Goal: Task Accomplishment & Management: Contribute content

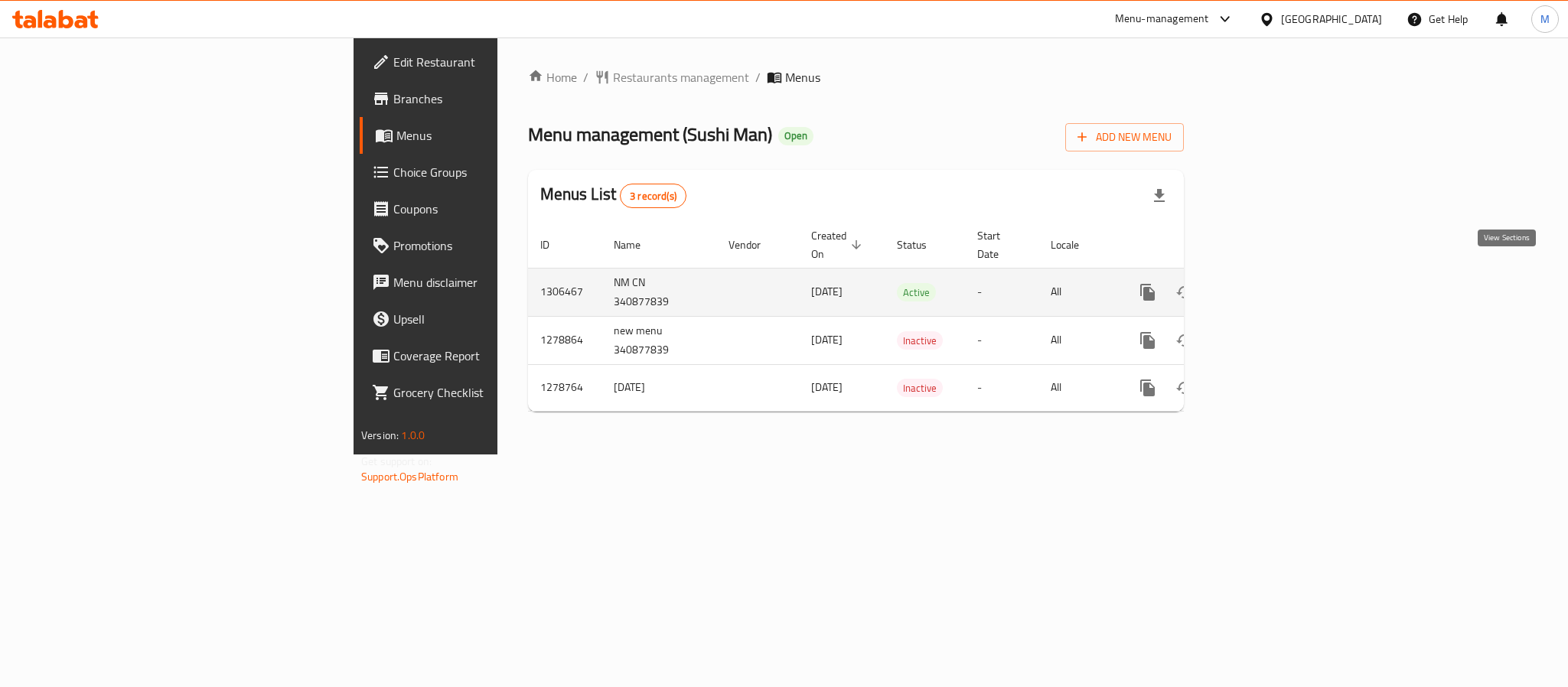
click at [1276, 274] on link "enhanced table" at bounding box center [1258, 292] width 36 height 36
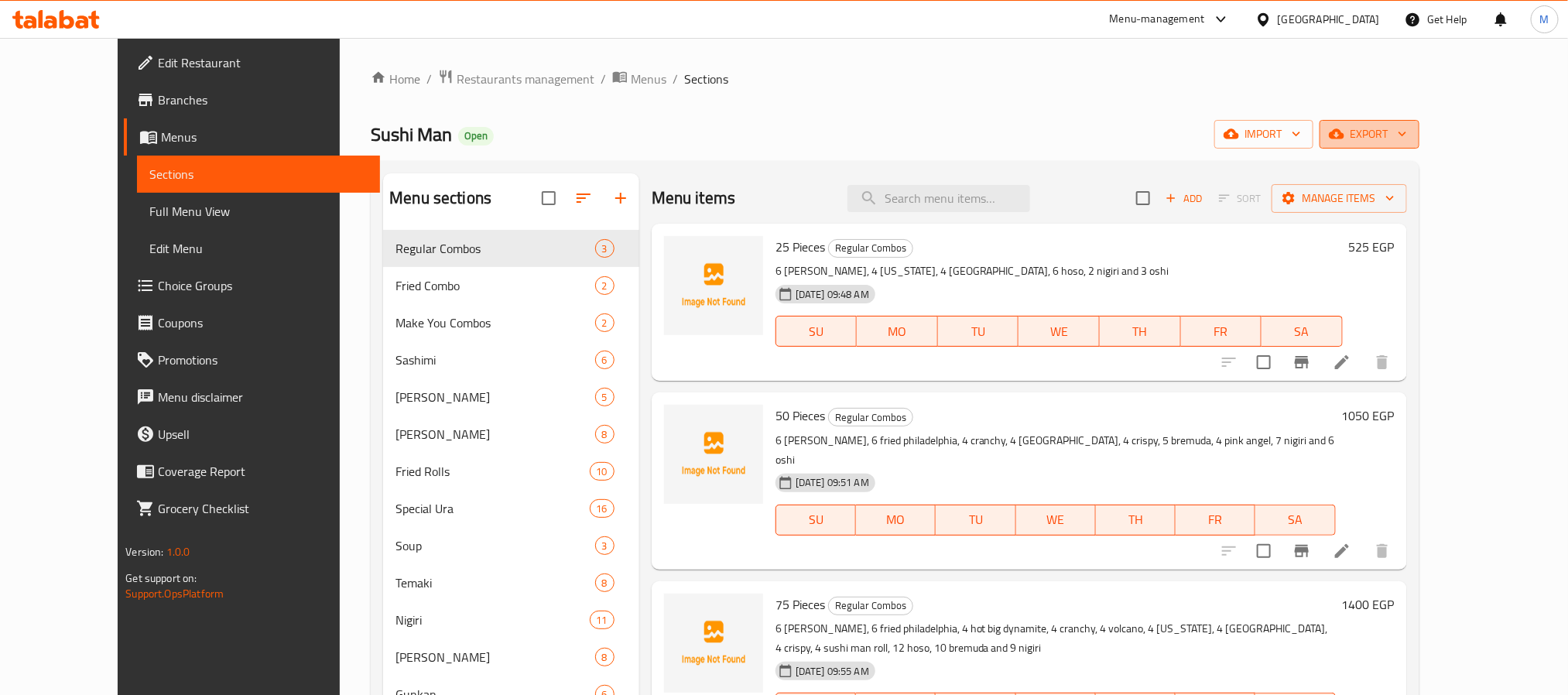
click at [1407, 140] on span "export" at bounding box center [1370, 134] width 75 height 19
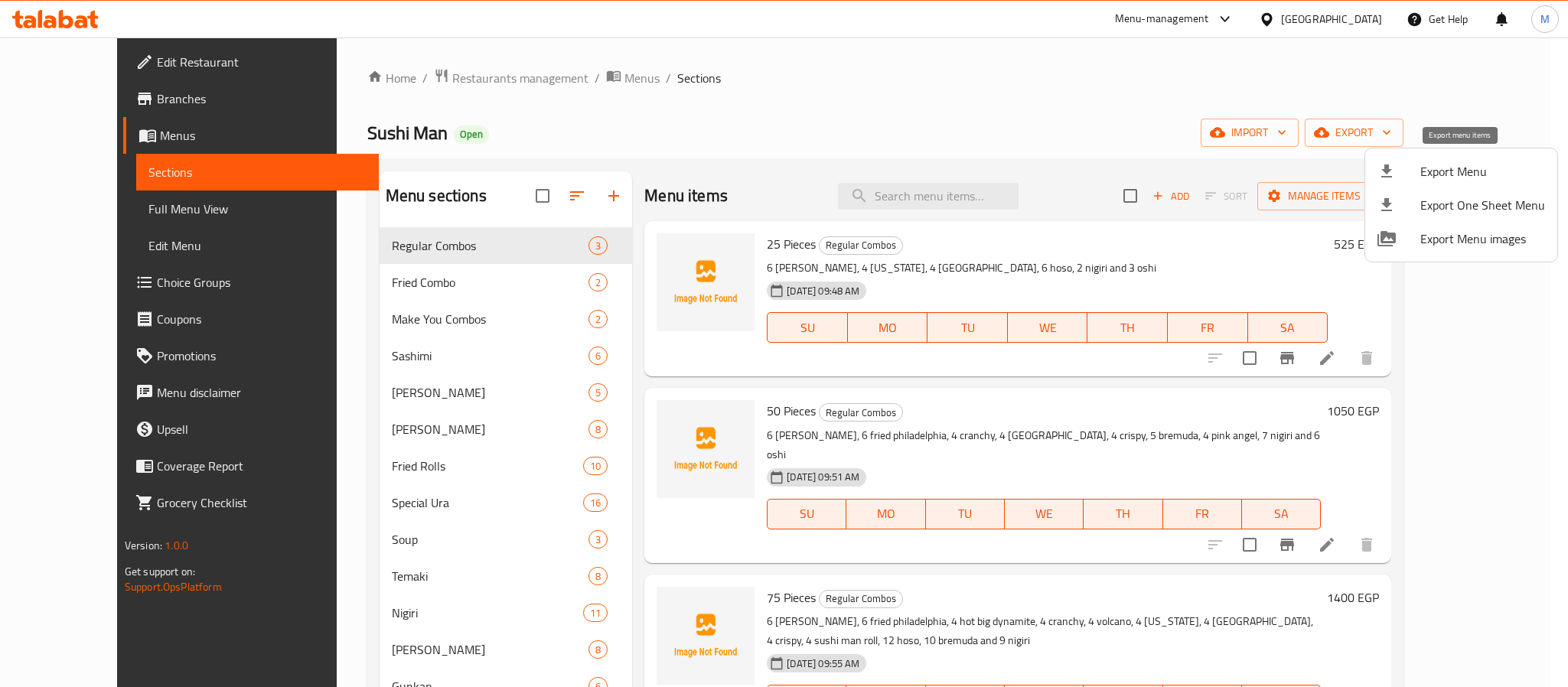
click at [1447, 170] on span "Export Menu" at bounding box center [1482, 171] width 125 height 18
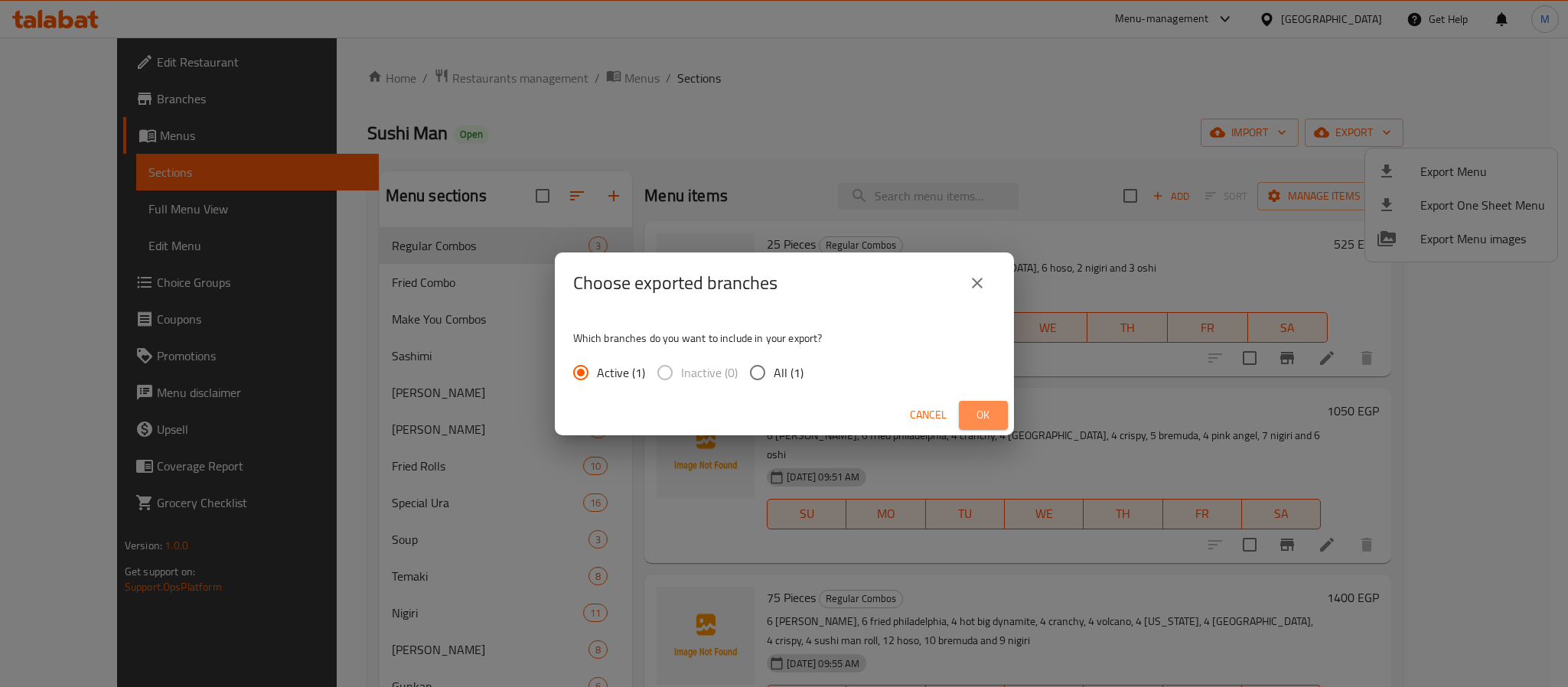
click at [996, 409] on button "Ok" at bounding box center [983, 416] width 49 height 29
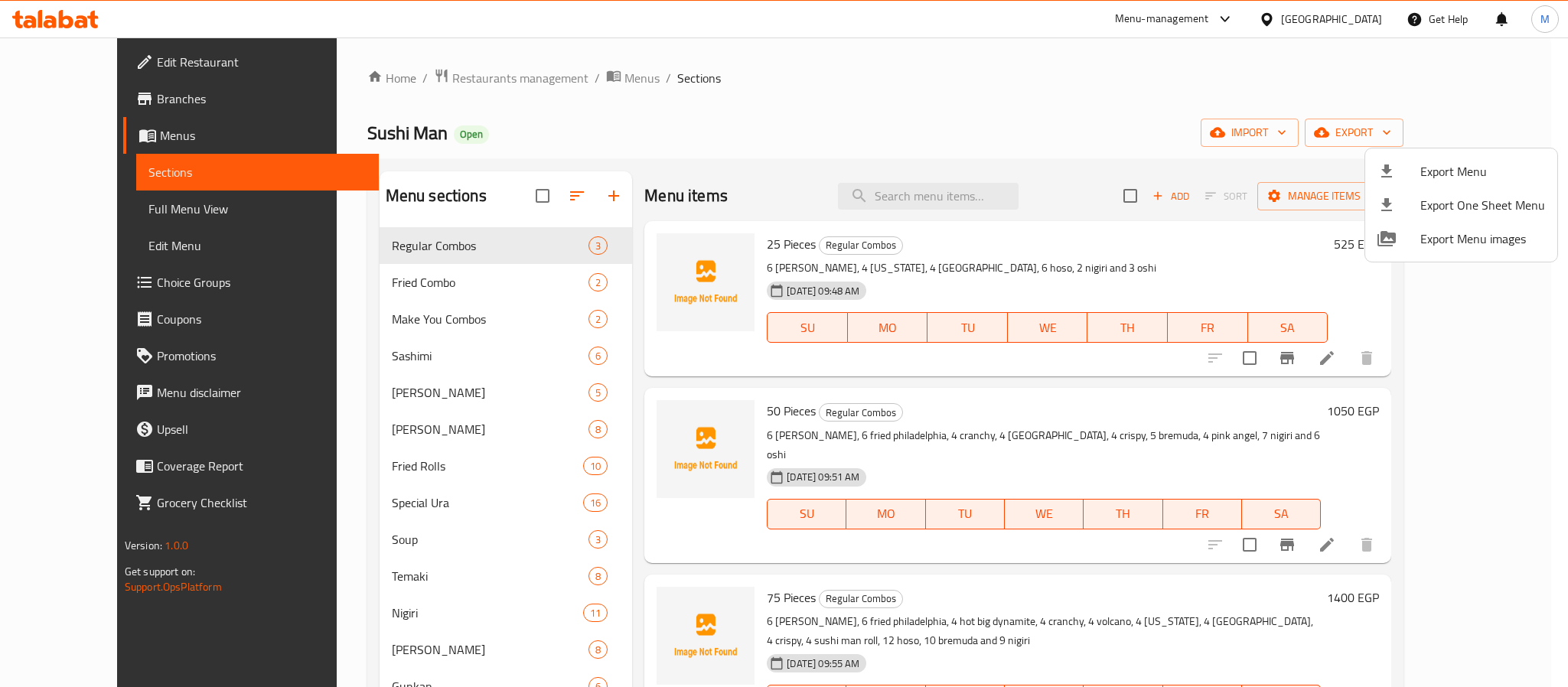
click at [845, 129] on div at bounding box center [784, 344] width 1568 height 687
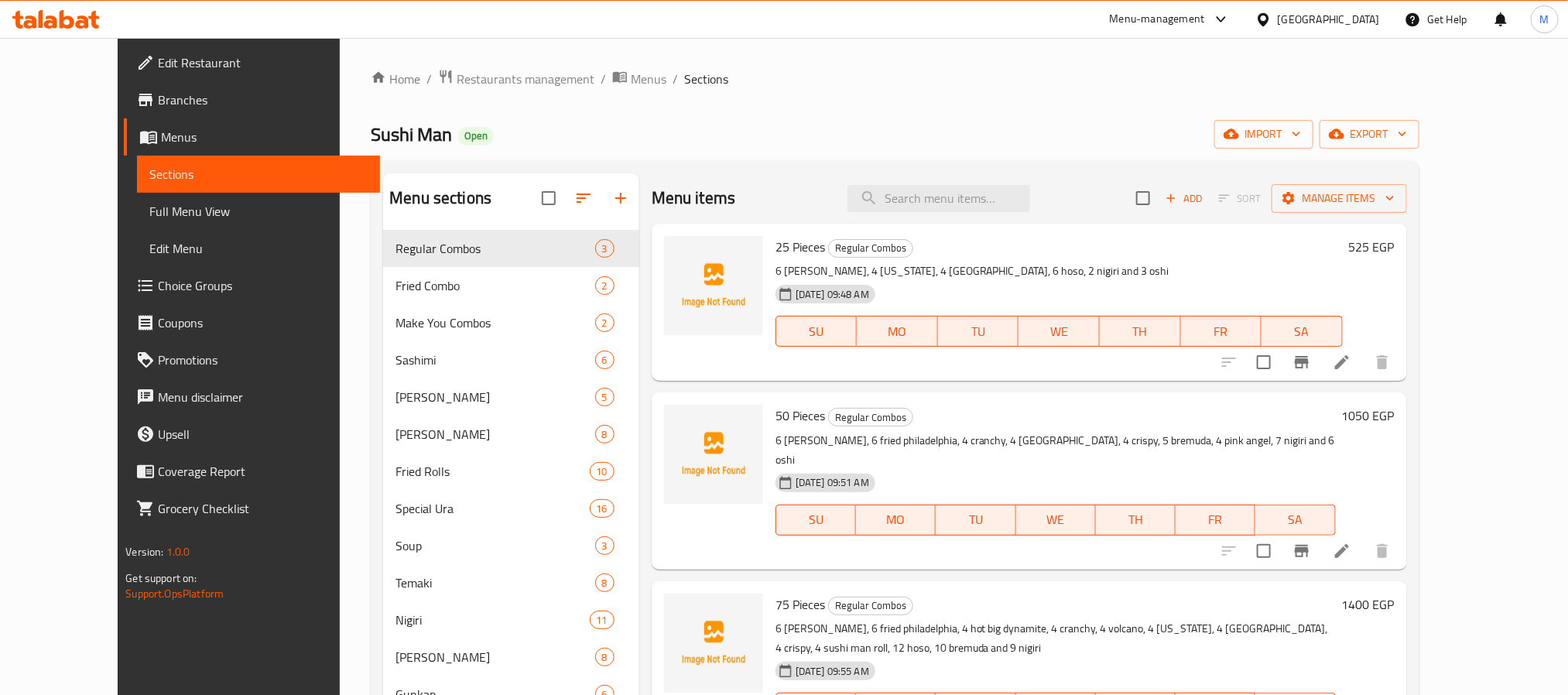
click at [855, 116] on div "Home / Restaurants management / Menus / Sections Sushi Man Open import export M…" at bounding box center [894, 475] width 1047 height 812
click at [865, 104] on div "Home / Restaurants management / Menus / Sections Sushi Man Open import export M…" at bounding box center [894, 475] width 1047 height 812
drag, startPoint x: 954, startPoint y: 93, endPoint x: 831, endPoint y: 98, distance: 123.1
click at [831, 98] on div "Home / Restaurants management / Menus / Sections Sushi Man Open import export M…" at bounding box center [894, 475] width 1047 height 812
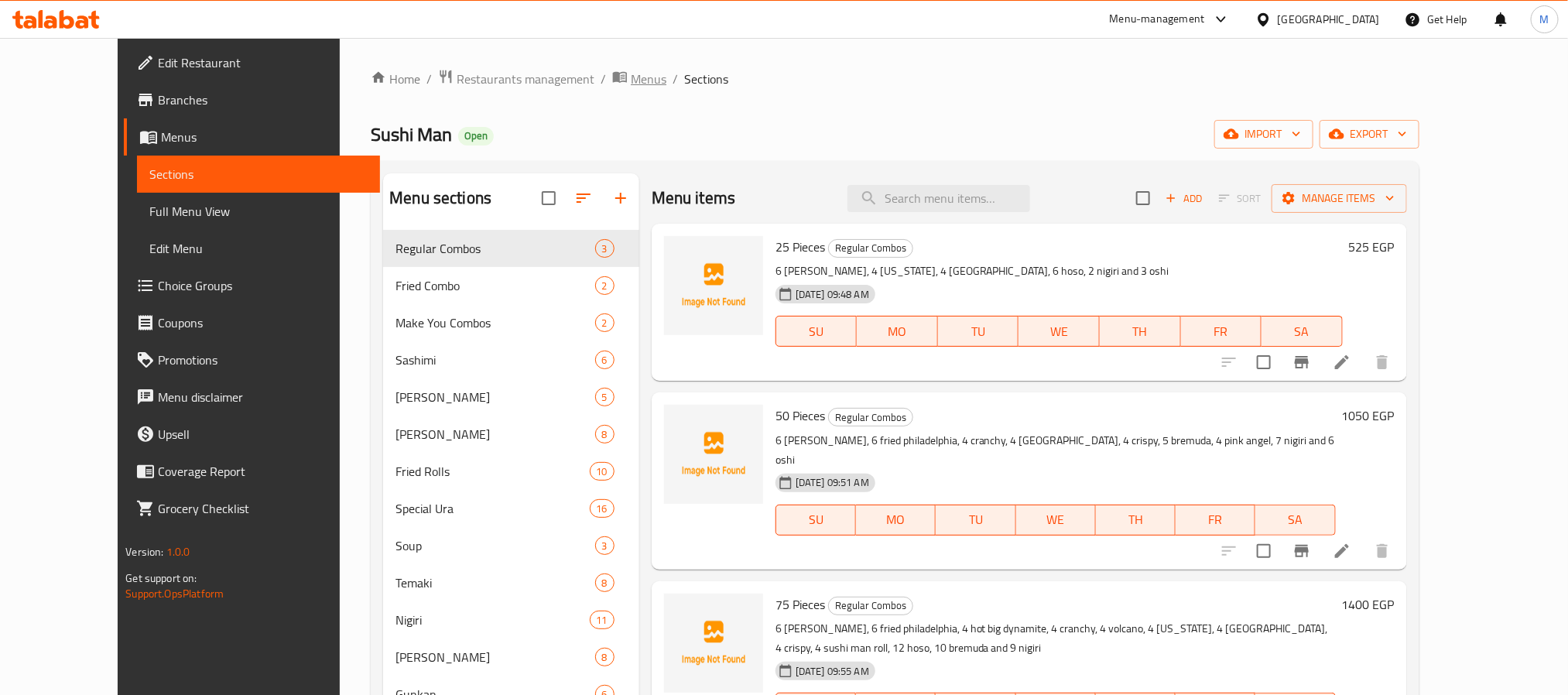
click at [630, 79] on span "Menus" at bounding box center [648, 79] width 35 height 18
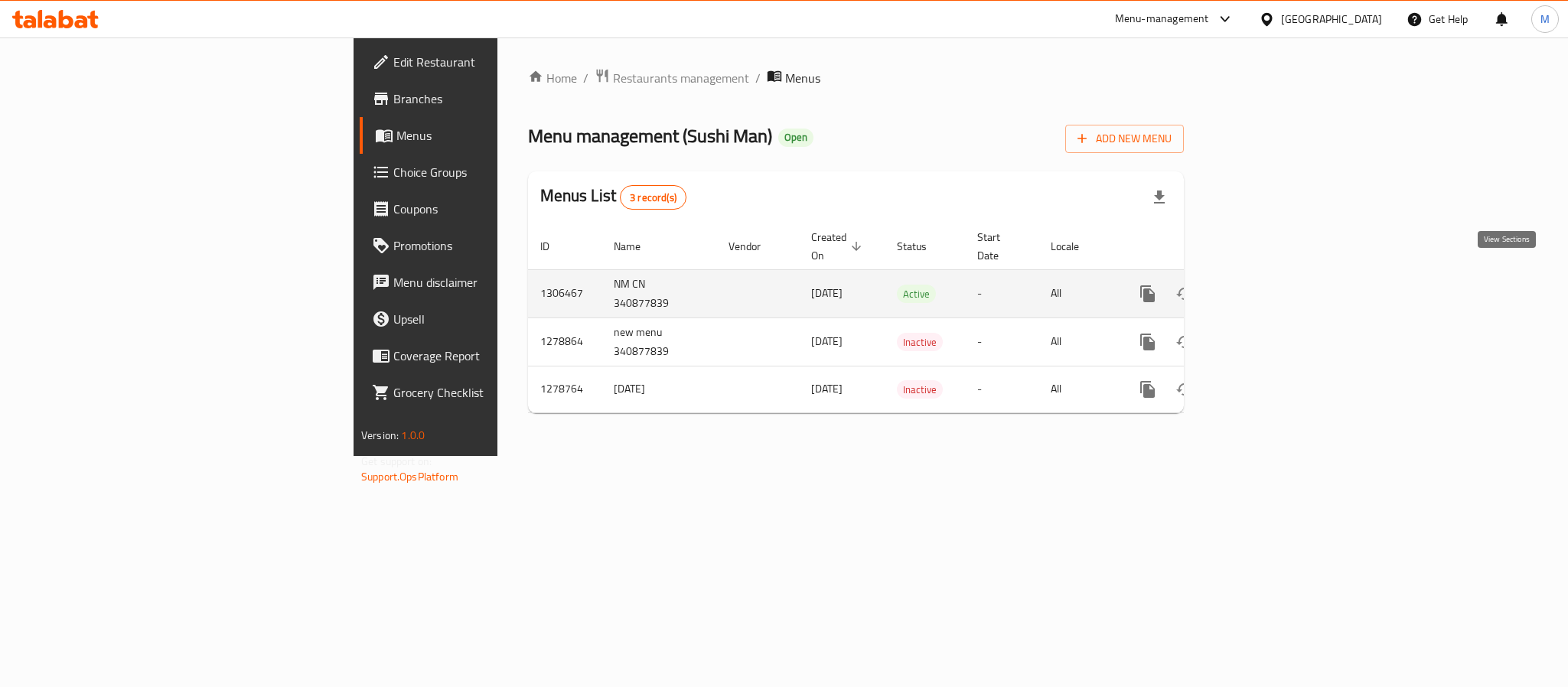
click at [1267, 285] on icon "enhanced table" at bounding box center [1258, 294] width 18 height 18
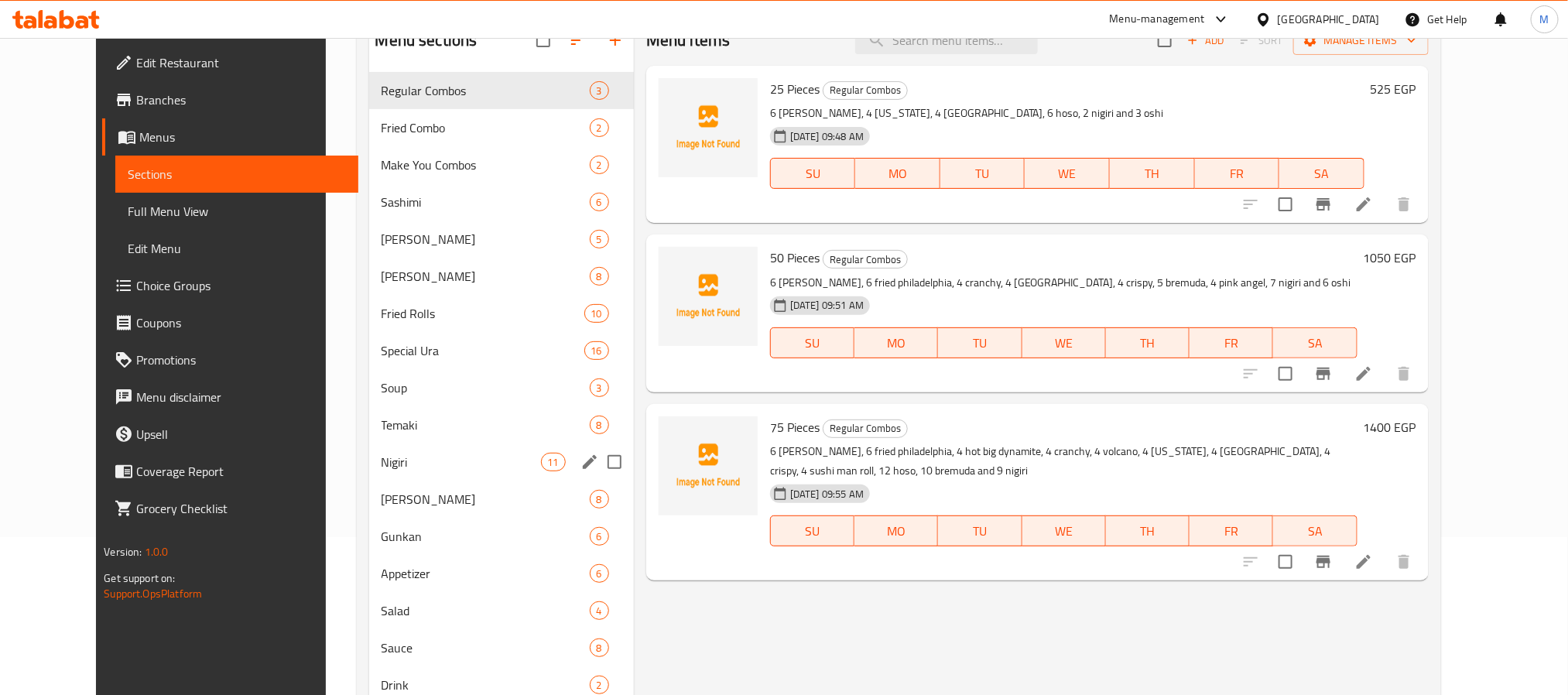
scroll to position [100, 0]
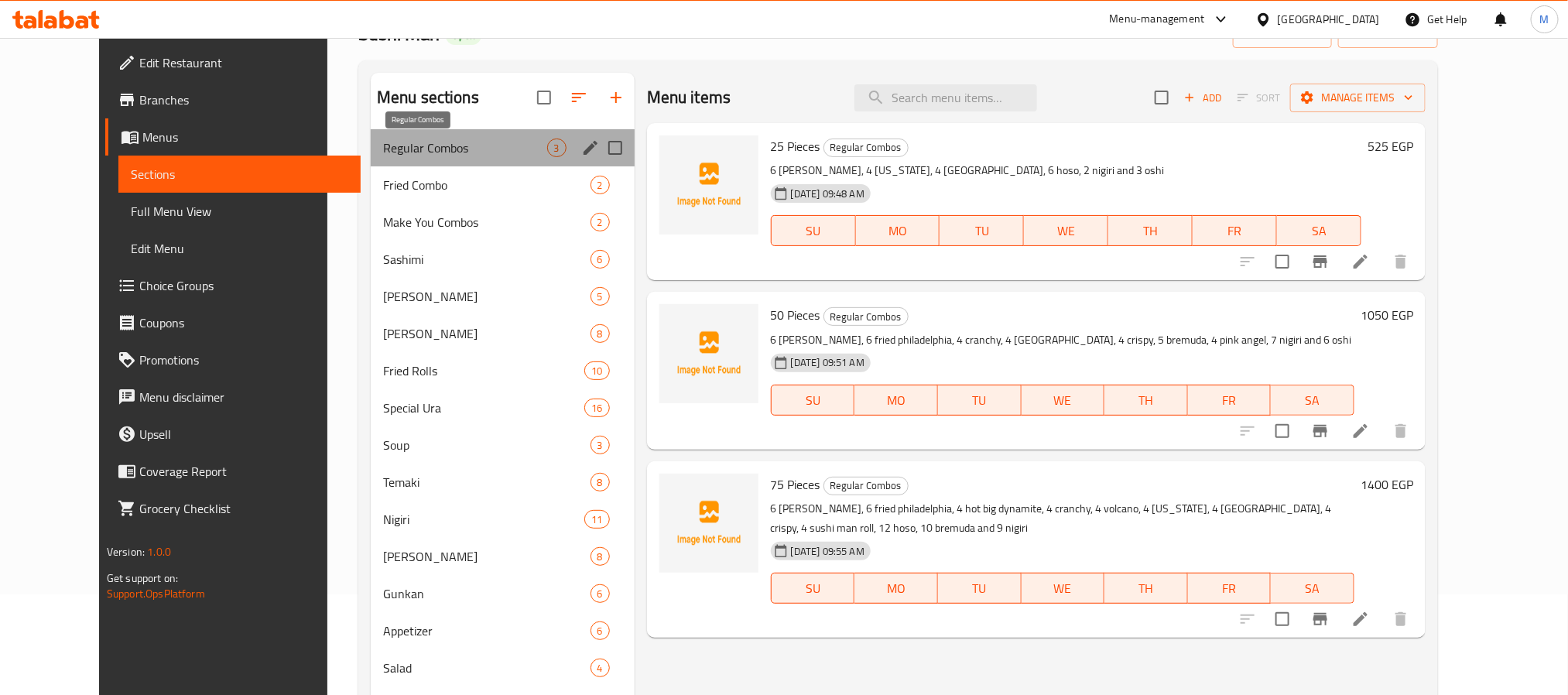
click at [400, 144] on span "Regular Combos" at bounding box center [465, 148] width 164 height 18
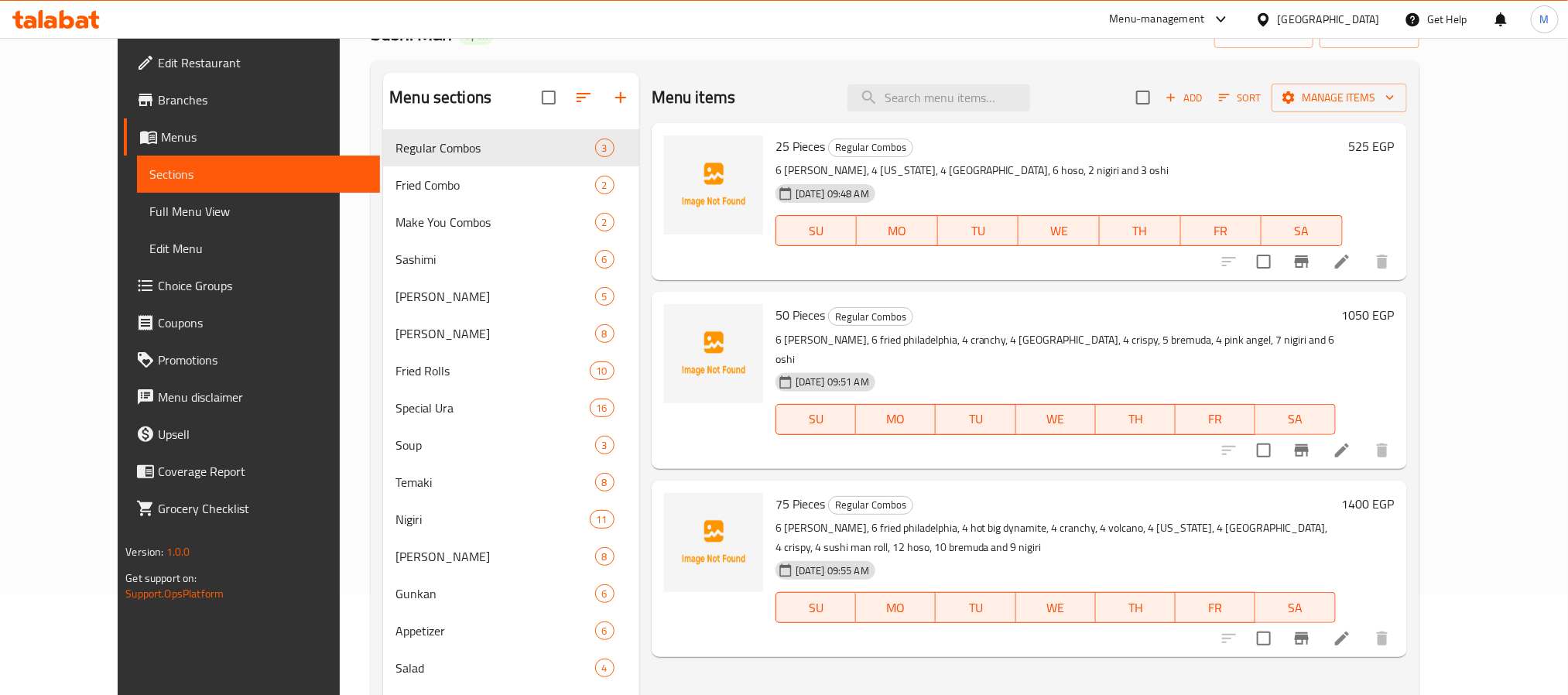
click at [776, 143] on span "25 Pieces" at bounding box center [800, 146] width 50 height 23
copy h6 "25 Pieces"
click at [1205, 96] on span "Add" at bounding box center [1184, 98] width 42 height 18
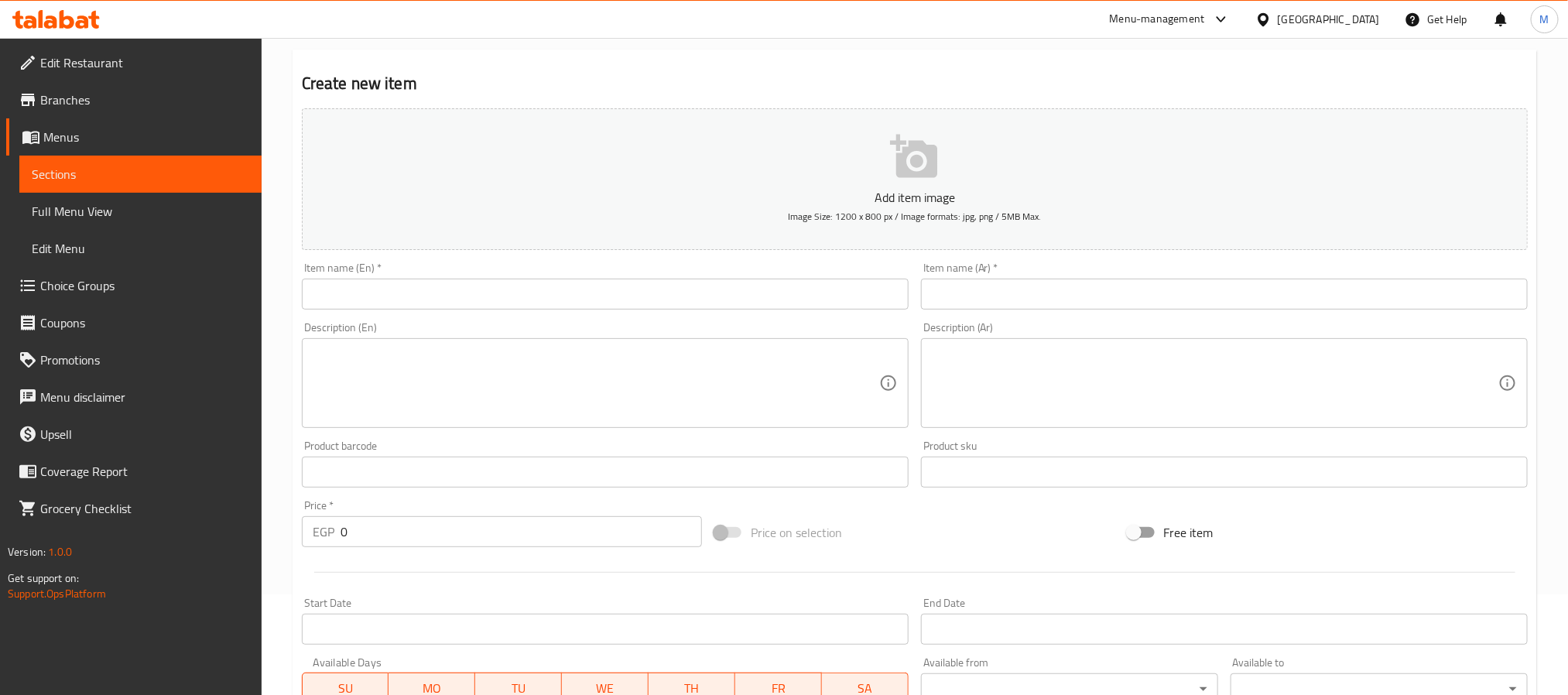
click at [839, 303] on input "text" at bounding box center [605, 294] width 606 height 31
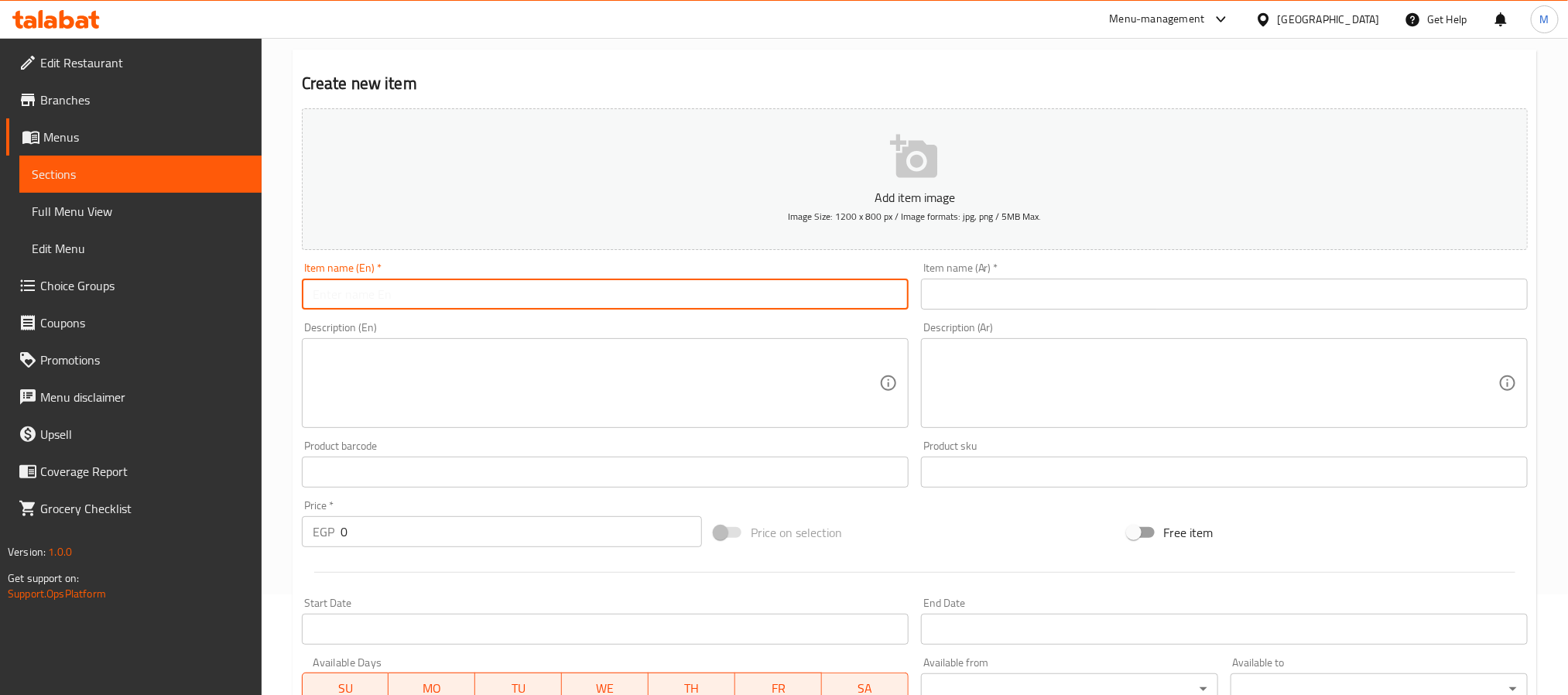
paste input "25 Pieces"
click at [314, 295] on input "25 Pieces" at bounding box center [605, 294] width 606 height 31
click at [537, 294] on input "100 Pieces" at bounding box center [605, 294] width 606 height 31
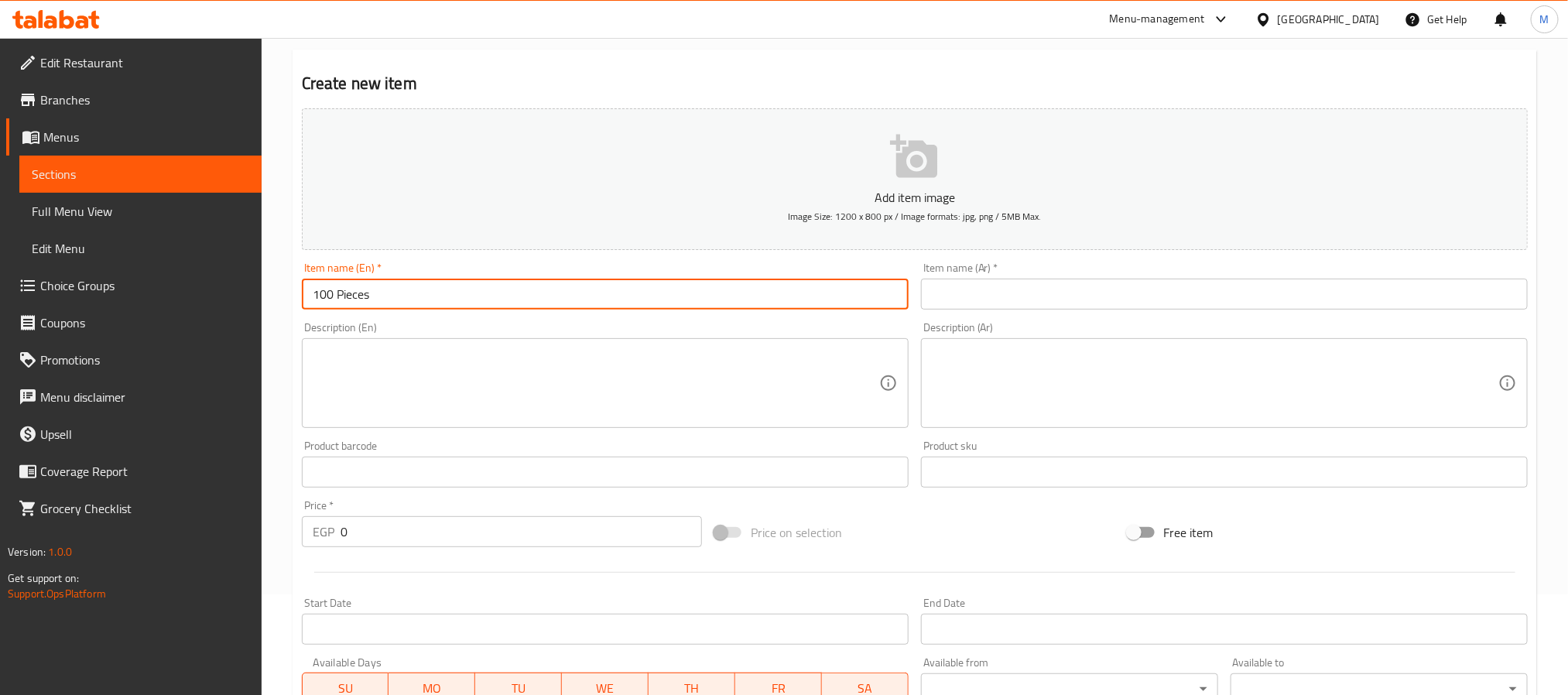
click at [537, 294] on input "100 Pieces" at bounding box center [605, 294] width 606 height 31
type input "100 Pieces"
click at [1199, 277] on div "Item name (Ar)   * Item name (Ar) *" at bounding box center [1224, 286] width 606 height 47
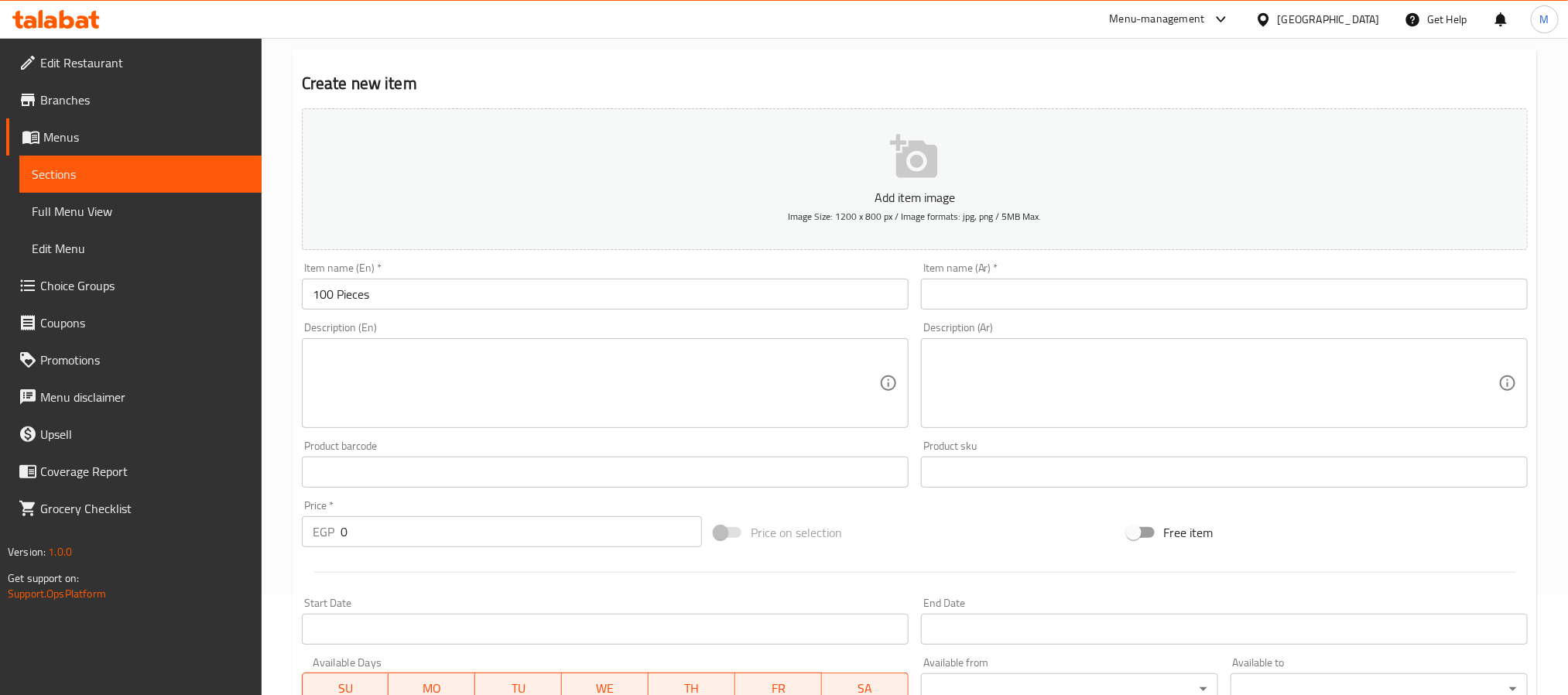
click at [1203, 294] on input "text" at bounding box center [1224, 294] width 606 height 31
paste input "100 قطعة"
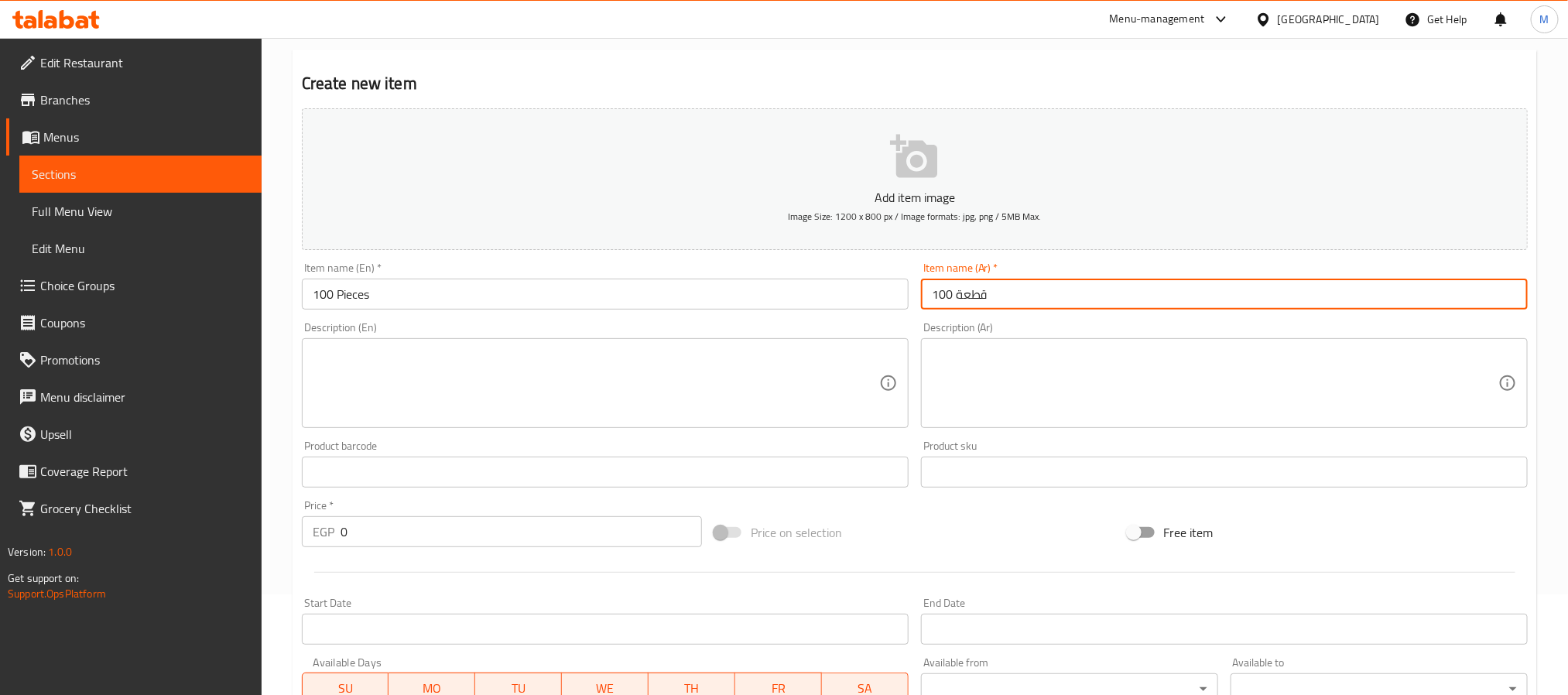
type input "100 قطعة"
click at [673, 370] on textarea at bounding box center [596, 384] width 566 height 74
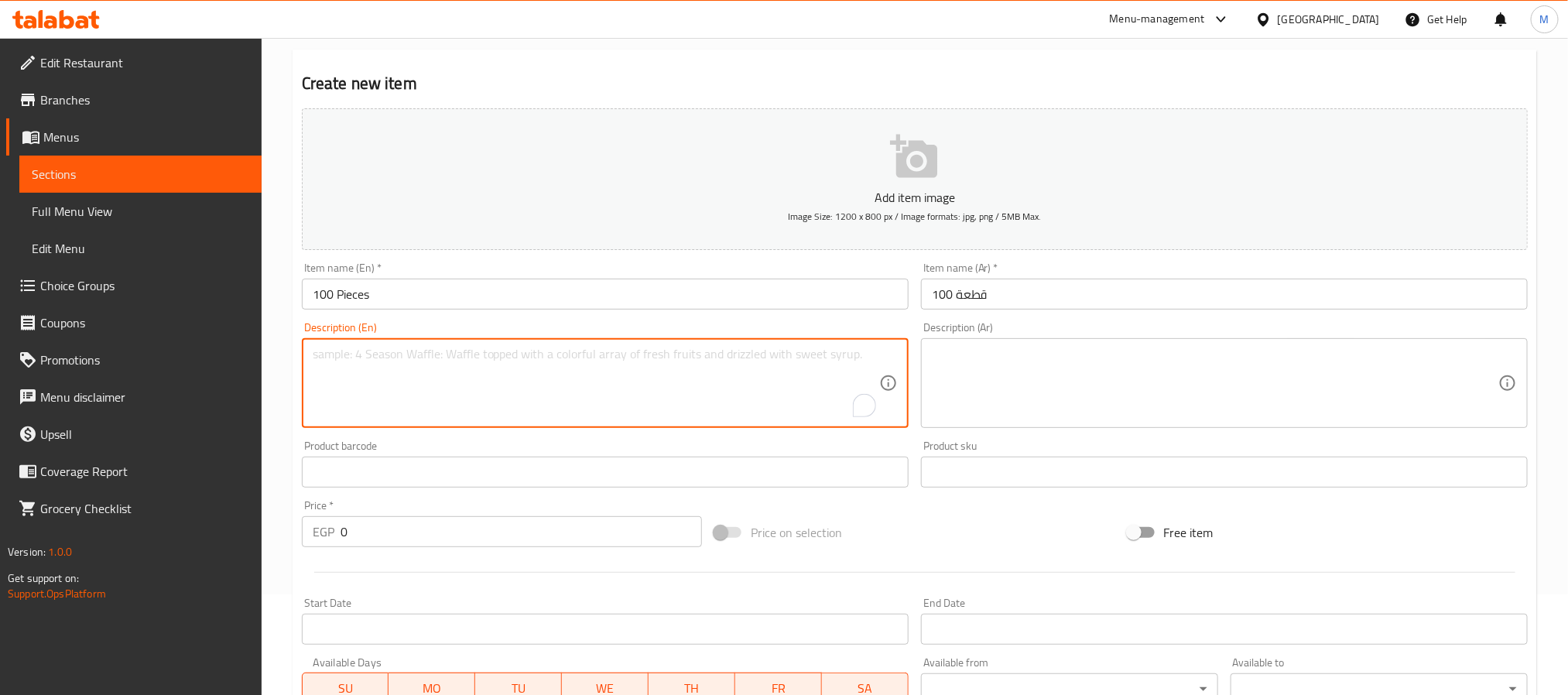
paste textarea "Limon"
paste textarea "Fried Philadelphia"
paste textarea "Hot Big Dynamite"
paste textarea "Cranchy"
paste textarea "Volcano"
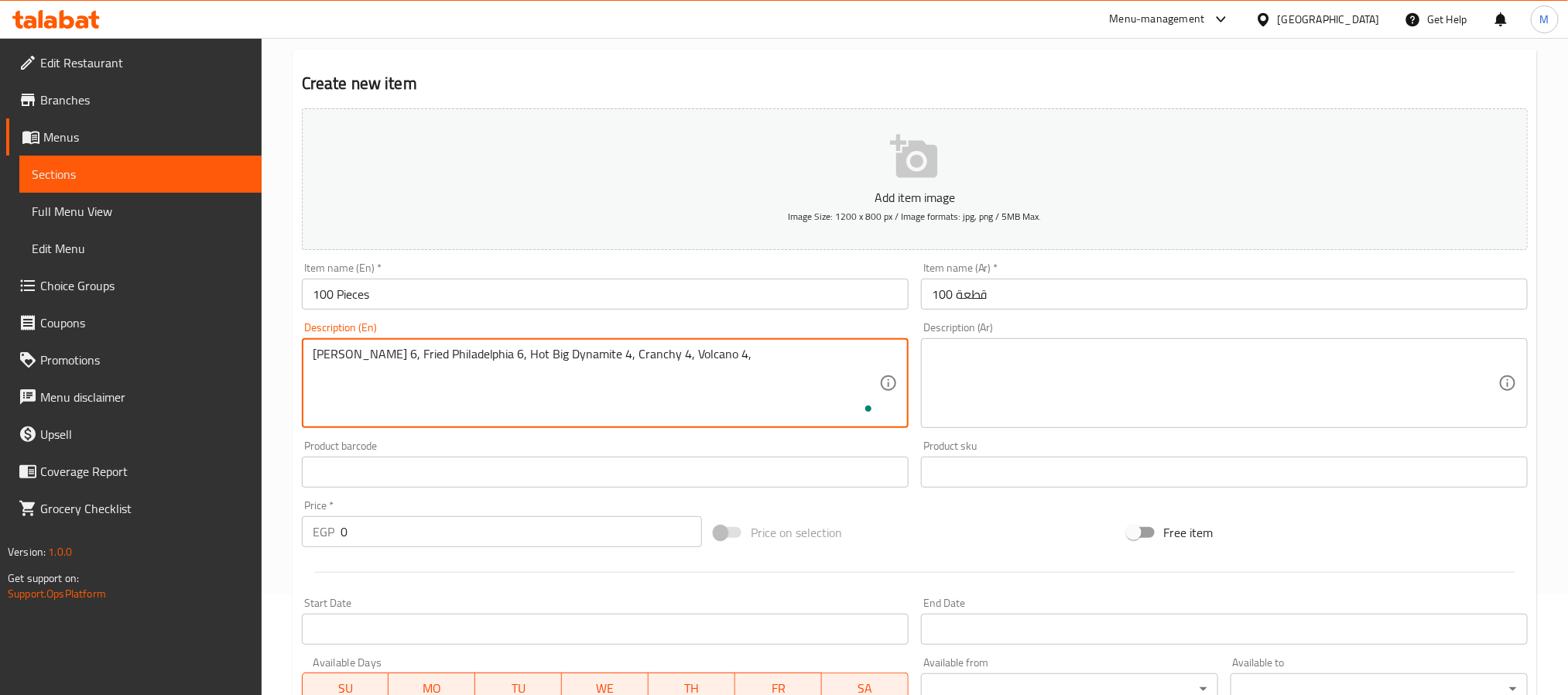
paste textarea "California"
paste textarea "Philadelphia"
paste textarea "Crispy"
paste textarea "Sushi Man Roll"
paste textarea "Hoso"
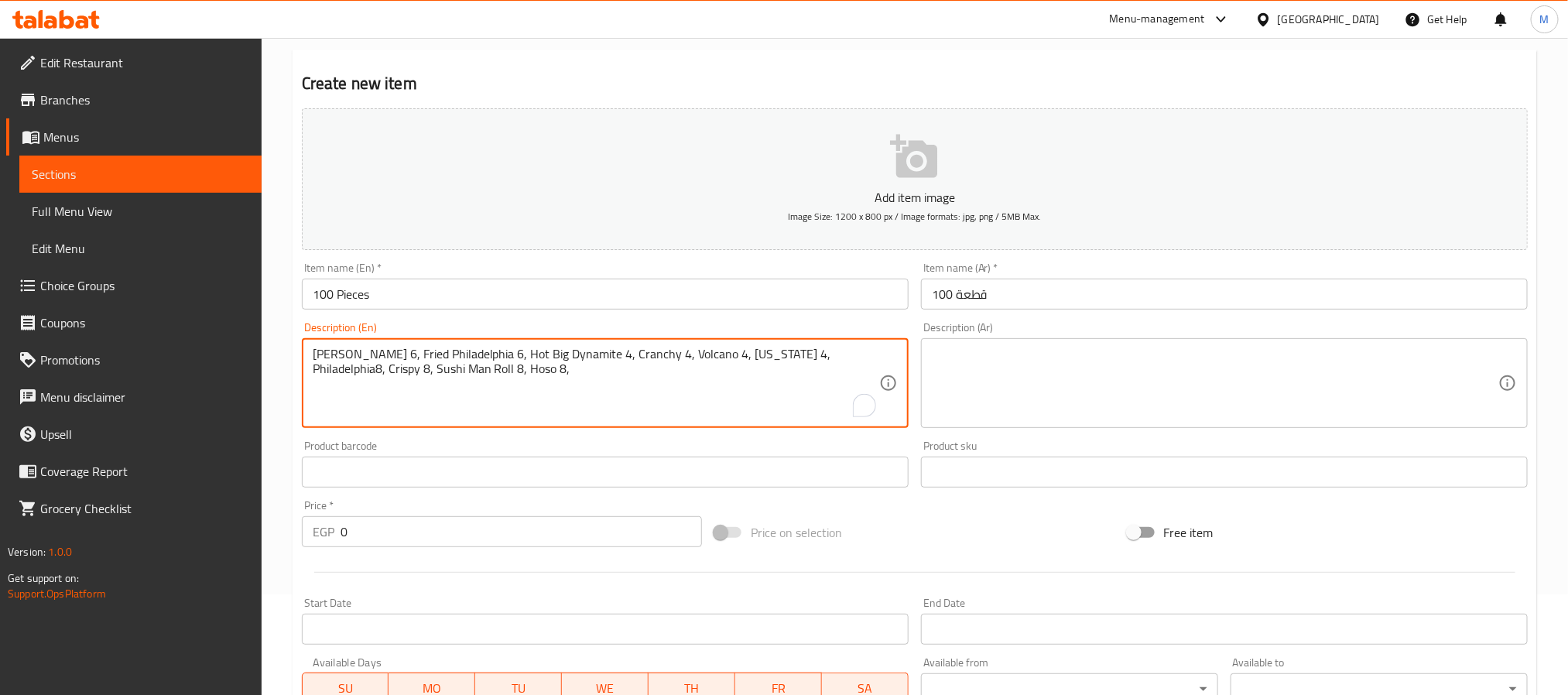
paste textarea "Bremuda"
paste textarea "Pink Angel"
paste textarea "Nigiri"
paste textarea "Oshi"
click at [745, 354] on textarea "Limon 6, Fried Philadelphia 6, Hot Big Dynamite 4, Cranchy 4, Volcano 4, Califo…" at bounding box center [596, 384] width 566 height 74
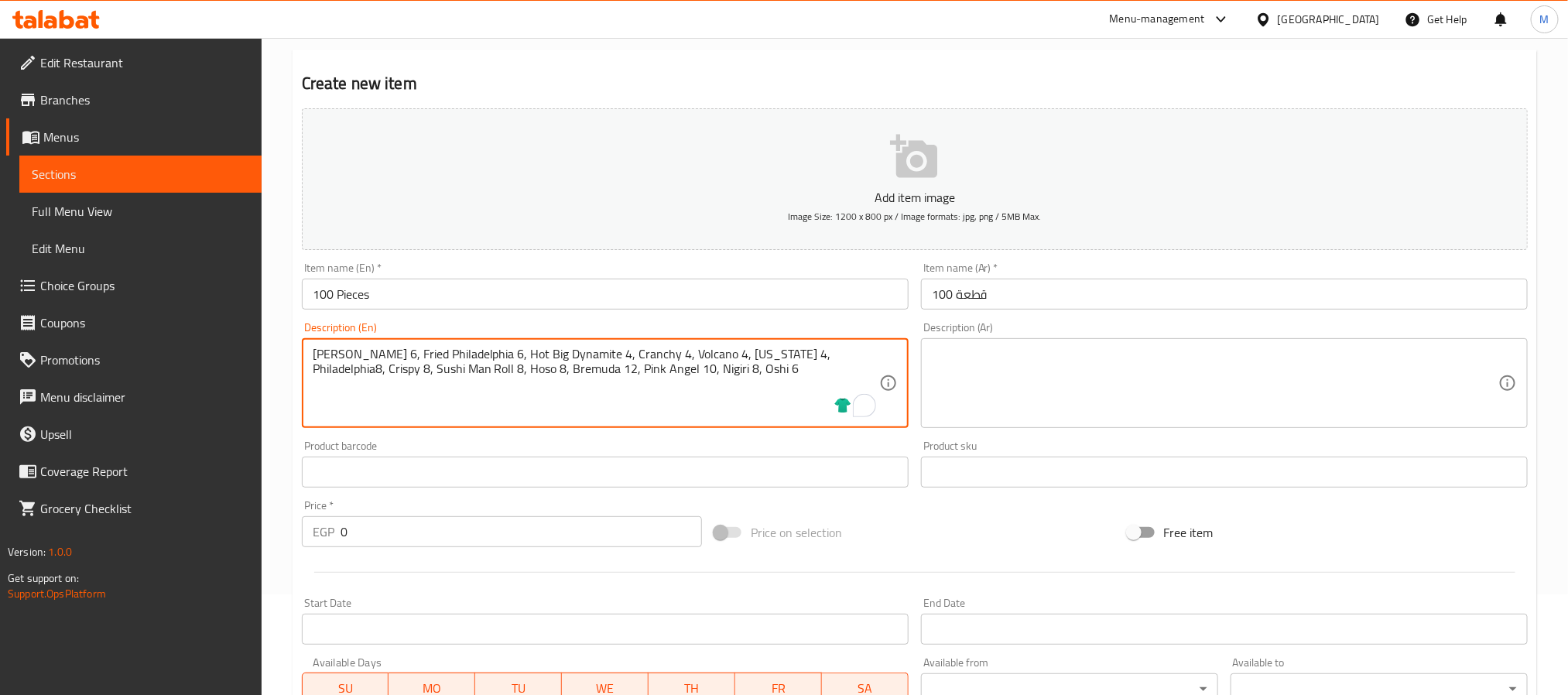
click at [745, 354] on textarea "Limon 6, Fried Philadelphia 6, Hot Big Dynamite 4, Cranchy 4, Volcano 4, Califo…" at bounding box center [596, 384] width 566 height 74
click at [458, 367] on textarea "Limon 6, Fried Philadelphia 6, Hot Big Dynamite 4, Cranchy 4, Volcano 4, Califo…" at bounding box center [596, 384] width 566 height 74
click at [460, 367] on textarea "Limon 6, Fried Philadelphia 6, Hot Big Dynamite 4, Cranchy 4, Volcano 4, Califo…" at bounding box center [596, 384] width 566 height 74
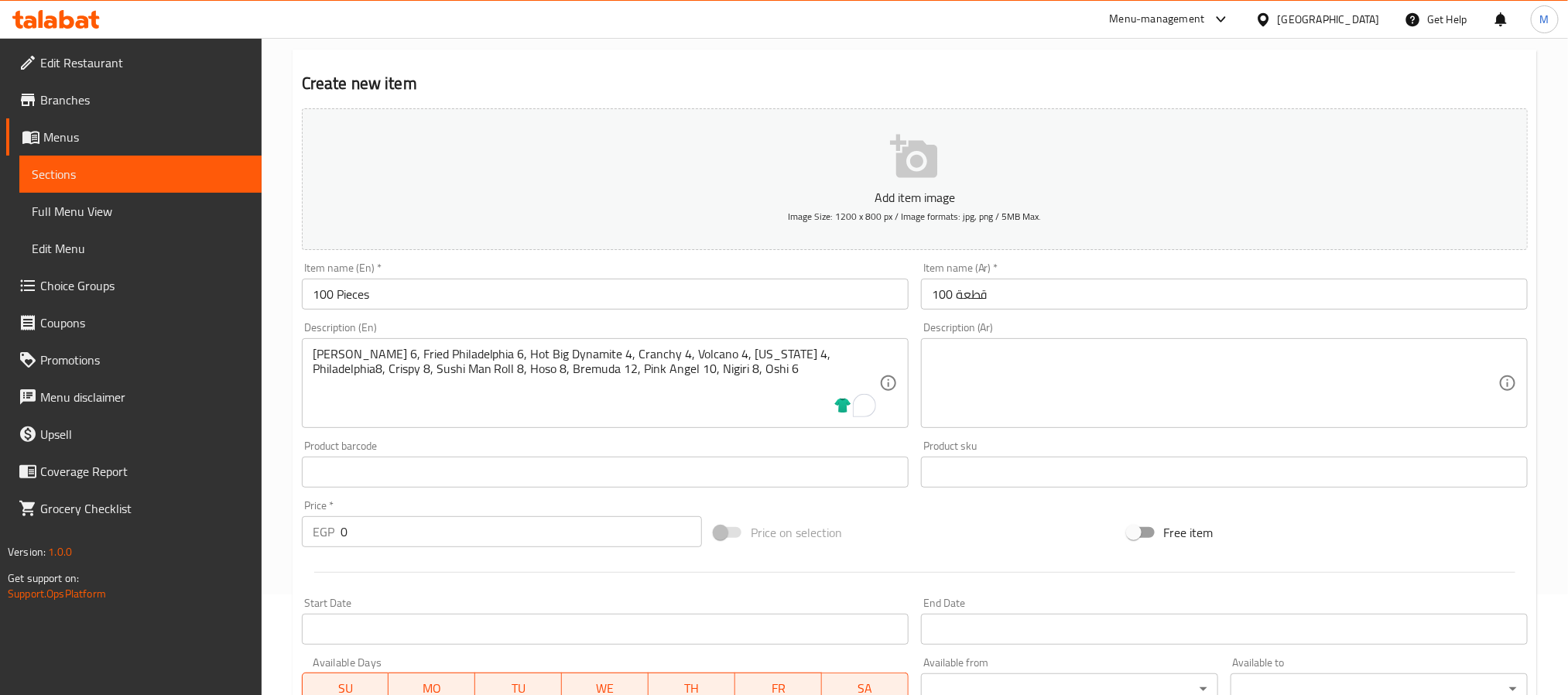
click at [480, 344] on div "Limon 6, Fried Philadelphia 6, Hot Big Dynamite 4, Cranchy 4, Volcano 4, Califo…" at bounding box center [605, 384] width 606 height 90
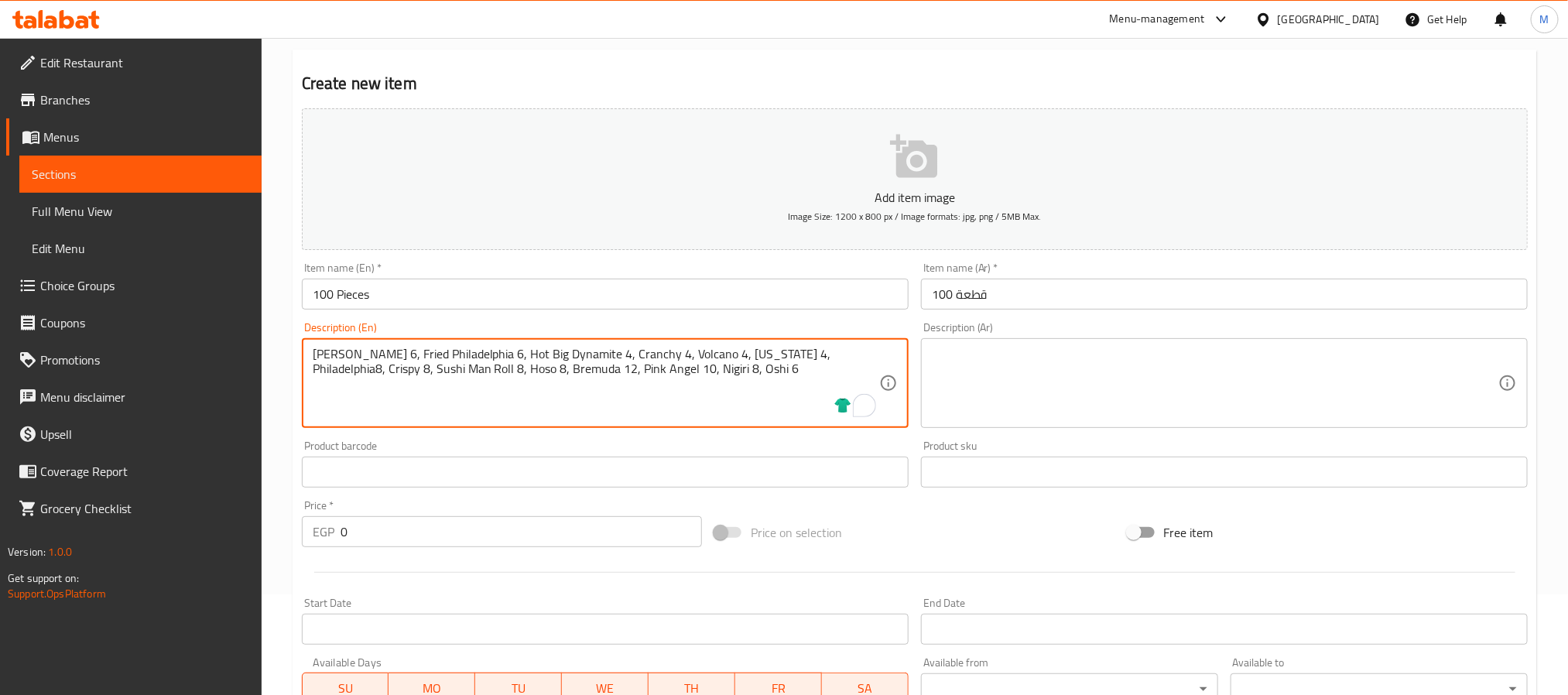
click at [478, 352] on textarea "Limon 6, Fried Philadelphia 6, Hot Big Dynamite 4, Cranchy 4, Volcano 4, Califo…" at bounding box center [596, 384] width 566 height 74
click at [585, 351] on textarea "Limon 6, Fried Philadelphia 6, Hot Big Dynamite 4, Cranchy 4, Volcano 4, Califo…" at bounding box center [596, 384] width 566 height 74
click at [662, 351] on textarea "Limon 6, Fried Philadelphia 6, Hot Big Dynamite 4, Cranchy 4, Volcano 4, Califo…" at bounding box center [596, 384] width 566 height 74
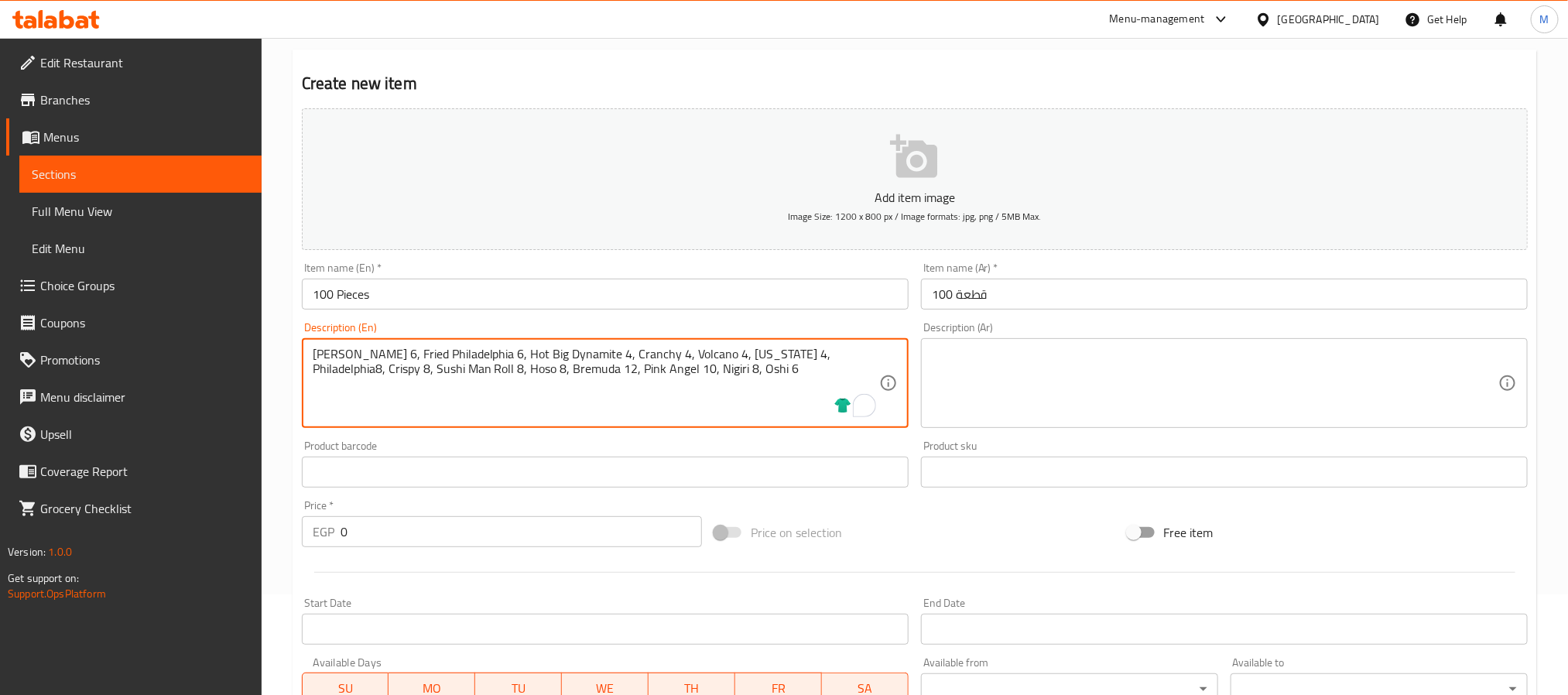
click at [662, 351] on textarea "Limon 6, Fried Philadelphia 6, Hot Big Dynamite 4, Cranchy 4, Volcano 4, Califo…" at bounding box center [596, 384] width 566 height 74
click at [724, 349] on textarea "Limon 6, Fried Philadelphia 6, Hot Big Dynamite 4, Cranchy 4, Volcano 4, Califo…" at bounding box center [596, 384] width 566 height 74
click at [794, 358] on textarea "Limon 6, Fried Philadelphia 6, Hot Big Dynamite 4, Cranchy 4, Volcano 4, Califo…" at bounding box center [596, 384] width 566 height 74
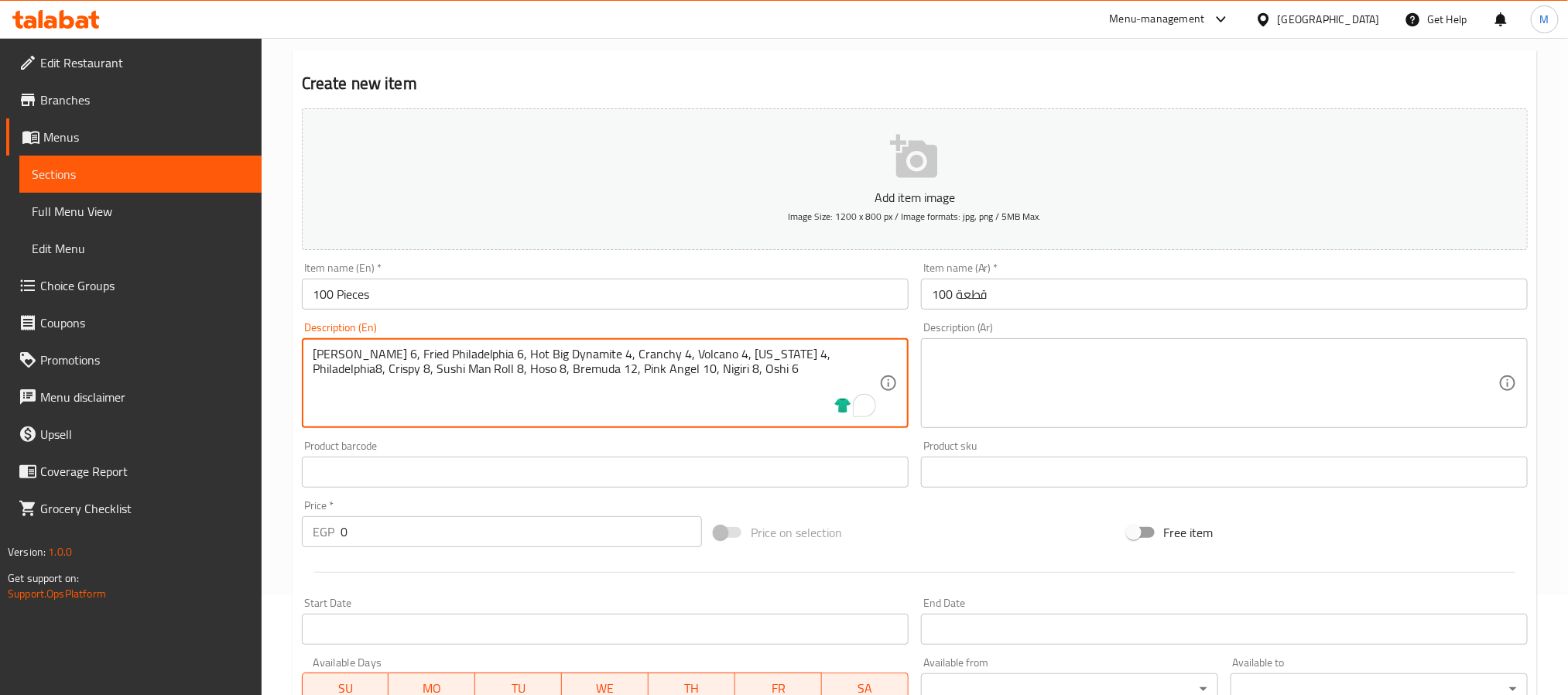
click at [844, 356] on textarea "Limon 6, Fried Philadelphia 6, Hot Big Dynamite 4, Cranchy 4, Volcano 4, Califo…" at bounding box center [596, 384] width 566 height 74
click at [411, 370] on textarea "Limon 6, Fried Philadelphia 6, Hot Big Dynamite 4, Cranchy 4, Volcano 4, Califo…" at bounding box center [596, 384] width 566 height 74
click at [464, 367] on textarea "Limon 6, Fried Philadelphia 6, Hot Big Dynamite 4, Cranchy 4, Volcano 4, Califo…" at bounding box center [596, 384] width 566 height 74
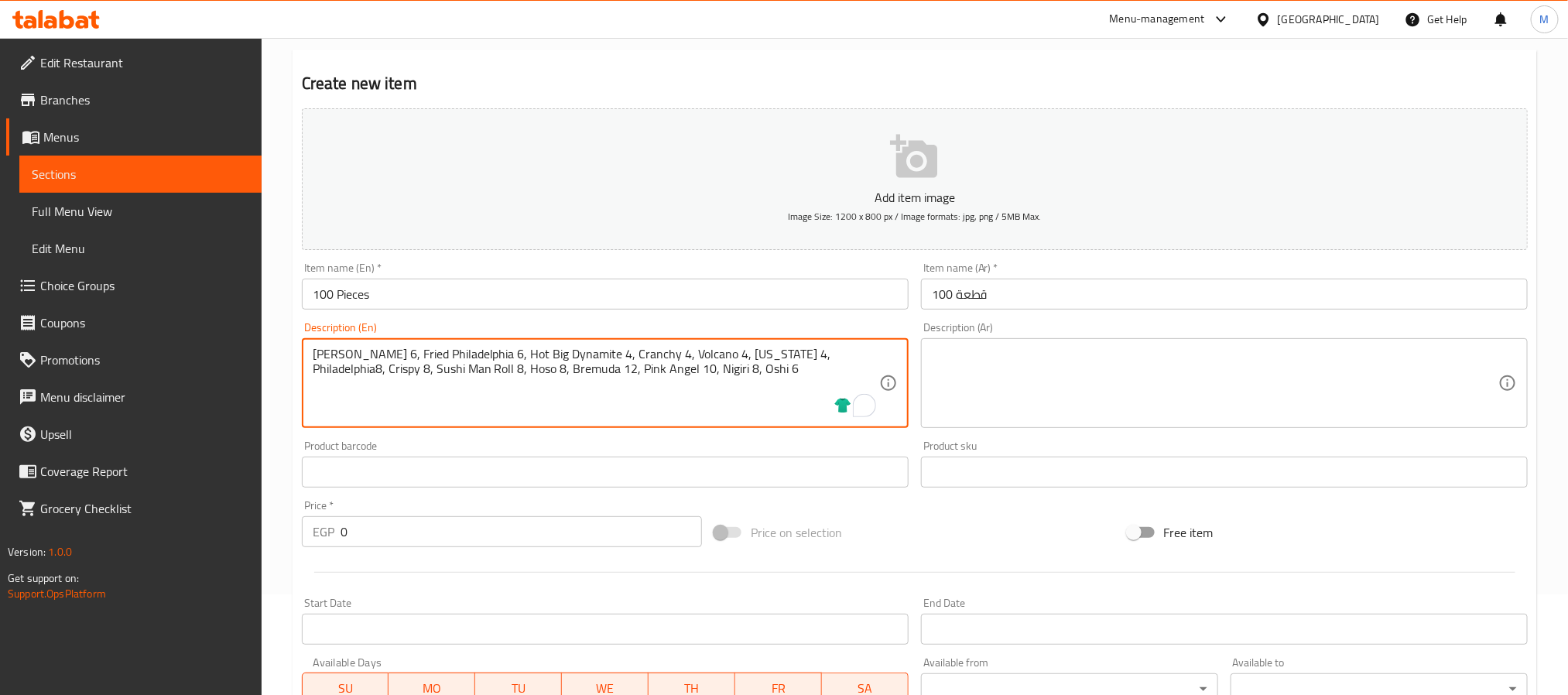
click at [464, 367] on textarea "Limon 6, Fried Philadelphia 6, Hot Big Dynamite 4, Cranchy 4, Volcano 4, Califo…" at bounding box center [596, 384] width 566 height 74
click at [545, 375] on textarea "Limon 6, Fried Philadelphia 6, Hot Big Dynamite 4, Cranchy 4, Volcano 4, Califo…" at bounding box center [596, 384] width 566 height 74
click at [610, 370] on textarea "Limon 6, Fried Philadelphia 6, Hot Big Dynamite 4, Cranchy 4, Volcano 4, Califo…" at bounding box center [596, 384] width 566 height 74
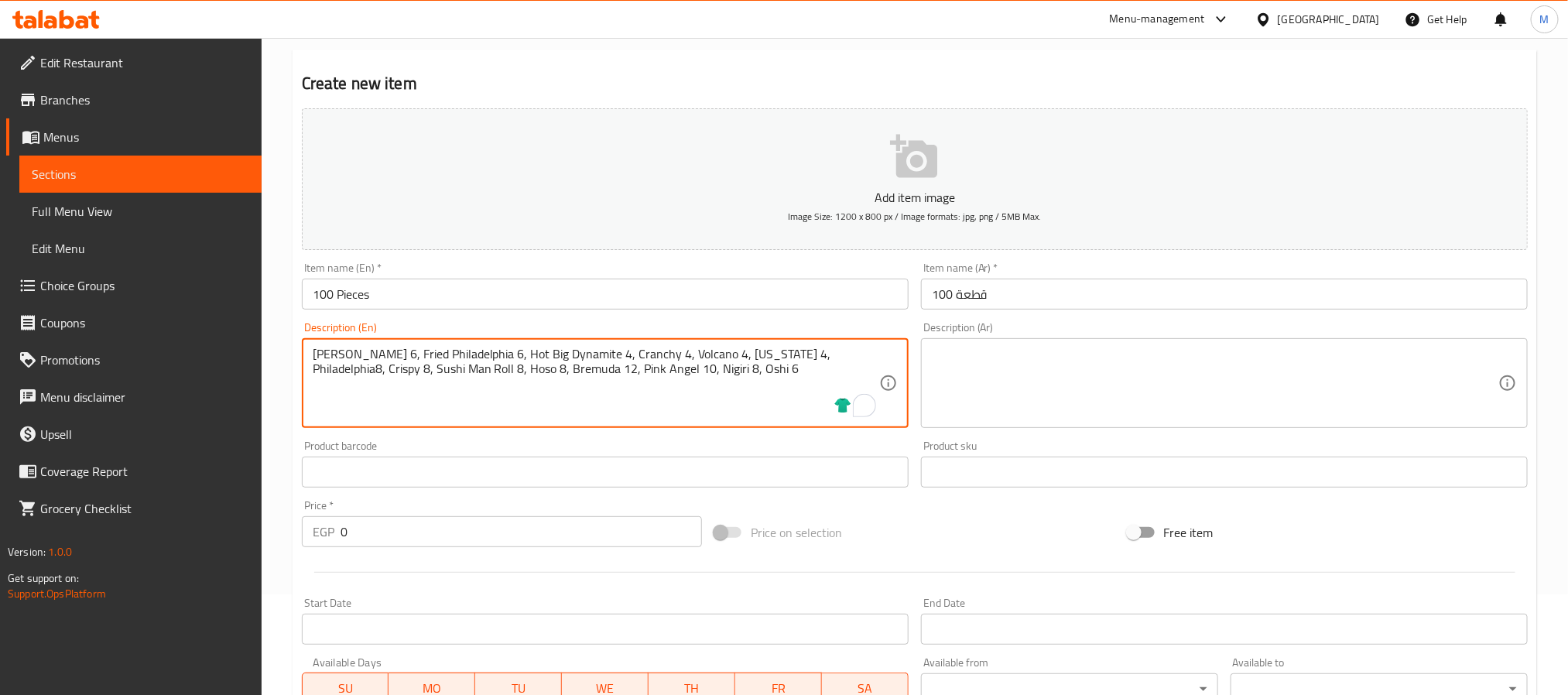
click at [322, 351] on textarea "Limon 6, Fried Philadelphia 6, Hot Big Dynamite 4, Cranchy 4, Volcano 4, Califo…" at bounding box center [596, 384] width 566 height 74
click at [376, 352] on textarea "Limon 6, Fried Philadelphia 6, Hot Big Dynamite 4, Cranchy 4, Volcano 4, Califo…" at bounding box center [596, 384] width 566 height 74
drag, startPoint x: 376, startPoint y: 352, endPoint x: 409, endPoint y: 353, distance: 33.0
click at [409, 353] on textarea "Limon 6, Fried Philadelphia 6, Hot Big Dynamite 4, Cranchy 4, Volcano 4, Califo…" at bounding box center [596, 384] width 566 height 74
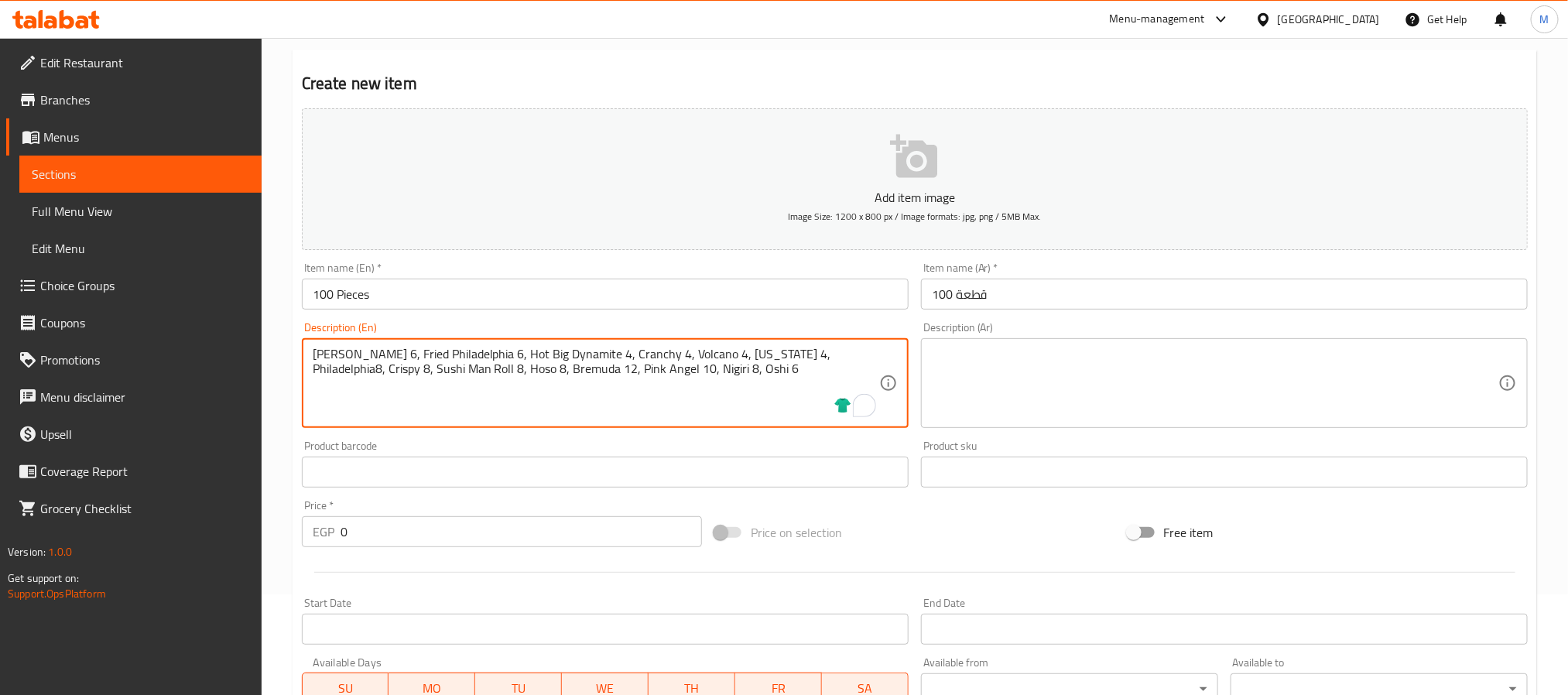
click at [474, 354] on textarea "Limon 6, Fried Philadelphia 6, Hot Big Dynamite 4, Cranchy 4, Volcano 4, Califo…" at bounding box center [596, 384] width 566 height 74
drag, startPoint x: 474, startPoint y: 354, endPoint x: 521, endPoint y: 354, distance: 47.0
click at [521, 354] on textarea "Limon 6, Fried Philadelphia 6, Hot Big Dynamite 4, Cranchy 4, Volcano 4, Califo…" at bounding box center [596, 384] width 566 height 74
click at [592, 352] on textarea "Limon 6, Fried Philadelphia 6, Hot Big Dynamite 4, Cranchy 4, Volcano 4, Califo…" at bounding box center [596, 384] width 566 height 74
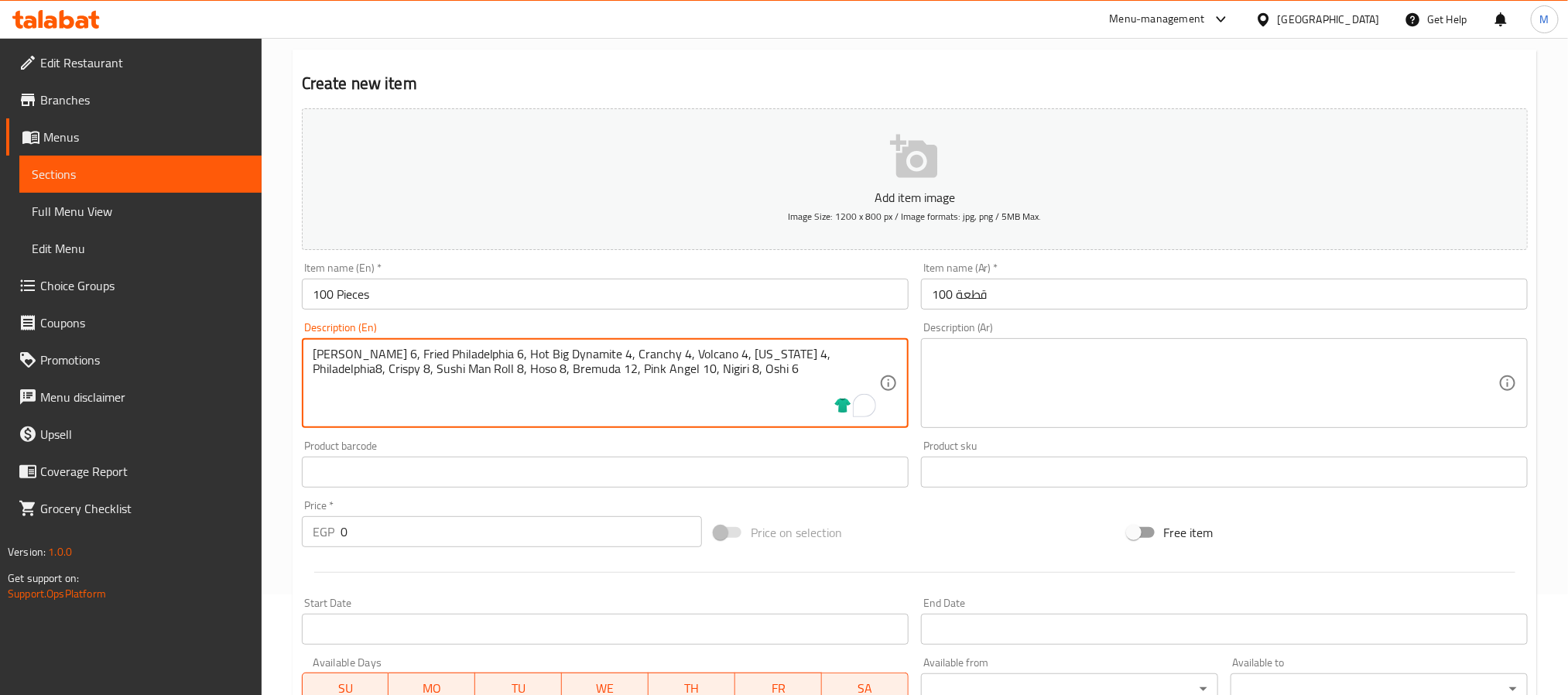
click at [644, 353] on textarea "Limon 6, Fried Philadelphia 6, Hot Big Dynamite 4, Cranchy 4, Volcano 4, Califo…" at bounding box center [596, 384] width 566 height 74
click at [711, 356] on textarea "Limon 6, Fried Philadelphia 6, Hot Big Dynamite 4, Cranchy 4, Volcano 4, Califo…" at bounding box center [596, 384] width 566 height 74
click at [787, 356] on textarea "Limon 6, Fried Philadelphia 6, Hot Big Dynamite 4, Cranchy 4, Volcano 4, Califo…" at bounding box center [596, 384] width 566 height 74
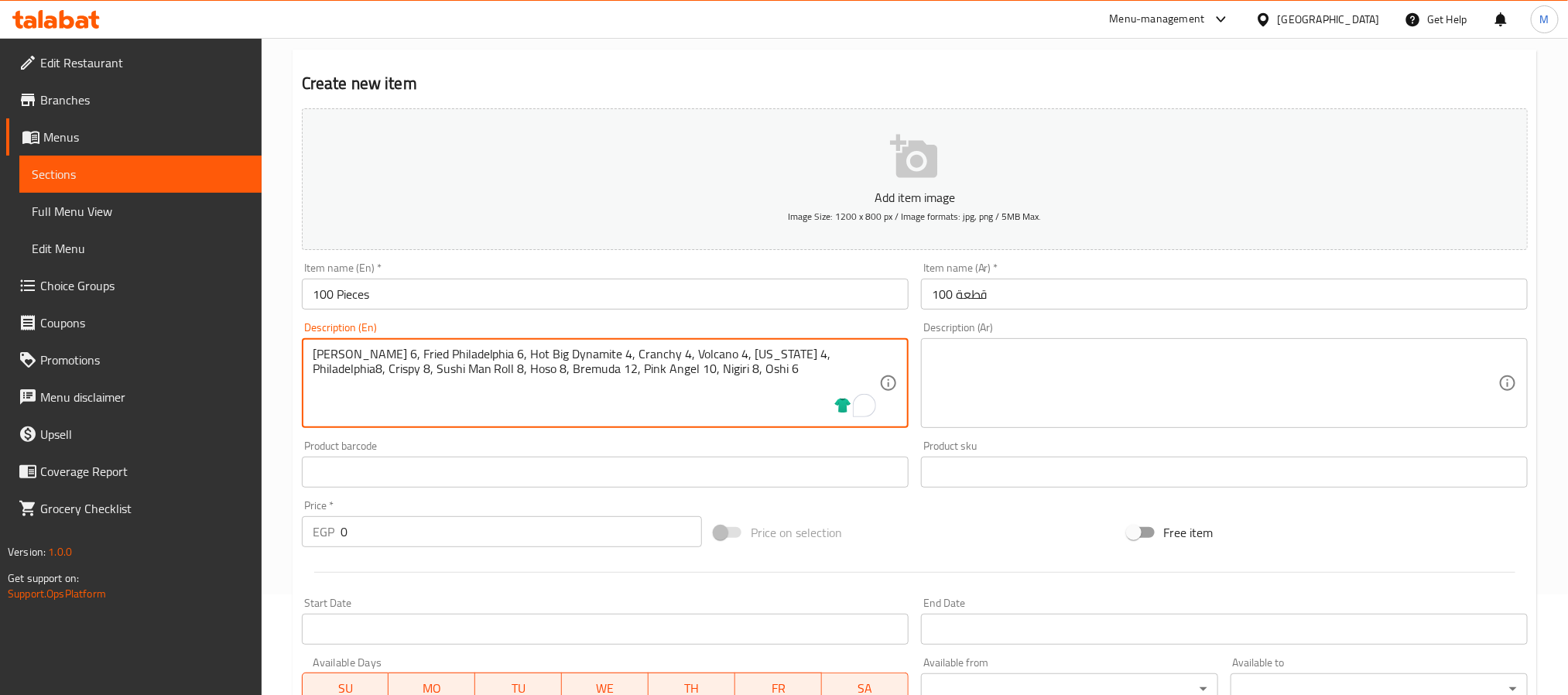
click at [787, 356] on textarea "Limon 6, Fried Philadelphia 6, Hot Big Dynamite 4, Cranchy 4, Volcano 4, Califo…" at bounding box center [596, 384] width 566 height 74
click at [834, 349] on textarea "Limon 6, Fried Philadelphia 6, Hot Big Dynamite 4, Cranchy 4, Volcano 4, Califo…" at bounding box center [596, 384] width 566 height 74
click at [319, 368] on textarea "Limon 6, Fried Philadelphia 6, Hot Big Dynamite 4, Cranchy 4, Volcano 4, Califo…" at bounding box center [596, 384] width 566 height 74
drag, startPoint x: 319, startPoint y: 368, endPoint x: 381, endPoint y: 368, distance: 62.0
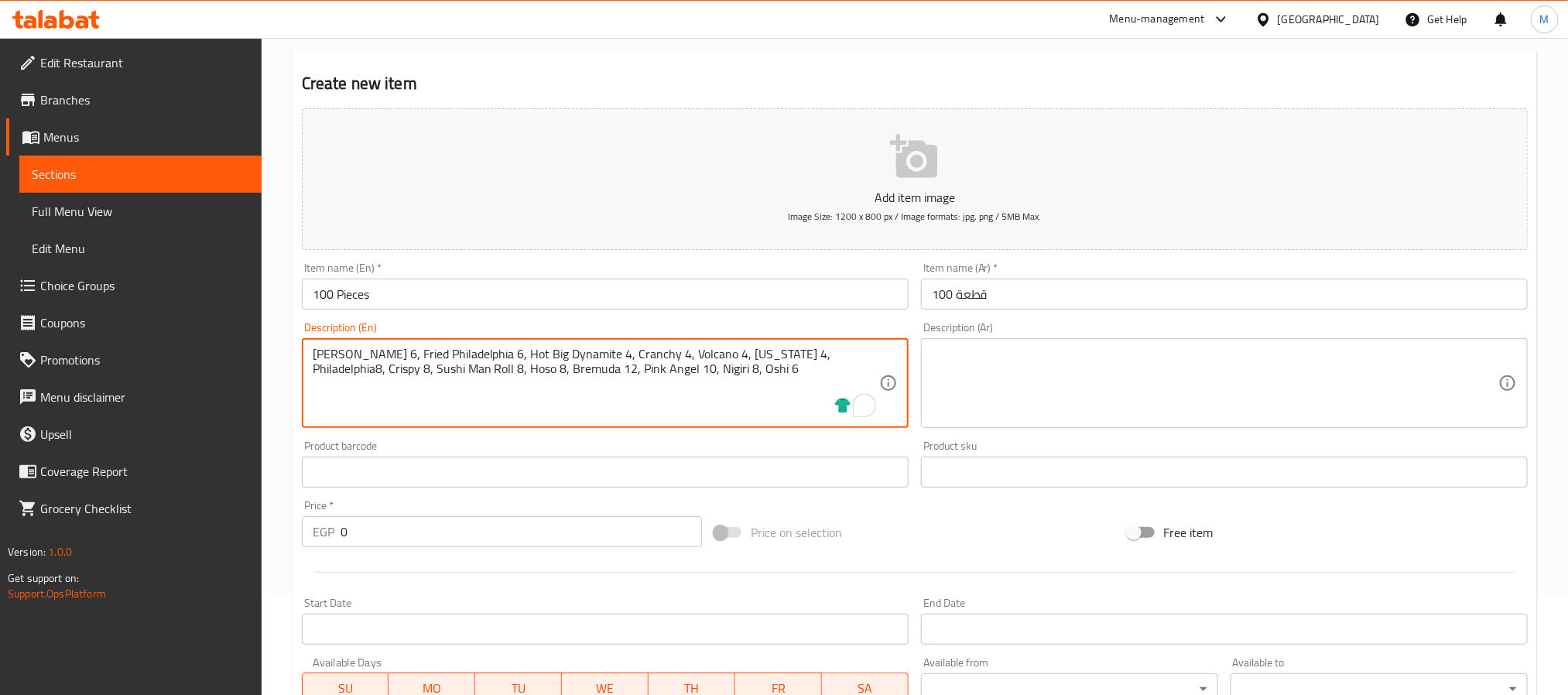
click at [381, 368] on textarea "Limon 6, Fried Philadelphia 6, Hot Big Dynamite 4, Cranchy 4, Volcano 4, Califo…" at bounding box center [596, 384] width 566 height 74
click at [423, 372] on textarea "Limon 6, Fried Philadelphia 6, Hot Big Dynamite 4, Cranchy 4, Volcano 4, Califo…" at bounding box center [596, 384] width 566 height 74
click at [468, 372] on textarea "Limon 6, Fried Philadelphia 6, Hot Big Dynamite 4, Cranchy 4, Volcano 4, Califo…" at bounding box center [596, 384] width 566 height 74
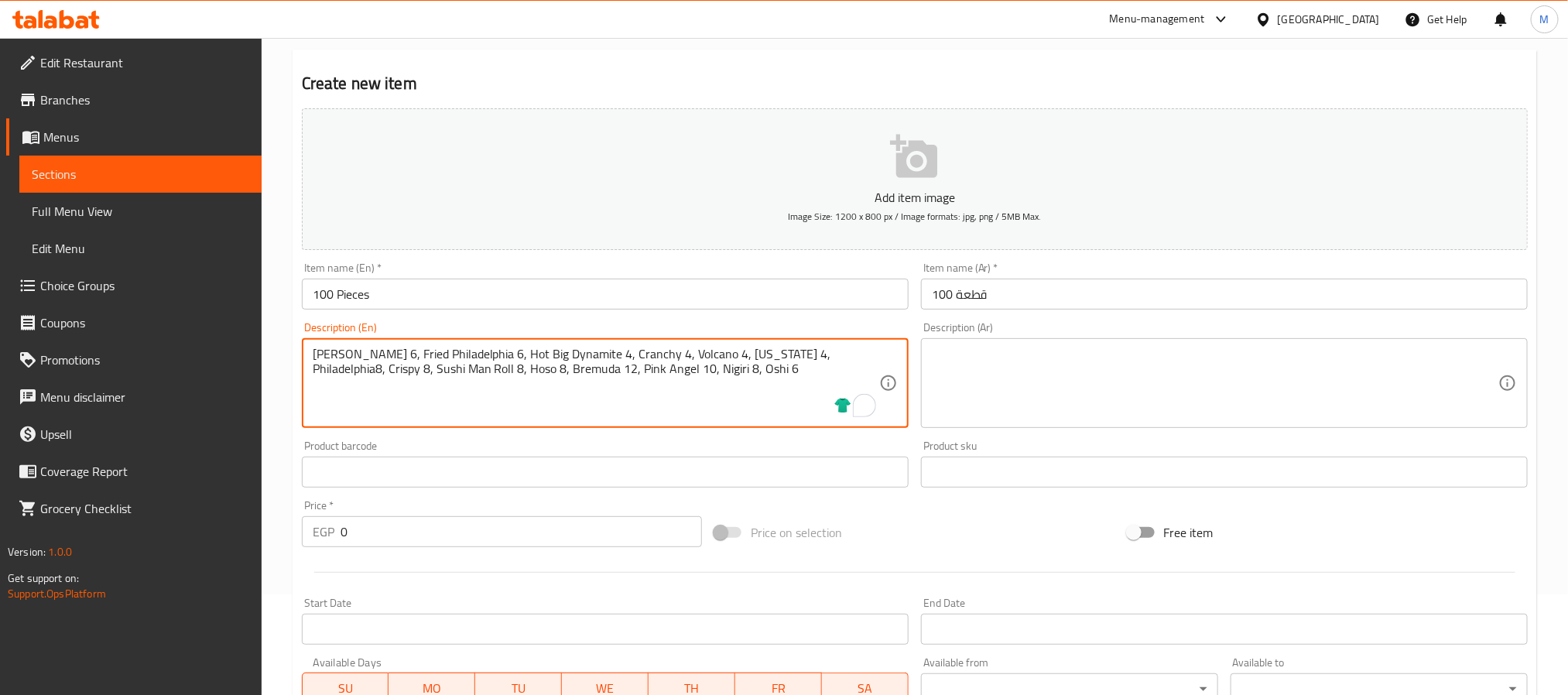
click at [530, 369] on textarea "Limon 6, Fried Philadelphia 6, Hot Big Dynamite 4, Cranchy 4, Volcano 4, Califo…" at bounding box center [596, 384] width 566 height 74
drag, startPoint x: 530, startPoint y: 369, endPoint x: 553, endPoint y: 369, distance: 23.0
click at [553, 369] on textarea "Limon 6, Fried Philadelphia 6, Hot Big Dynamite 4, Cranchy 4, Volcano 4, Califo…" at bounding box center [596, 384] width 566 height 74
click at [598, 369] on textarea "Limon 6, Fried Philadelphia 6, Hot Big Dynamite 4, Cranchy 4, Volcano 4, Califo…" at bounding box center [596, 384] width 566 height 74
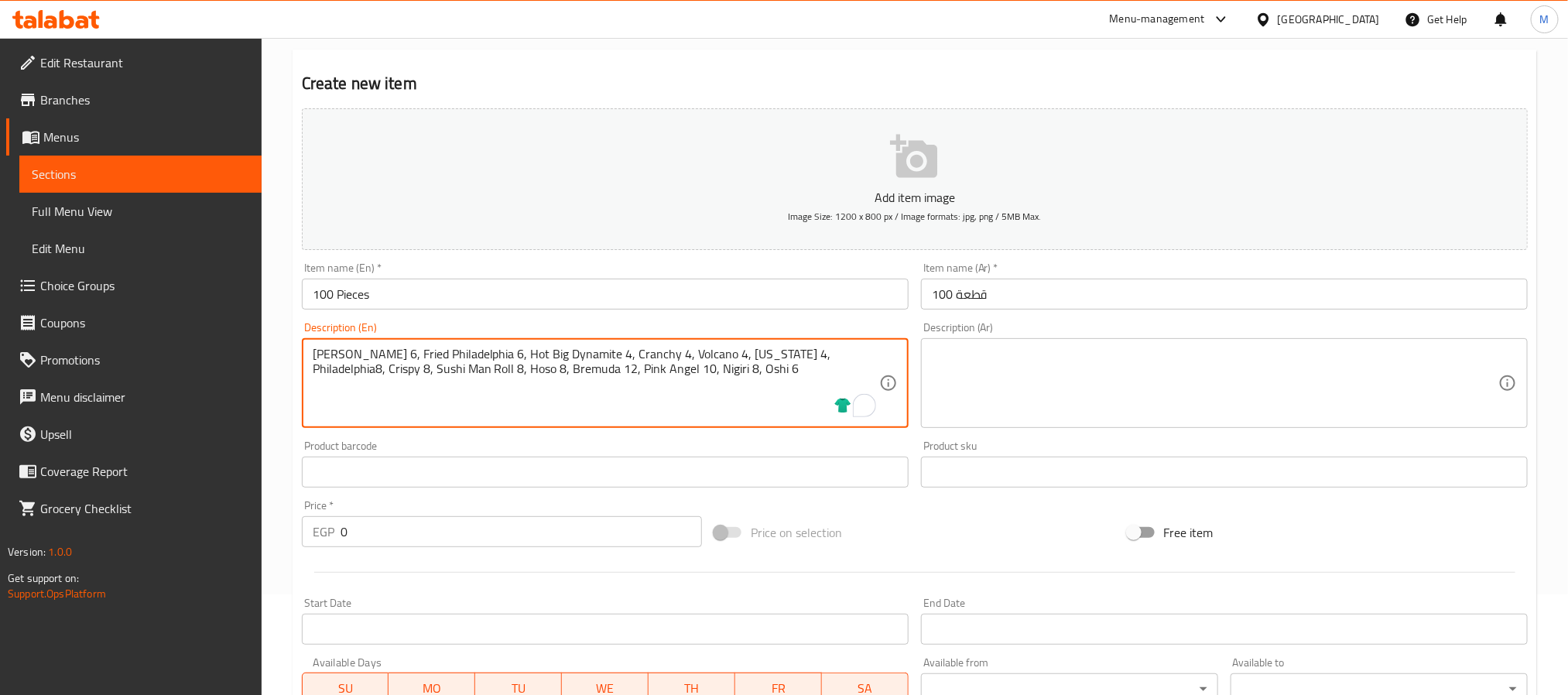
click at [650, 370] on textarea "Limon 6, Fried Philadelphia 6, Hot Big Dynamite 4, Cranchy 4, Volcano 4, Califo…" at bounding box center [596, 384] width 566 height 74
click at [485, 358] on textarea "Limon 6, Fried Philadelphia 6, Hot Big Dynamite 4, Cranchy 4, Volcano 4, Califo…" at bounding box center [596, 384] width 566 height 74
click at [745, 354] on textarea "Limon 6, Fried Philadelphia 6, Hot Big Dynamite 4, Cranchy 4, Volcano 4, Califo…" at bounding box center [596, 384] width 566 height 74
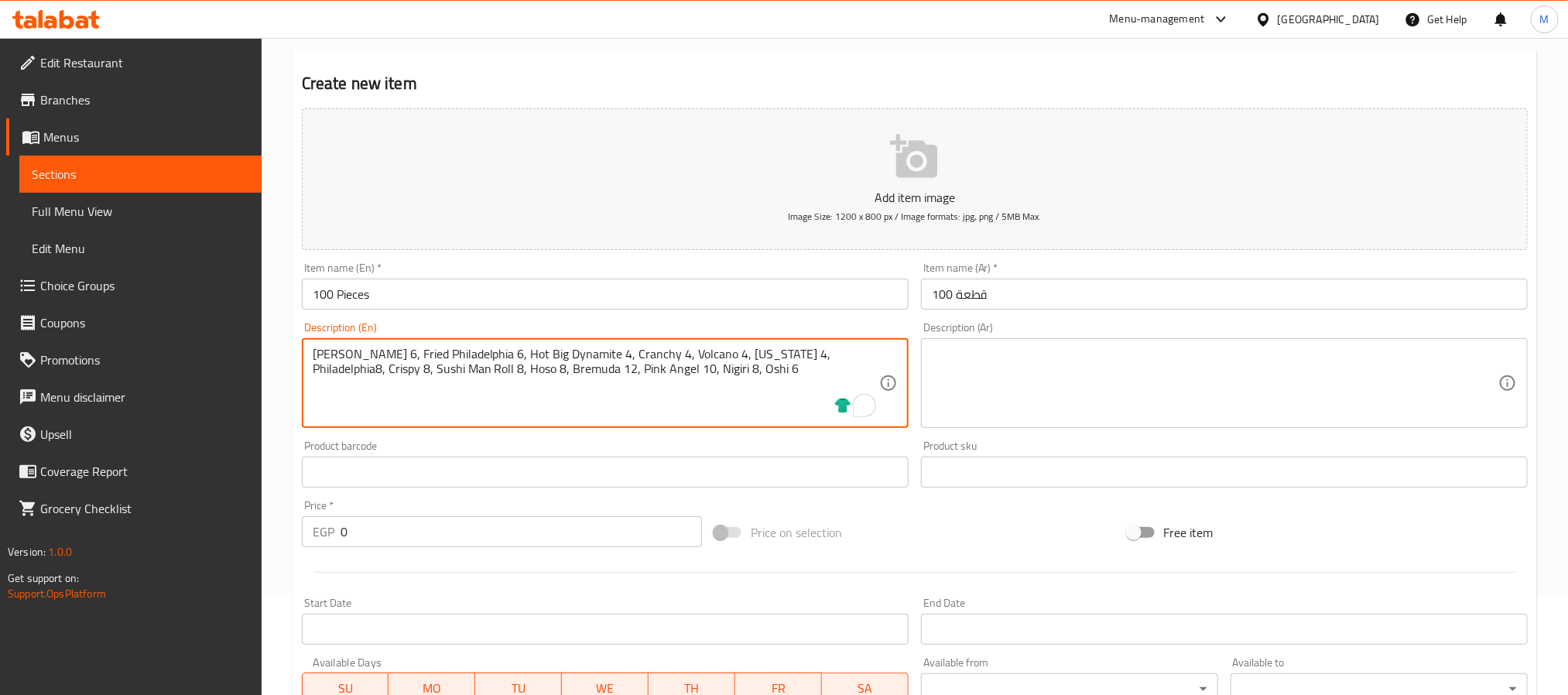
click at [481, 352] on textarea "Limon 6, Fried Philadelphia 6, Hot Big Dynamite 4, Cranchy 4, Volcano 4, Califo…" at bounding box center [596, 384] width 566 height 74
drag, startPoint x: 481, startPoint y: 352, endPoint x: 535, endPoint y: 352, distance: 54.0
click at [535, 352] on textarea "Limon 6, Fried Philadelphia 6, Hot Big Dynamite 4, Cranchy 4, Volcano 4, Califo…" at bounding box center [596, 384] width 566 height 74
click at [594, 354] on textarea "Limon 6, Fried Philadelphia 6, Hot Big Dynamite 4, Cranchy 4, Volcano 4, Califo…" at bounding box center [596, 384] width 566 height 74
drag, startPoint x: 594, startPoint y: 354, endPoint x: 611, endPoint y: 356, distance: 17.1
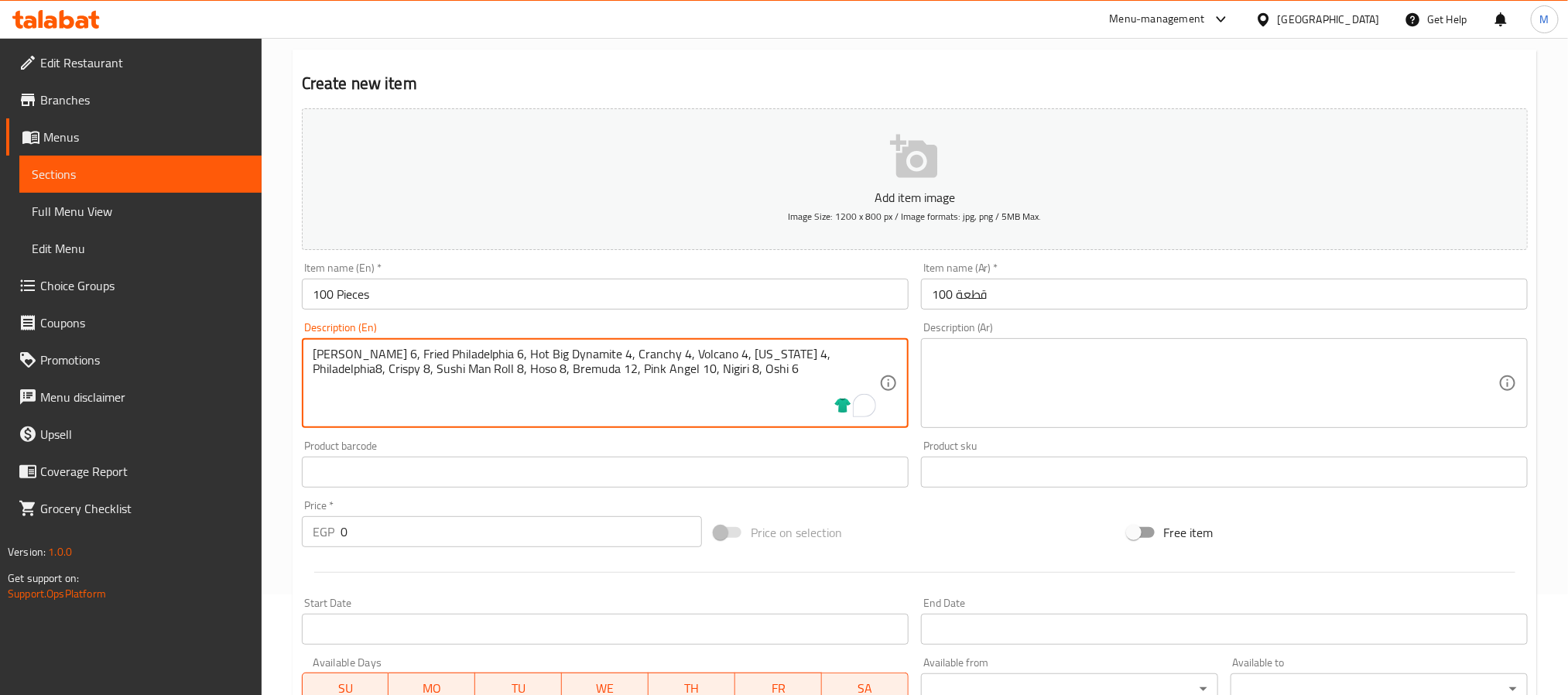
click at [611, 356] on textarea "Limon 6, Fried Philadelphia 6, Hot Big Dynamite 4, Cranchy 4, Volcano 4, Califo…" at bounding box center [596, 384] width 566 height 74
click at [644, 352] on textarea "Limon 6, Fried Philadelphia 6, Hot Big Dynamite 4, Cranchy 4, Volcano 4, Califo…" at bounding box center [596, 384] width 566 height 74
click at [741, 352] on textarea "Limon 6, Fried Philadelphia 6, Hot Big Dynamite 4, Cranchy 4, Volcano 4, Califo…" at bounding box center [596, 384] width 566 height 74
click at [737, 359] on textarea "Limon 6, Fried Philadelphia 6, Hot Big Dynamite 4, Cranchy 4, Volcano 4, Califo…" at bounding box center [596, 384] width 566 height 74
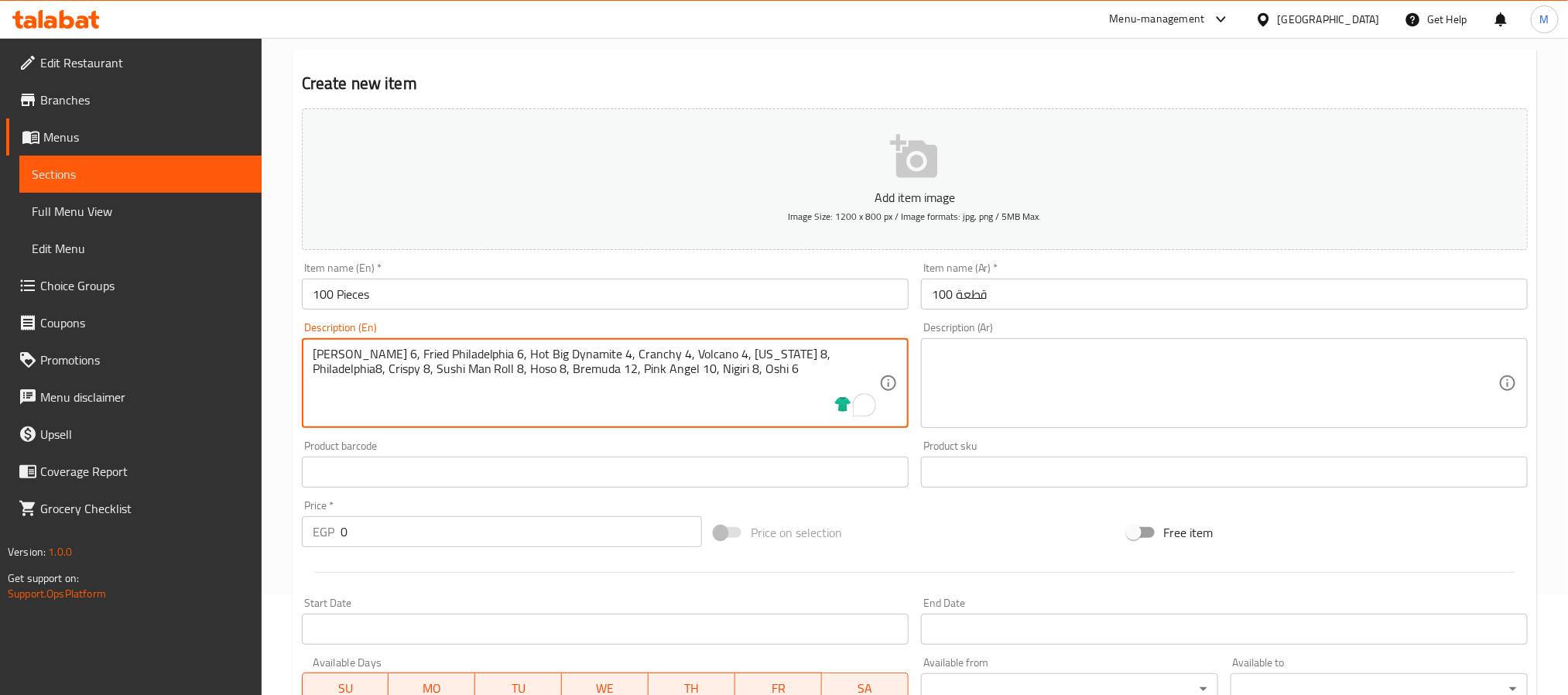
click at [833, 356] on textarea "Limon 6, Fried Philadelphia 6, Hot Big Dynamite 4, Cranchy 4, Volcano 4, Califo…" at bounding box center [596, 384] width 566 height 74
click at [474, 368] on textarea "Limon 6, Fried Philadelphia 6, Hot Big Dynamite 4, Cranchy 4, Volcano 4, Califo…" at bounding box center [596, 384] width 566 height 74
click at [430, 347] on textarea "Limon 6, Fried Philadelphia 6, Hot Big Dynamite 4, Cranchy 4, Volcano 4, Califo…" at bounding box center [596, 384] width 566 height 74
click at [479, 396] on textarea "Limon 6, Fried Philadelphia 6, Hot Big Dynamite 4, Cranchy 4, Volcano 4, Califo…" at bounding box center [596, 384] width 566 height 74
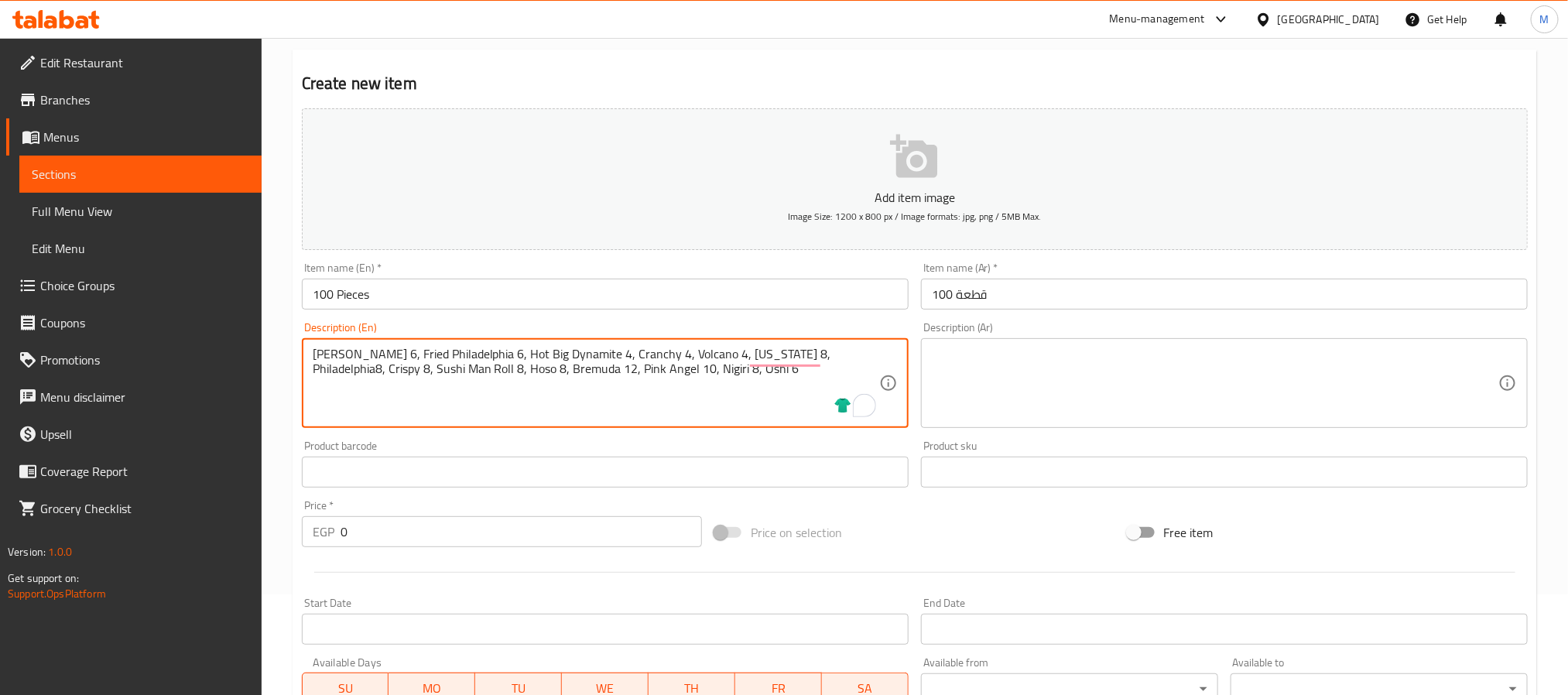
click at [692, 384] on textarea "Limon 6, Fried Philadelphia 6, Hot Big Dynamite 4, Cranchy 4, Volcano 4, Califo…" at bounding box center [596, 384] width 566 height 74
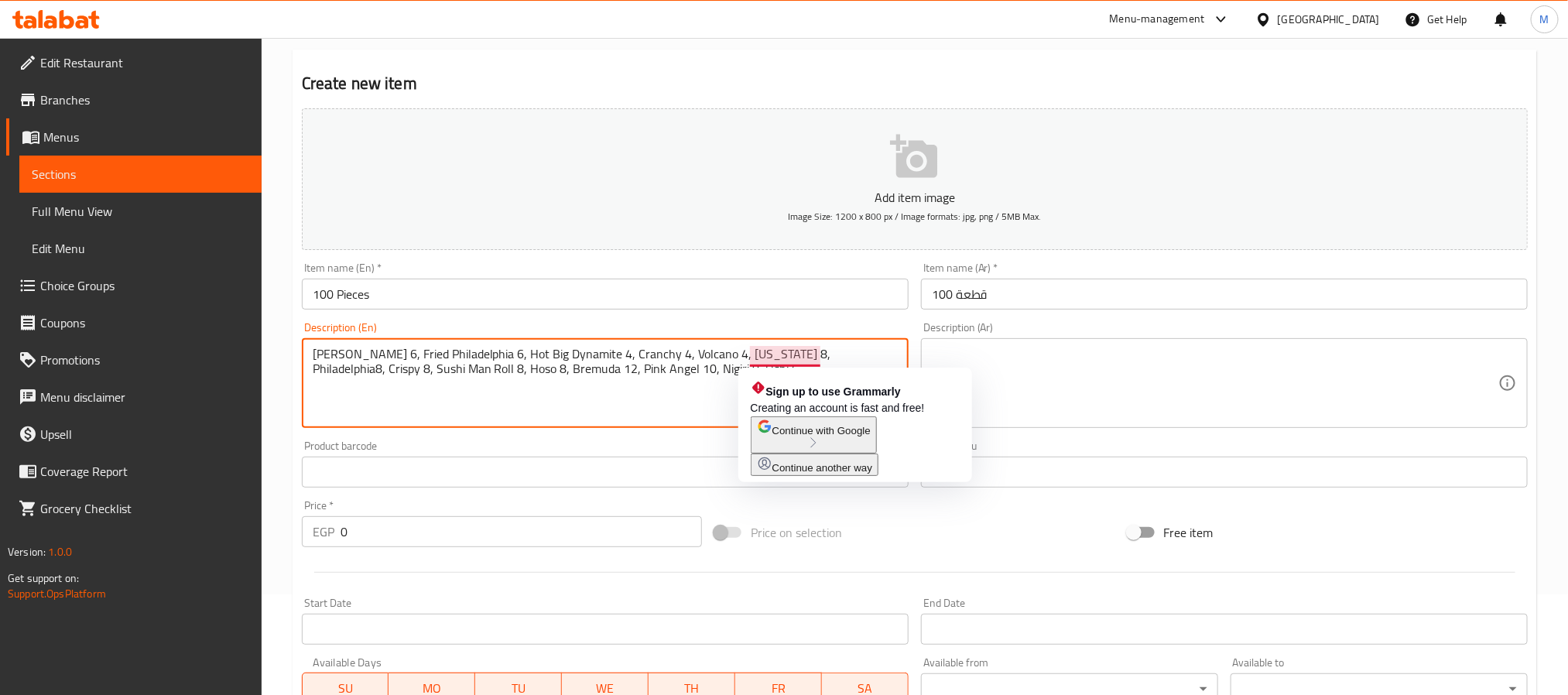
click at [813, 356] on textarea "Limon 6, Fried Philadelphia 6, Hot Big Dynamite 4, Cranchy 4, Volcano 4, Califo…" at bounding box center [596, 384] width 566 height 74
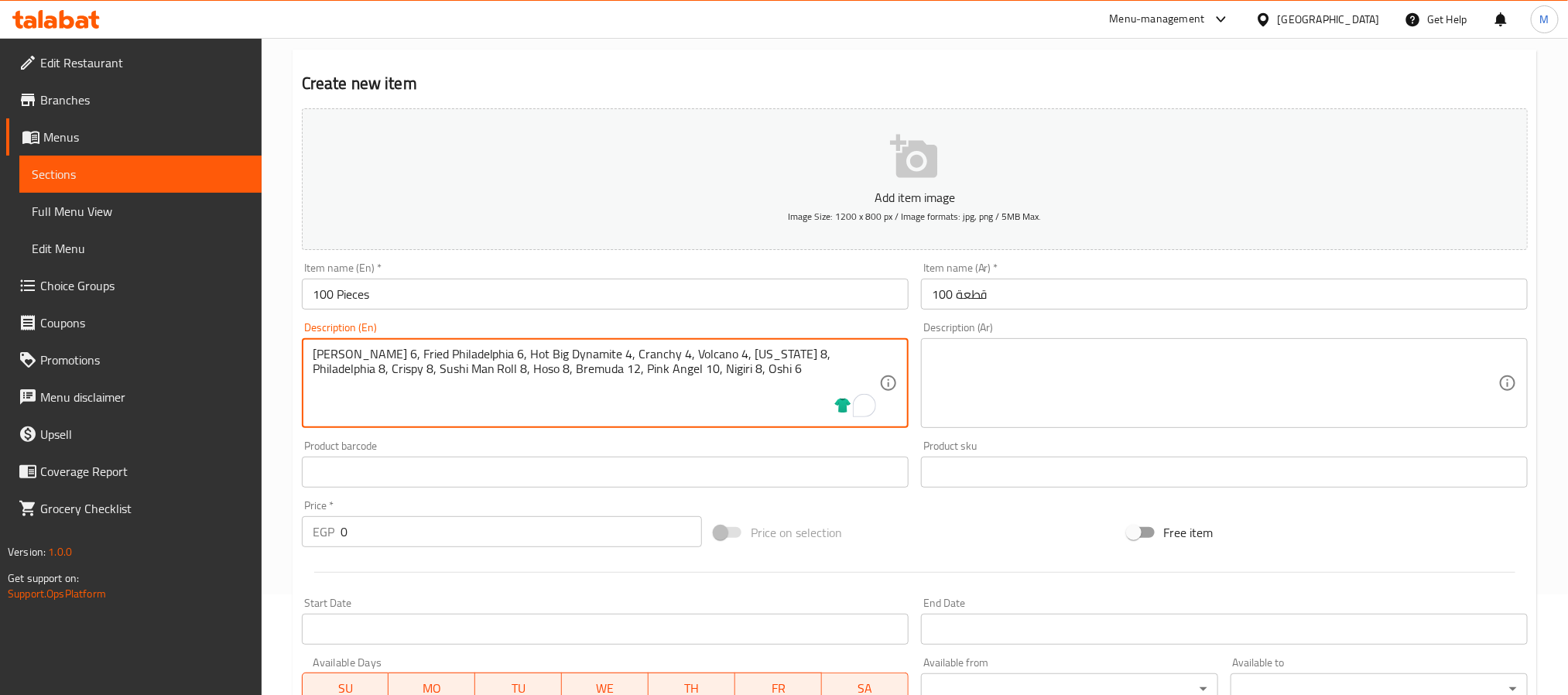
click at [413, 368] on textarea "Limon 6, Fried Philadelphia 6, Hot Big Dynamite 4, Cranchy 4, Volcano 4, Califo…" at bounding box center [596, 384] width 566 height 74
click at [435, 372] on textarea "Limon 6, Fried Philadelphia 6, Hot Big Dynamite 4, Cranchy 4, Volcano 4, Califo…" at bounding box center [596, 384] width 566 height 74
click at [516, 368] on textarea "Limon 6, Fried Philadelphia 6, Hot Big Dynamite 4, Cranchy 4, Volcano 4, Califo…" at bounding box center [596, 384] width 566 height 74
click at [590, 372] on textarea "Limon 6, Fried Philadelphia 6, Hot Big Dynamite 4, Cranchy 4, Volcano 4, Califo…" at bounding box center [596, 384] width 566 height 74
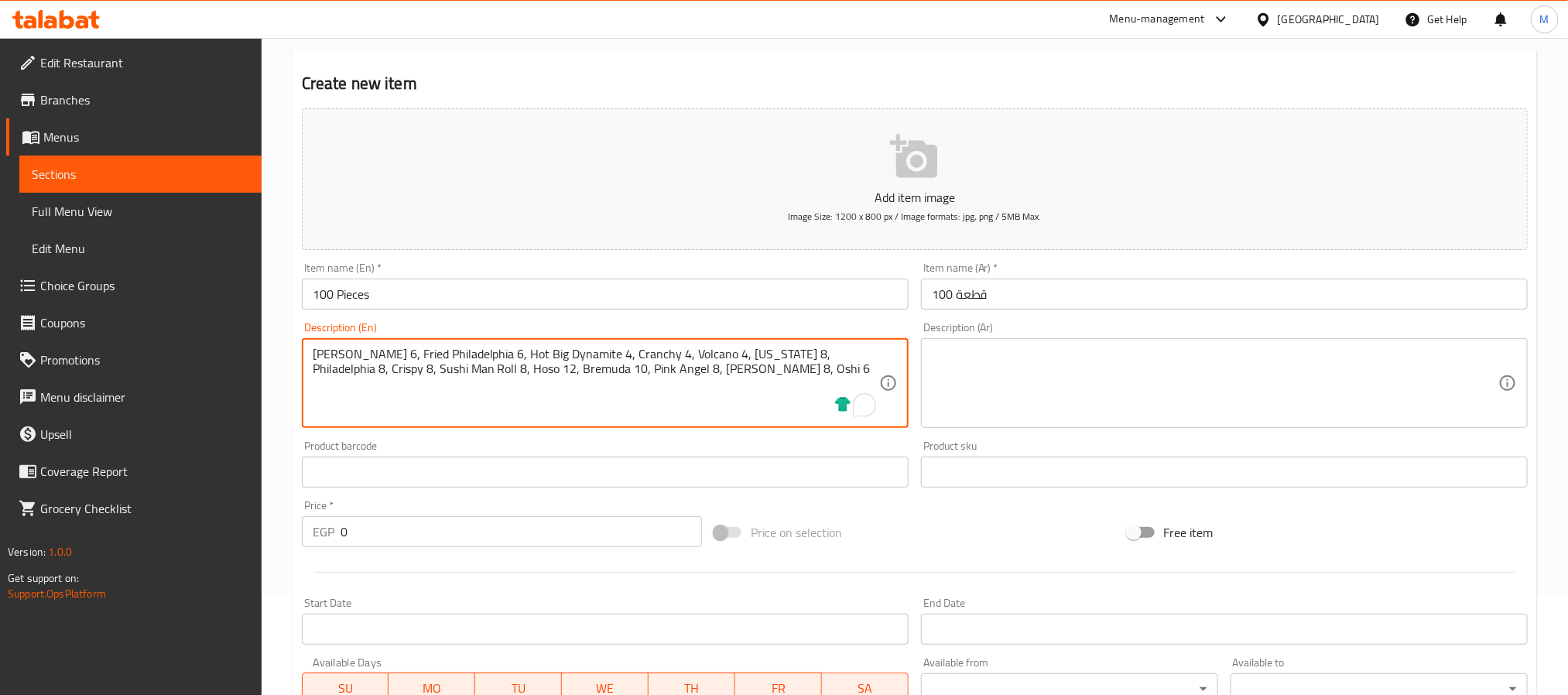
type textarea "Limon 6, Fried Philadelphia 6, Hot Big Dynamite 4, Cranchy 4, Volcano 4, Califo…"
click at [609, 356] on textarea "Limon 6, Fried Philadelphia 6, Hot Big Dynamite 4, Cranchy 4, Volcano 4, Califo…" at bounding box center [596, 384] width 566 height 74
click at [1365, 364] on textarea at bounding box center [1215, 384] width 566 height 74
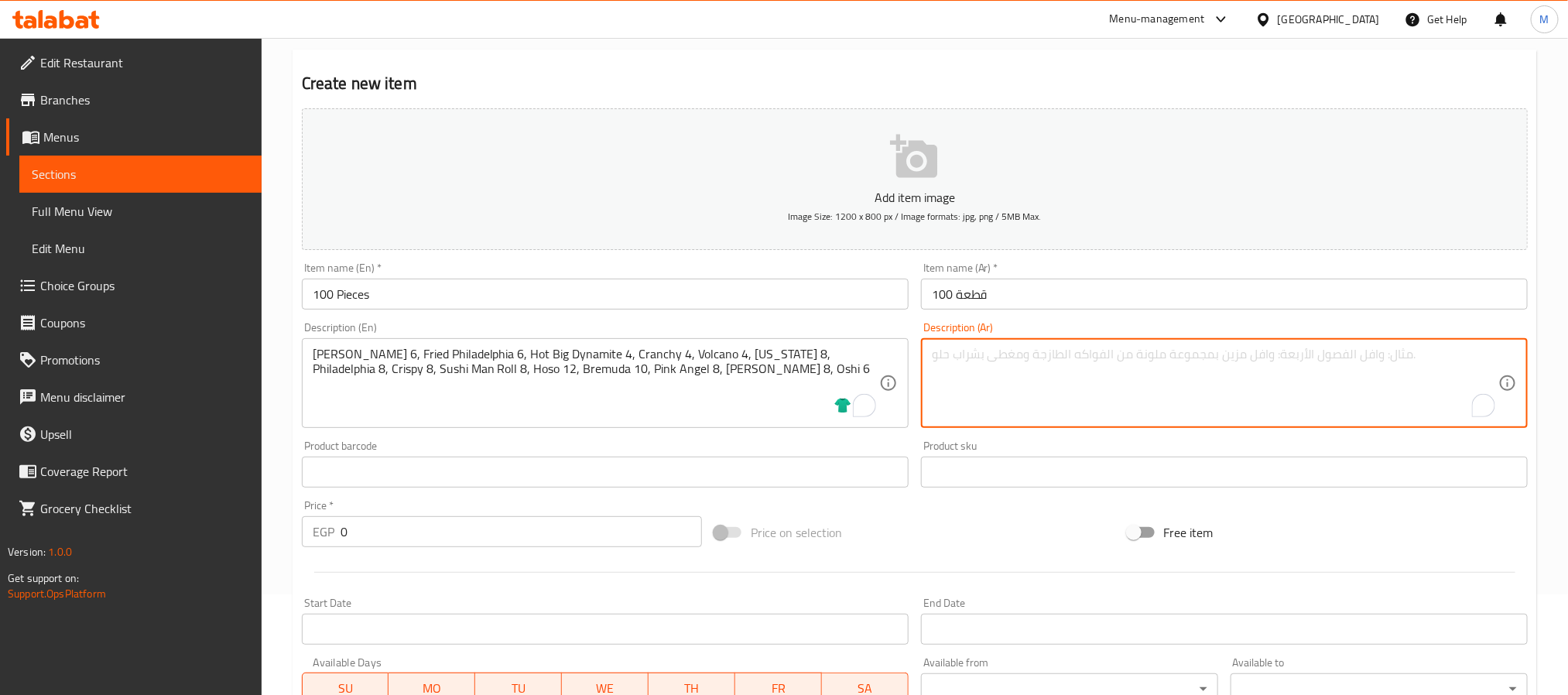
paste textarea "ليمون 6، فيلادلفيا مقلية 6، ديناميت كبير حار 4، كرانشي 4، بركان 4، كاليفورنيا 8…"
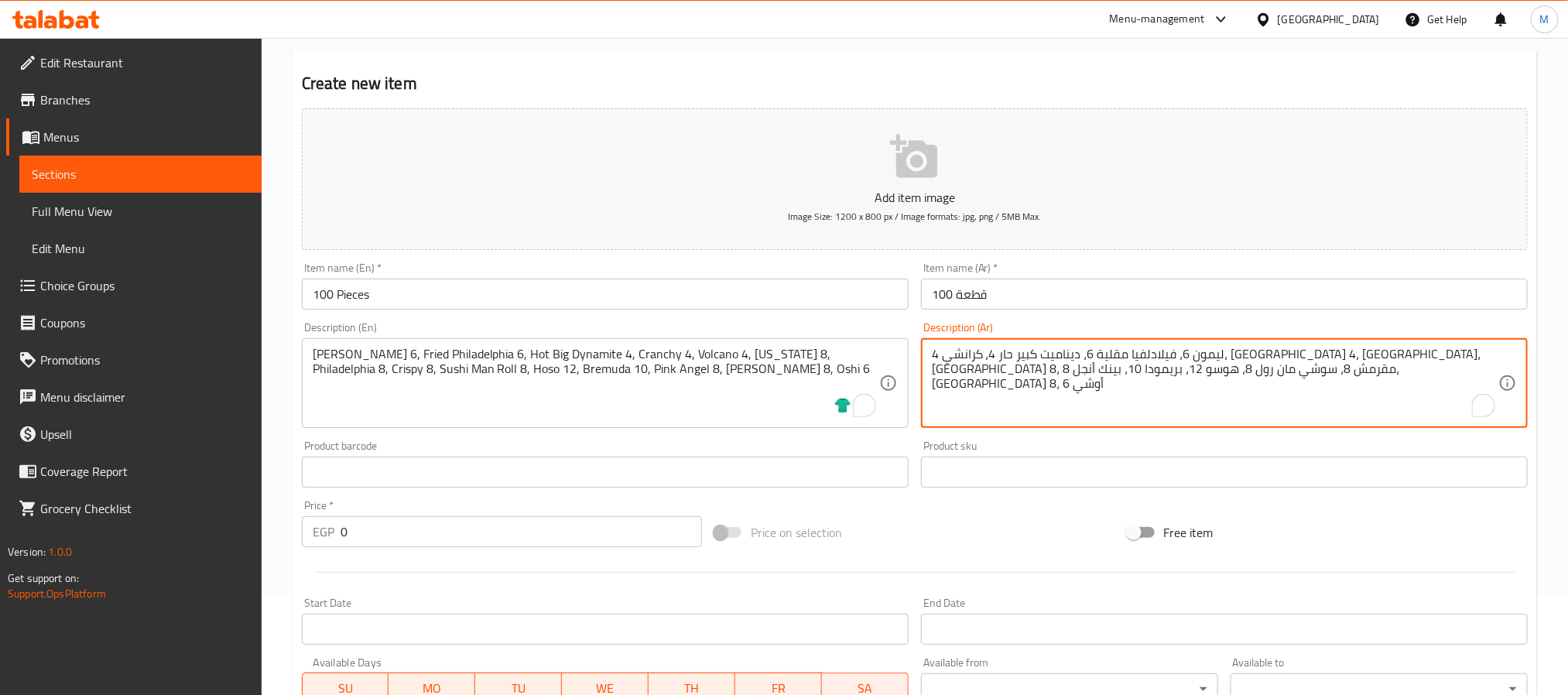
type textarea "ليمون 6، فيلادلفيا مقلية 6، ديناميت كبير حار 4، كرانشي 4، بركان 4، كاليفورنيا 8…"
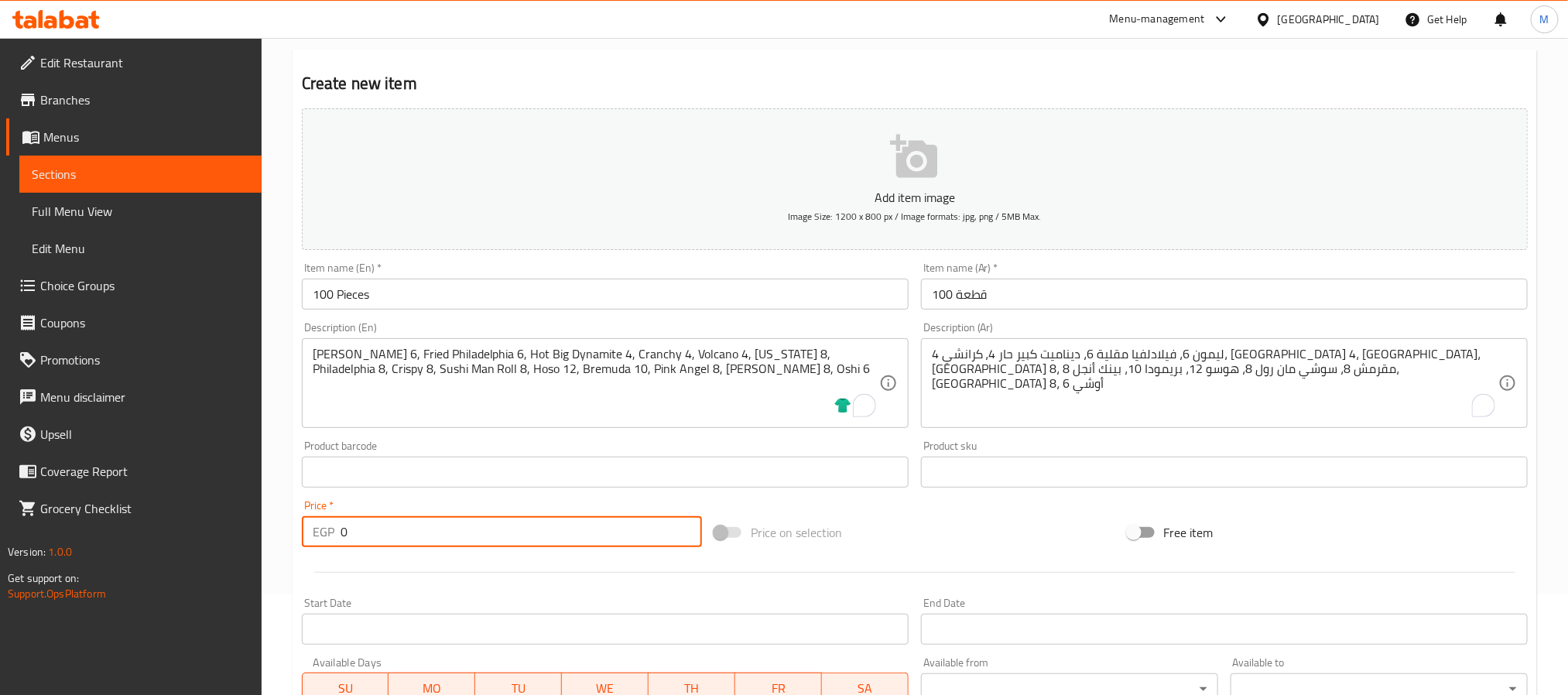
click at [550, 523] on input "0" at bounding box center [521, 532] width 362 height 31
click at [549, 523] on input "0" at bounding box center [521, 532] width 362 height 31
type input "2200"
click at [576, 565] on div at bounding box center [915, 572] width 1238 height 38
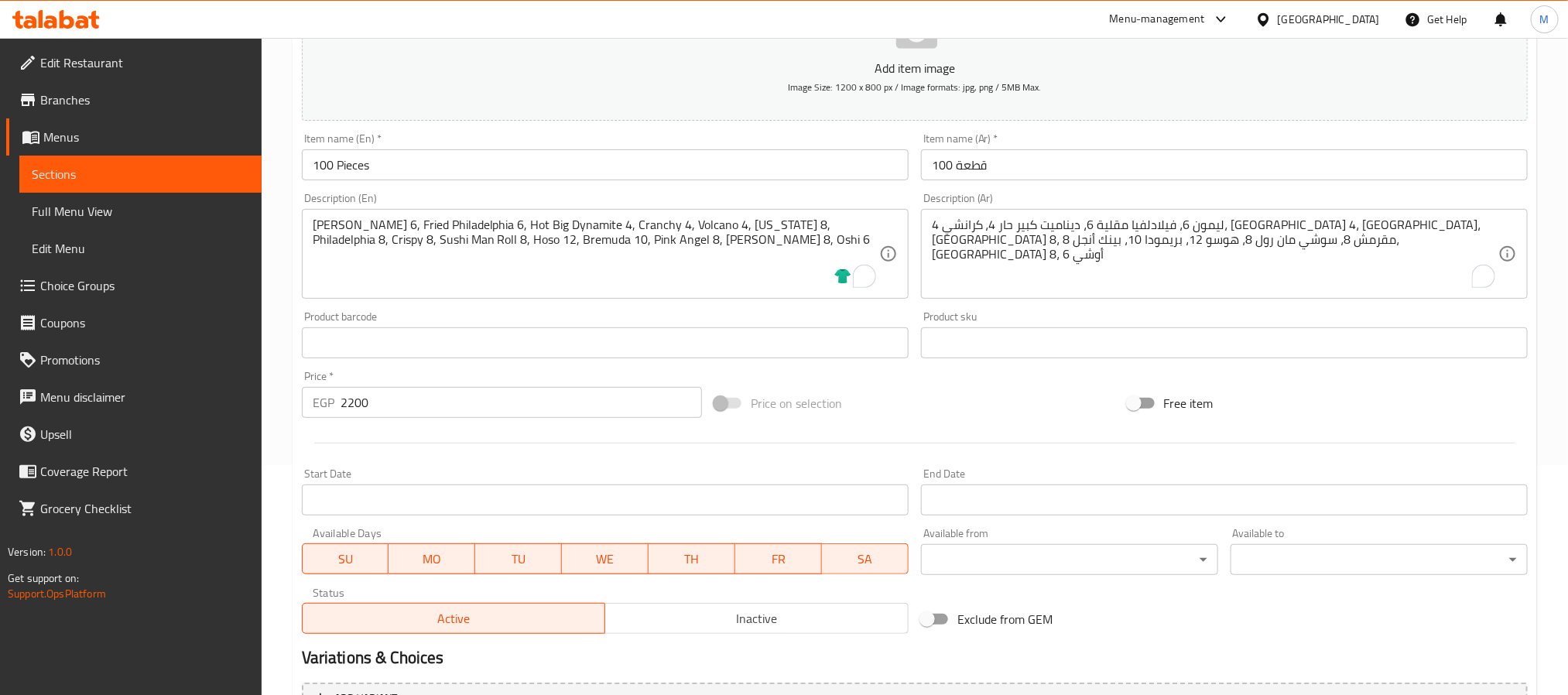
scroll to position [397, 0]
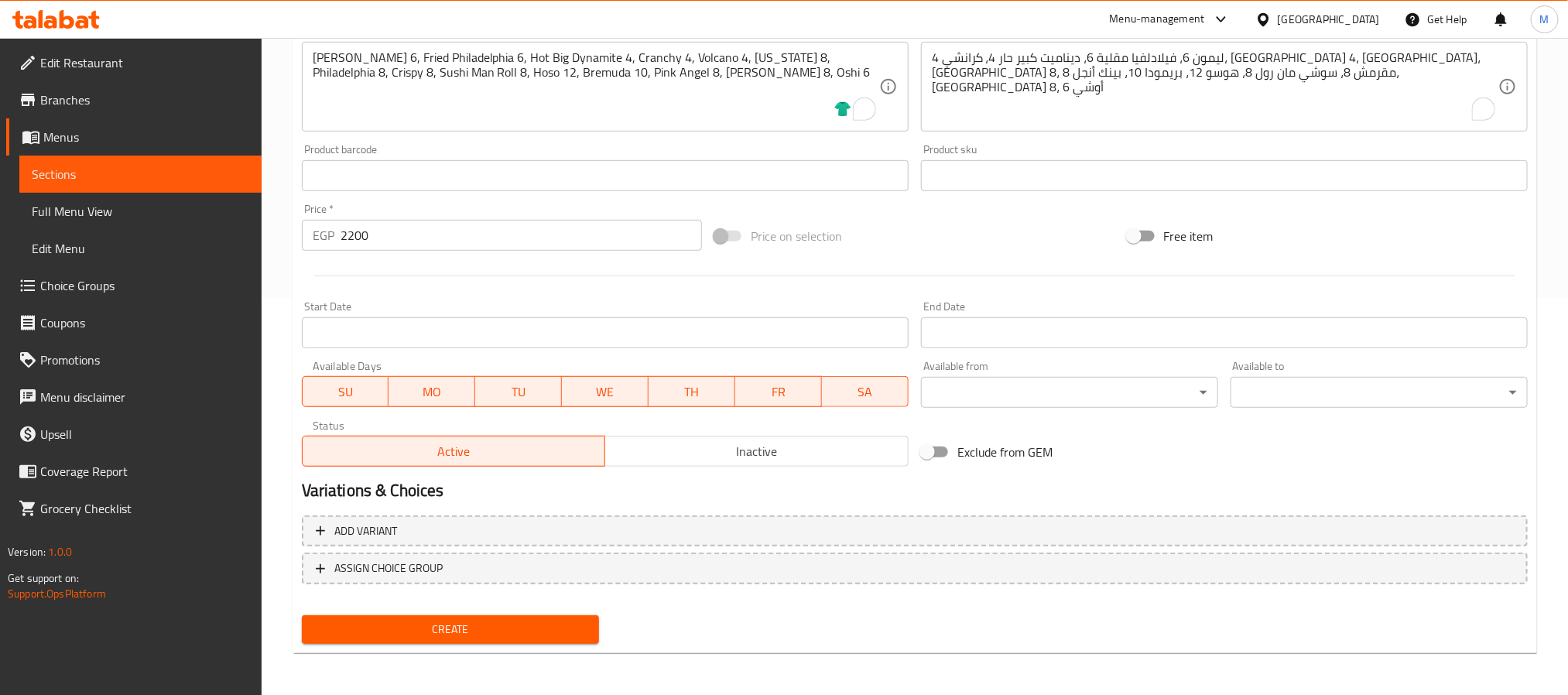
click at [564, 629] on span "Create" at bounding box center [451, 630] width 273 height 19
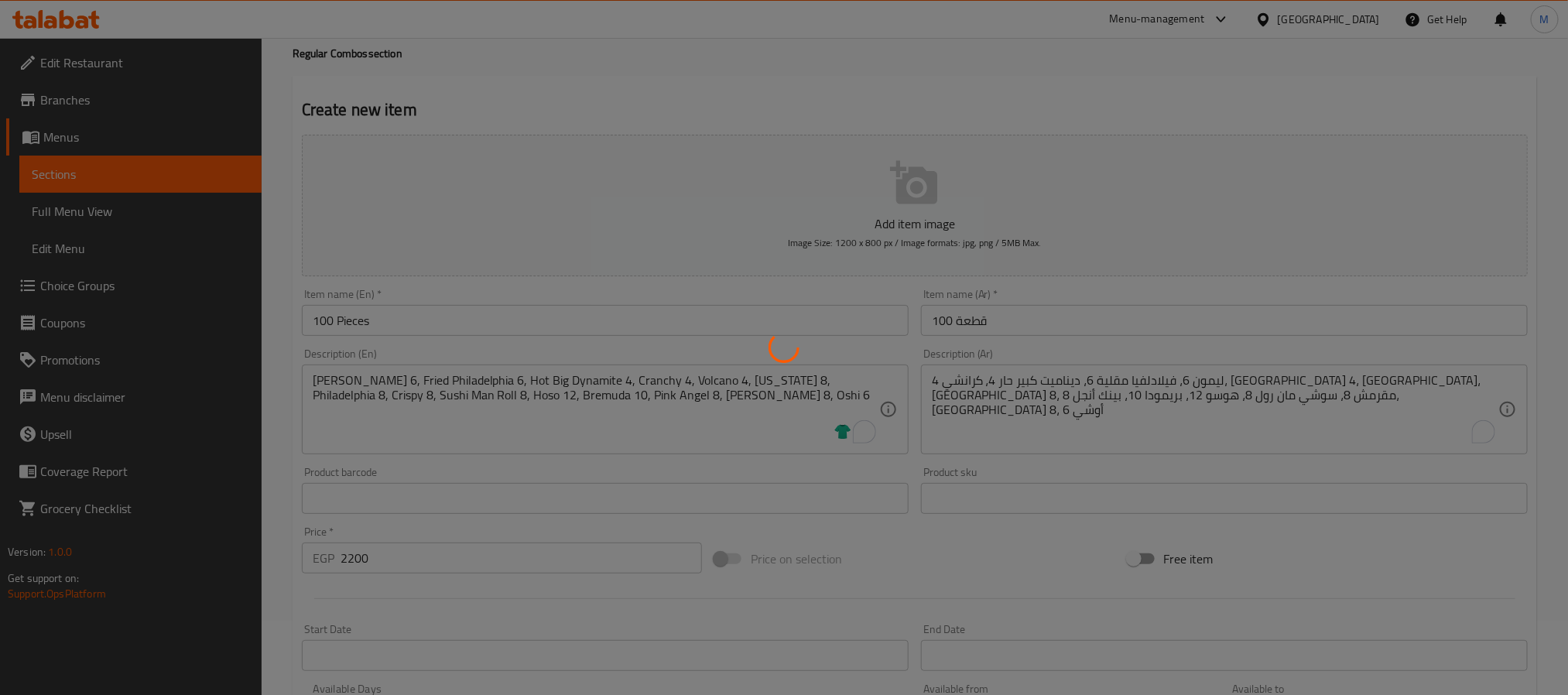
scroll to position [0, 0]
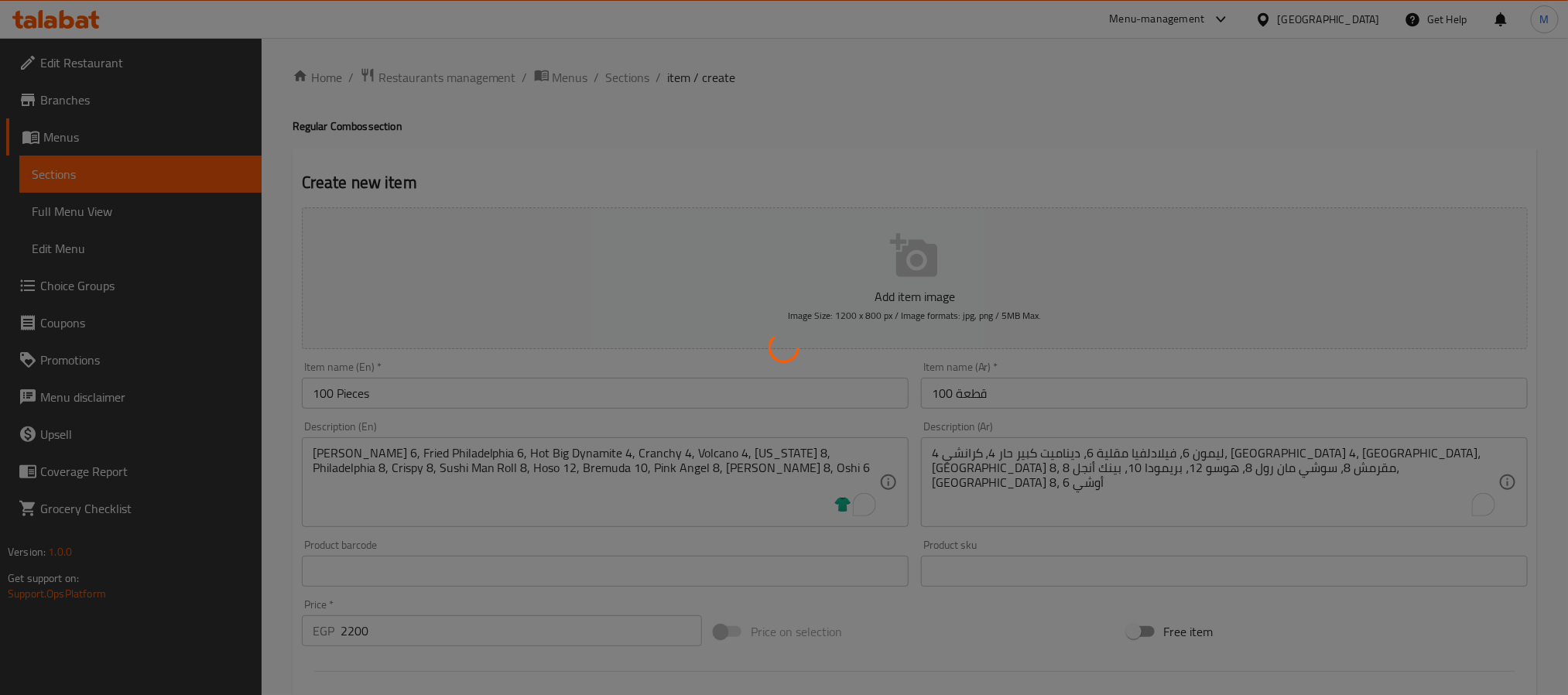
type input "0"
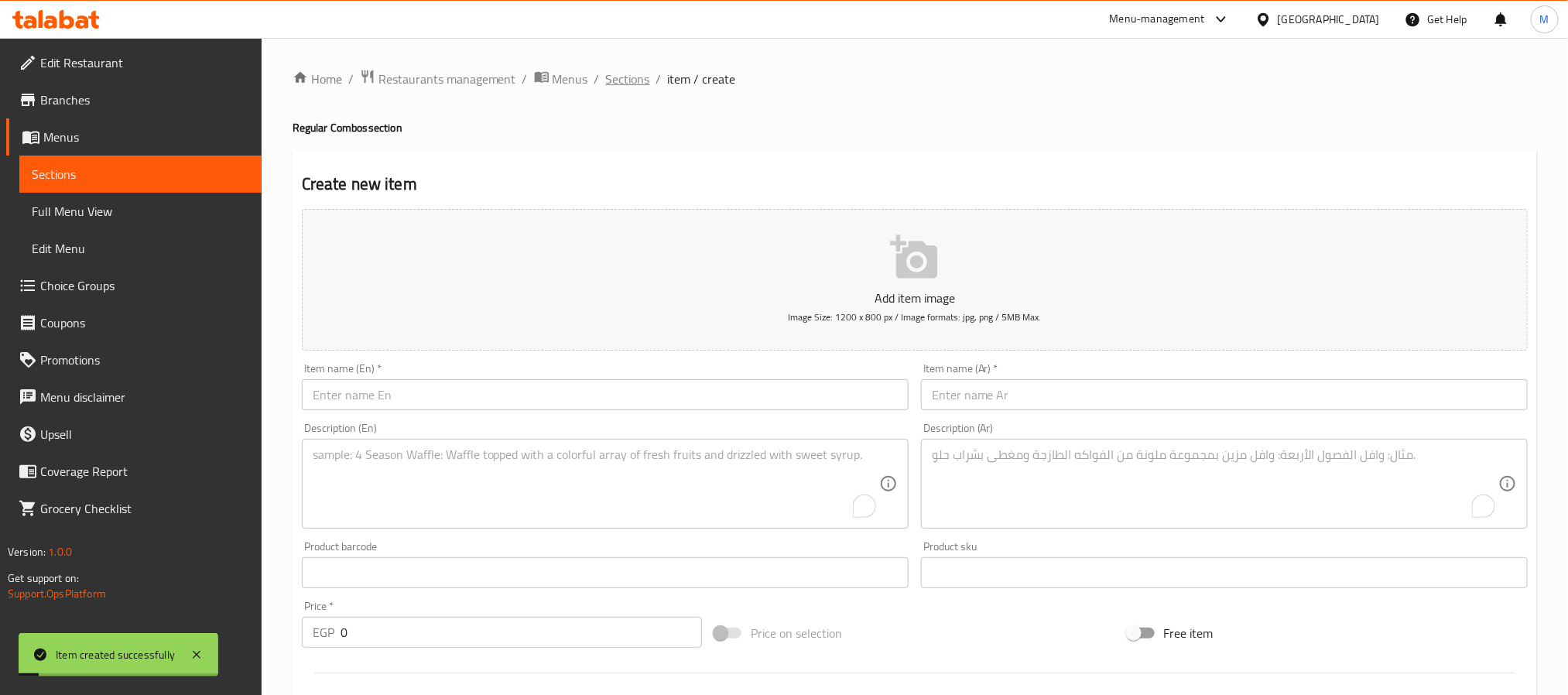
click at [627, 77] on span "Sections" at bounding box center [628, 79] width 44 height 18
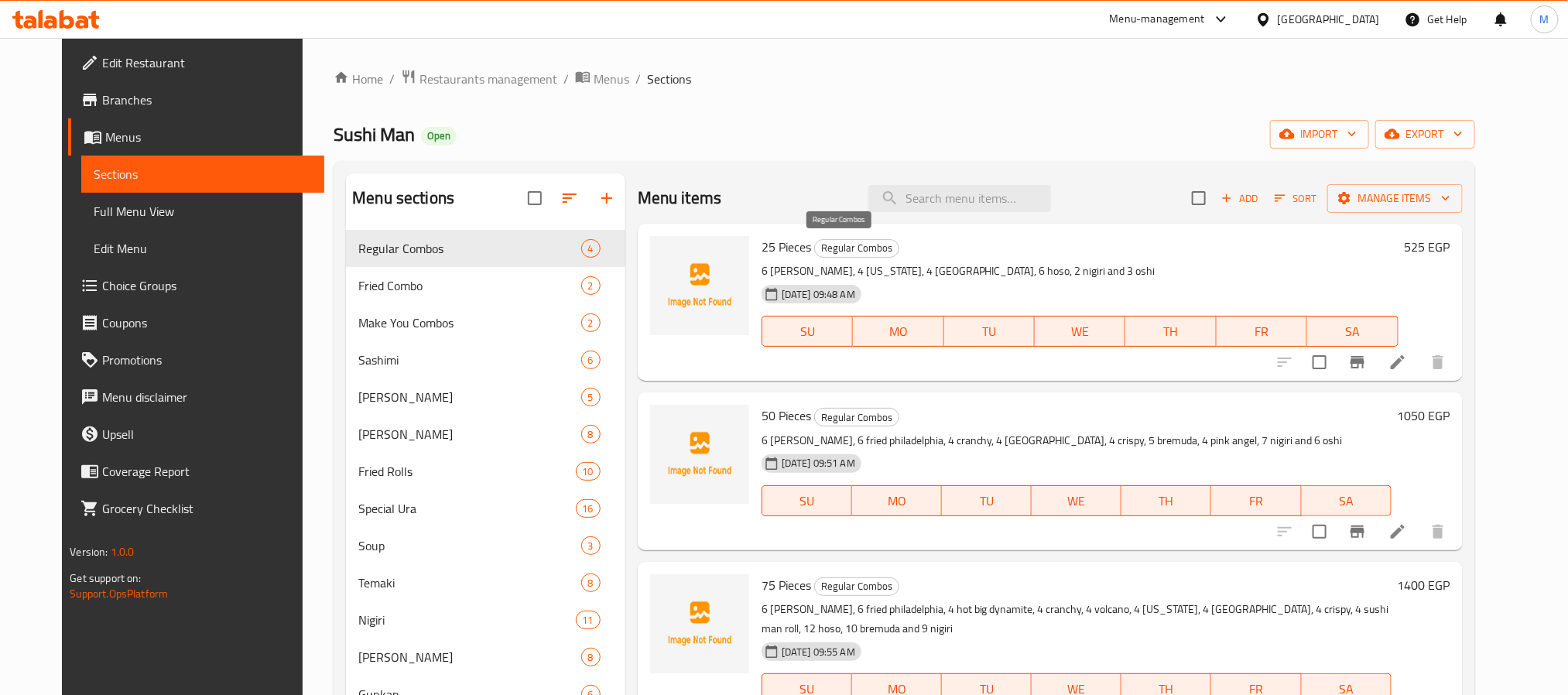
click at [857, 244] on span "Regular Combos" at bounding box center [857, 248] width 83 height 18
copy span "Combos"
click at [1111, 185] on div "Menu items Add Sort Manage items" at bounding box center [1050, 198] width 825 height 51
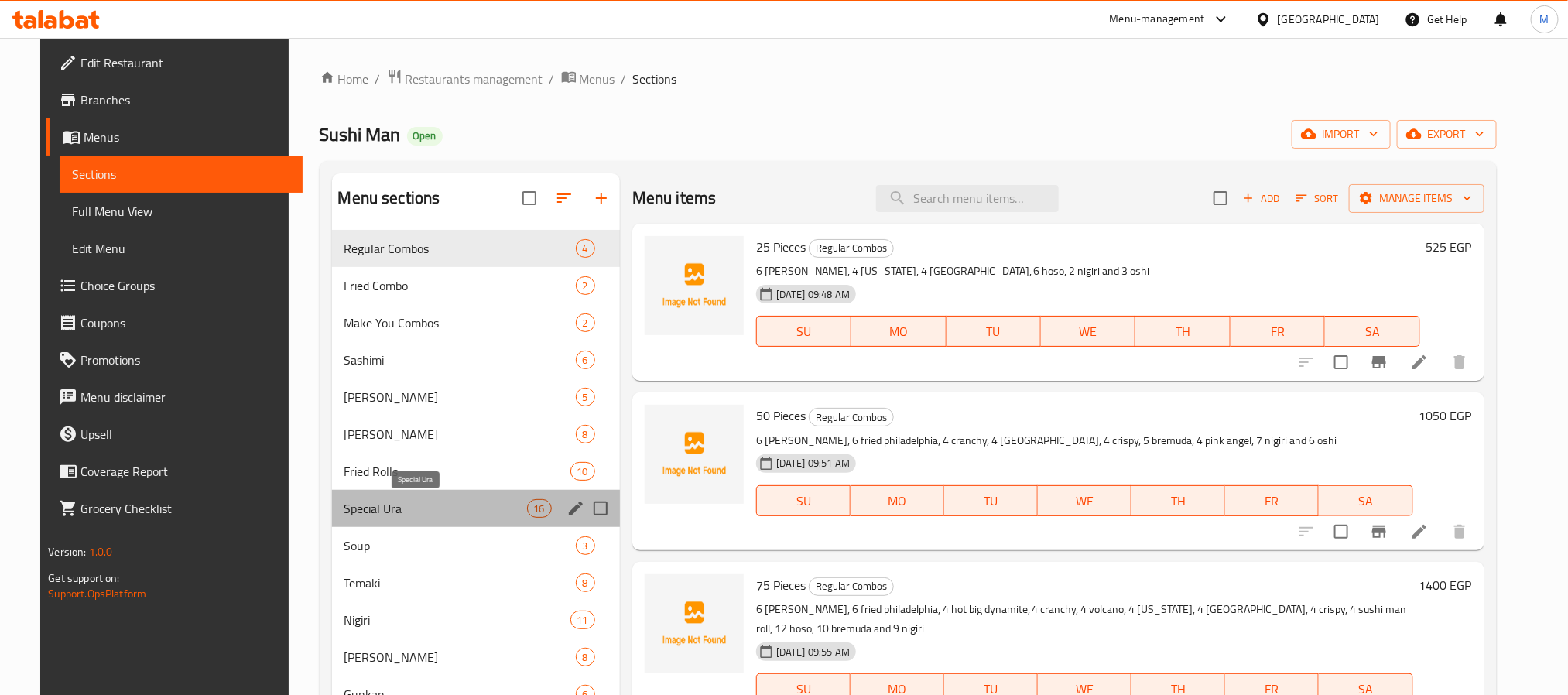
click at [346, 506] on span "Special Ura" at bounding box center [436, 508] width 183 height 18
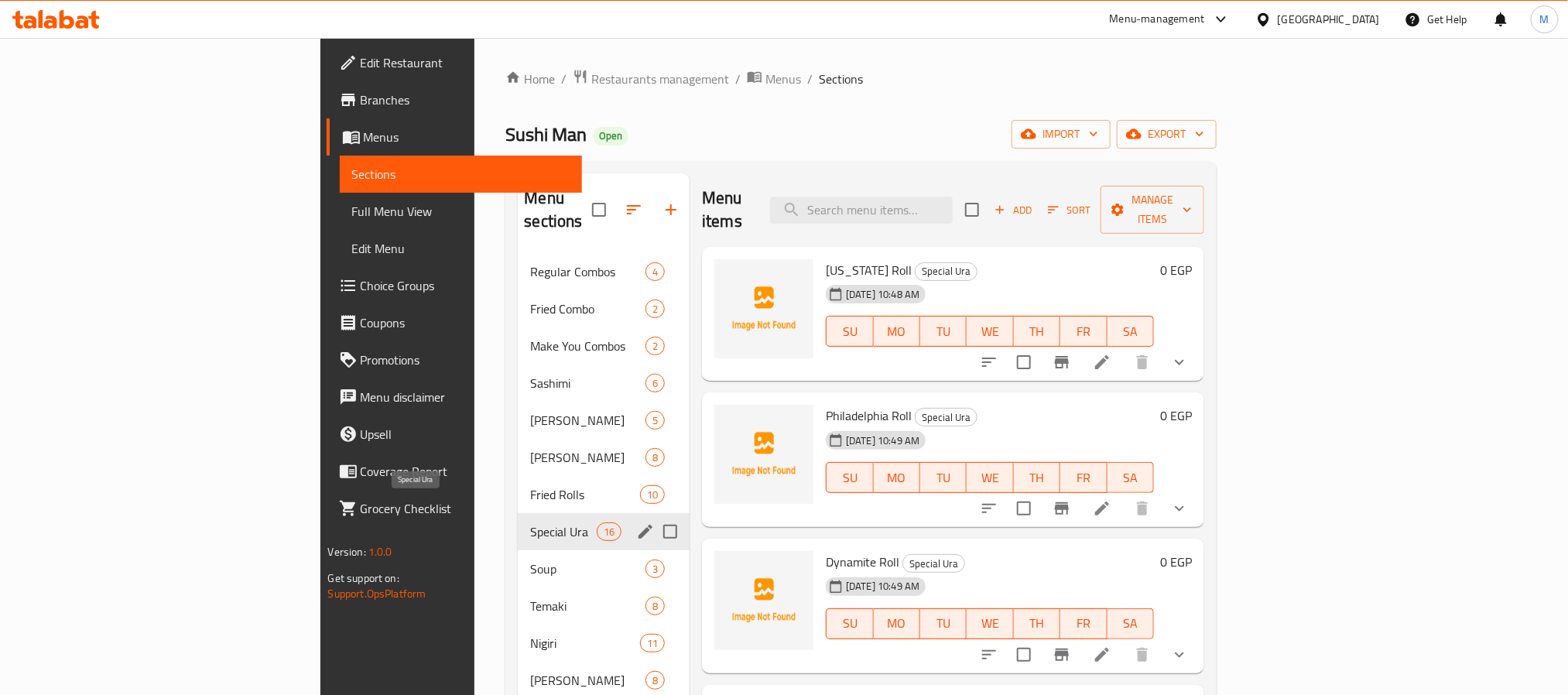
click at [530, 522] on span "Special Ura" at bounding box center [563, 531] width 66 height 18
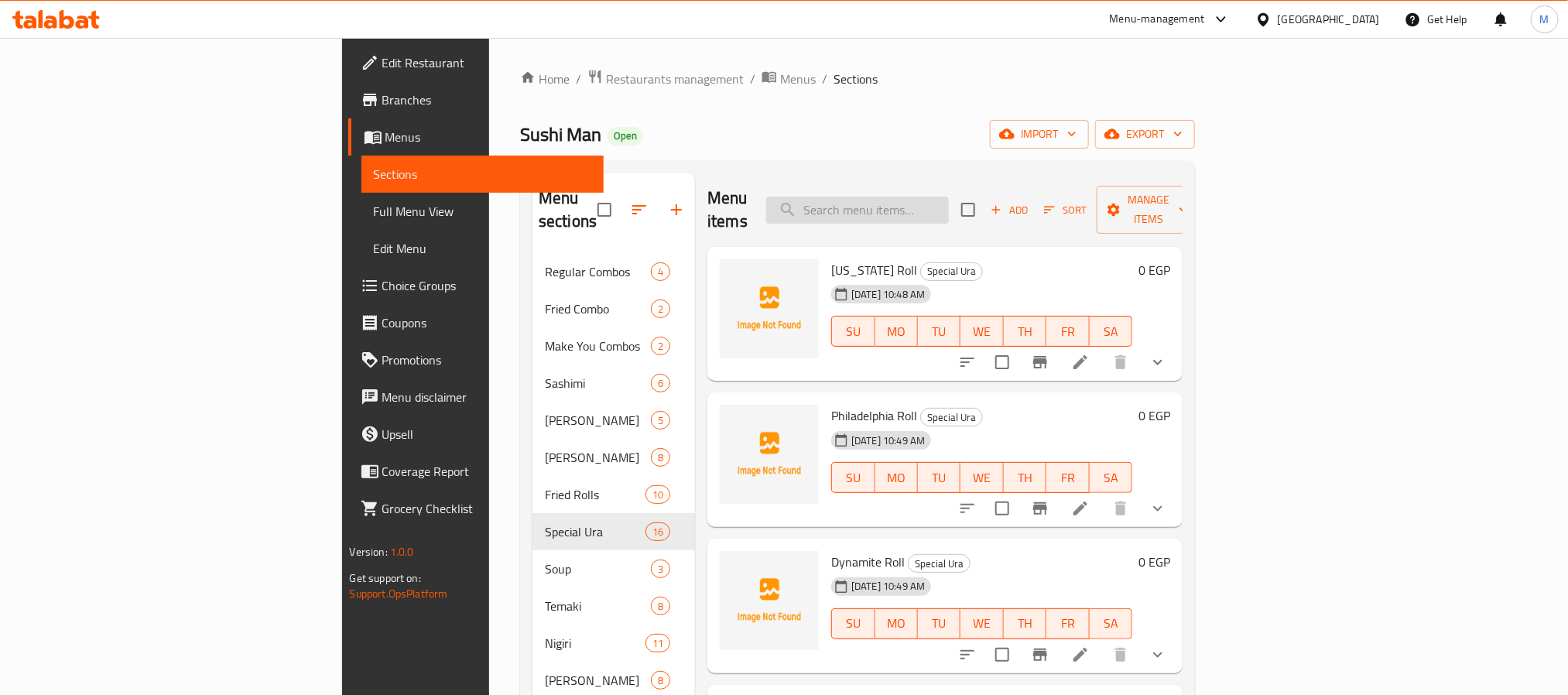
click at [949, 201] on input "search" at bounding box center [857, 210] width 183 height 27
paste input "Bremuda"
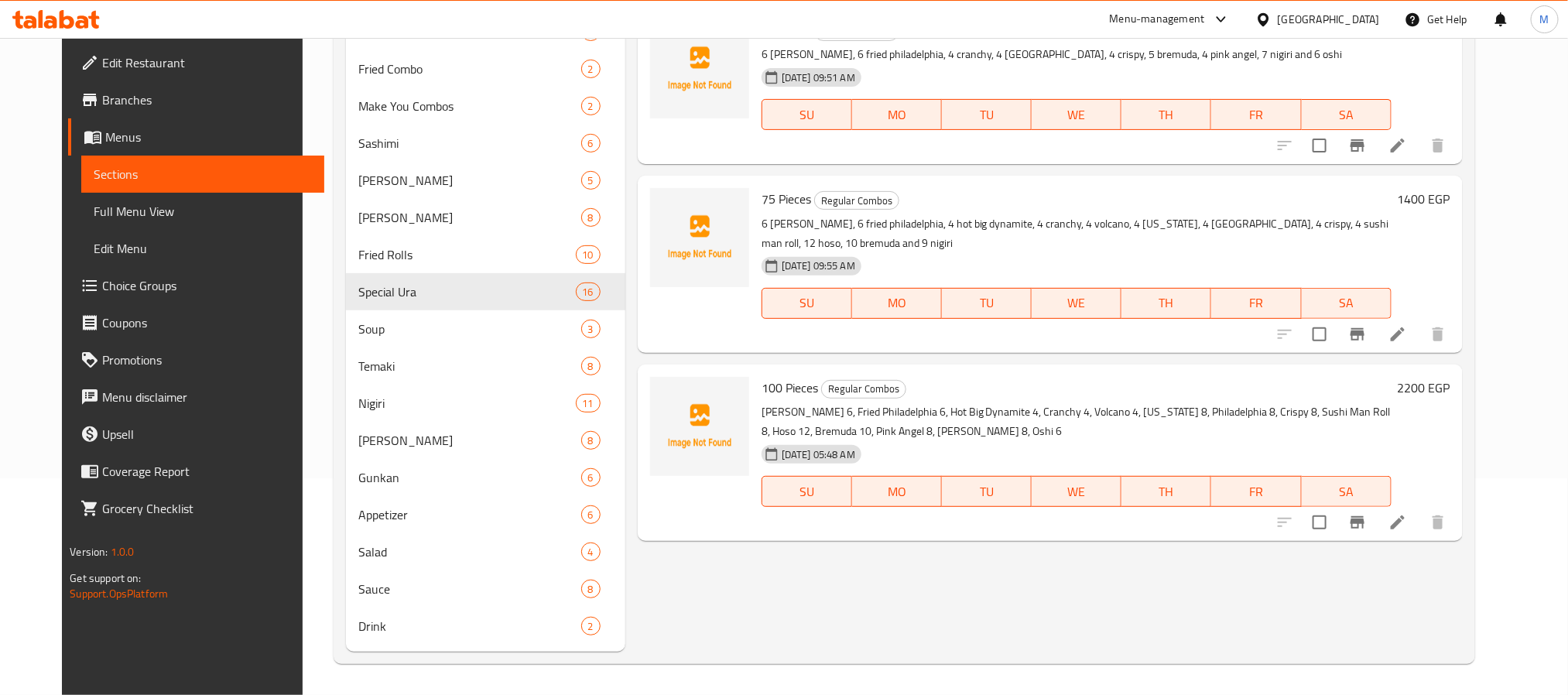
scroll to position [100, 0]
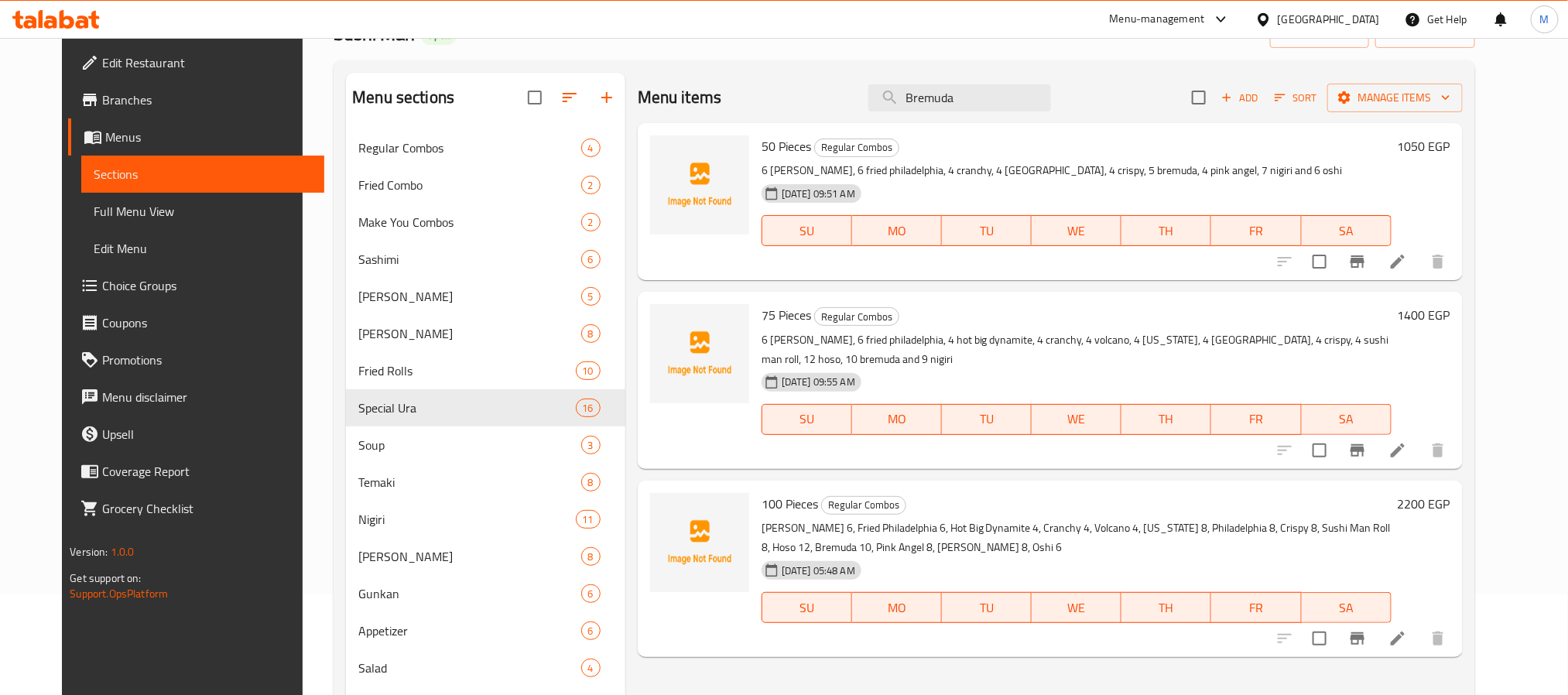
type input "Bremuda"
click at [973, 142] on h6 "50 Pieces Regular Combos" at bounding box center [1076, 146] width 630 height 22
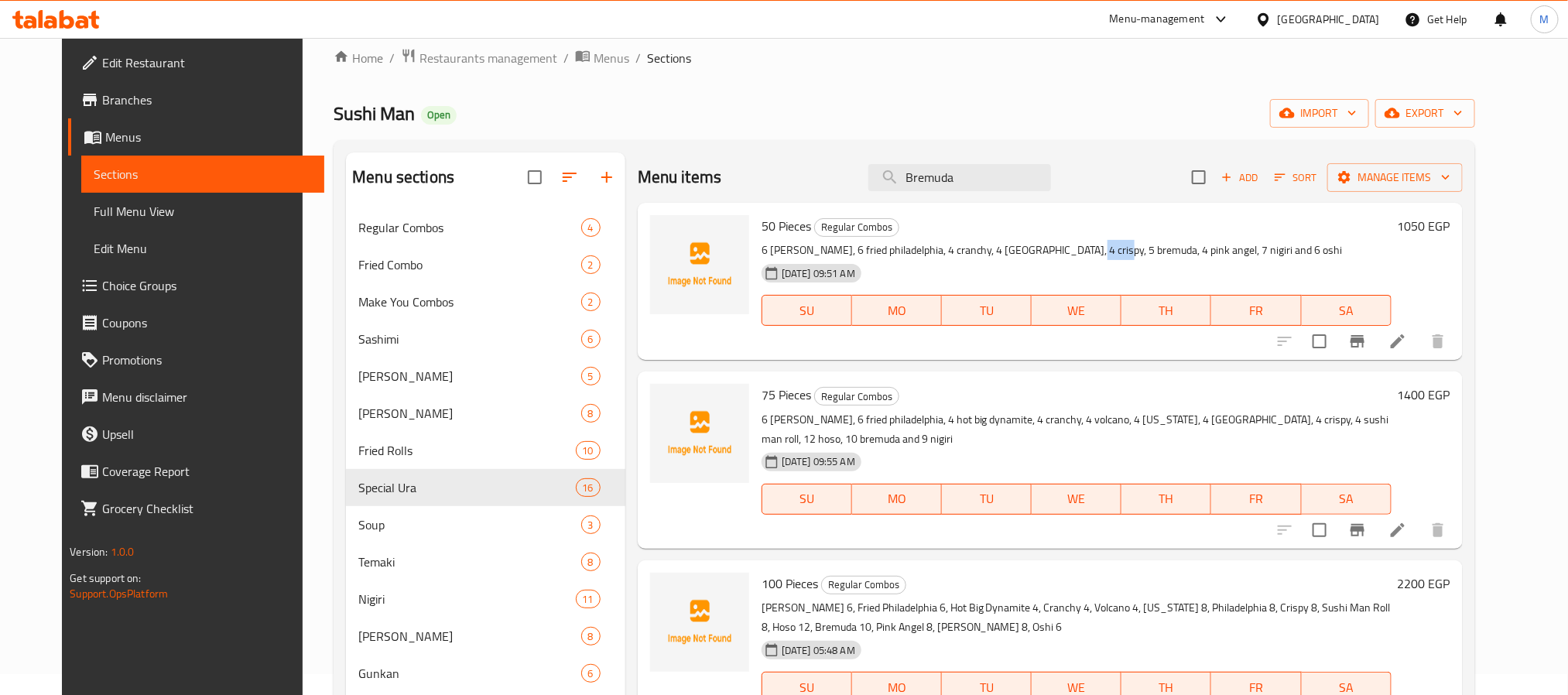
scroll to position [0, 0]
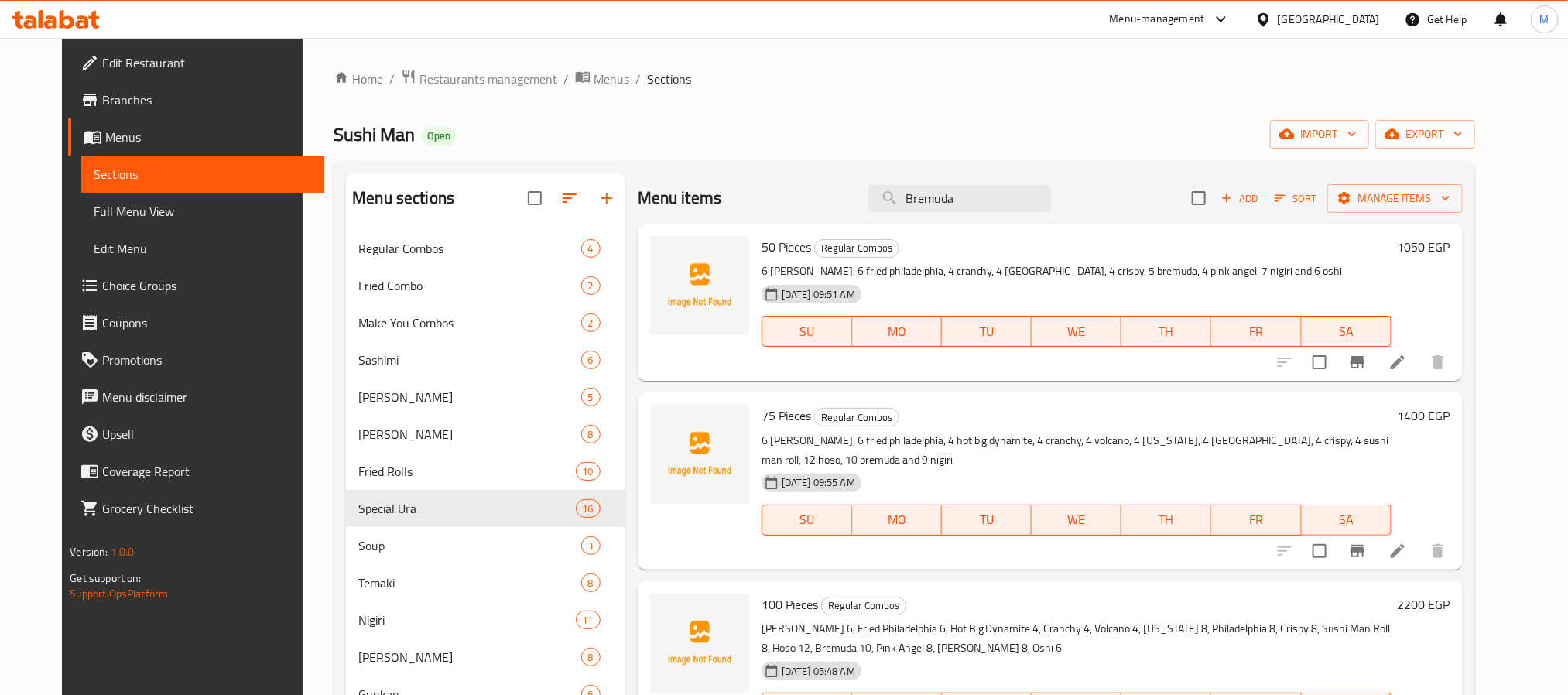
click at [780, 156] on div "Home / Restaurants management / Menus / Sections Sushi Man Open import export M…" at bounding box center [904, 475] width 1141 height 812
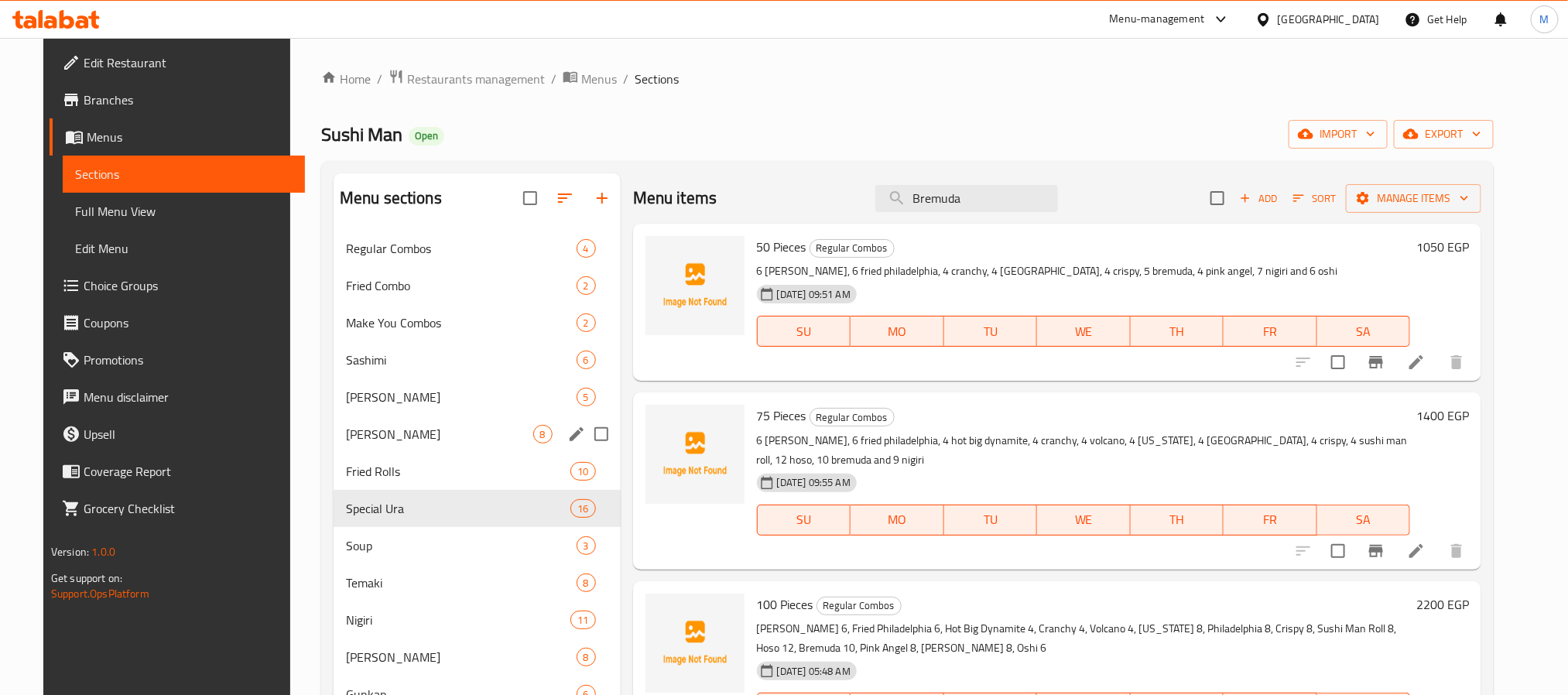
click at [354, 437] on span "[PERSON_NAME]" at bounding box center [440, 434] width 188 height 18
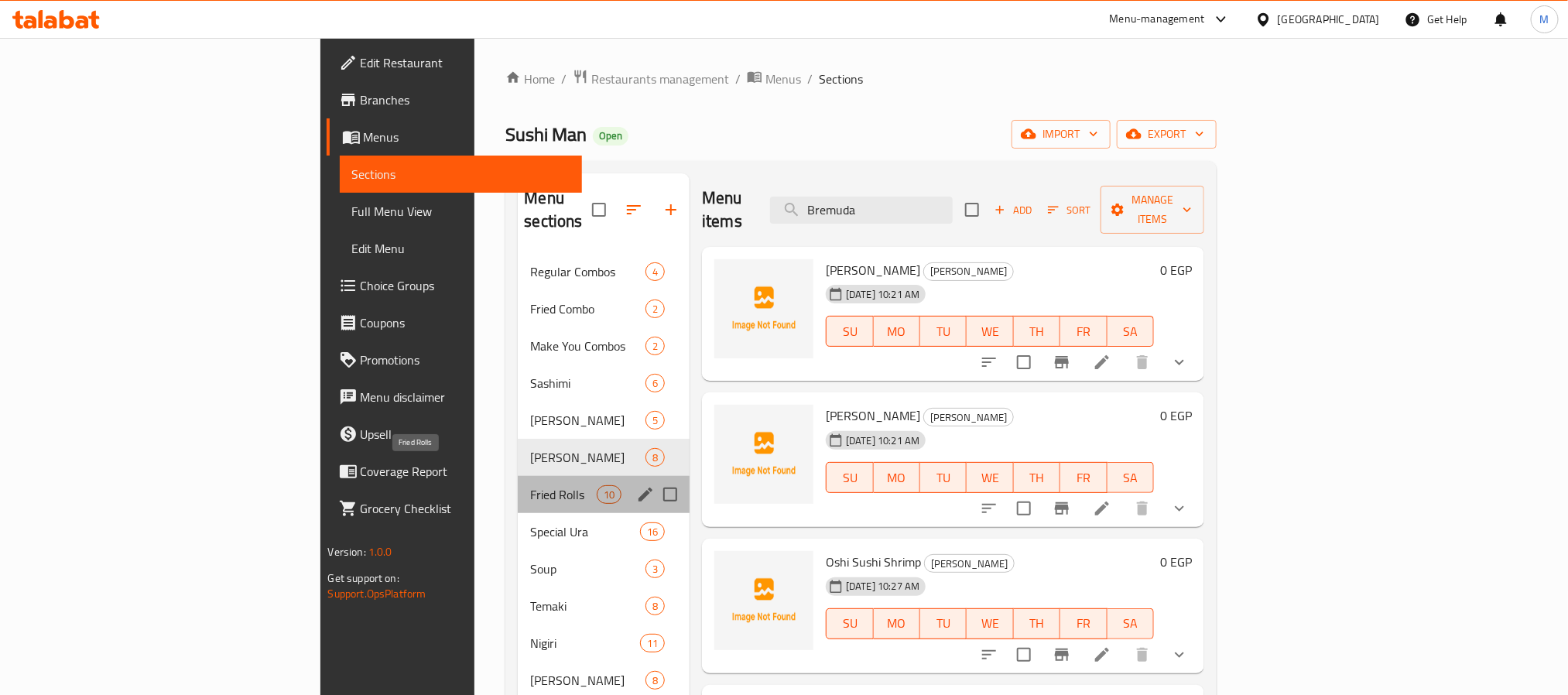
click at [530, 486] on span "Fried Rolls" at bounding box center [563, 494] width 66 height 18
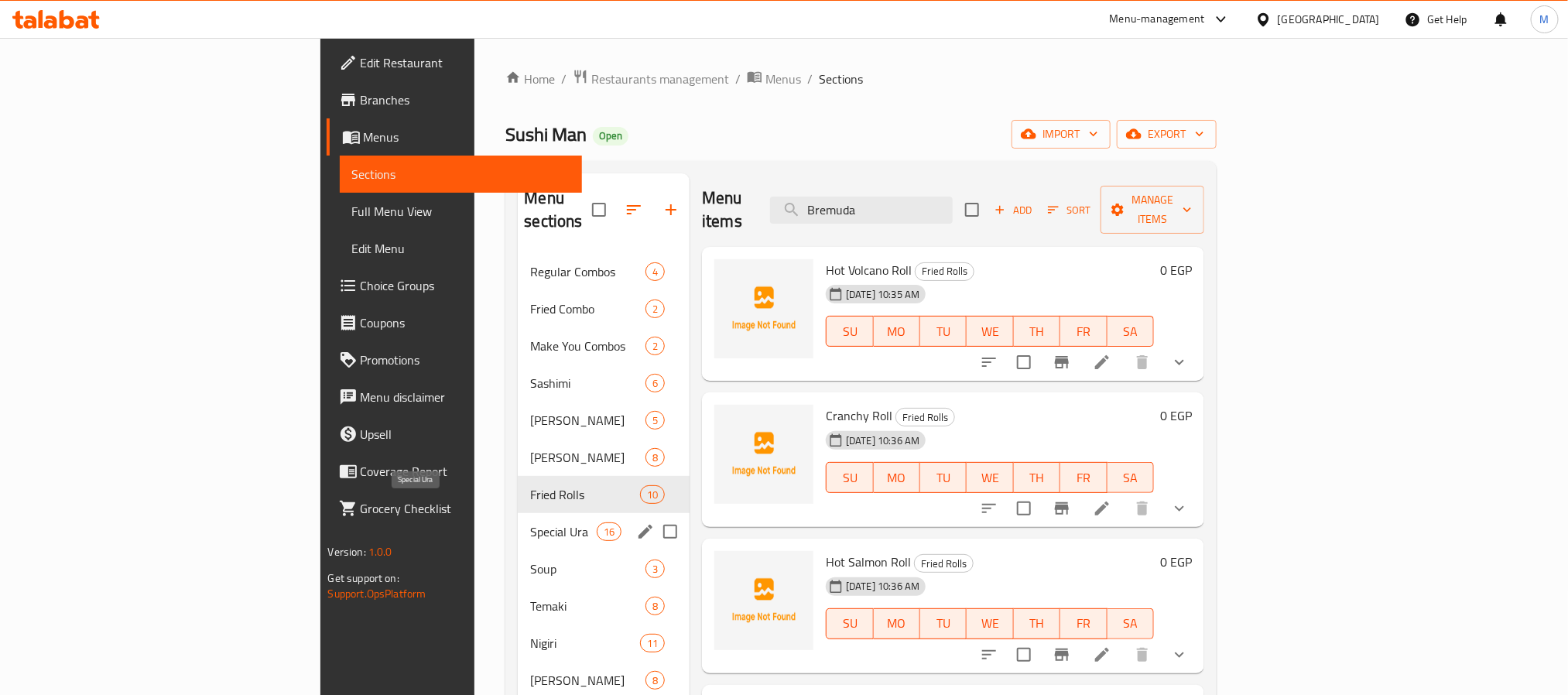
click at [530, 522] on span "Special Ura" at bounding box center [563, 531] width 66 height 18
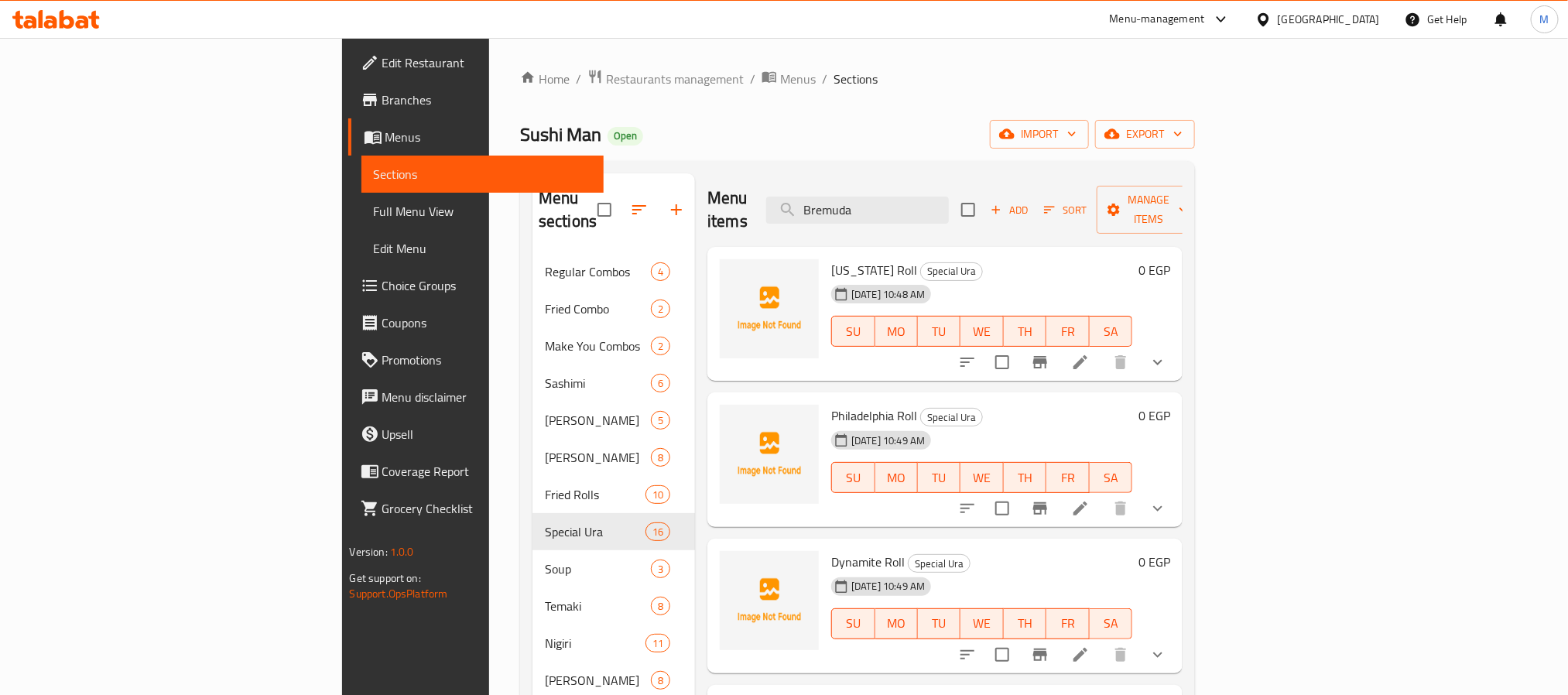
click at [737, 105] on div "Home / Restaurants management / Menus / Sections Sushi Man Open import export M…" at bounding box center [857, 486] width 675 height 835
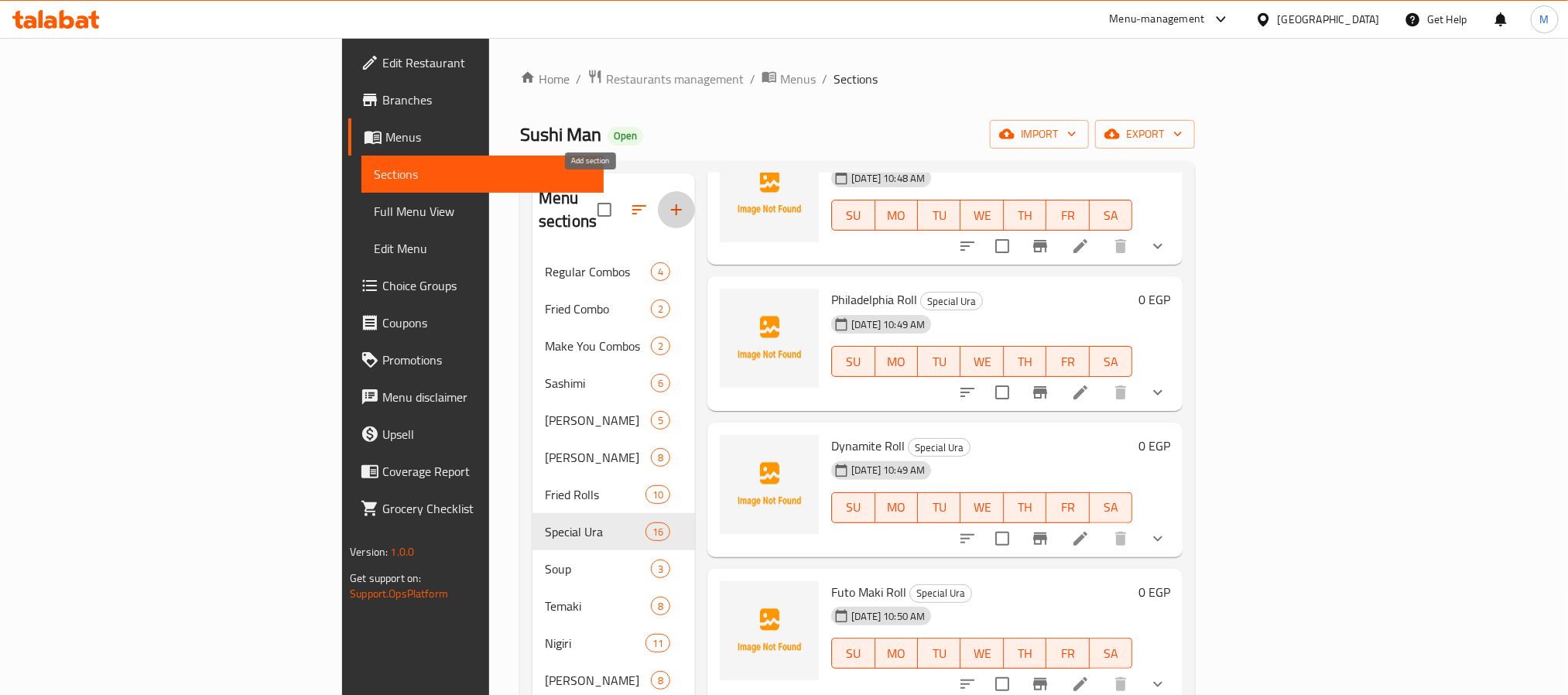
click at [667, 201] on icon "button" at bounding box center [676, 209] width 18 height 18
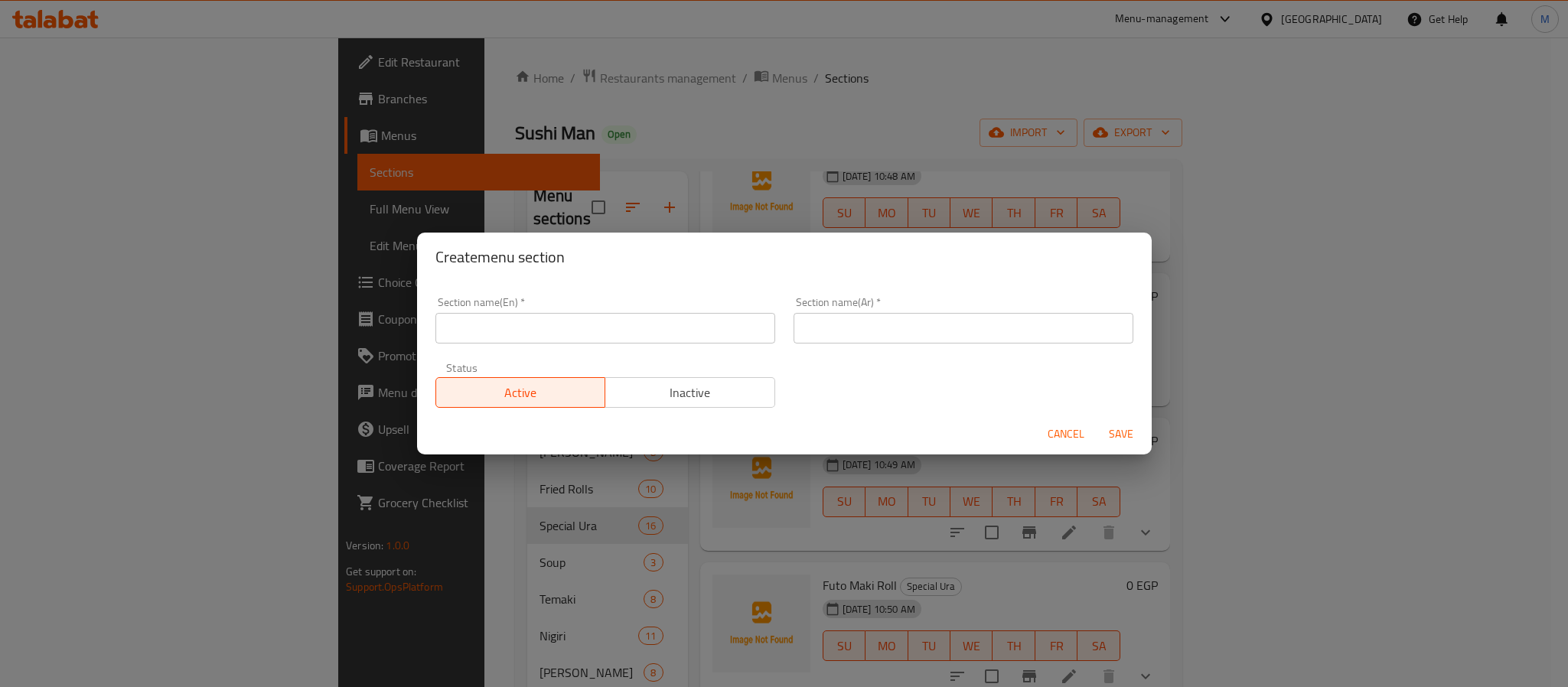
click at [661, 347] on div "Section name(En)   * Section name(En) *" at bounding box center [605, 320] width 358 height 65
click at [654, 321] on input "text" at bounding box center [605, 328] width 339 height 31
paste input "Bremuda"
type input "Bremuda"
click at [899, 306] on div "Section name(Ar)   * Section name(Ar) *" at bounding box center [964, 320] width 339 height 47
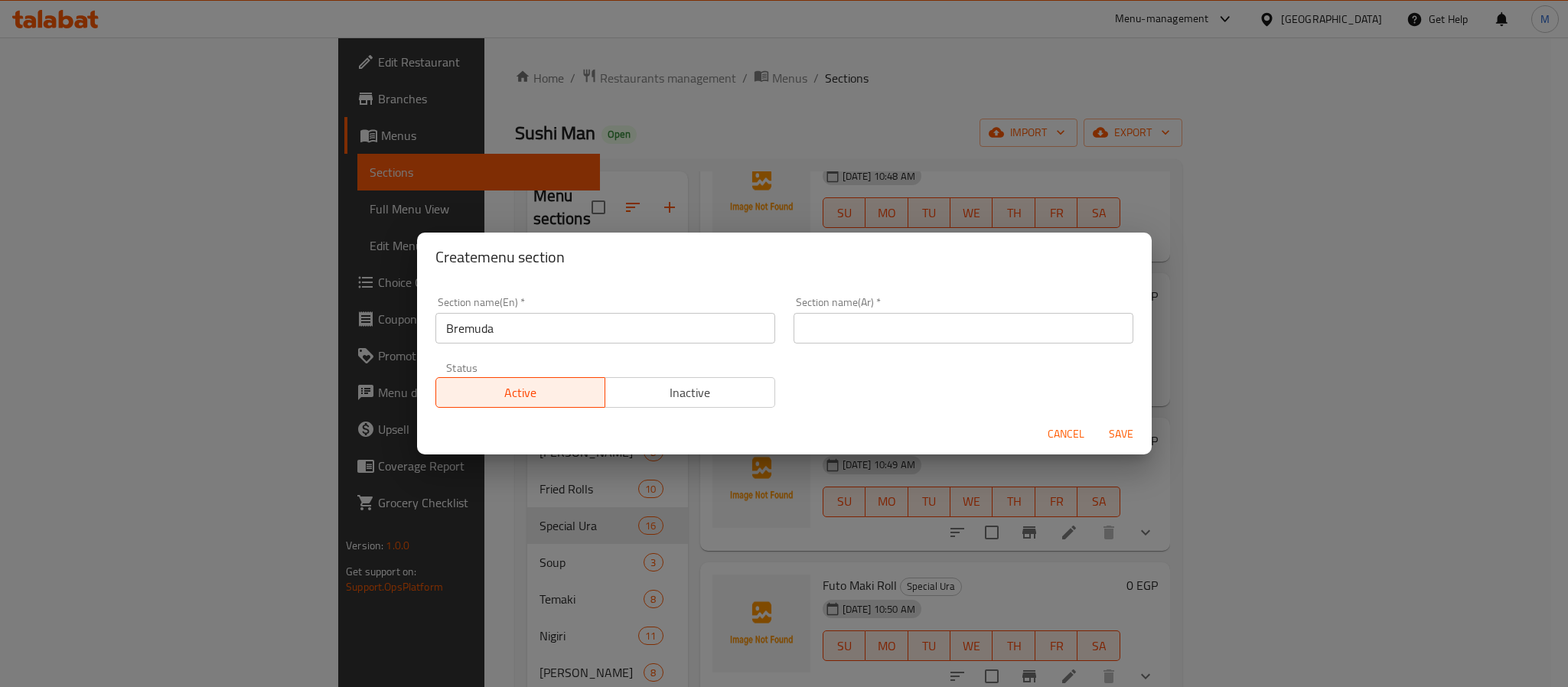
click at [891, 321] on input "text" at bounding box center [964, 328] width 339 height 31
paste input "برمودا"
type input "برمودا"
click at [848, 386] on div "Section name(En)   * Bremuda Section name(En) * Section name(Ar)   * برمودا Sec…" at bounding box center [784, 352] width 716 height 129
click at [647, 310] on div "Section name(En)   * Bremuda Section name(En) *" at bounding box center [605, 320] width 339 height 47
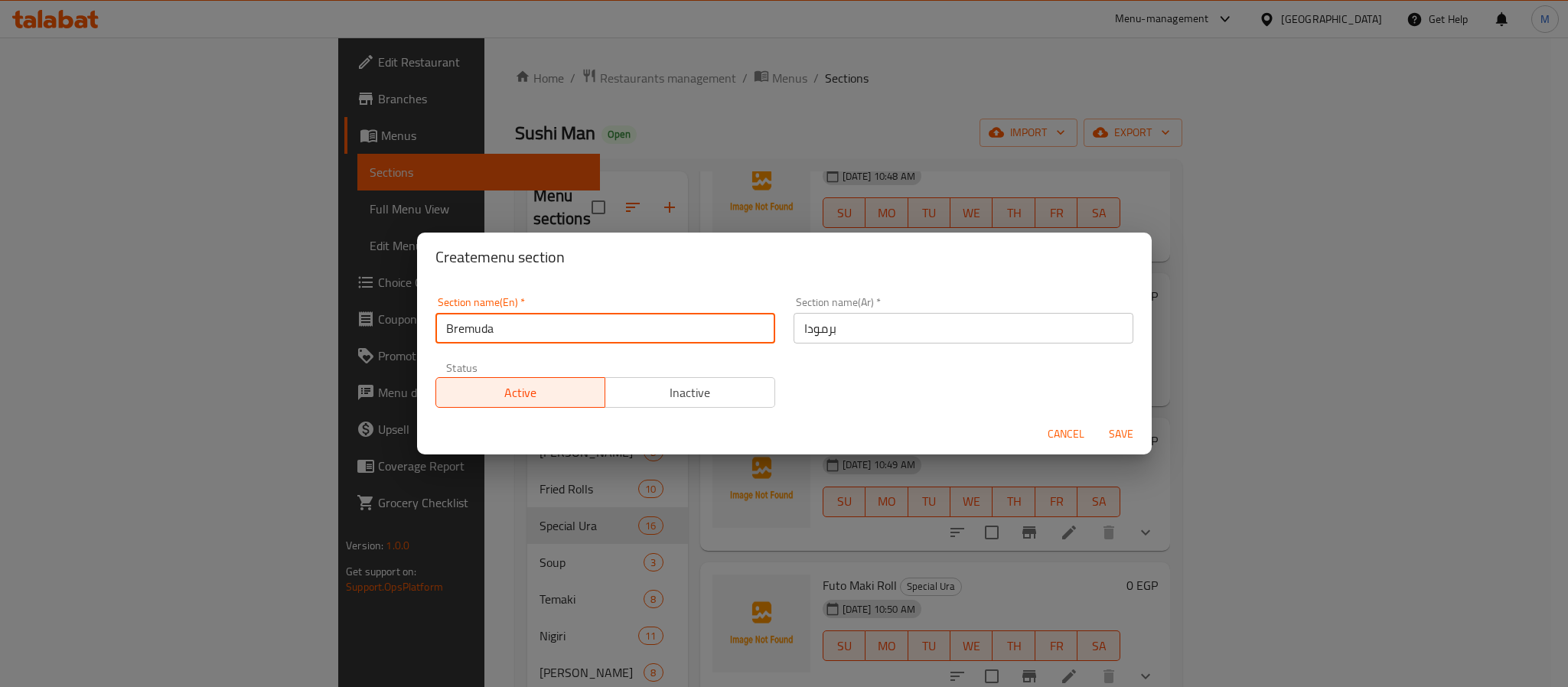
click at [647, 322] on input "Bremuda" at bounding box center [605, 328] width 339 height 31
click at [841, 363] on div "Section name(En)   * Bremuda Section name(En) * Section name(Ar)   * برمودا Sec…" at bounding box center [784, 352] width 716 height 129
click at [1118, 430] on span "Save" at bounding box center [1121, 435] width 36 height 19
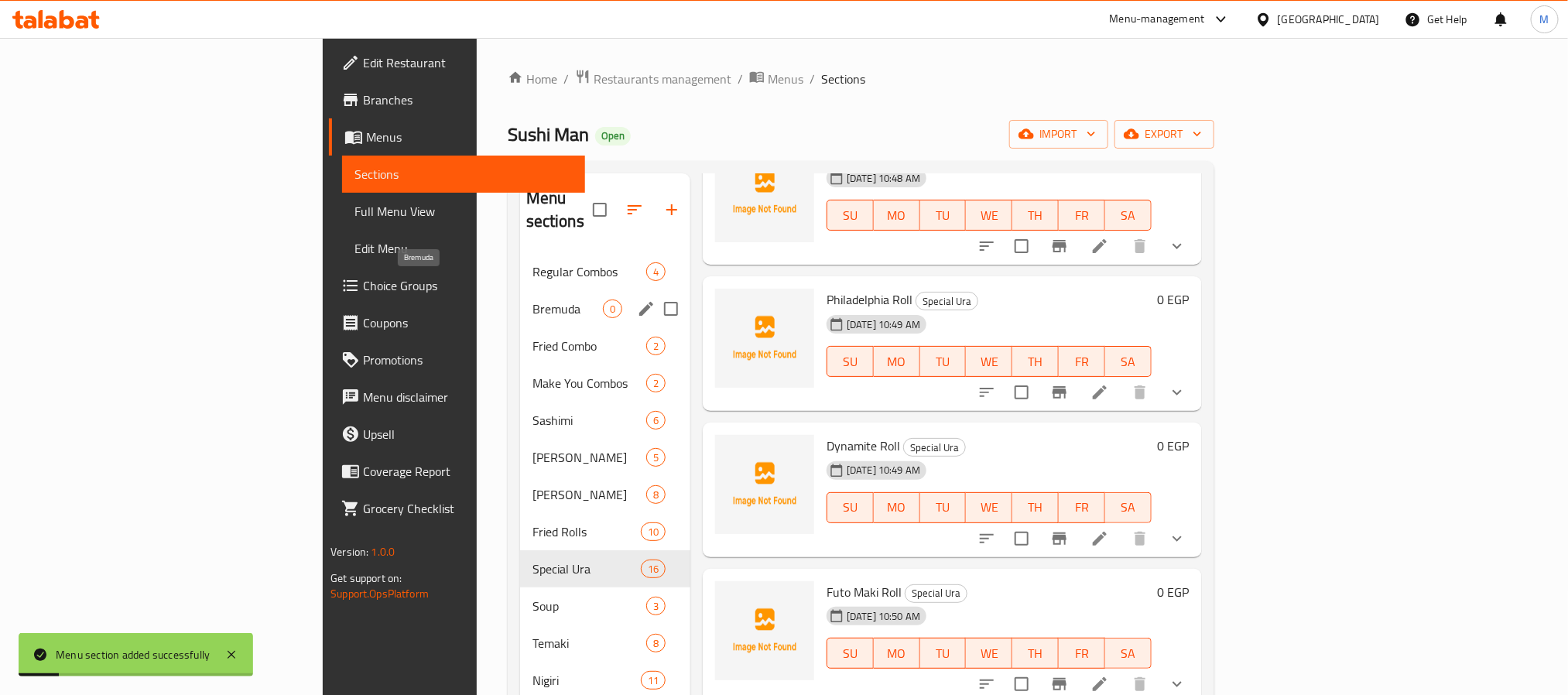
click at [533, 299] on span "Bremuda" at bounding box center [568, 308] width 71 height 18
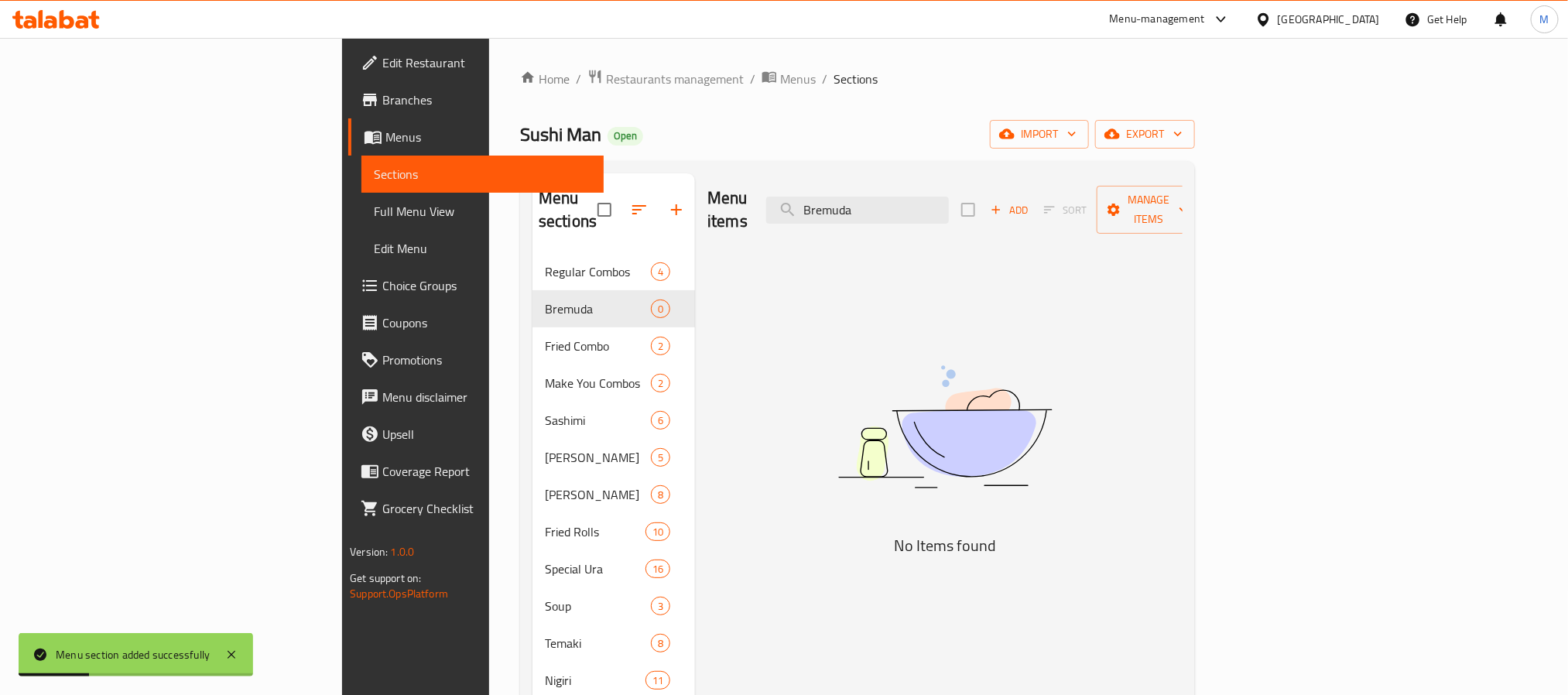
click at [1201, 211] on div "Add Sort Manage items" at bounding box center [1080, 210] width 239 height 48
click at [1030, 203] on span "Add" at bounding box center [1009, 210] width 42 height 18
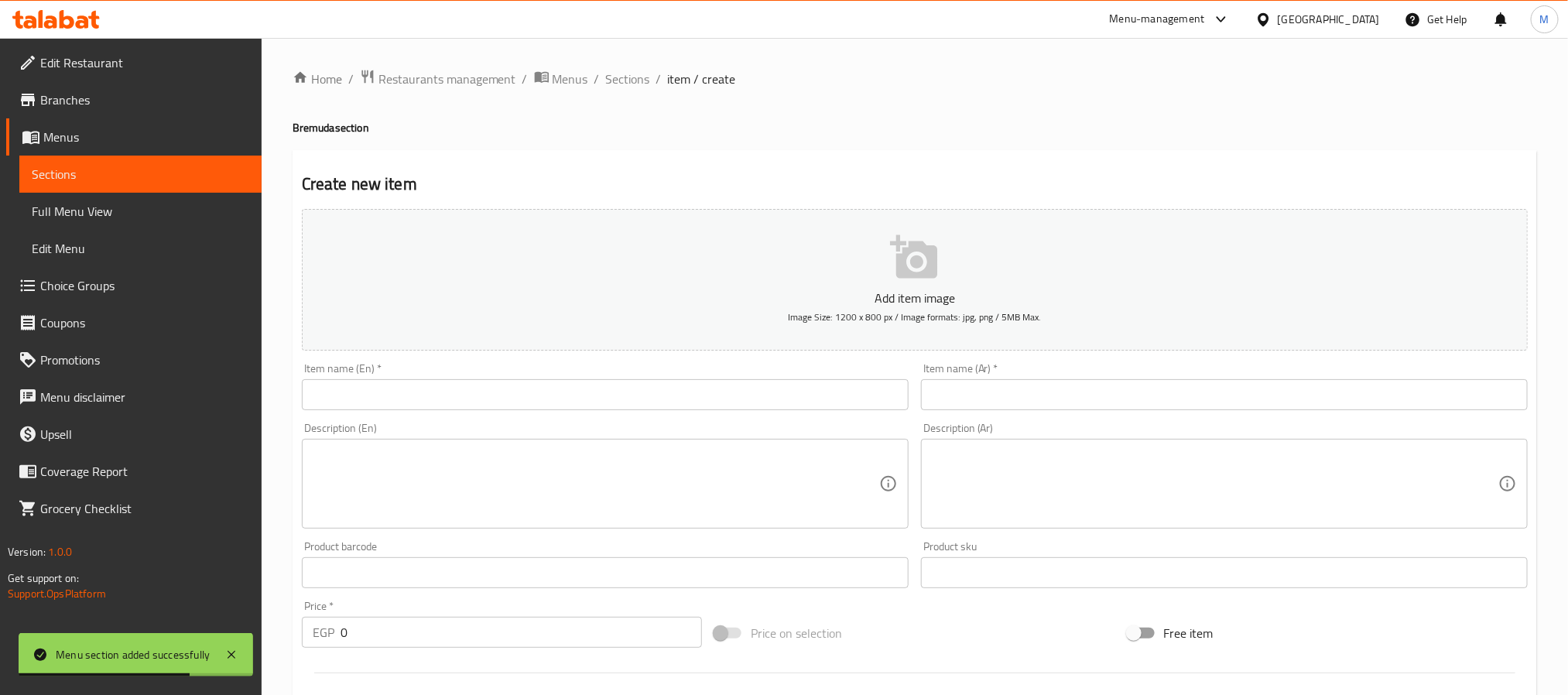
click at [578, 391] on input "text" at bounding box center [605, 395] width 606 height 31
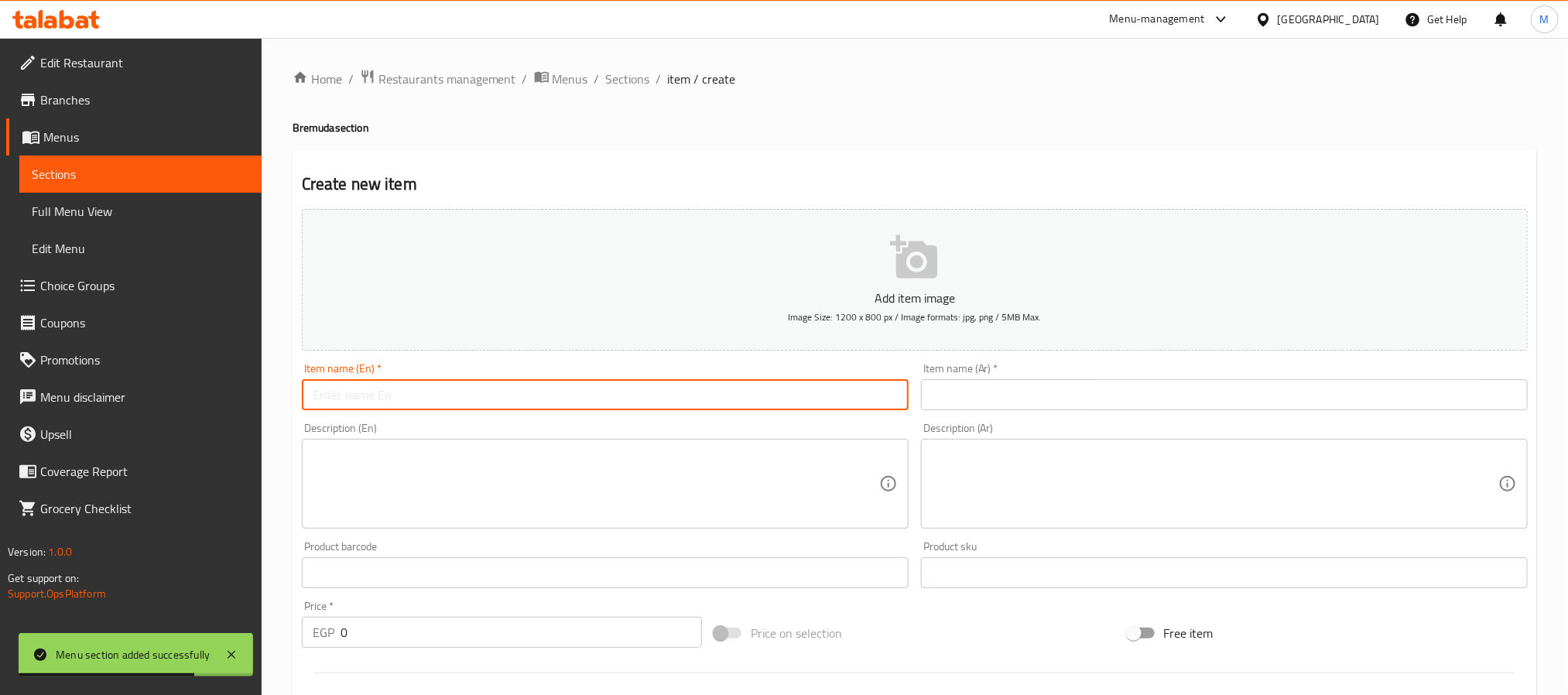
paste input "Smoked Bremuda"
type input "Smoked Bremuda"
click at [1189, 391] on input "text" at bounding box center [1224, 395] width 606 height 31
paste input "برمودا مدخنة"
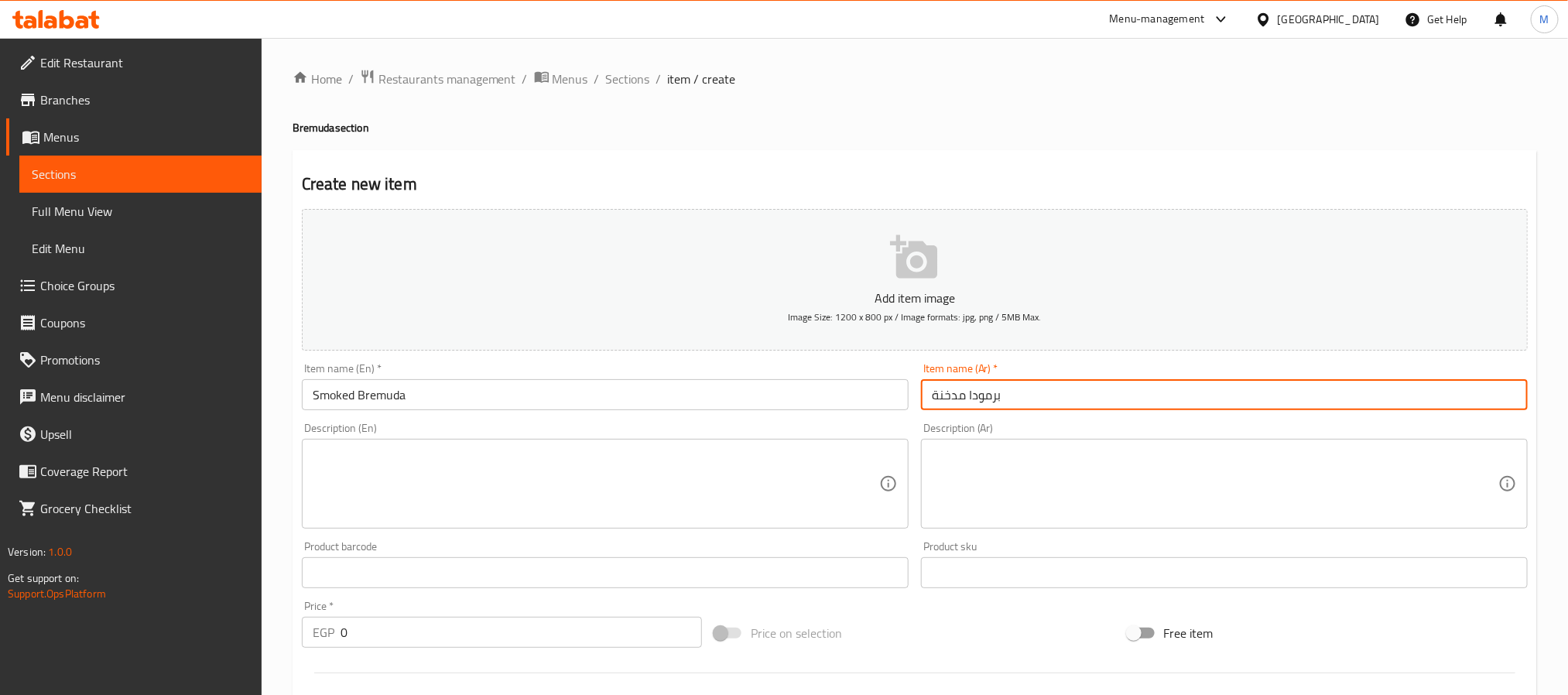
paste input "5 Pieces"
type input "برمودا مدخنة5 Pieces"
click at [650, 497] on textarea at bounding box center [596, 485] width 566 height 74
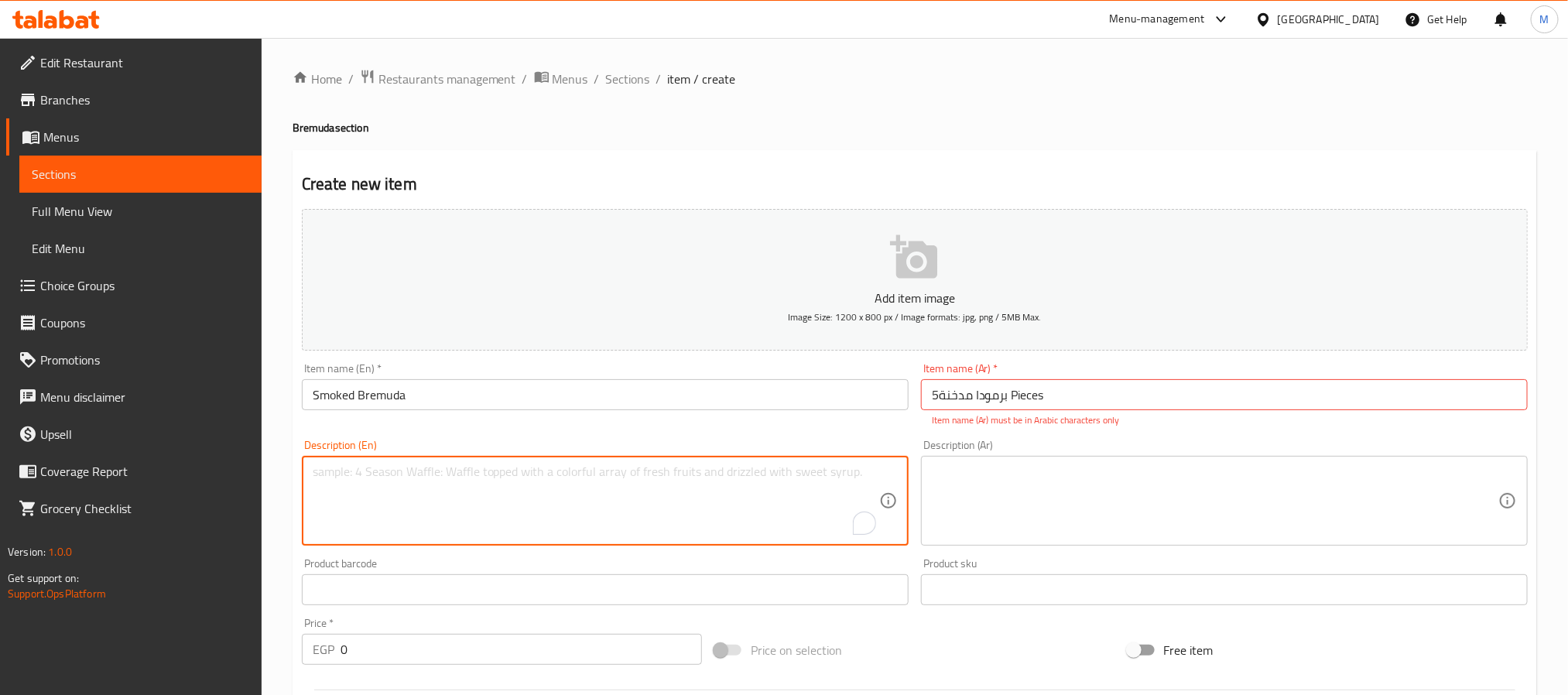
paste textarea "5 Pieces"
type textarea "5 Pieces"
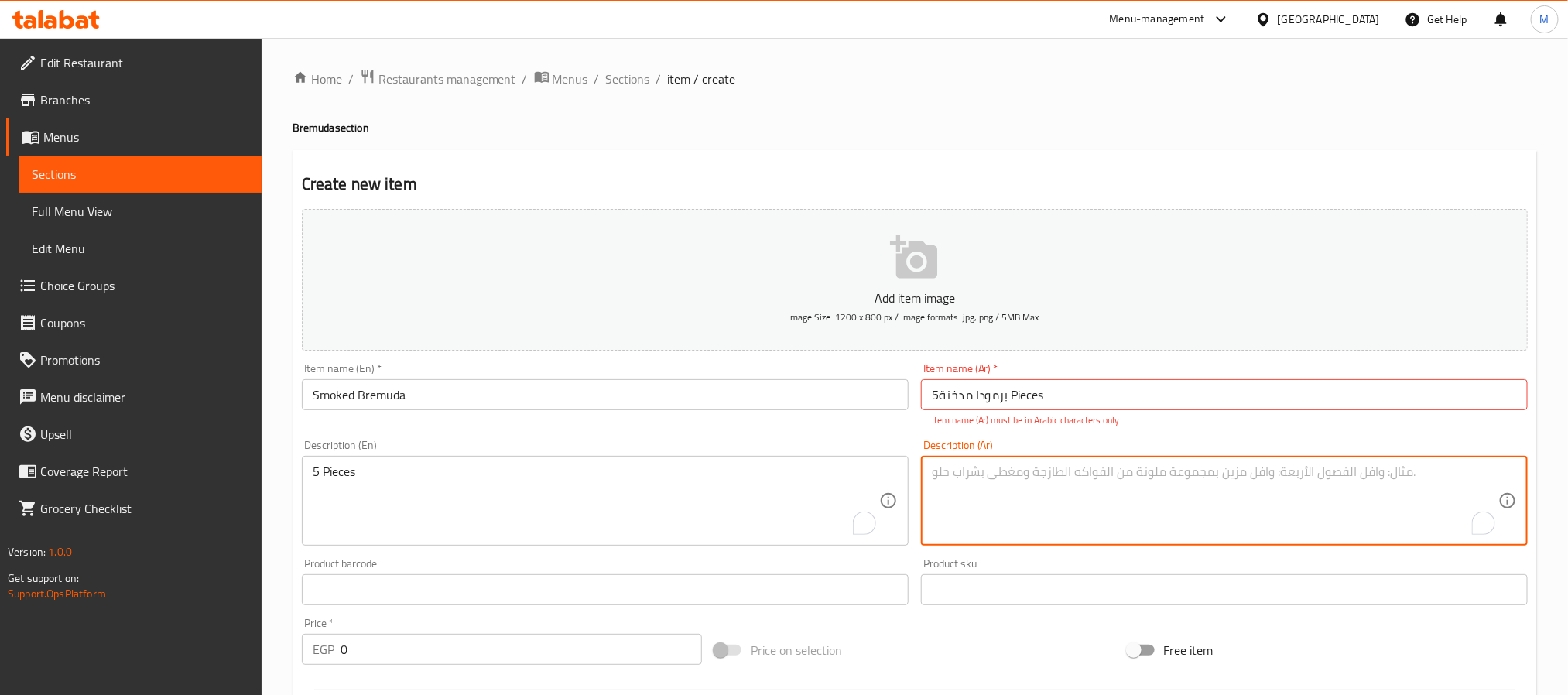
click at [1143, 507] on textarea "To enrich screen reader interactions, please activate Accessibility in Grammarl…" at bounding box center [1215, 502] width 566 height 74
paste textarea "5 قطع"
type textarea "5 قطع"
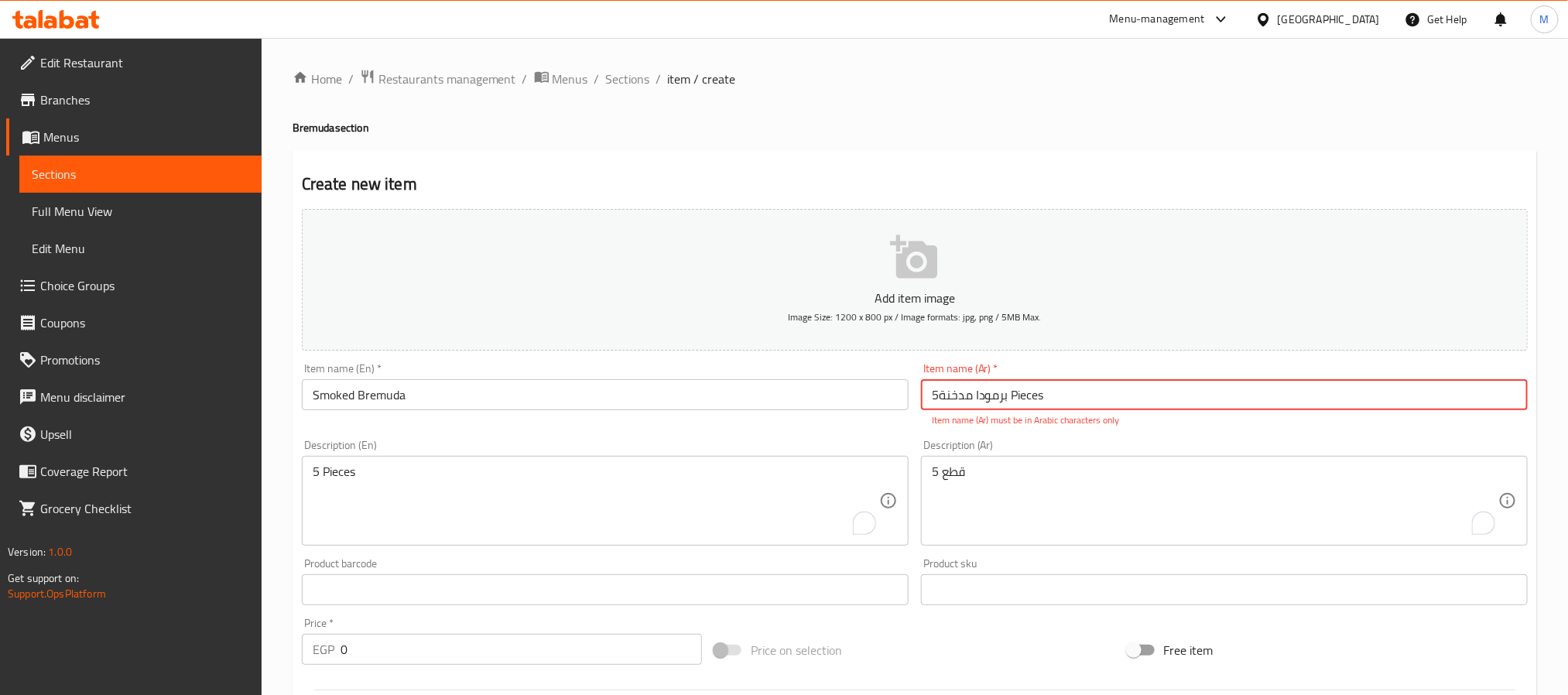
click at [1119, 400] on input "برمودا مدخنة5 Pieces" at bounding box center [1224, 395] width 606 height 31
click at [991, 396] on input "برمودا مدخنة5 Pieces" at bounding box center [1224, 395] width 606 height 31
drag, startPoint x: 991, startPoint y: 396, endPoint x: 962, endPoint y: 395, distance: 29.0
click at [962, 395] on input "برمودا مدخنة5 Pieces" at bounding box center [1224, 395] width 606 height 31
click at [375, 390] on input "Smoked Bremuda" at bounding box center [605, 395] width 606 height 31
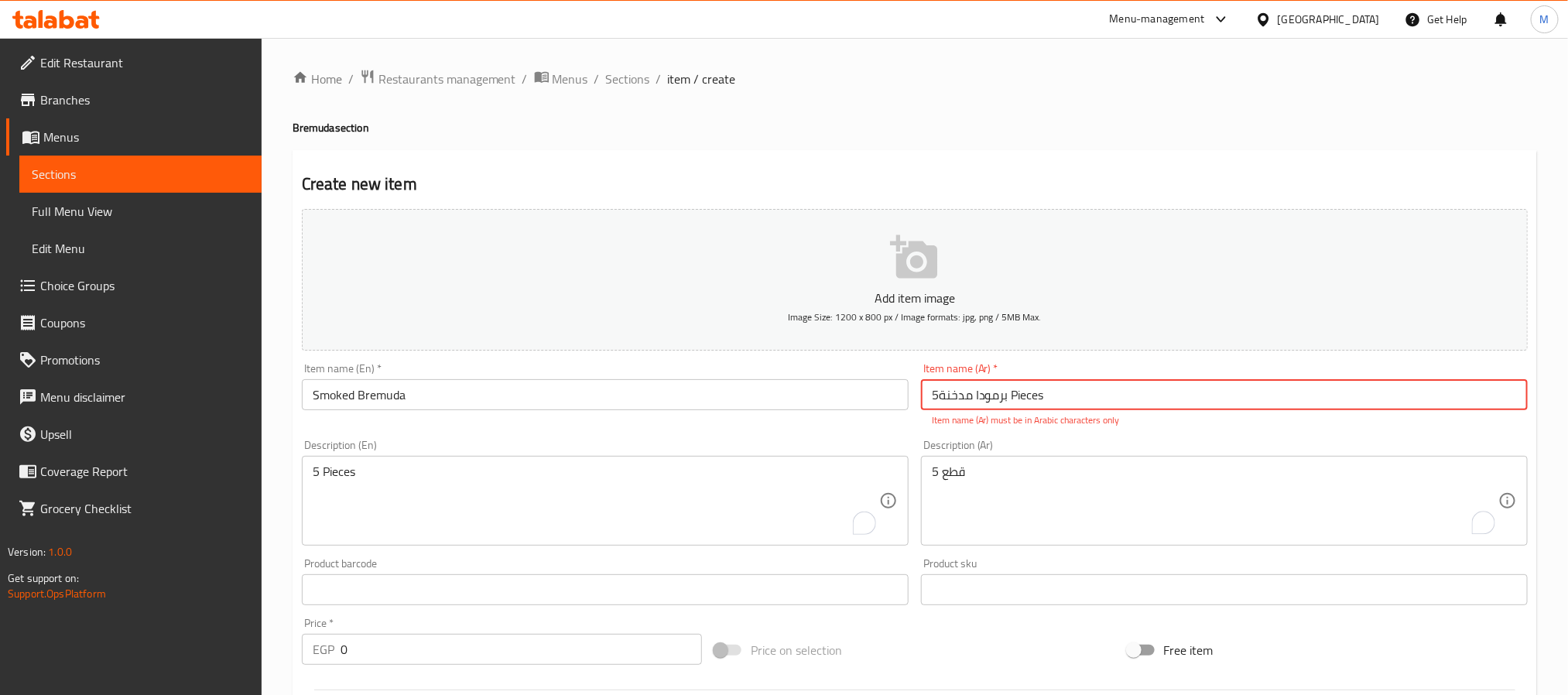
click at [375, 390] on input "Smoked Bremuda" at bounding box center [605, 395] width 606 height 31
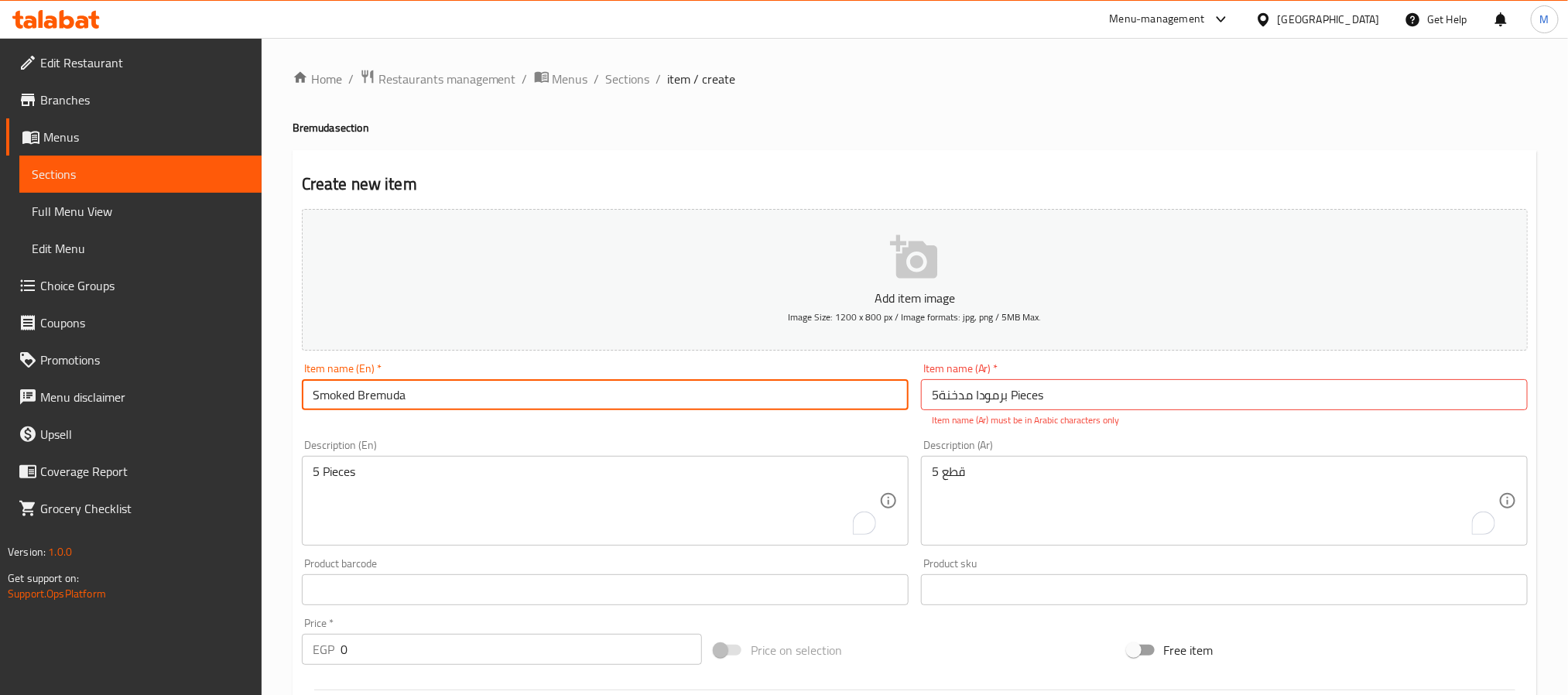
click at [375, 390] on input "Smoked Bremuda" at bounding box center [605, 395] width 606 height 31
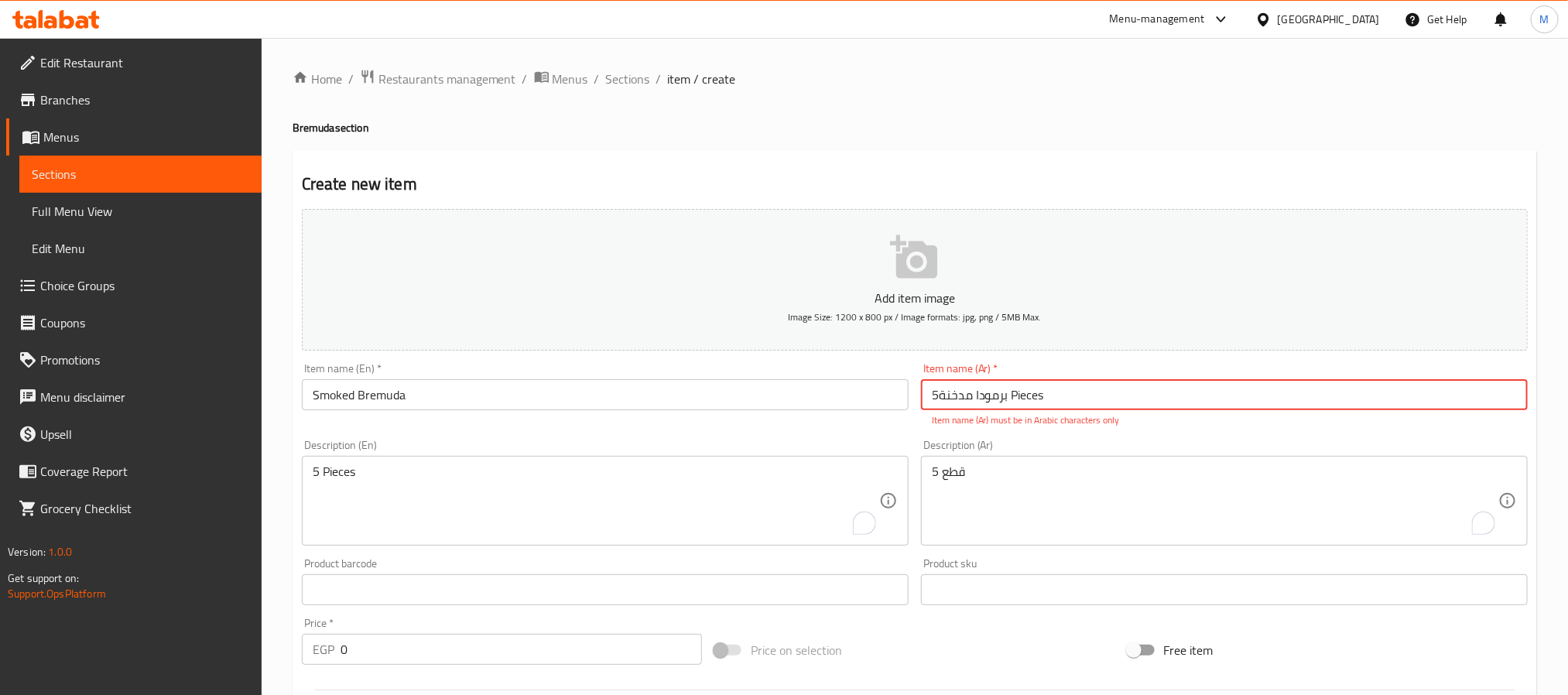
click at [1093, 398] on input "برمودا مدخنة5 Pieces" at bounding box center [1224, 395] width 606 height 31
click at [1094, 398] on input "برمودا مدخنة5 Pieces" at bounding box center [1224, 395] width 606 height 31
paste input "text"
click at [1094, 398] on input "برمودا مدخنة5 Pieces" at bounding box center [1224, 395] width 606 height 31
type input "برمودا مدخنة"
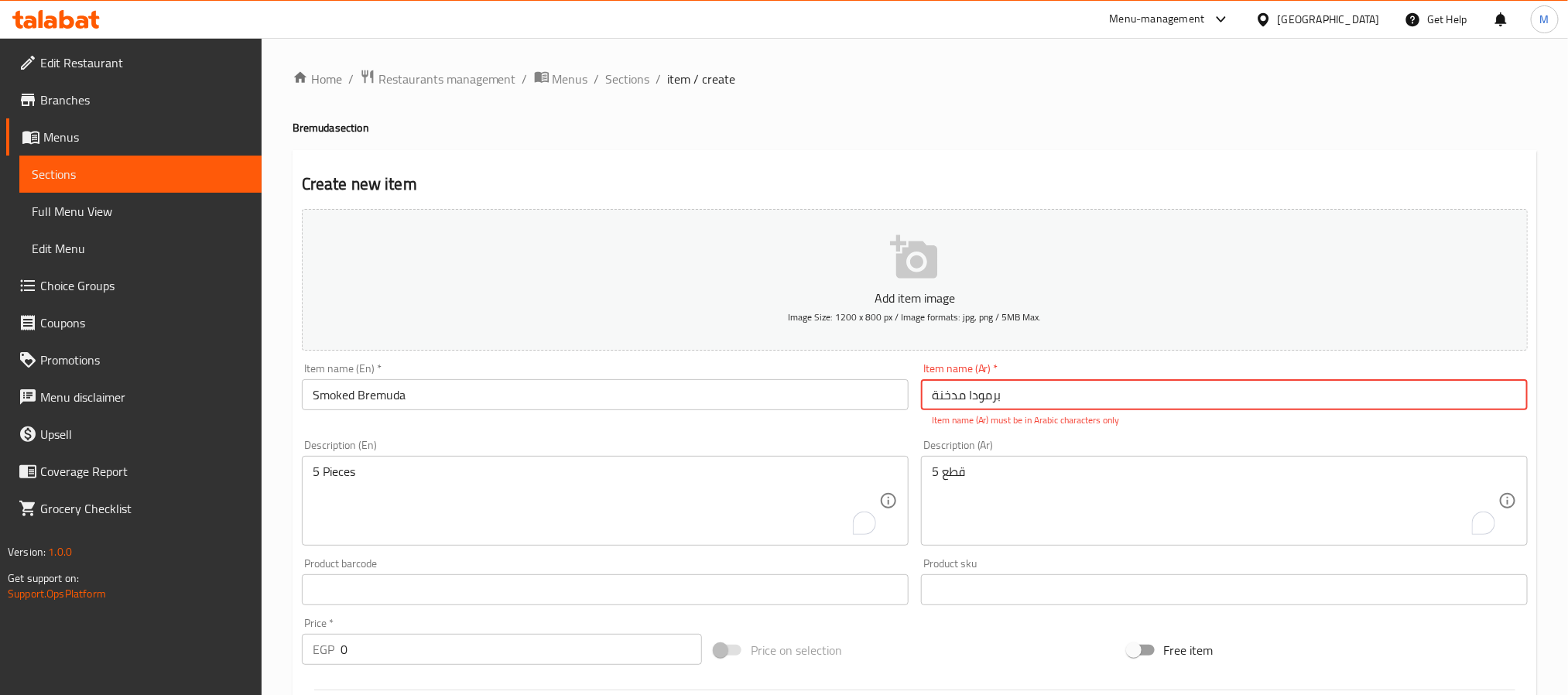
click at [1029, 107] on div "Home / Restaurants management / Menus / Sections / item / create Bremuda sectio…" at bounding box center [915, 575] width 1245 height 1011
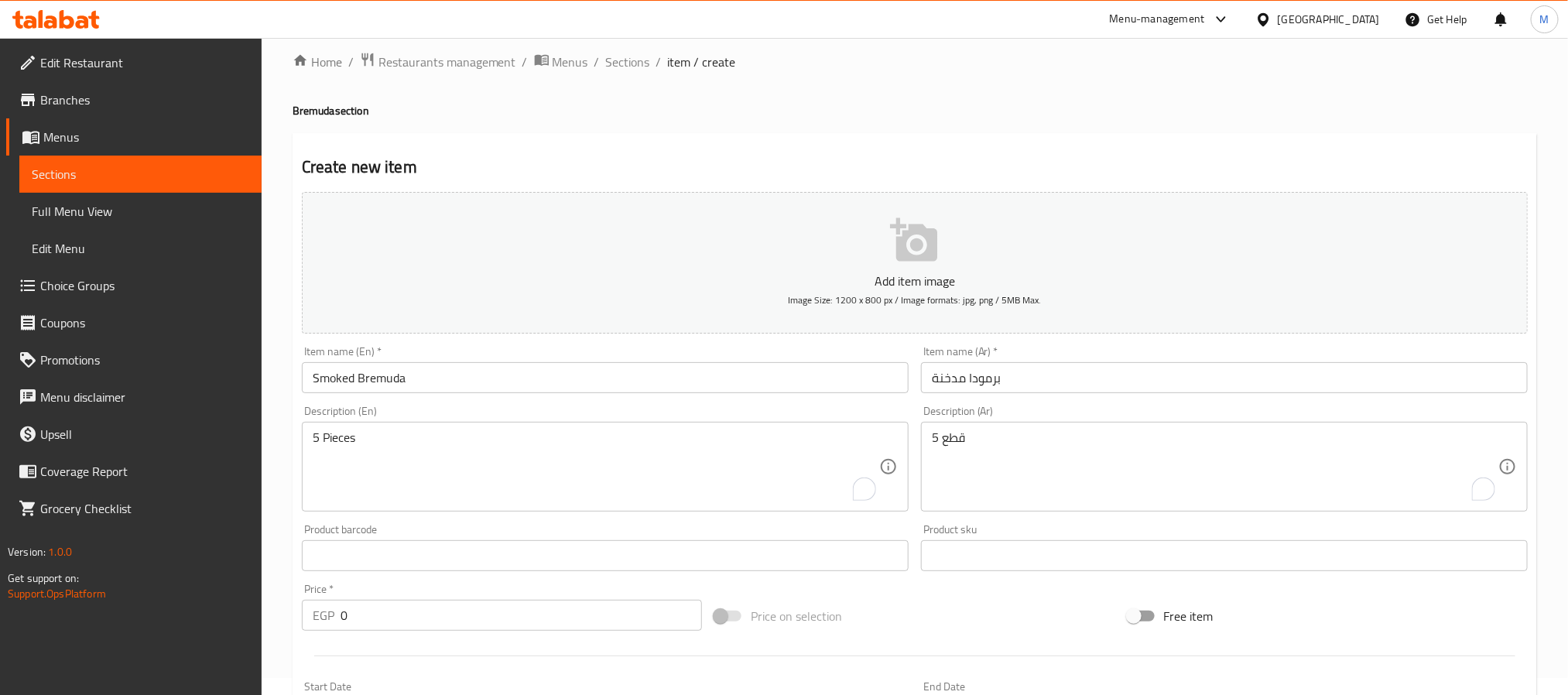
scroll to position [232, 0]
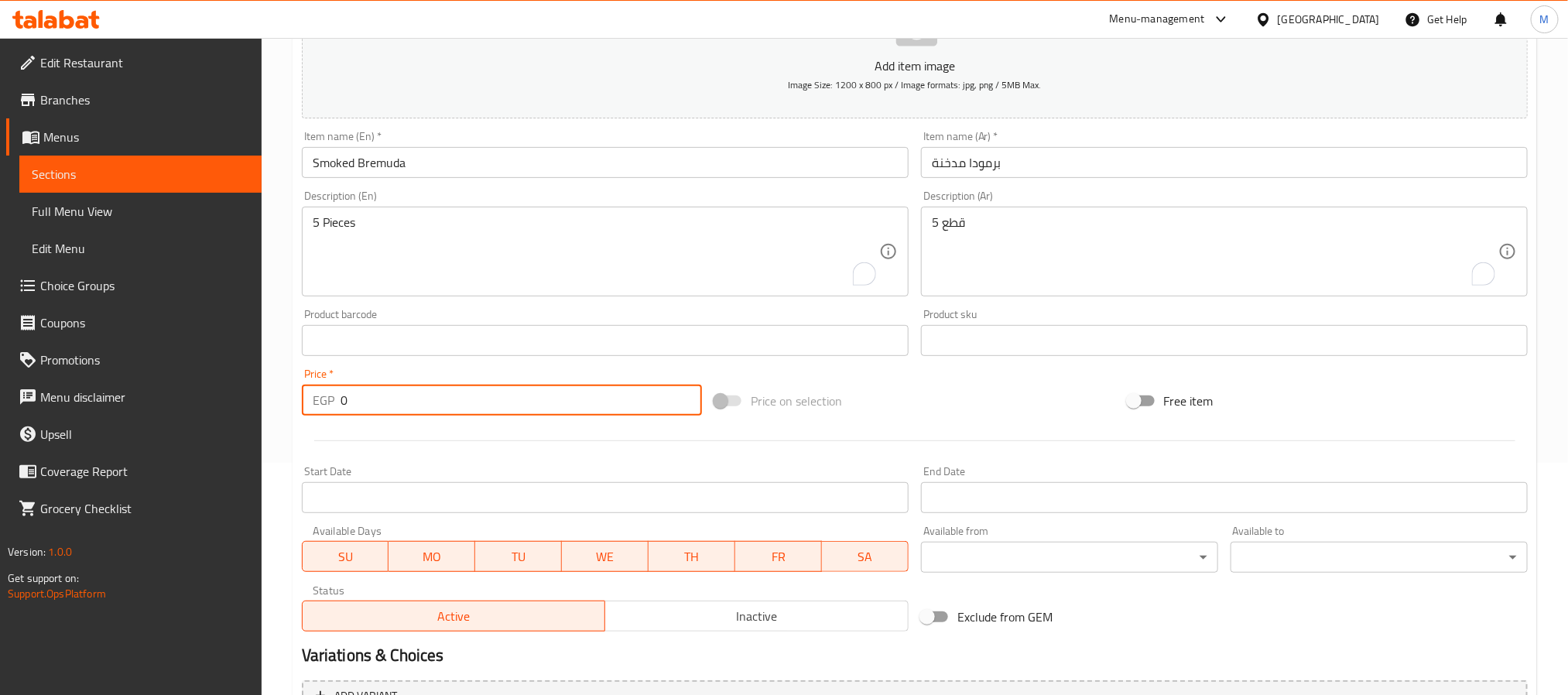
click at [546, 411] on input "0" at bounding box center [521, 400] width 362 height 31
paste input "175"
type input "175"
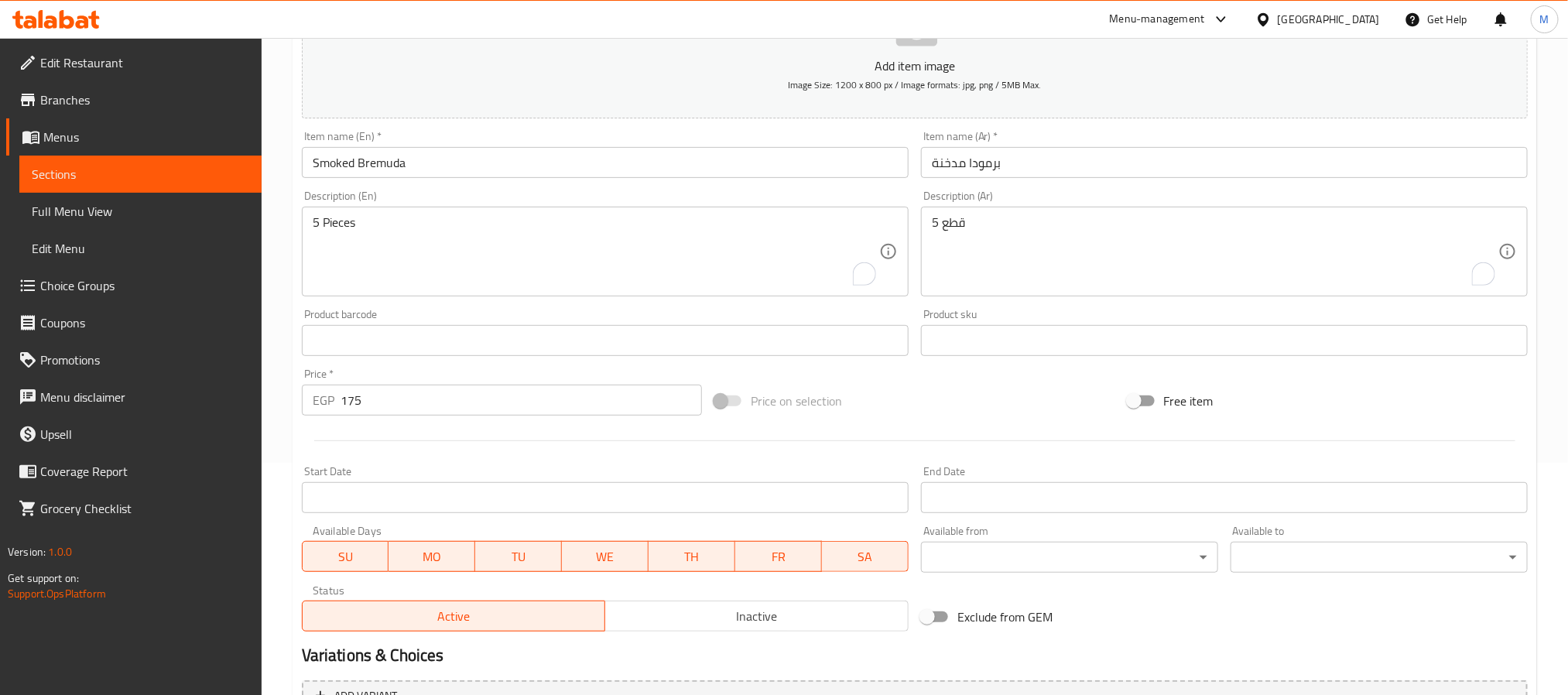
click at [525, 453] on div at bounding box center [915, 441] width 1238 height 38
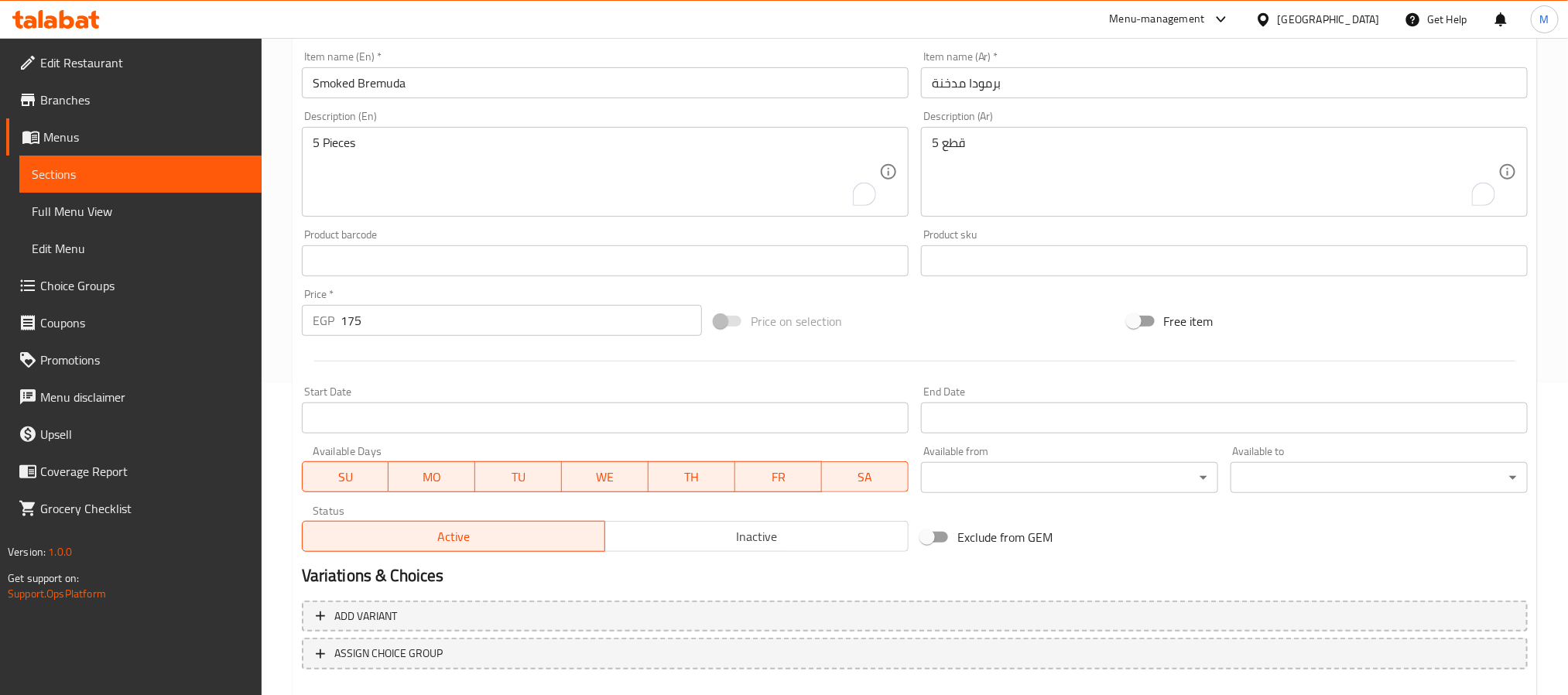
scroll to position [397, 0]
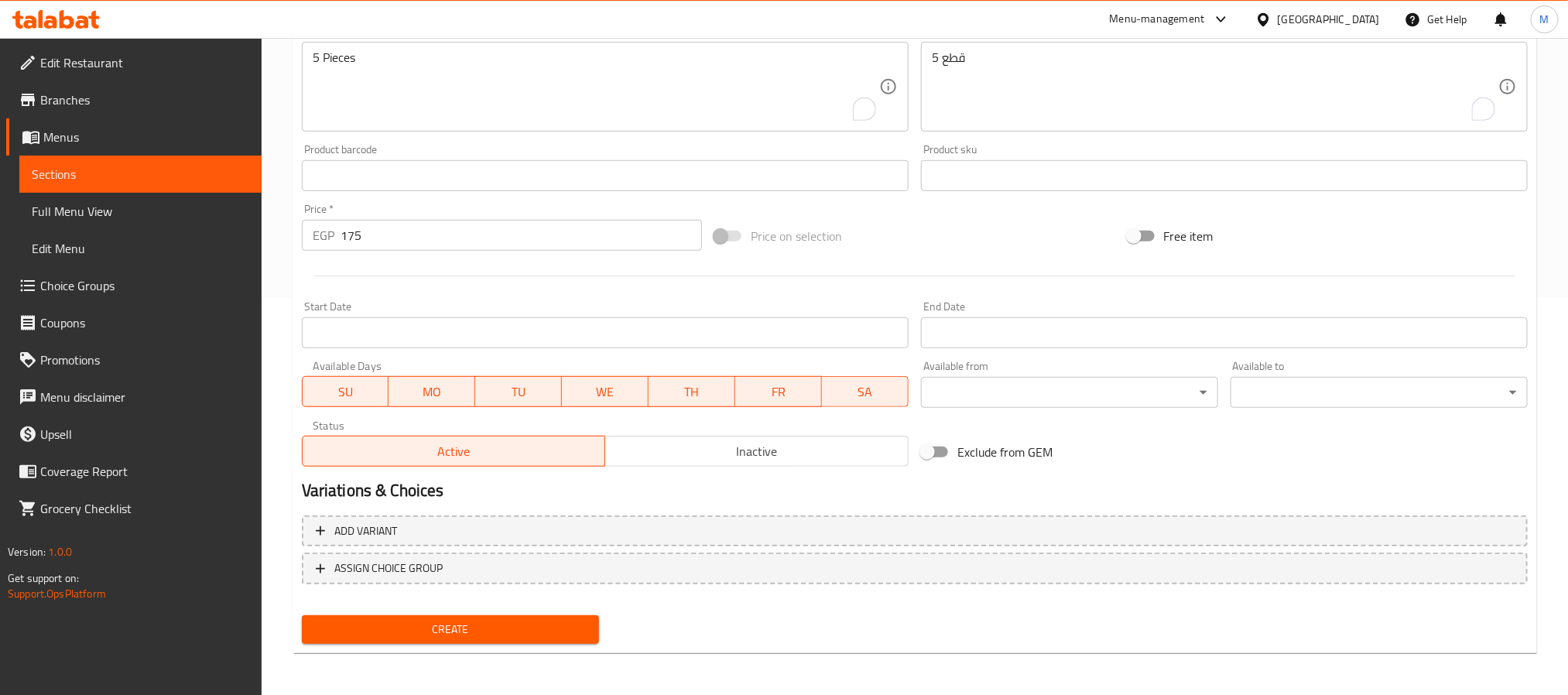
click at [558, 632] on span "Create" at bounding box center [451, 630] width 273 height 19
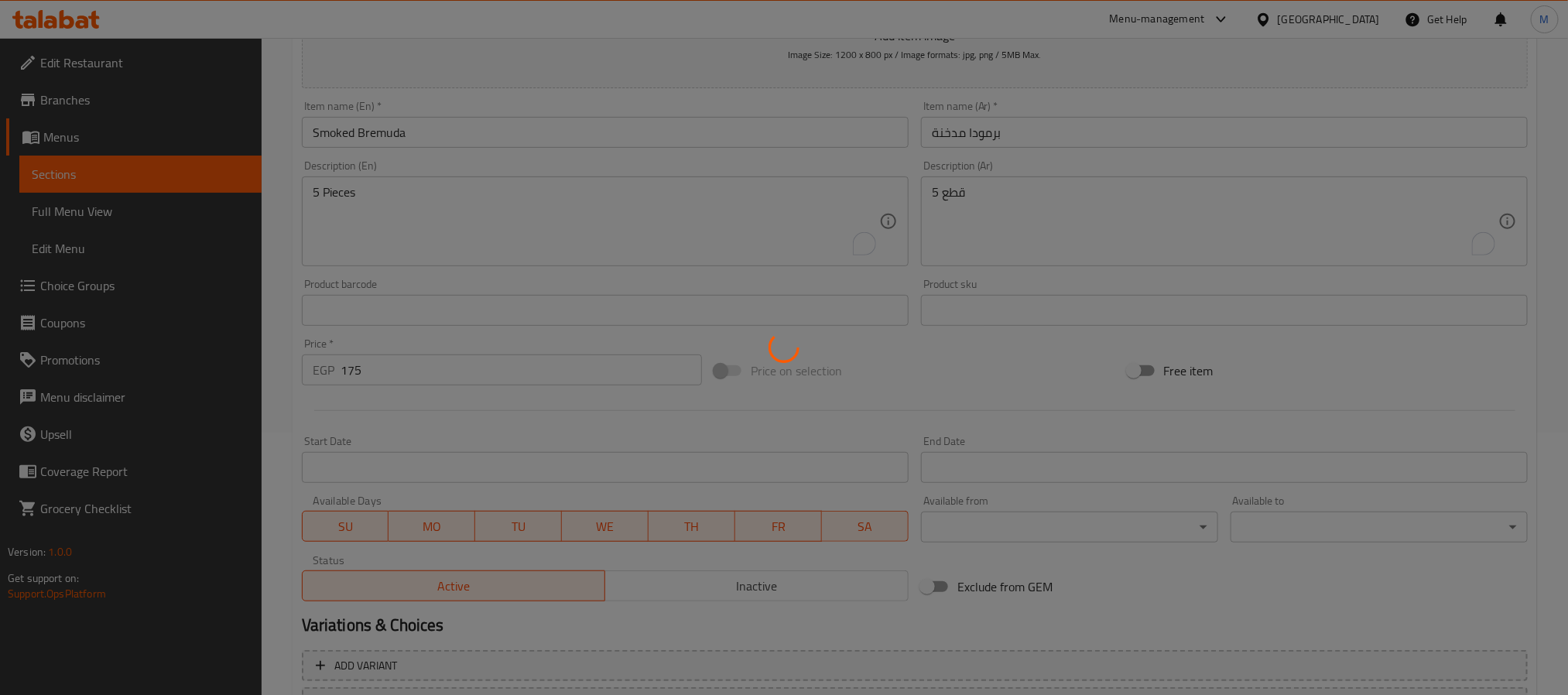
scroll to position [49, 0]
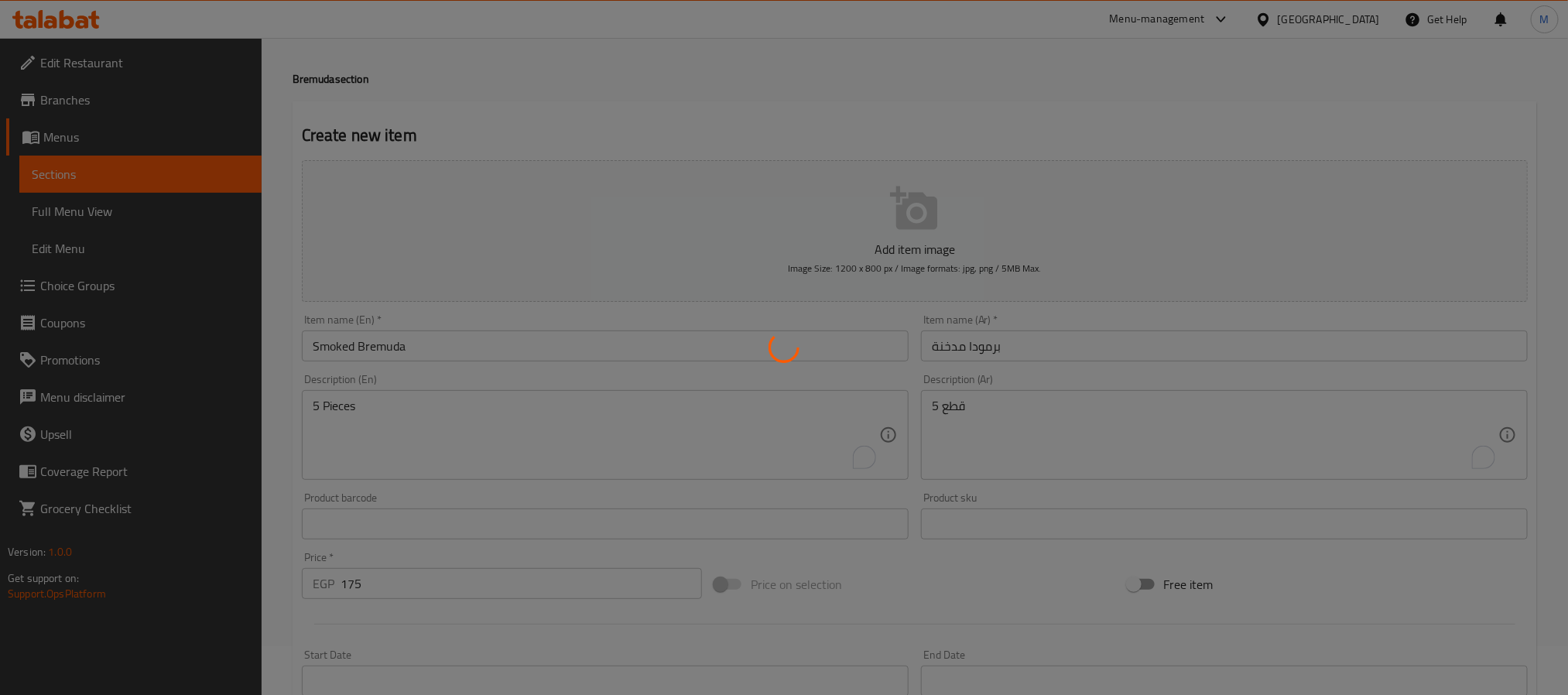
type input "0"
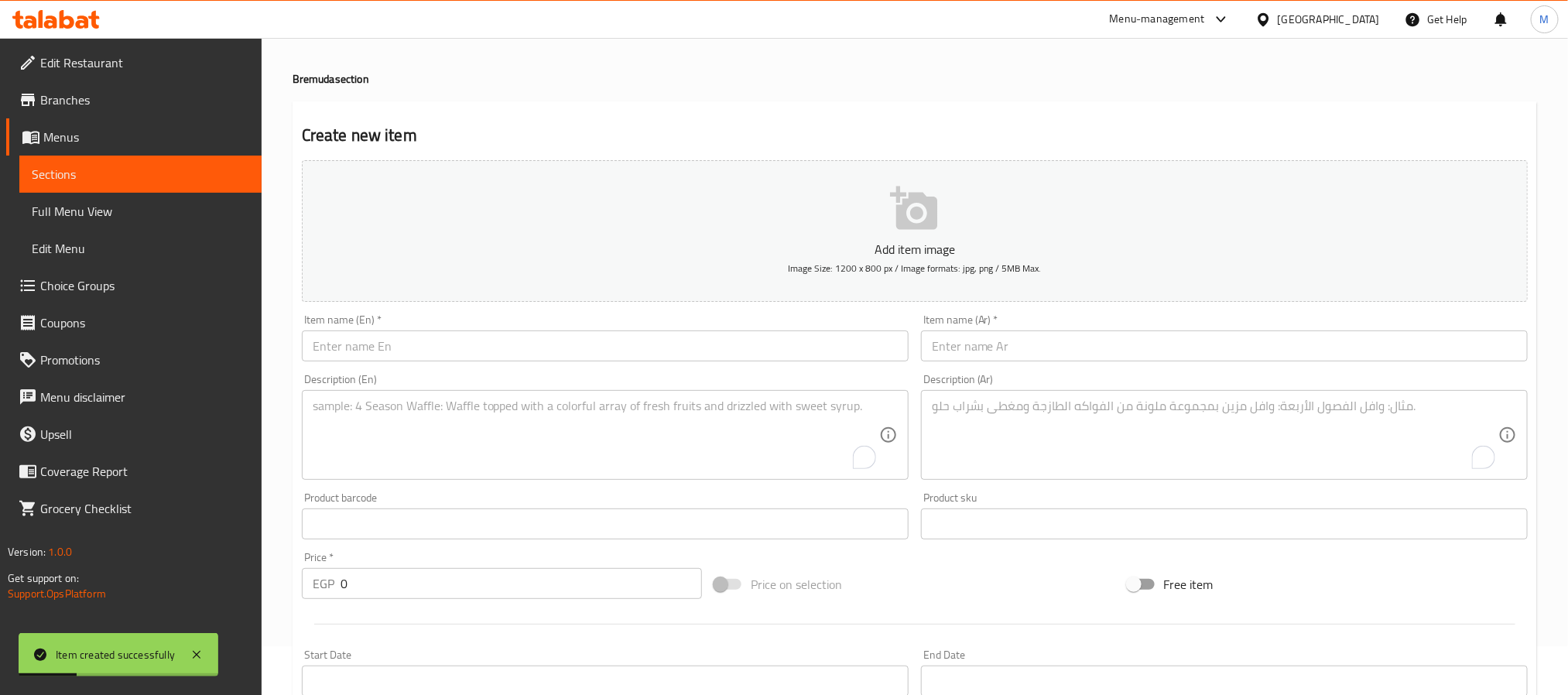
click at [548, 365] on div "Item name (En)   * Item name (En) *" at bounding box center [606, 338] width 619 height 59
click at [549, 354] on input "text" at bounding box center [605, 346] width 606 height 31
paste input "Salmon Bremuda"
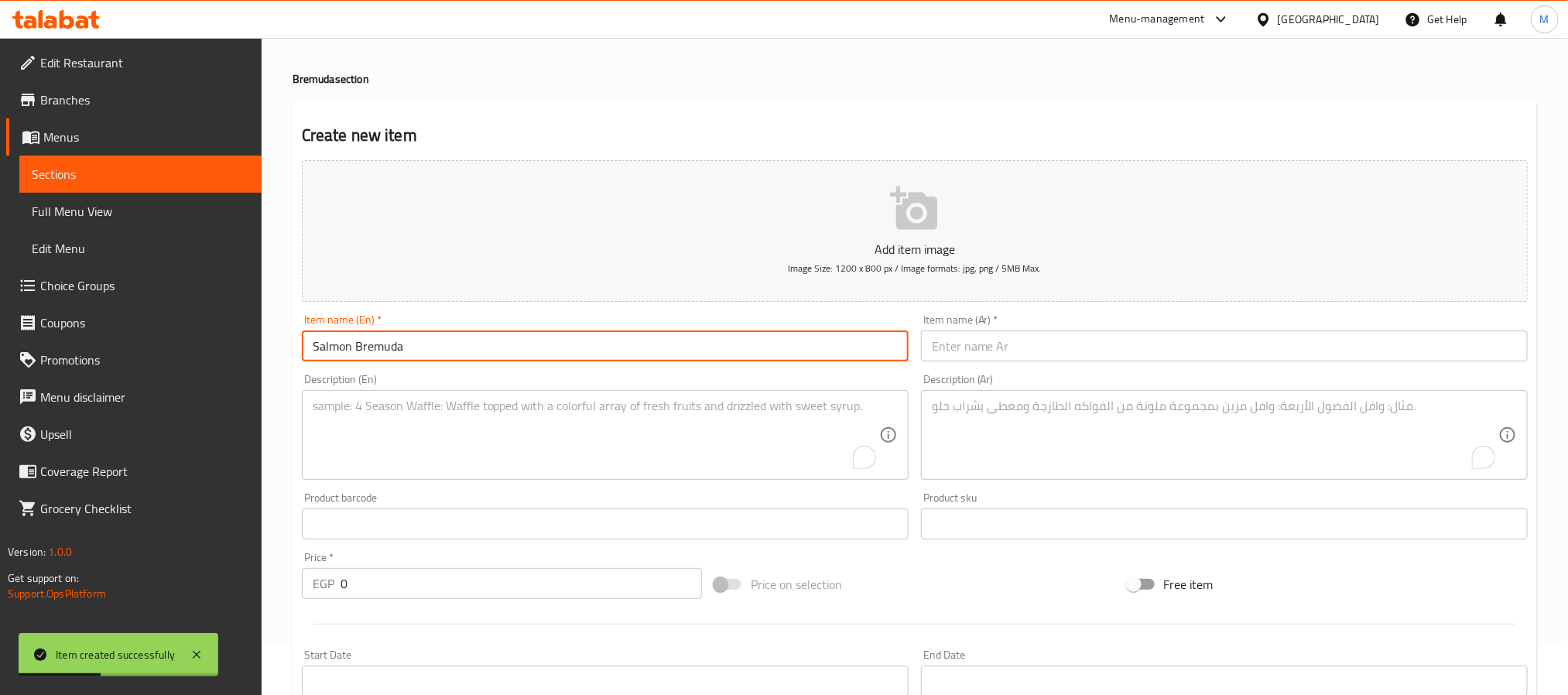
type input "Salmon Bremuda"
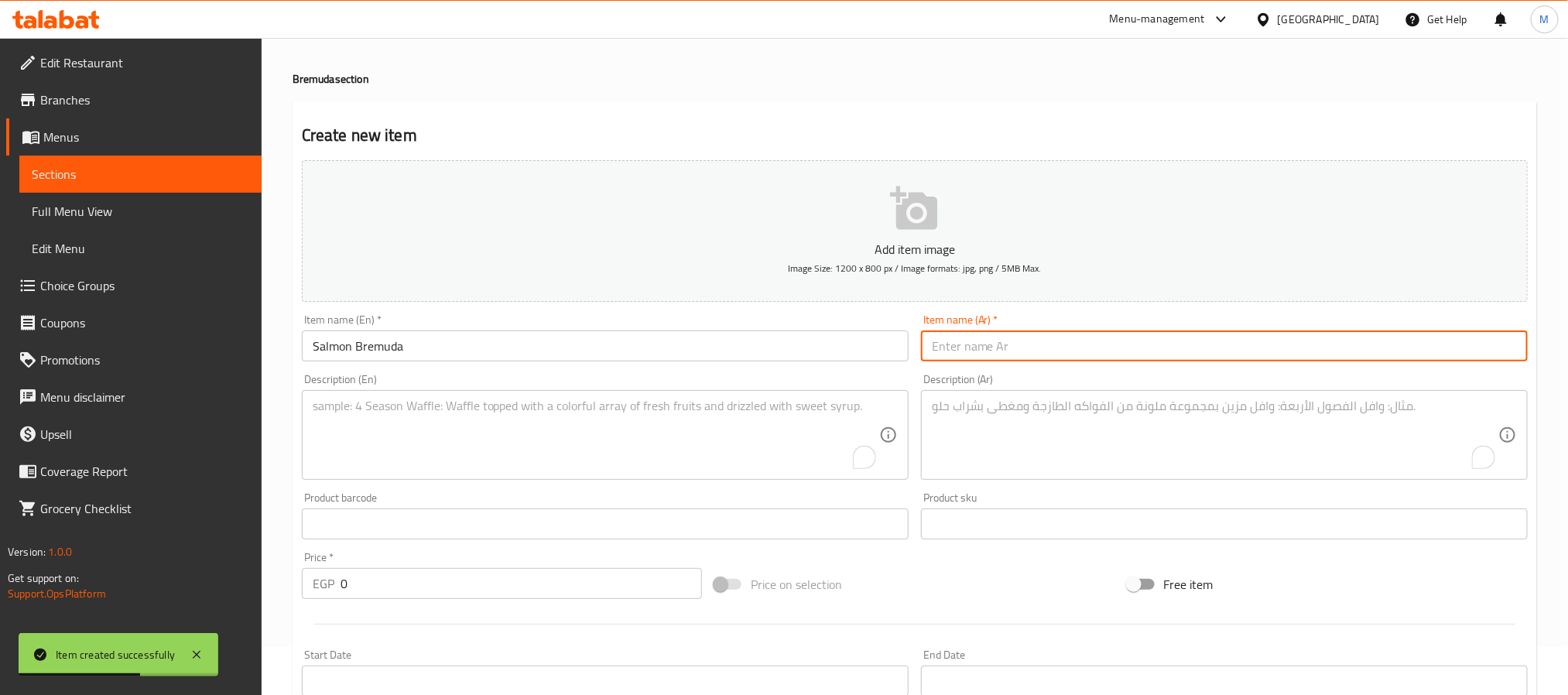
click at [1238, 348] on input "text" at bounding box center [1224, 346] width 606 height 31
paste input "لسلمون برمودا"
drag, startPoint x: 1005, startPoint y: 346, endPoint x: 1018, endPoint y: 348, distance: 13.2
click at [1018, 348] on input "لسلمون برمودا" at bounding box center [1224, 346] width 606 height 31
type input "سلمون برمودا"
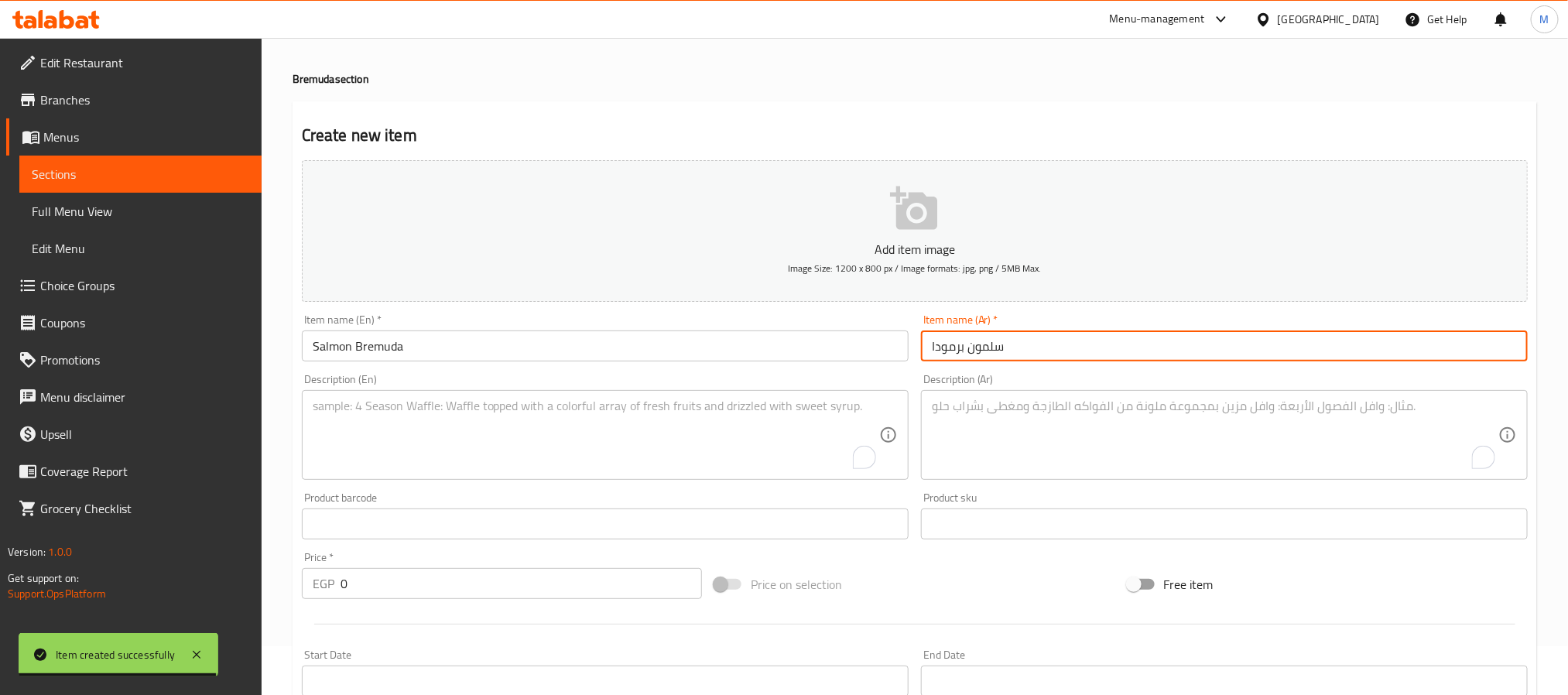
click at [1031, 100] on div "Home / Restaurants management / Menus / Sections / item / create Bremuda sectio…" at bounding box center [915, 517] width 1245 height 994
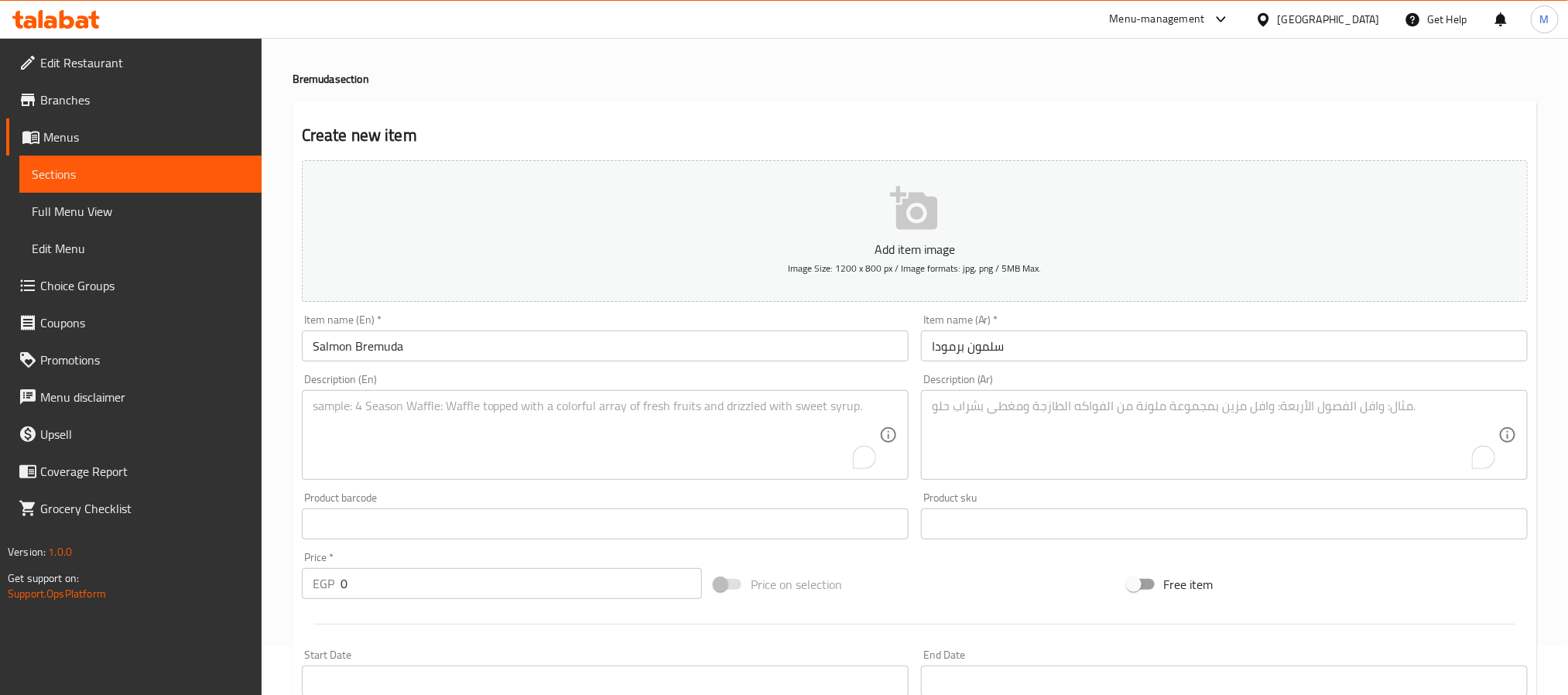
drag, startPoint x: 602, startPoint y: 453, endPoint x: 613, endPoint y: 442, distance: 15.6
click at [604, 453] on textarea "To enrich screen reader interactions, please activate Accessibility in Grammarl…" at bounding box center [596, 436] width 566 height 74
paste textarea "5 Pieces"
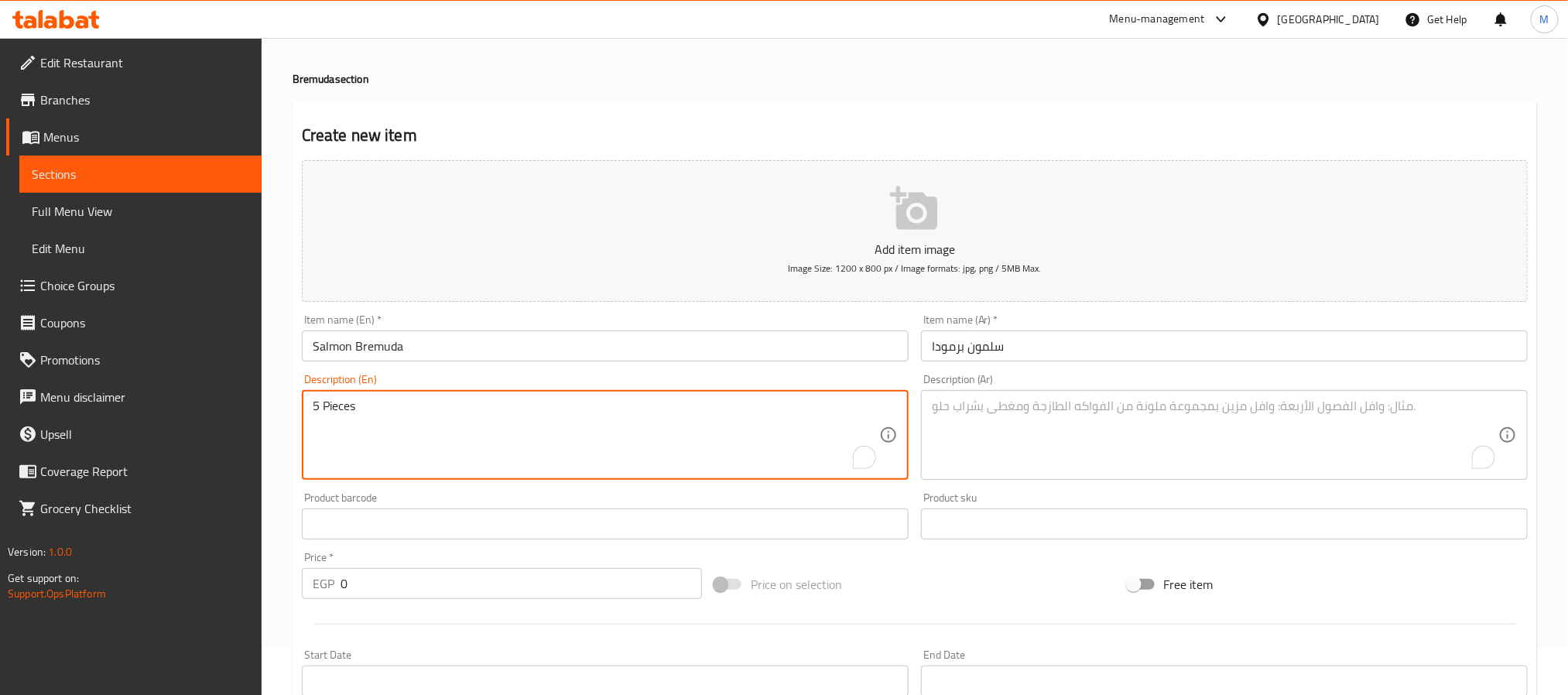
type textarea "5 Pieces"
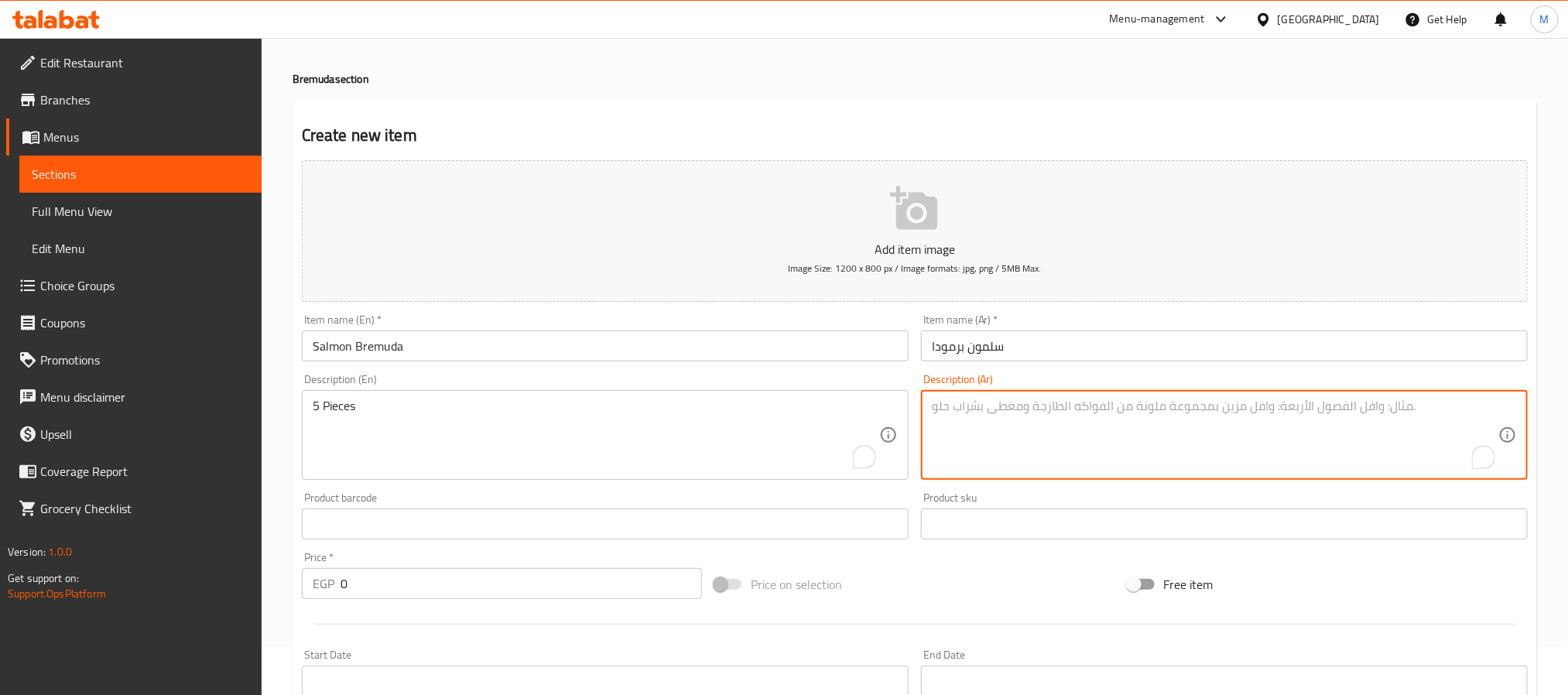
click at [1105, 412] on textarea "To enrich screen reader interactions, please activate Accessibility in Grammarl…" at bounding box center [1215, 436] width 566 height 74
paste textarea "5 قطع"
type textarea "5 قطع"
click at [600, 591] on input "0" at bounding box center [521, 583] width 362 height 31
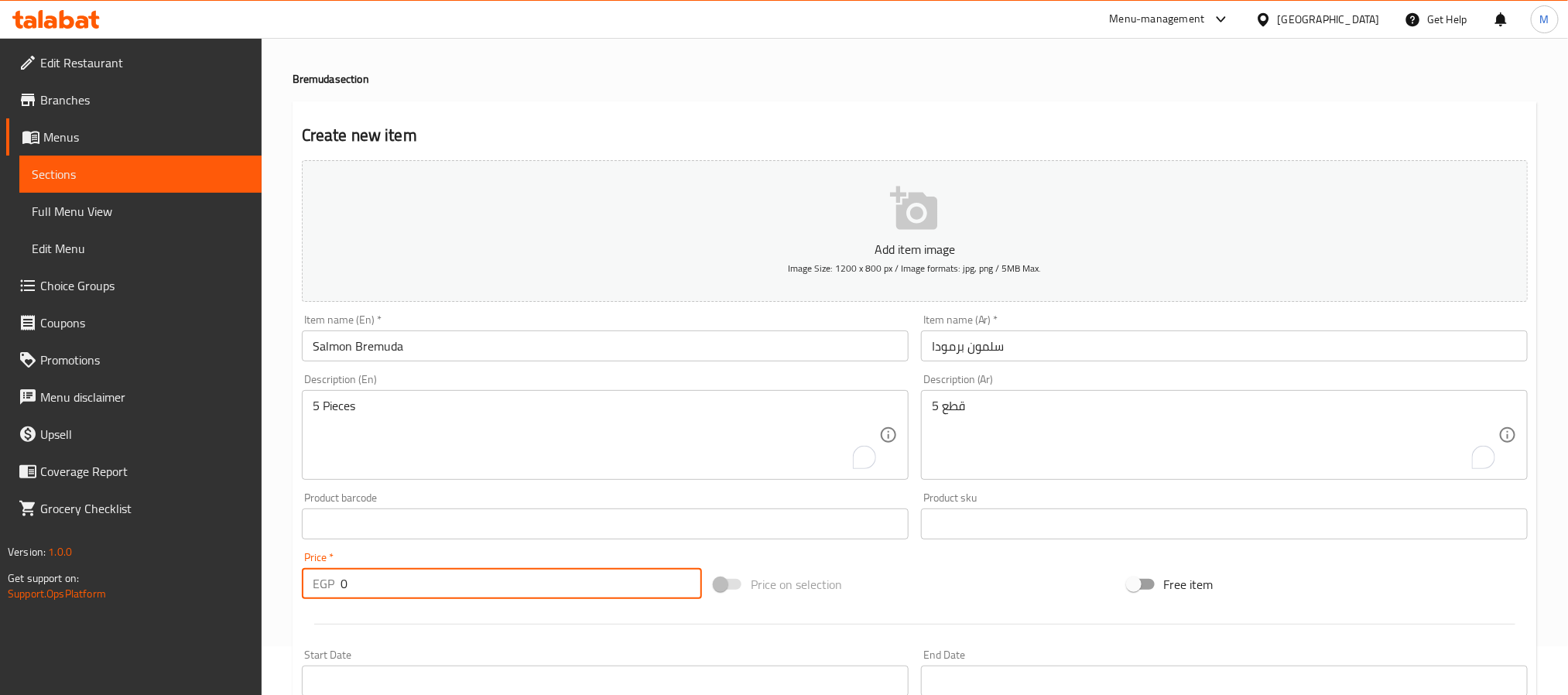
click at [600, 591] on input "0" at bounding box center [521, 583] width 362 height 31
paste input "175"
click at [600, 591] on input "0" at bounding box center [521, 583] width 362 height 31
type input "175"
click at [957, 583] on div "Price on selection" at bounding box center [914, 584] width 412 height 42
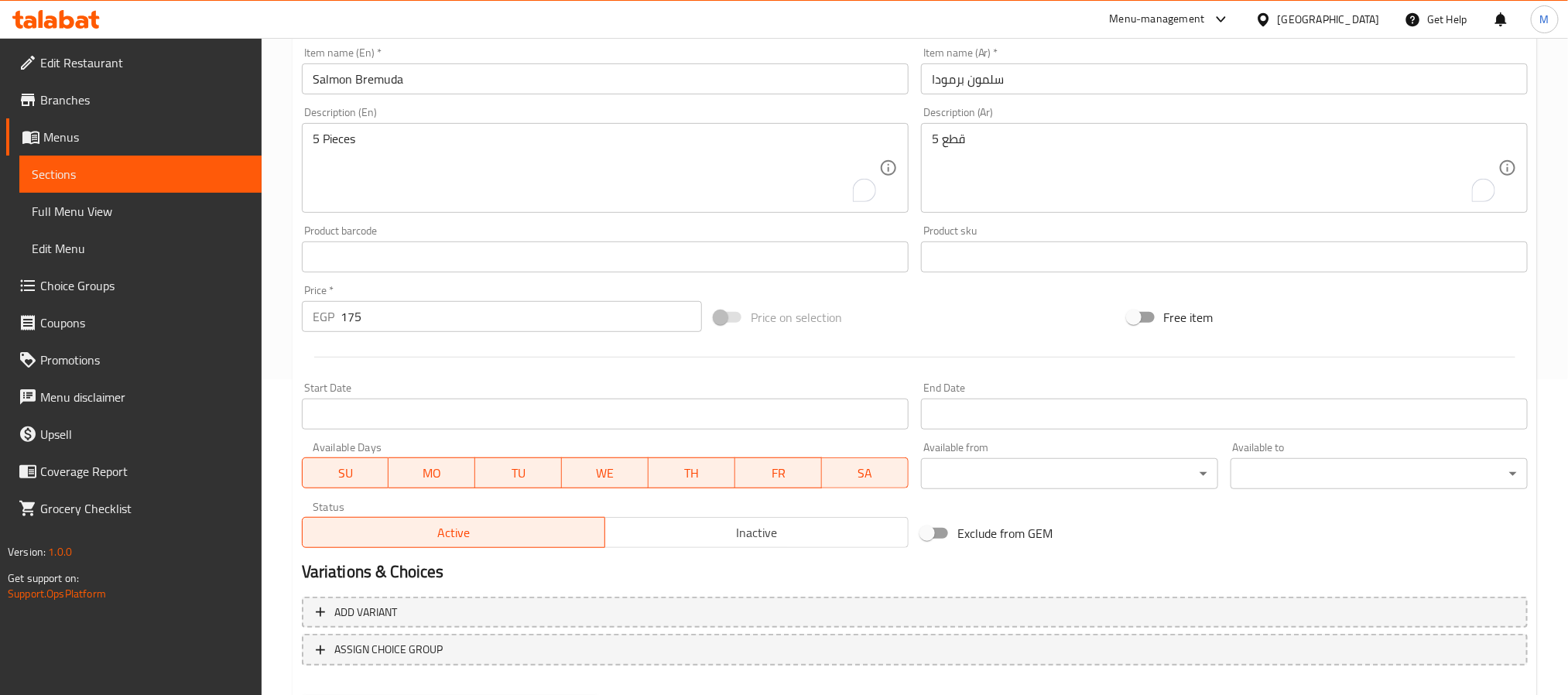
scroll to position [397, 0]
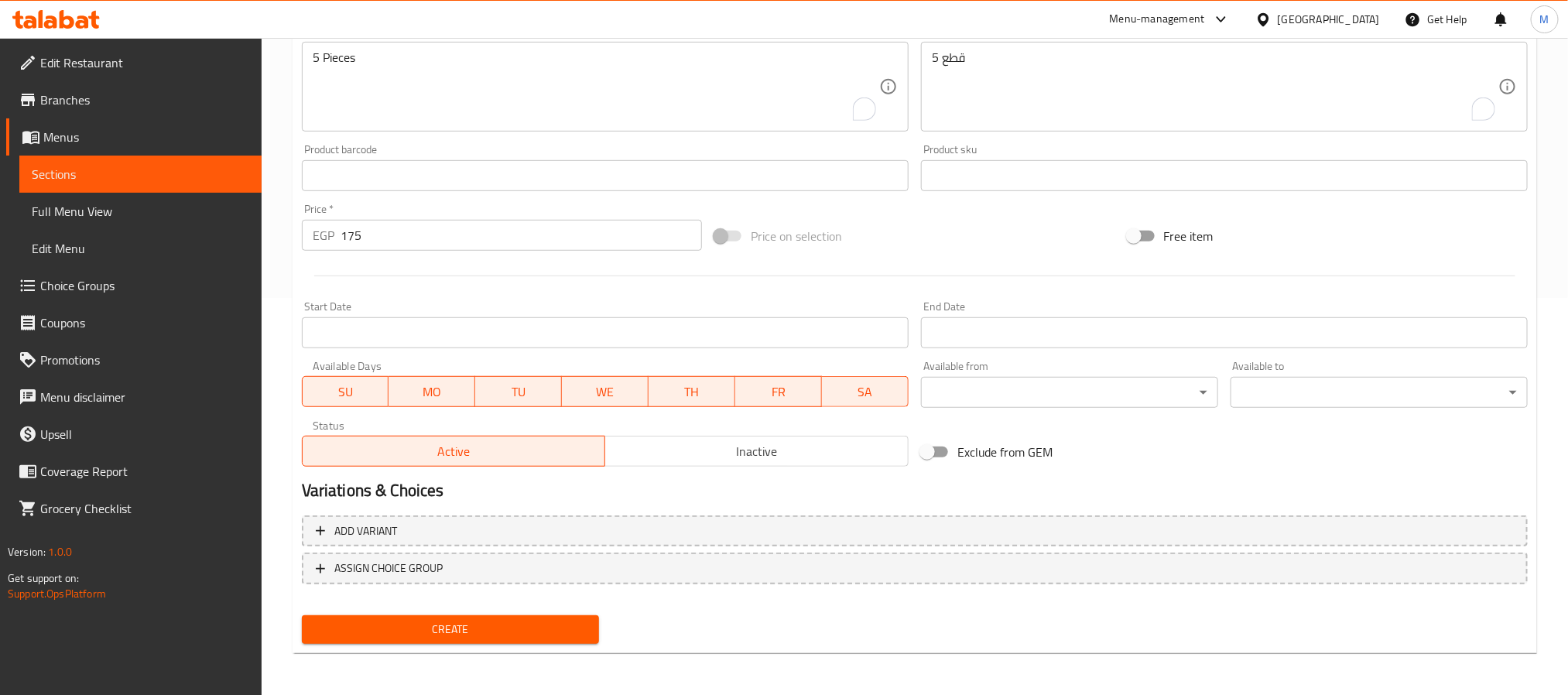
click at [565, 625] on span "Create" at bounding box center [451, 630] width 273 height 19
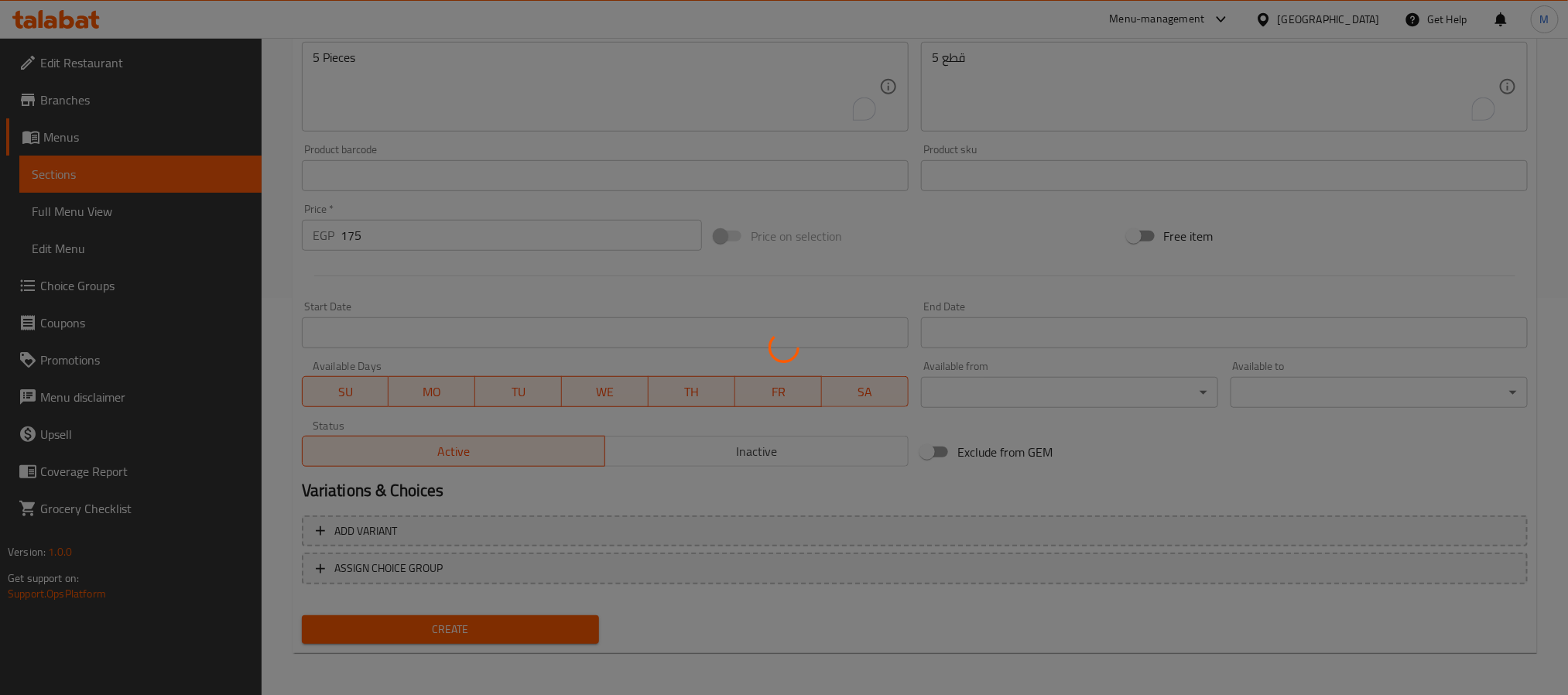
type input "0"
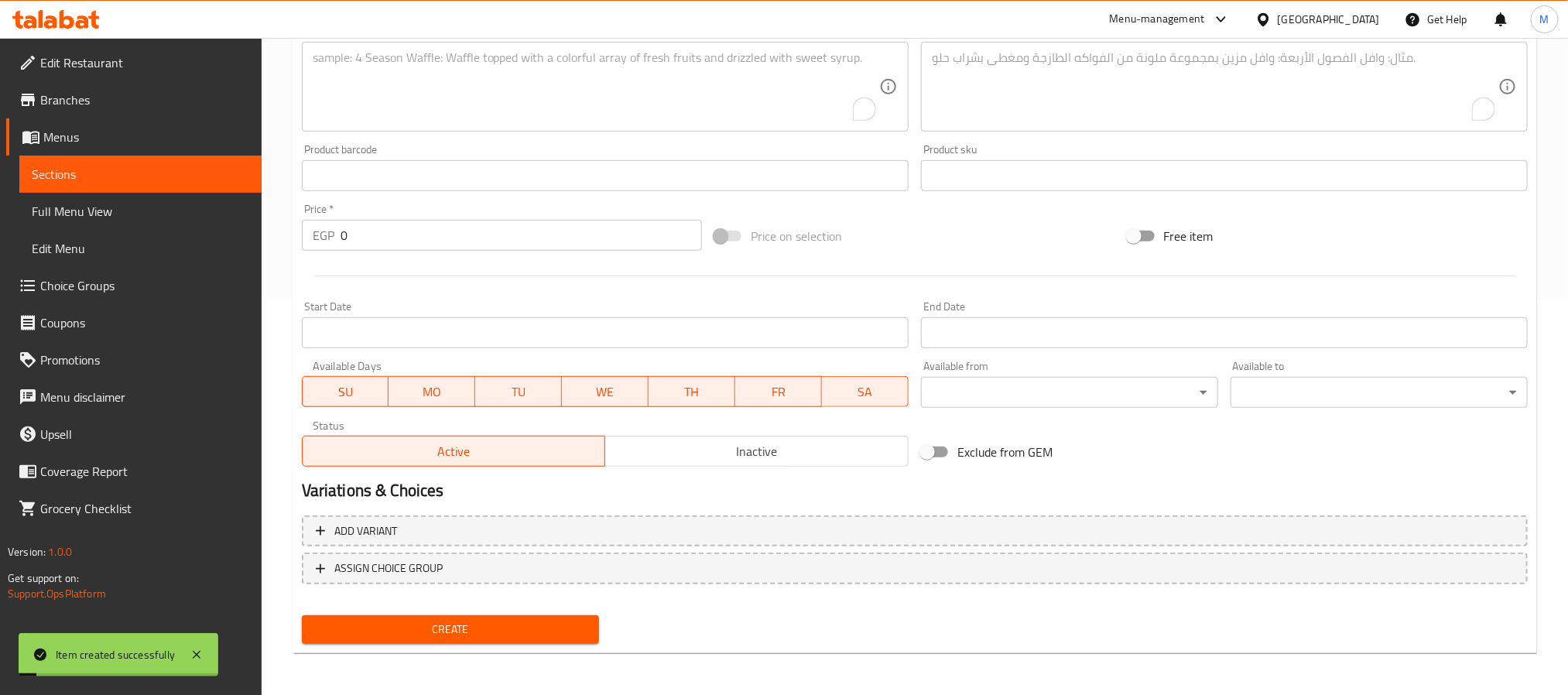
scroll to position [281, 0]
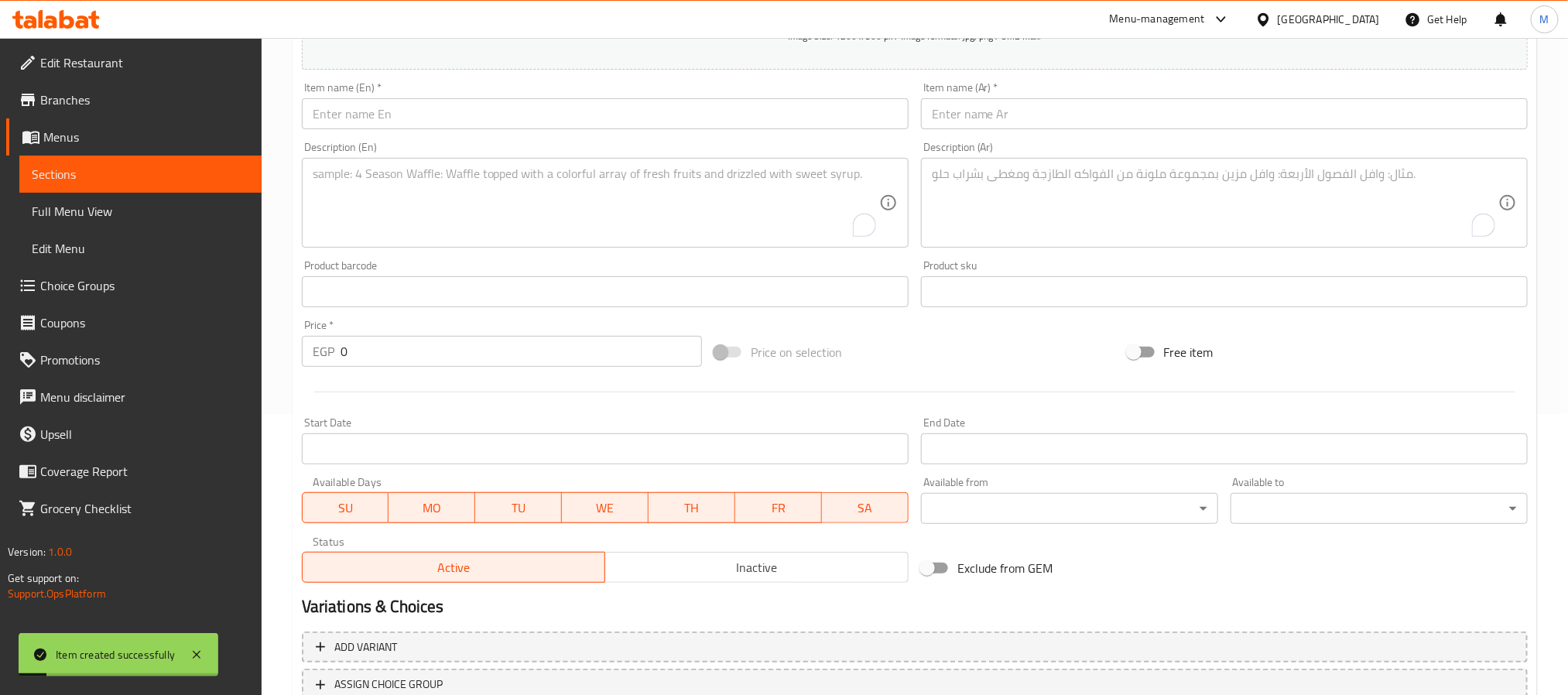
click at [719, 119] on input "text" at bounding box center [605, 114] width 606 height 31
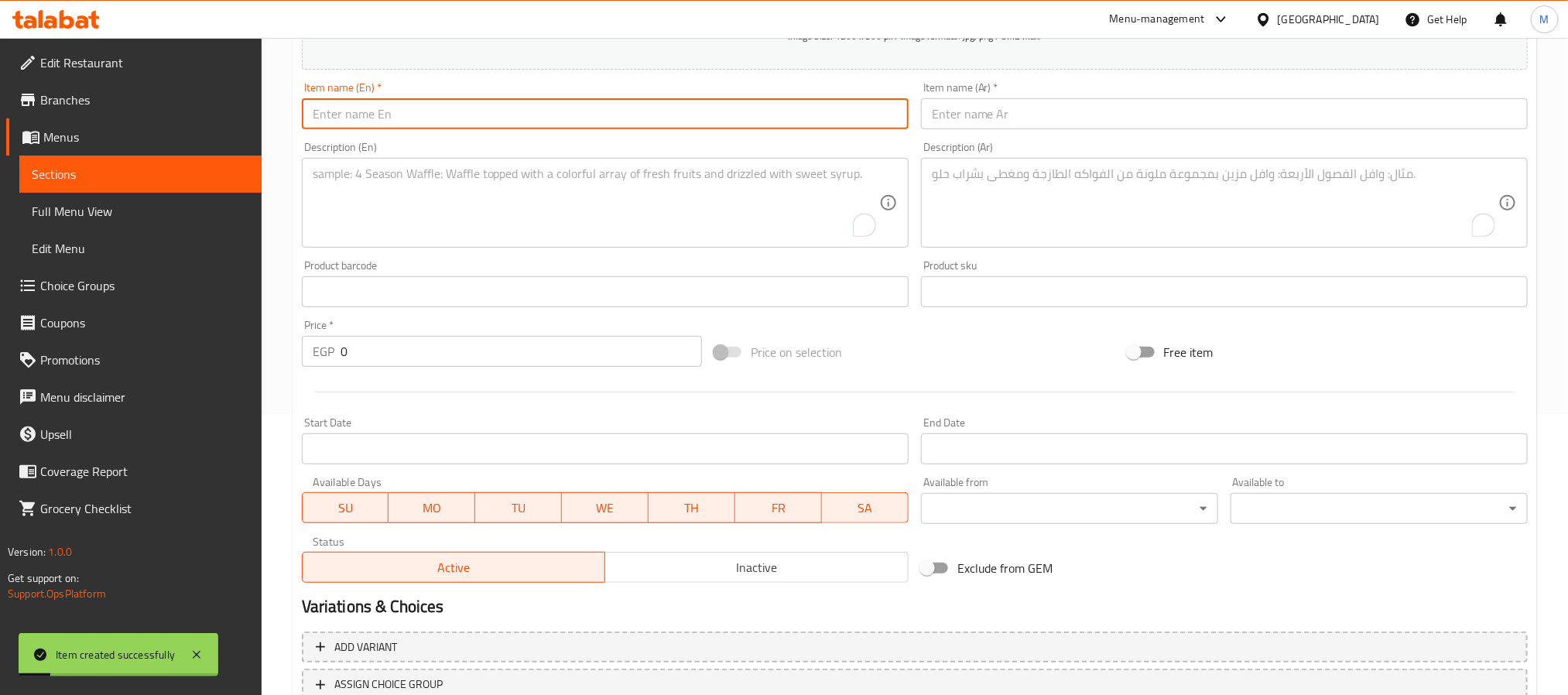
paste input "Tuna Bremuda"
type input "Tuna Bremuda"
click at [1202, 129] on input "text" at bounding box center [1224, 114] width 606 height 31
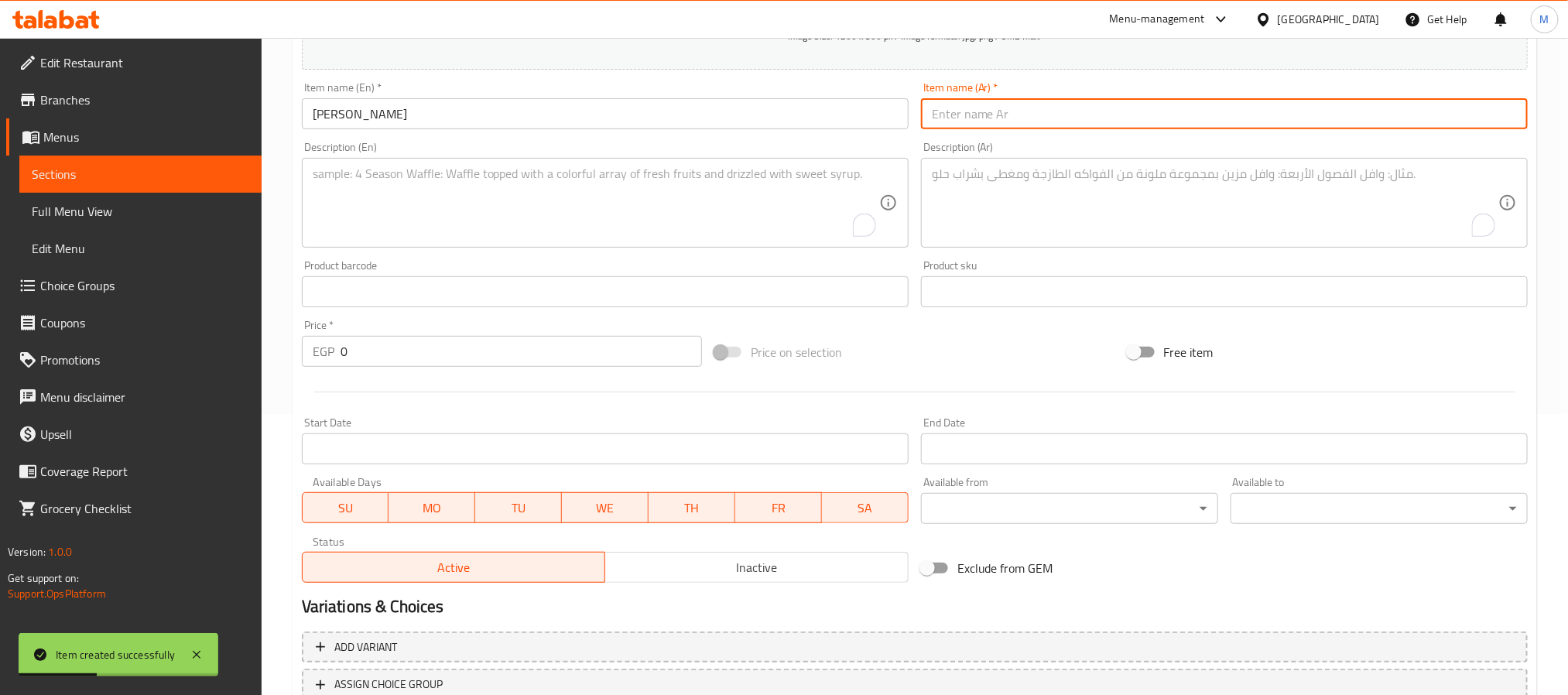
paste input "تونة برمودا"
type input "تونة برمودا"
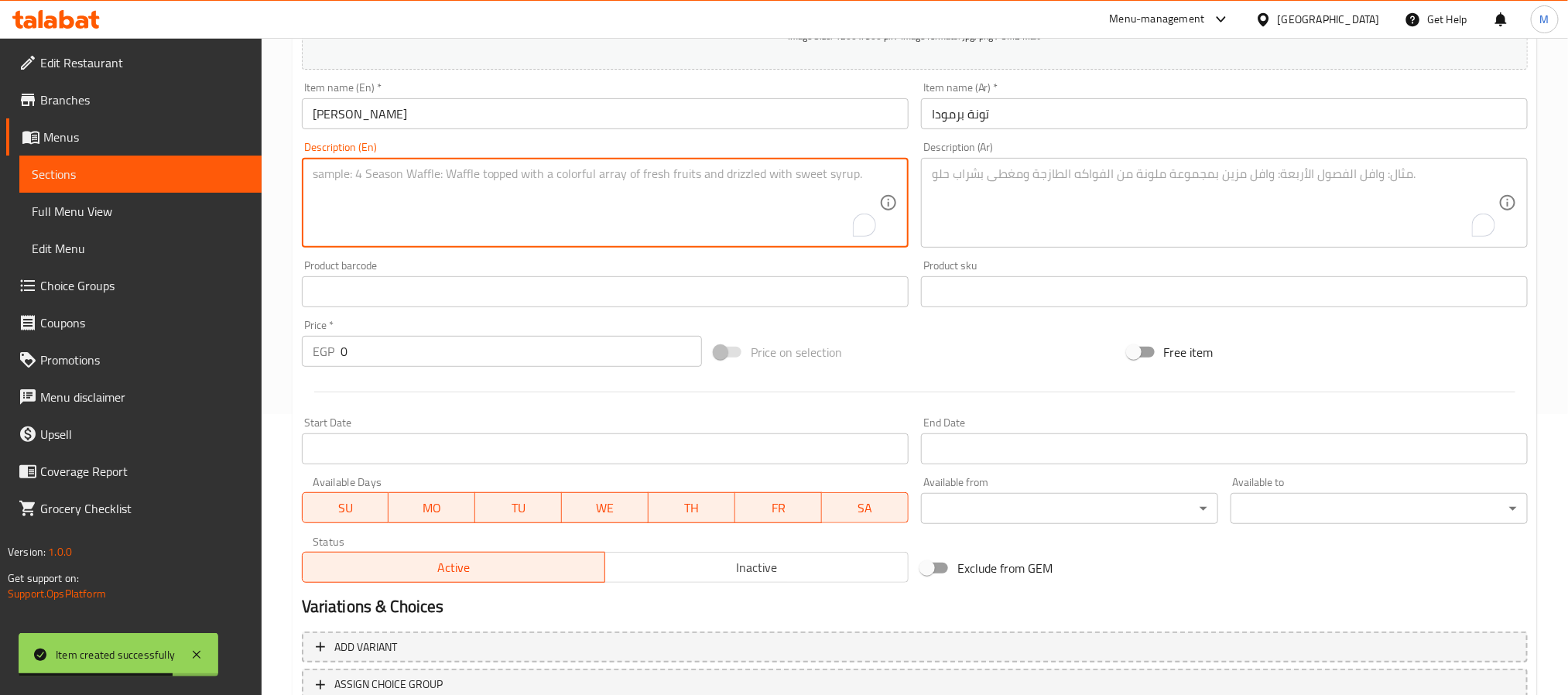
click at [565, 205] on textarea "To enrich screen reader interactions, please activate Accessibility in Grammarl…" at bounding box center [596, 203] width 566 height 74
paste textarea "5 Pieces"
type textarea "5 Pieces"
click at [1091, 223] on textarea "To enrich screen reader interactions, please activate Accessibility in Grammarl…" at bounding box center [1215, 203] width 566 height 74
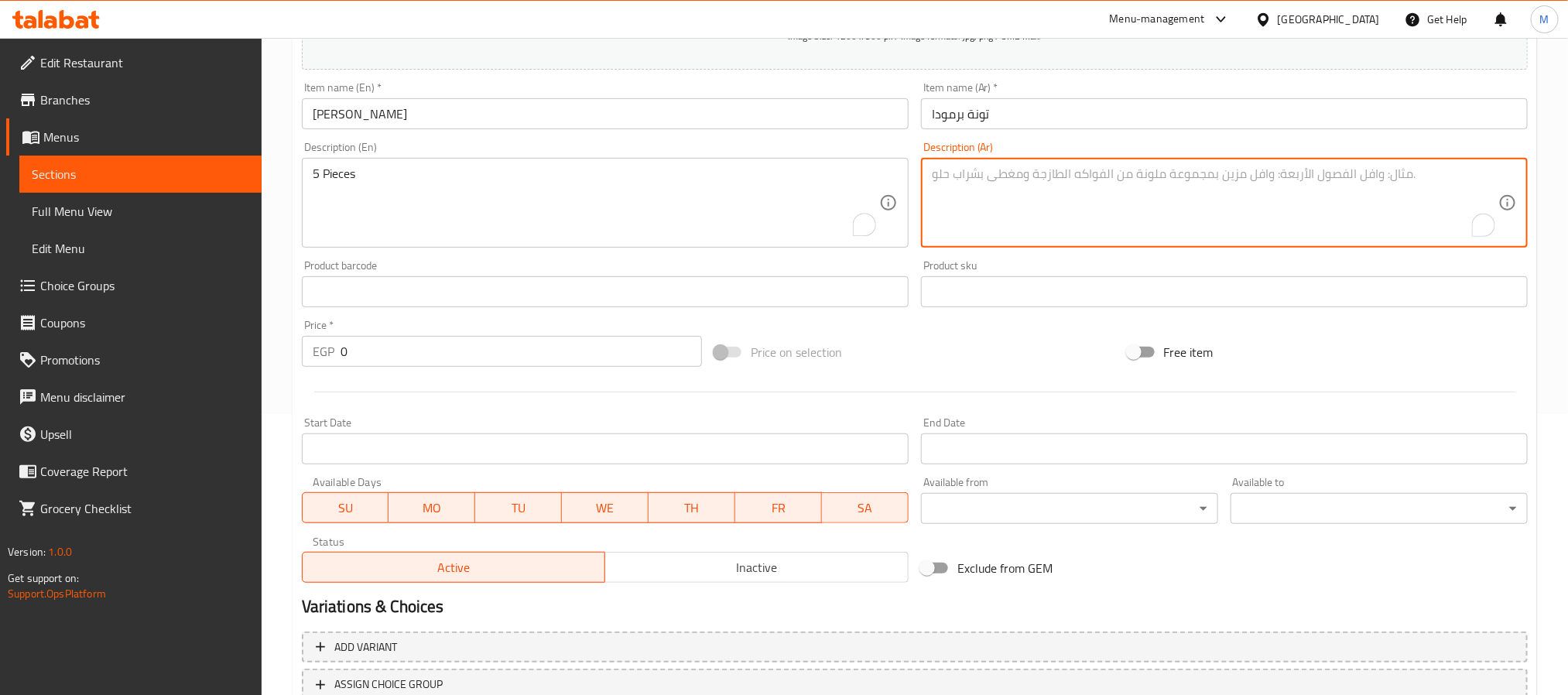
paste textarea "5 قطع"
type textarea "5 قطع"
click at [525, 339] on input "0" at bounding box center [521, 352] width 362 height 31
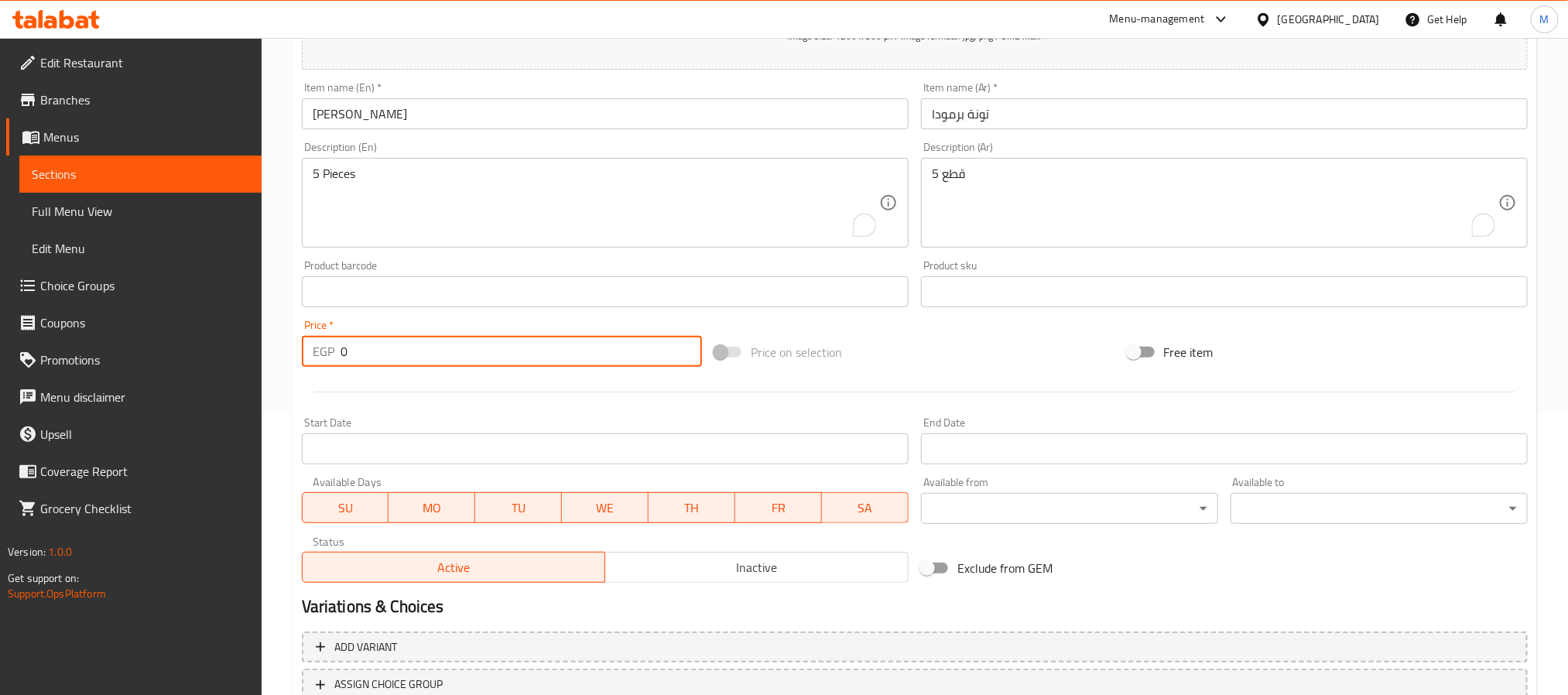
click at [525, 339] on input "0" at bounding box center [521, 352] width 362 height 31
paste input "175"
type input "175"
click at [521, 396] on div at bounding box center [915, 392] width 1238 height 38
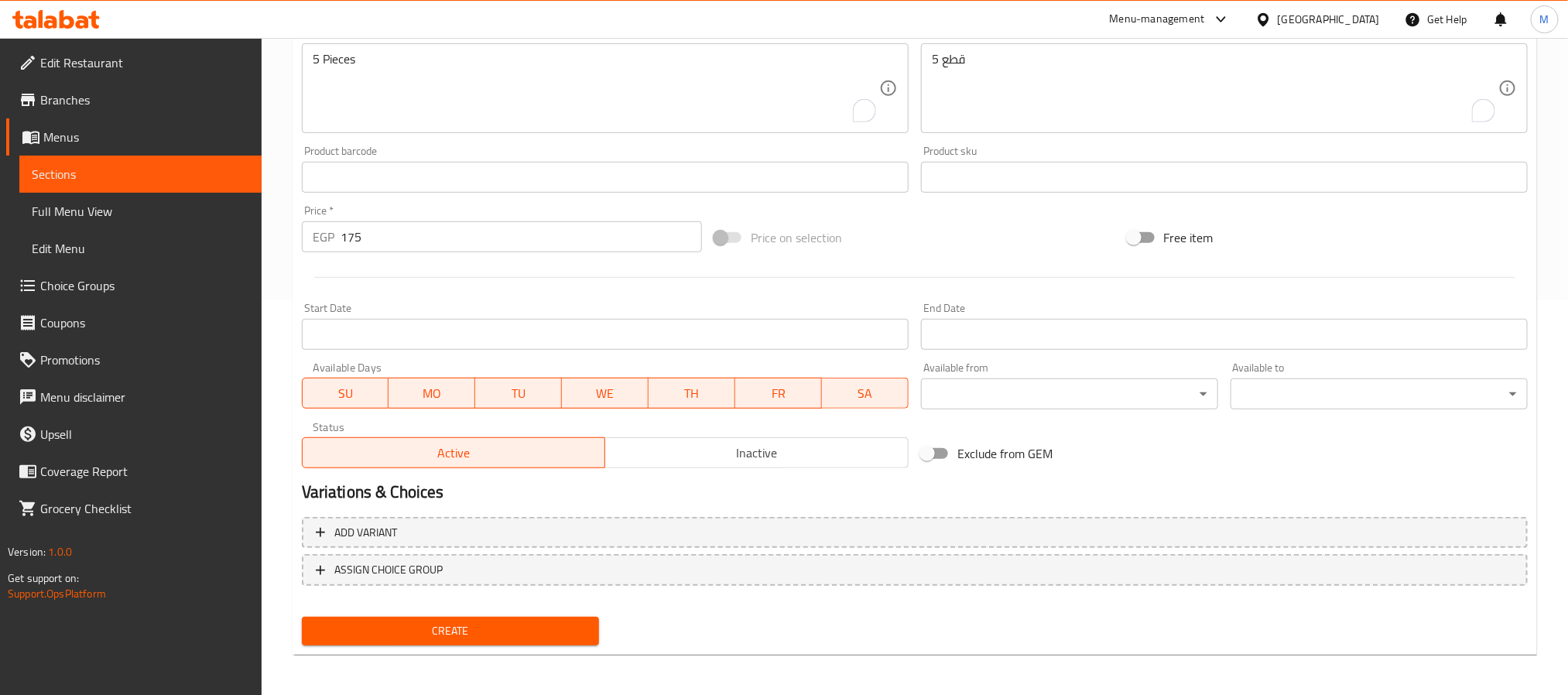
scroll to position [397, 0]
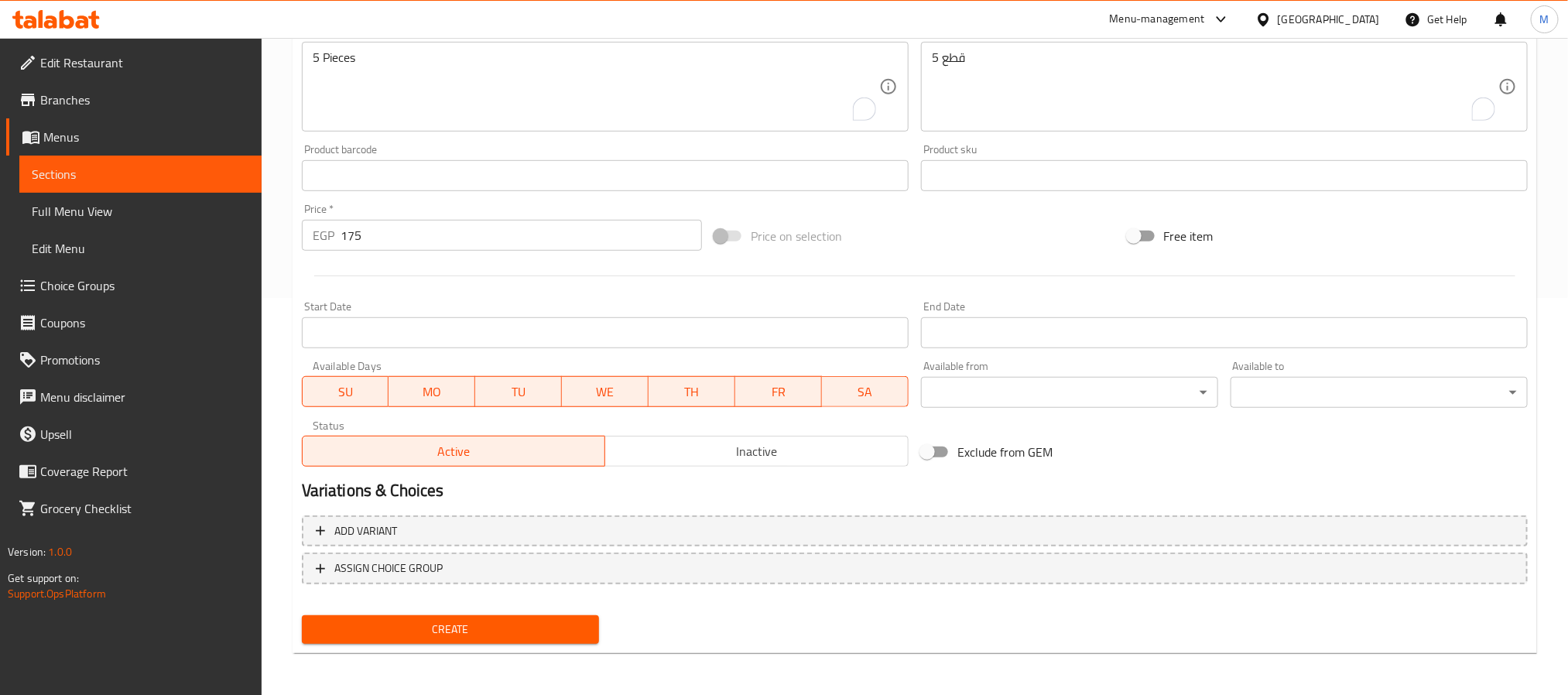
click at [543, 626] on span "Create" at bounding box center [451, 630] width 273 height 19
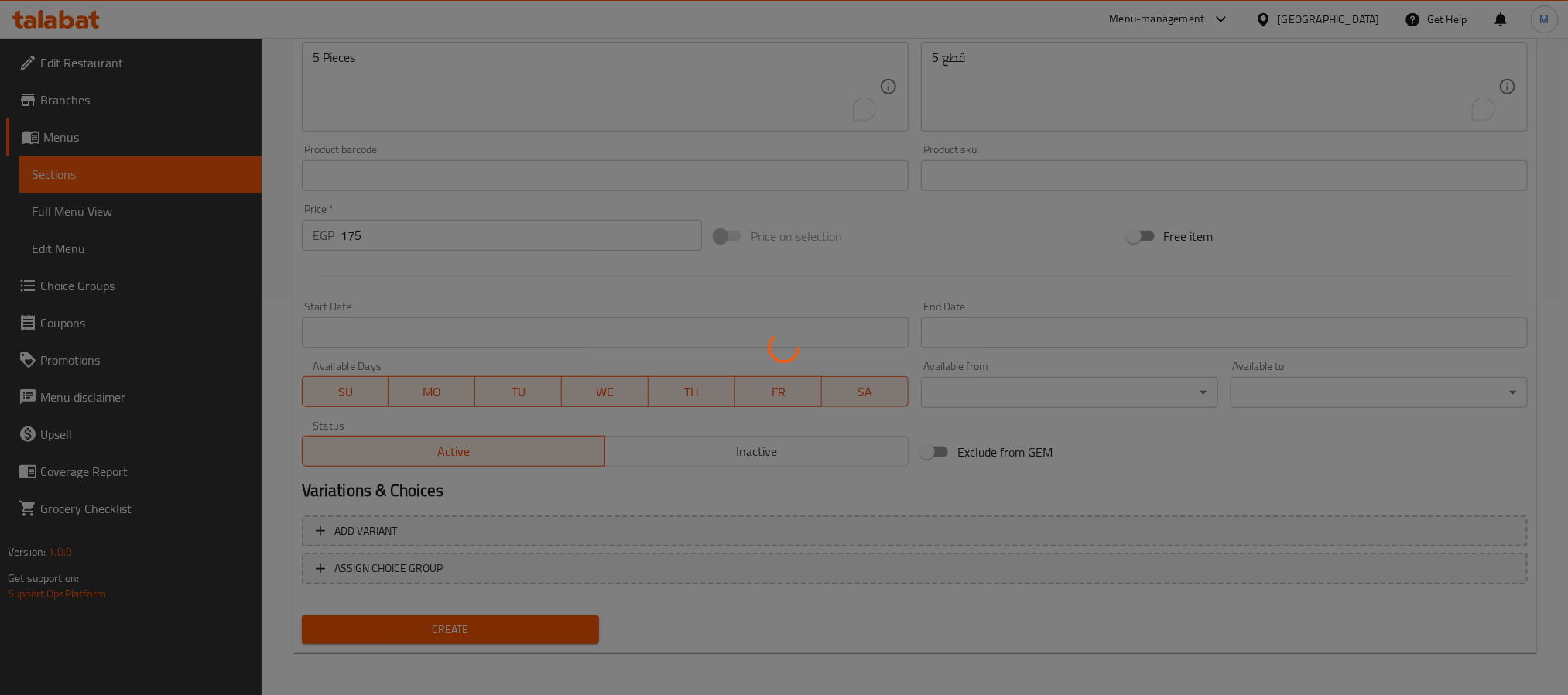
type input "0"
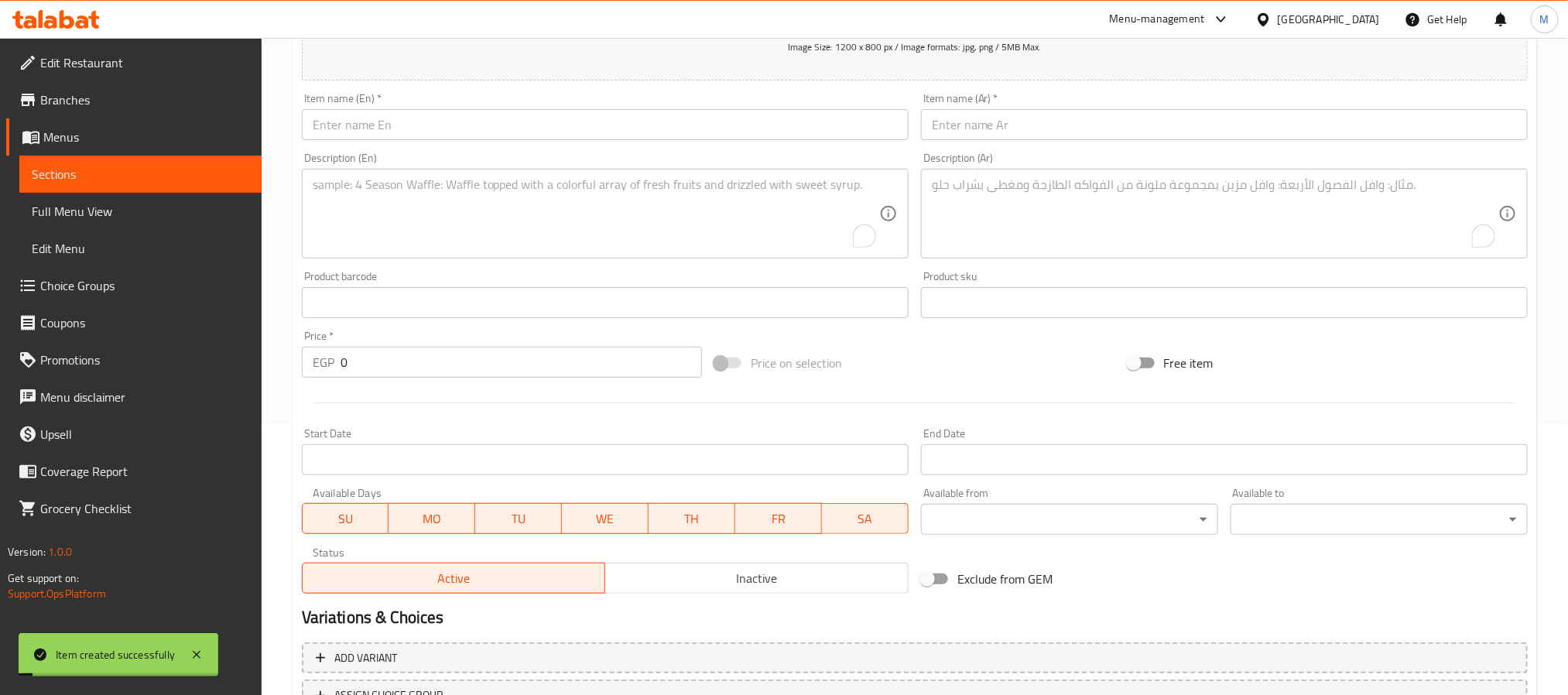
scroll to position [165, 0]
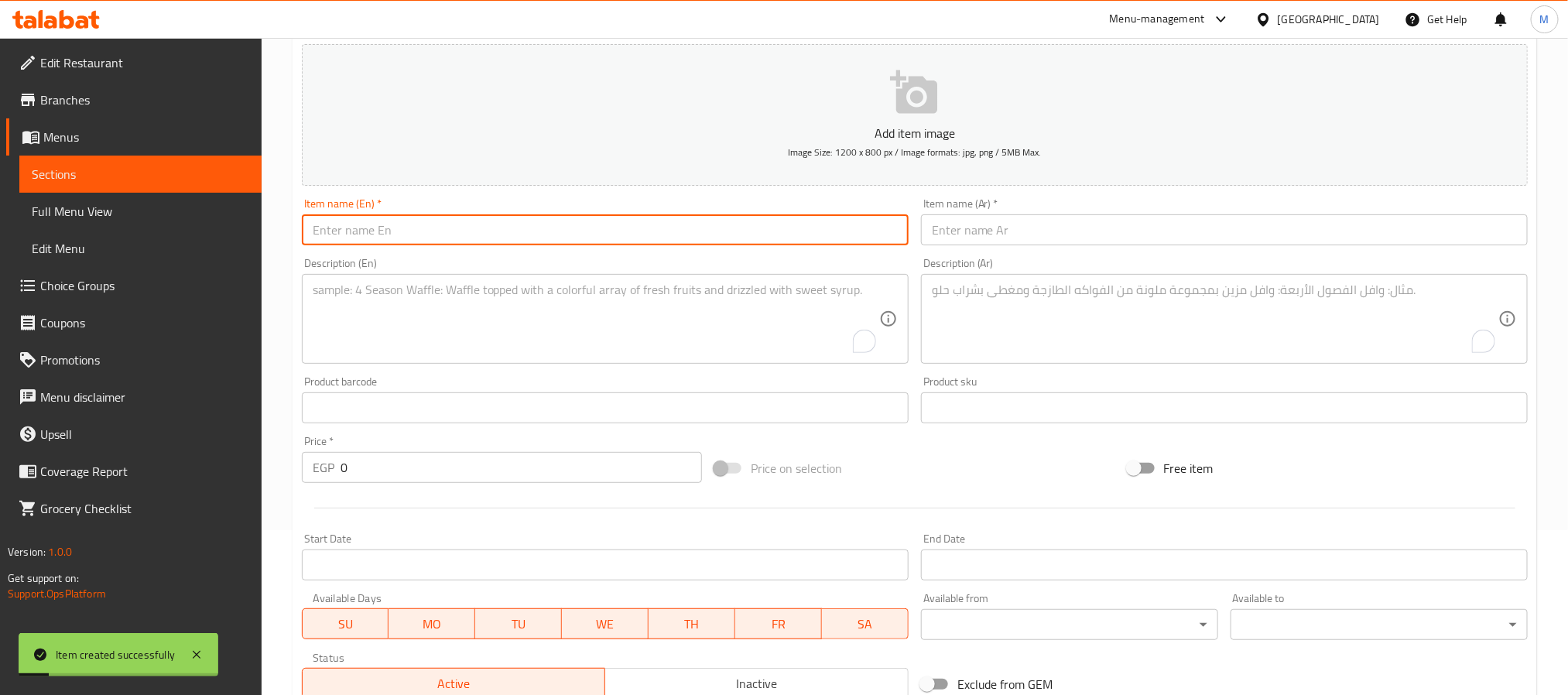
click at [479, 230] on input "text" at bounding box center [605, 230] width 606 height 31
paste input "Crispy Bremuda"
type input "Crispy Bremuda"
click at [1213, 230] on input "text" at bounding box center [1224, 230] width 606 height 31
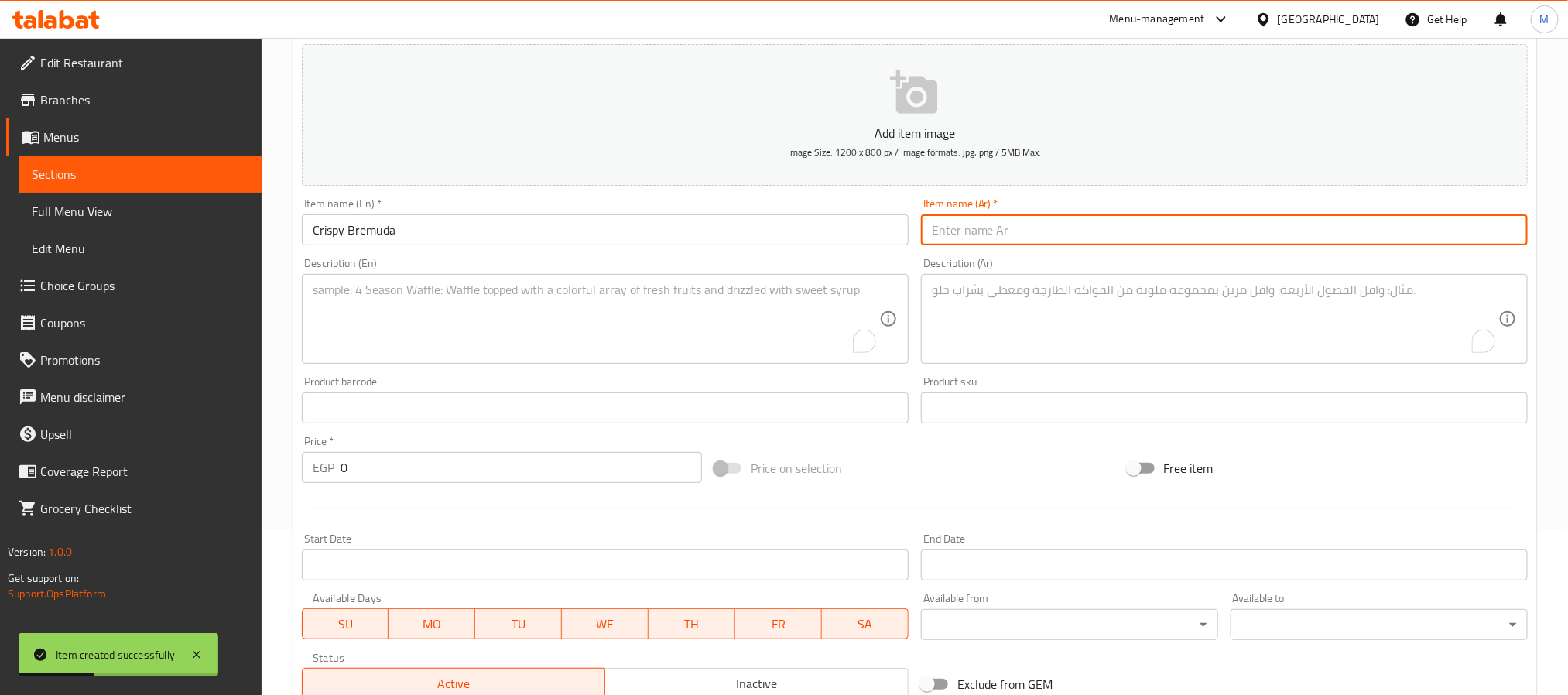
paste input "برمودا"
type input "برمودا كرسبى"
click at [553, 298] on textarea "To enrich screen reader interactions, please activate Accessibility in Grammarl…" at bounding box center [596, 319] width 566 height 74
paste textarea "5 Pieces"
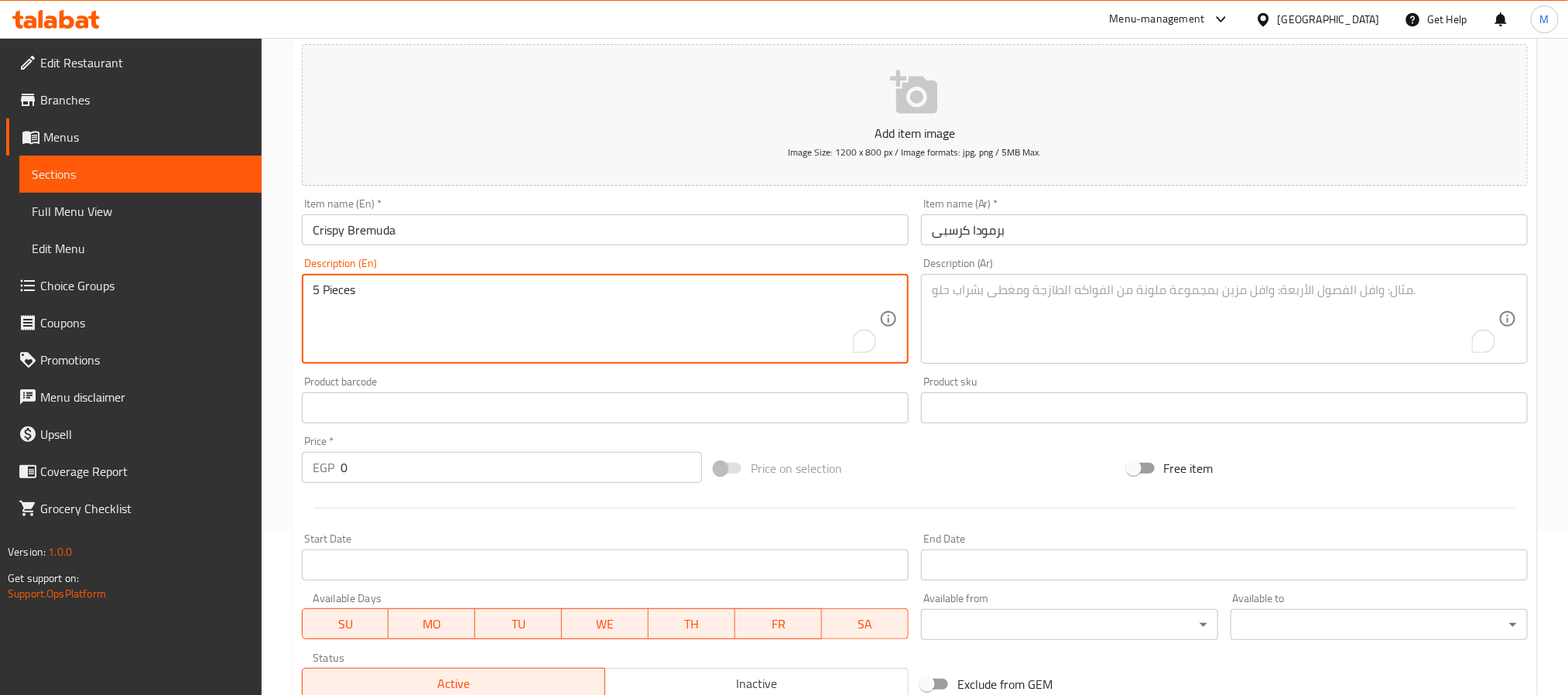
type textarea "5 Pieces"
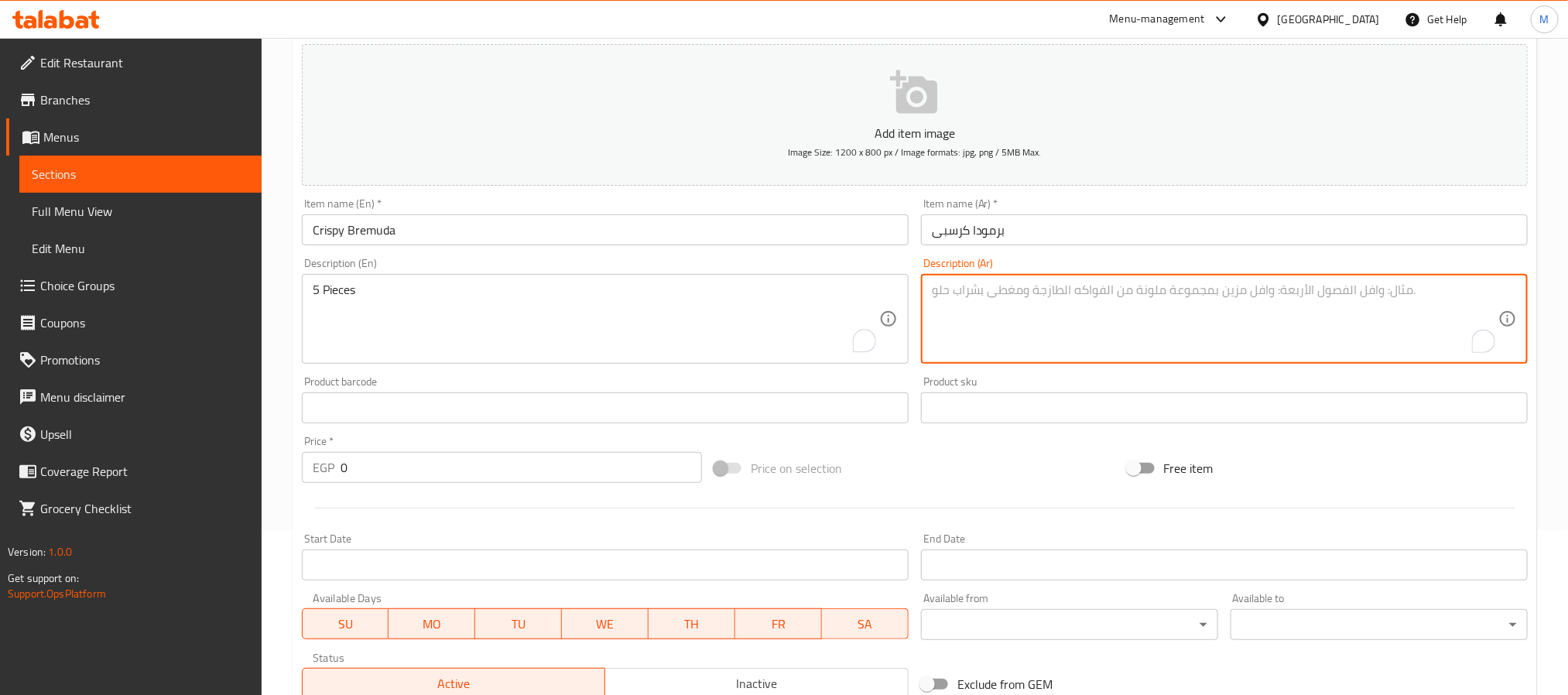
click at [1080, 323] on textarea "To enrich screen reader interactions, please activate Accessibility in Grammarl…" at bounding box center [1215, 319] width 566 height 74
paste textarea "5 قطع"
type textarea "5 قطع"
click at [550, 474] on input "0" at bounding box center [521, 467] width 362 height 31
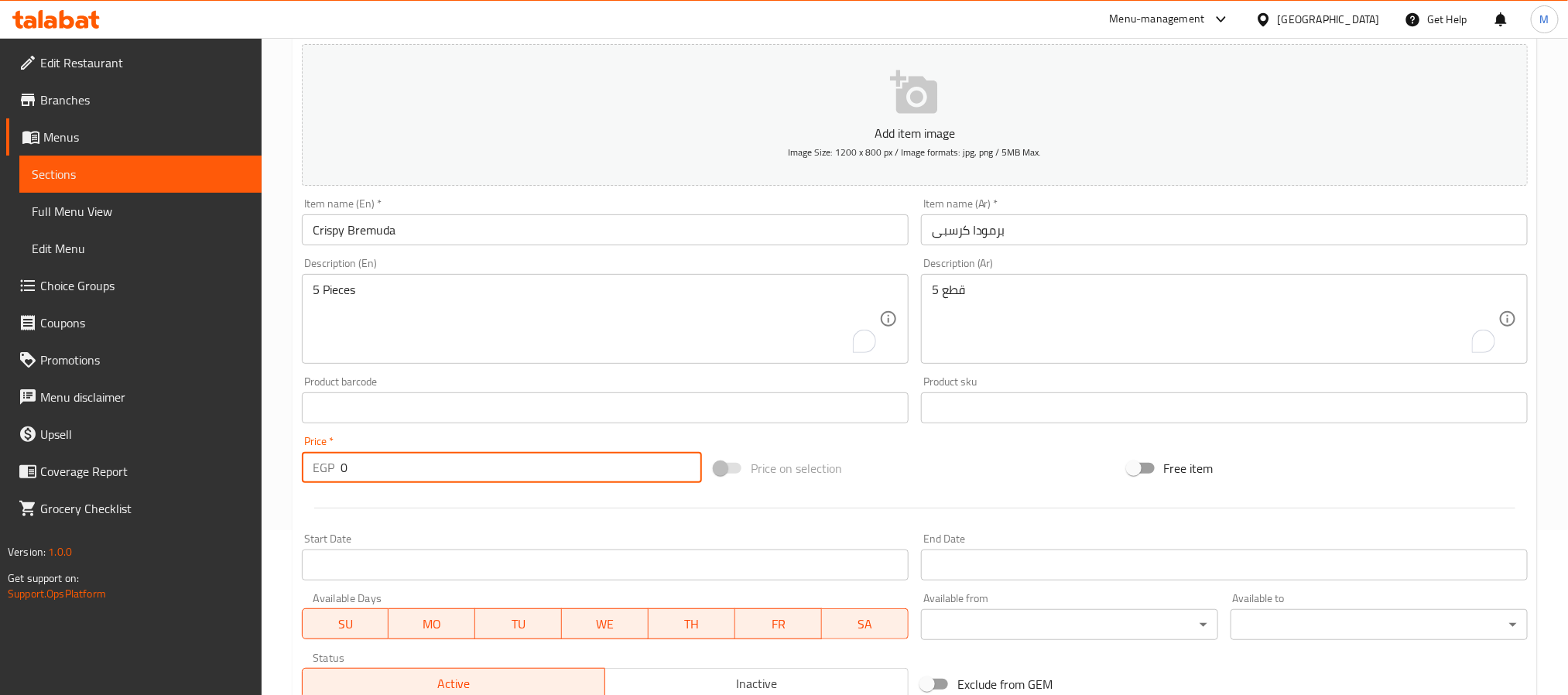
click at [550, 474] on input "0" at bounding box center [521, 467] width 362 height 31
paste input "175"
type input "175"
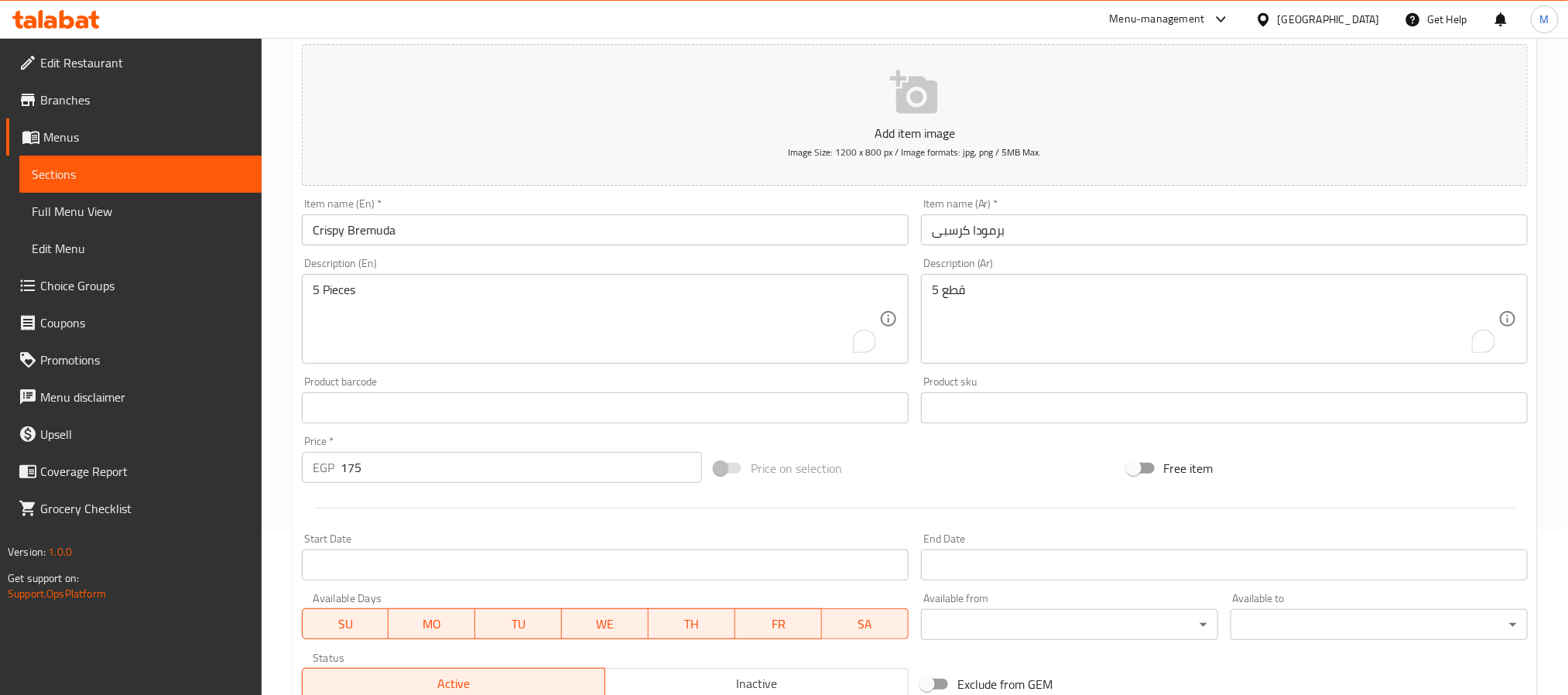
click at [540, 507] on div at bounding box center [915, 508] width 1238 height 38
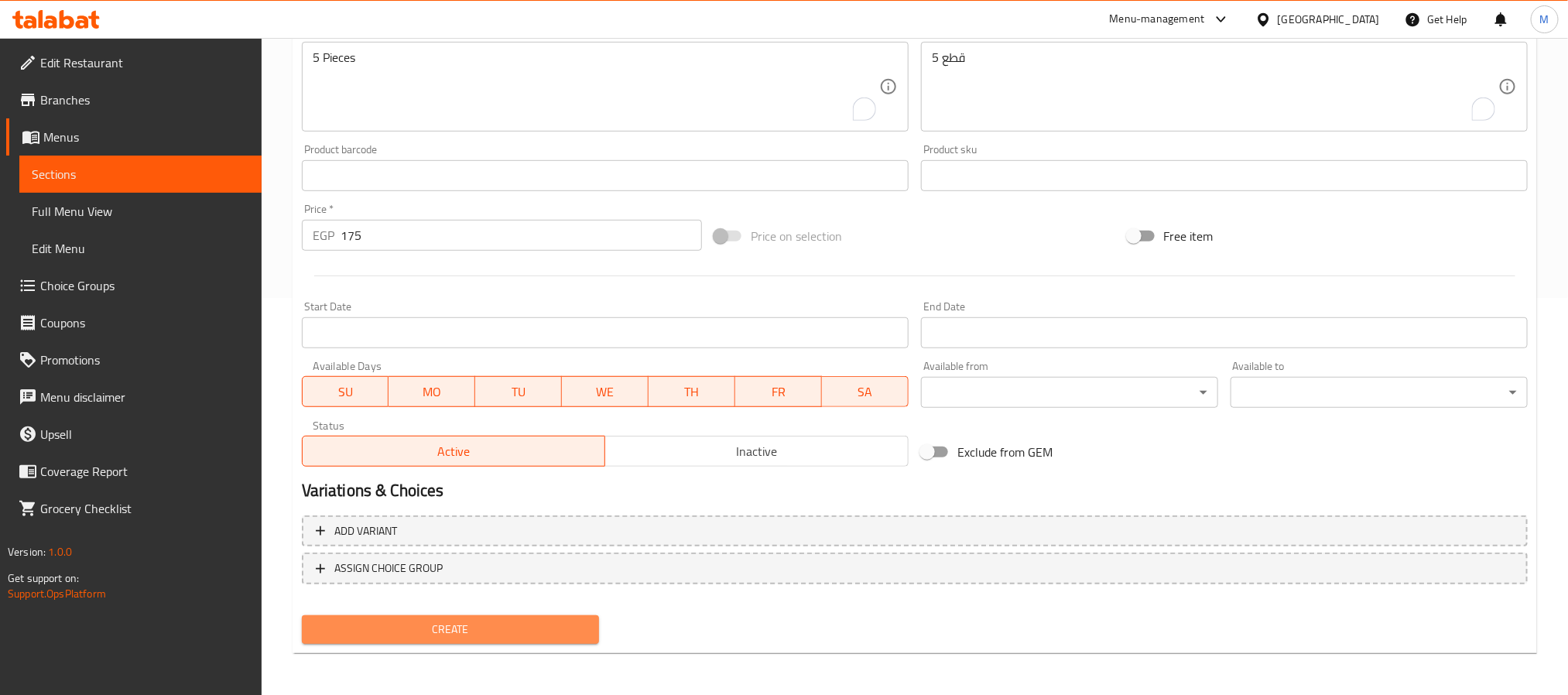
click at [549, 616] on button "Create" at bounding box center [450, 630] width 298 height 29
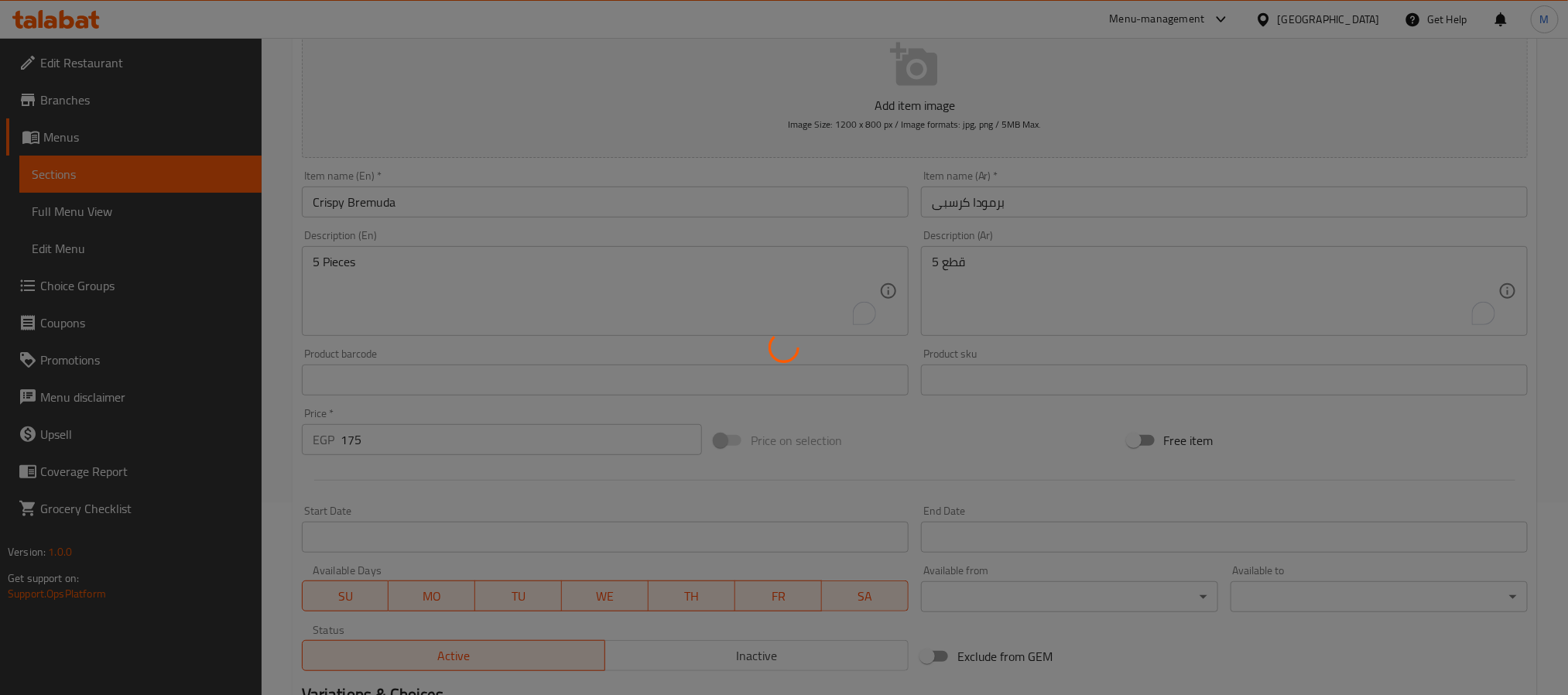
scroll to position [0, 0]
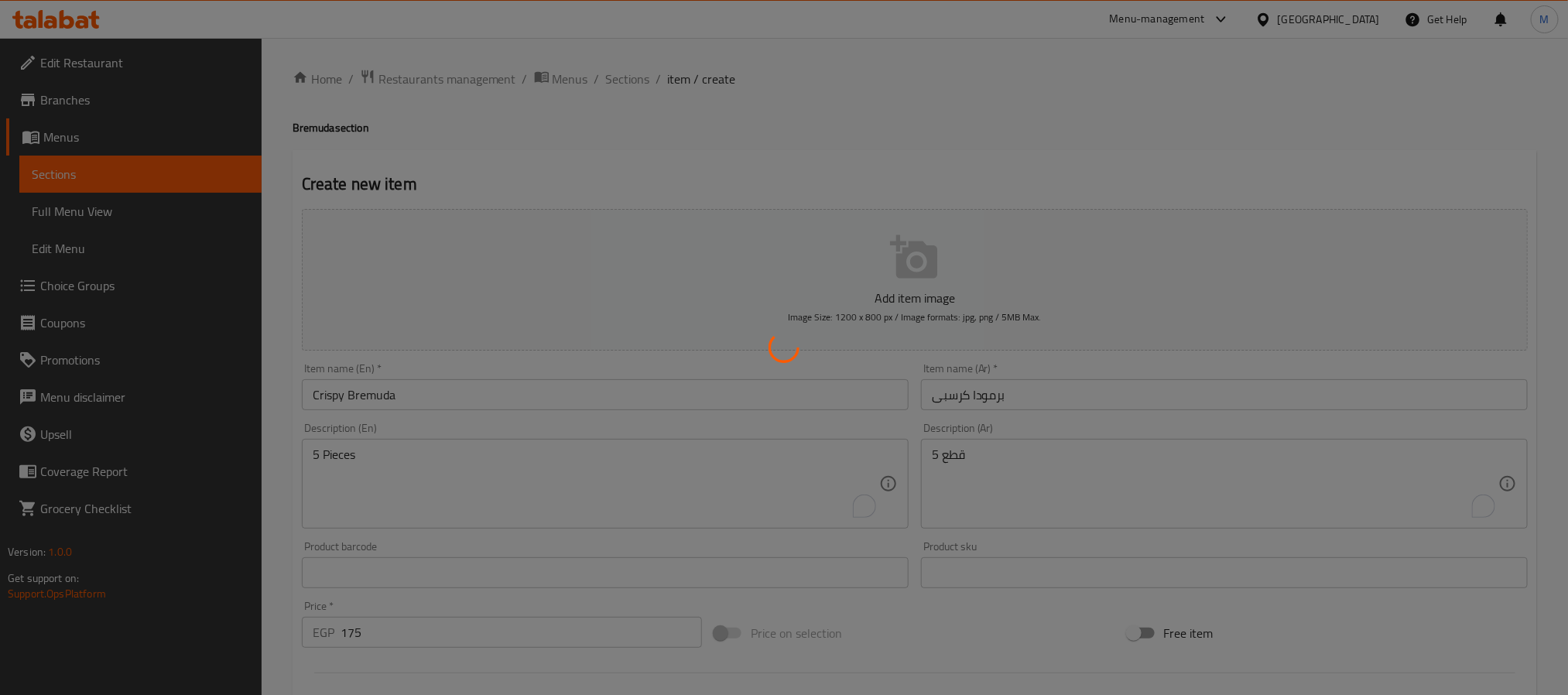
type input "0"
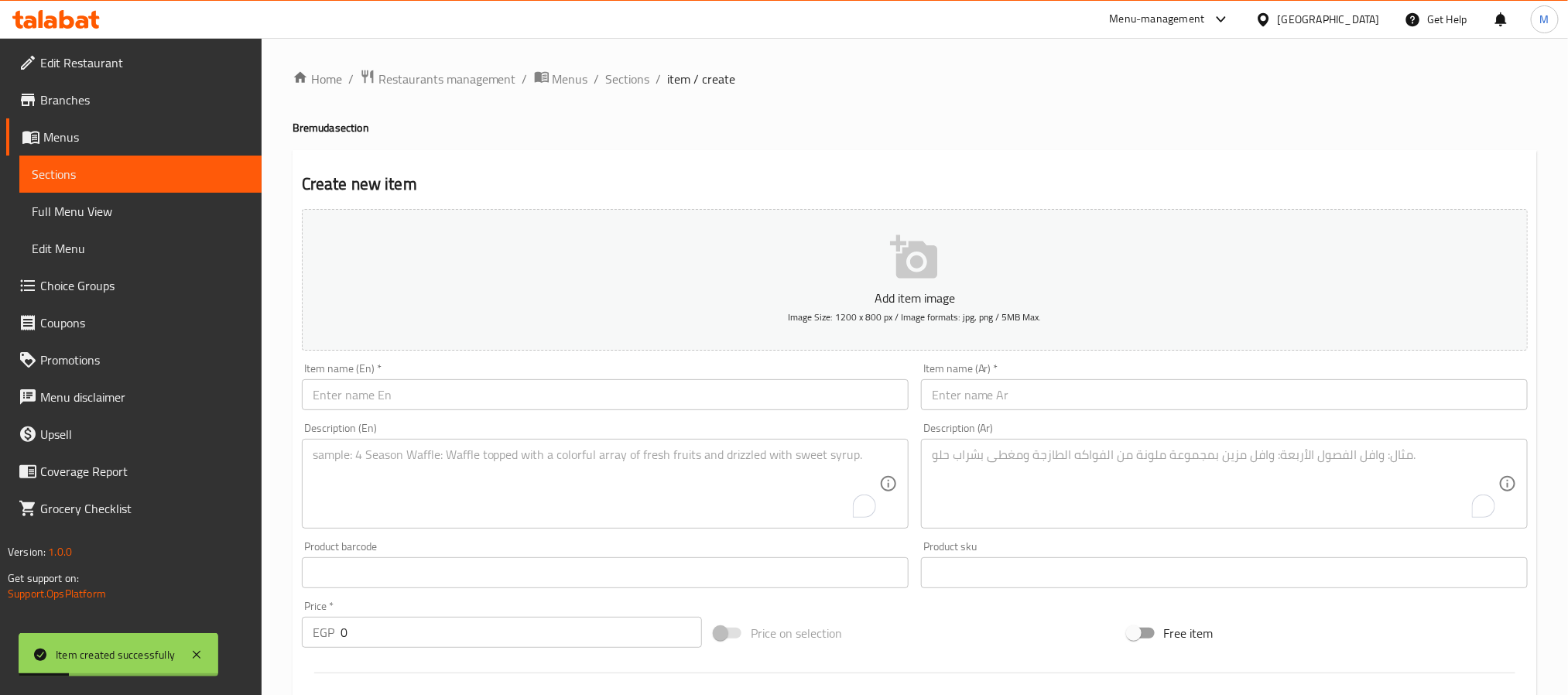
click at [620, 405] on input "text" at bounding box center [605, 395] width 606 height 31
paste input "Caviar Bremuda"
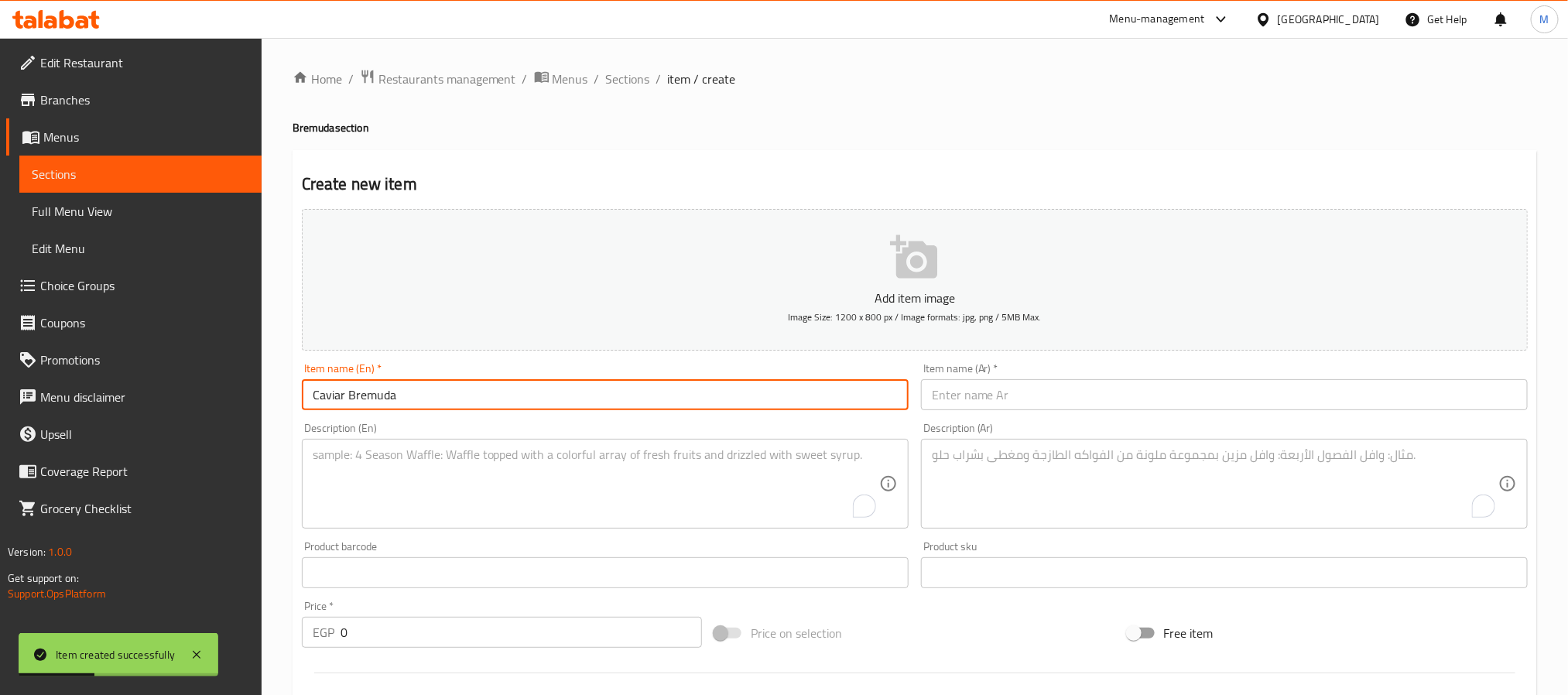
type input "Caviar Bremuda"
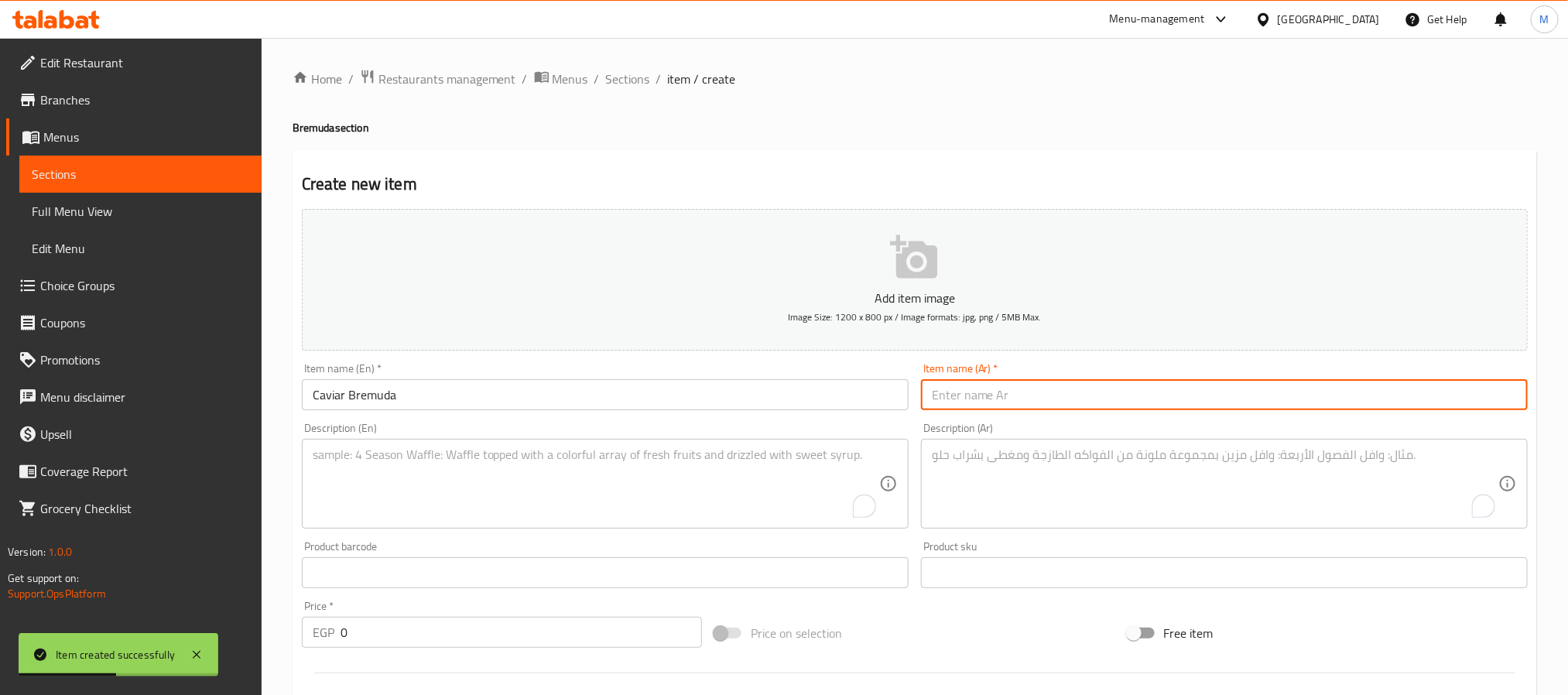
click at [1214, 393] on input "text" at bounding box center [1224, 395] width 606 height 31
paste input "كافيار برمودا"
type input "كافيار برمودا"
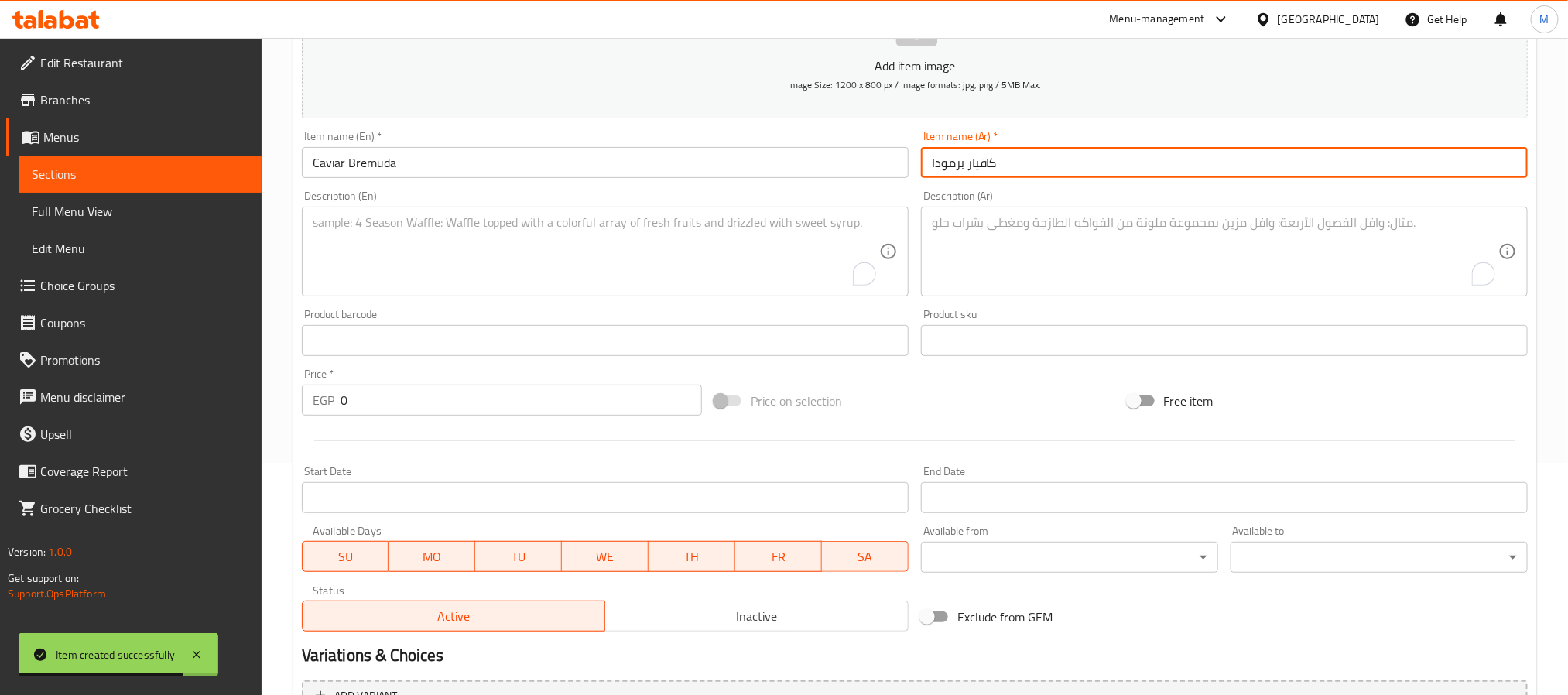
click at [506, 403] on input "0" at bounding box center [521, 400] width 362 height 31
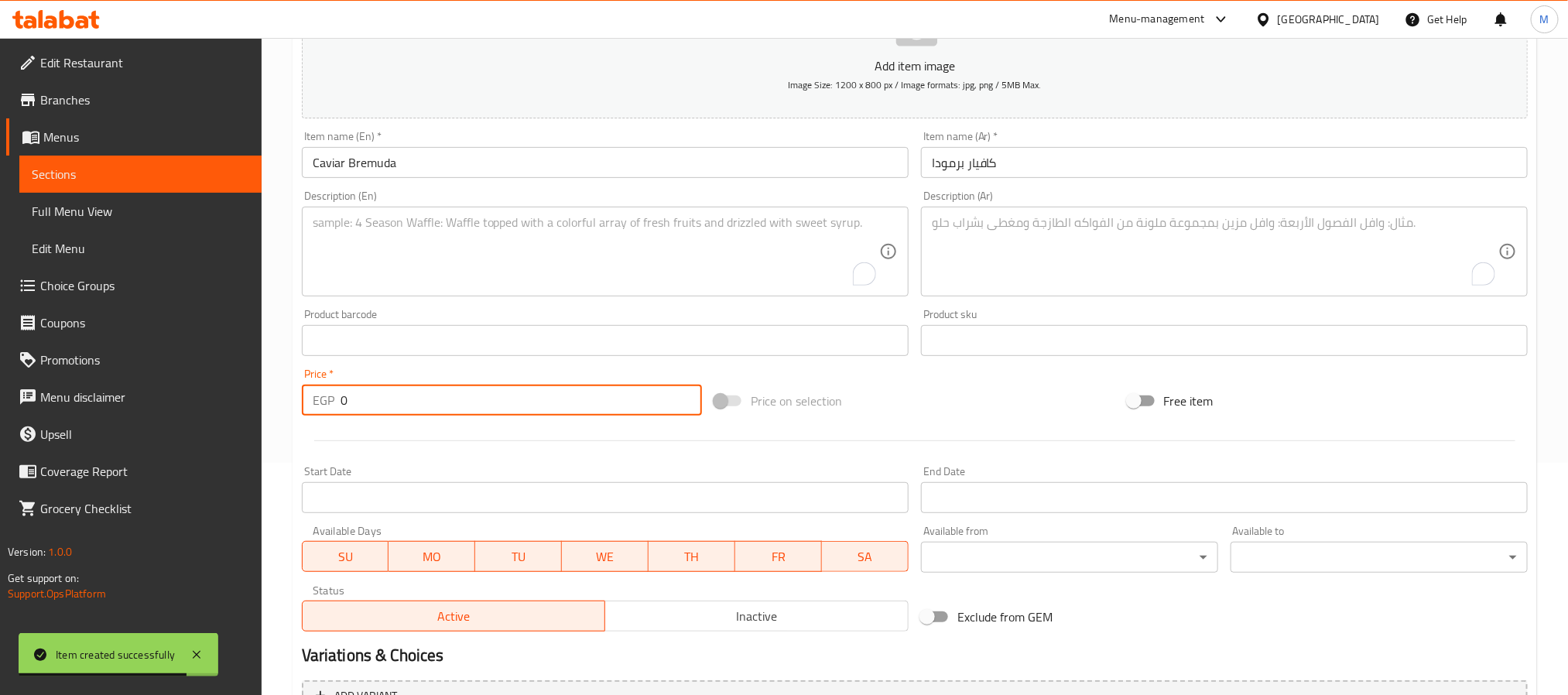
click at [506, 403] on input "0" at bounding box center [521, 400] width 362 height 31
click at [507, 403] on input "0" at bounding box center [521, 400] width 362 height 31
paste input "number"
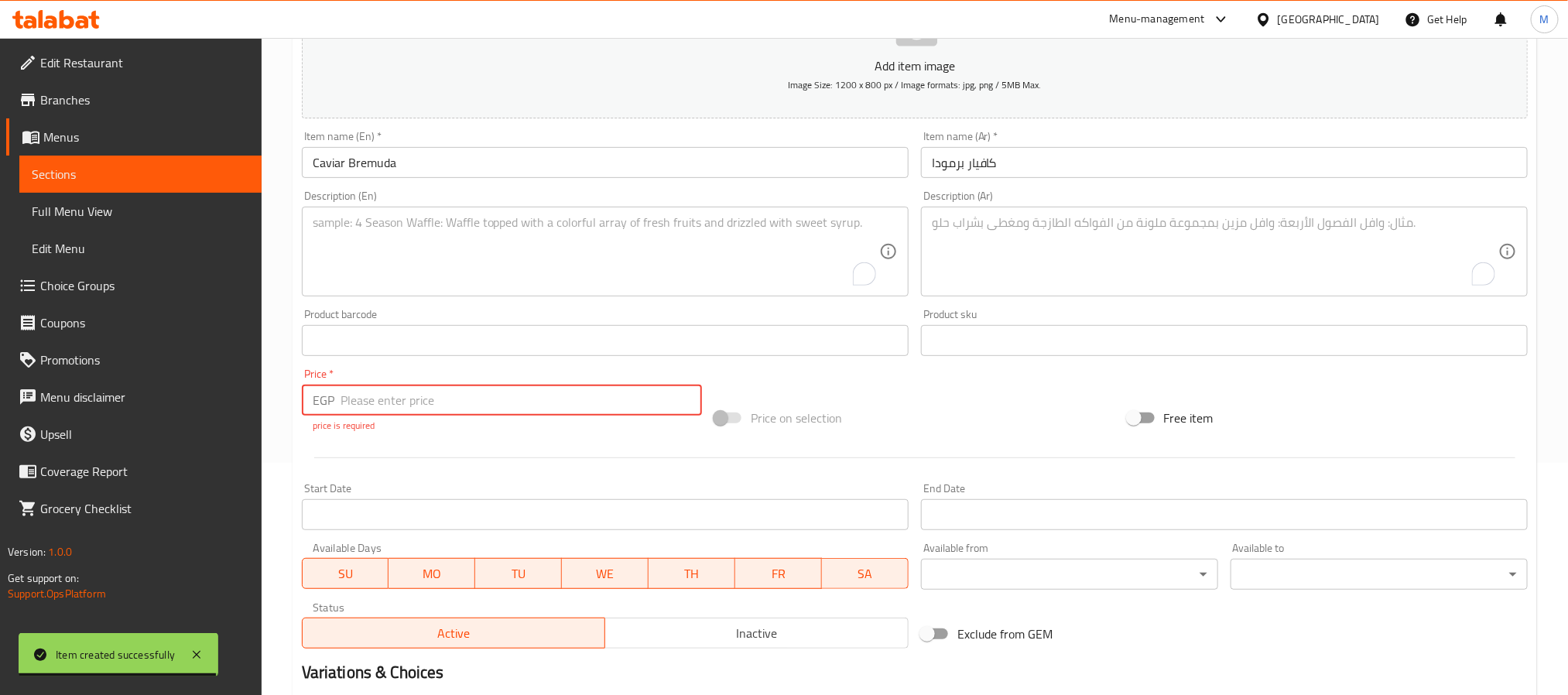
click at [769, 231] on textarea "To enrich screen reader interactions, please activate Accessibility in Grammarl…" at bounding box center [596, 252] width 566 height 74
paste textarea "5 Pieces"
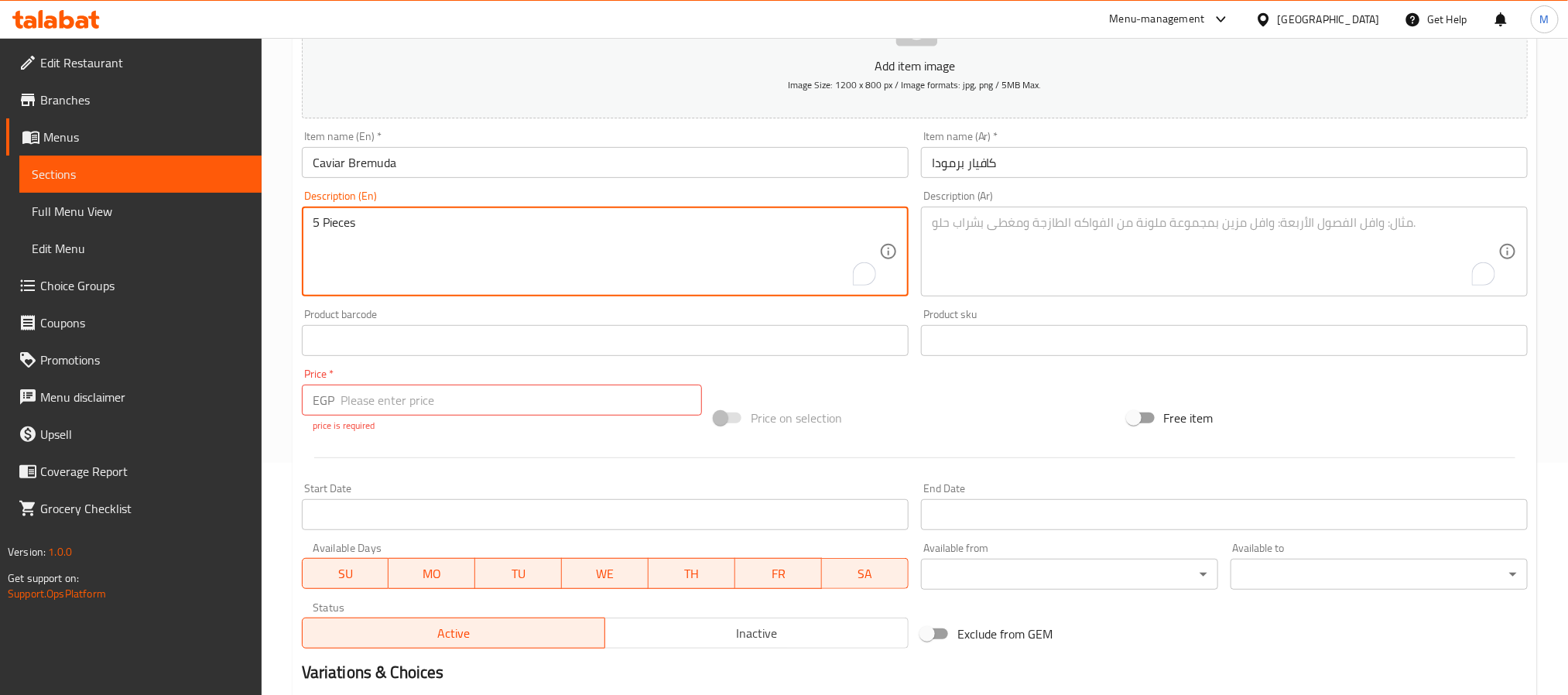
type textarea "5 Pieces"
click at [1152, 274] on textarea "To enrich screen reader interactions, please activate Accessibility in Grammarl…" at bounding box center [1215, 252] width 566 height 74
paste textarea "5 قطع"
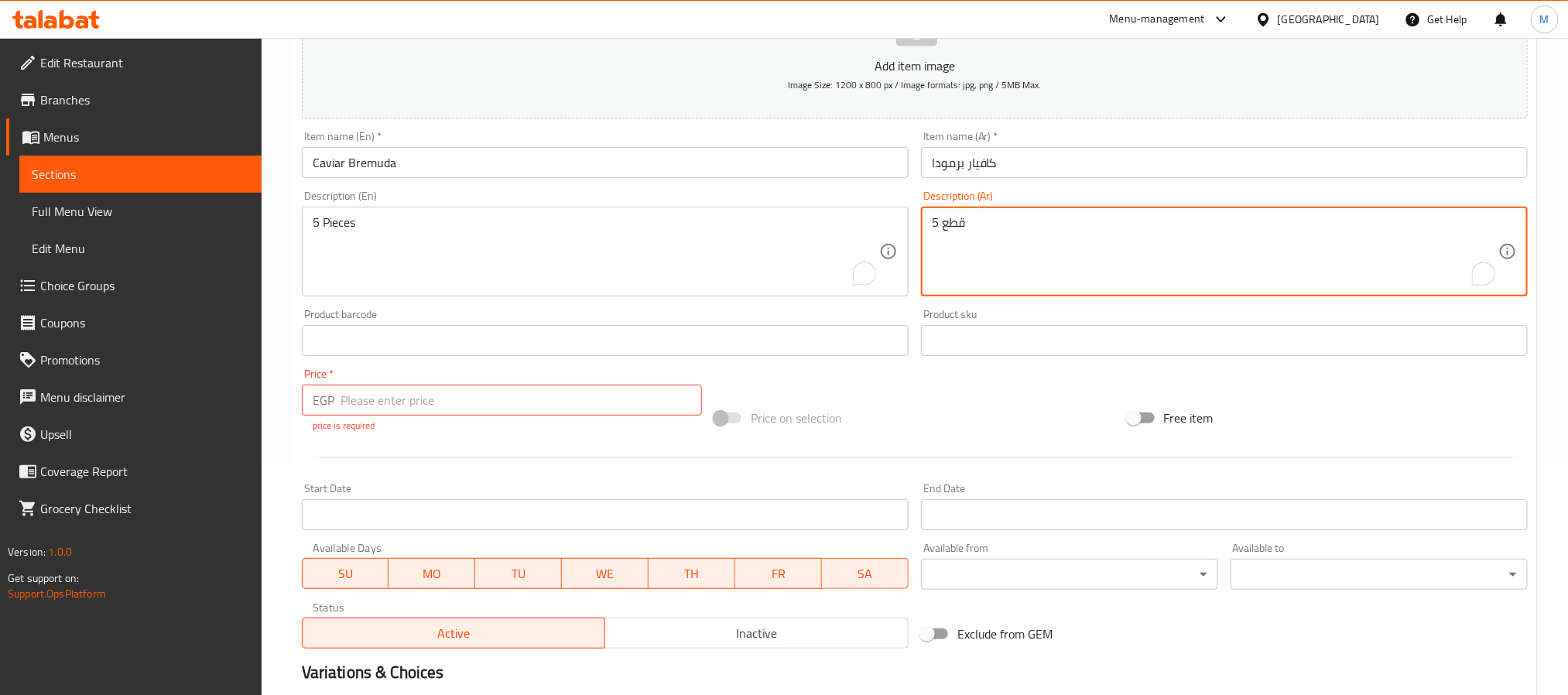
type textarea "5 قطع"
drag, startPoint x: 569, startPoint y: 418, endPoint x: 569, endPoint y: 408, distance: 10.0
click at [569, 414] on div "Price   * EGP Price * price is required" at bounding box center [501, 400] width 400 height 64
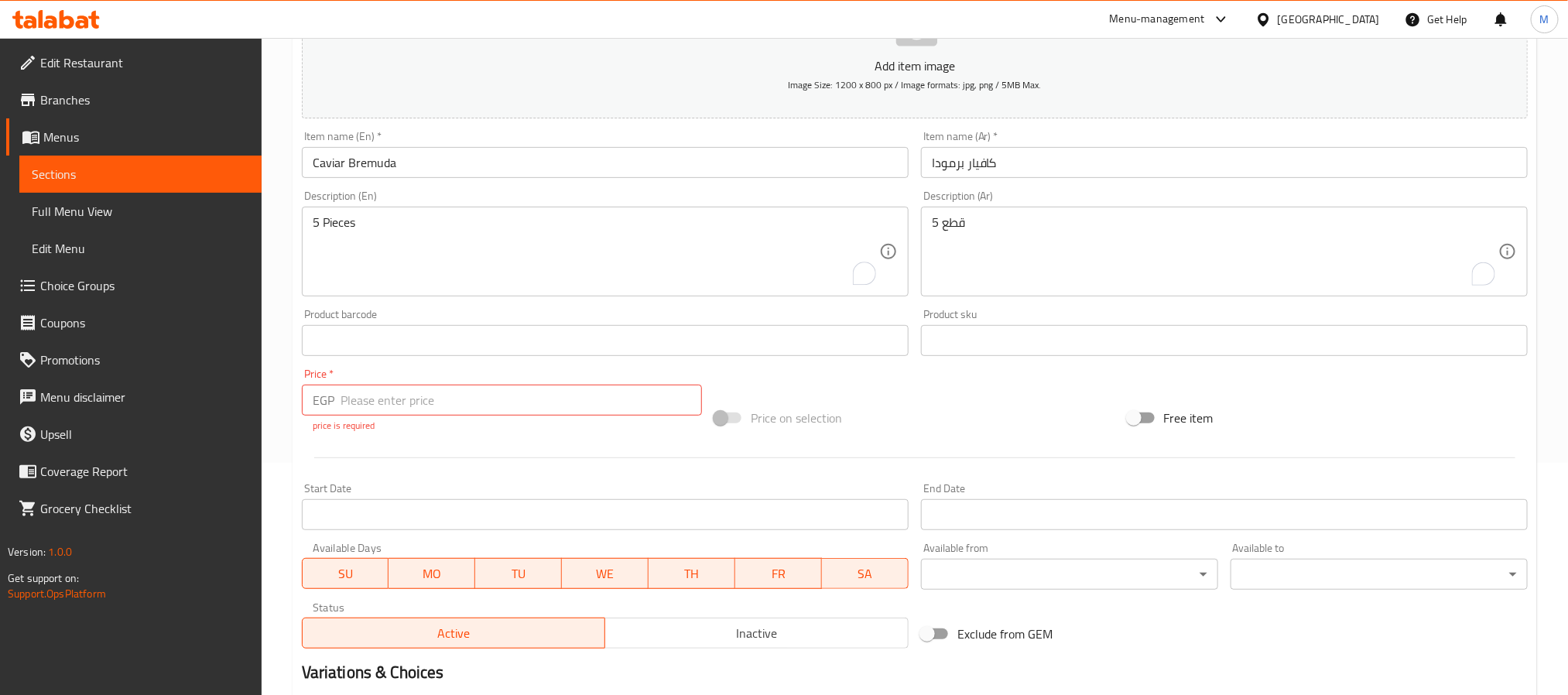
click at [569, 403] on input "number" at bounding box center [521, 400] width 362 height 31
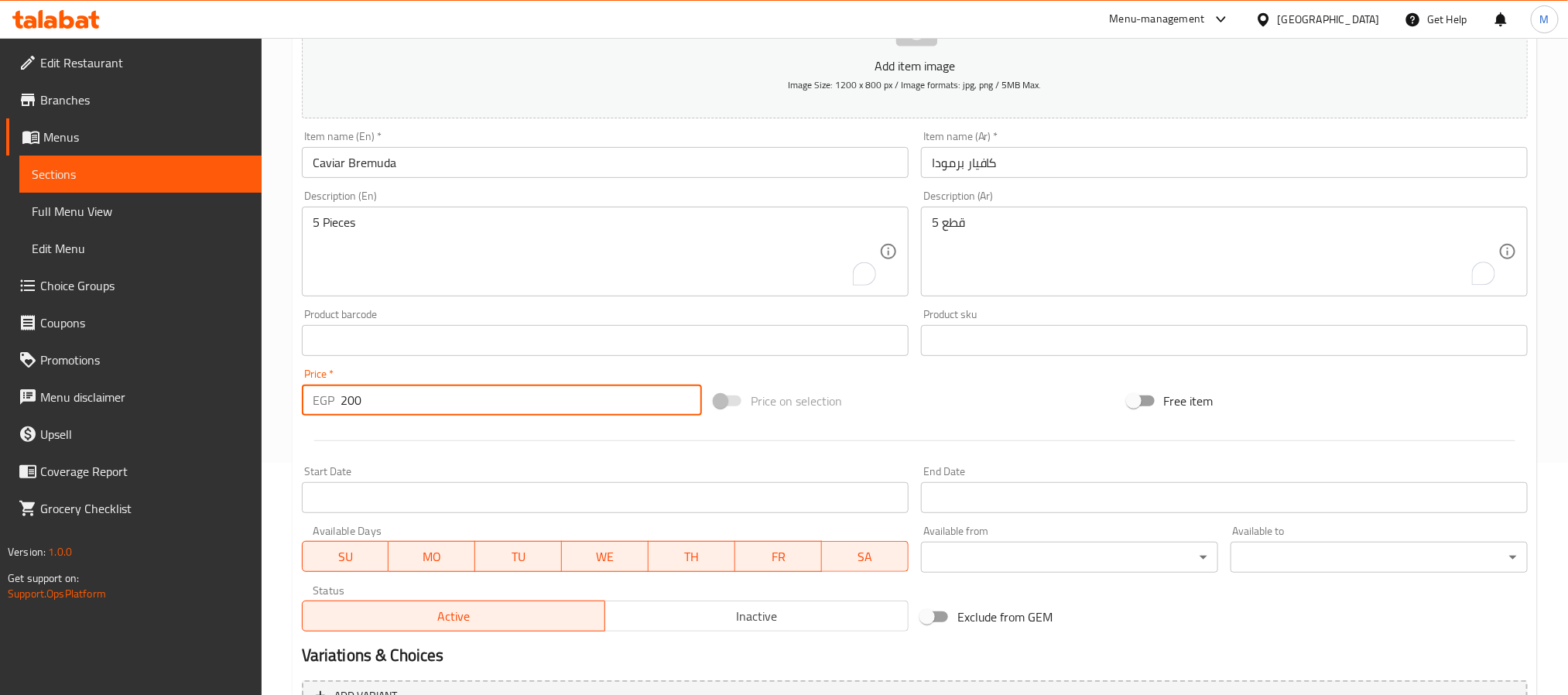
type input "200"
click at [574, 457] on div at bounding box center [915, 441] width 1238 height 38
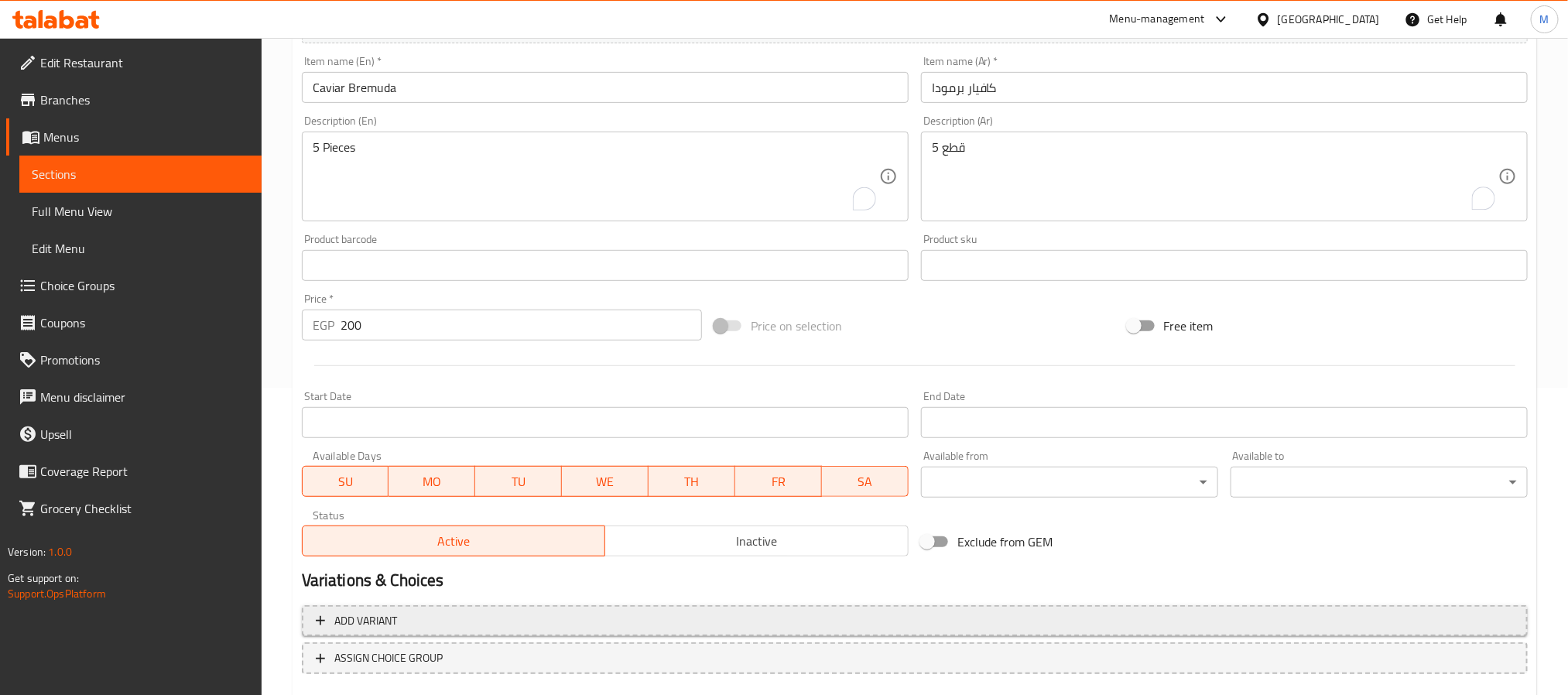
scroll to position [397, 0]
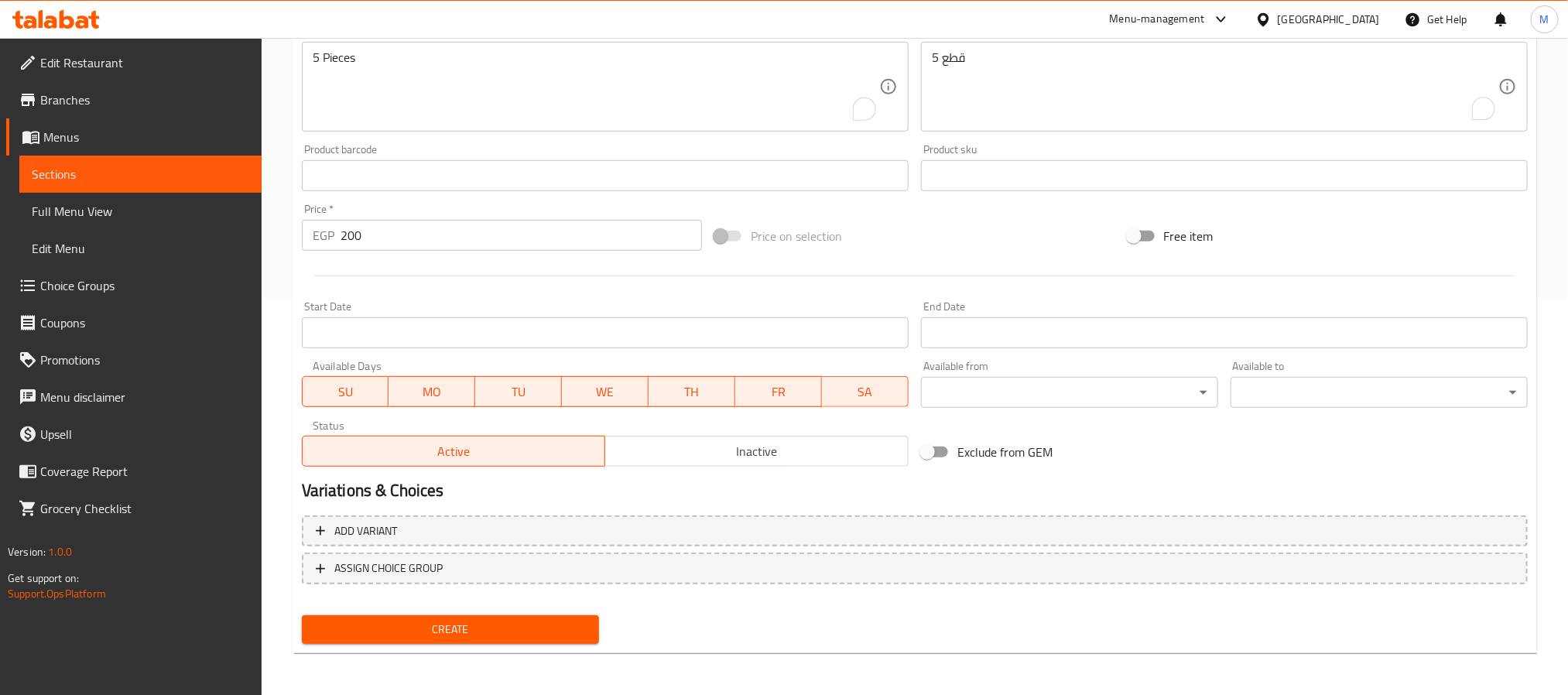
click at [555, 630] on span "Create" at bounding box center [451, 630] width 273 height 19
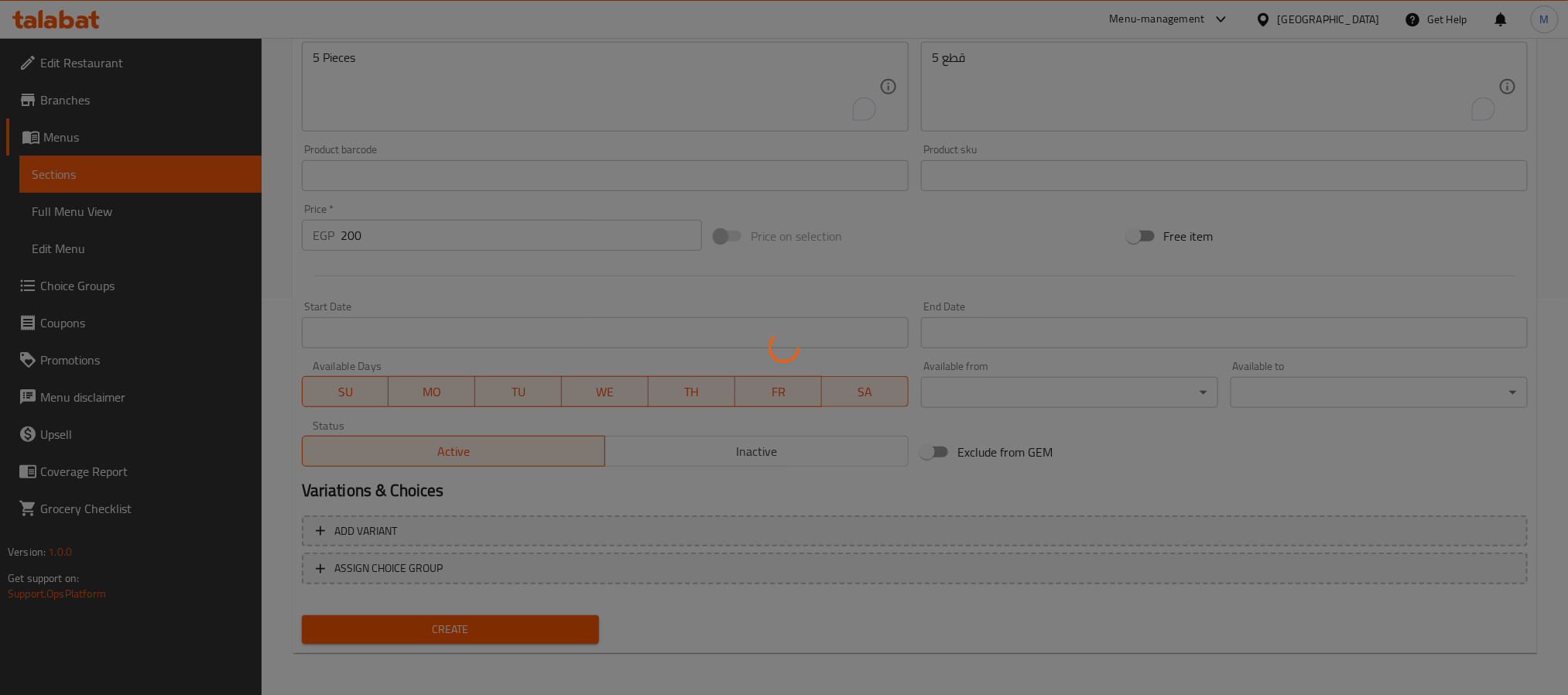
type input "0"
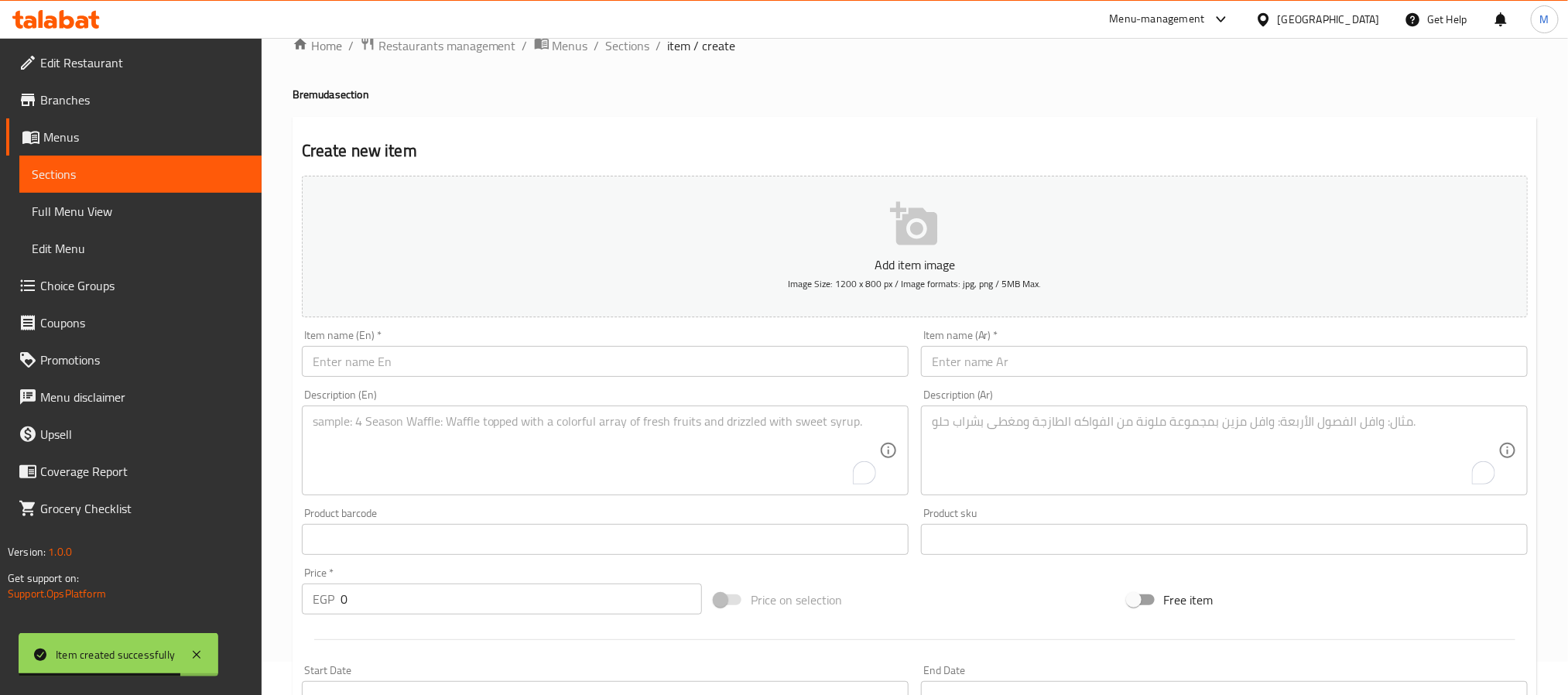
scroll to position [0, 0]
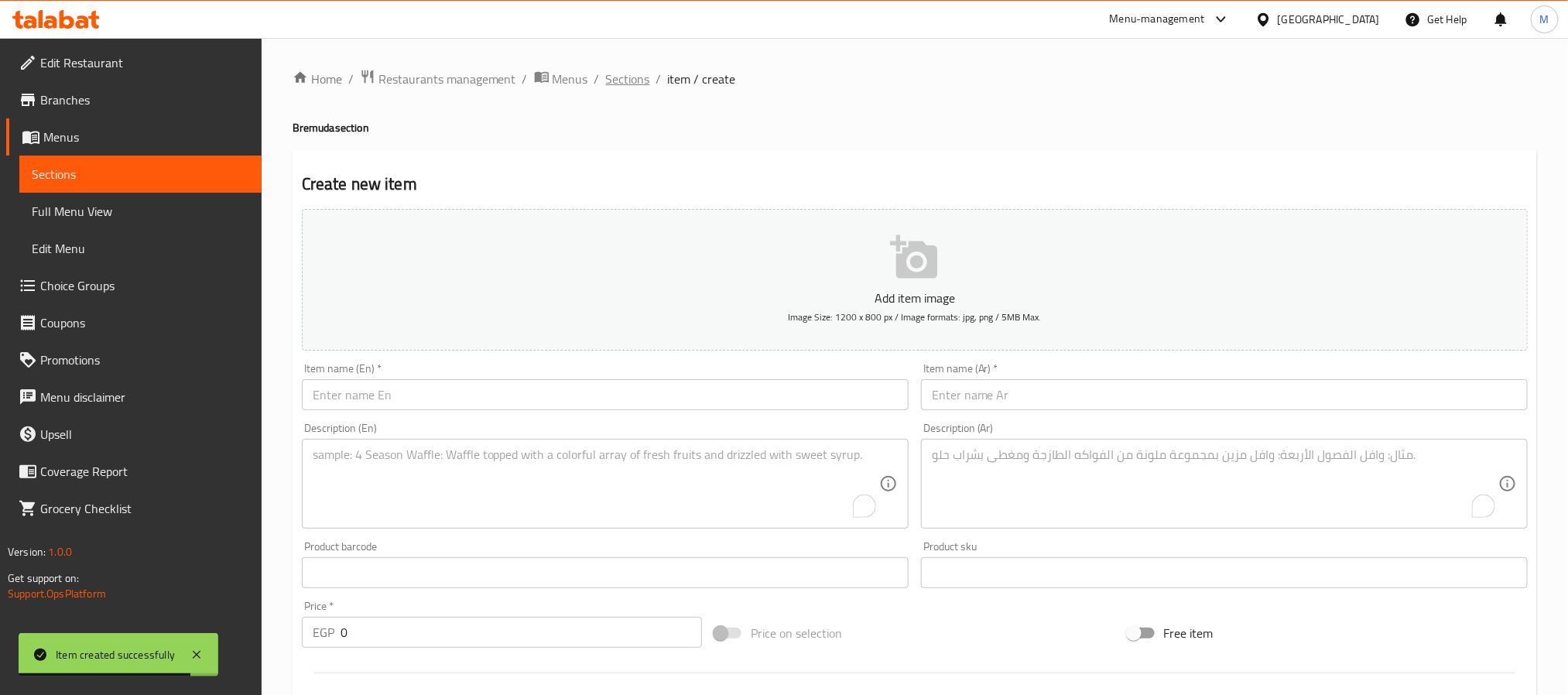
click at [634, 81] on span "Sections" at bounding box center [628, 79] width 44 height 18
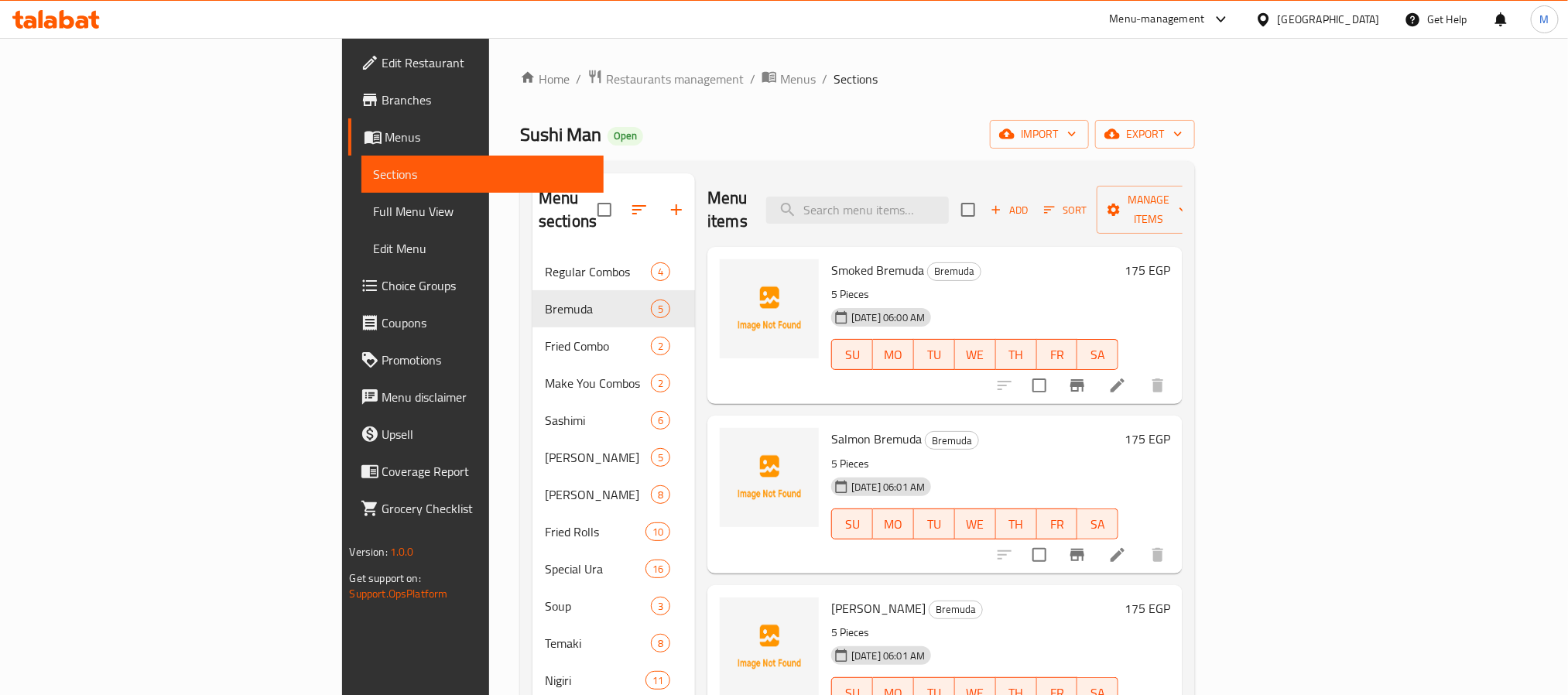
click at [1013, 128] on div "Sushi Man Open import export" at bounding box center [857, 135] width 675 height 29
click at [658, 209] on button "button" at bounding box center [676, 209] width 37 height 37
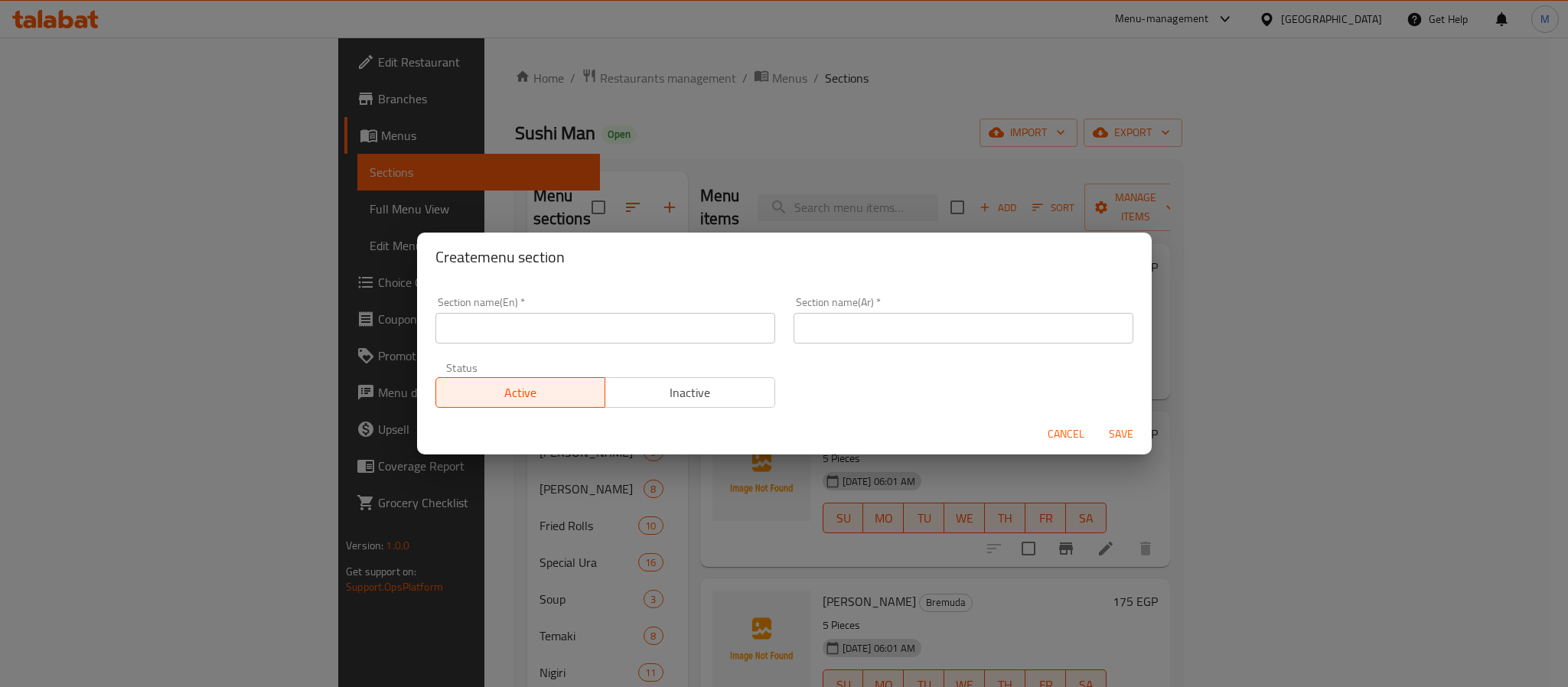
click at [716, 326] on input "text" at bounding box center [605, 328] width 339 height 31
paste input "Hot Rolls"
type input "Hot Rolls"
click at [912, 336] on input "text" at bounding box center [964, 328] width 339 height 31
type input "i"
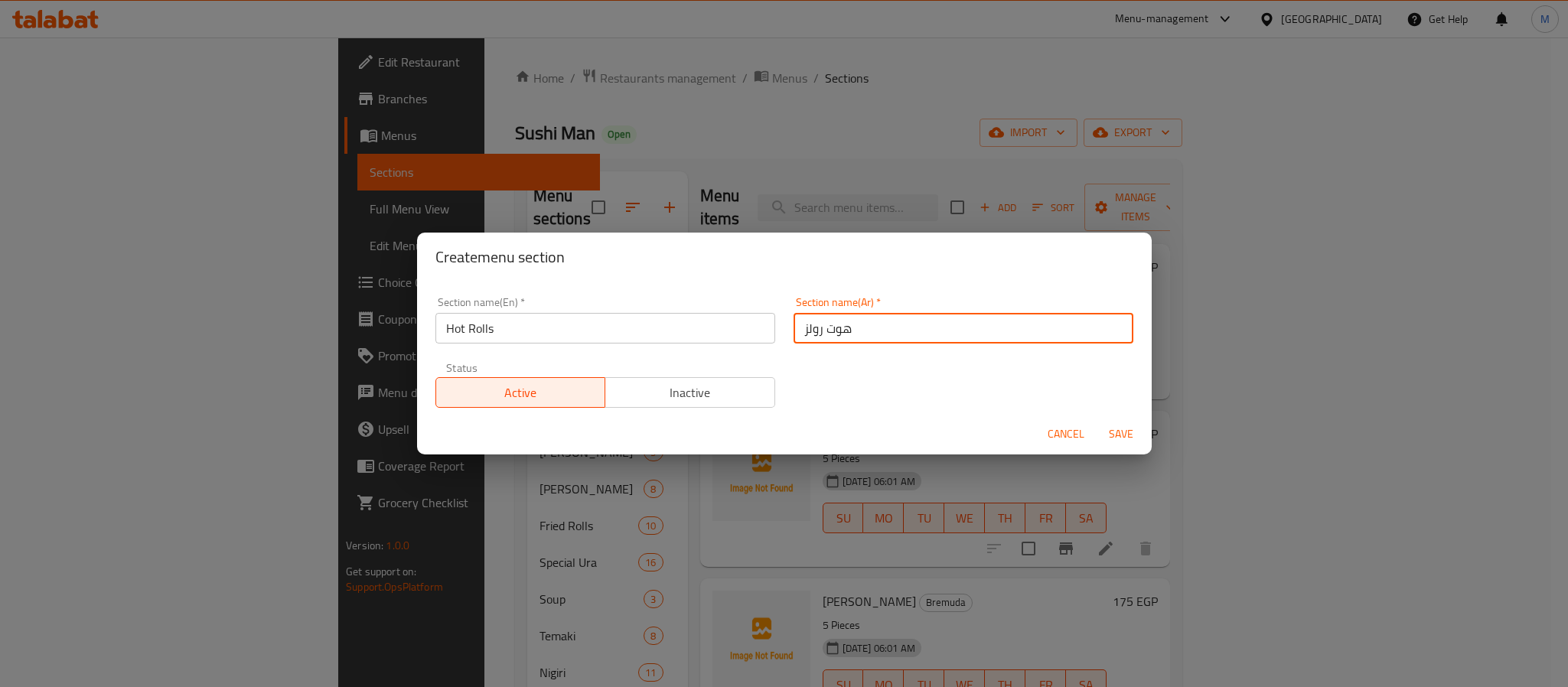
type input "هوت رولز"
click at [1114, 430] on span "Save" at bounding box center [1121, 435] width 36 height 19
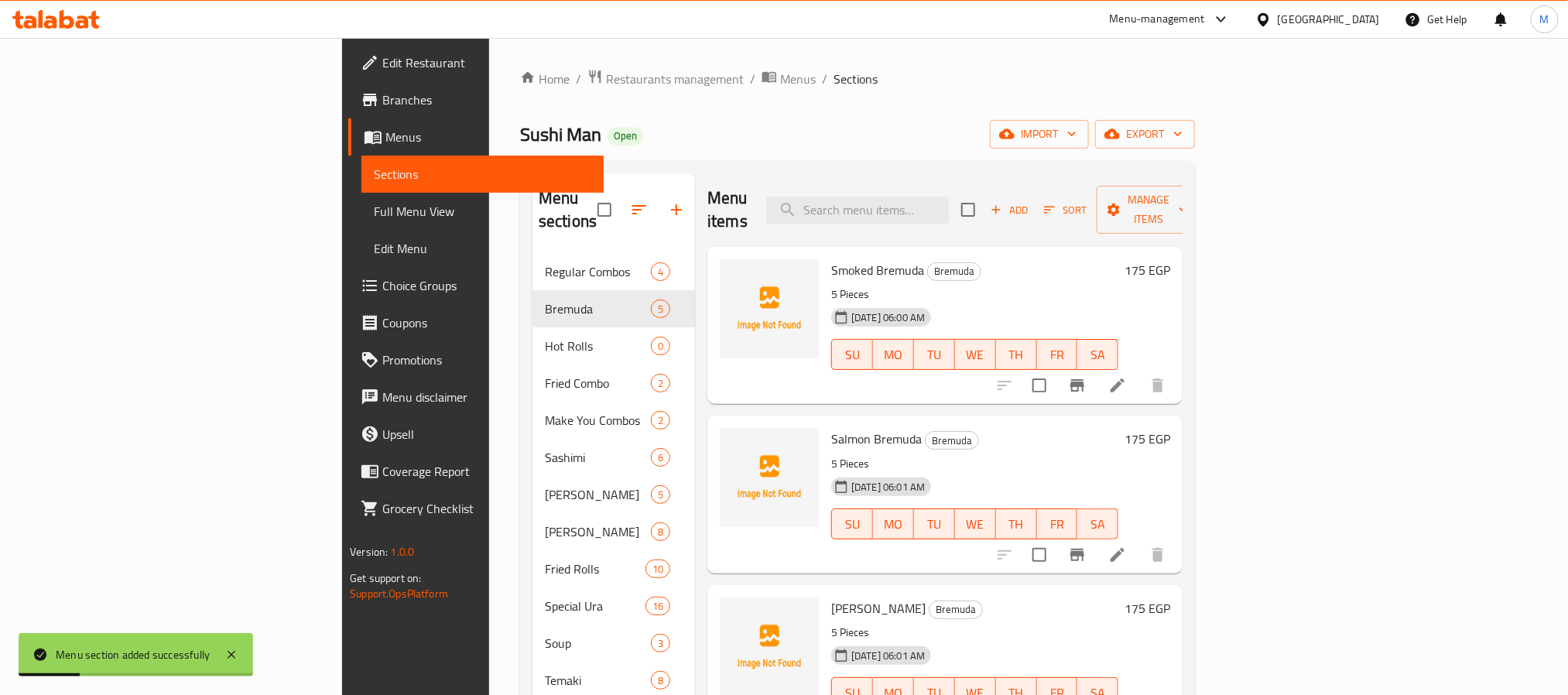
click at [801, 108] on div "Home / Restaurants management / Menus / Sections Sushi Man Open import export M…" at bounding box center [857, 523] width 675 height 909
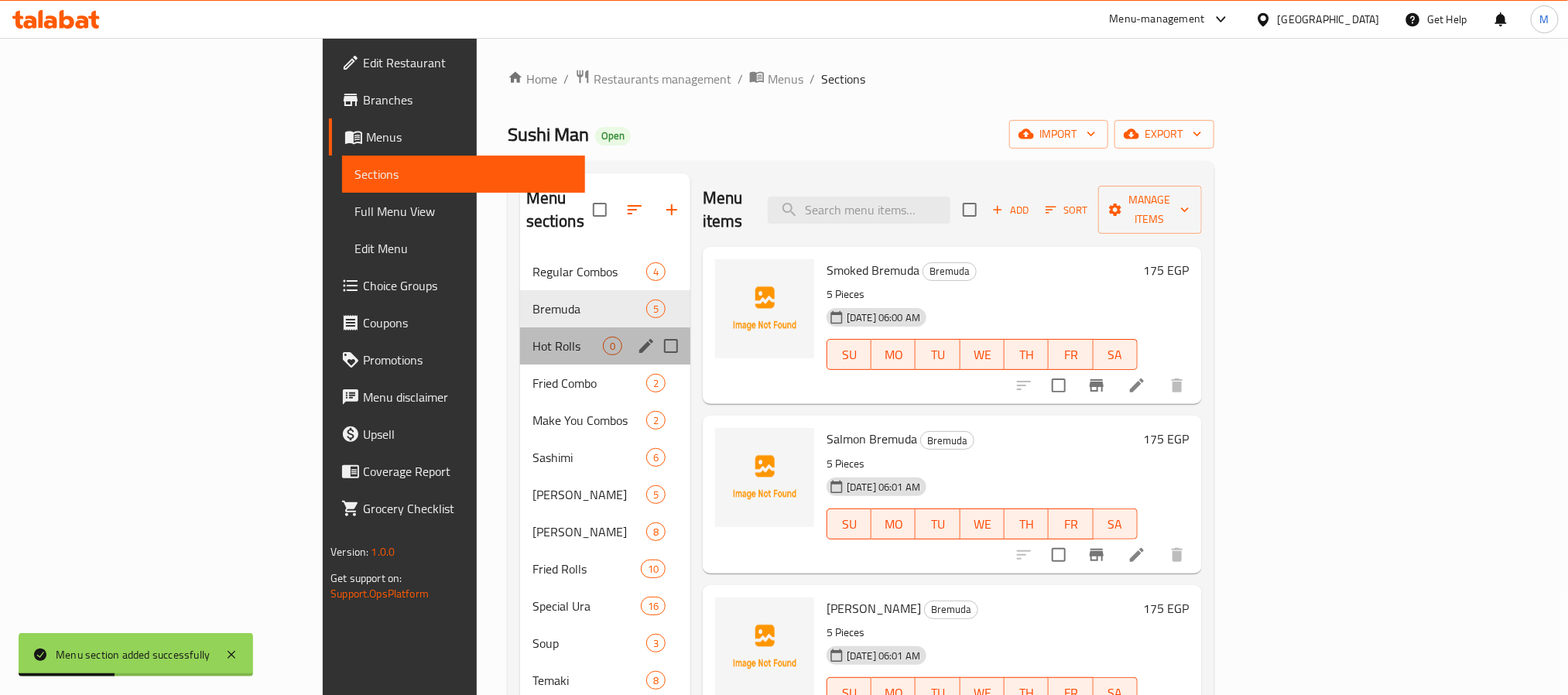
click at [520, 327] on div "Hot Rolls 0" at bounding box center [605, 346] width 170 height 37
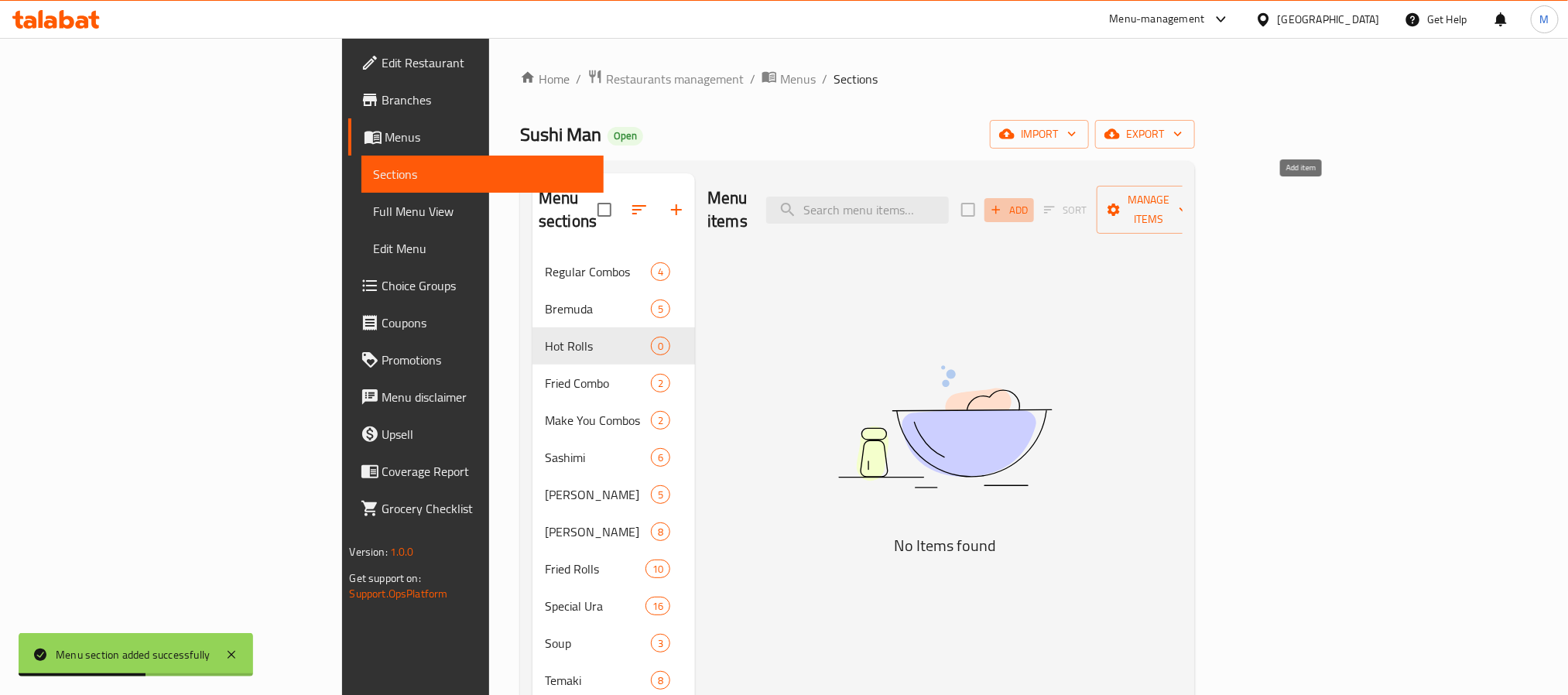
click at [1030, 202] on span "Add" at bounding box center [1009, 210] width 42 height 18
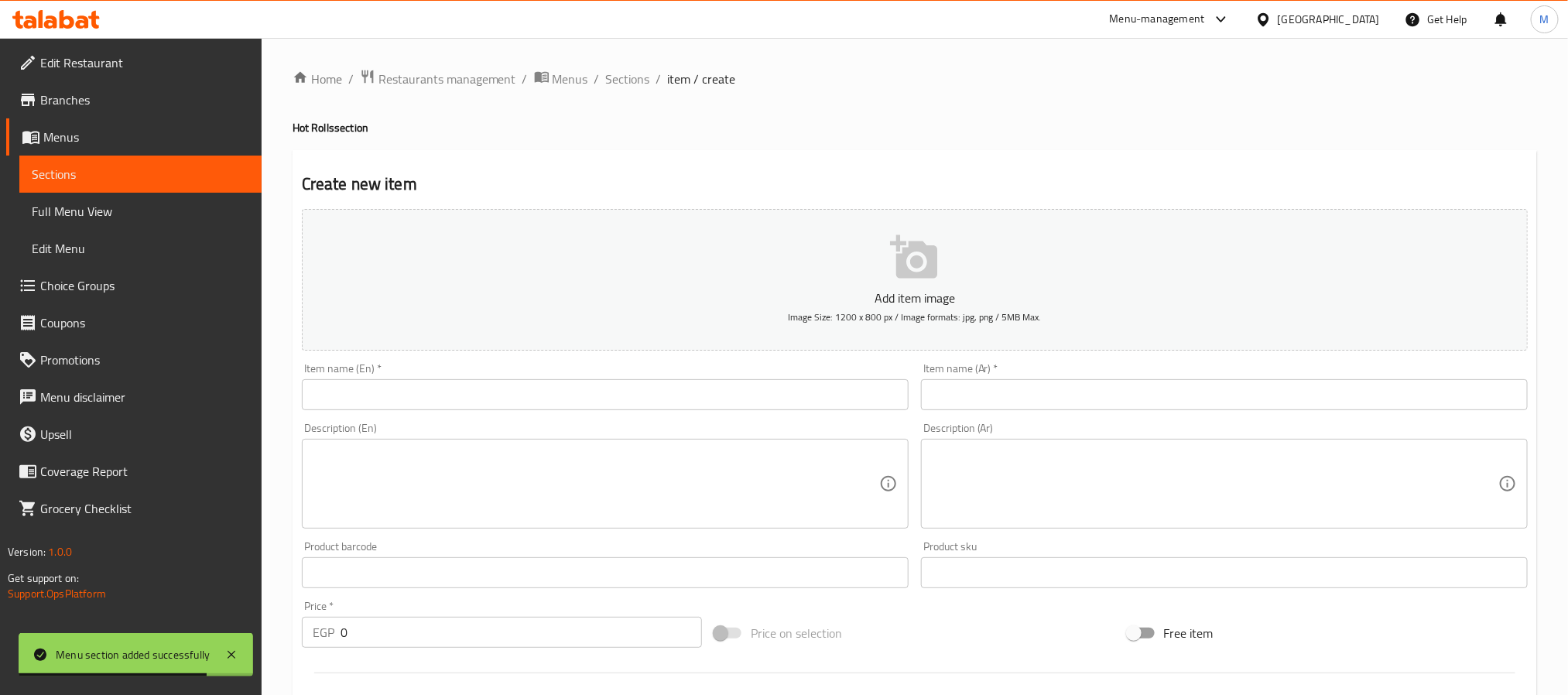
click at [606, 396] on input "text" at bounding box center [605, 395] width 606 height 31
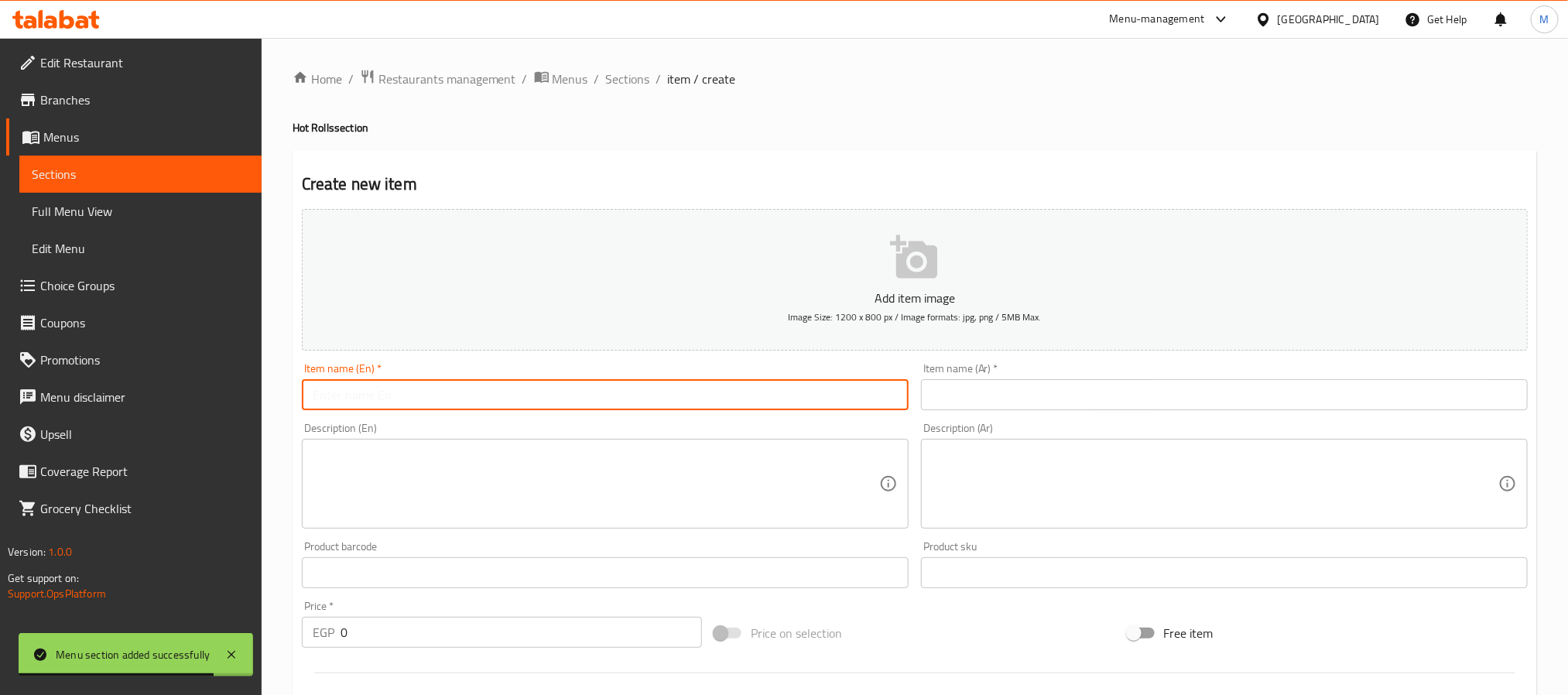
paste input "Hot Lemon Roll"
type input "Hot Lemon Roll"
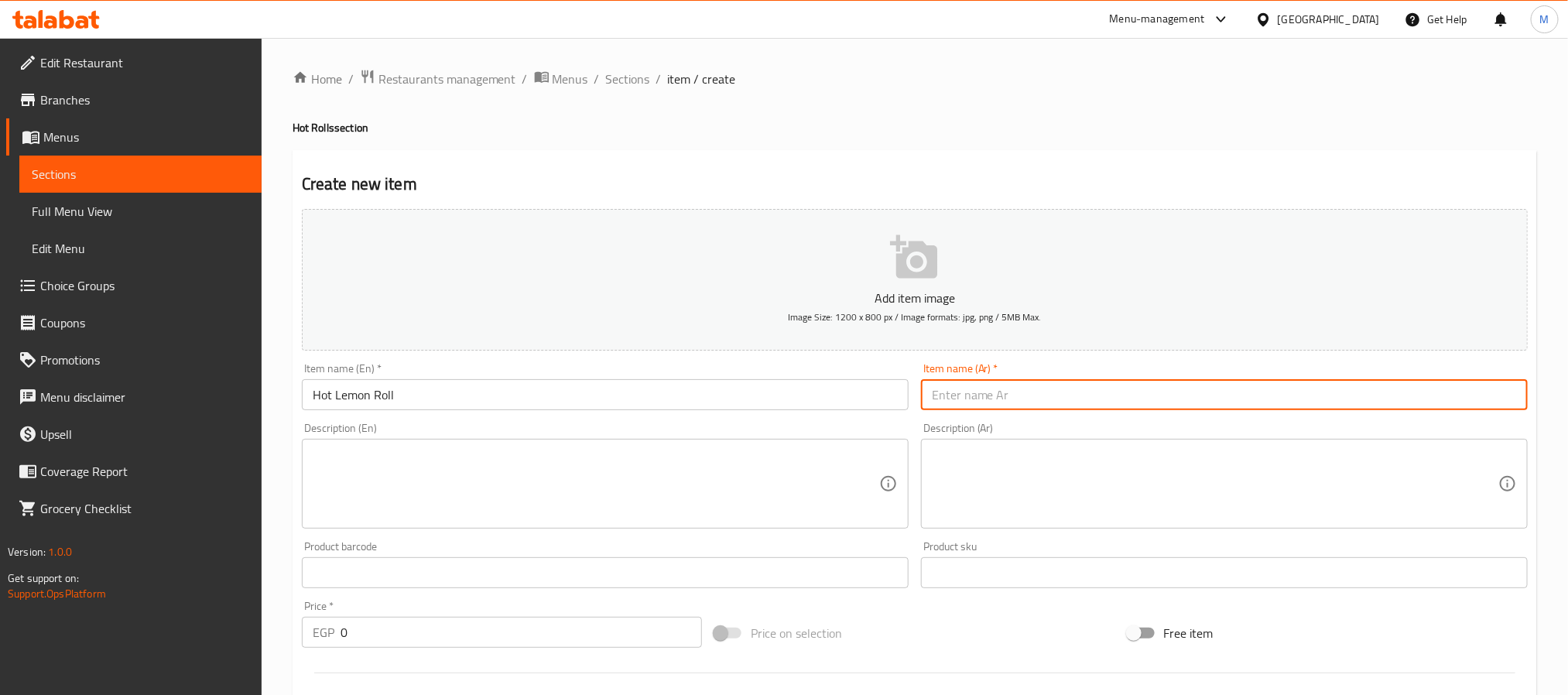
click at [1257, 391] on input "text" at bounding box center [1224, 395] width 606 height 31
paste input "ليمون"
type input "هوت ليمون رولز"
click at [573, 451] on textarea at bounding box center [596, 485] width 566 height 74
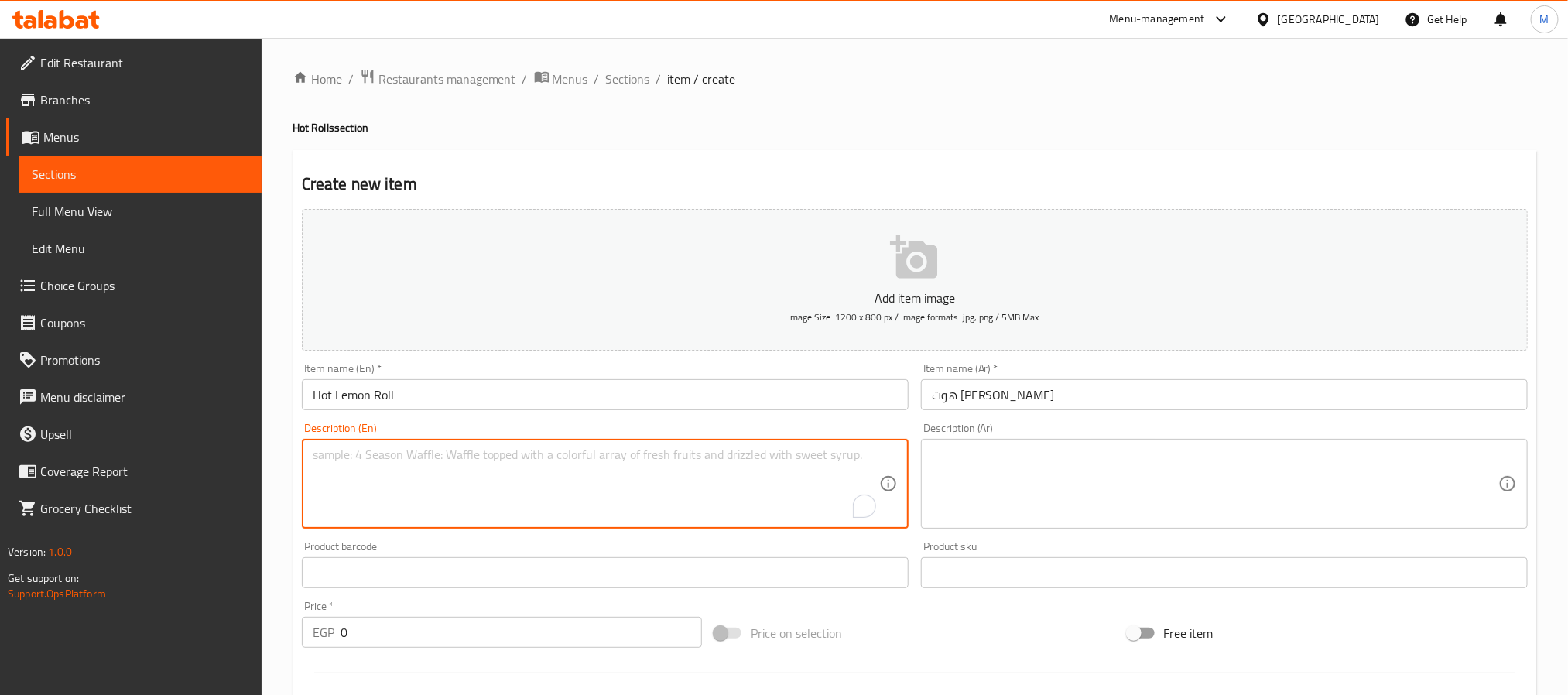
paste textarea "Salmon, shrimp and cheese with ponzu sauce & spicy mayo."
type textarea "Salmon, shrimp and cheese with ponzu sauce & spicy mayo."
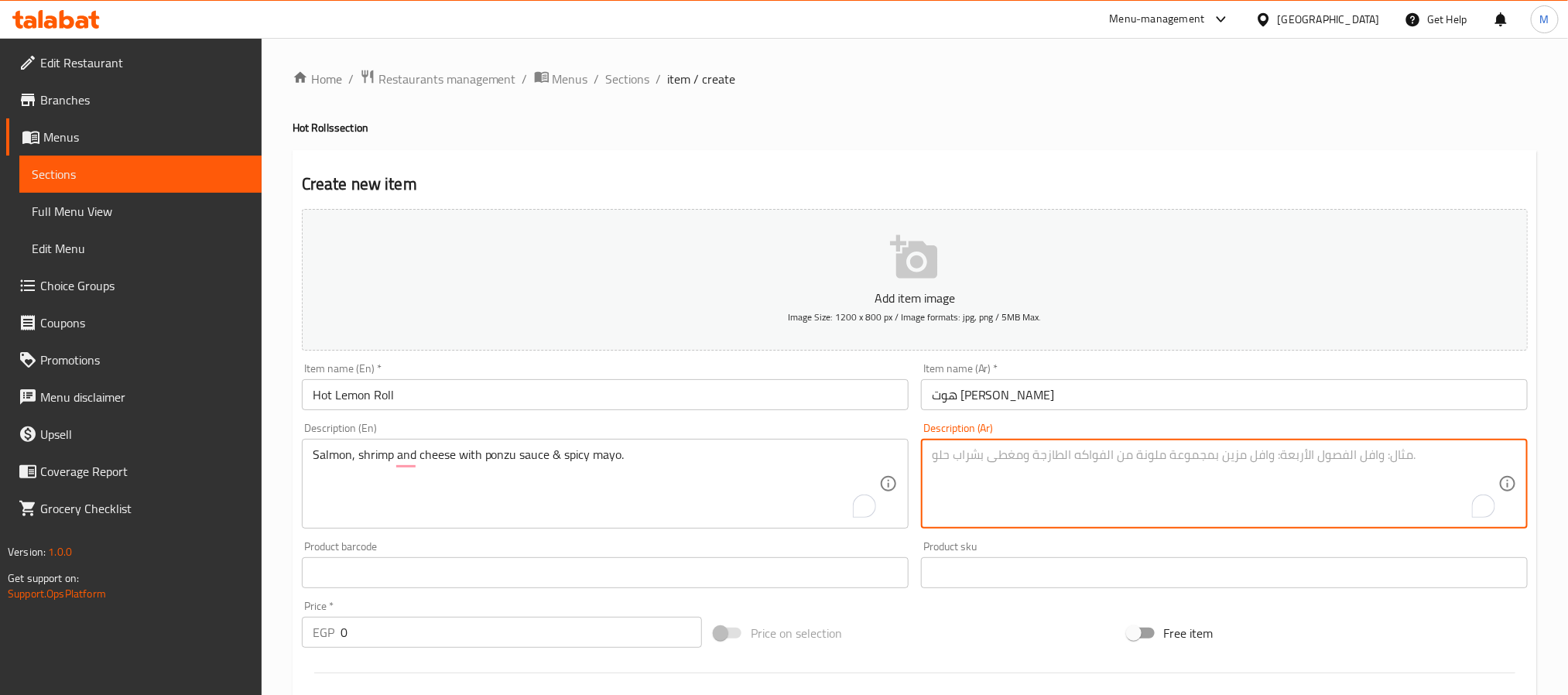
click at [1177, 483] on textarea "To enrich screen reader interactions, please activate Accessibility in Grammarl…" at bounding box center [1215, 485] width 566 height 74
paste textarea "سمك السلمون والروبيان والجبن مع صلصة البونزو والمايونيز الحار."
type textarea "سمك السلمون والروبيان والجبن مع صلصة البونزو والمايونيز الحار."
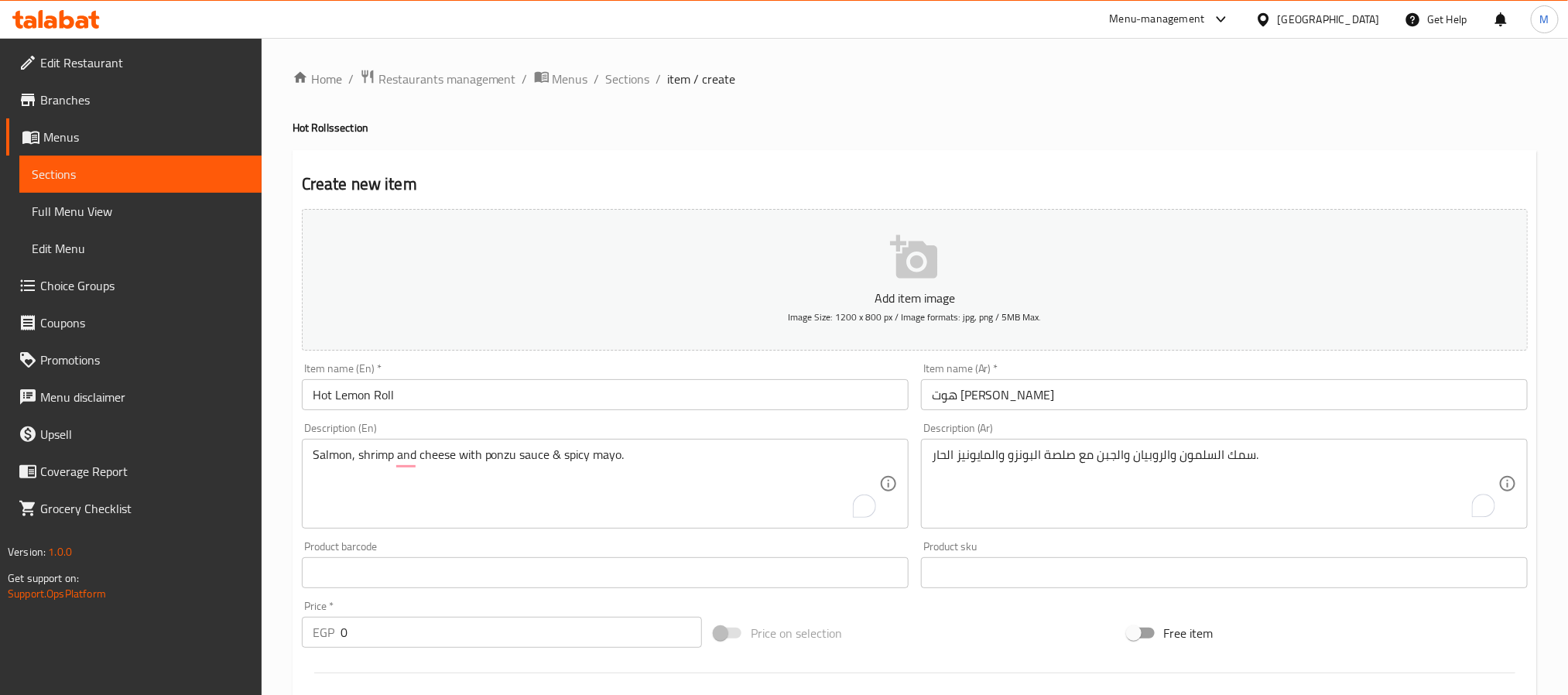
click at [975, 144] on div "Home / Restaurants management / Menus / Sections / item / create Hot Rolls sect…" at bounding box center [915, 566] width 1245 height 994
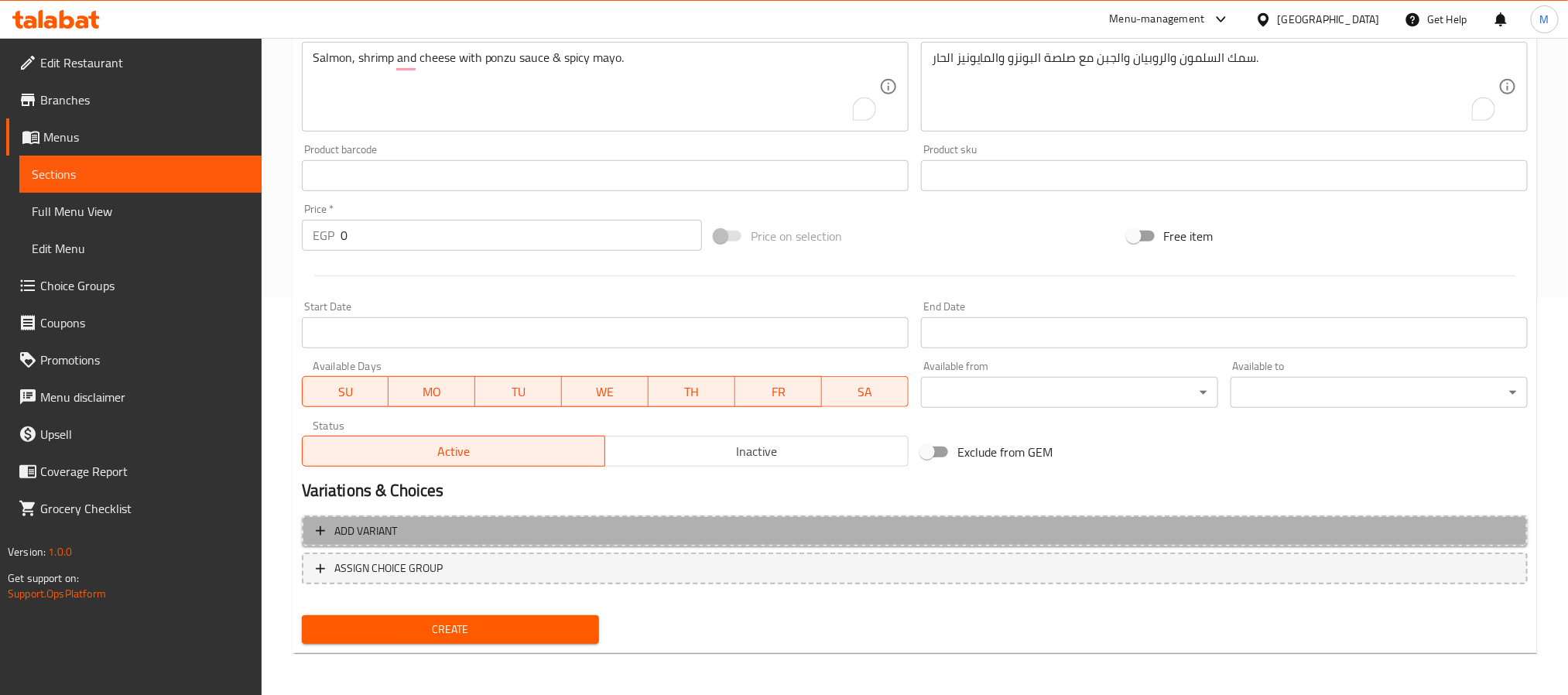
click at [994, 528] on span "Add variant" at bounding box center [915, 531] width 1198 height 19
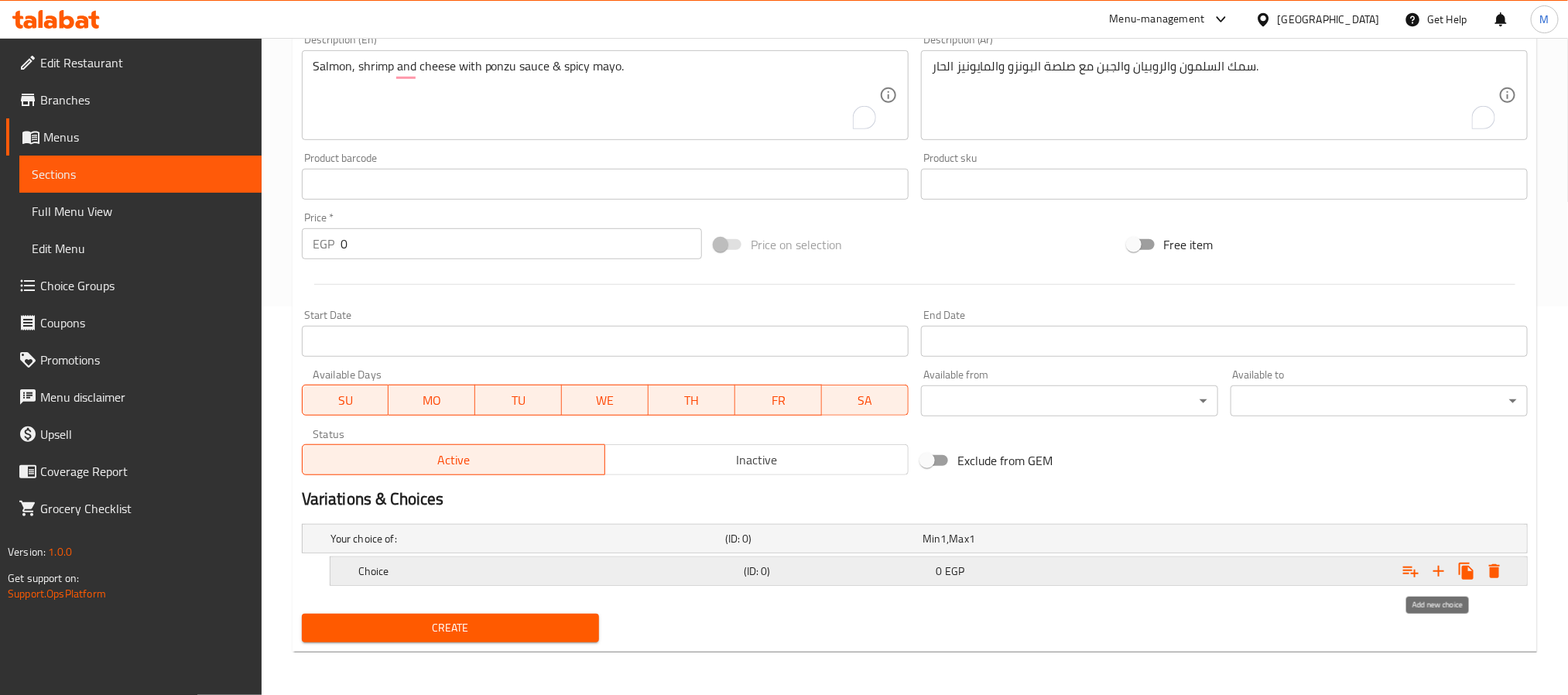
click at [1435, 575] on icon "Expand" at bounding box center [1438, 571] width 18 height 18
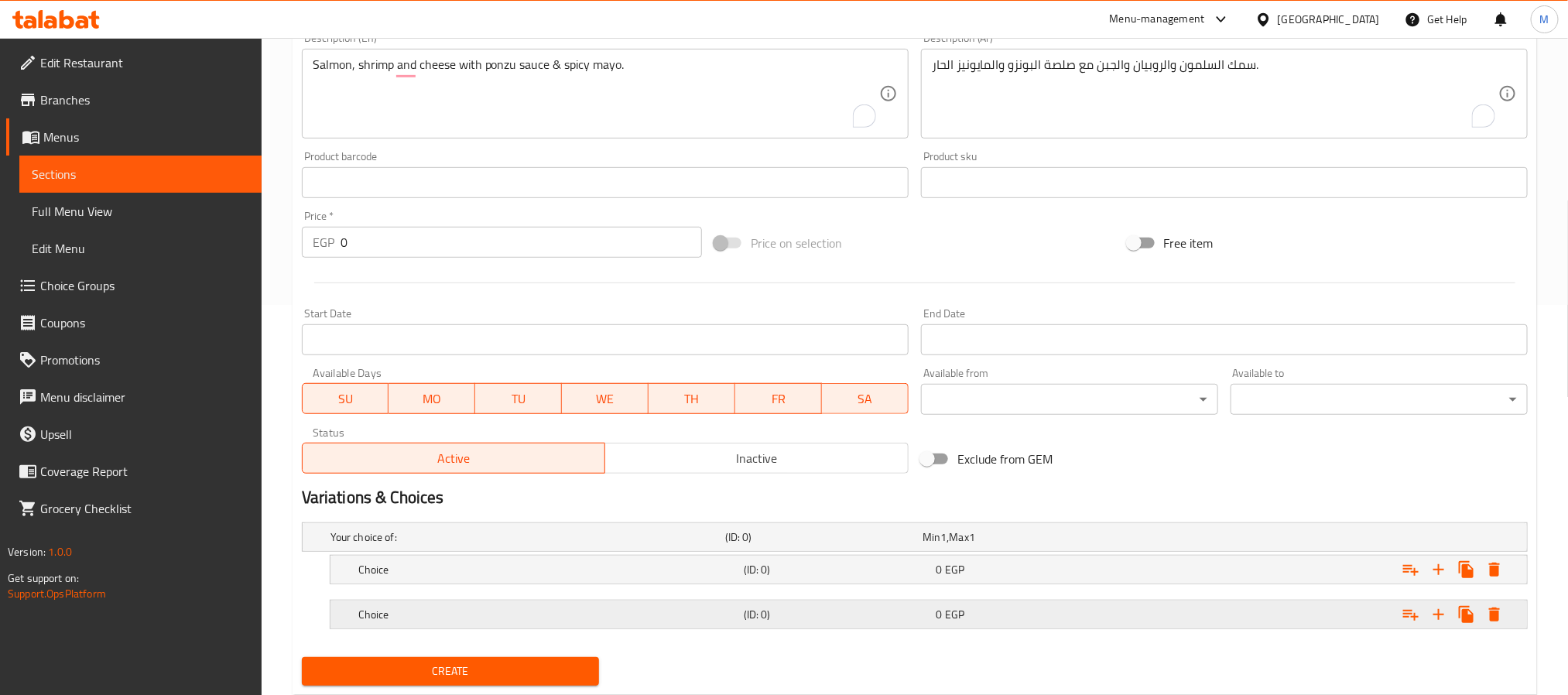
click at [1201, 540] on div "Expand" at bounding box center [1314, 538] width 395 height 6
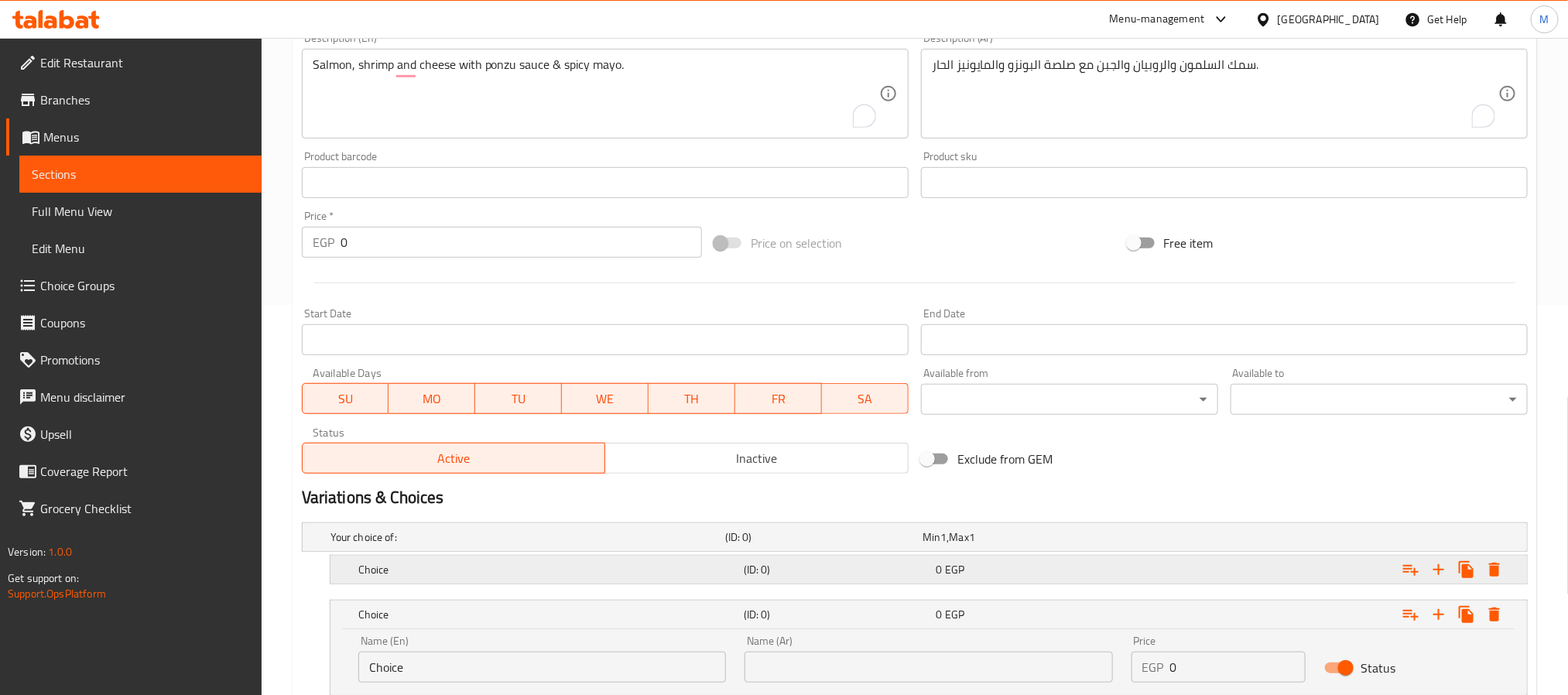
click at [1179, 540] on div "Expand" at bounding box center [1314, 538] width 395 height 6
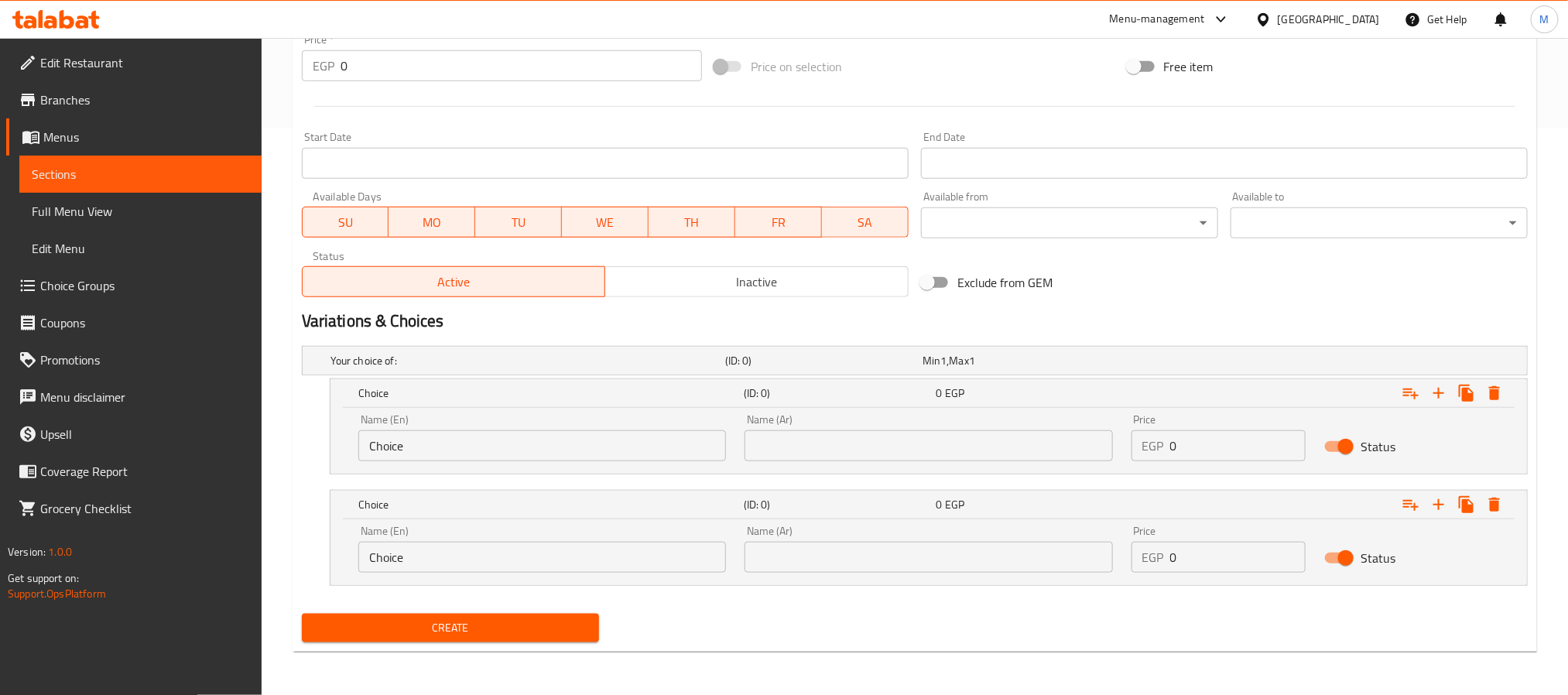
scroll to position [567, 0]
click at [583, 437] on input "Choice" at bounding box center [542, 445] width 367 height 31
drag, startPoint x: 650, startPoint y: 437, endPoint x: 650, endPoint y: 449, distance: 12.0
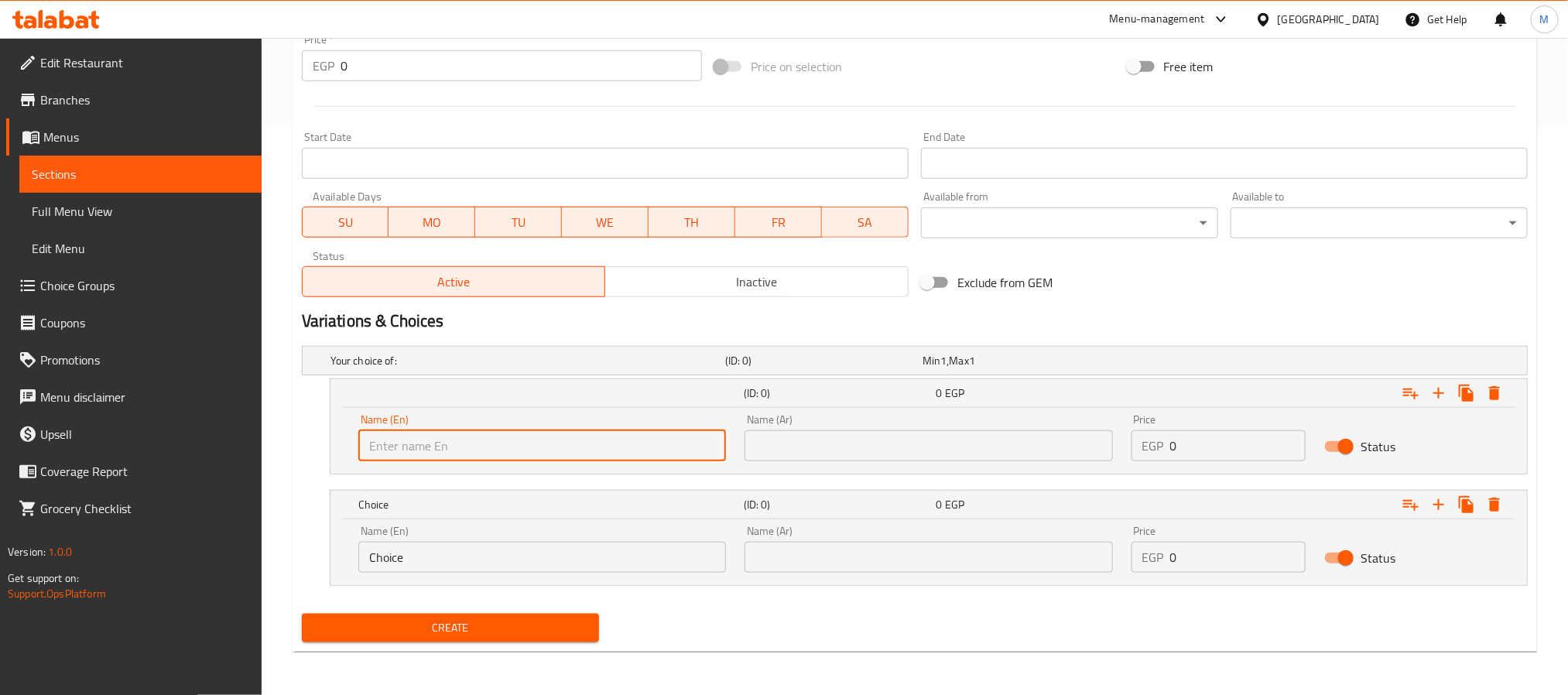
click at [650, 441] on input "text" at bounding box center [542, 445] width 367 height 31
paste input "5 Pcs"
type input "5 Pcs"
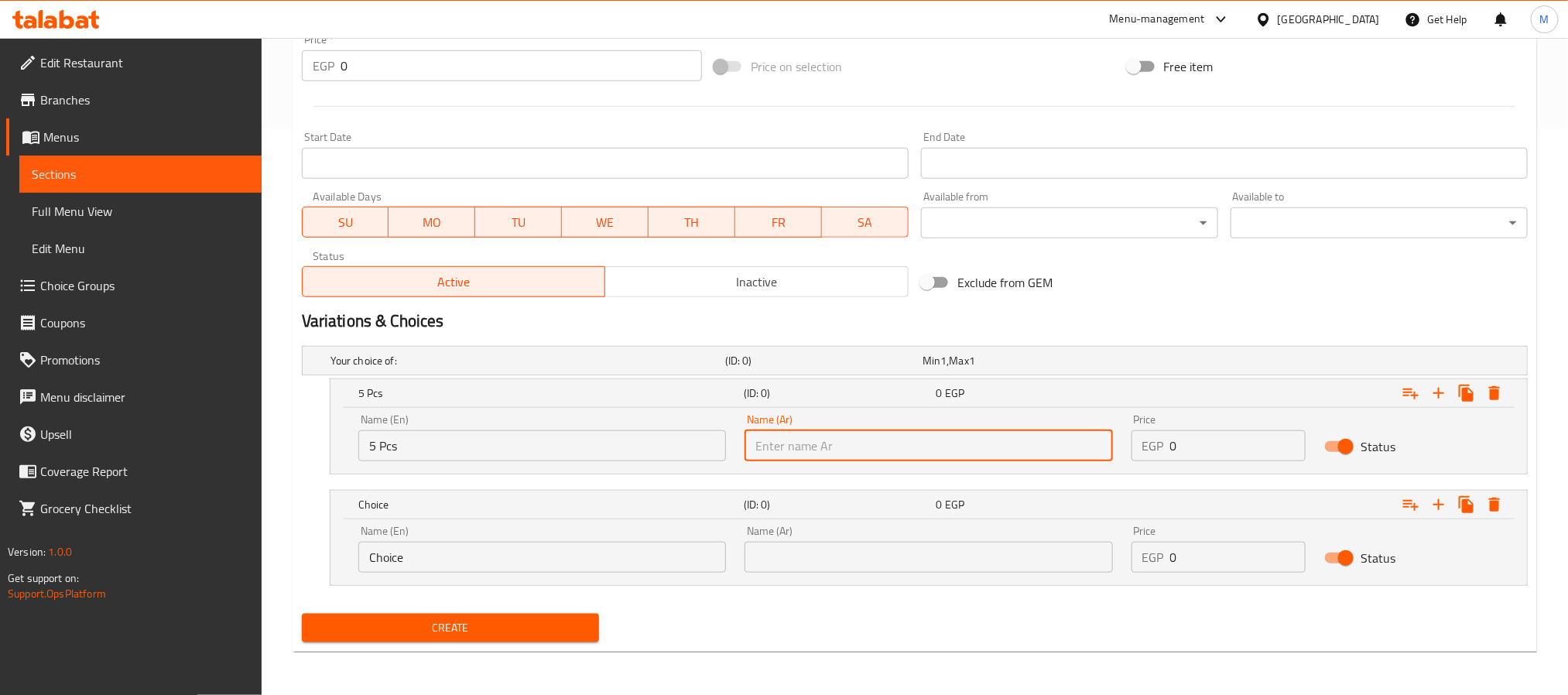
click at [926, 437] on input "text" at bounding box center [928, 445] width 367 height 31
paste input "5 قطع"
type input "5 قطع"
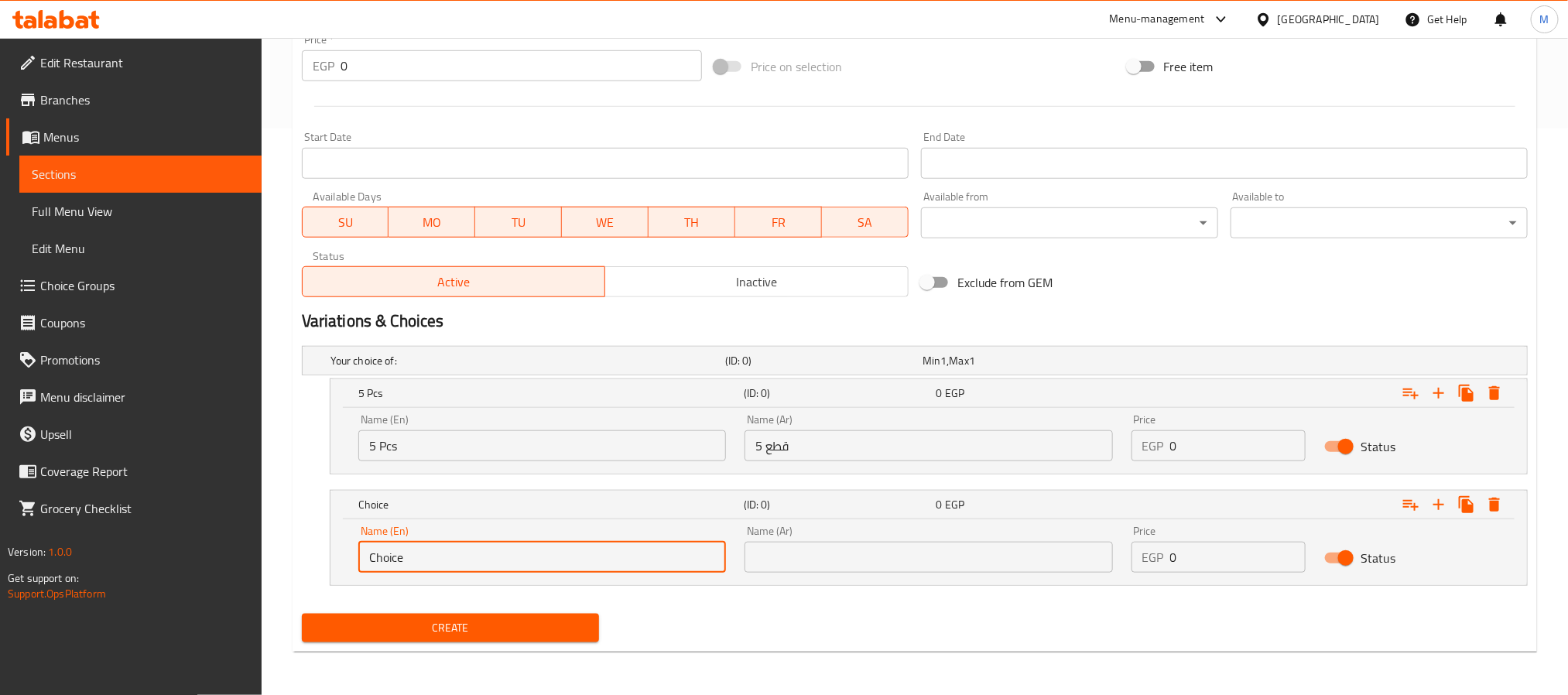
click at [529, 556] on input "Choice" at bounding box center [542, 557] width 367 height 31
paste input "8 Pcs"
type input "8 Pcs"
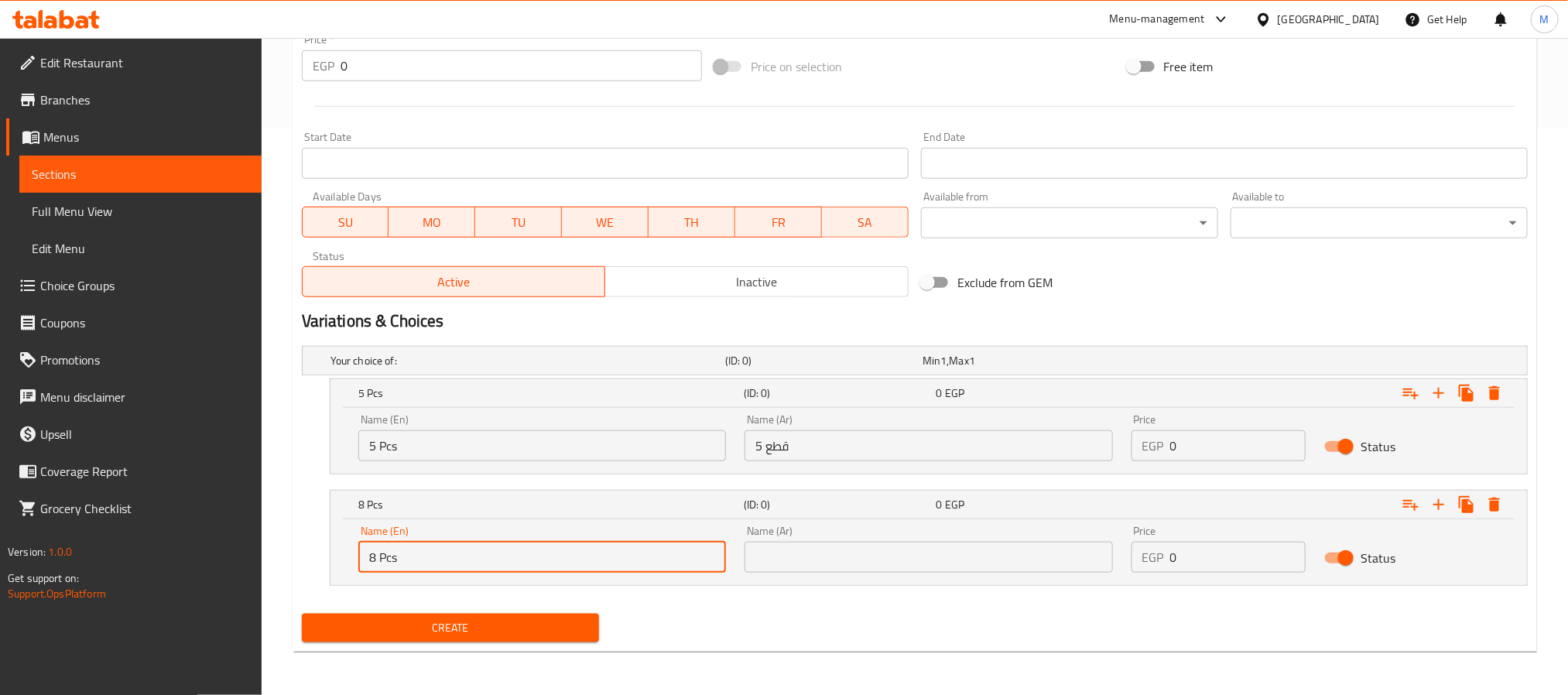
click at [1035, 570] on input "text" at bounding box center [928, 557] width 367 height 31
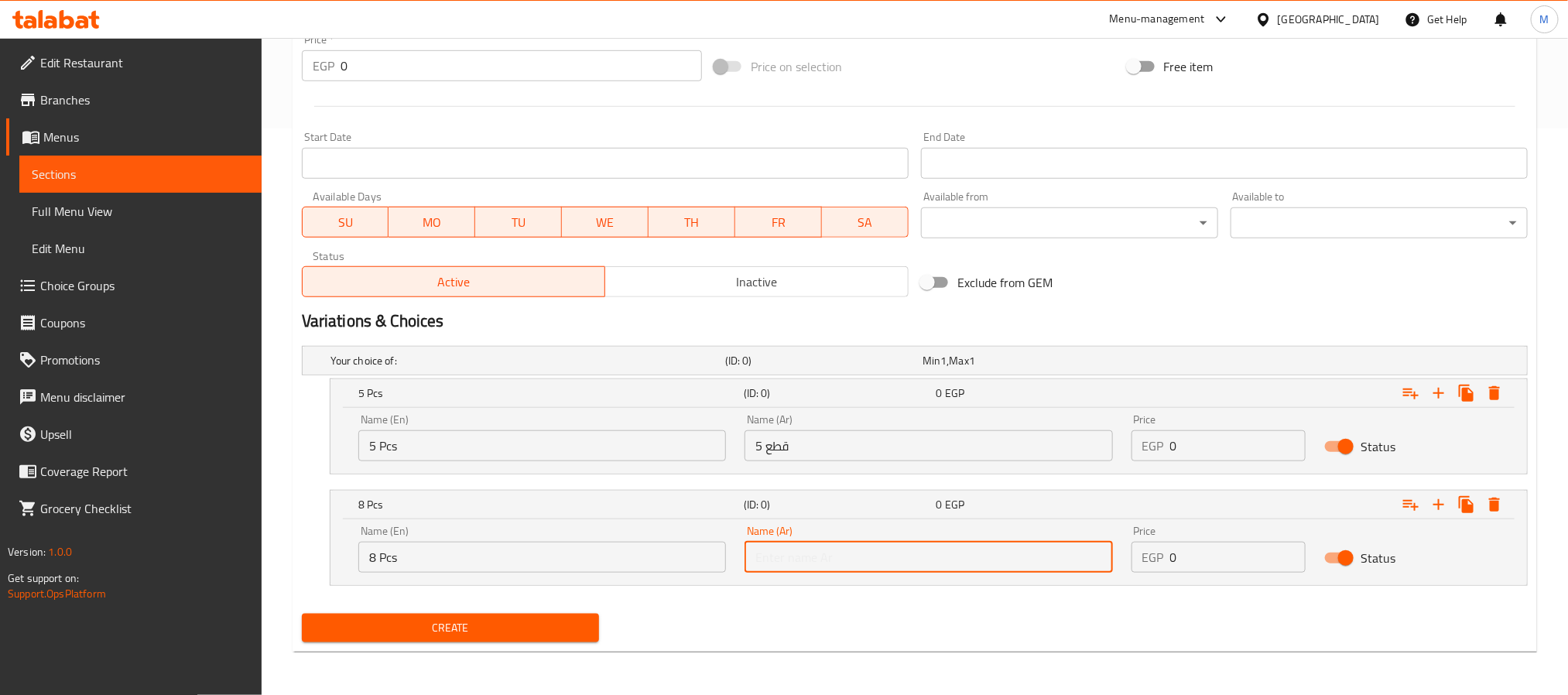
paste input "8 قطع"
type input "8 قطع"
click at [1258, 452] on input "0" at bounding box center [1238, 445] width 136 height 31
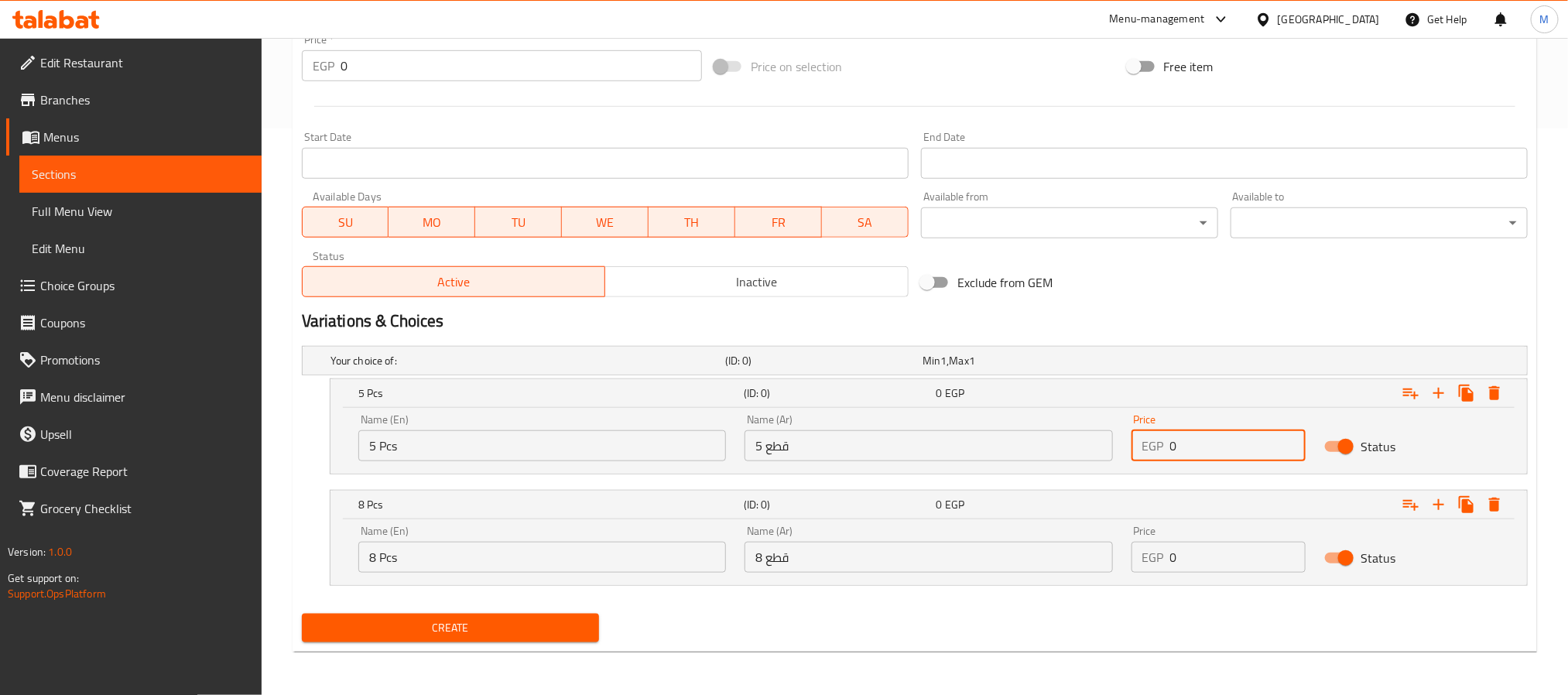
click at [1258, 452] on input "0" at bounding box center [1238, 445] width 136 height 31
paste input "175"
type input "175"
click at [1199, 563] on input "0" at bounding box center [1238, 557] width 136 height 31
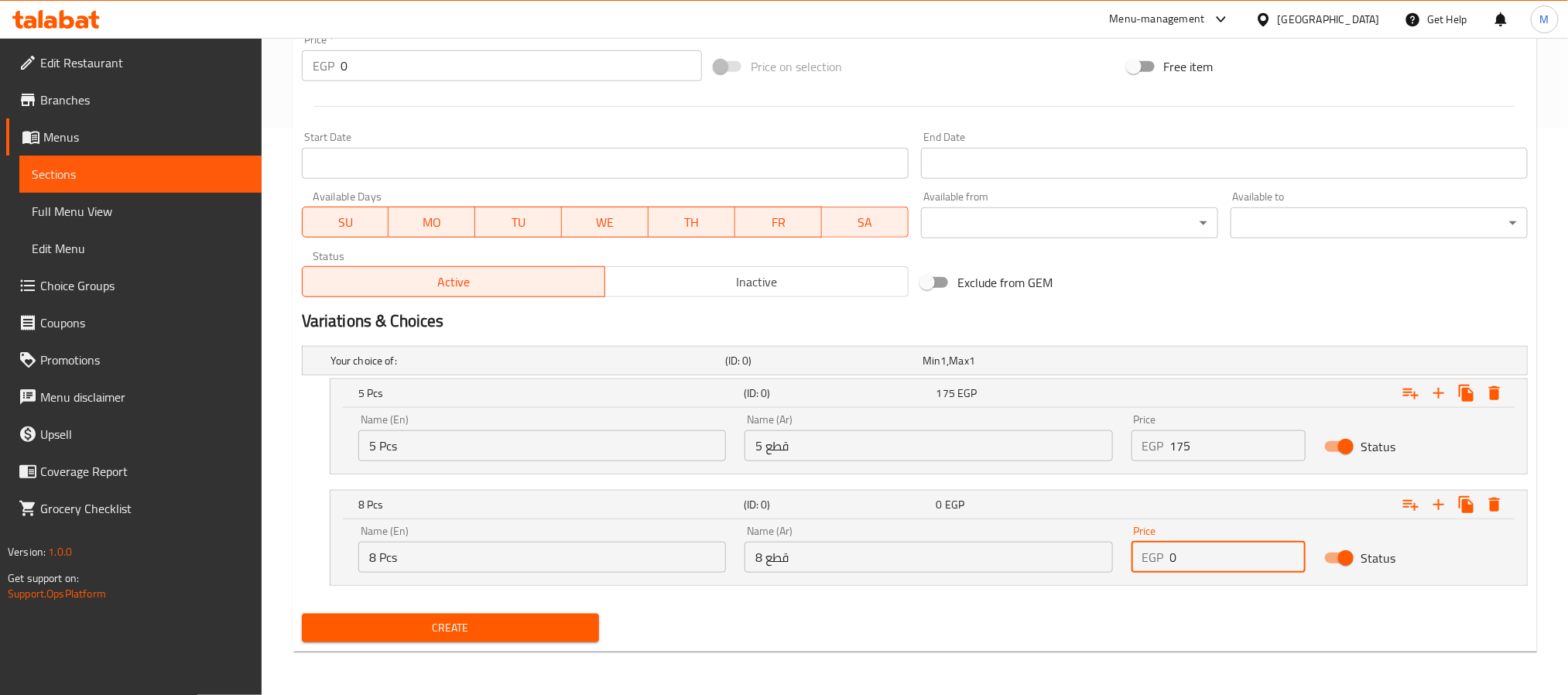
click at [1199, 563] on input "0" at bounding box center [1238, 557] width 136 height 31
paste input "18"
type input "180"
drag, startPoint x: 1094, startPoint y: 597, endPoint x: 1082, endPoint y: 597, distance: 12.0
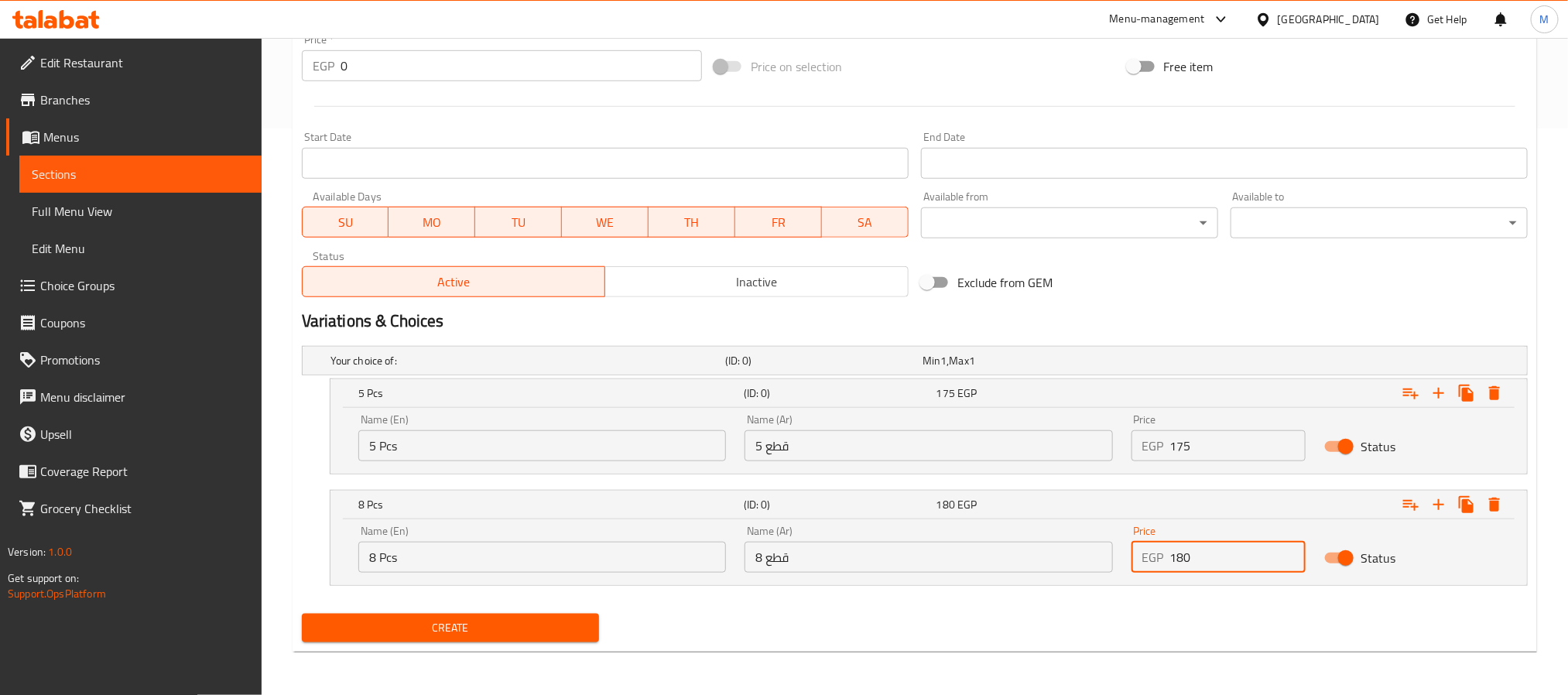
click at [1093, 597] on nav at bounding box center [914, 595] width 1226 height 12
click at [592, 616] on button "Create" at bounding box center [450, 628] width 298 height 29
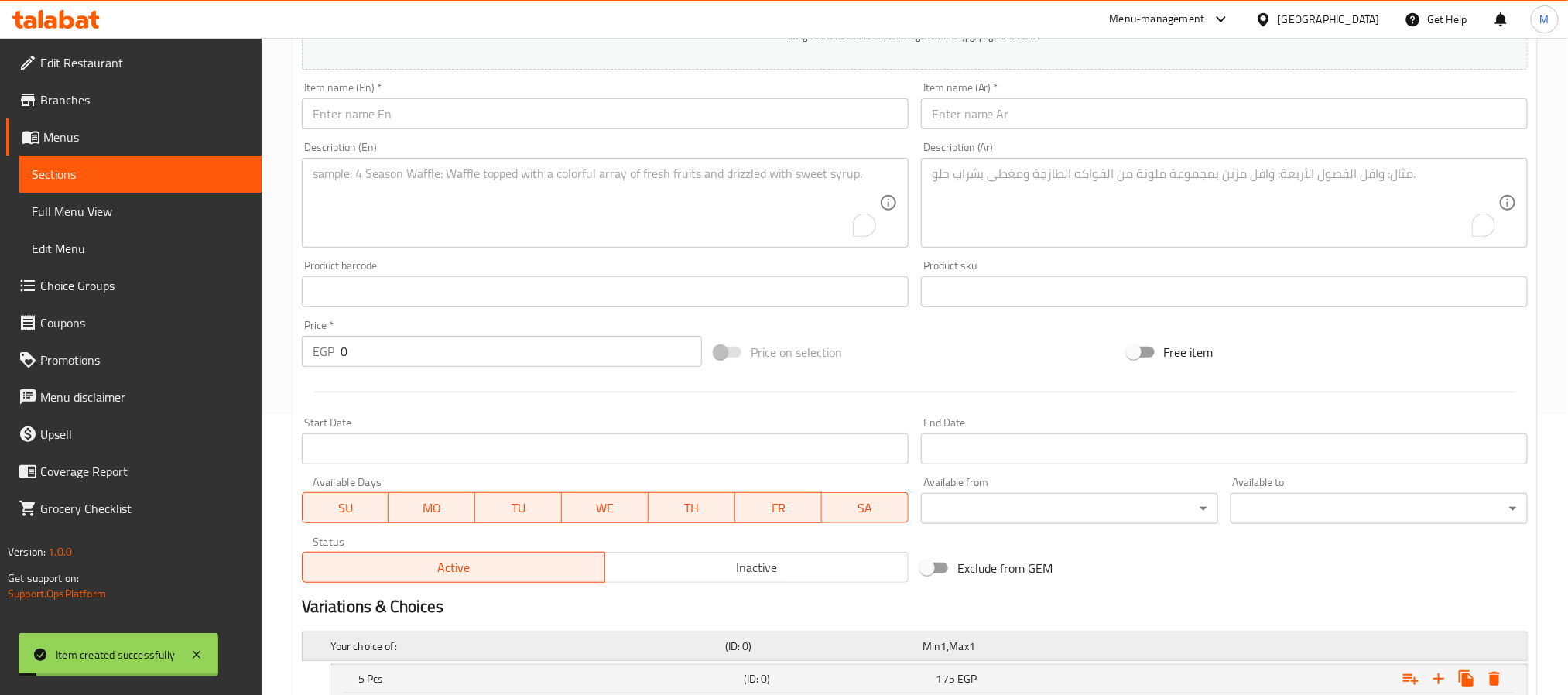
scroll to position [219, 0]
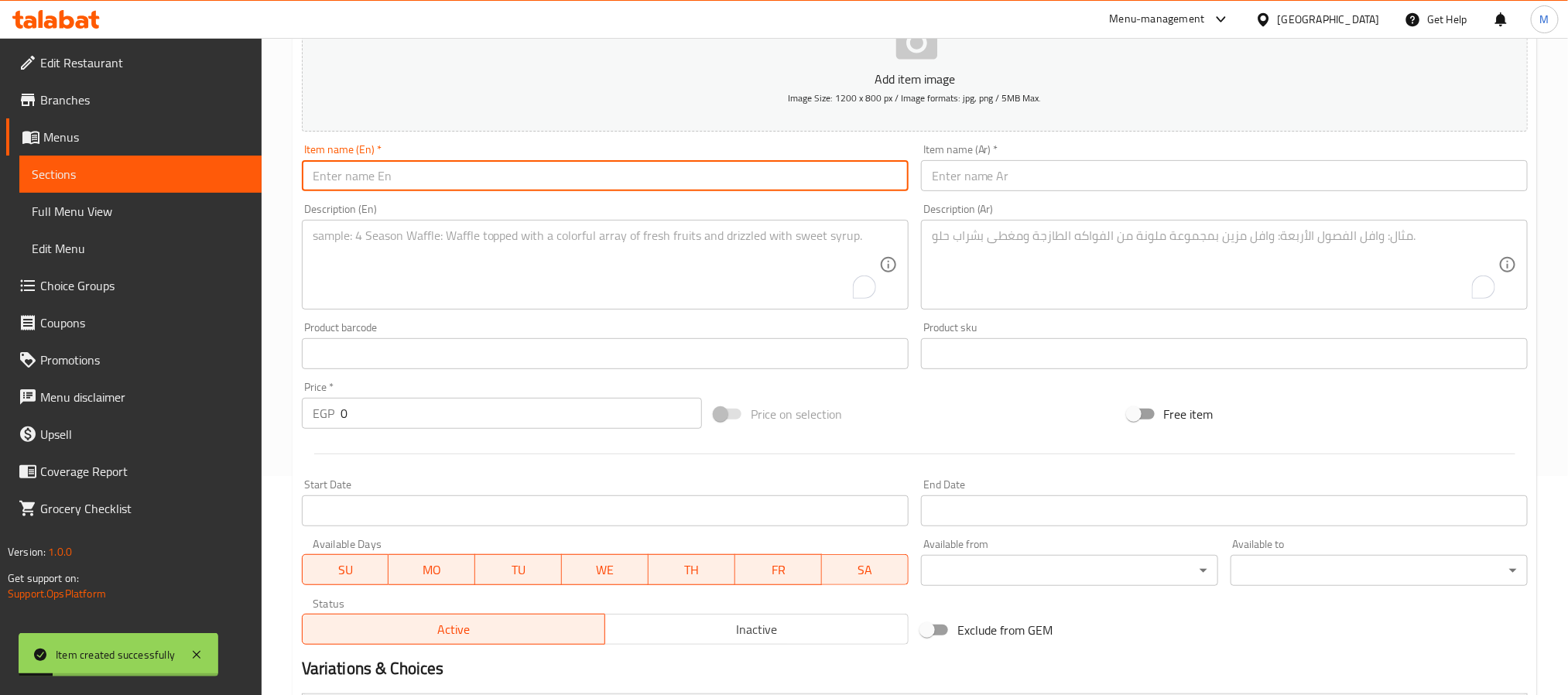
click at [599, 179] on input "text" at bounding box center [605, 176] width 606 height 31
paste input "Spider Roll"
type input "Spider Roll"
click at [1199, 175] on input "text" at bounding box center [1224, 176] width 606 height 31
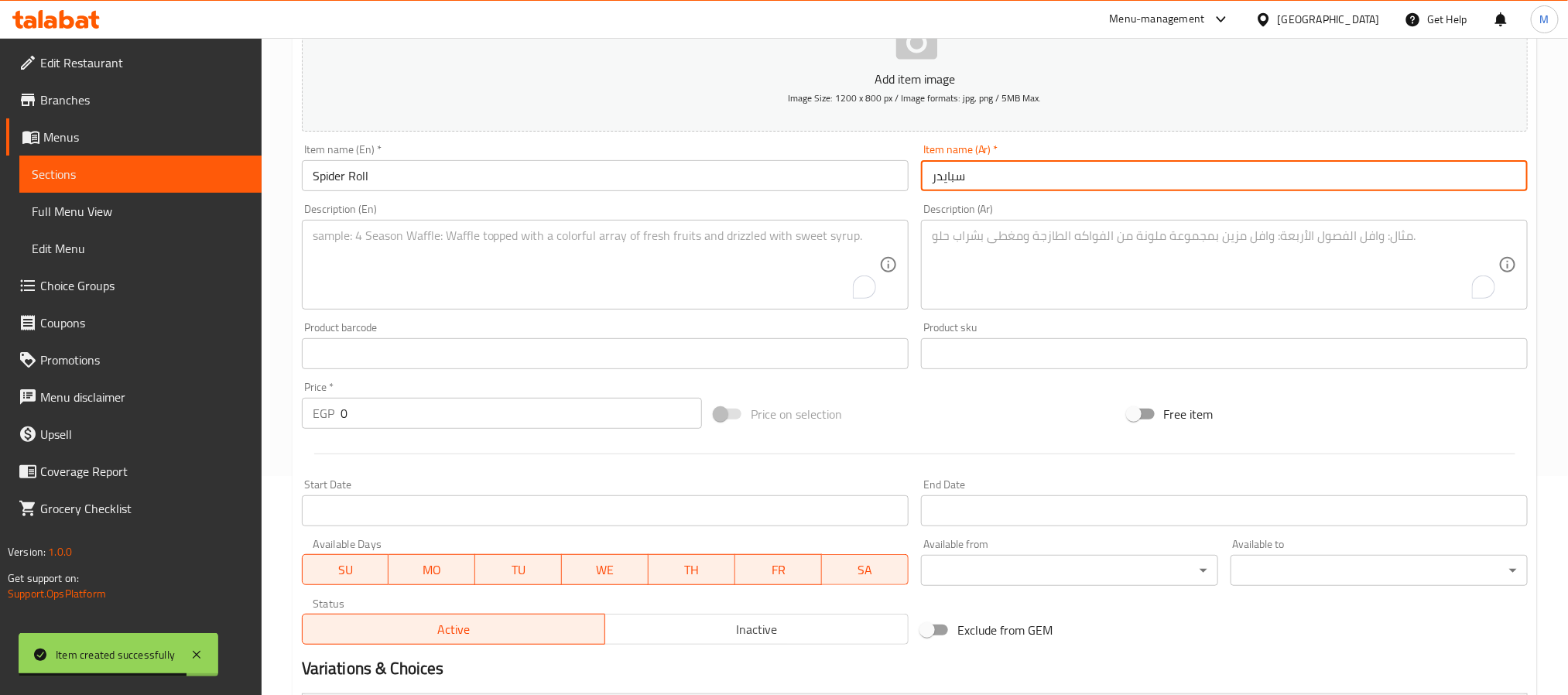
paste input "رول"
type input "سبايدر رول"
click at [520, 298] on textarea "To enrich screen reader interactions, please activate Accessibility in Grammarl…" at bounding box center [596, 266] width 566 height 74
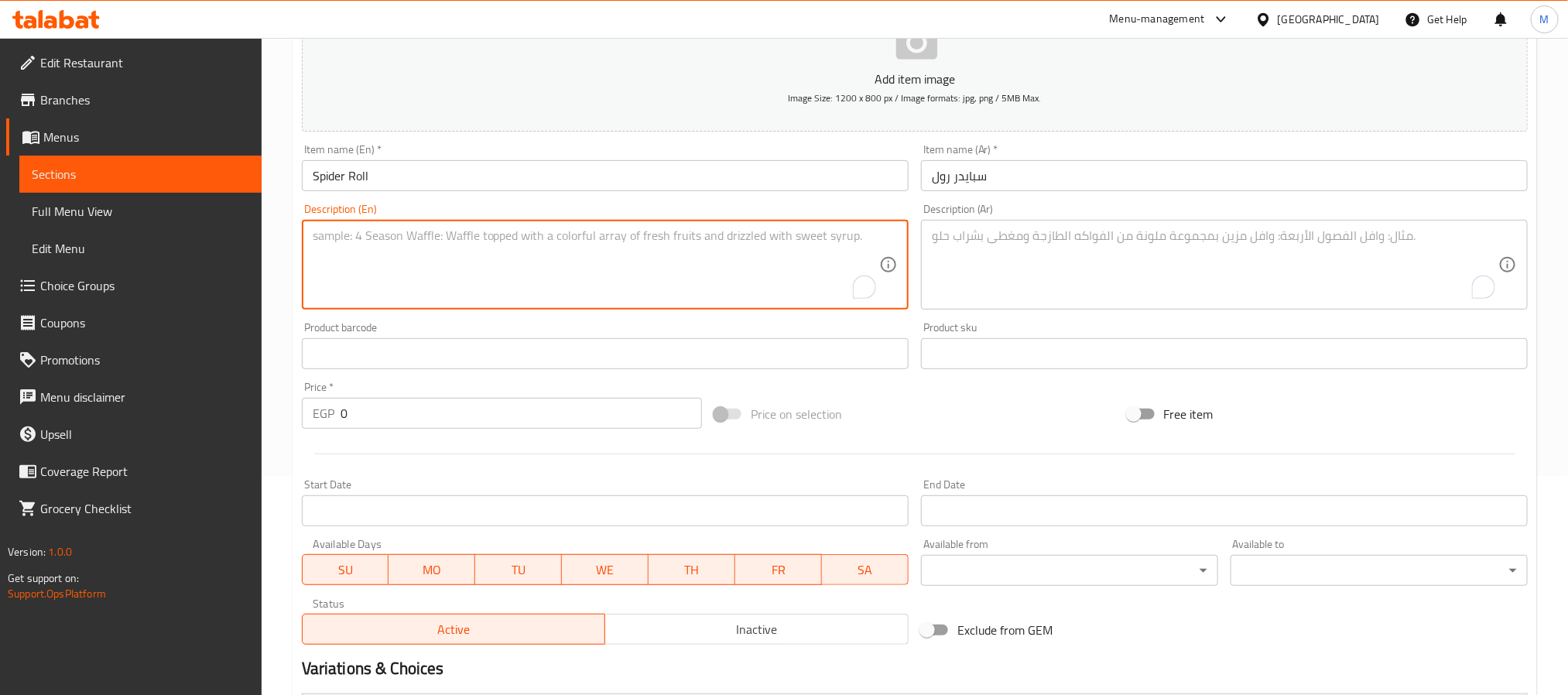
paste textarea "Katsu salmon, shrimp tempura and sesame deep fried."
type textarea "Katsu salmon, shrimp tempura and sesame deep fried."
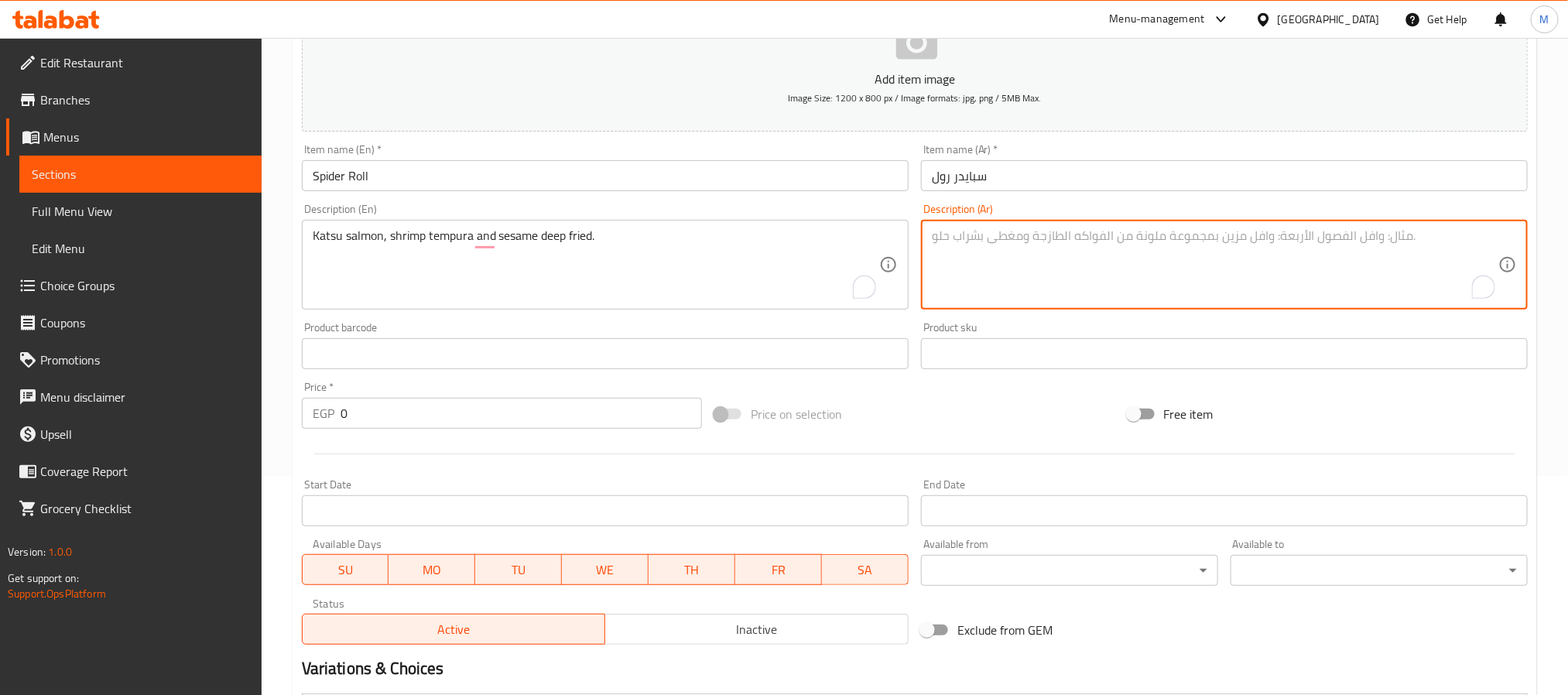
click at [1164, 273] on textarea "To enrich screen reader interactions, please activate Accessibility in Grammarl…" at bounding box center [1215, 266] width 566 height 74
paste textarea "سمك السلمون الكاتسو، والجمبري تمبورا والسمسم المقلي."
type textarea "سمك السلمون الكاتسو، والجمبري تمبورا والسمسم المقلي."
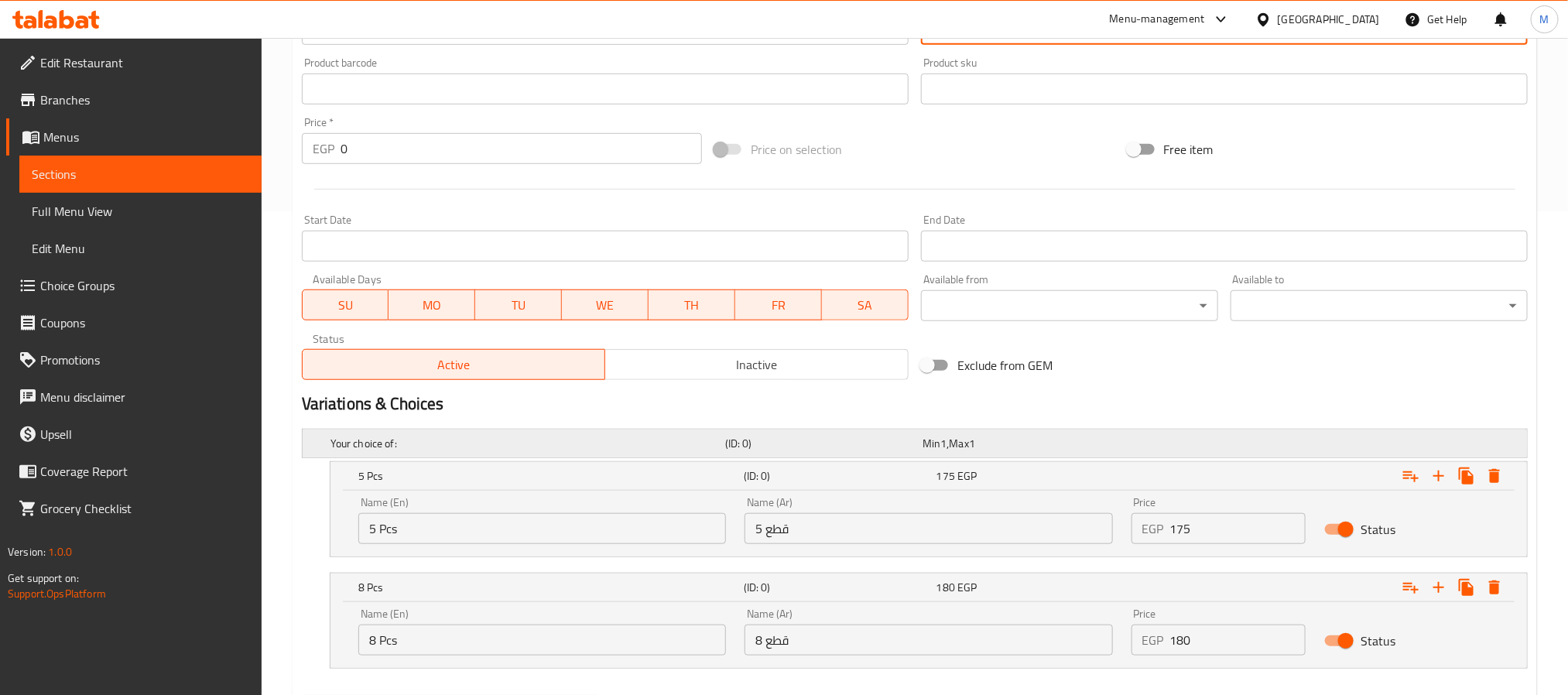
scroll to position [567, 0]
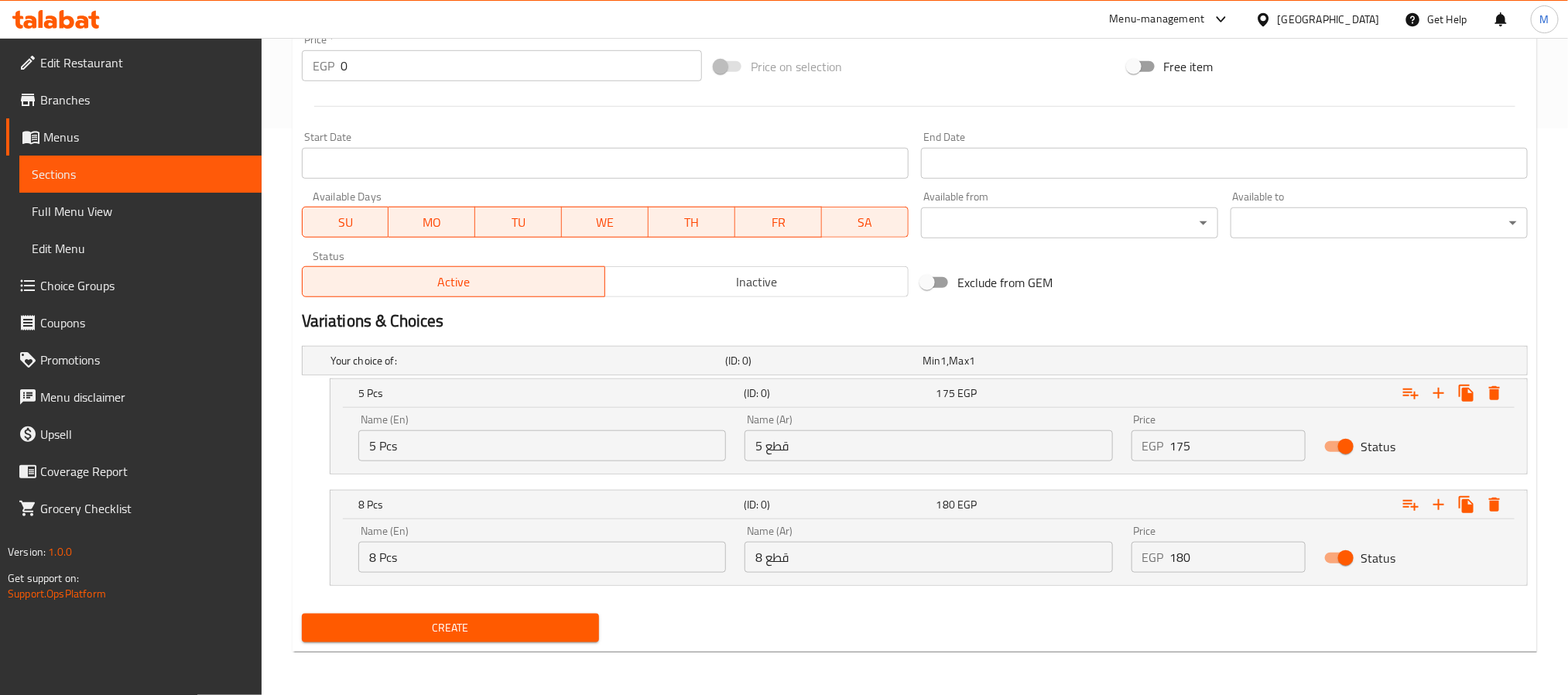
click at [629, 458] on input "5 Pcs" at bounding box center [542, 445] width 367 height 31
click at [629, 458] on input "Choice" at bounding box center [542, 445] width 367 height 31
paste input "5 Pcs"
type input "5 Pcs"
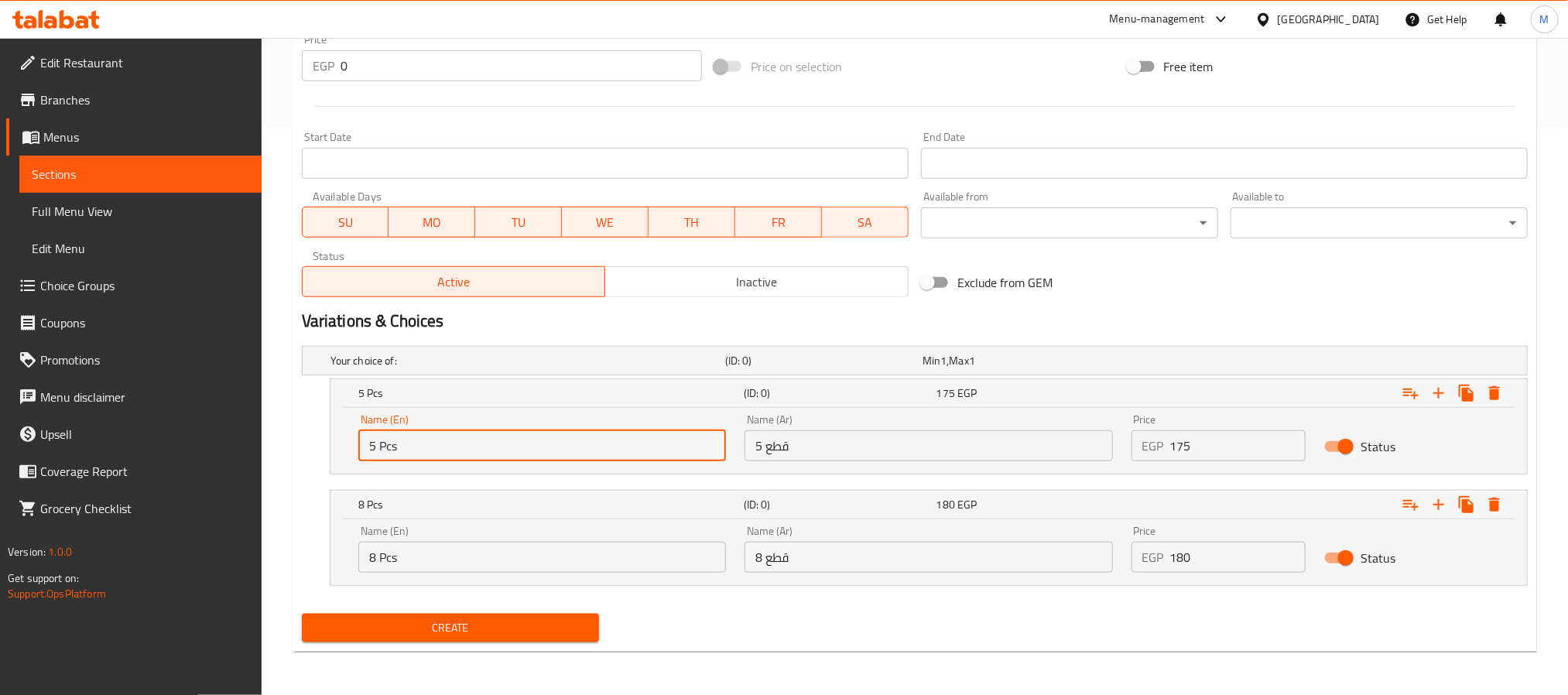
click at [1040, 441] on input "5 قطع" at bounding box center [928, 445] width 367 height 31
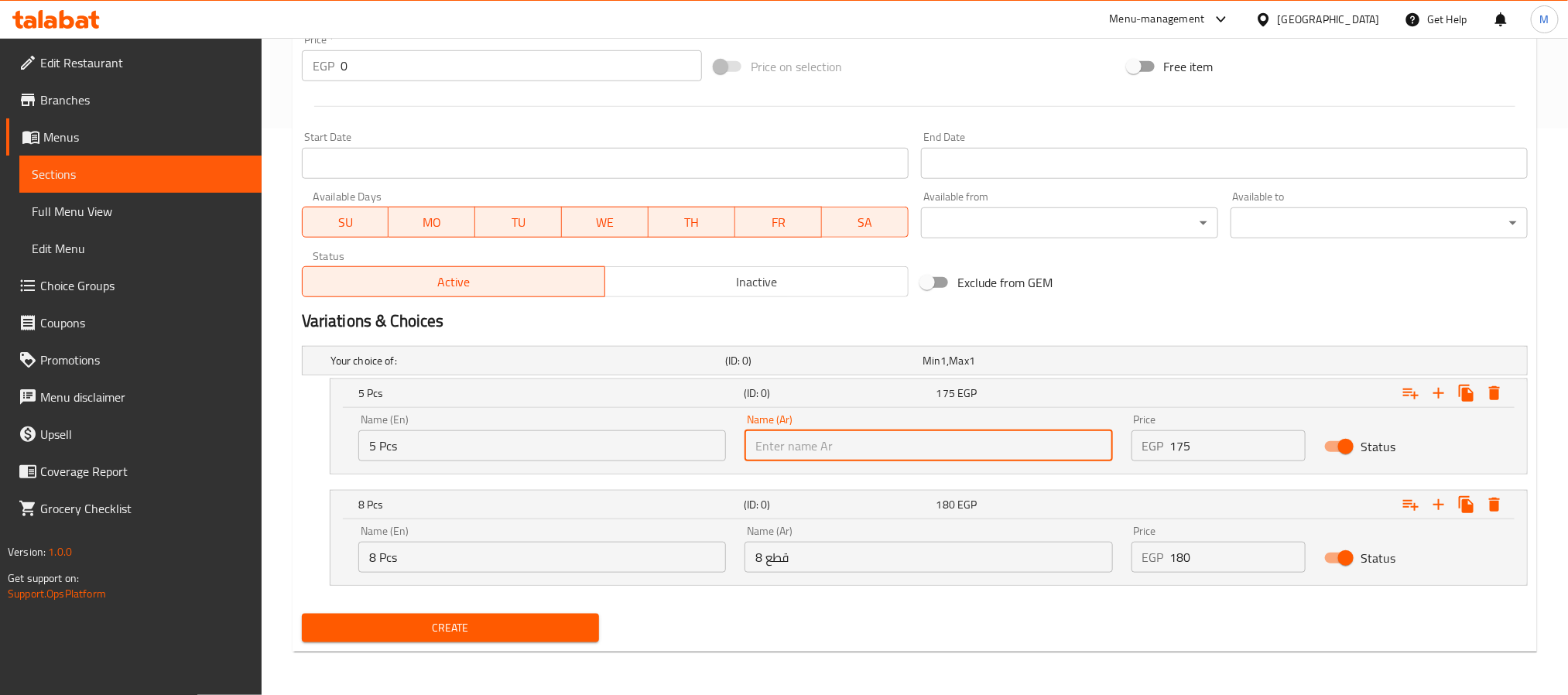
paste input "5 قطع"
type input "5 قطع"
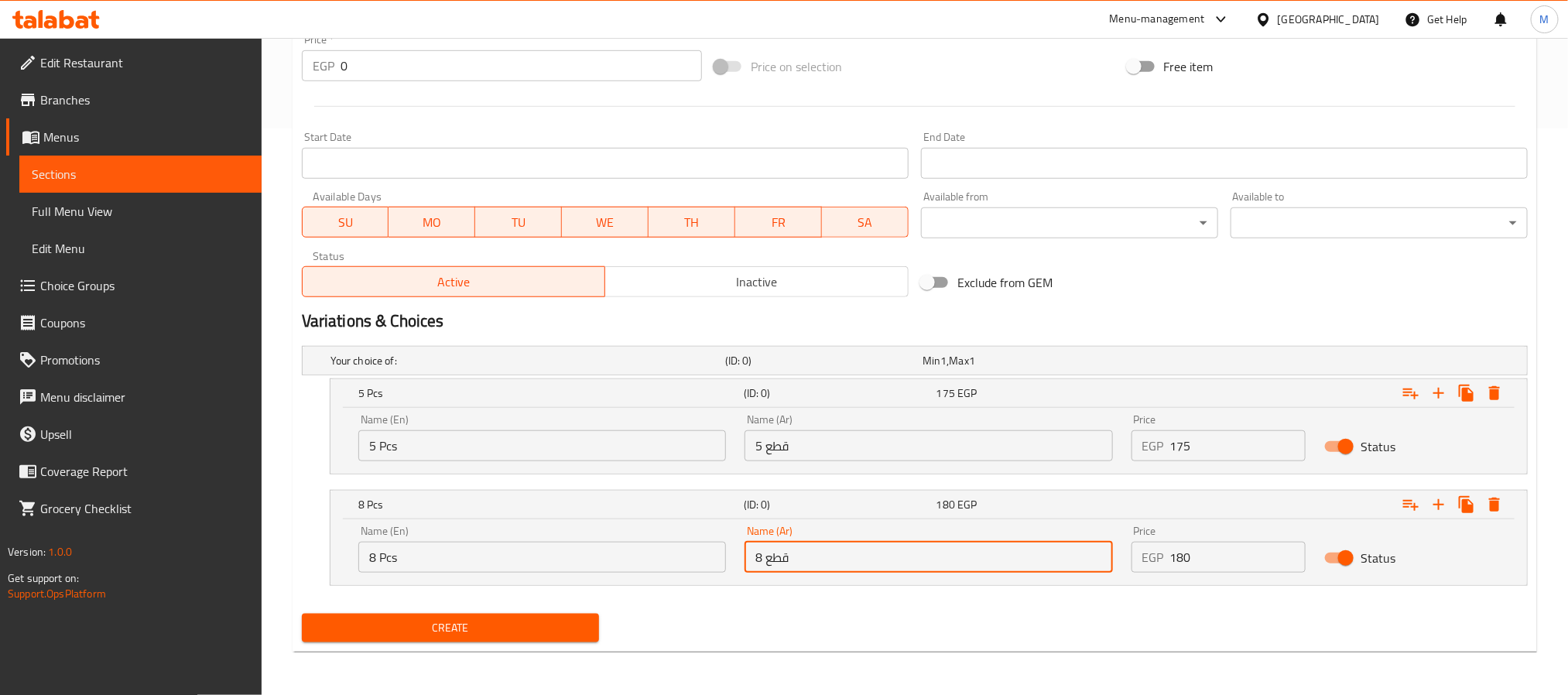
click at [997, 563] on input "8 قطع" at bounding box center [928, 557] width 367 height 31
type input "8 قطع"
click at [627, 542] on input "8 Pcs" at bounding box center [542, 557] width 367 height 31
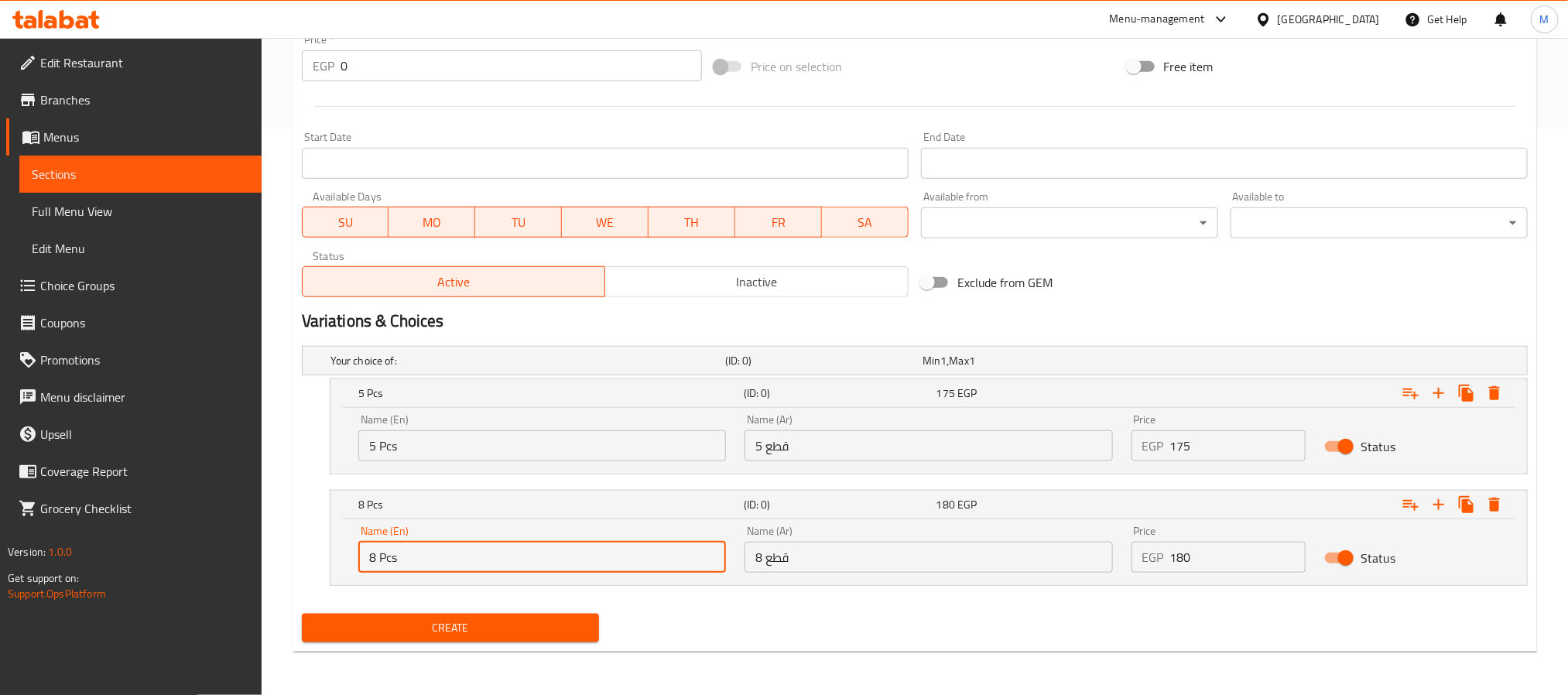
click at [627, 567] on input "8 Pcs" at bounding box center [542, 557] width 367 height 31
click at [479, 565] on input "8pc" at bounding box center [542, 557] width 367 height 31
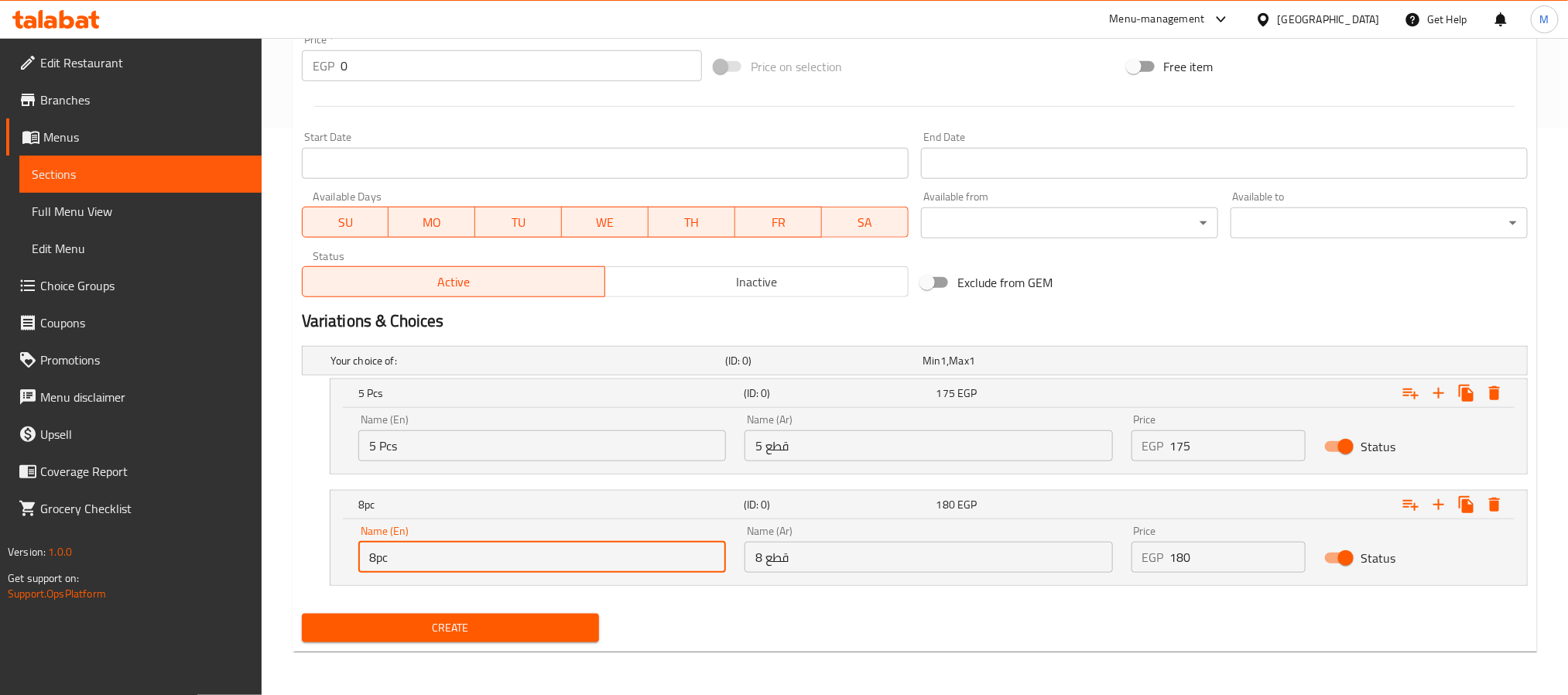
click at [479, 565] on input "8pc" at bounding box center [542, 557] width 367 height 31
paste input "Pcs"
type input "8 Pcs"
click at [1224, 432] on input "175" at bounding box center [1238, 445] width 136 height 31
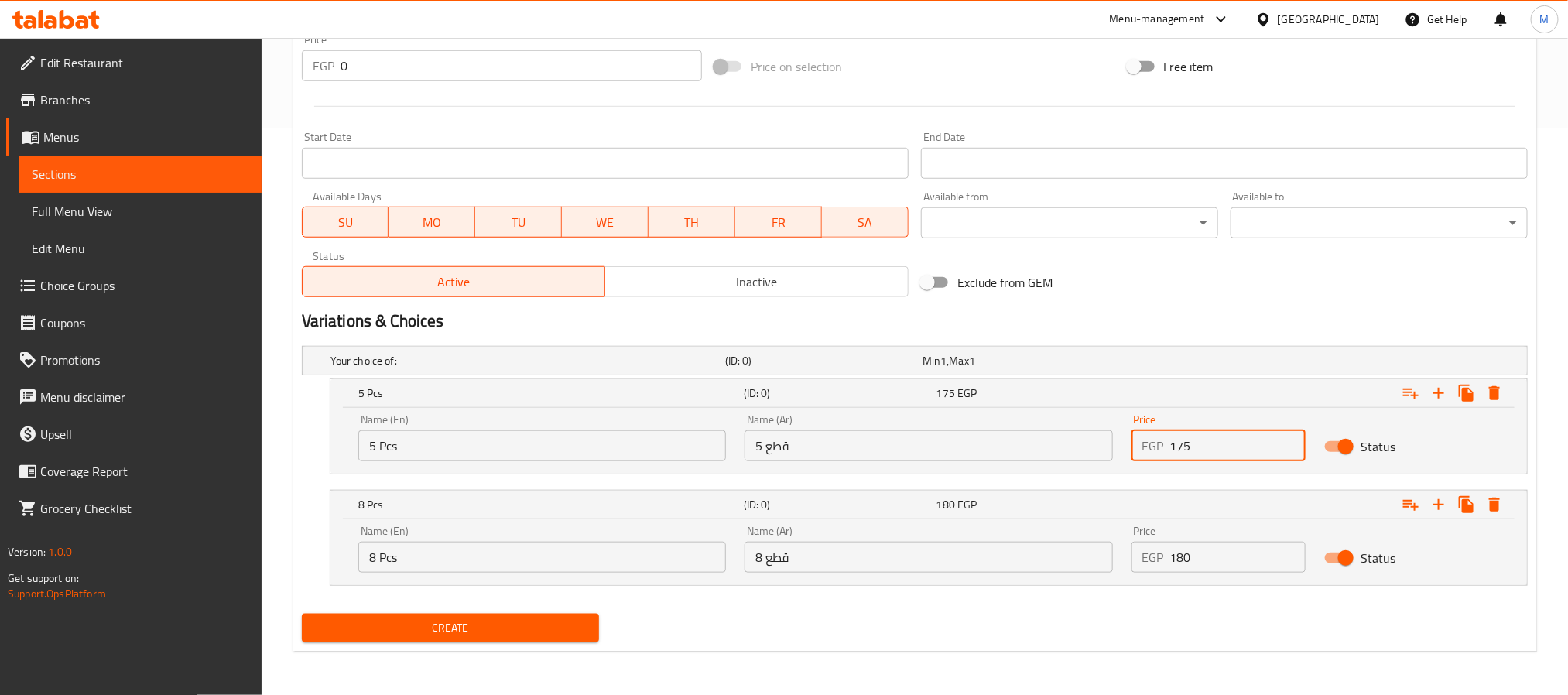
click at [1226, 451] on input "175" at bounding box center [1238, 445] width 136 height 31
click at [1226, 451] on input "0" at bounding box center [1238, 445] width 136 height 31
paste input "175"
type input "175"
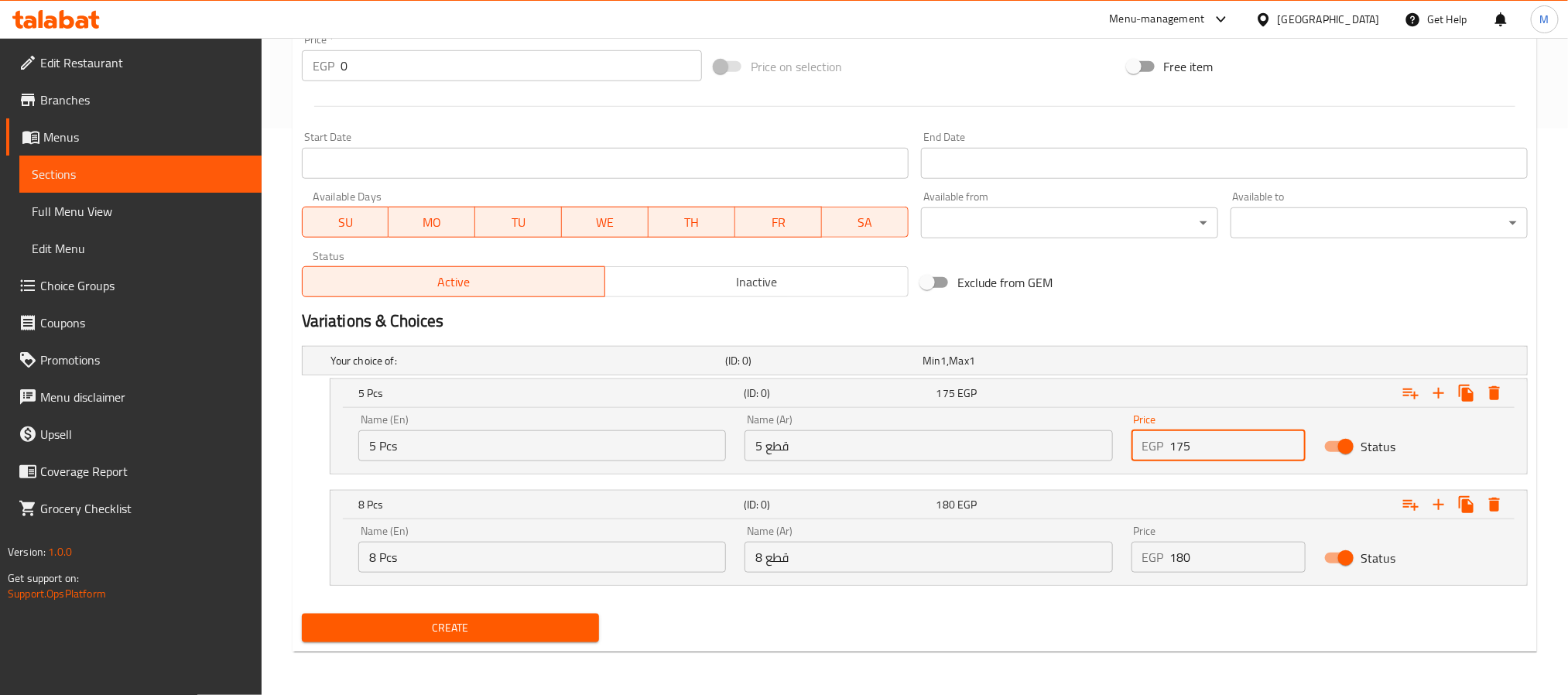
click at [1205, 567] on input "180" at bounding box center [1238, 557] width 136 height 31
type input "180"
click at [783, 604] on div "Your choice of: (ID: 0) Min 1 , Max 1 Name (En) Your choice of: Name (En) Name …" at bounding box center [915, 474] width 1238 height 268
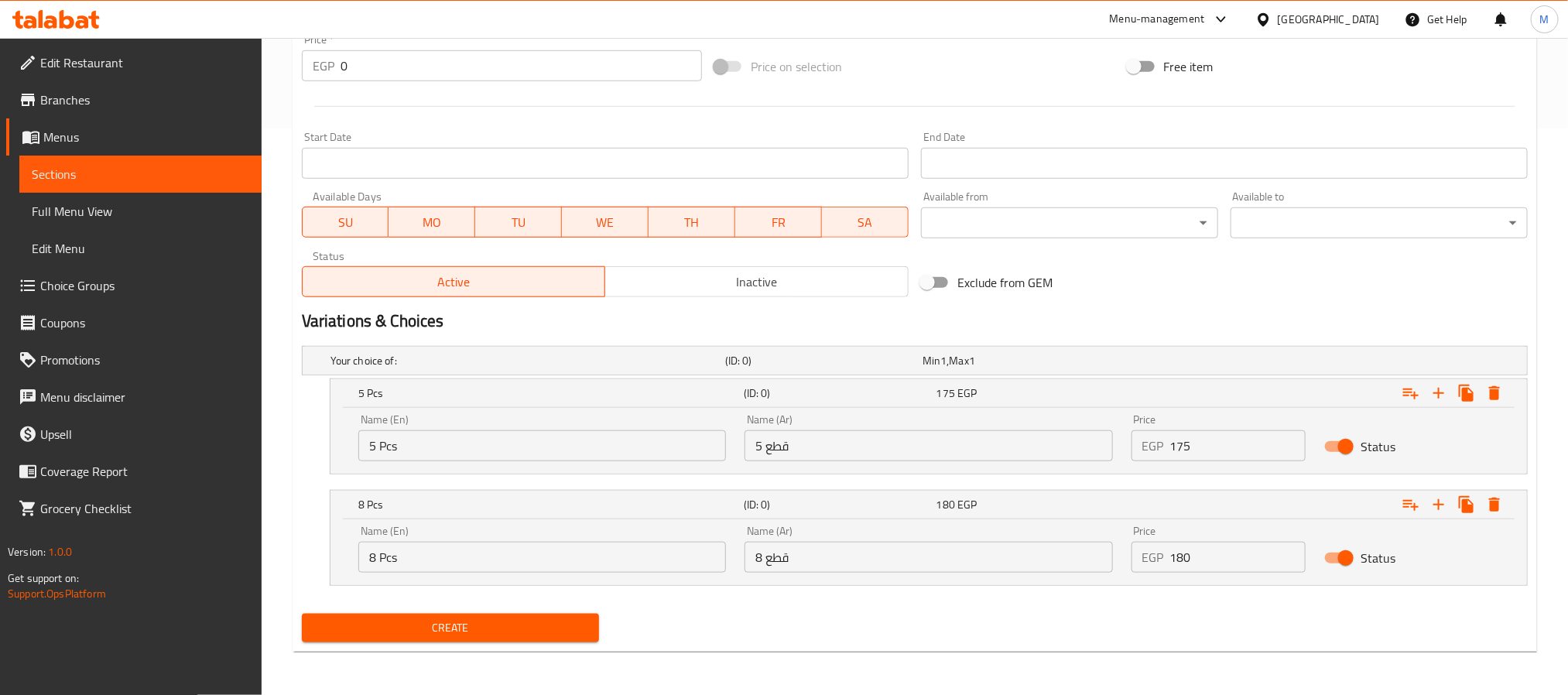
click at [560, 632] on span "Create" at bounding box center [451, 628] width 273 height 19
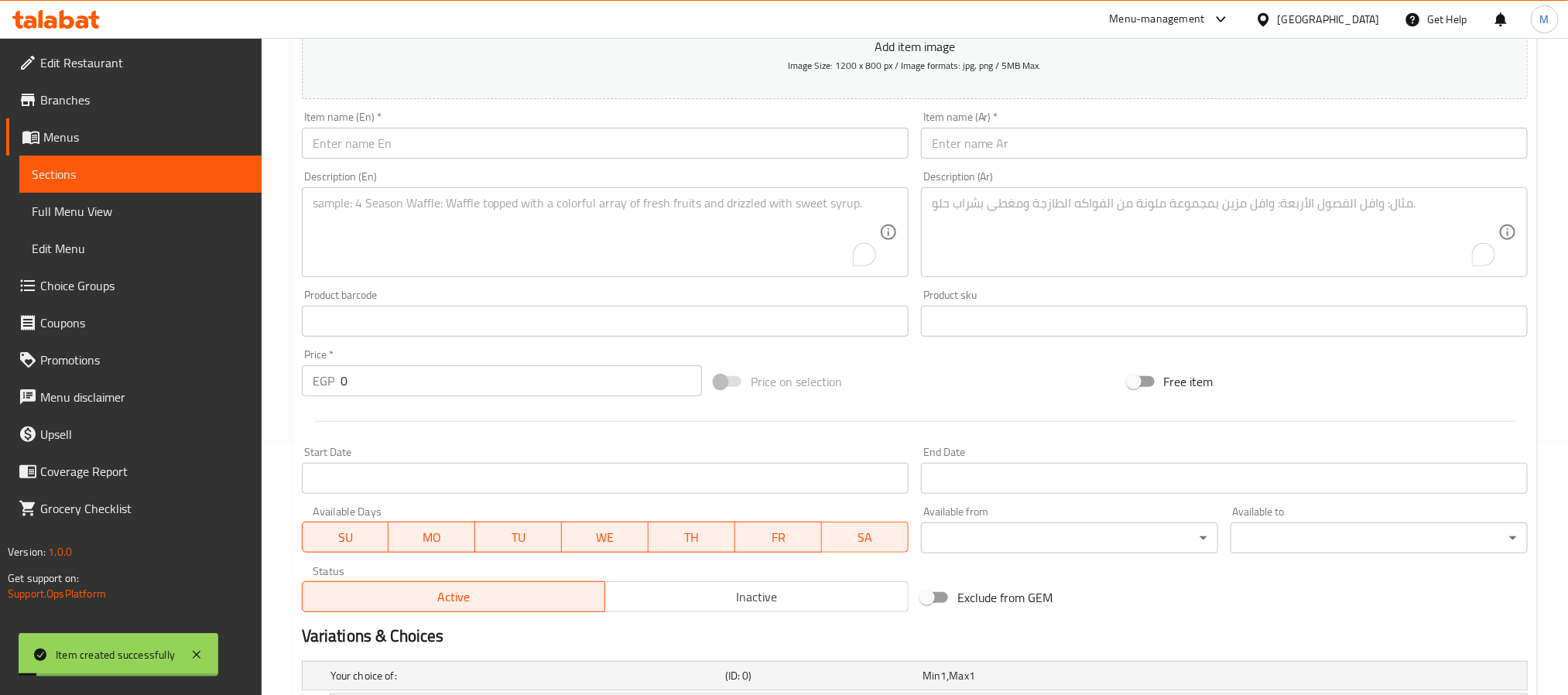
scroll to position [219, 0]
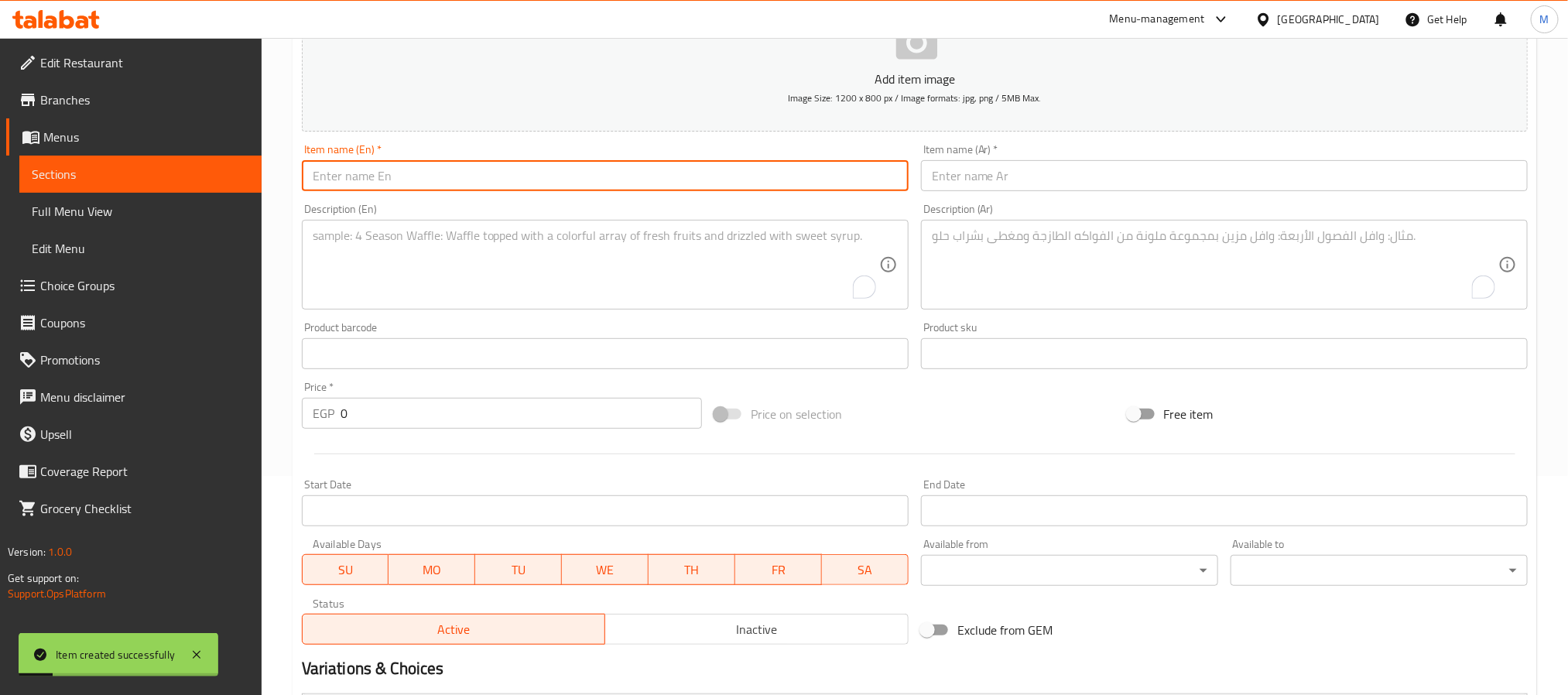
click at [581, 188] on input "text" at bounding box center [605, 176] width 606 height 31
paste input "Fried Philadelphia Roll"
type input "Fried Philadelphia Roll"
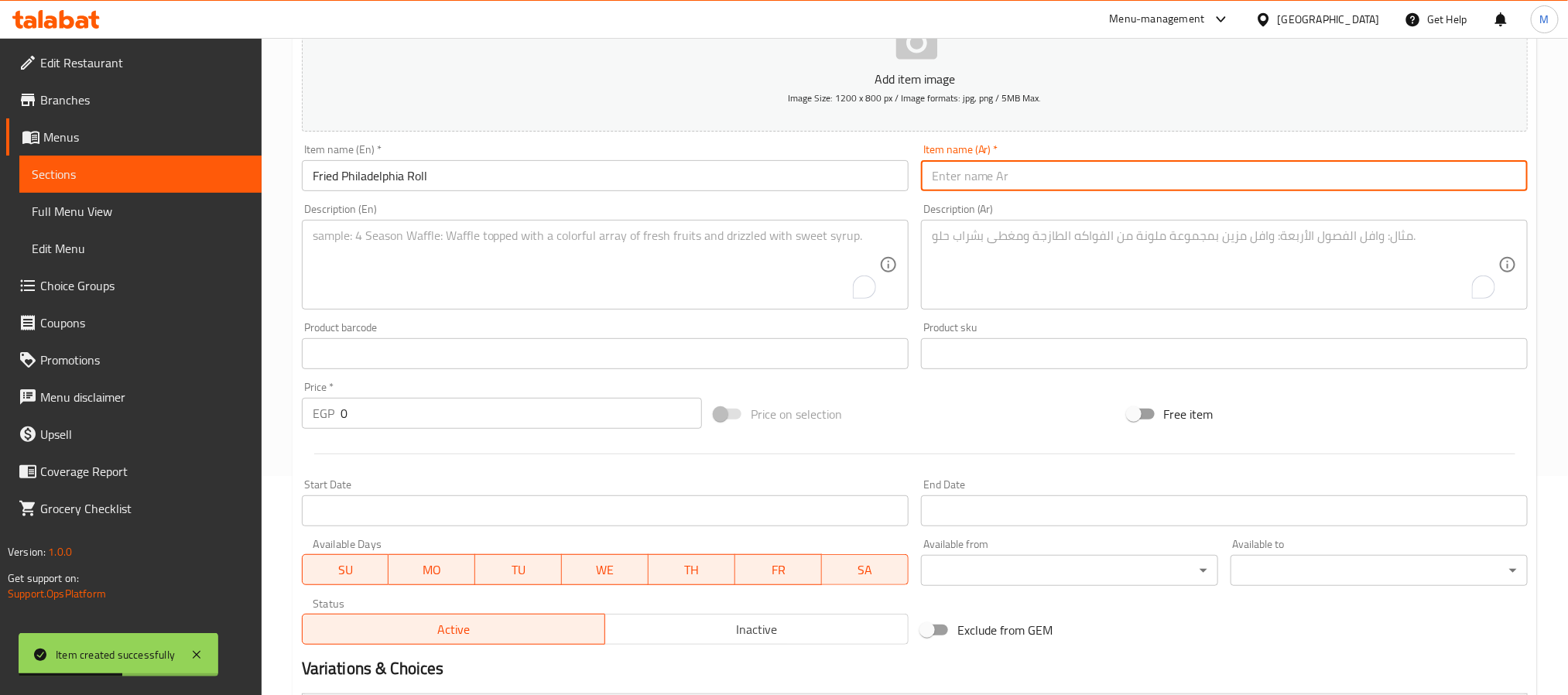
click at [1249, 188] on input "text" at bounding box center [1224, 176] width 606 height 31
paste input "فيلادلفيا"
type input "فريد فيلادلفيا رول"
click at [593, 245] on textarea "To enrich screen reader interactions, please activate Accessibility in Grammarl…" at bounding box center [596, 266] width 566 height 74
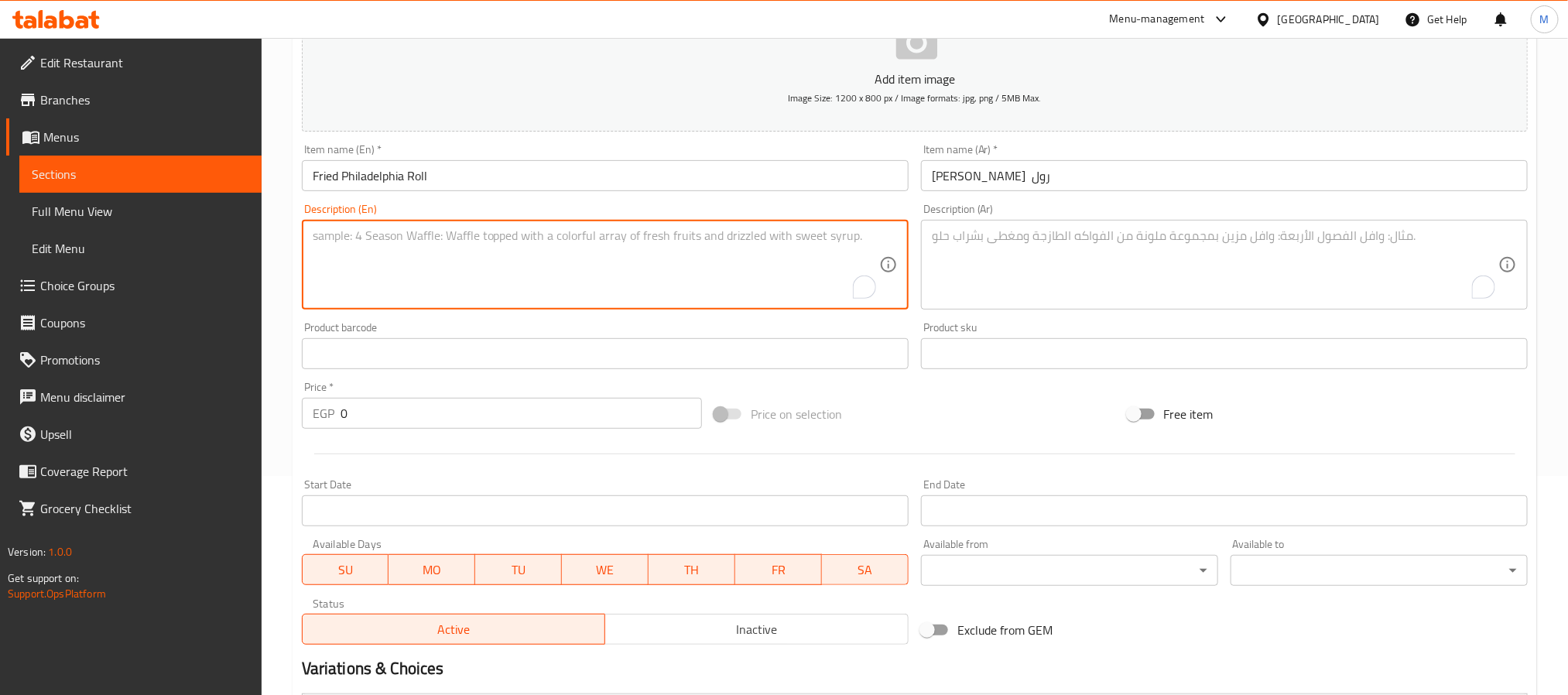
paste textarea "Salmon, crab, cucumber and cheese."
type textarea "Salmon, crab, cucumber and cheese."
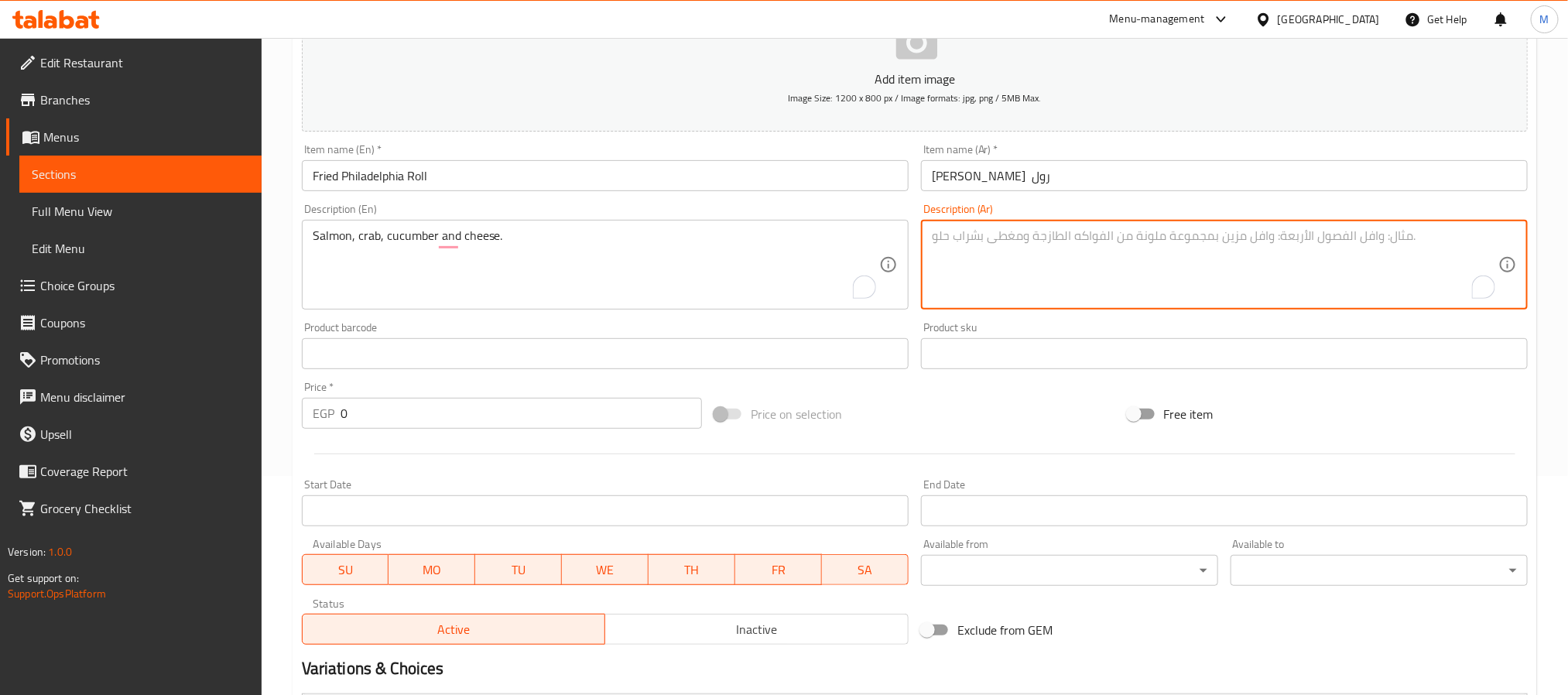
click at [1089, 233] on textarea "To enrich screen reader interactions, please activate Accessibility in Grammarl…" at bounding box center [1215, 266] width 566 height 74
paste textarea "سمك السلمون، السلطعون، الخيار والجبن."
type textarea "سمك السلمون، السلطعون، الخيار والجبن."
click at [1007, 428] on div "Price on selection" at bounding box center [914, 414] width 412 height 42
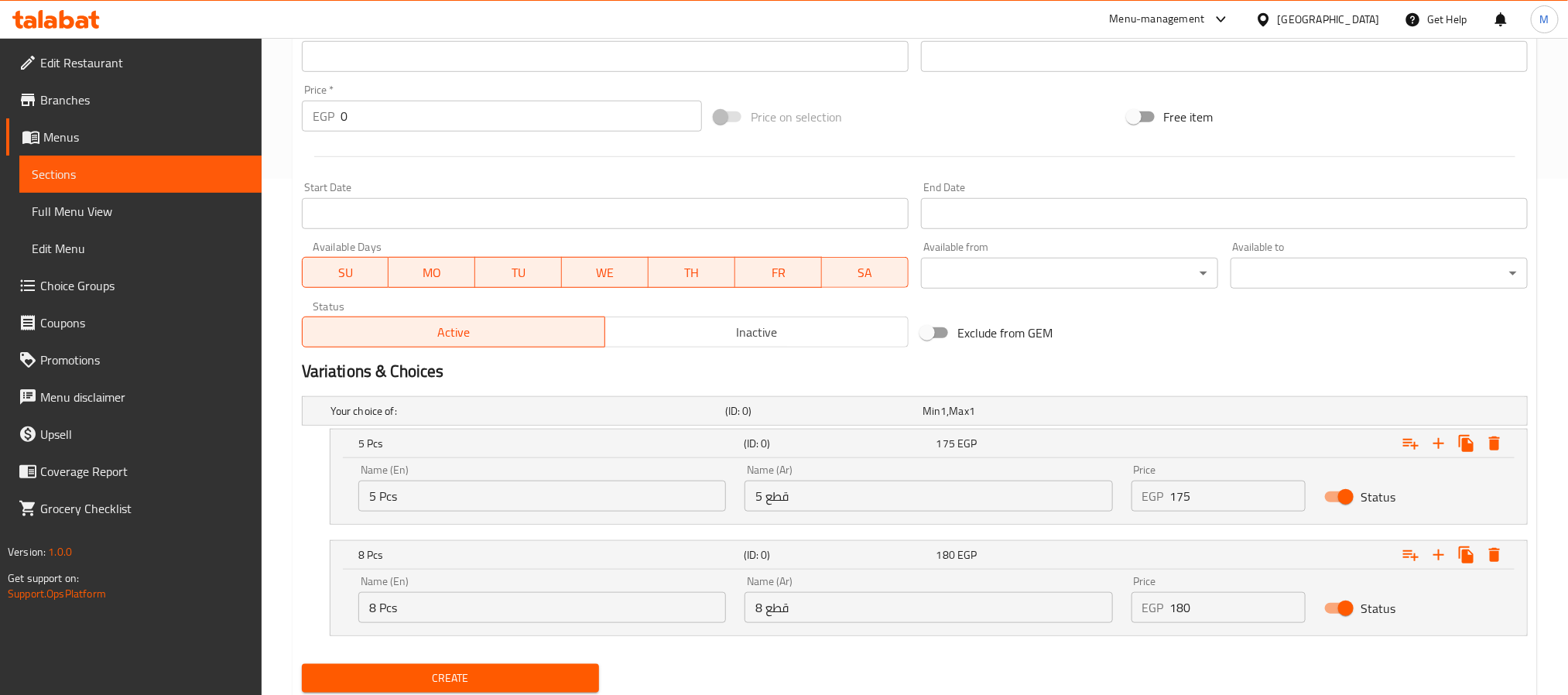
scroll to position [567, 0]
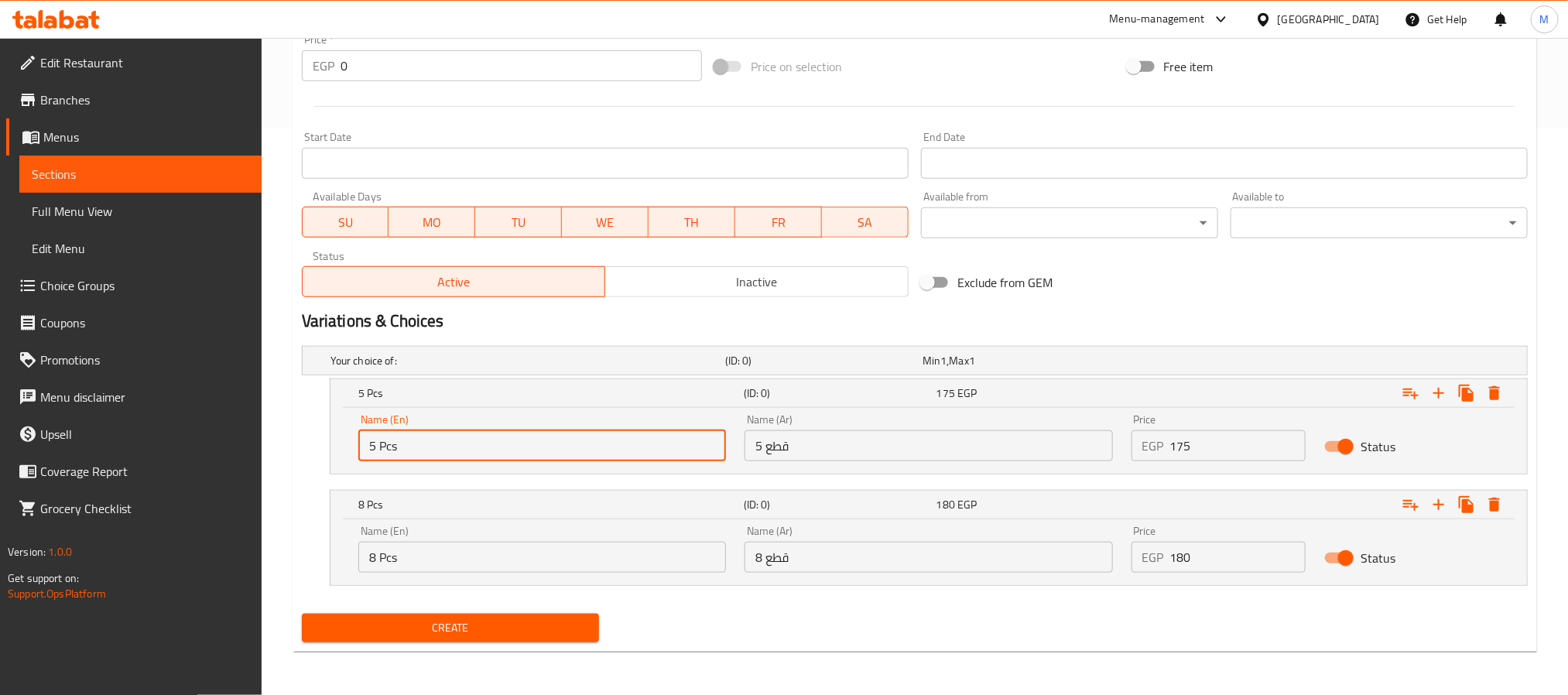
click at [671, 449] on input "5 Pcs" at bounding box center [542, 445] width 367 height 31
click at [671, 449] on input "Choice" at bounding box center [542, 445] width 367 height 31
paste input "5 Pcs"
type input "5 Pcs"
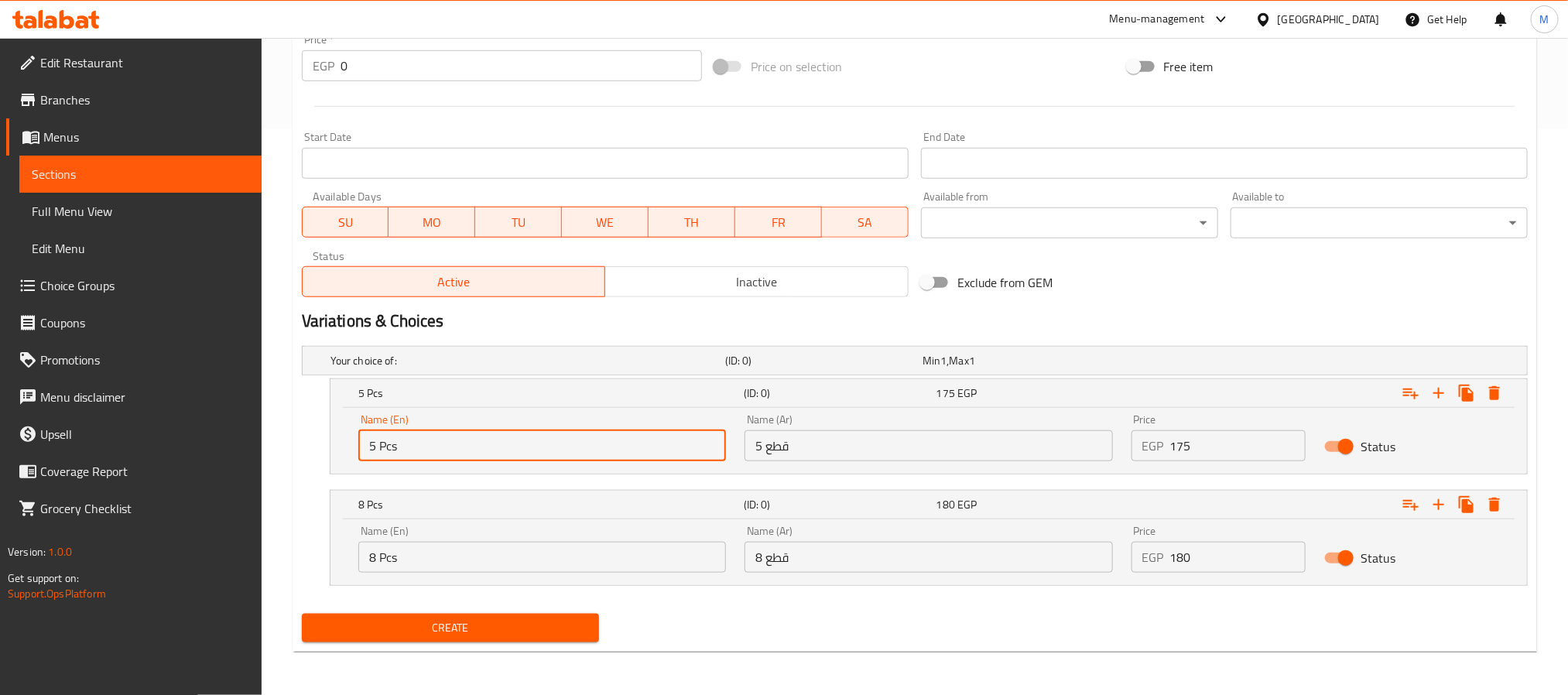
click at [615, 563] on input "8 Pcs" at bounding box center [542, 557] width 367 height 31
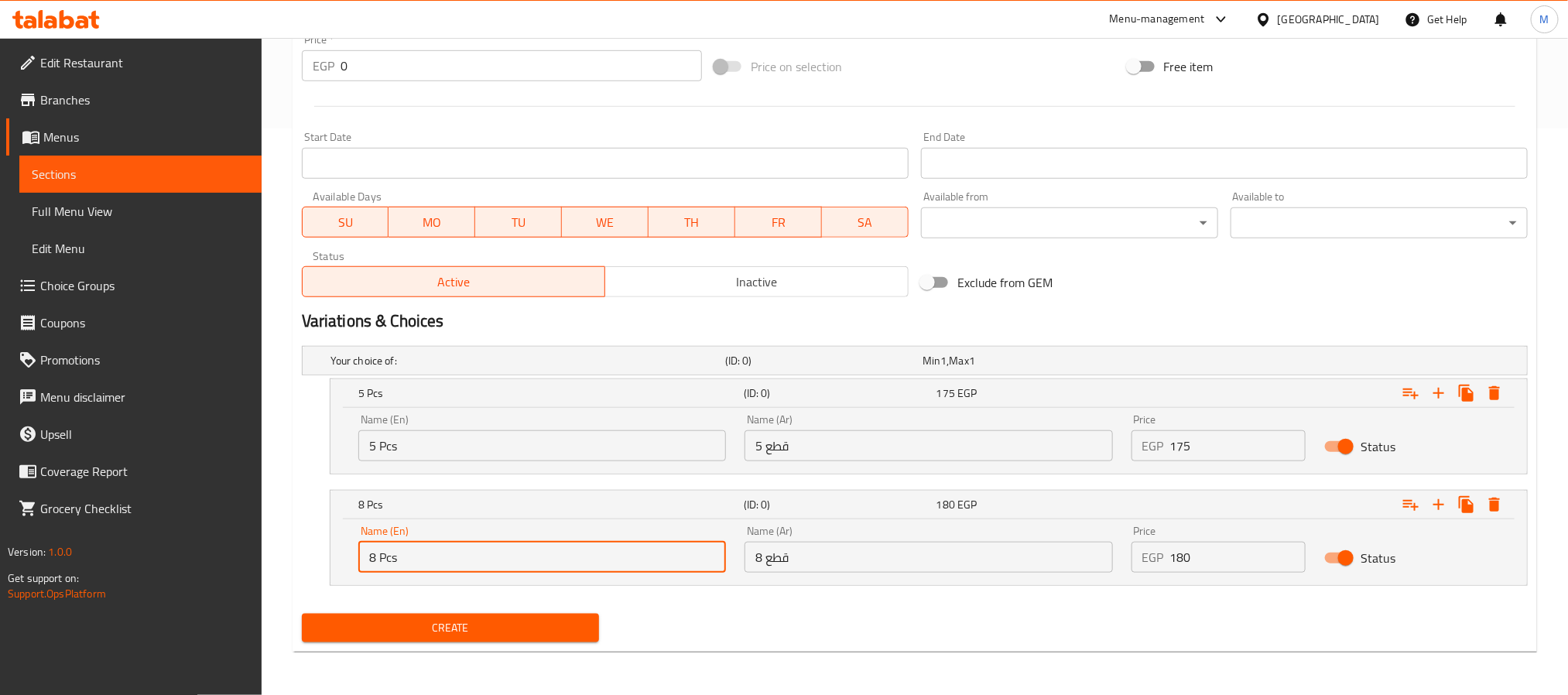
click at [615, 563] on input "8 Pcs" at bounding box center [542, 557] width 367 height 31
click at [615, 563] on input "Choice" at bounding box center [542, 557] width 367 height 31
paste input "8 Pcs"
type input "8 Pcs"
click at [962, 437] on input "5 قطع" at bounding box center [928, 445] width 367 height 31
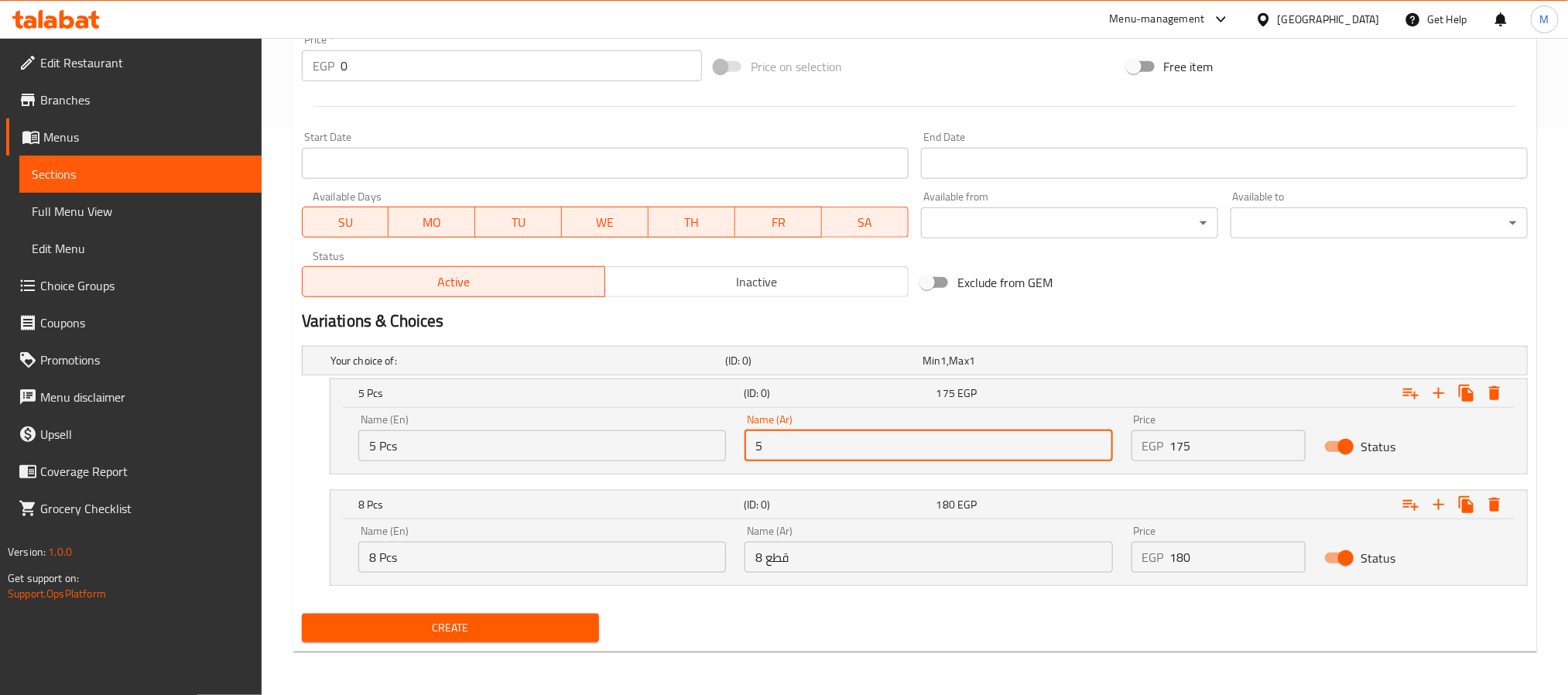
type input "5 قطع"
click at [911, 569] on input "8 قطع" at bounding box center [928, 557] width 367 height 31
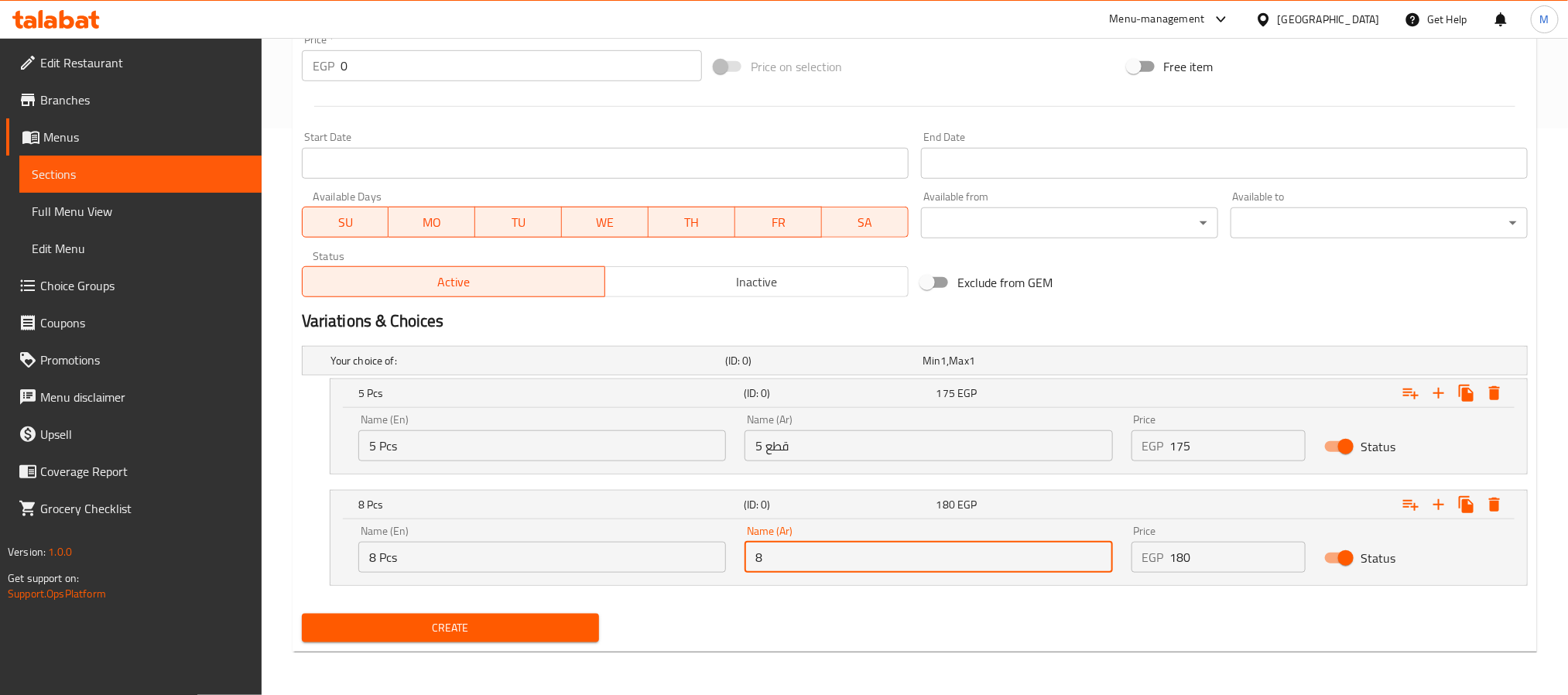
type input "8 قطع"
click at [1199, 447] on input "175" at bounding box center [1238, 445] width 136 height 31
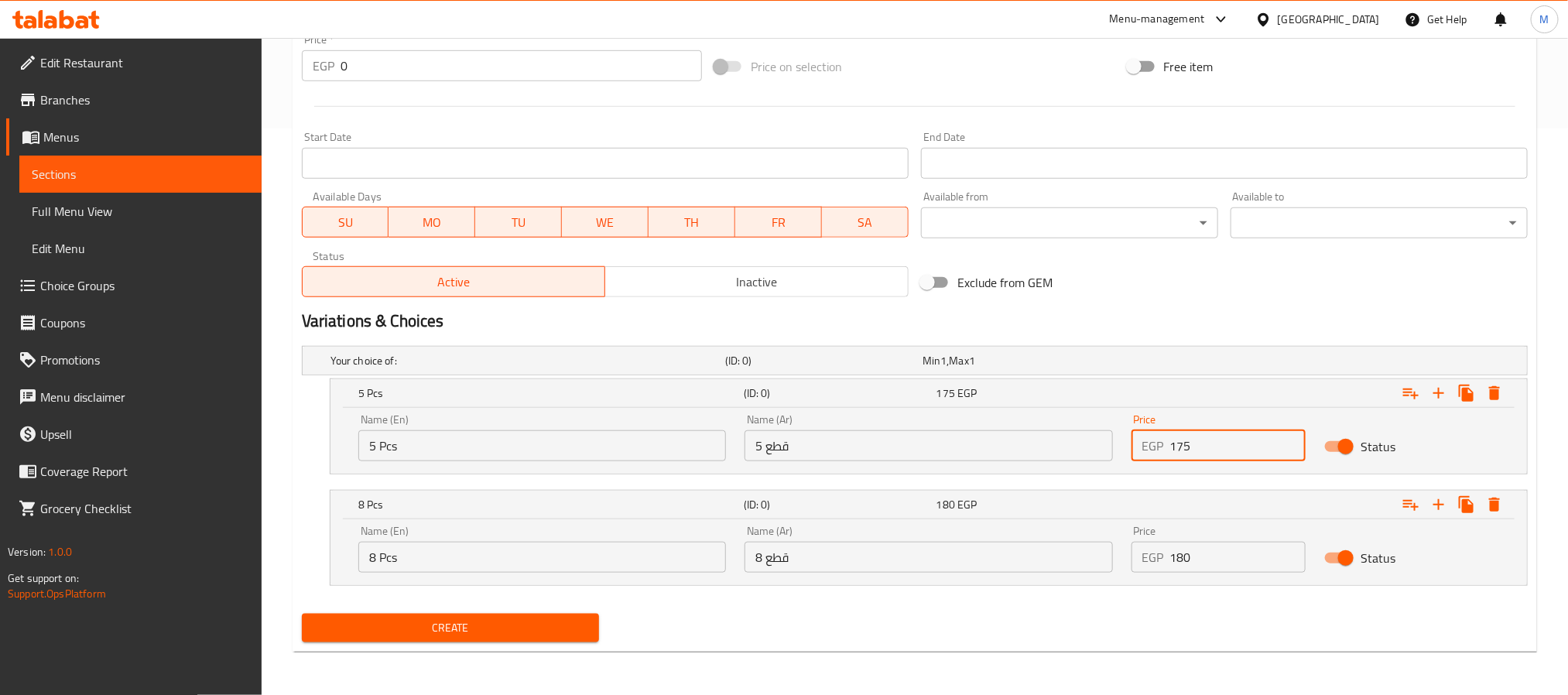
click at [1199, 447] on input "175" at bounding box center [1238, 445] width 136 height 31
click at [1199, 447] on input "0" at bounding box center [1238, 445] width 136 height 31
paste input "175"
type input "175"
click at [1215, 548] on input "180" at bounding box center [1238, 557] width 136 height 31
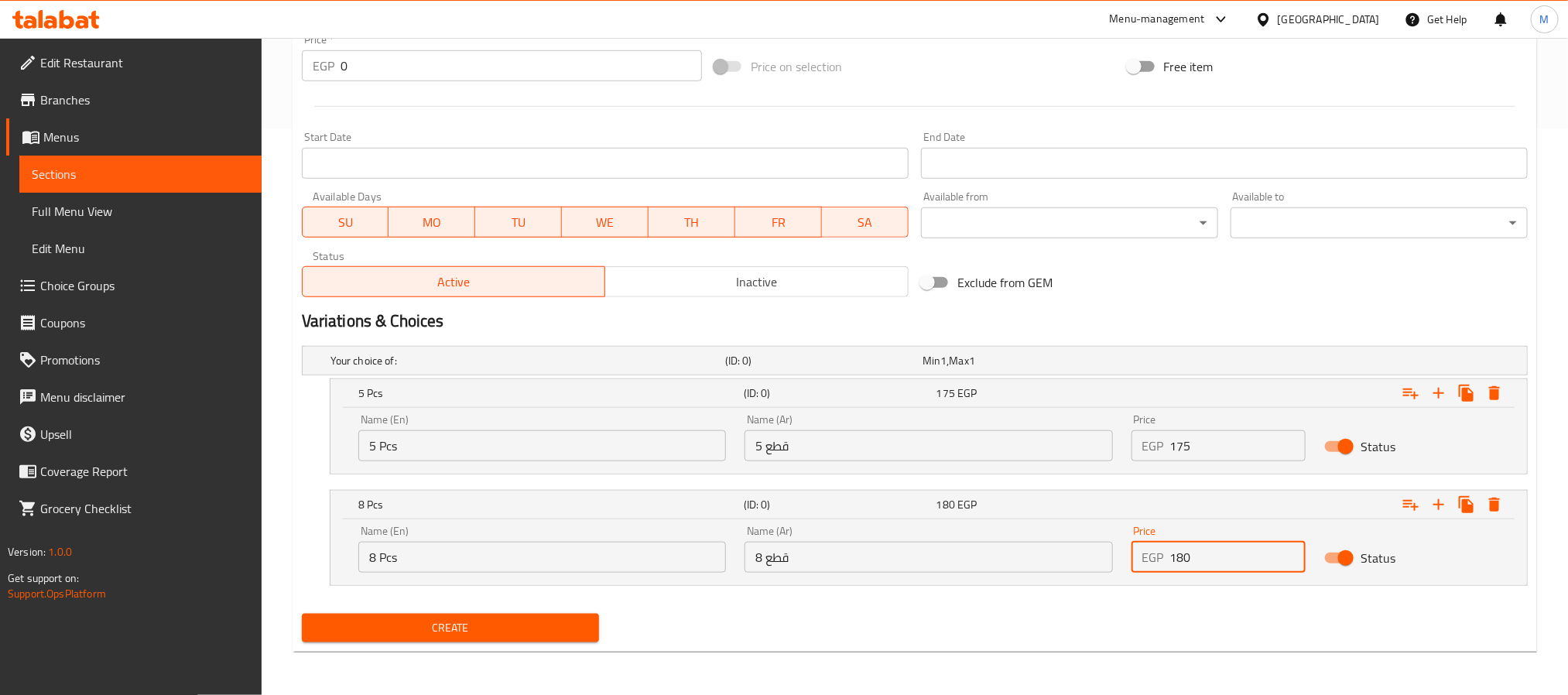
click at [1215, 551] on input "180" at bounding box center [1238, 557] width 136 height 31
click at [1215, 559] on input "180" at bounding box center [1238, 557] width 136 height 31
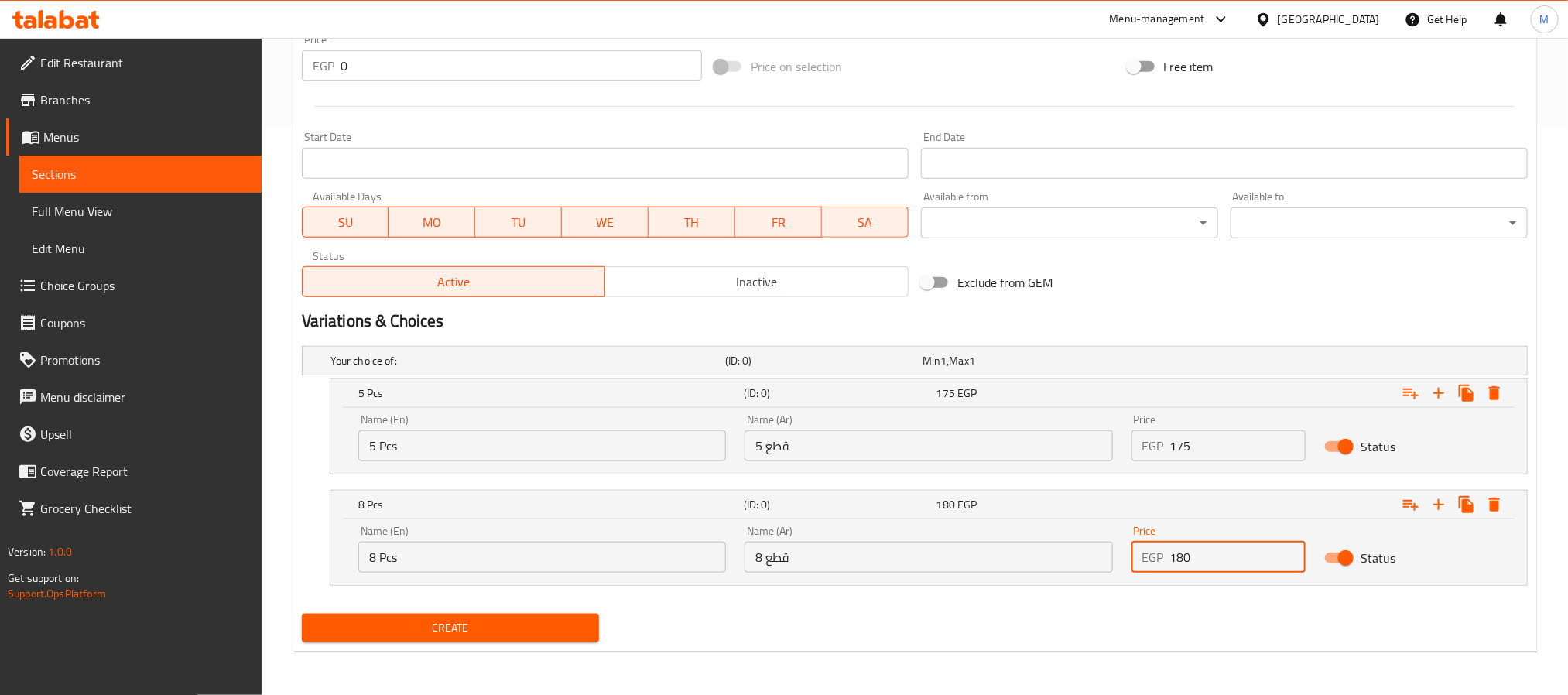
click at [1215, 559] on input "180" at bounding box center [1238, 557] width 136 height 31
type input "180"
click at [945, 632] on div "Create" at bounding box center [915, 628] width 1238 height 41
click at [546, 626] on span "Create" at bounding box center [451, 628] width 273 height 19
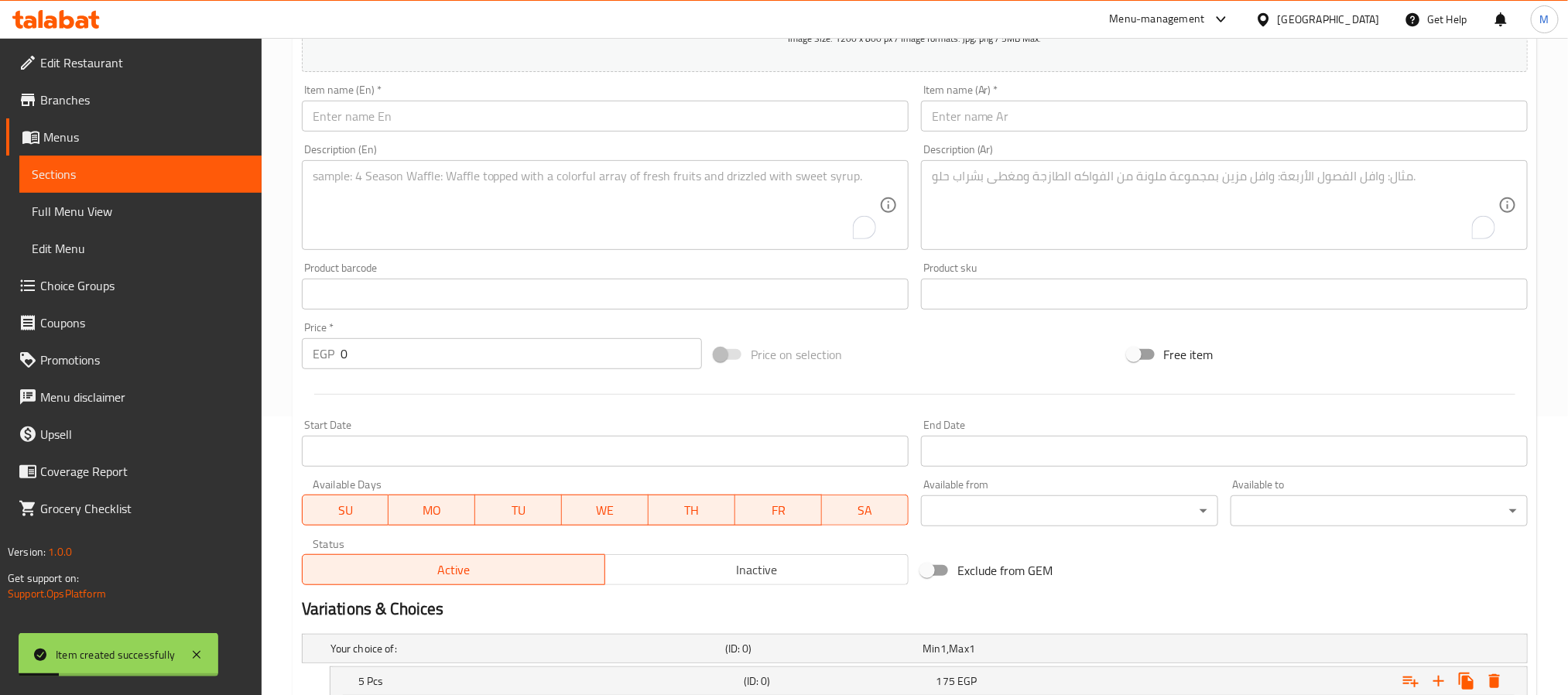
scroll to position [219, 0]
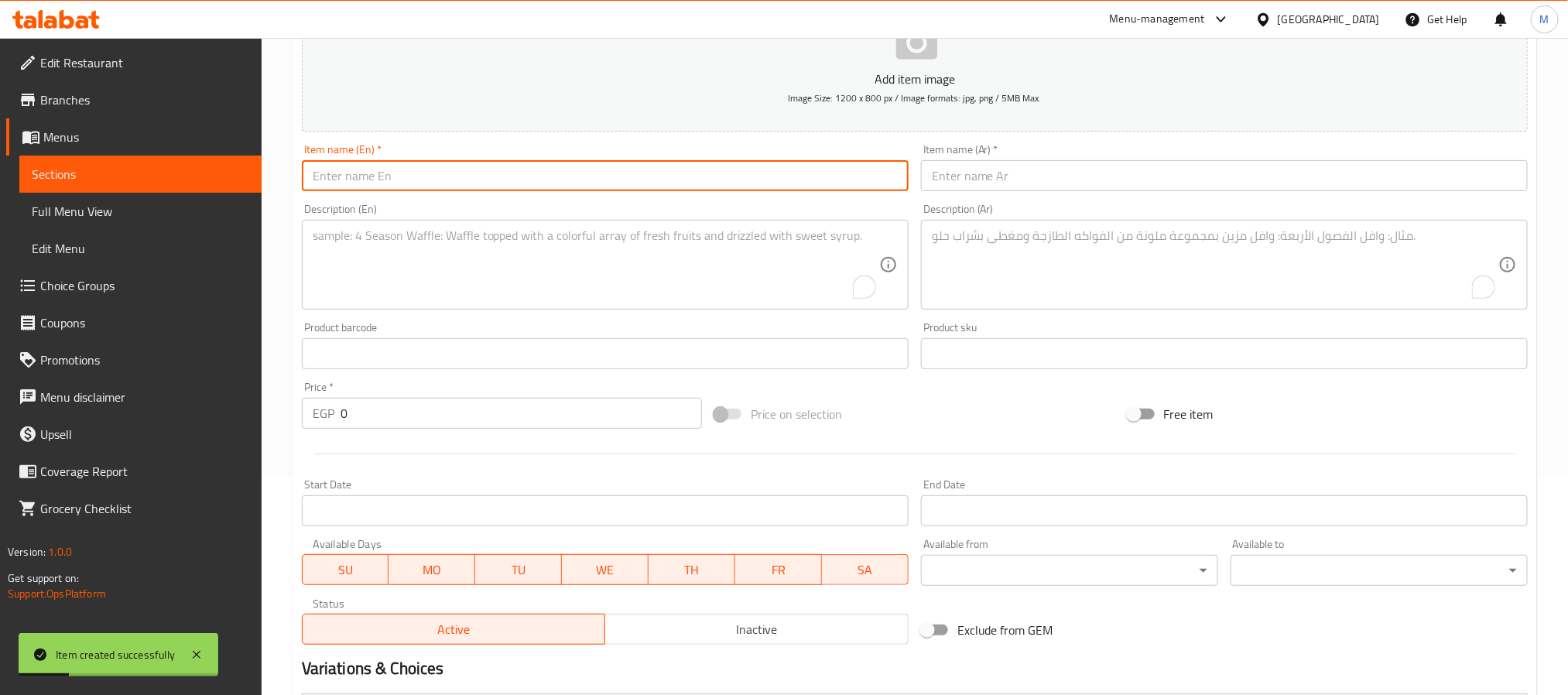
click at [523, 168] on input "text" at bounding box center [605, 176] width 606 height 31
paste input "Hot Big Dynamite Roll"
type input "Hot Big Dynamite Roll"
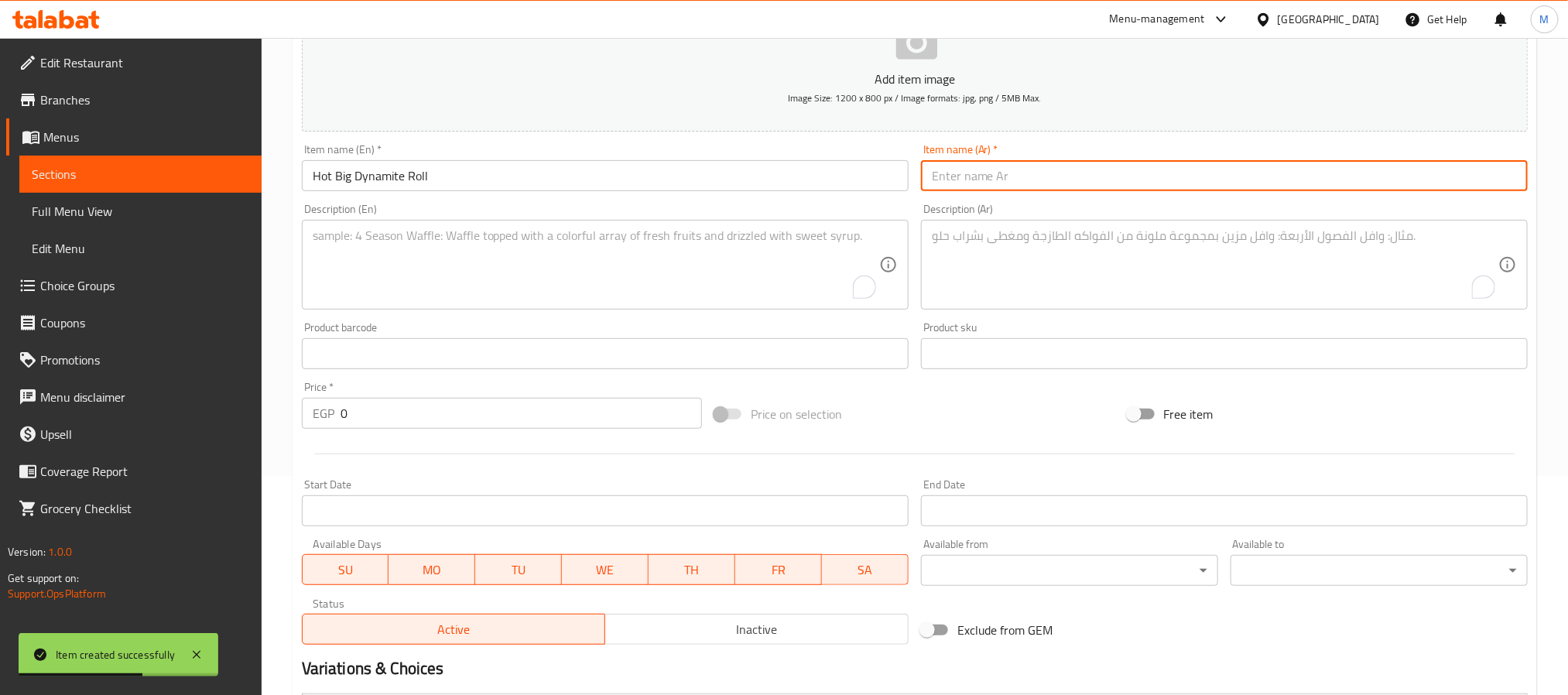
click at [1294, 179] on input "text" at bounding box center [1224, 176] width 606 height 31
paste input "ديناميت"
type input "هوت بيج ديناميت رول"
click at [691, 263] on textarea "To enrich screen reader interactions, please activate Accessibility in Grammarl…" at bounding box center [596, 266] width 566 height 74
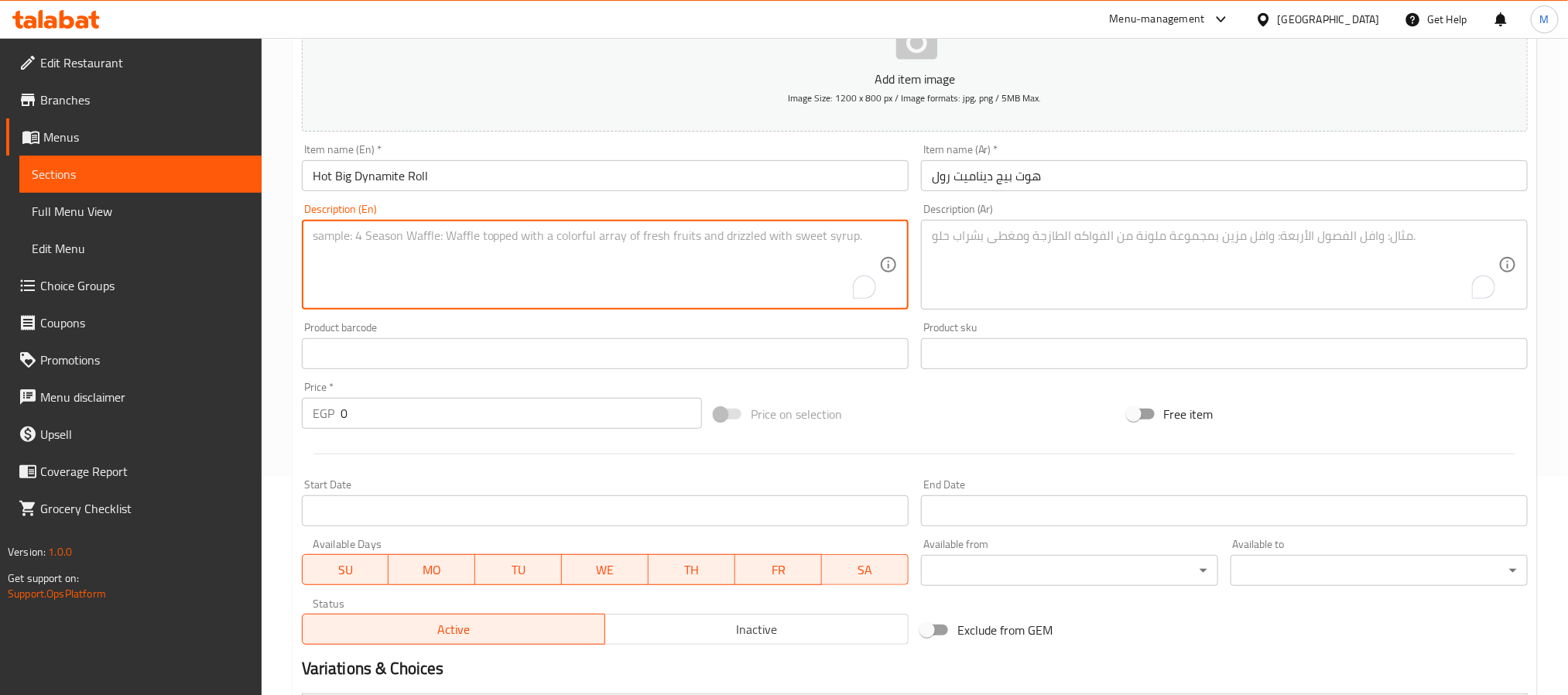
paste textarea "Salmon, shrimp and cheese topped with salmon."
type textarea "Salmon, shrimp and cheese topped with salmon."
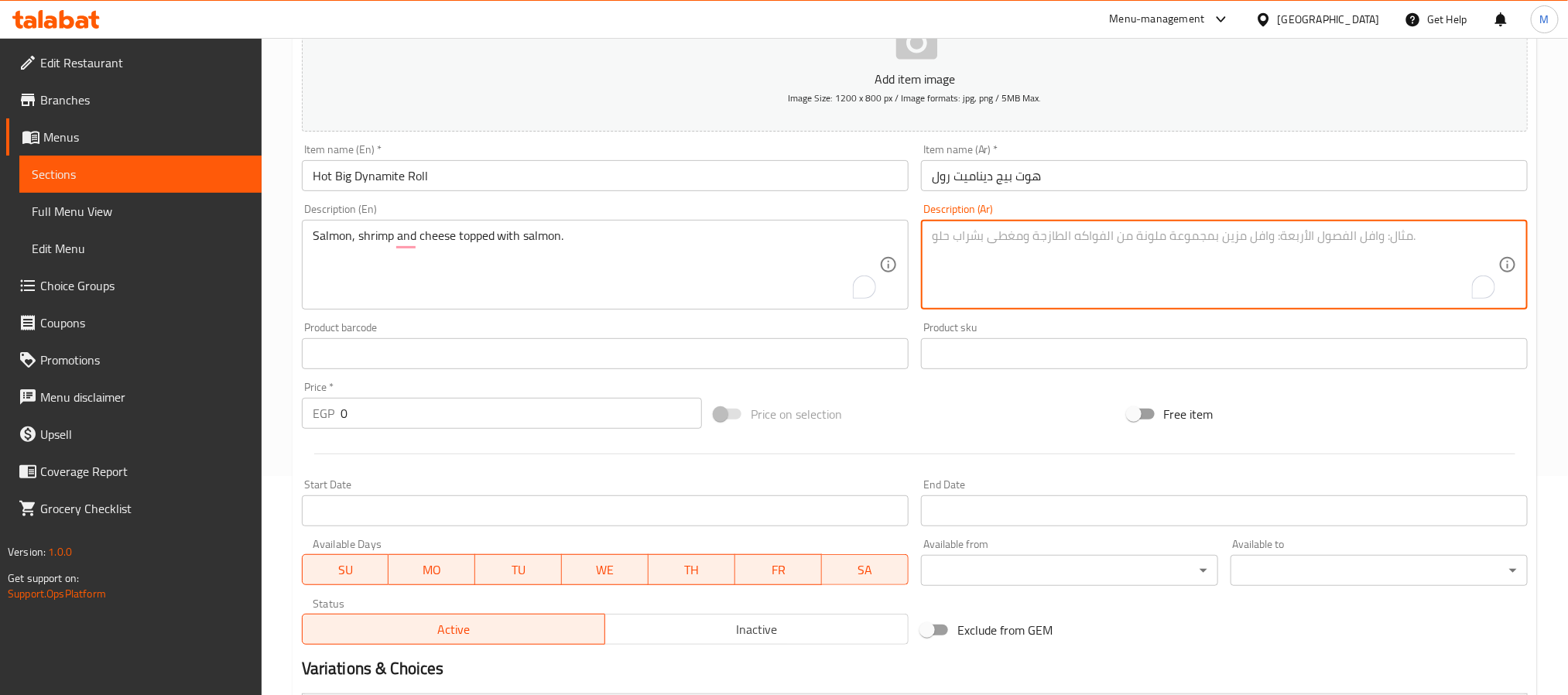
click at [1280, 250] on textarea "To enrich screen reader interactions, please activate Accessibility in Grammarl…" at bounding box center [1215, 266] width 566 height 74
paste textarea "سمك السلمون والروبيان والجبن يعلوه سمك السلمون."
click at [1020, 239] on textarea "سمك السلمون والروبيان والجبن يعلوه سمك السلمون." at bounding box center [1215, 266] width 566 height 74
click at [987, 235] on textarea "سمك السلمون والروبيان والجبن عليه سمك السلمون." at bounding box center [1215, 266] width 566 height 74
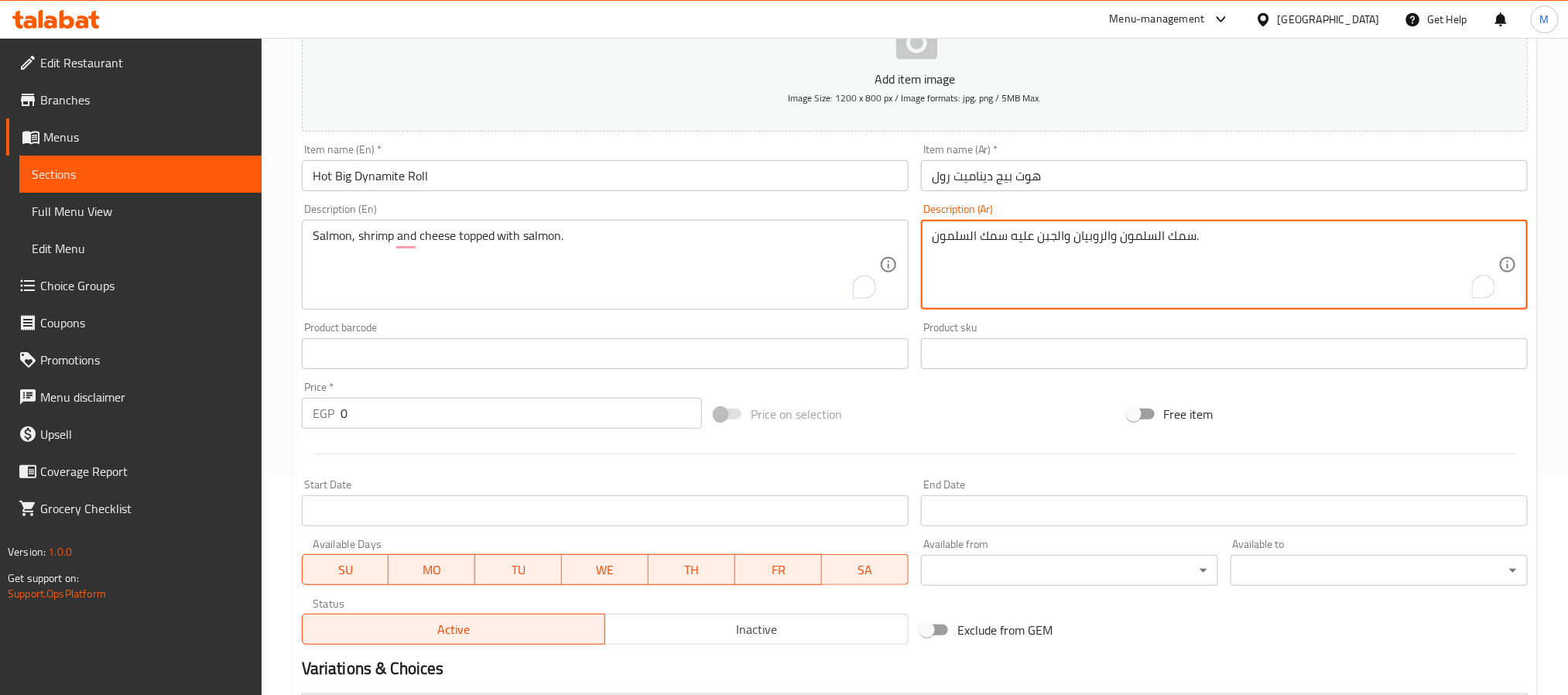
click at [987, 235] on textarea "سمك السلمون والروبيان والجبن عليه سمك السلمون." at bounding box center [1215, 266] width 566 height 74
click at [978, 240] on textarea "سمك السلمون والروبيان والجبن عليه السلمون." at bounding box center [1215, 266] width 566 height 74
click at [969, 238] on textarea "سمك السلمون والروبيان والجبن عليه لسلمون." at bounding box center [1215, 266] width 566 height 74
type textarea "سمك السلمون والروبيان والجبن عليه سلمون."
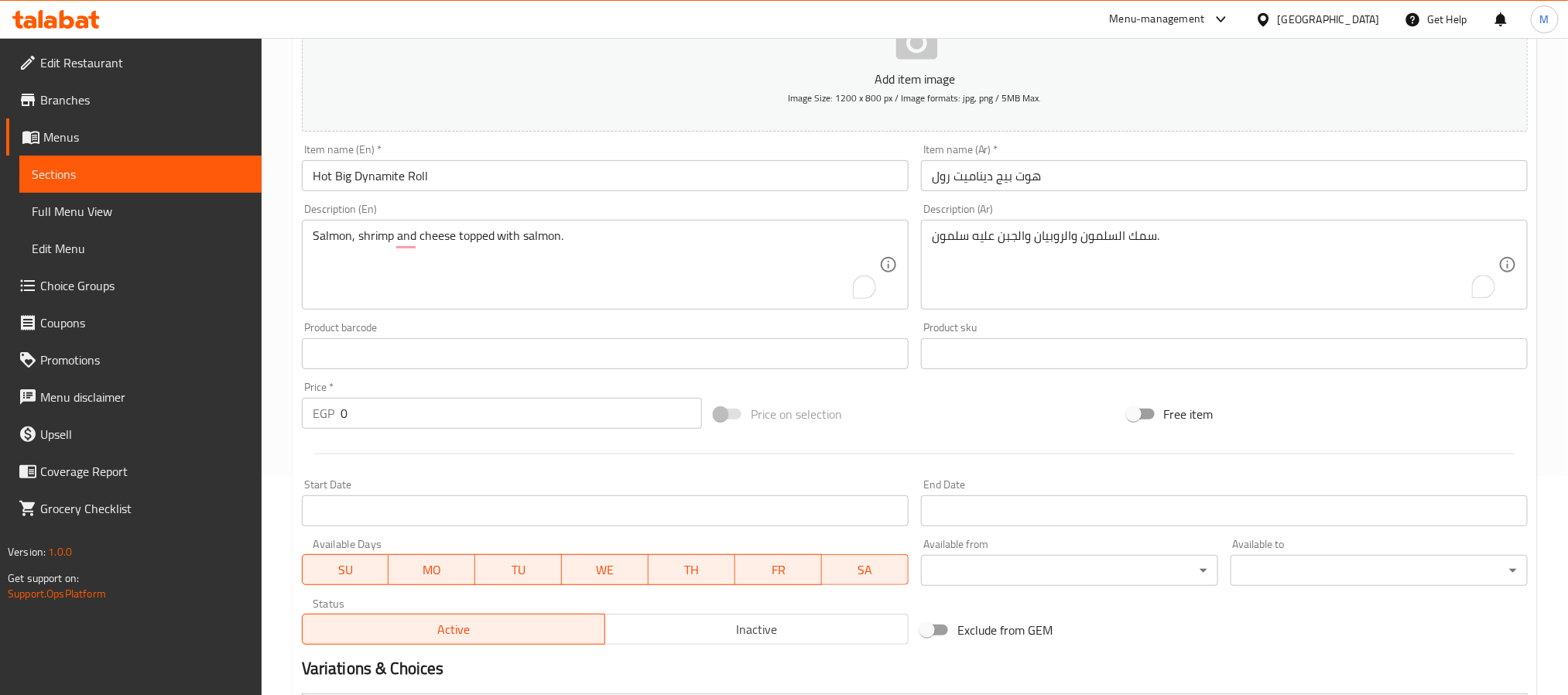
click at [978, 405] on div "Price on selection" at bounding box center [914, 414] width 412 height 42
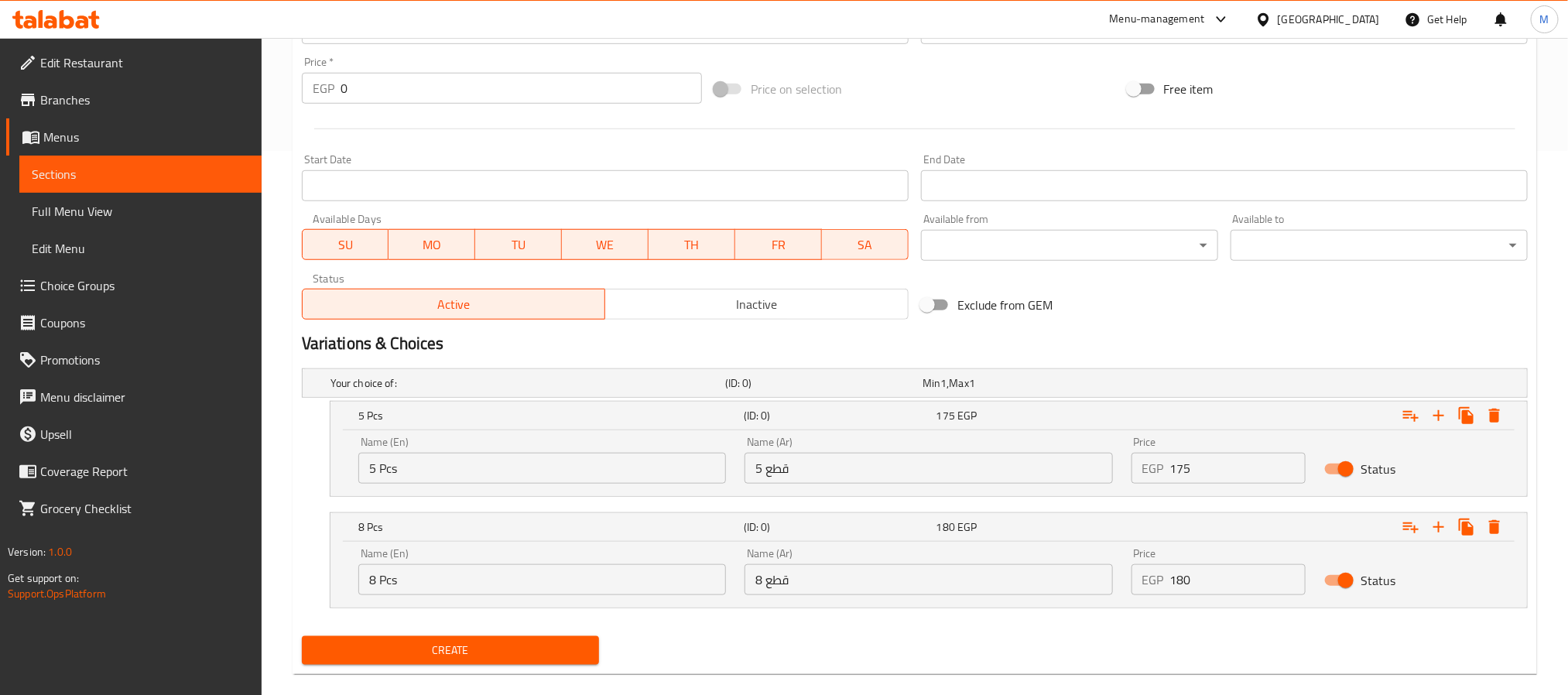
scroll to position [567, 0]
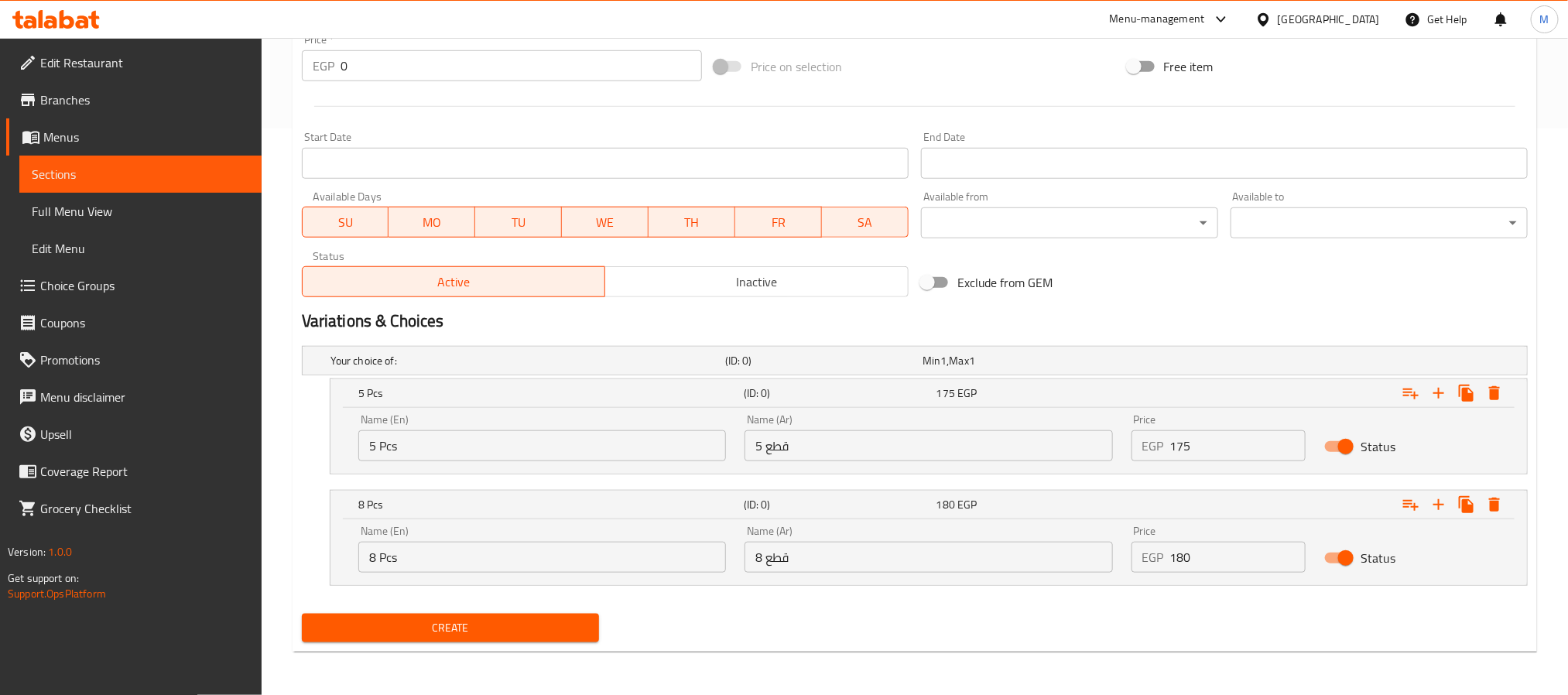
click at [581, 430] on input "5 Pcs" at bounding box center [542, 445] width 367 height 31
click at [585, 449] on input "5 Pcs" at bounding box center [542, 445] width 367 height 31
click at [585, 449] on input "Choice" at bounding box center [542, 445] width 367 height 31
paste input "5 Pcs"
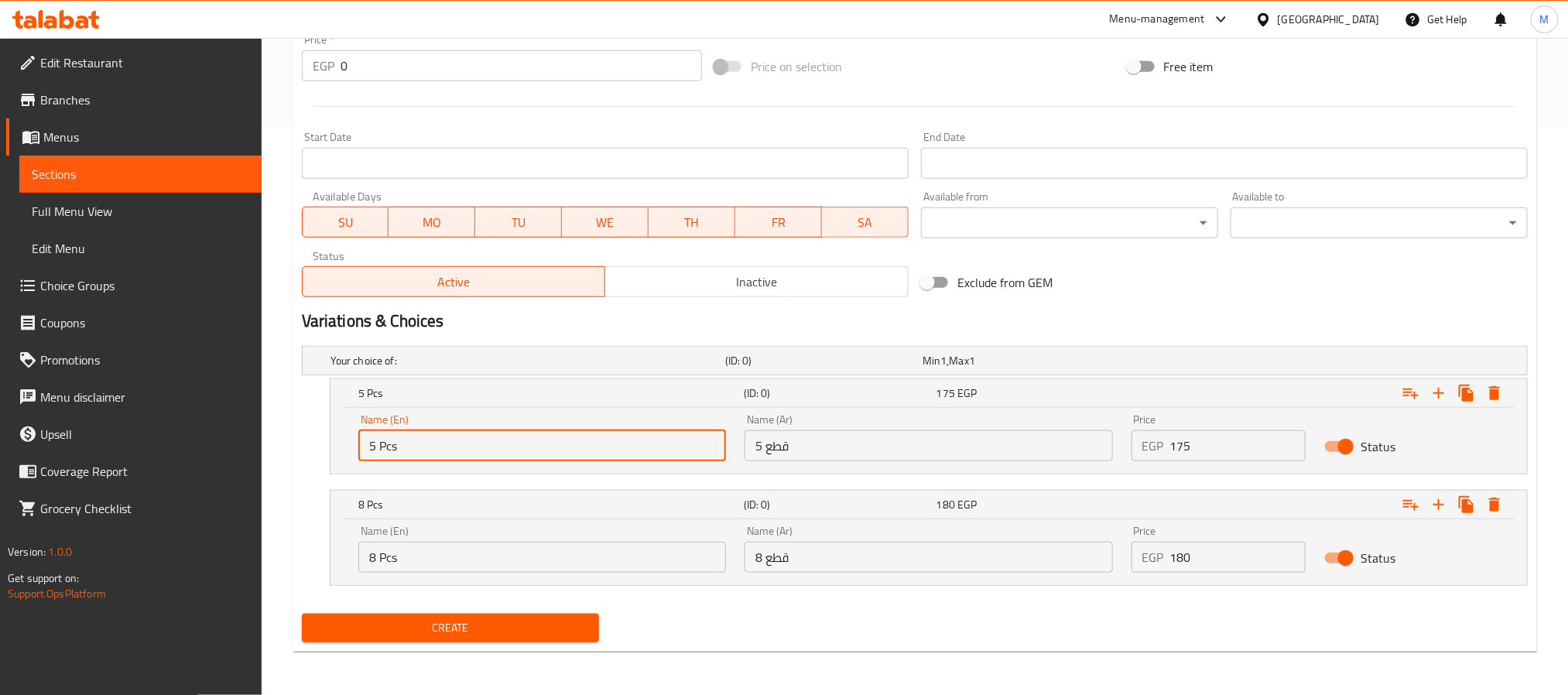
type input "5 Pcs"
drag, startPoint x: 525, startPoint y: 582, endPoint x: 523, endPoint y: 567, distance: 15.1
click at [523, 579] on div "Name (En) 8 Pcs Name (En)" at bounding box center [541, 550] width 386 height 66
click at [527, 563] on input "8 Pcs" at bounding box center [542, 557] width 367 height 31
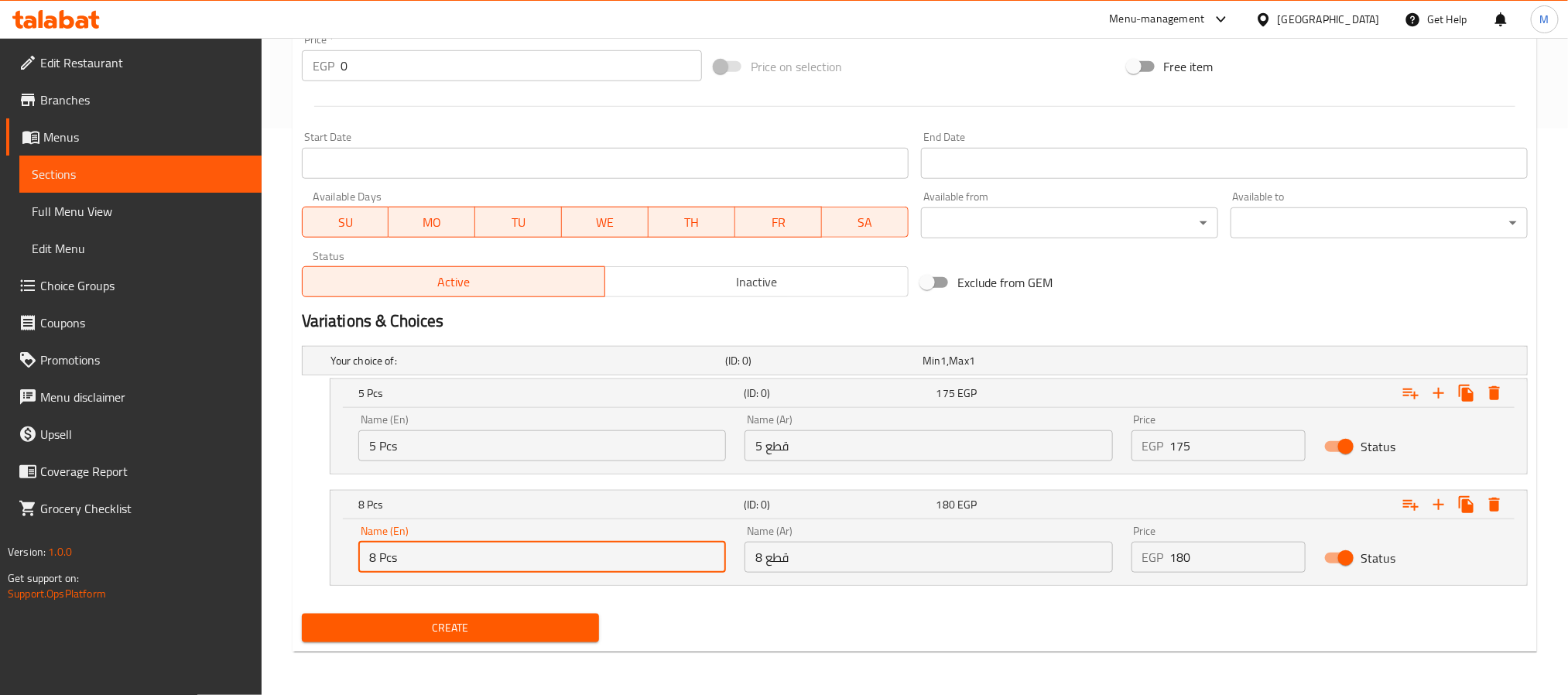
click at [527, 563] on input "8 Pcs" at bounding box center [542, 557] width 367 height 31
click at [527, 563] on input "Choice" at bounding box center [542, 557] width 367 height 31
paste input "8 Pcs"
type input "8 Pcs"
click at [932, 444] on input "5 قطع" at bounding box center [928, 445] width 367 height 31
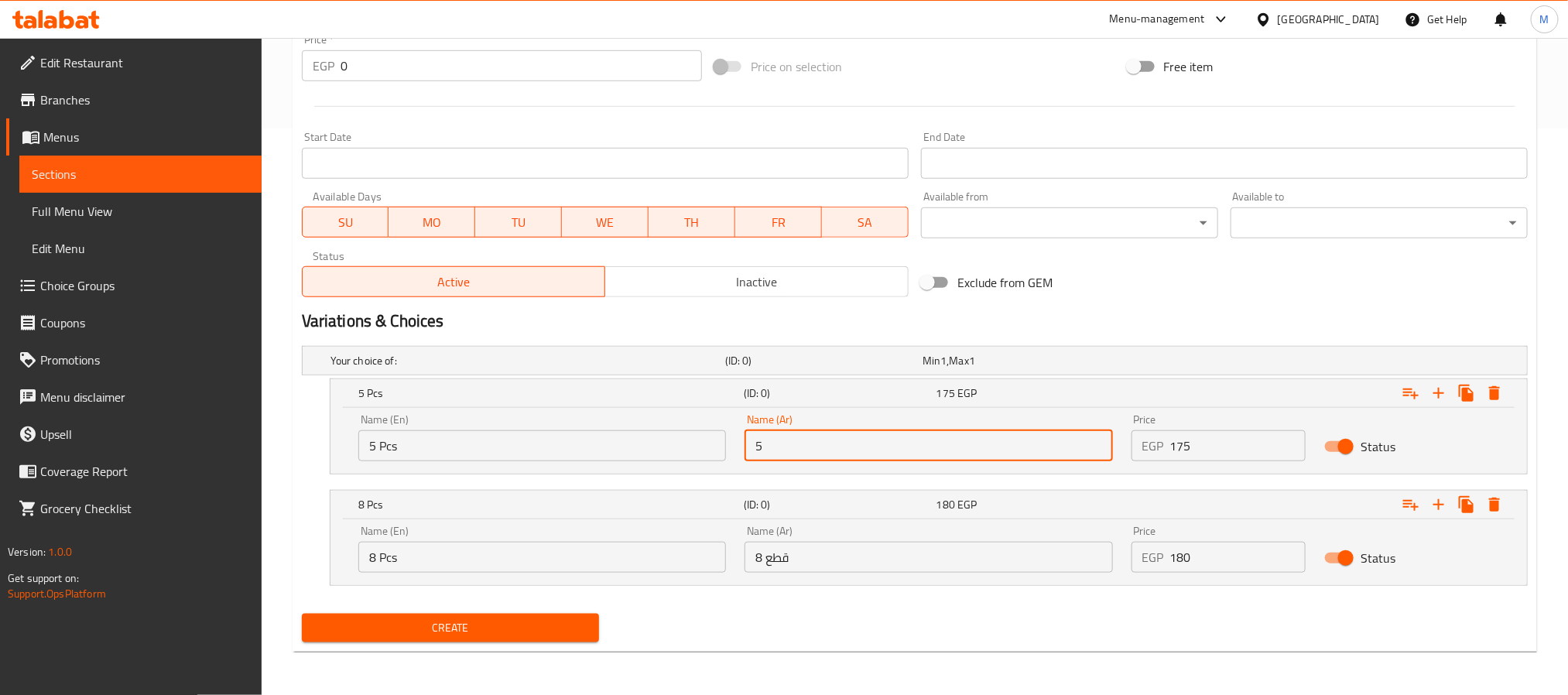
type input "5 قطع"
drag, startPoint x: 882, startPoint y: 567, endPoint x: 889, endPoint y: 548, distance: 20.2
click at [882, 567] on input "8 قطع" at bounding box center [928, 557] width 367 height 31
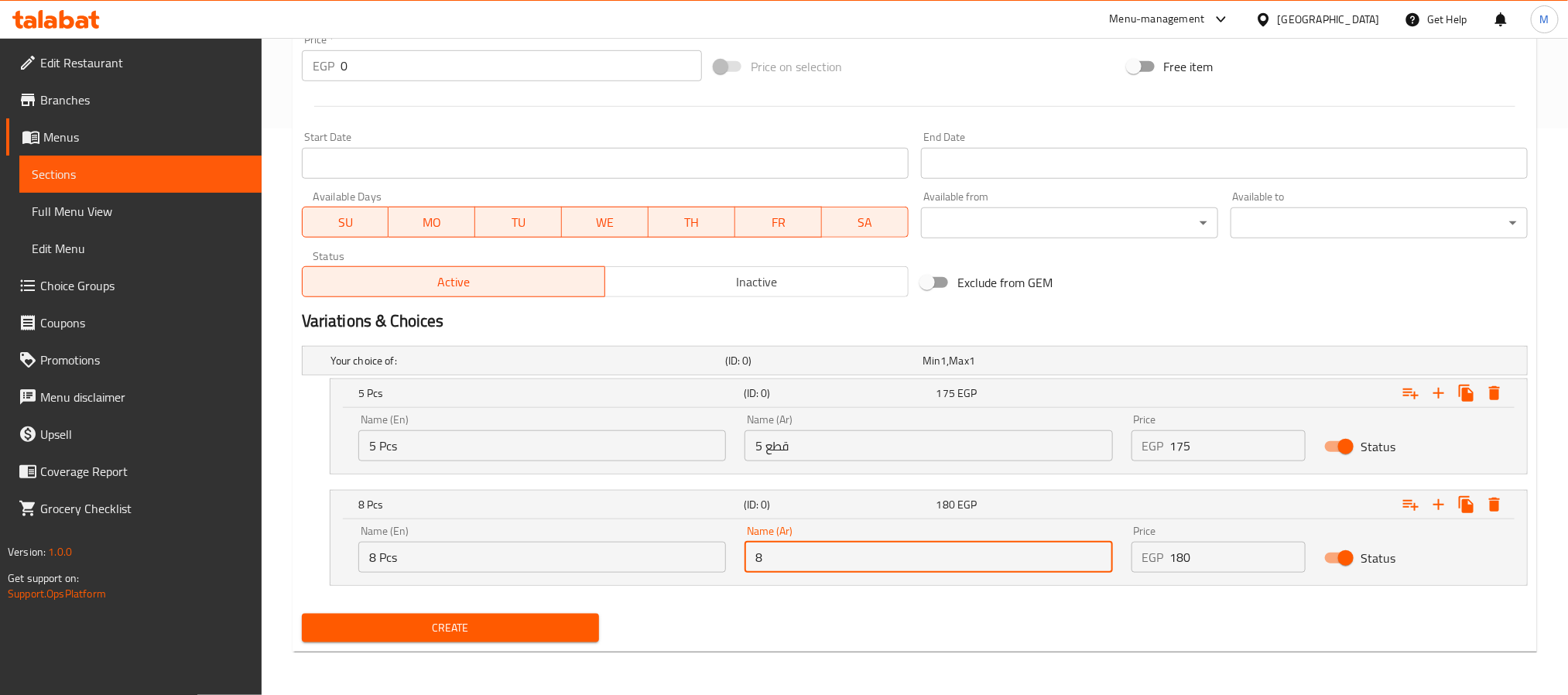
type input "8 قطع"
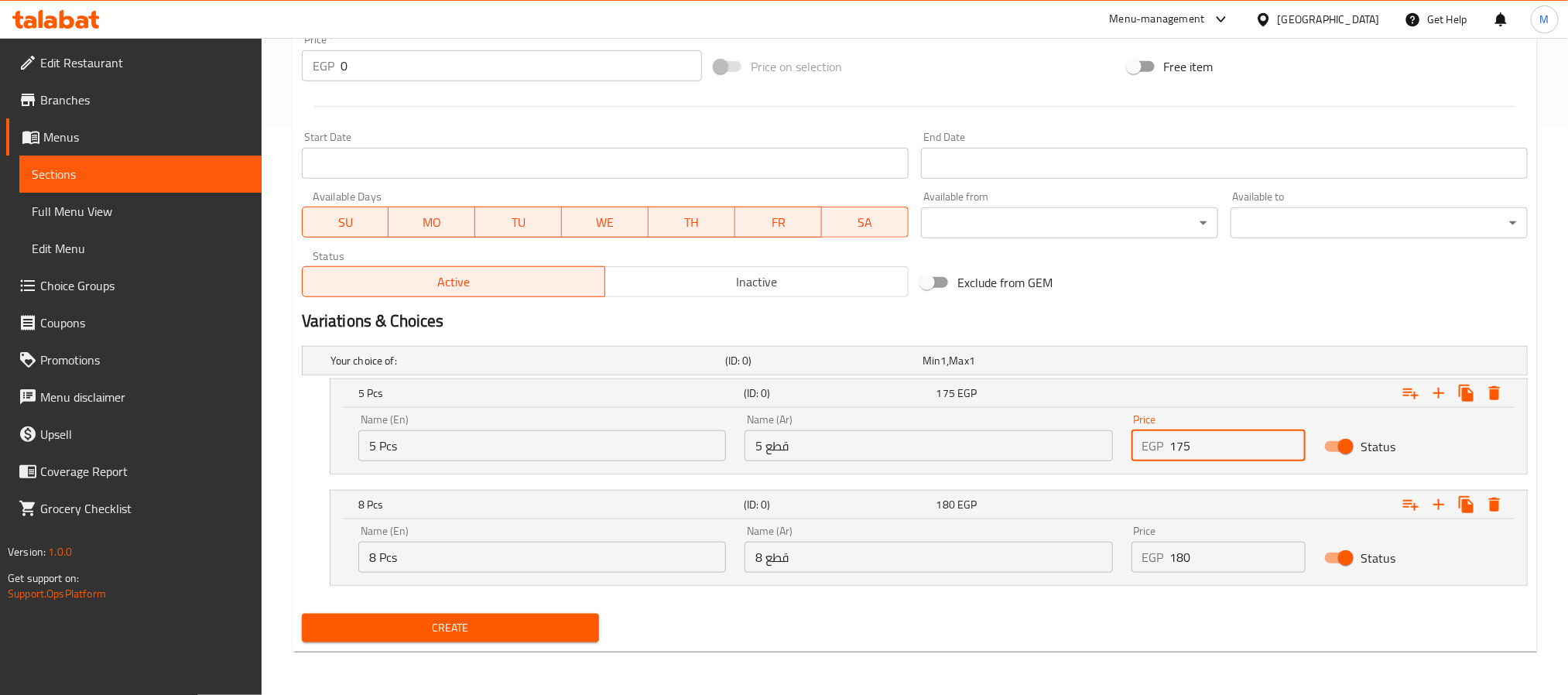
click at [1257, 437] on input "175" at bounding box center [1238, 445] width 136 height 31
click at [1257, 437] on input "0" at bounding box center [1238, 445] width 136 height 31
paste input "175"
type input "175"
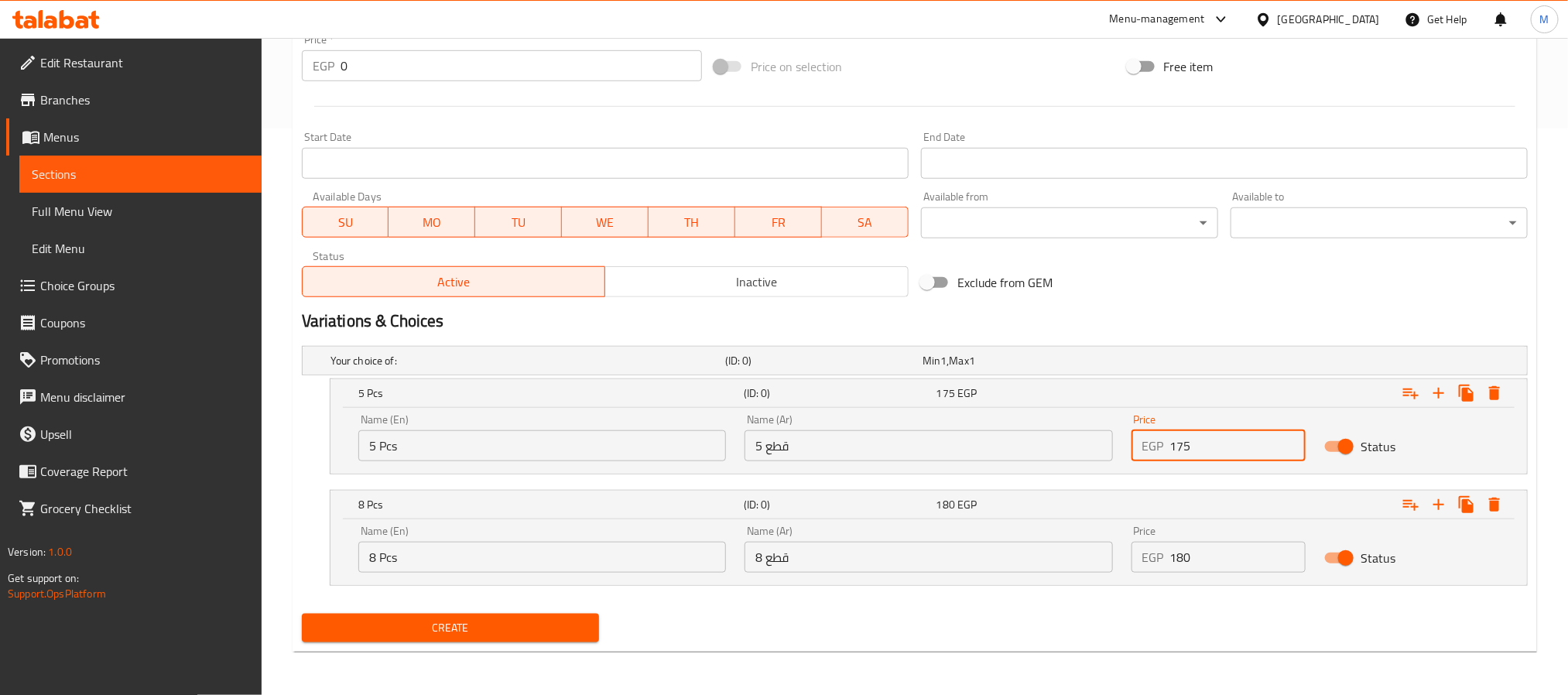
click at [1224, 541] on div "Price EGP 180 Price" at bounding box center [1219, 549] width 175 height 47
click at [1226, 555] on input "180" at bounding box center [1238, 557] width 136 height 31
type input "190"
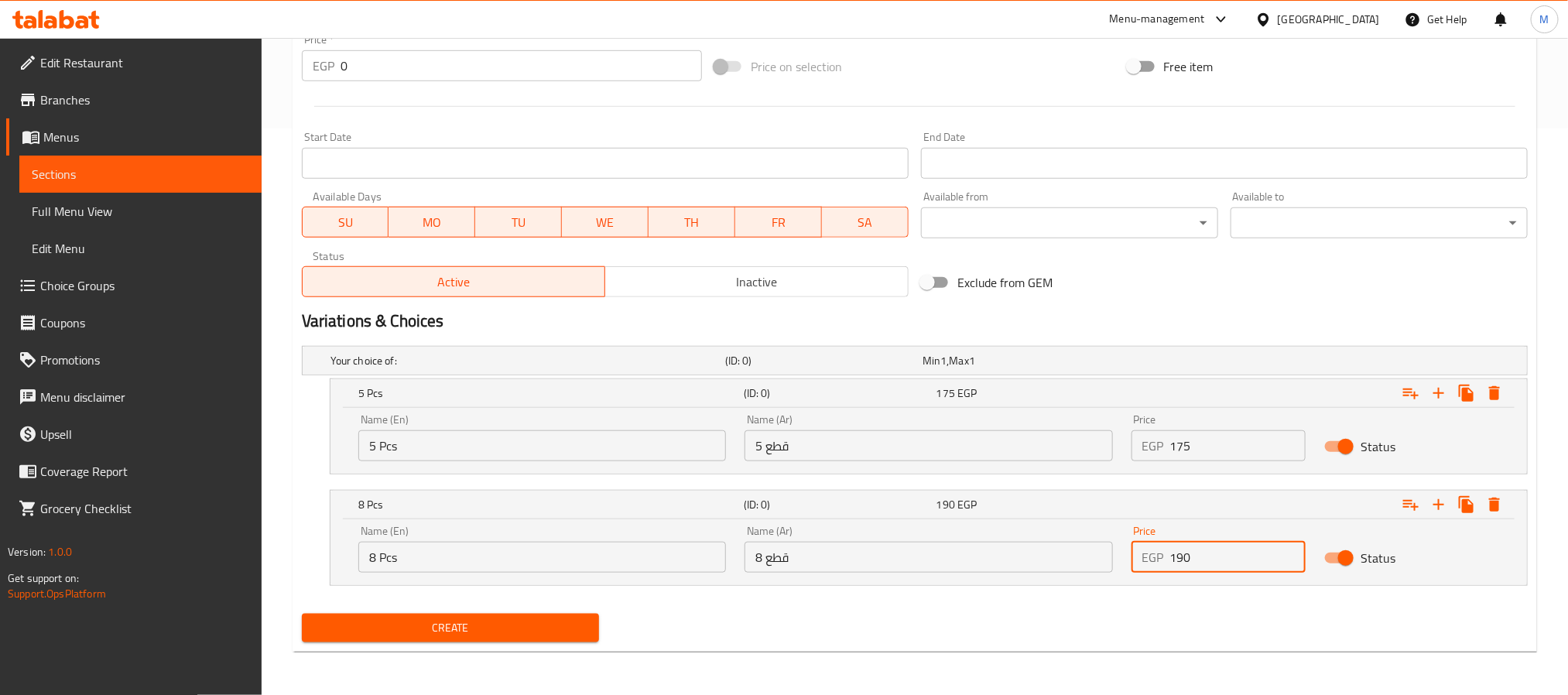
click at [915, 621] on div "Create" at bounding box center [915, 628] width 1238 height 41
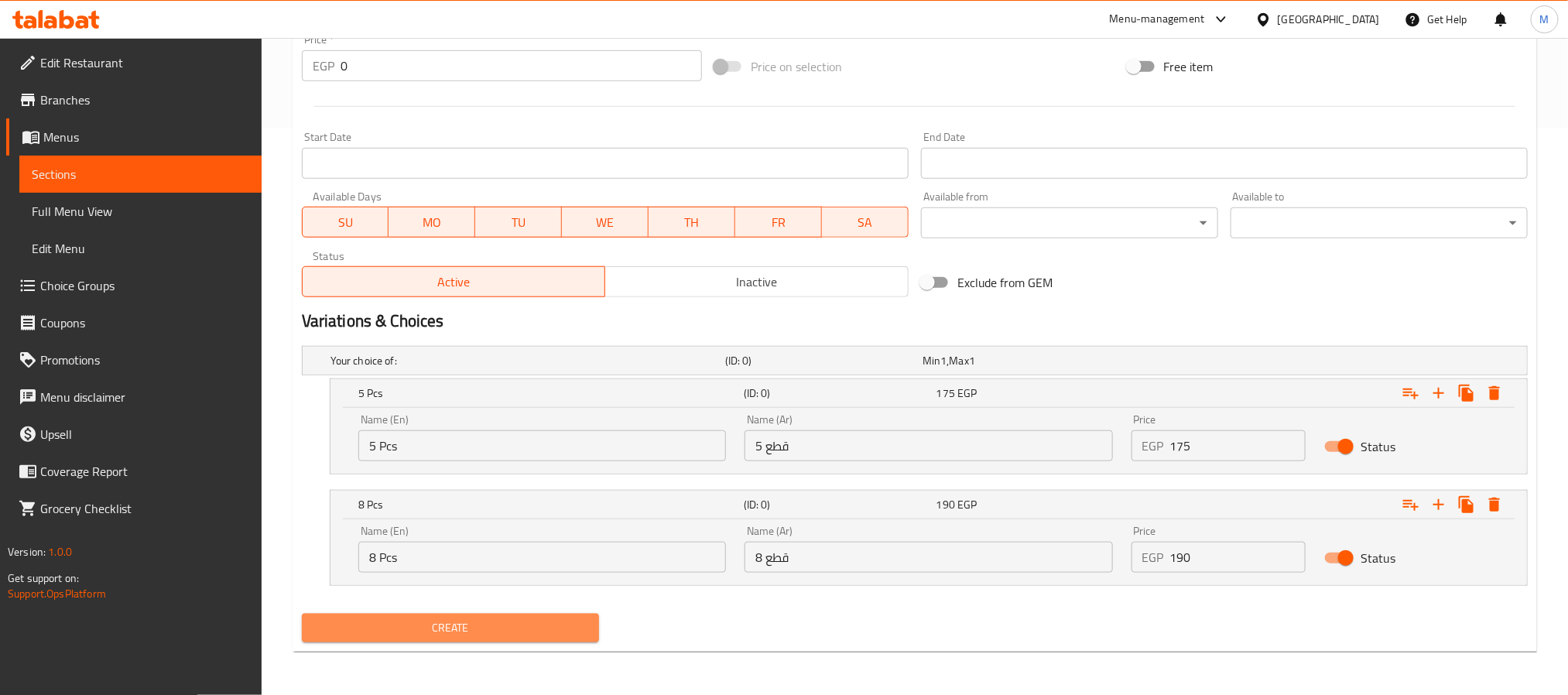
click at [539, 623] on span "Create" at bounding box center [451, 628] width 273 height 19
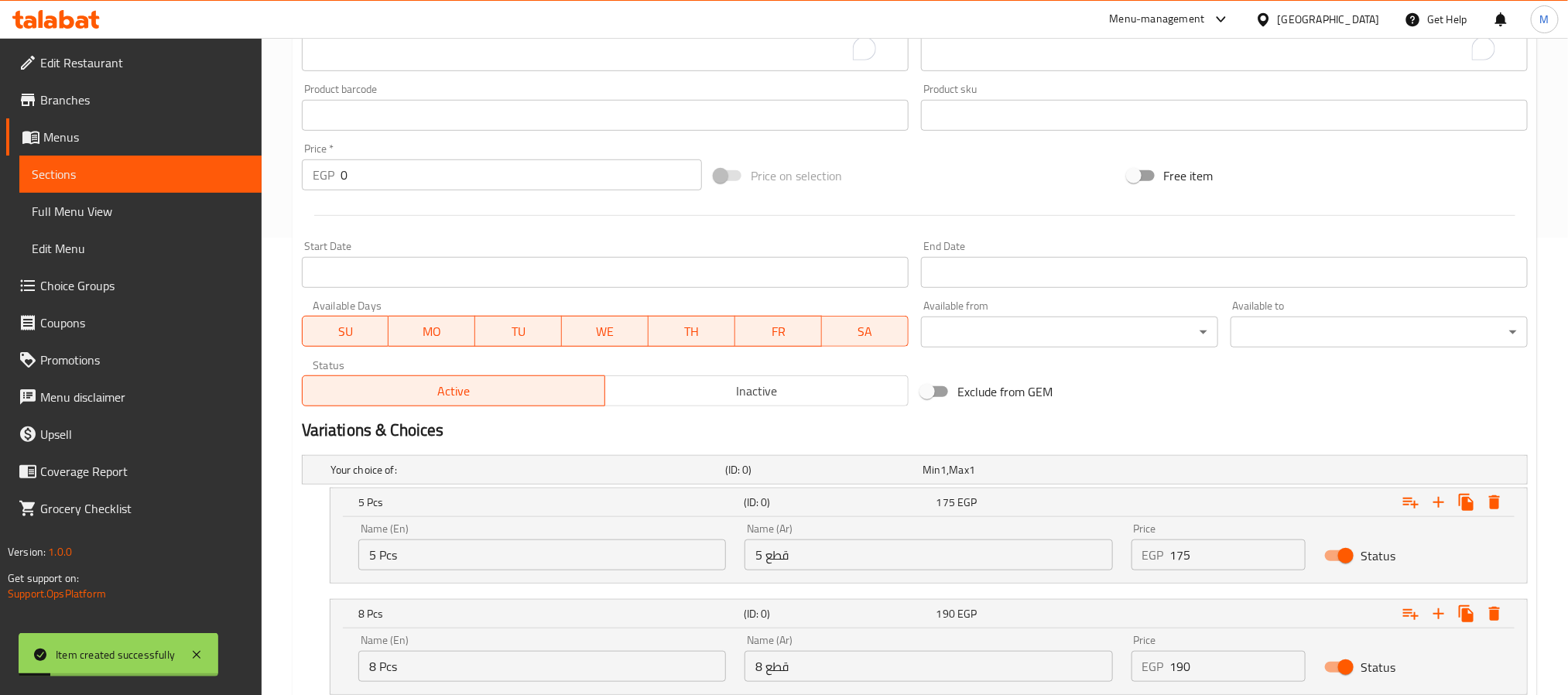
scroll to position [335, 0]
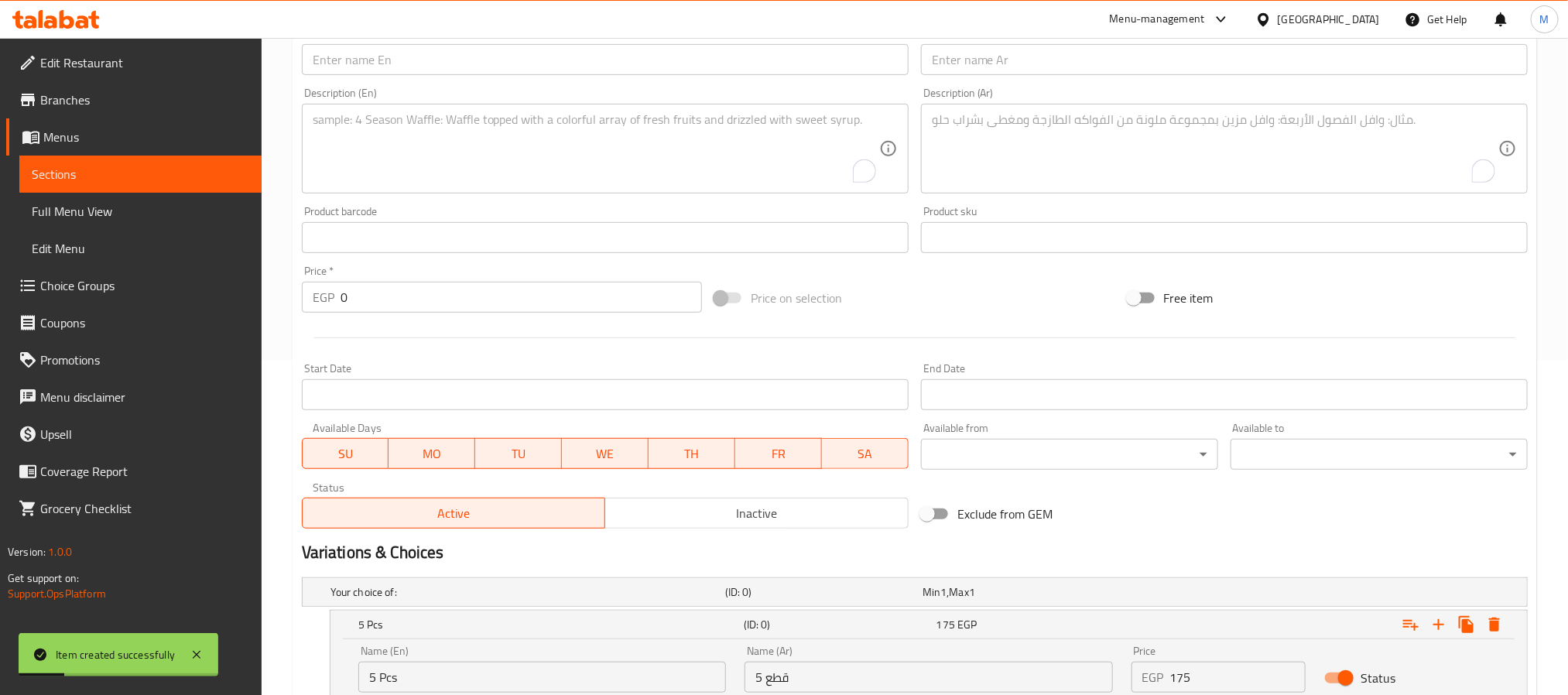
click at [609, 60] on input "text" at bounding box center [605, 59] width 606 height 31
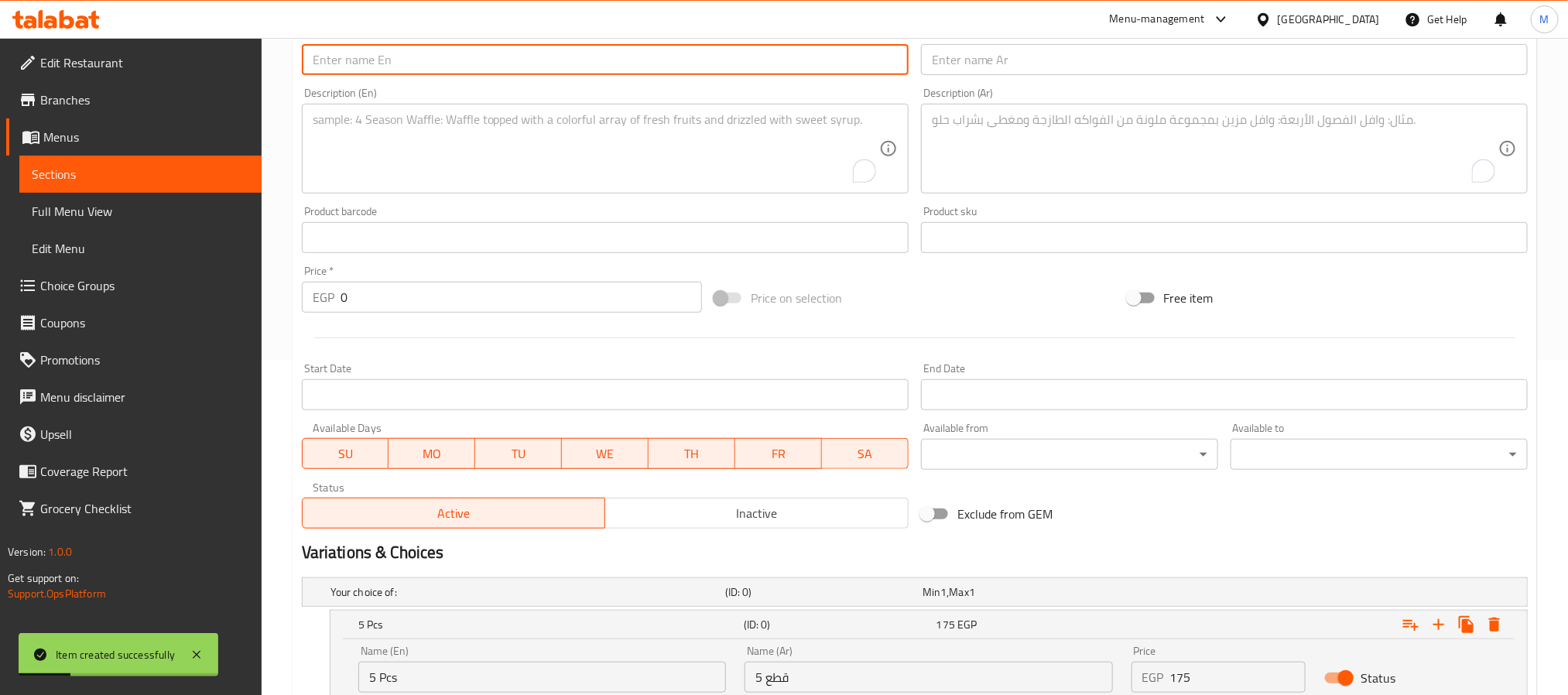
paste input "Hot Volcano Roll"
type input "Hot Volcano Roll"
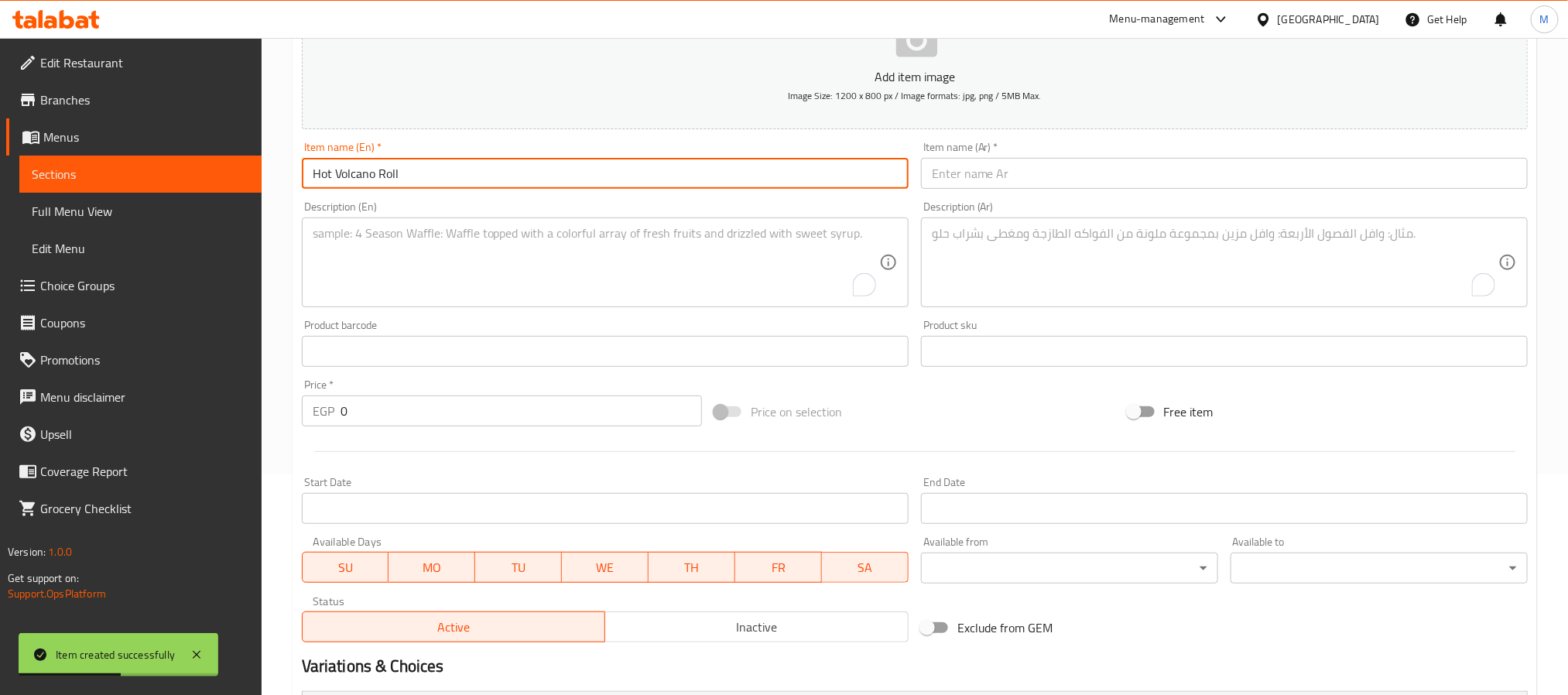
scroll to position [103, 0]
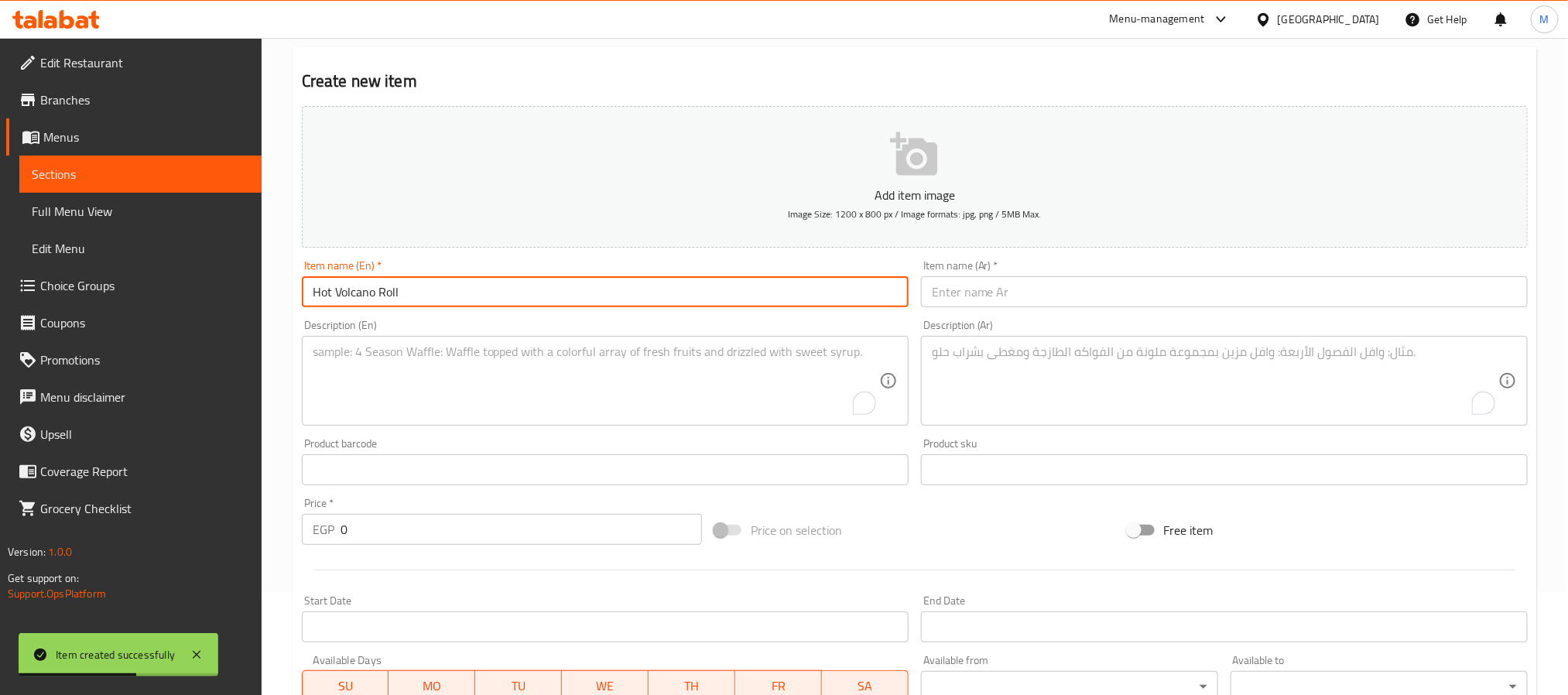
click at [1285, 296] on input "text" at bounding box center [1224, 291] width 606 height 31
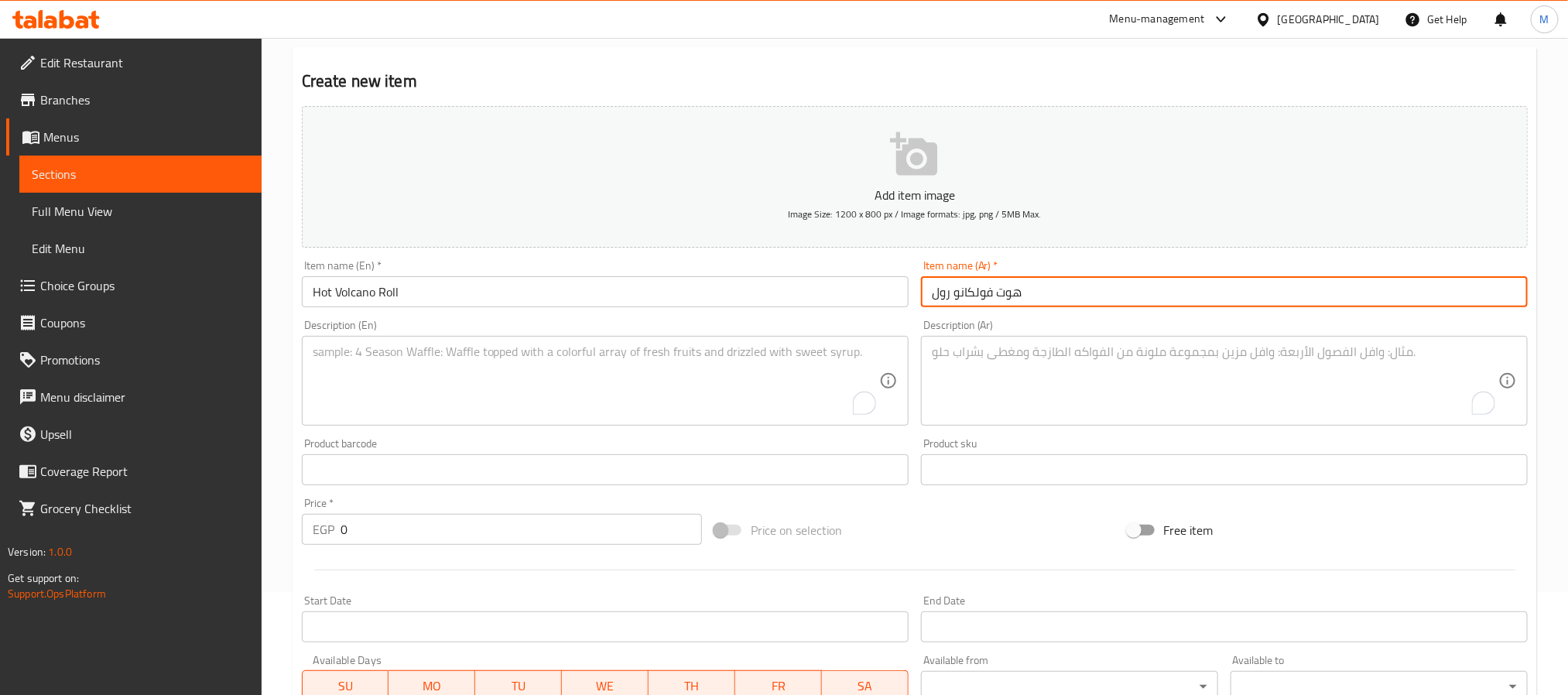
type input "هوت فولكانو رول"
click at [548, 392] on textarea "To enrich screen reader interactions, please activate Accessibility in Grammarl…" at bounding box center [596, 381] width 566 height 74
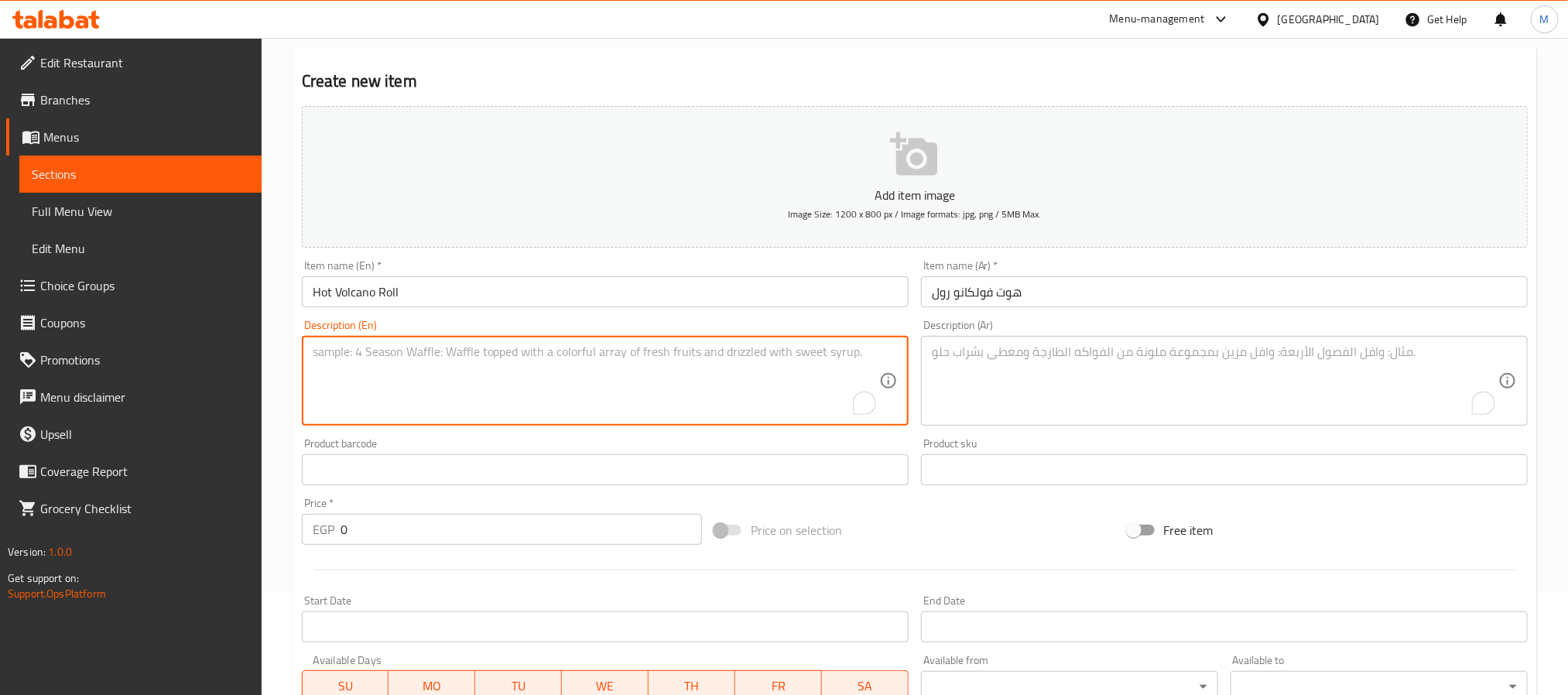
paste textarea "Shrimp tempura with avocado topped with smoked salmon."
type textarea "Shrimp tempura with avocado topped with smoked salmon."
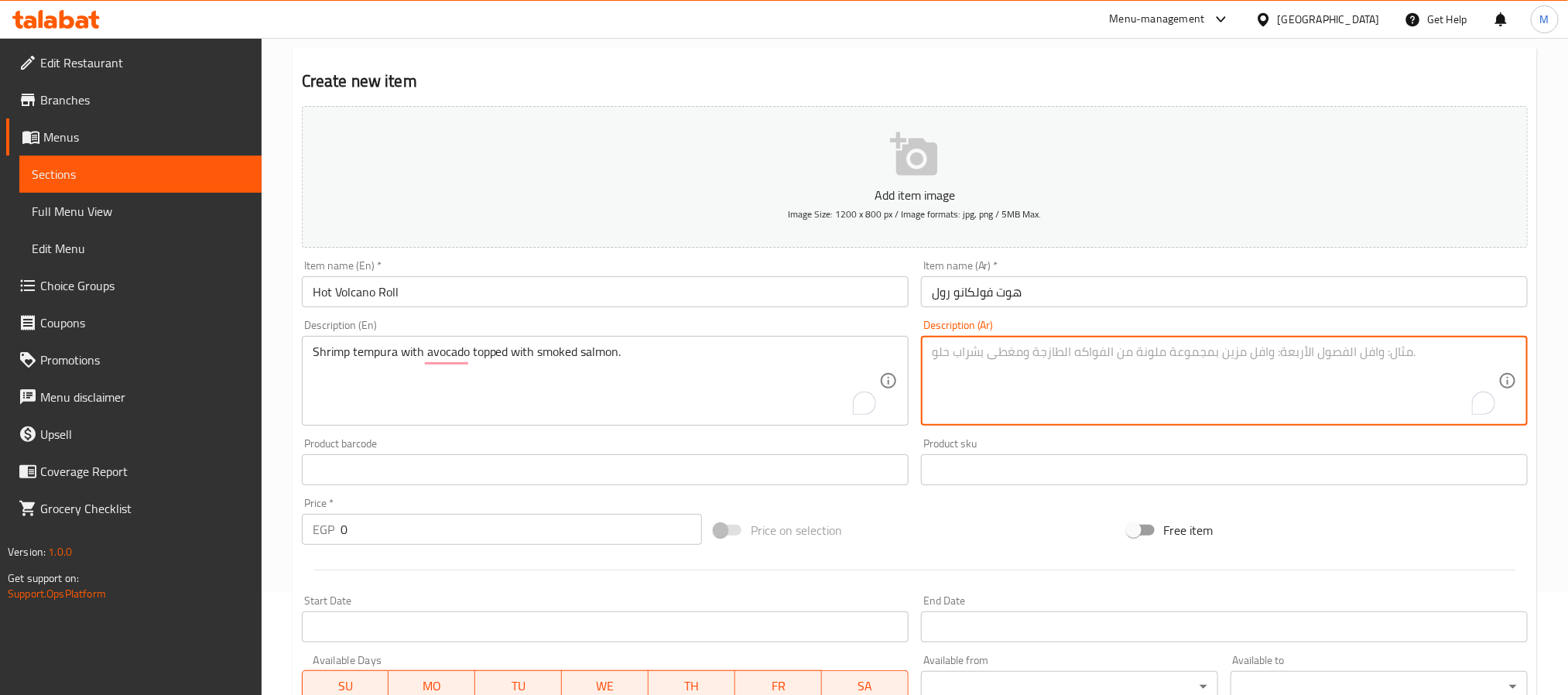
click at [1222, 374] on textarea "To enrich screen reader interactions, please activate Accessibility in Grammarl…" at bounding box center [1215, 381] width 566 height 74
paste textarea "روبيان تمبورا مع الأفوكادو ومغطى بالسلمون المدخن."
type textarea "روبيان تمبورا مع الأفوكادو ومغطى بالسلمون المدخن."
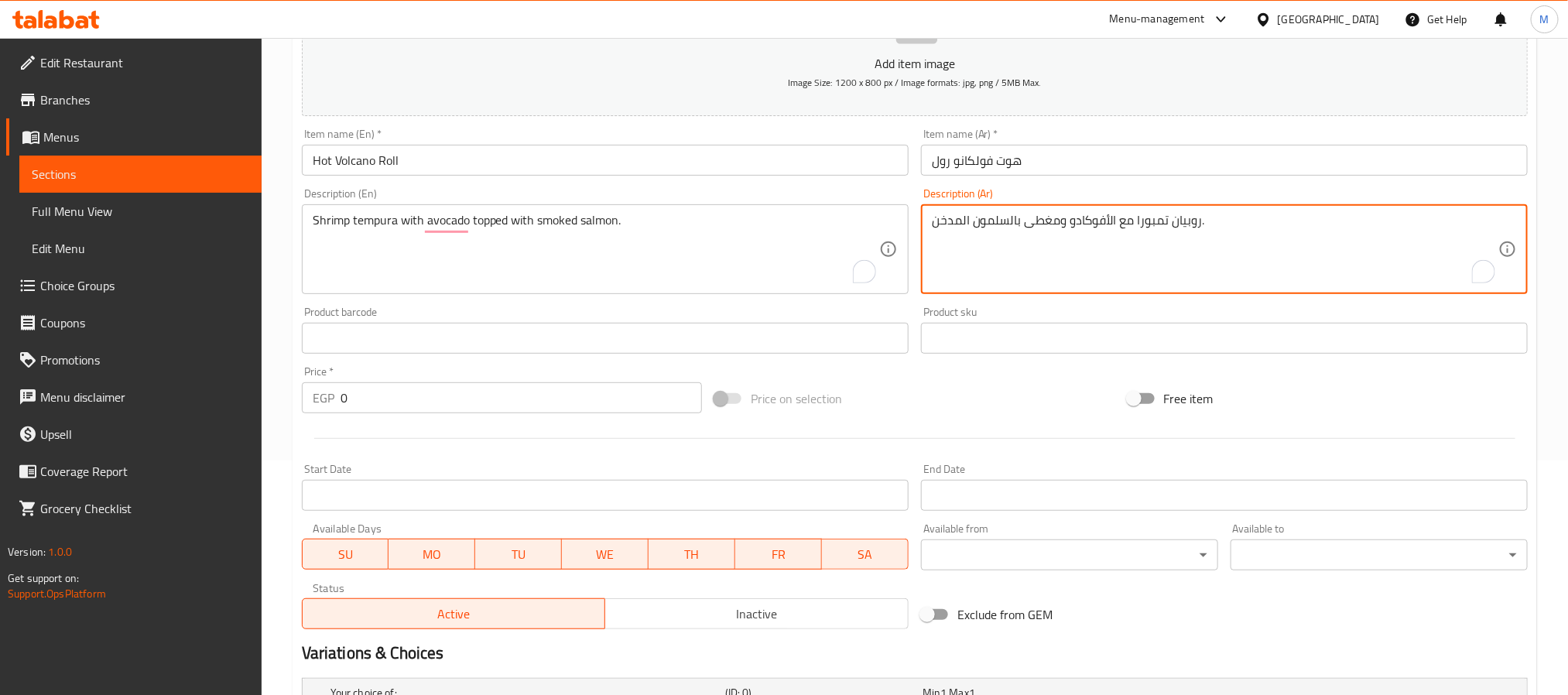
scroll to position [567, 0]
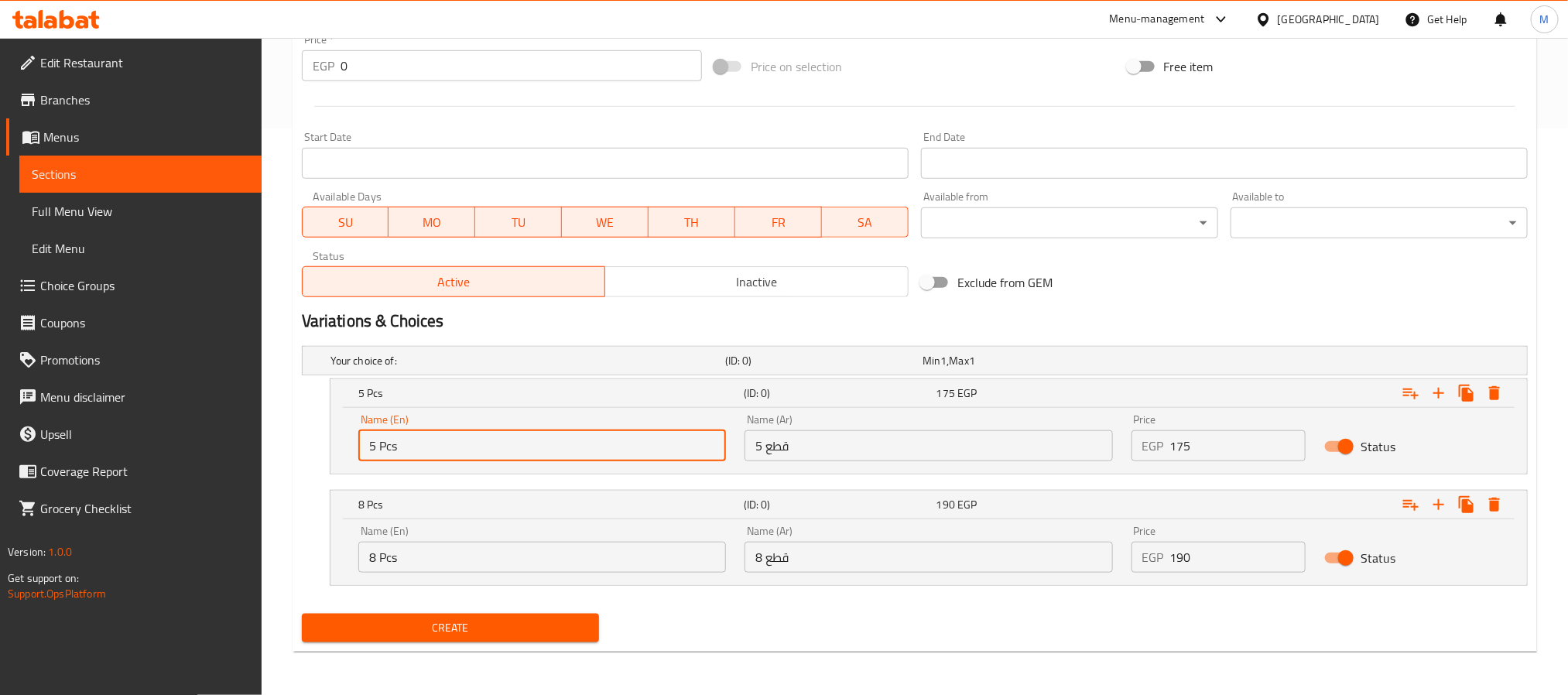
click at [623, 446] on input "5 Pcs" at bounding box center [542, 445] width 367 height 31
click at [623, 446] on input "Choice" at bounding box center [542, 445] width 367 height 31
paste input "4 Pcs"
type input "4 Pcs"
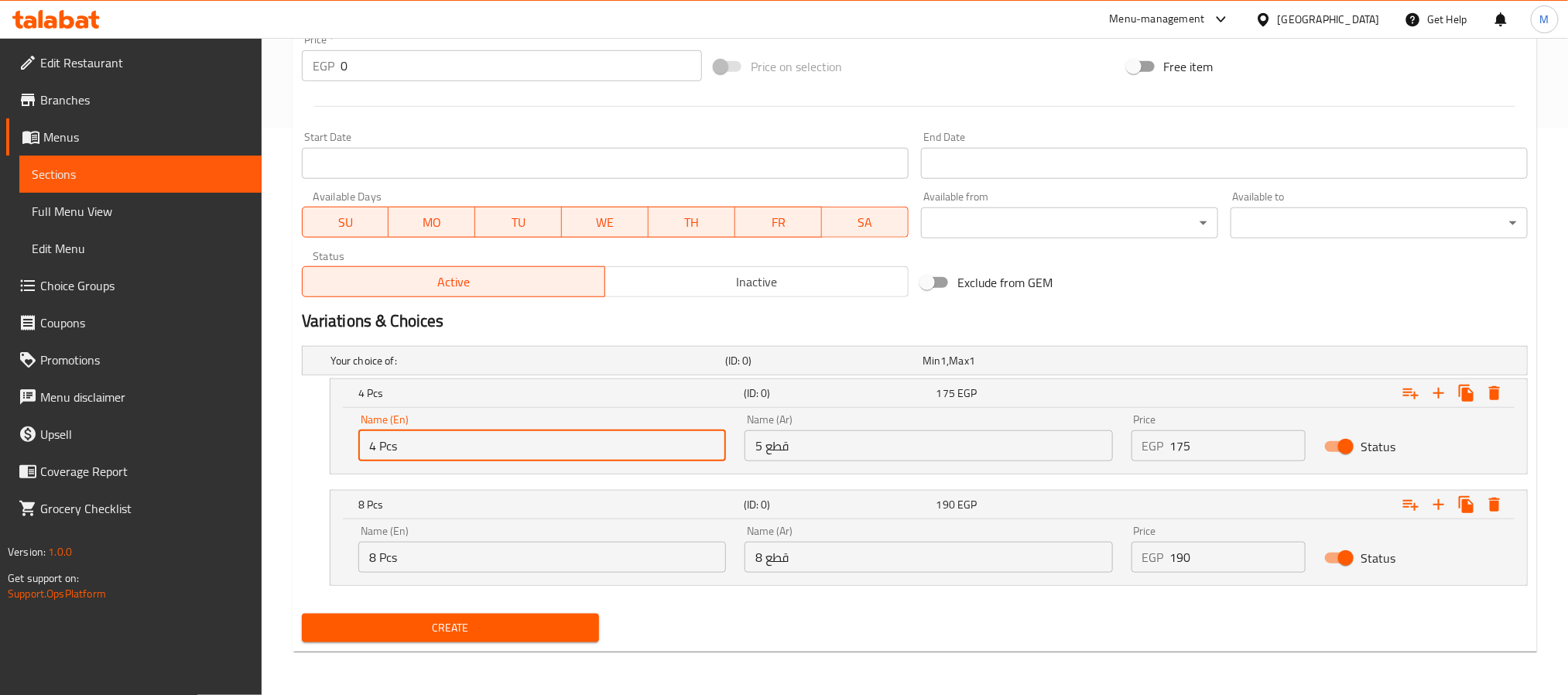
click at [673, 560] on input "8 Pcs" at bounding box center [542, 557] width 367 height 31
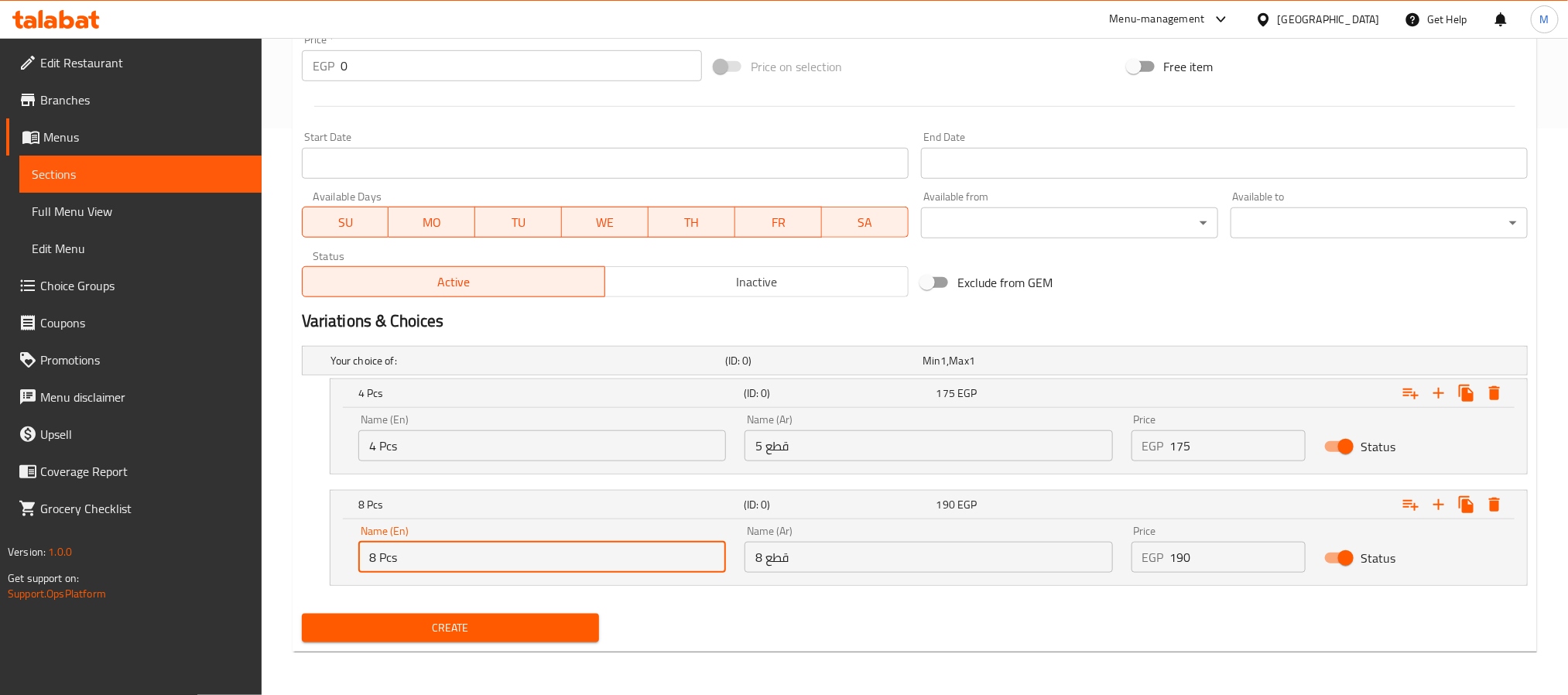
click at [673, 560] on input "8 Pcs" at bounding box center [542, 557] width 367 height 31
click at [673, 560] on input "Choice" at bounding box center [542, 557] width 367 height 31
paste input "6 Pcs"
type input "6 Pcs"
click at [1013, 564] on input "8 قطع" at bounding box center [928, 557] width 367 height 31
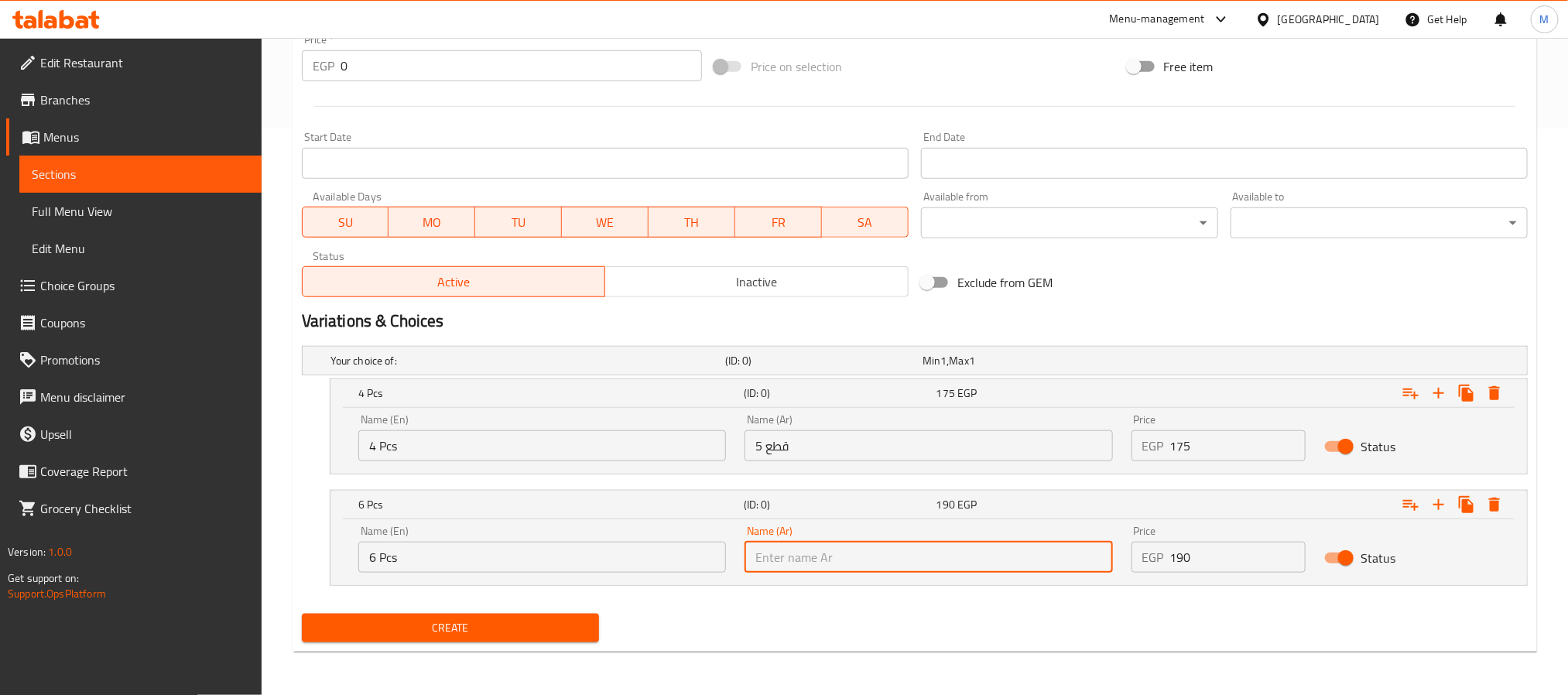
paste input "6 قطع"
type input "6 قطع"
click at [892, 441] on input "5 قطع" at bounding box center [928, 445] width 367 height 31
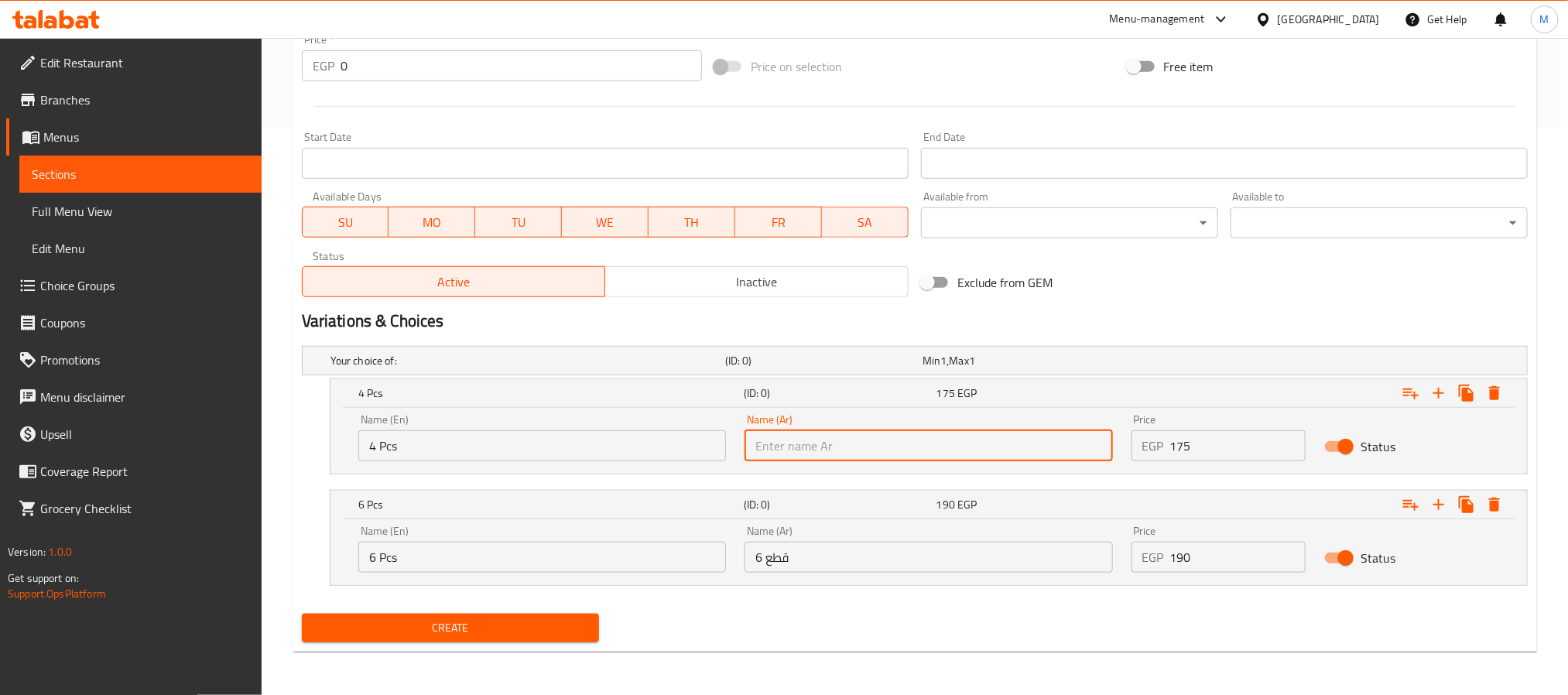
paste input "6 قطع"
click at [760, 446] on input "6 قطع" at bounding box center [928, 445] width 367 height 31
type input "4 قطع"
click at [914, 599] on nav at bounding box center [914, 595] width 1226 height 12
click at [1187, 452] on input "175" at bounding box center [1238, 445] width 136 height 31
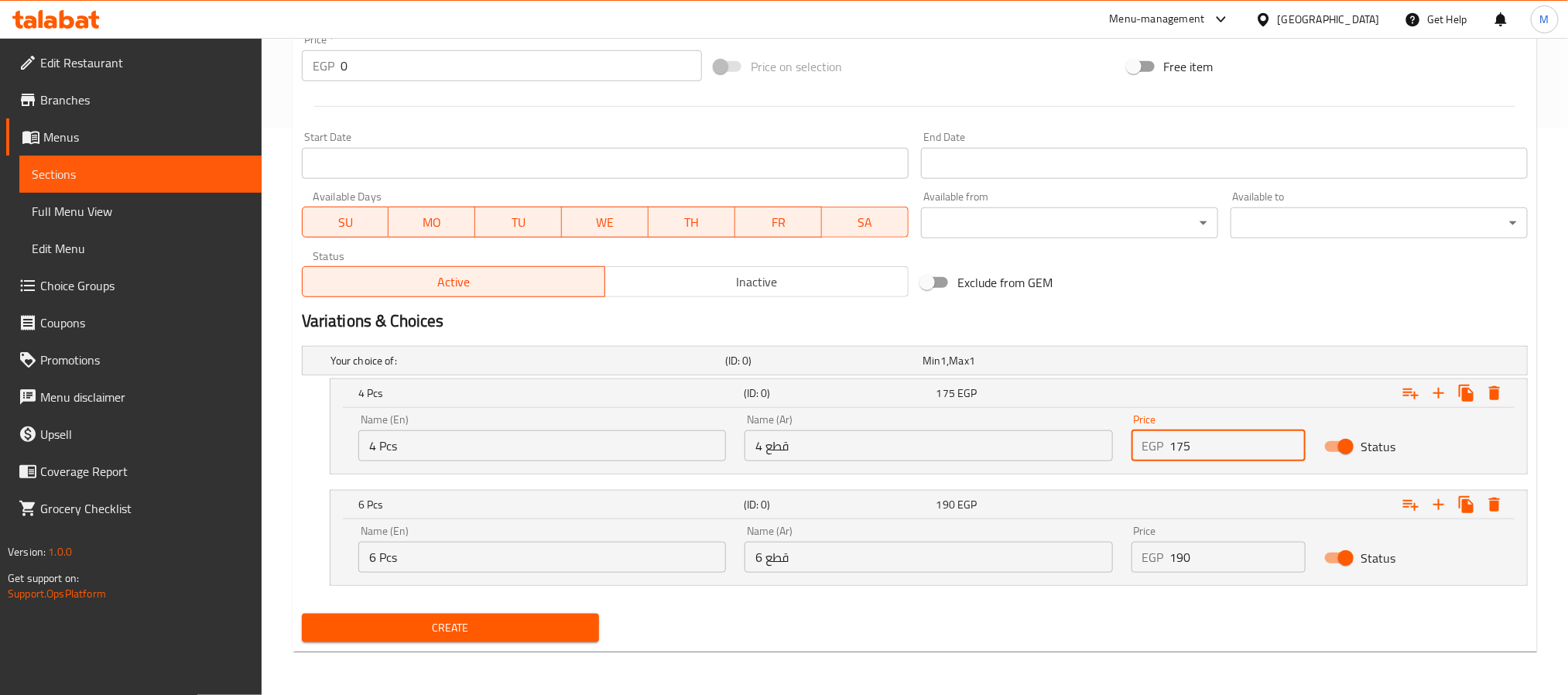
click at [1187, 452] on input "175" at bounding box center [1238, 445] width 136 height 31
click at [1187, 452] on input "0" at bounding box center [1238, 445] width 136 height 31
paste input "16"
type input "160"
click at [1213, 572] on input "190" at bounding box center [1238, 557] width 136 height 31
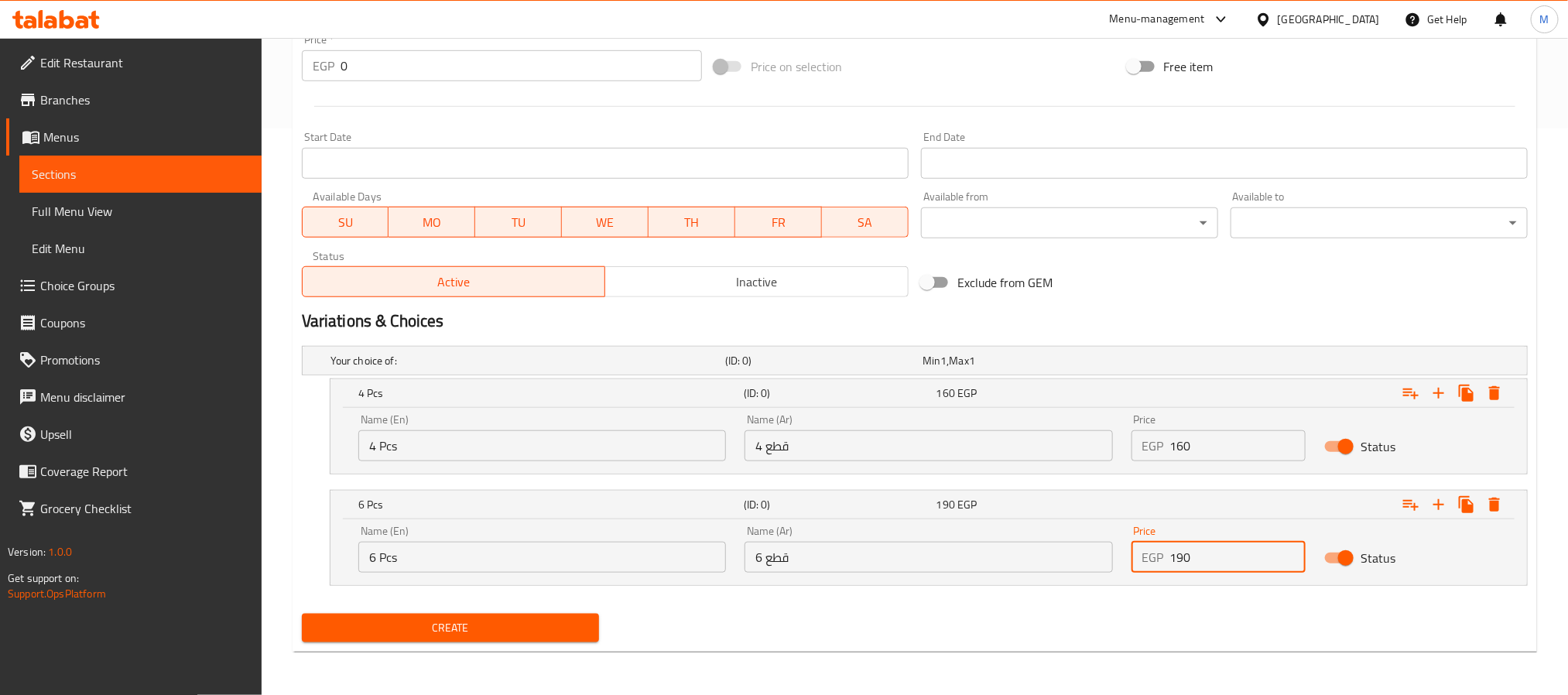
click at [1213, 572] on input "190" at bounding box center [1238, 557] width 136 height 31
type input "300"
click at [1124, 613] on div "Create" at bounding box center [915, 628] width 1238 height 41
click at [527, 628] on span "Create" at bounding box center [451, 628] width 273 height 19
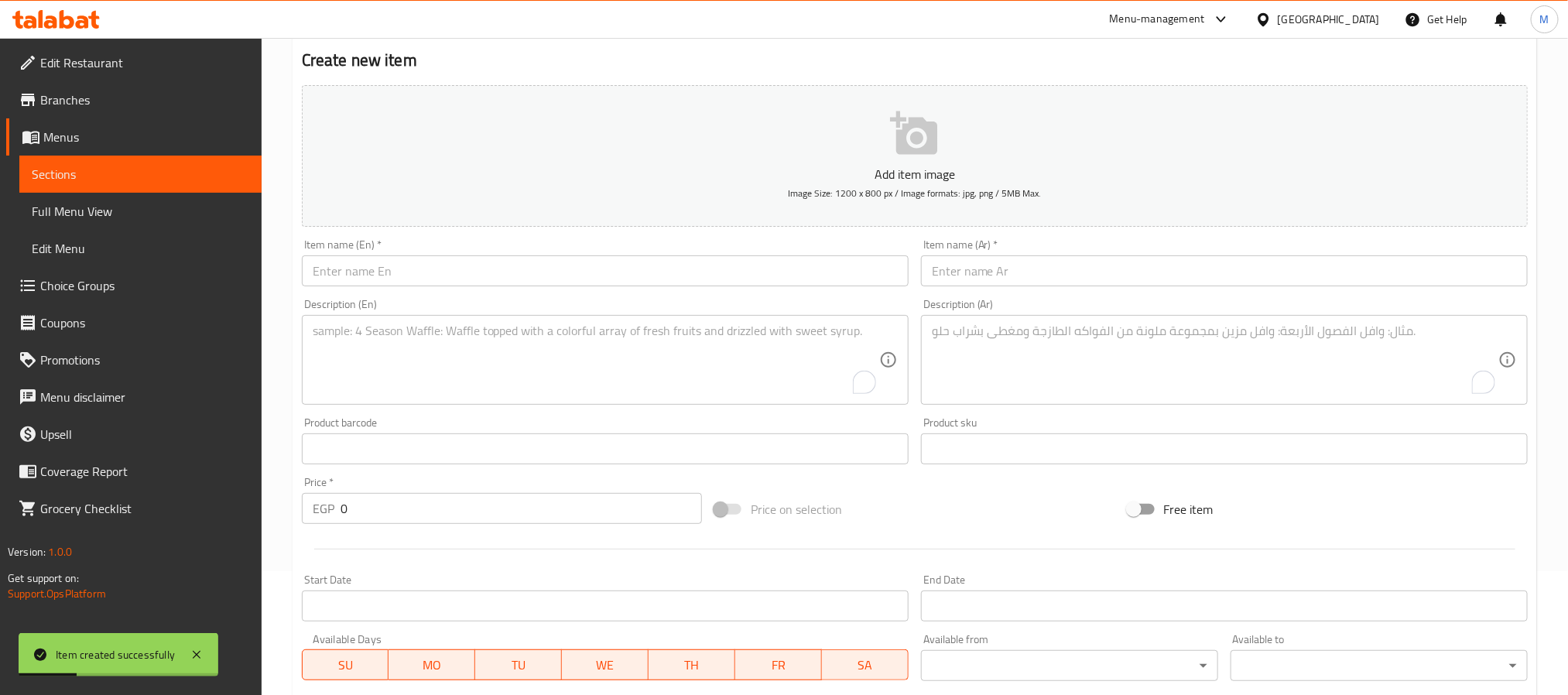
scroll to position [103, 0]
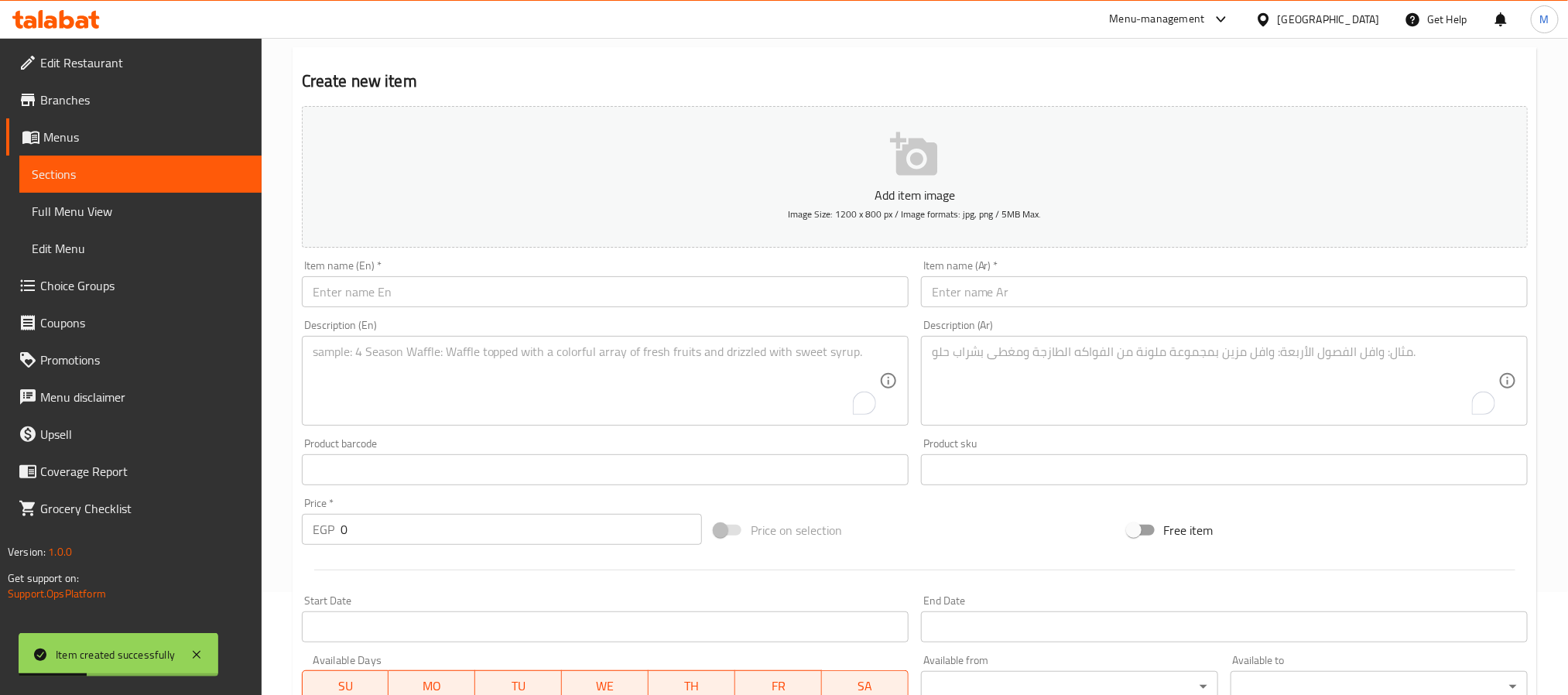
click at [639, 307] on input "text" at bounding box center [605, 291] width 606 height 31
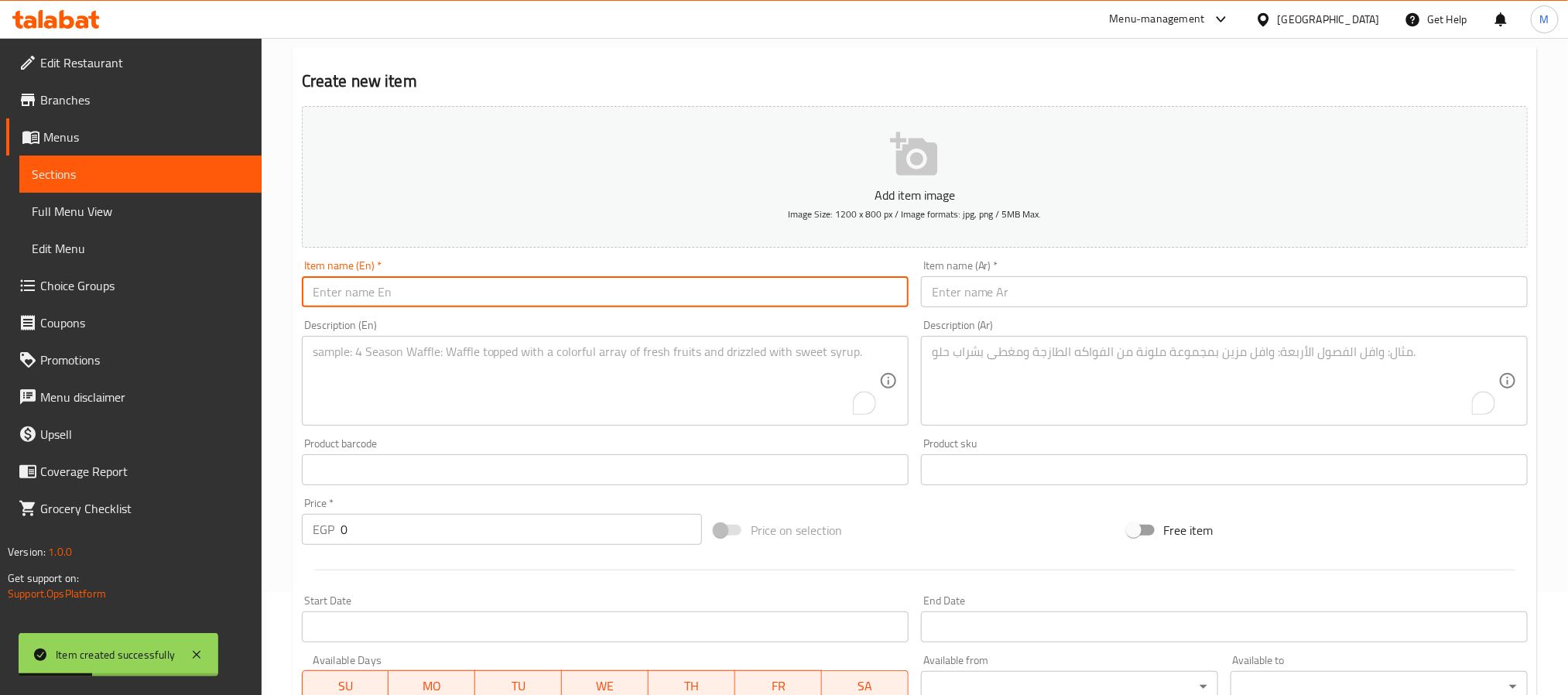
paste input "Hot Salmon Roll"
type input "Hot Salmon Roll"
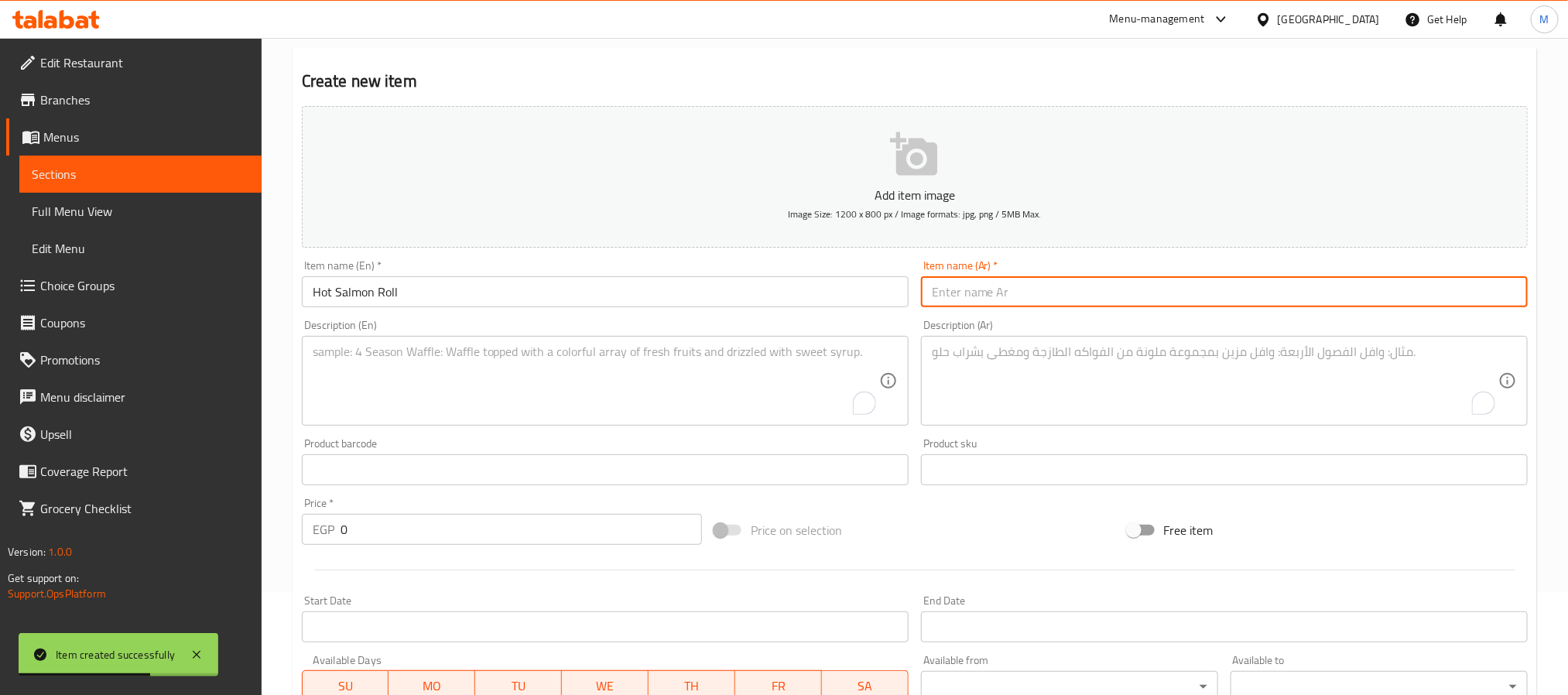
click at [1192, 287] on input "text" at bounding box center [1224, 291] width 606 height 31
paste input "سلمون"
type input "هةت سلمون رول"
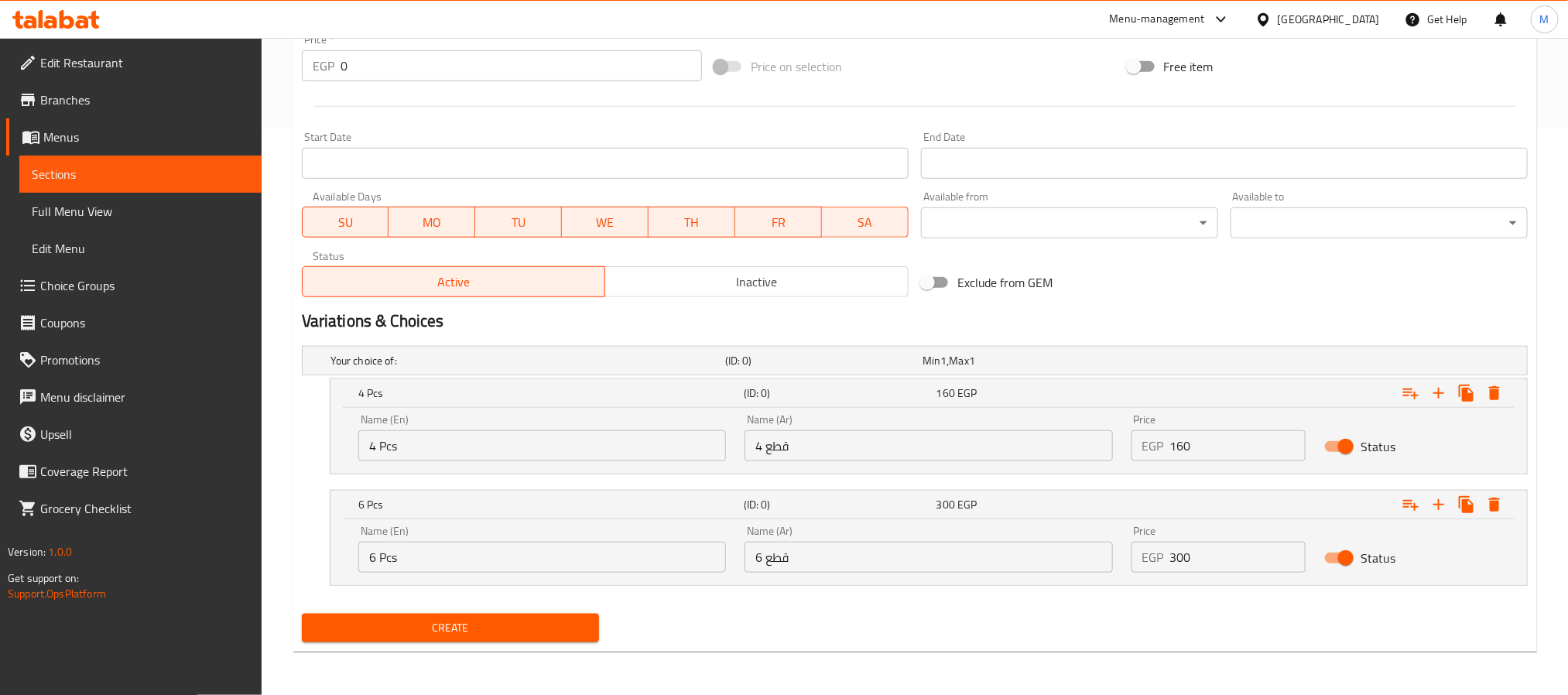
scroll to position [567, 0]
click at [572, 421] on div "Name (En) 4 Pcs Name (En)" at bounding box center [542, 437] width 367 height 47
click at [573, 445] on input "4 Pcs" at bounding box center [542, 445] width 367 height 31
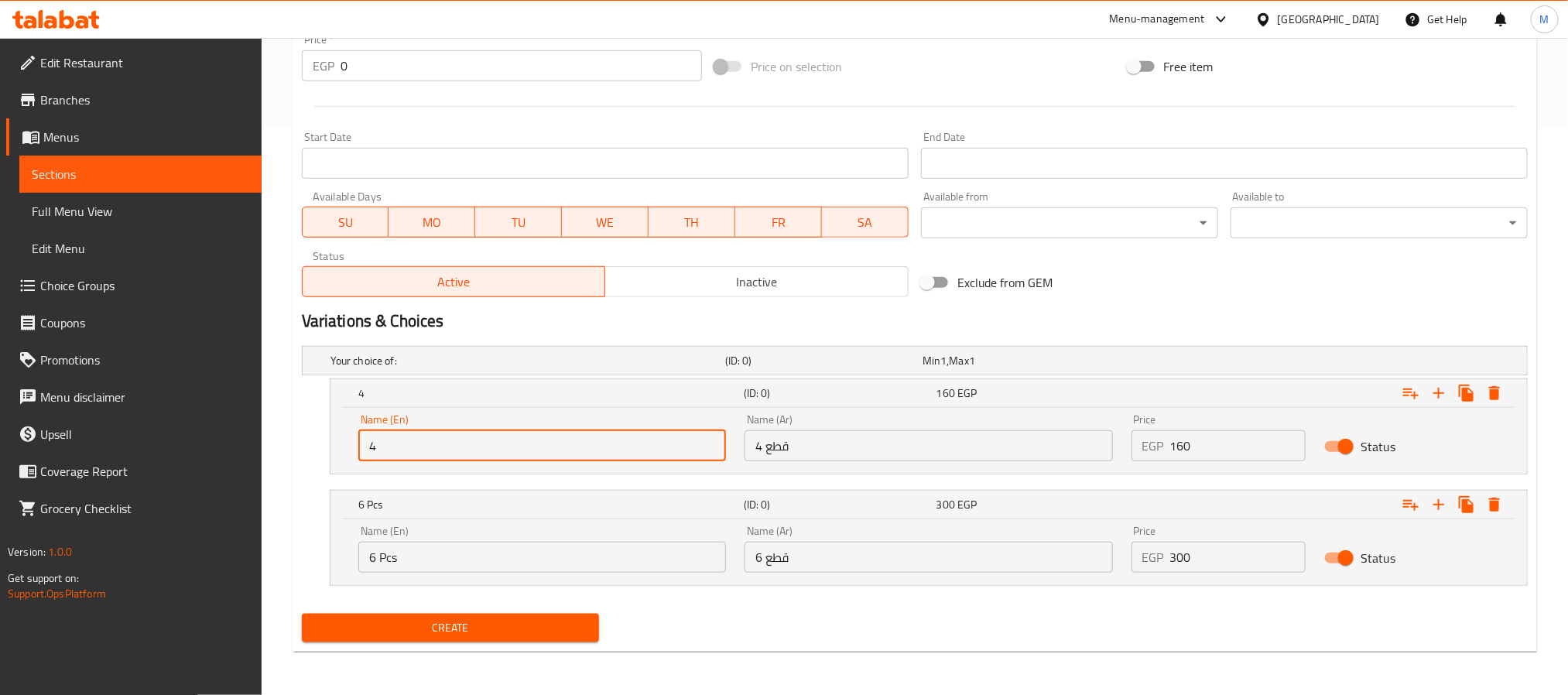
type input "4pc"
click at [527, 559] on input "6 Pcs" at bounding box center [542, 557] width 367 height 31
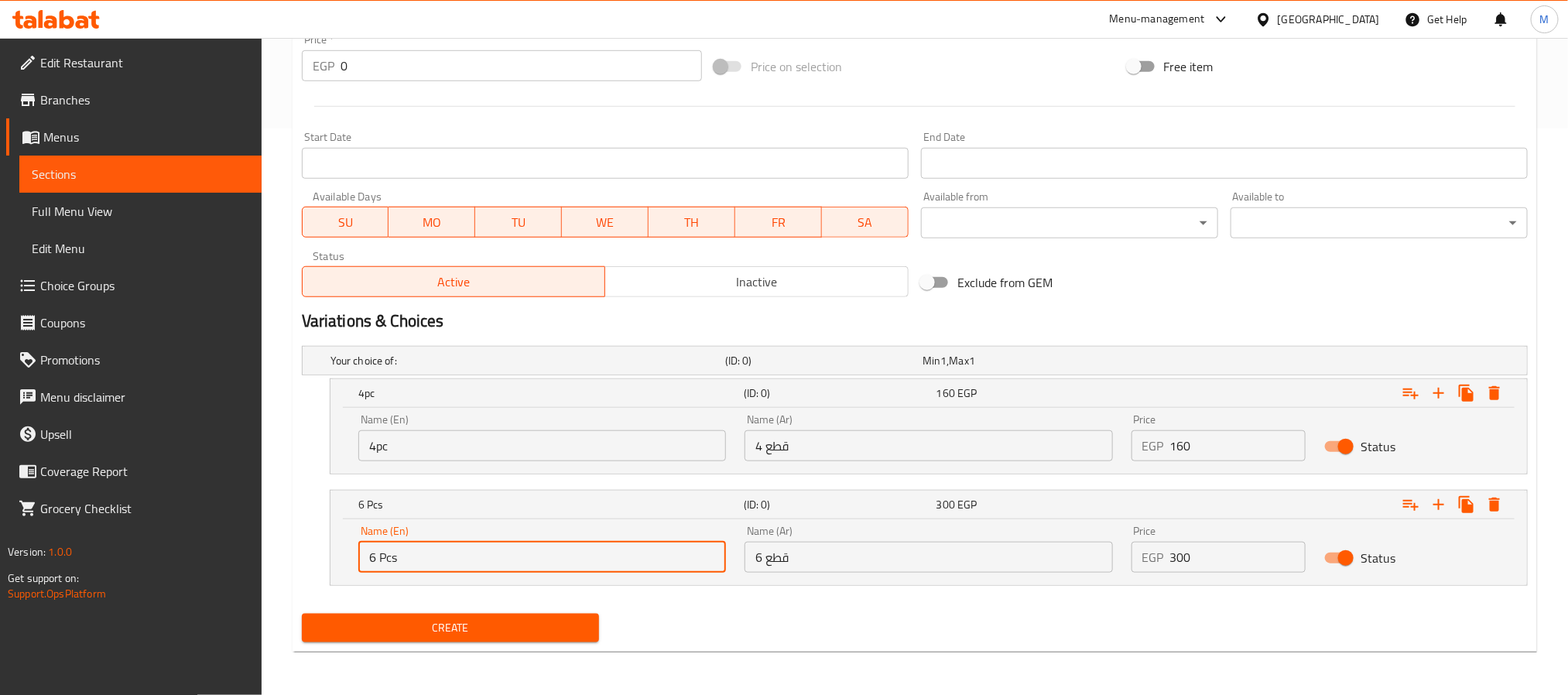
click at [525, 560] on input "6 Pcs" at bounding box center [542, 557] width 367 height 31
click at [371, 449] on input "4pc" at bounding box center [542, 445] width 367 height 31
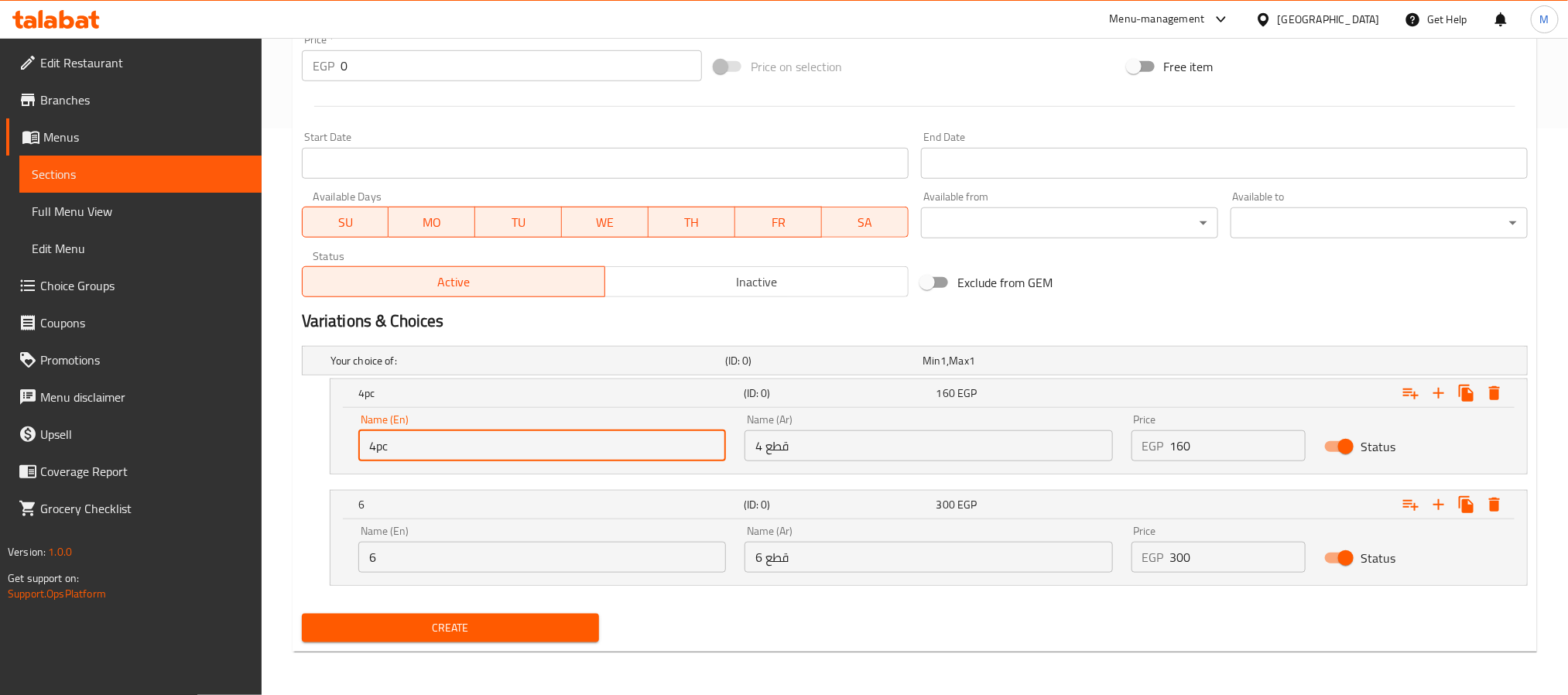
click at [371, 449] on input "4pc" at bounding box center [542, 445] width 367 height 31
click at [409, 560] on input "6" at bounding box center [542, 557] width 367 height 31
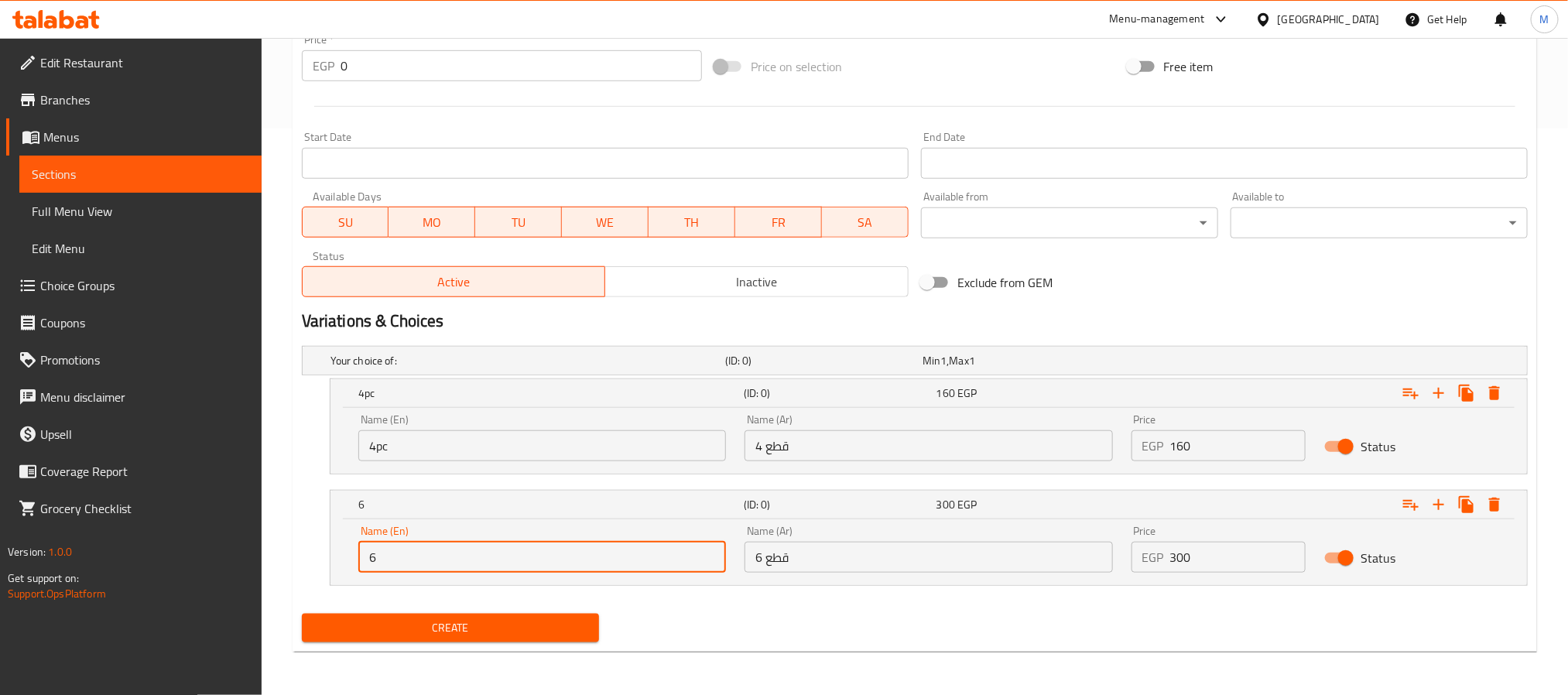
click at [409, 560] on input "6" at bounding box center [542, 557] width 367 height 31
paste input "4pc"
click at [376, 559] on input "4pc" at bounding box center [542, 557] width 367 height 31
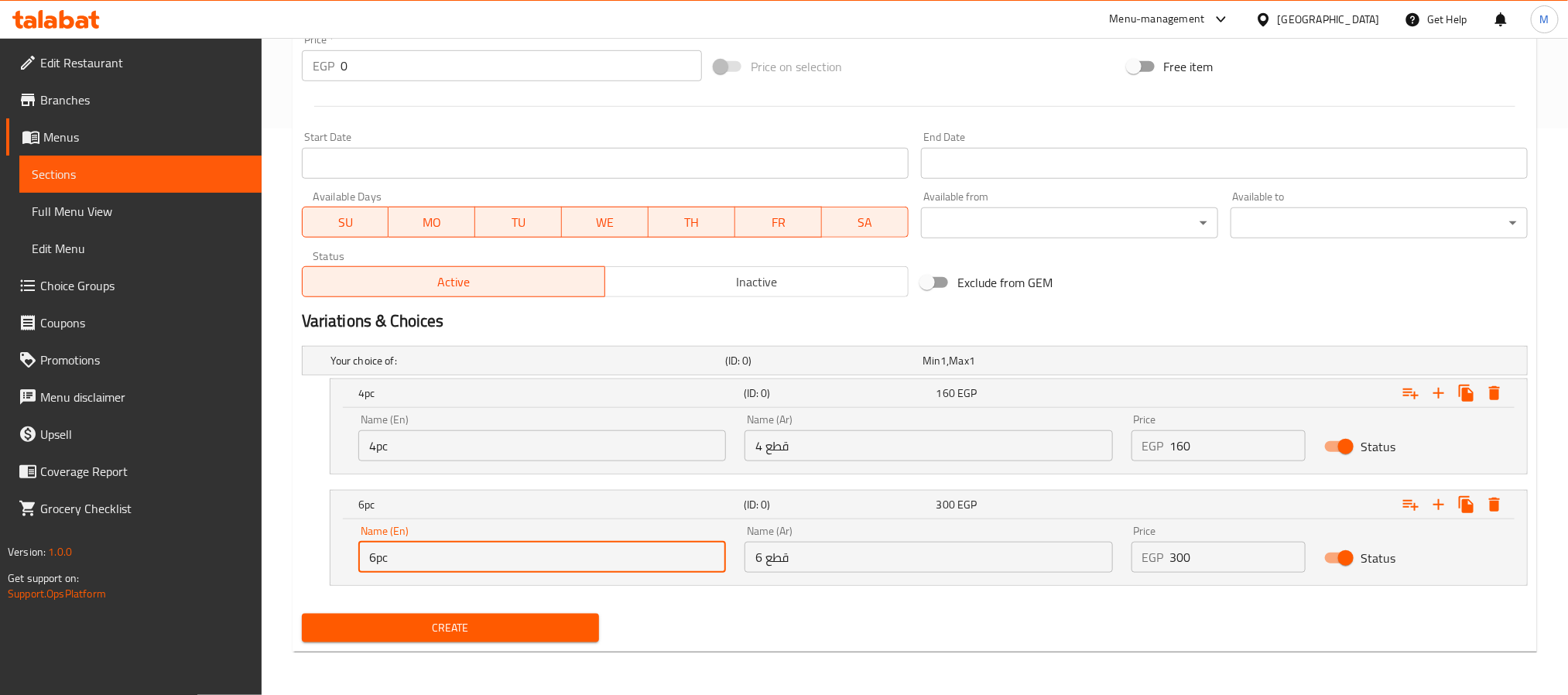
type input "6pc"
click at [837, 569] on input "6 قطع" at bounding box center [928, 557] width 367 height 31
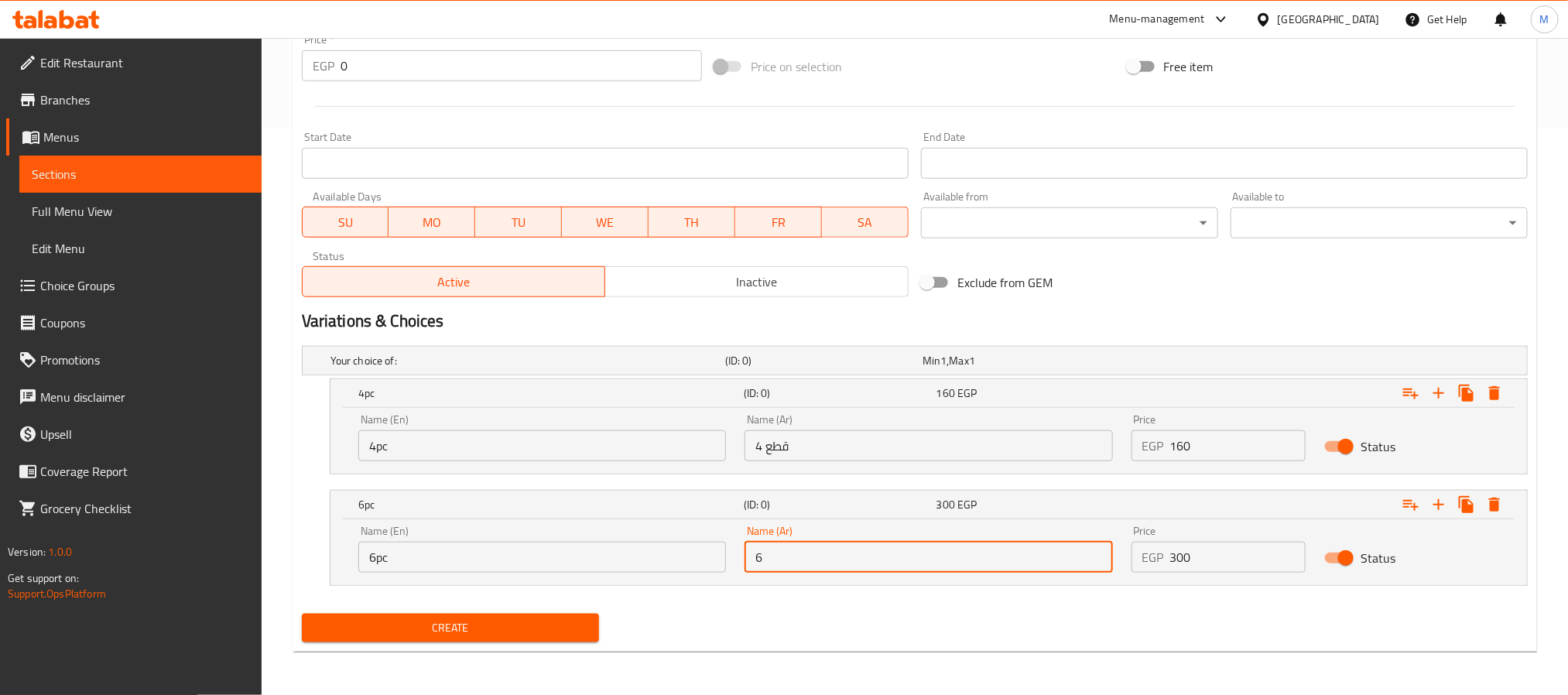
click at [530, 564] on input "6pc" at bounding box center [542, 557] width 367 height 31
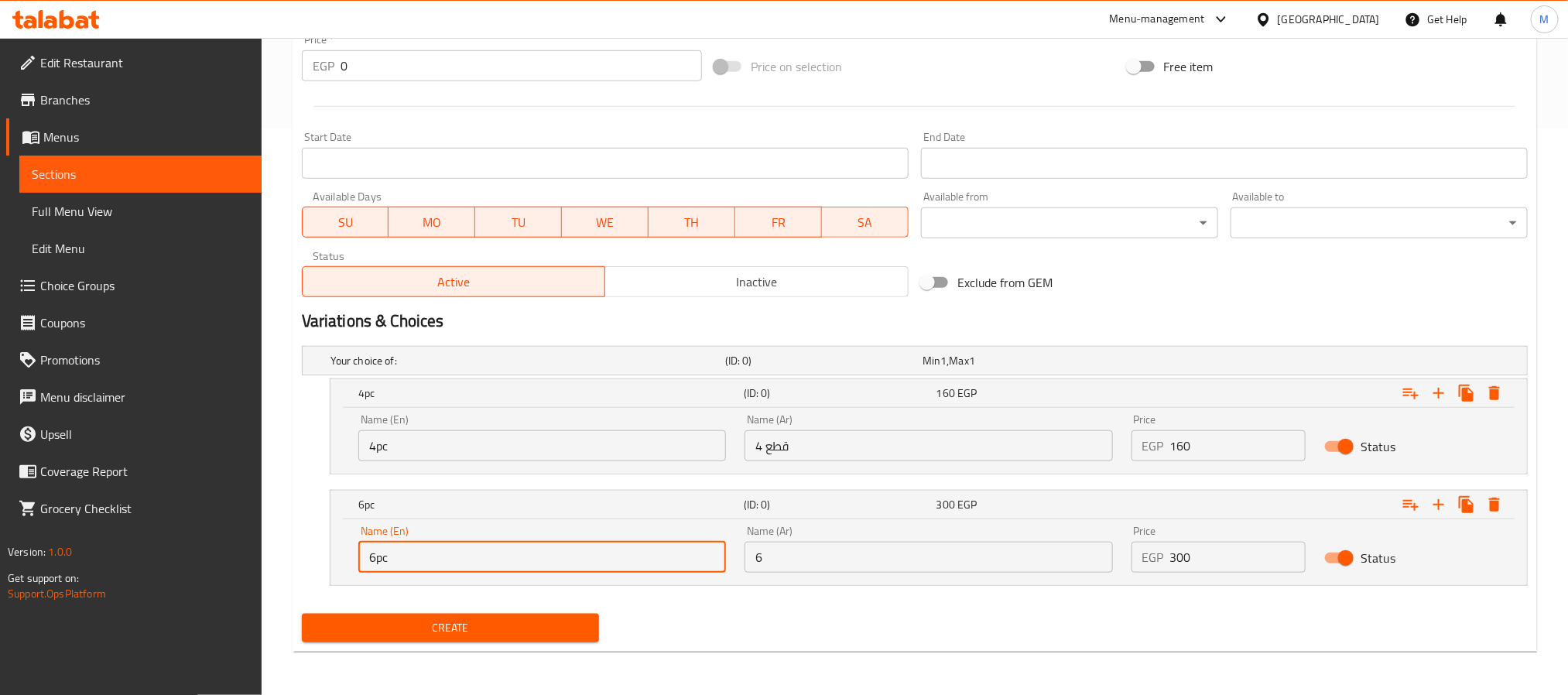
click at [530, 564] on input "6pc" at bounding box center [542, 557] width 367 height 31
click at [529, 564] on input "6pc" at bounding box center [542, 557] width 367 height 31
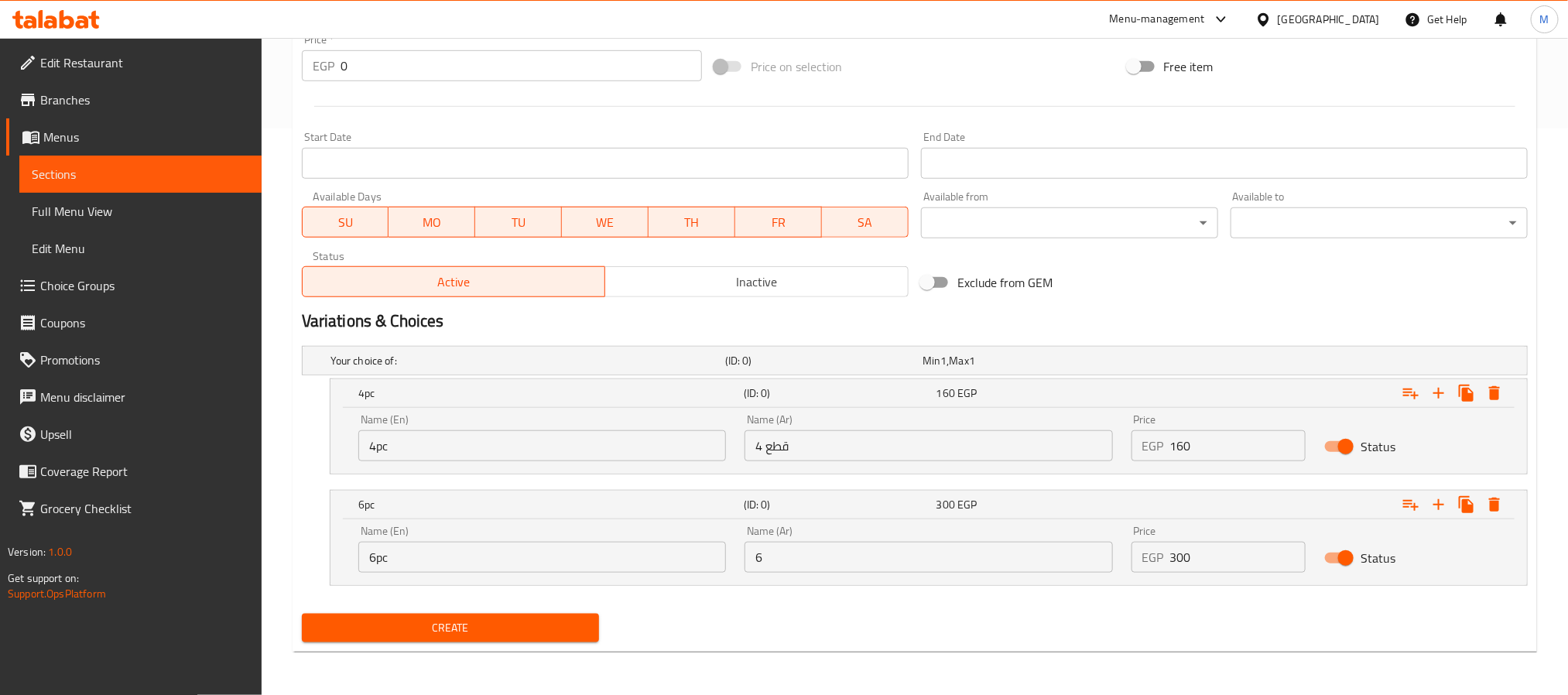
click at [1003, 538] on div "Name (Ar) 6 Name (Ar)" at bounding box center [928, 549] width 367 height 47
click at [1003, 553] on input "6" at bounding box center [928, 557] width 367 height 31
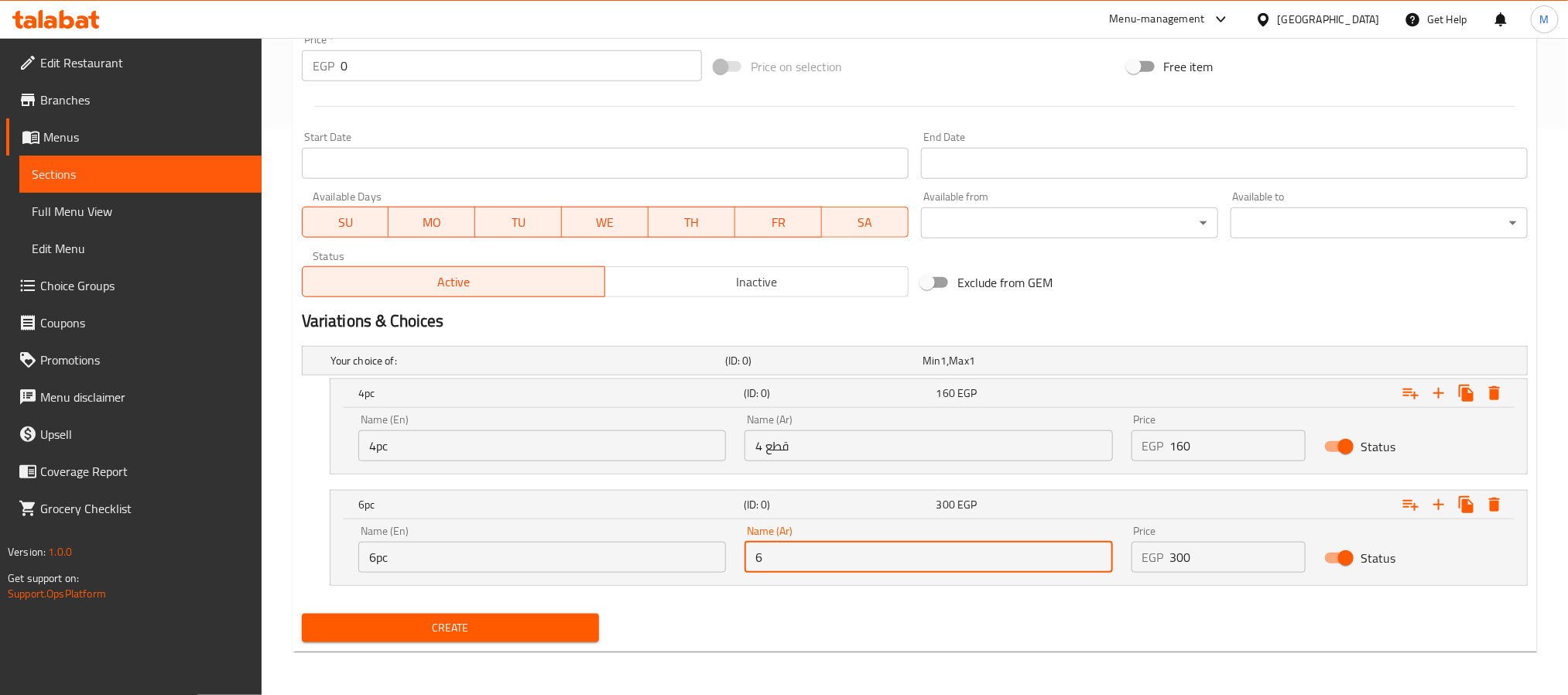
click at [996, 567] on input "6" at bounding box center [928, 557] width 367 height 31
paste input "قطعة"
type input "6 قطعة"
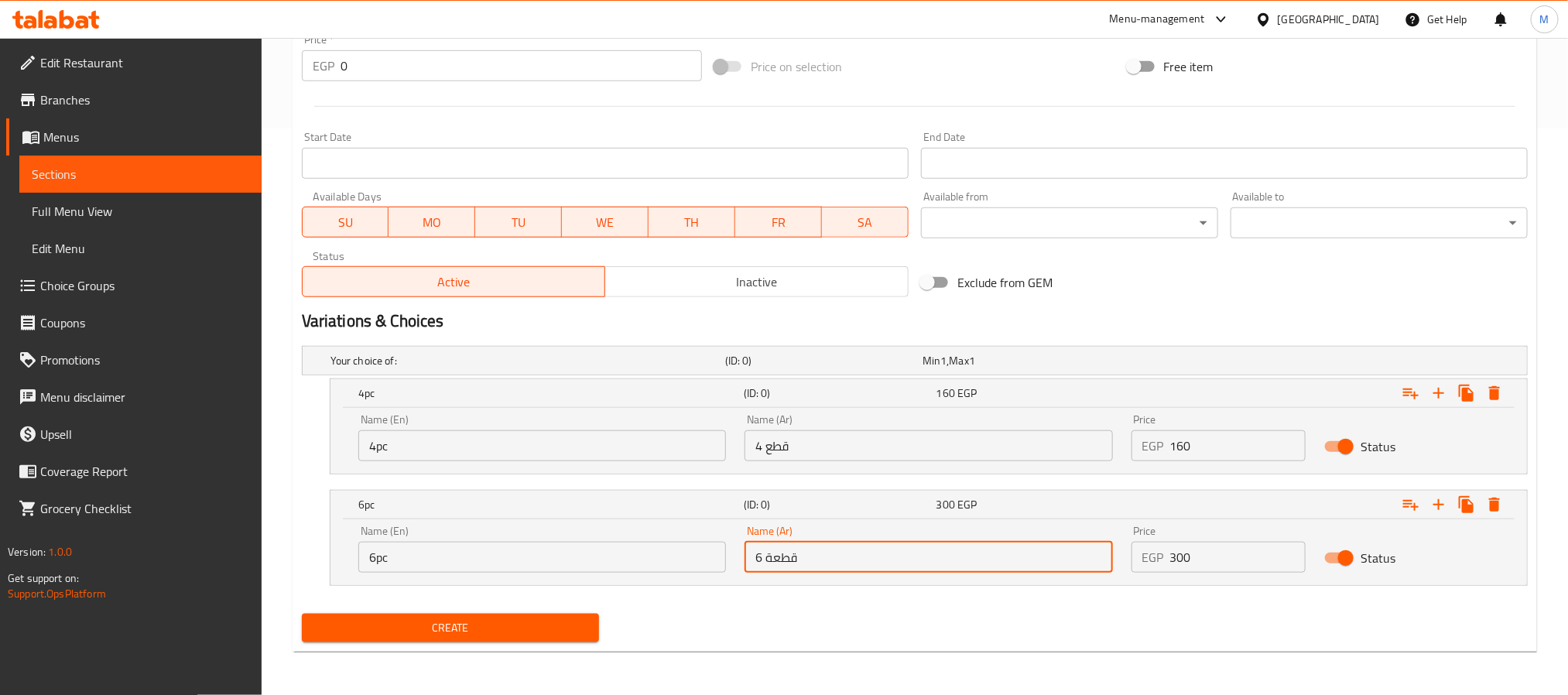
click at [959, 435] on input "4 قطع" at bounding box center [928, 445] width 367 height 31
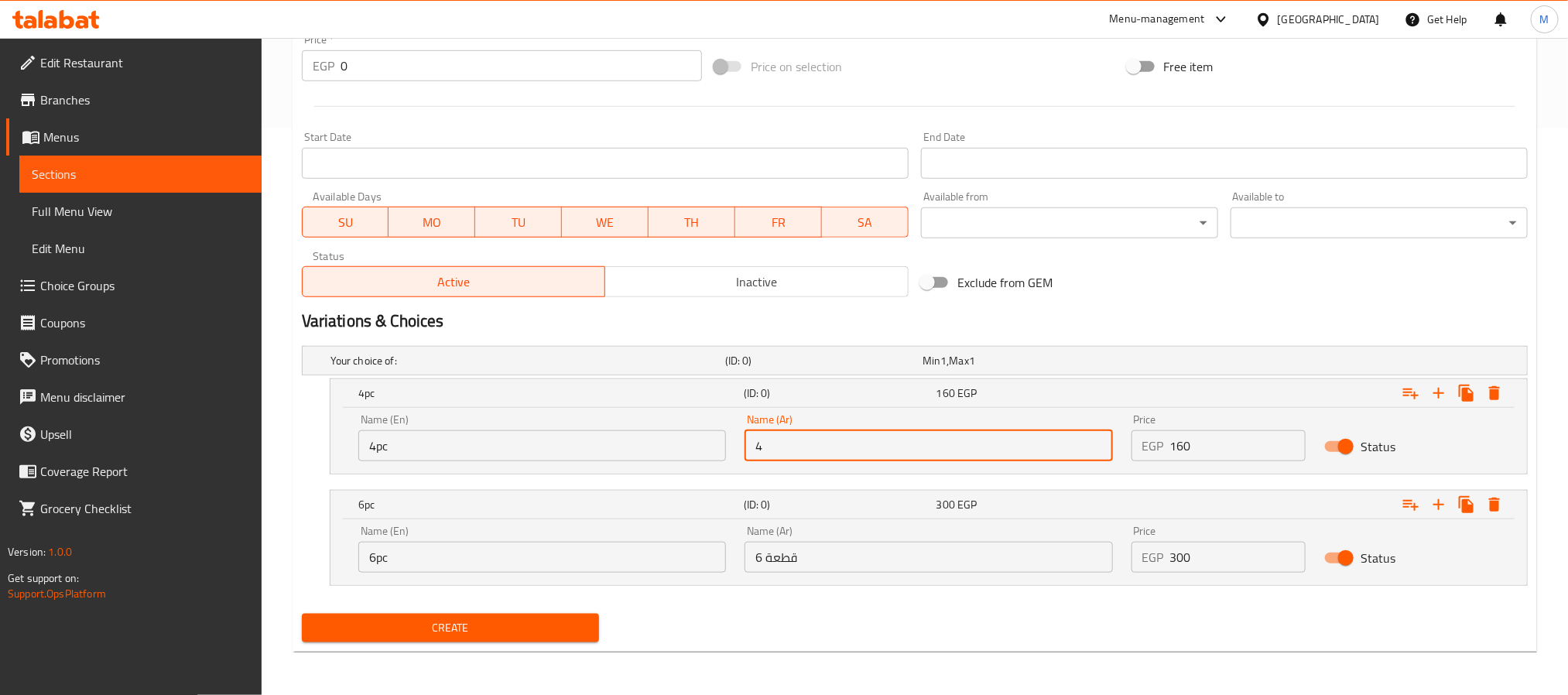
type input "4 قطعة"
click at [1236, 449] on input "160" at bounding box center [1238, 445] width 136 height 31
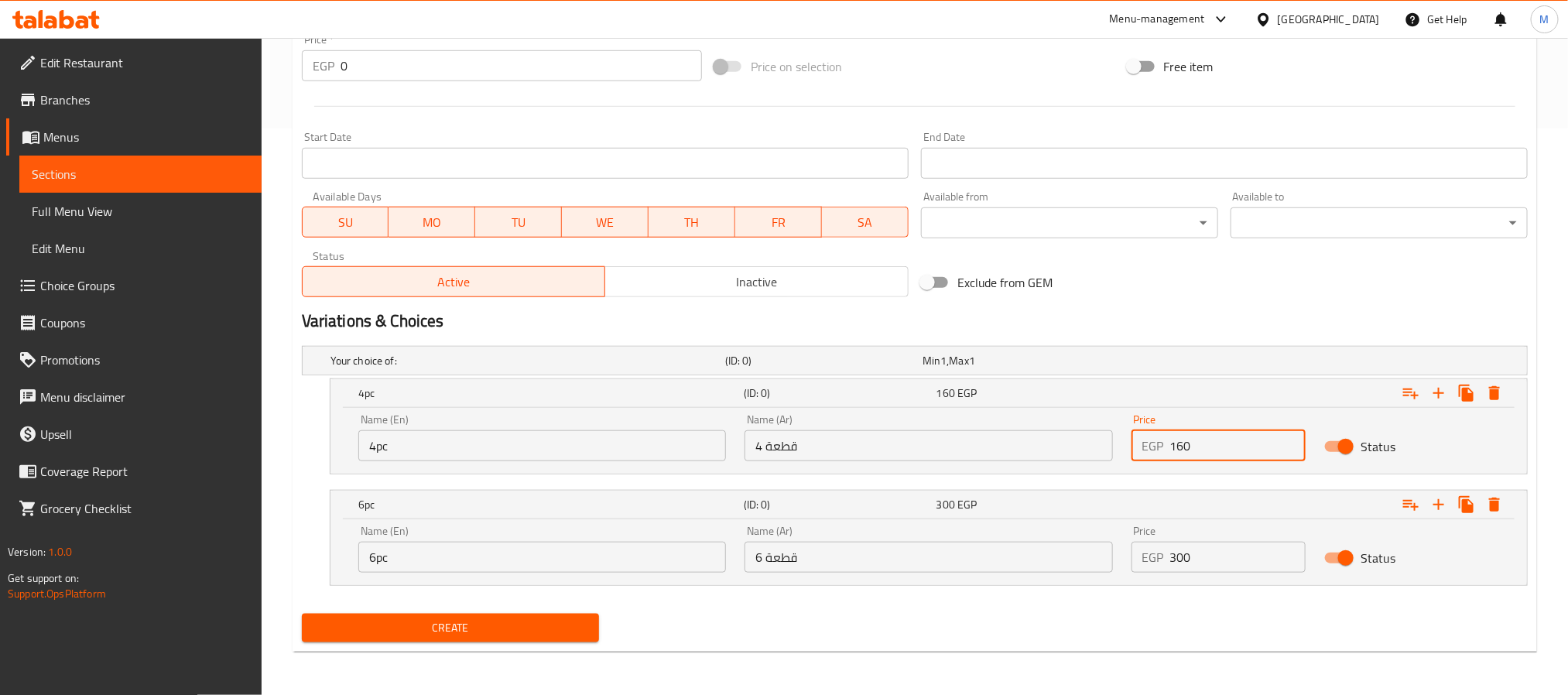
click at [1236, 449] on input "160" at bounding box center [1238, 445] width 136 height 31
click at [1236, 449] on input "0" at bounding box center [1238, 445] width 136 height 31
paste input "16"
type input "160"
click at [1222, 571] on input "300" at bounding box center [1238, 557] width 136 height 31
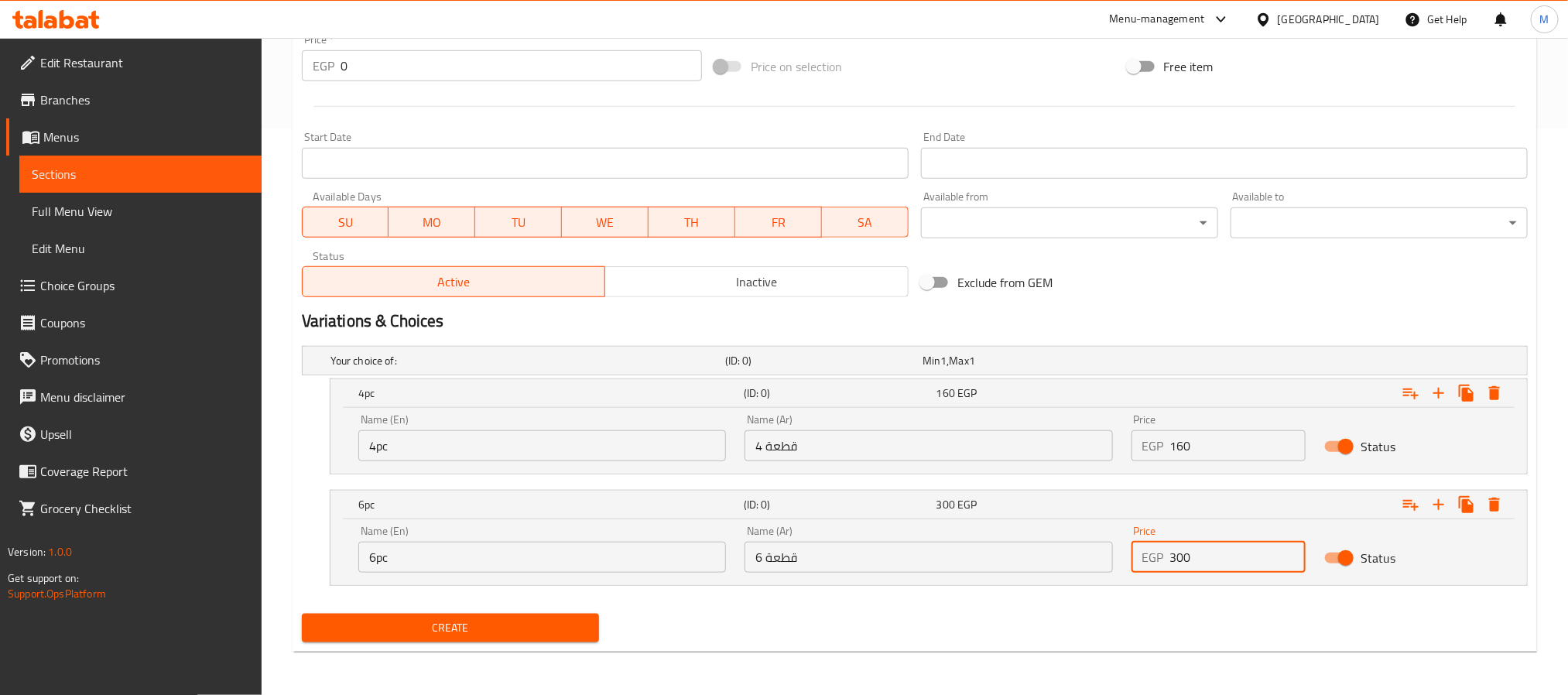
click at [1222, 572] on input "300" at bounding box center [1238, 557] width 136 height 31
drag, startPoint x: 1219, startPoint y: 570, endPoint x: 1213, endPoint y: 563, distance: 9.2
click at [1213, 563] on input "300" at bounding box center [1238, 557] width 136 height 31
click at [1208, 554] on input "300" at bounding box center [1238, 557] width 136 height 31
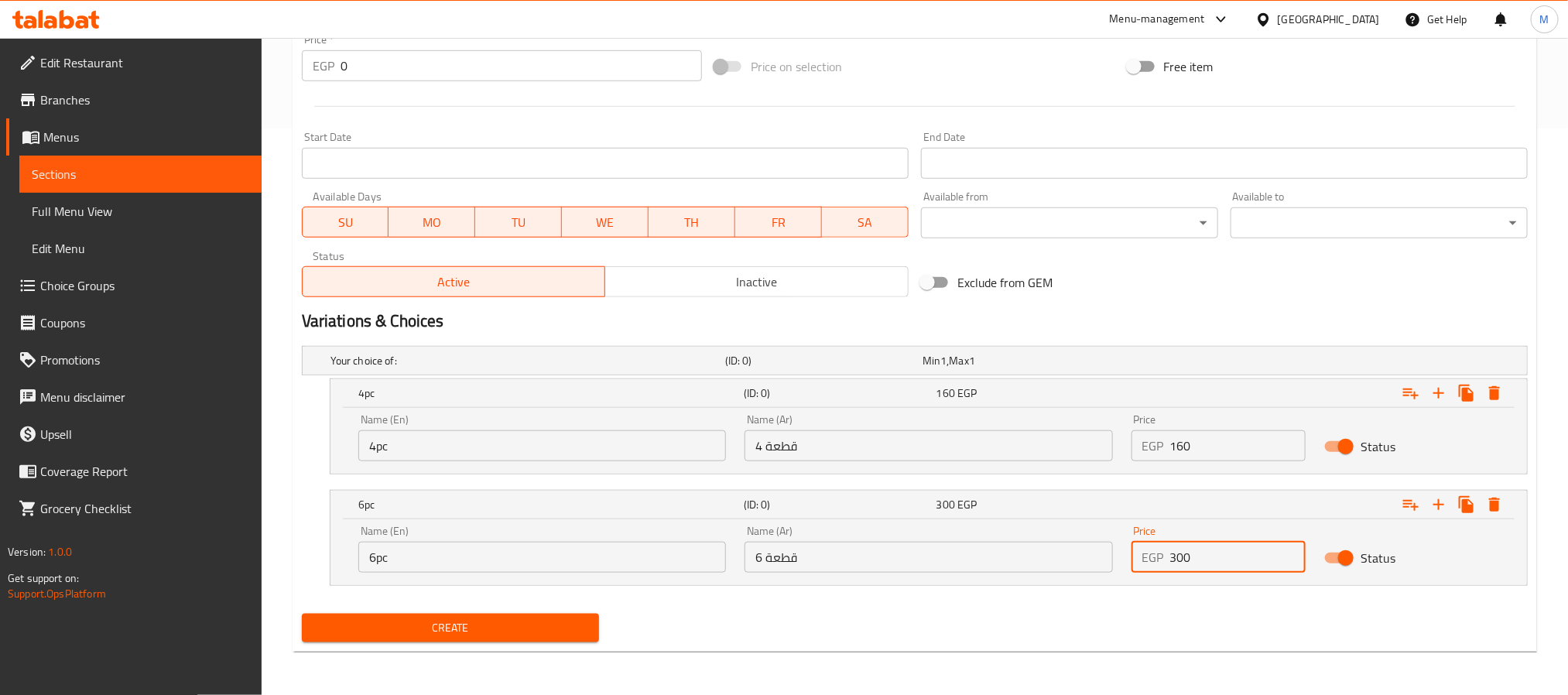
click at [1208, 554] on input "300" at bounding box center [1238, 557] width 136 height 31
type input "300"
click at [981, 613] on div "Create" at bounding box center [915, 628] width 1238 height 41
click at [539, 629] on span "Create" at bounding box center [451, 628] width 273 height 19
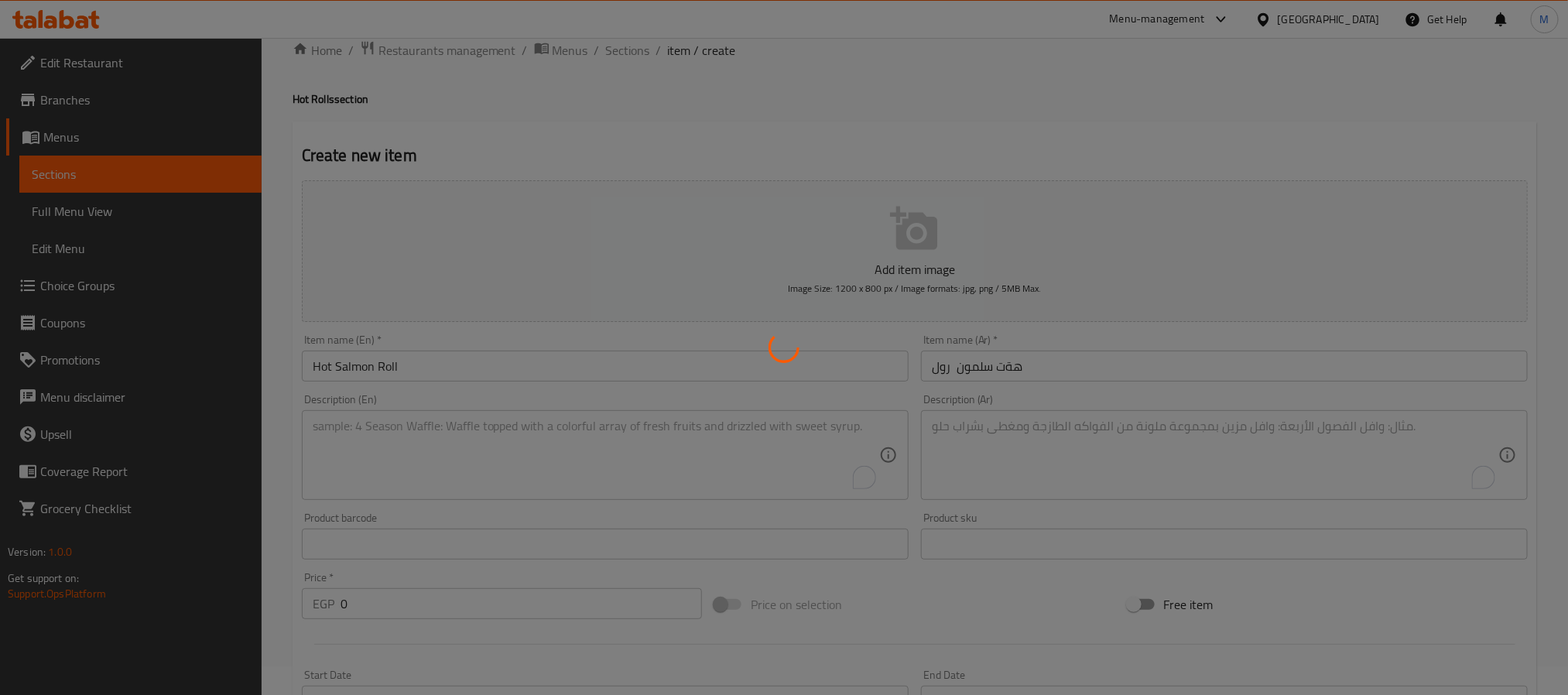
scroll to position [0, 0]
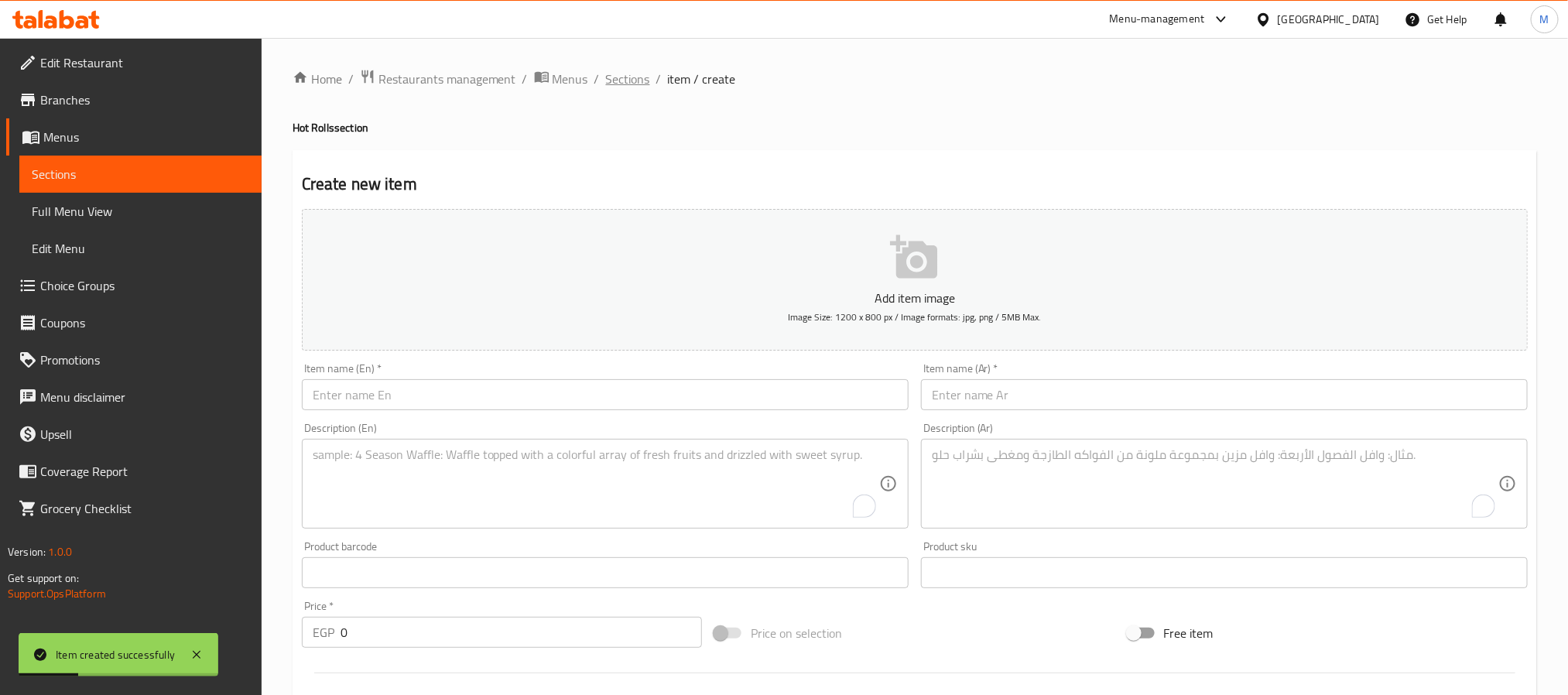
click at [634, 81] on span "Sections" at bounding box center [628, 79] width 44 height 18
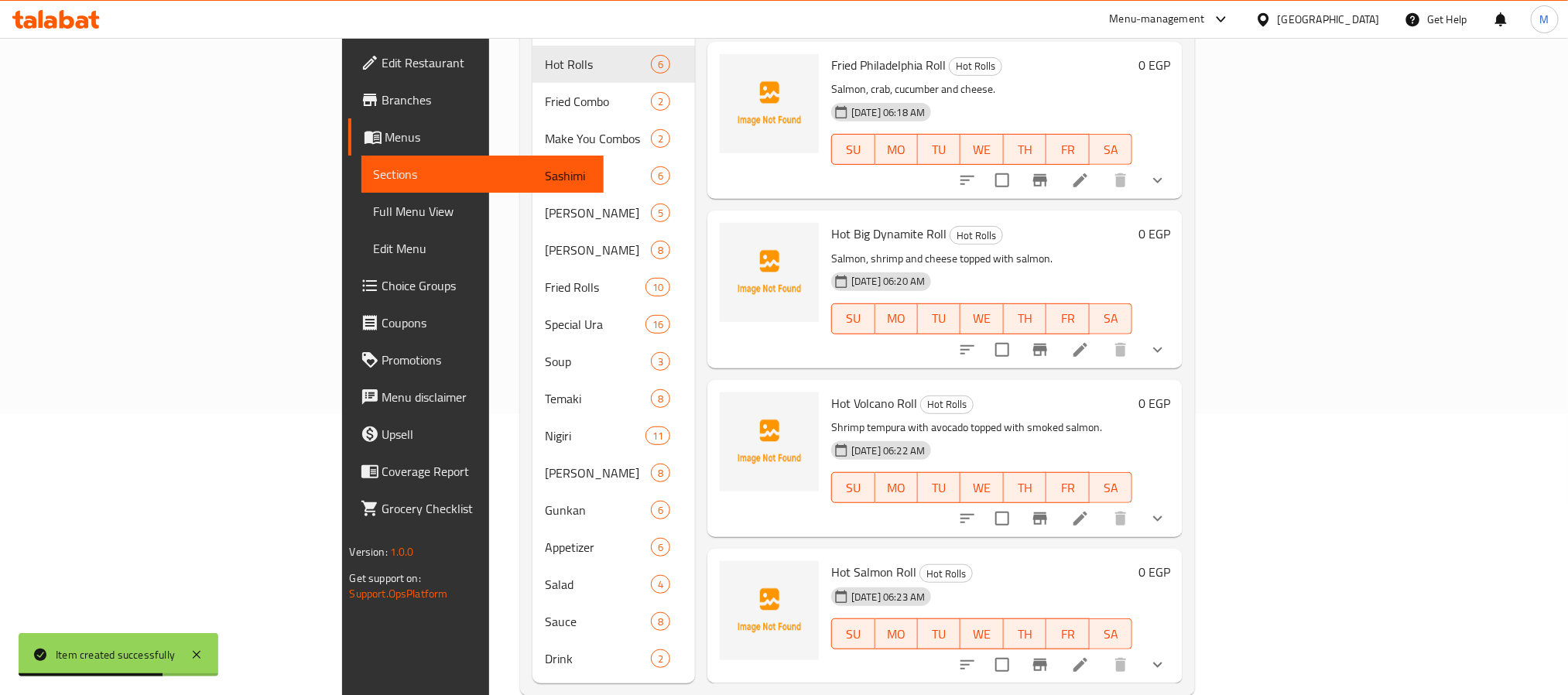
scroll to position [291, 0]
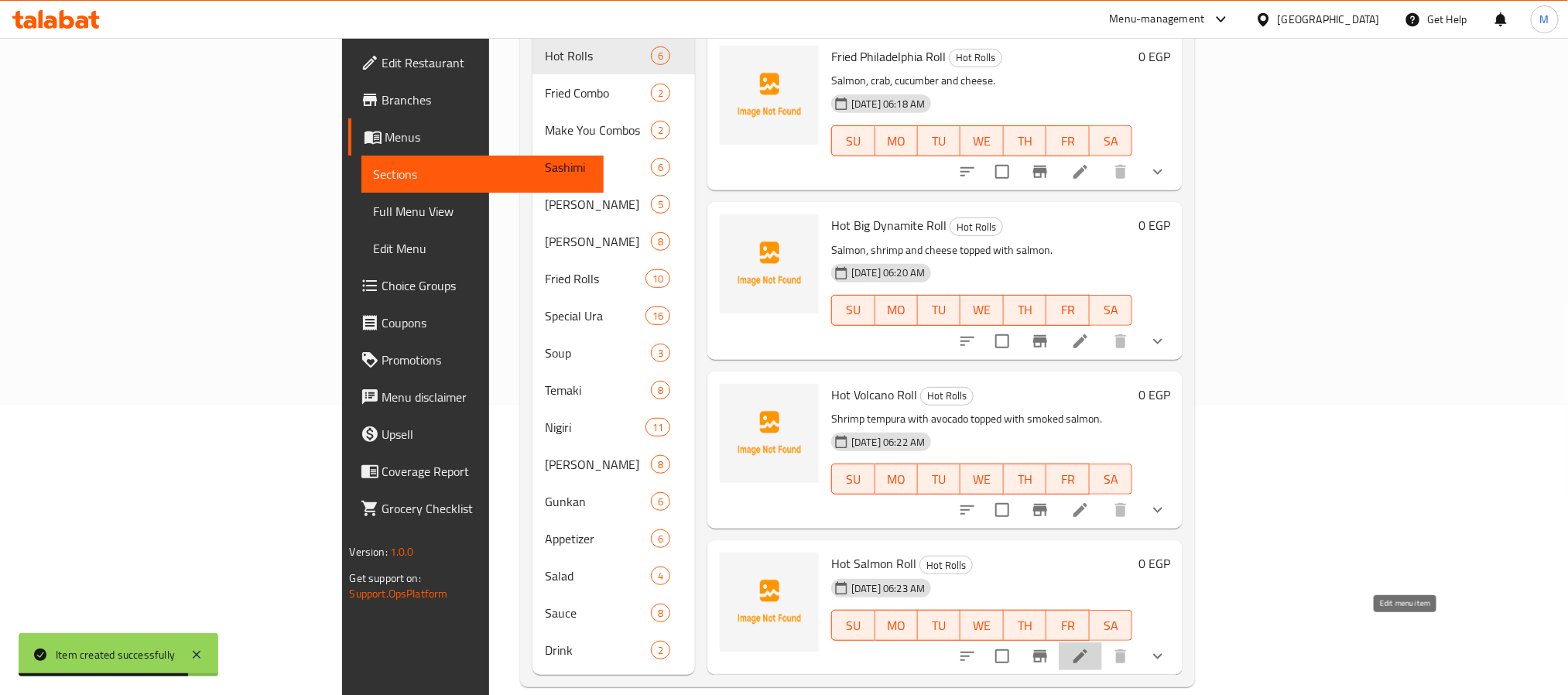
click at [1090, 648] on icon at bounding box center [1080, 656] width 18 height 18
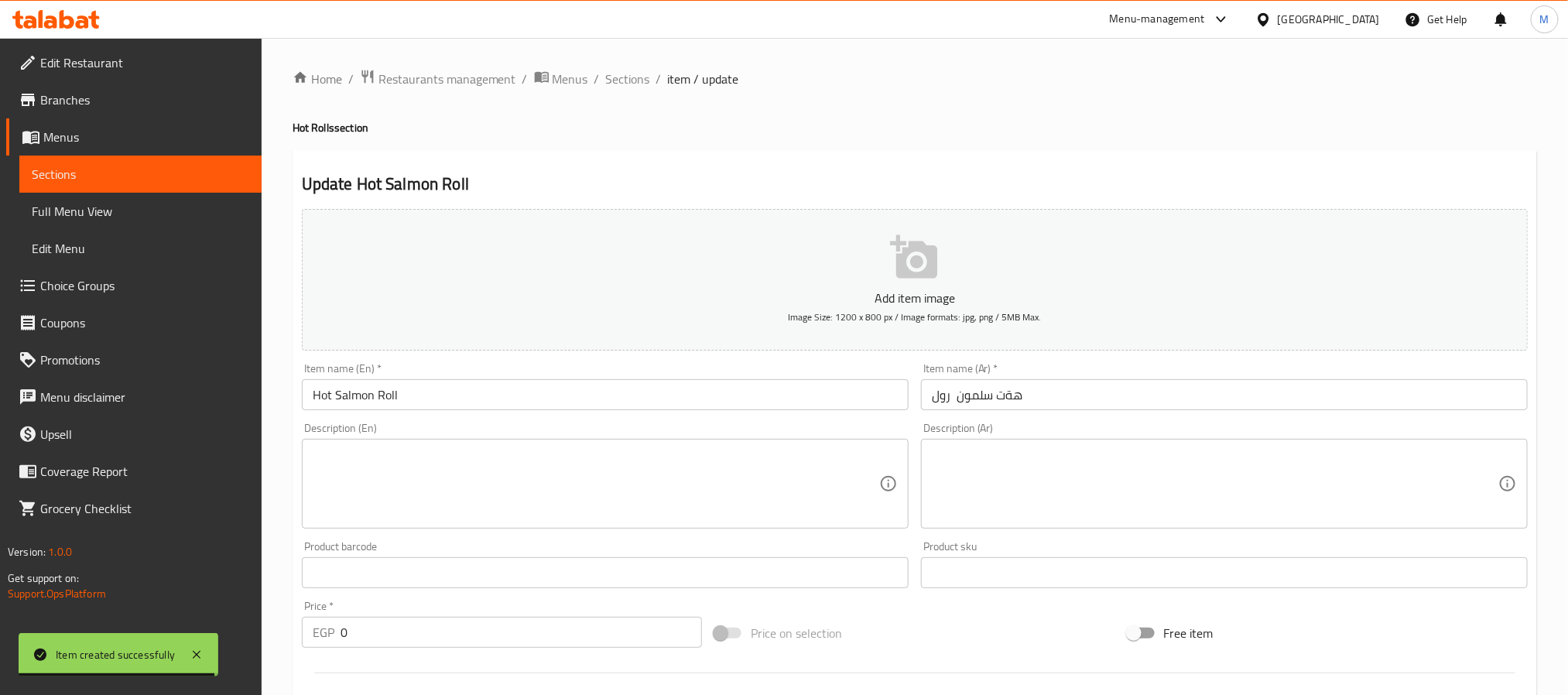
click at [588, 442] on div "Description (En)" at bounding box center [605, 484] width 606 height 90
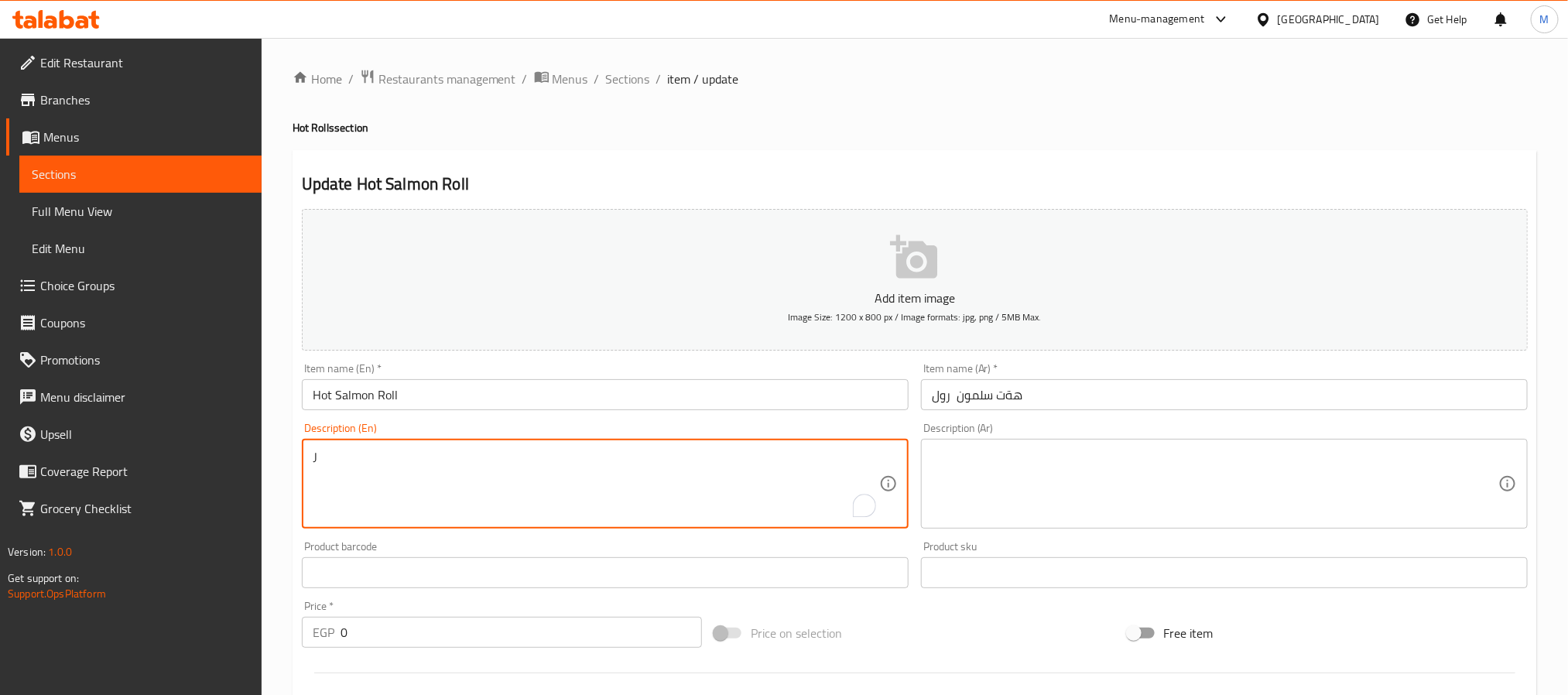
click at [543, 477] on textarea "ر" at bounding box center [596, 485] width 566 height 74
click at [548, 465] on textarea "ر" at bounding box center [596, 485] width 566 height 74
paste textarea "Deep fried salmon roll with cheese."
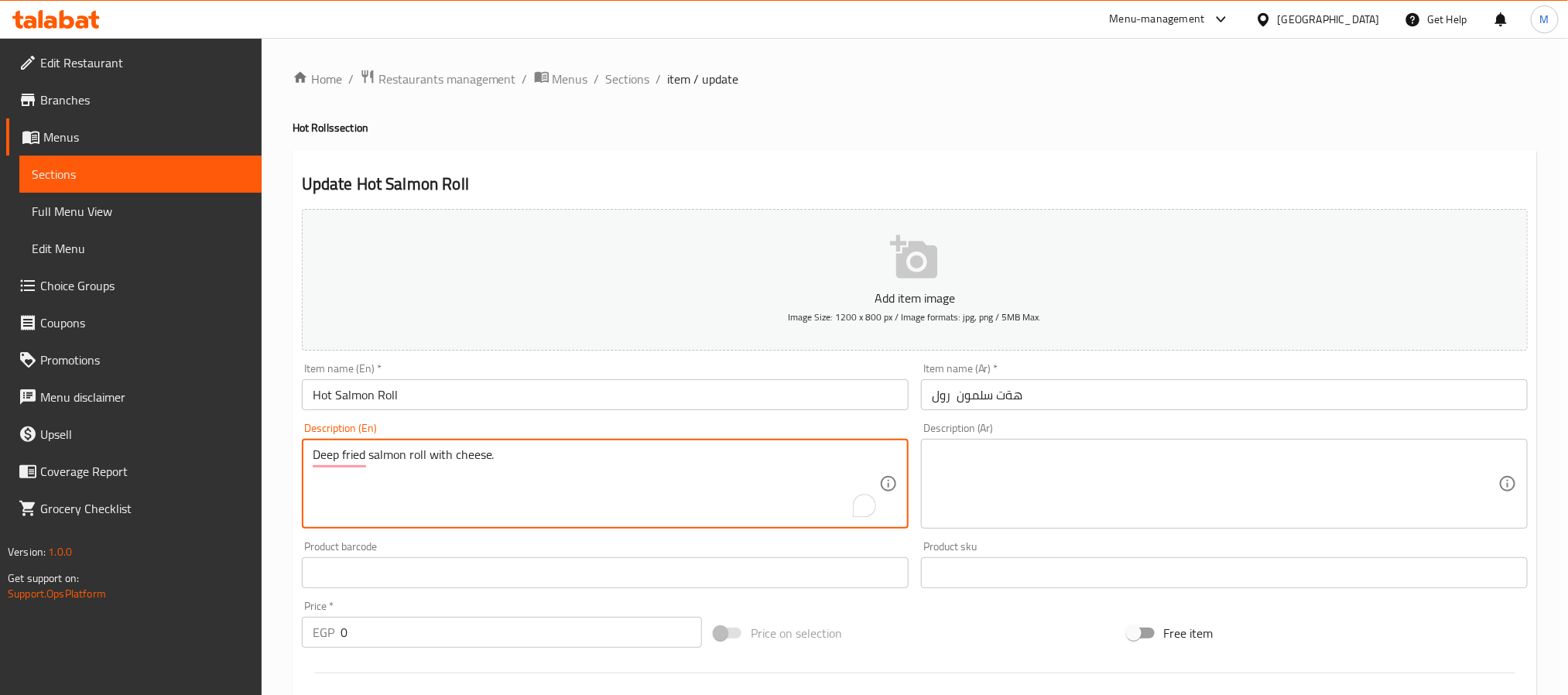
type textarea "Deep fried salmon roll with cheese."
click at [1157, 463] on textarea at bounding box center [1215, 485] width 566 height 74
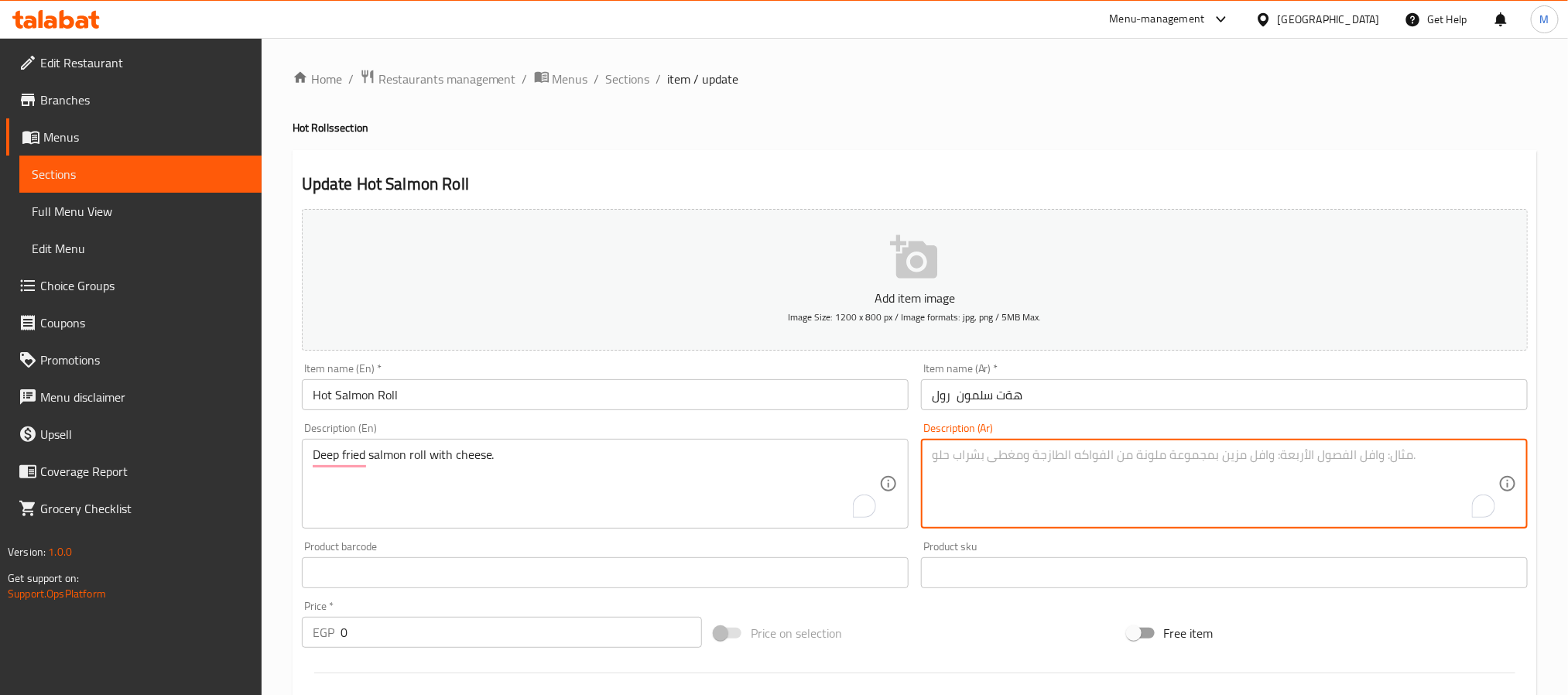
paste textarea "لفائف السلمون المقلية مع الجبن."
type textarea "لفائف السلمون المقلية مع الجبن."
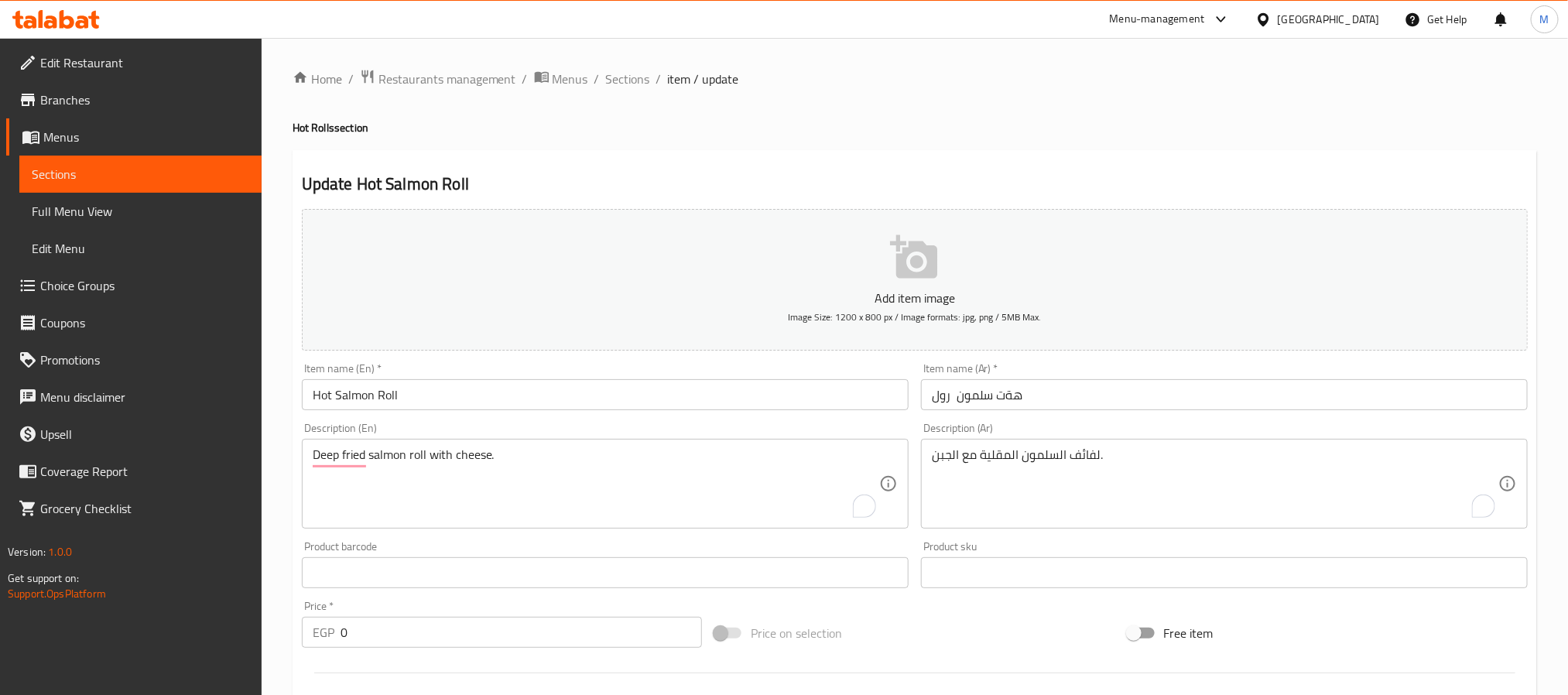
click at [996, 103] on div "Home / Restaurants management / Menus / Sections / item / update Hot Rolls sect…" at bounding box center [915, 583] width 1245 height 1029
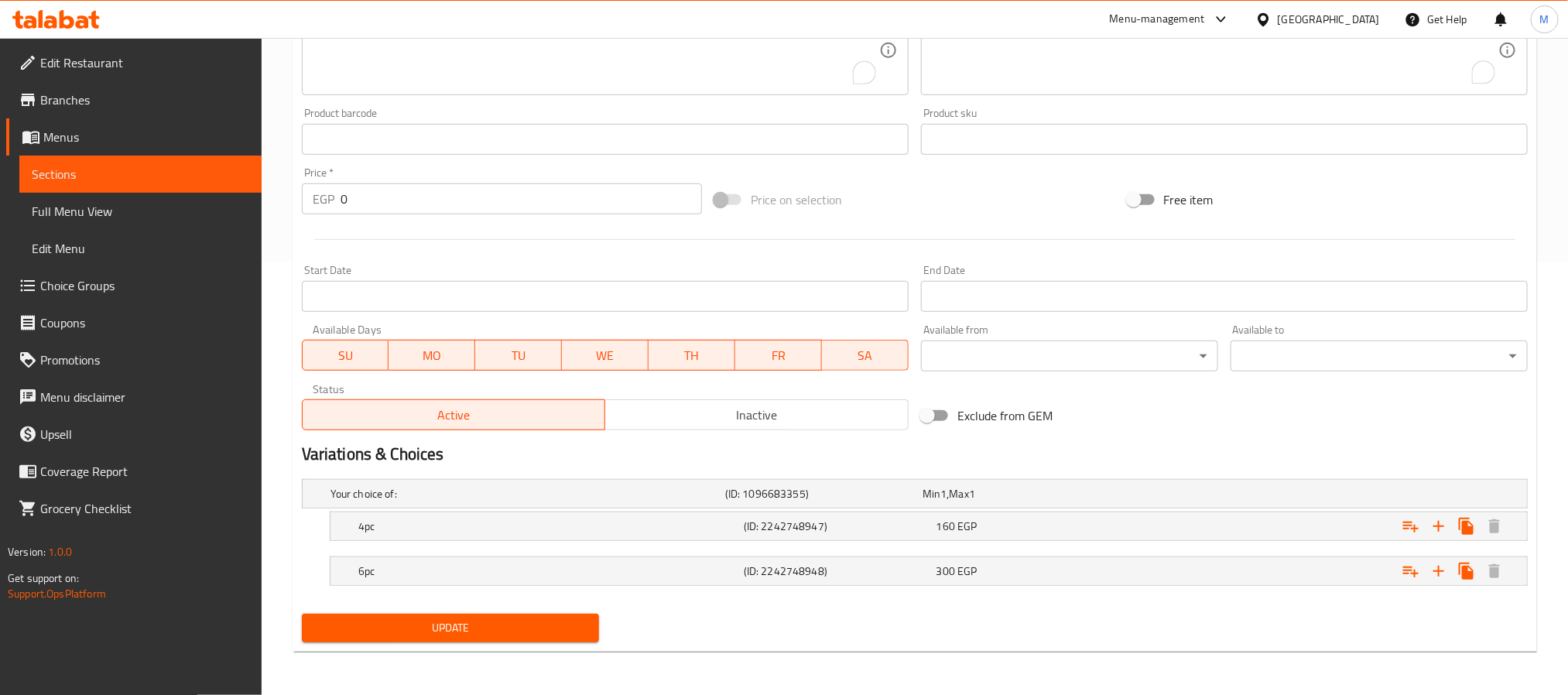
click at [571, 616] on button "Update" at bounding box center [450, 628] width 298 height 29
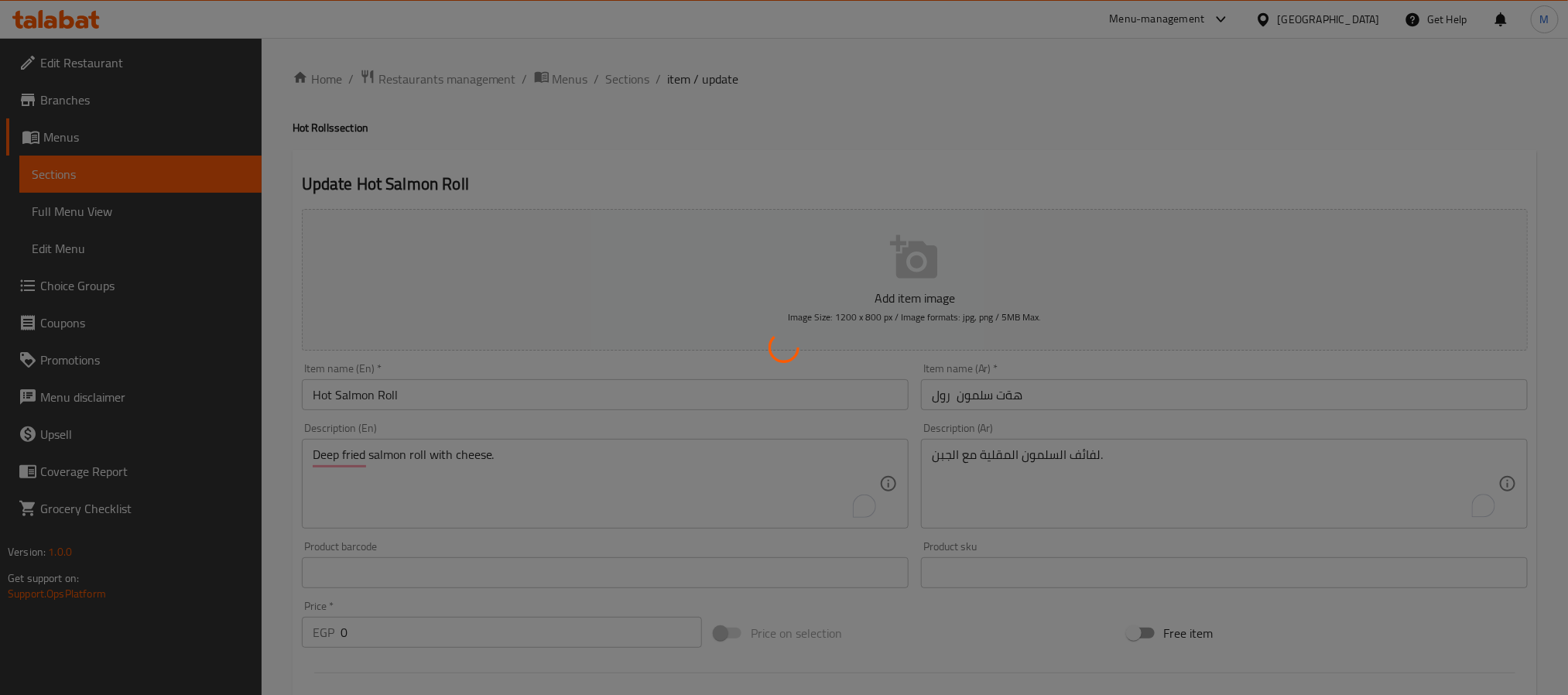
click at [618, 75] on div at bounding box center [784, 348] width 1568 height 695
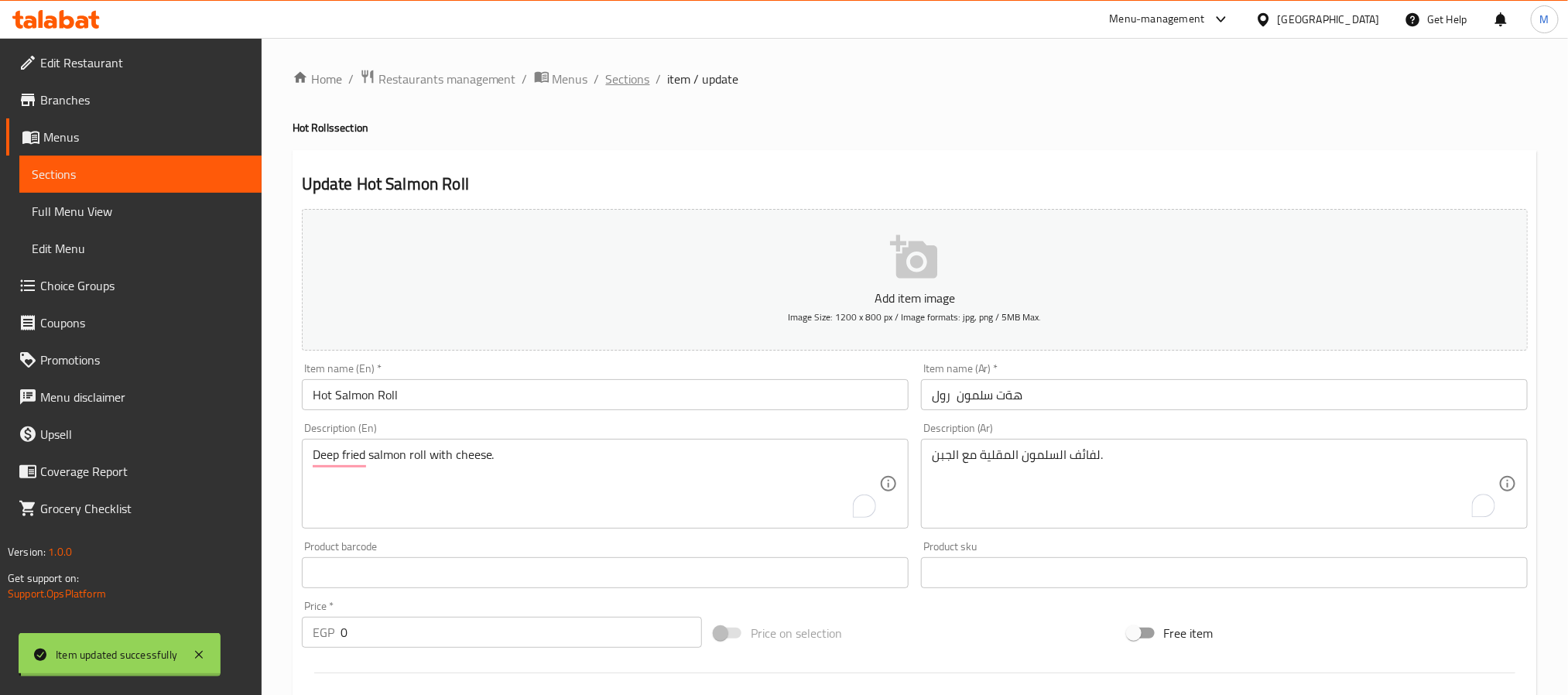
click at [623, 79] on span "Sections" at bounding box center [628, 79] width 44 height 18
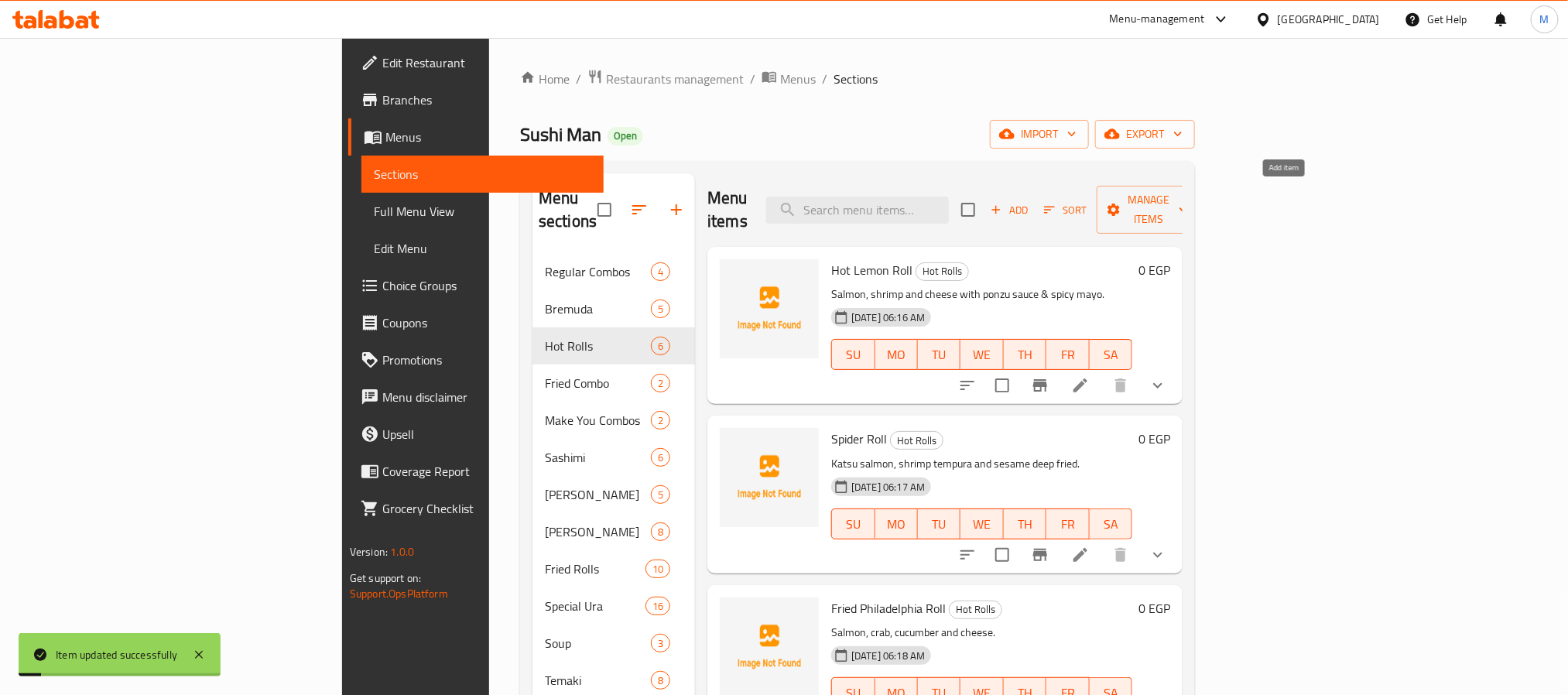
click at [1030, 201] on span "Add" at bounding box center [1009, 210] width 42 height 18
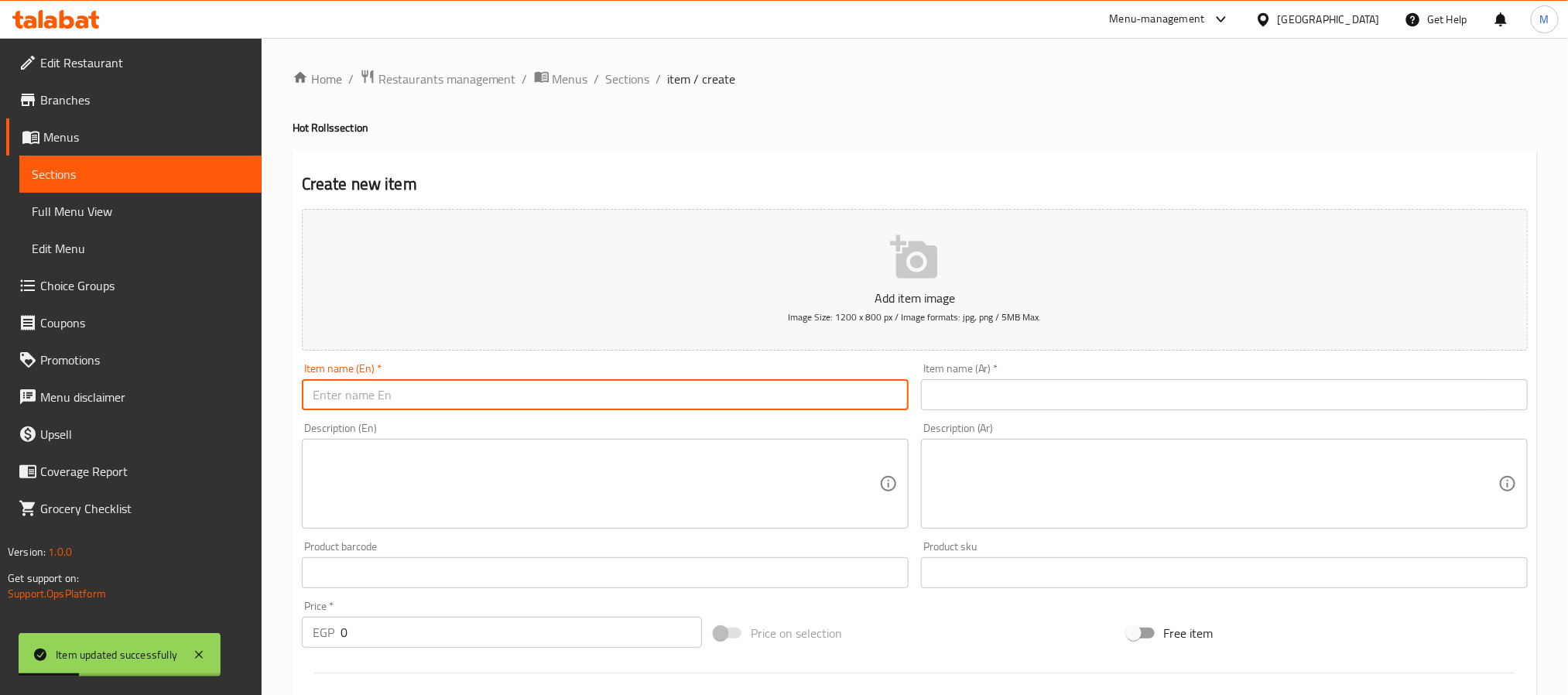
click at [534, 391] on input "text" at bounding box center [605, 395] width 606 height 31
paste input "Hot Shrimp Roll"
type input "Hot Shrimp Roll"
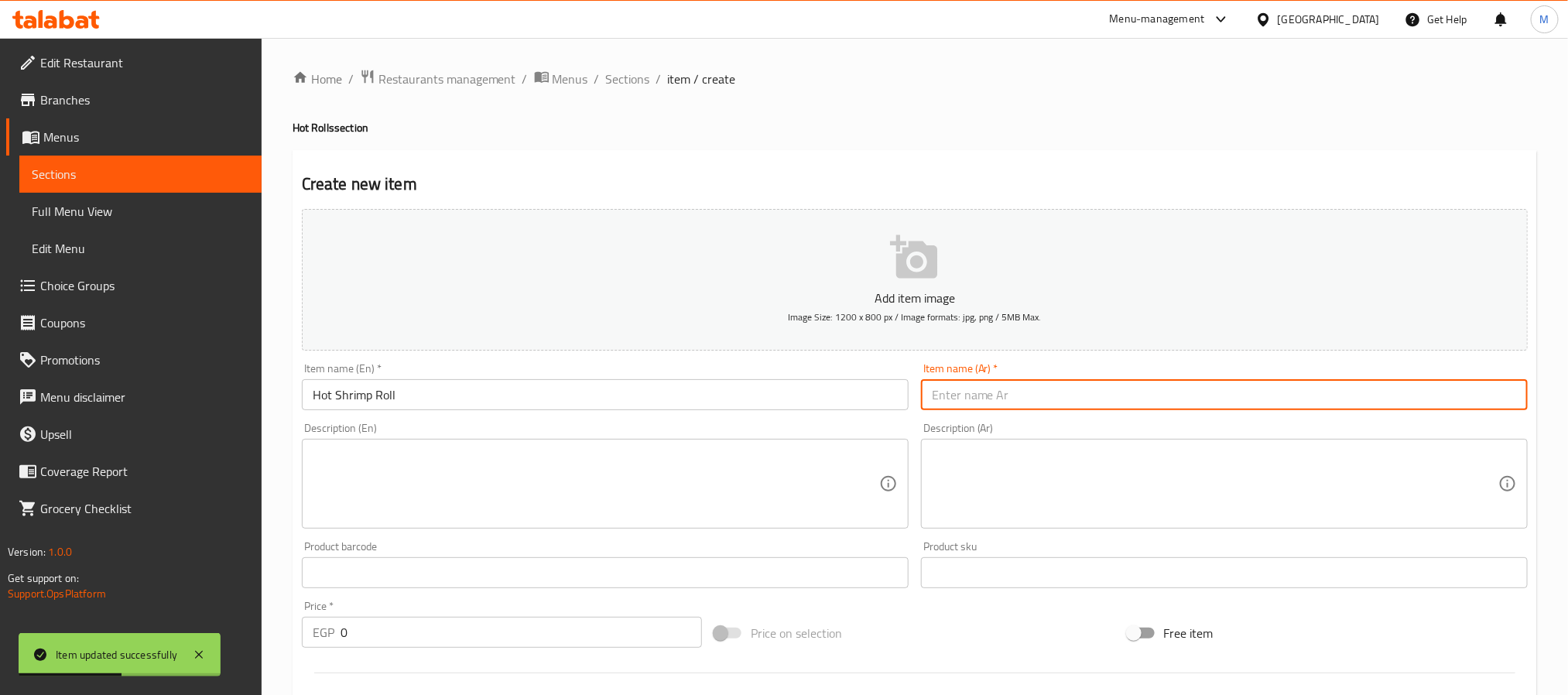
click at [1201, 400] on input "text" at bounding box center [1224, 395] width 606 height 31
paste input "رول الجمبري الحار"
type input "رول الجمبري الحار"
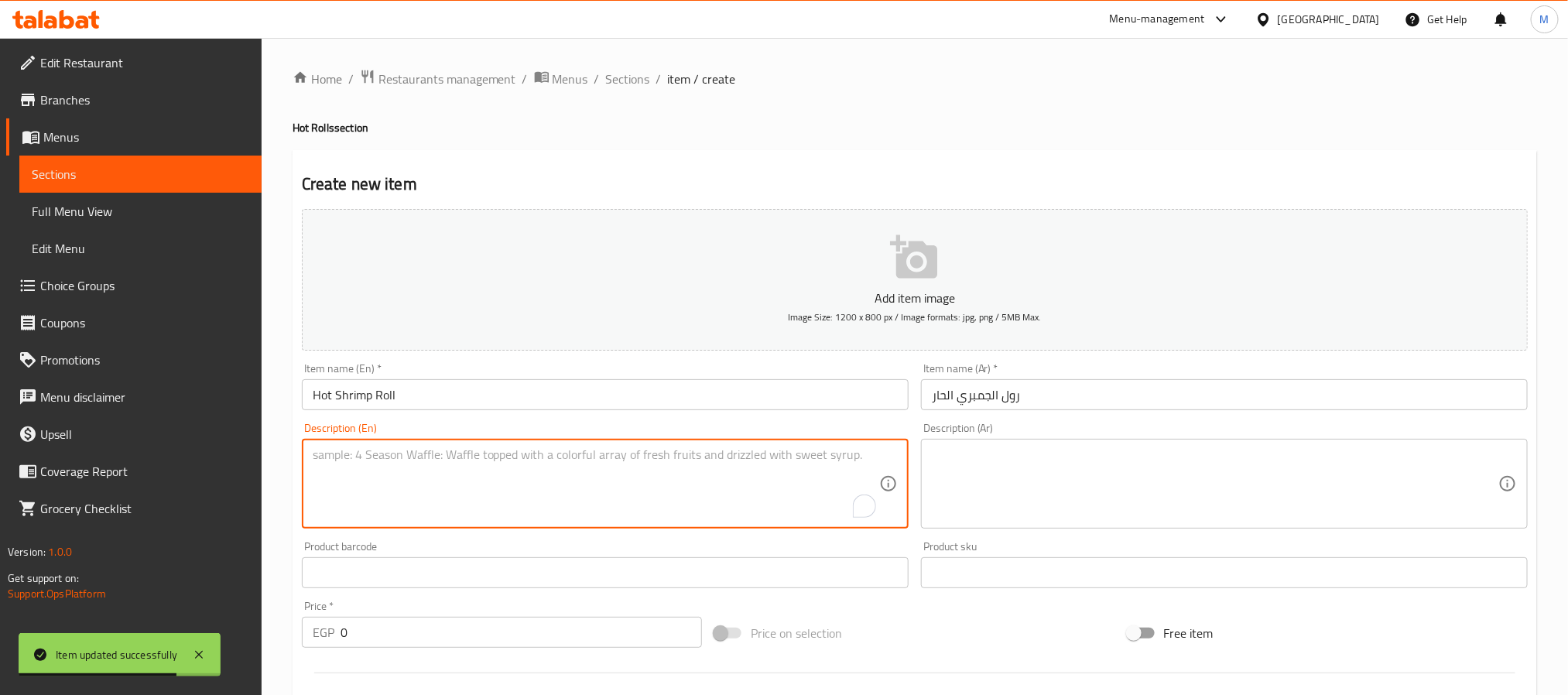
click at [555, 461] on textarea "To enrich screen reader interactions, please activate Accessibility in Grammarl…" at bounding box center [596, 485] width 566 height 74
paste textarea "Deep fried shrimp roll with cheese."
type textarea "Deep fried shrimp roll with cheese."
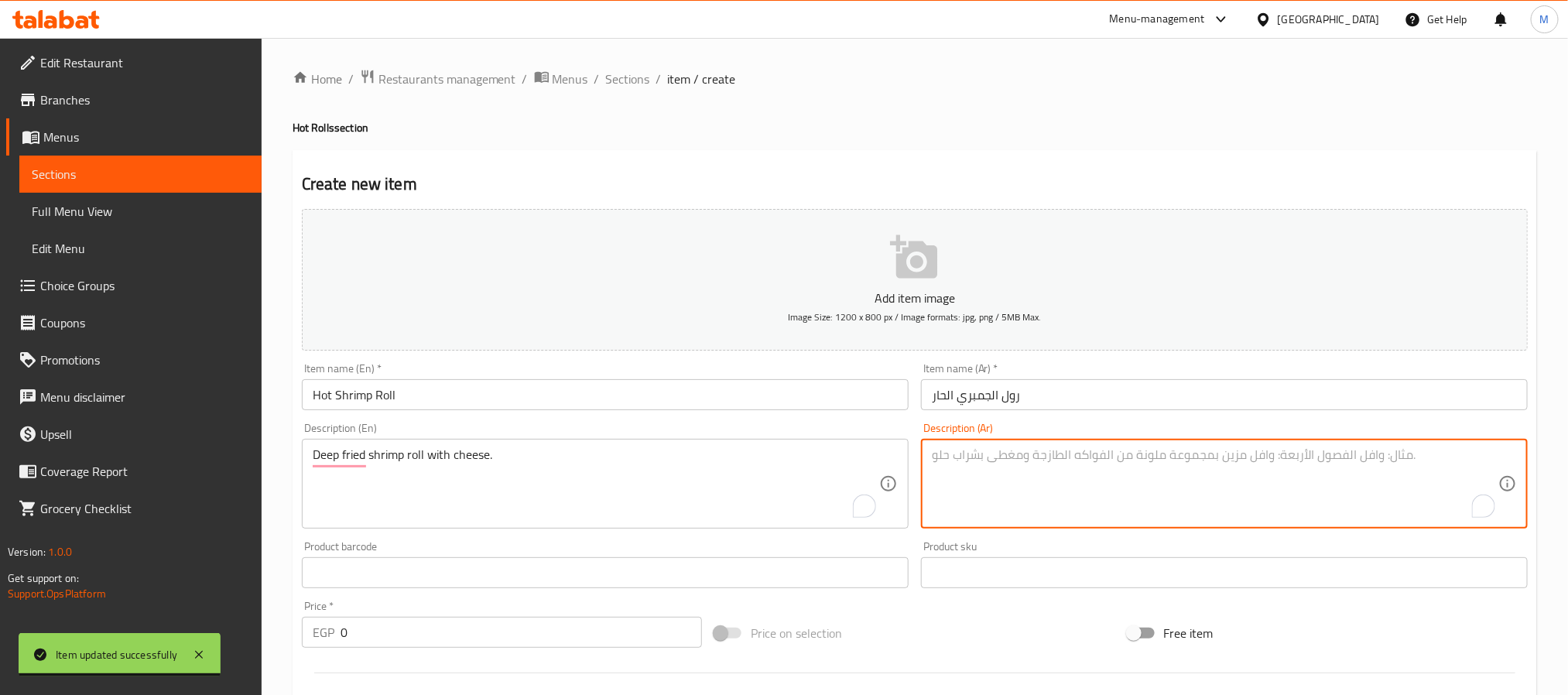
click at [1131, 481] on textarea "To enrich screen reader interactions, please activate Accessibility in Grammarl…" at bounding box center [1215, 485] width 566 height 74
paste textarea "لفائف الروبيان المقلي مع الجبن."
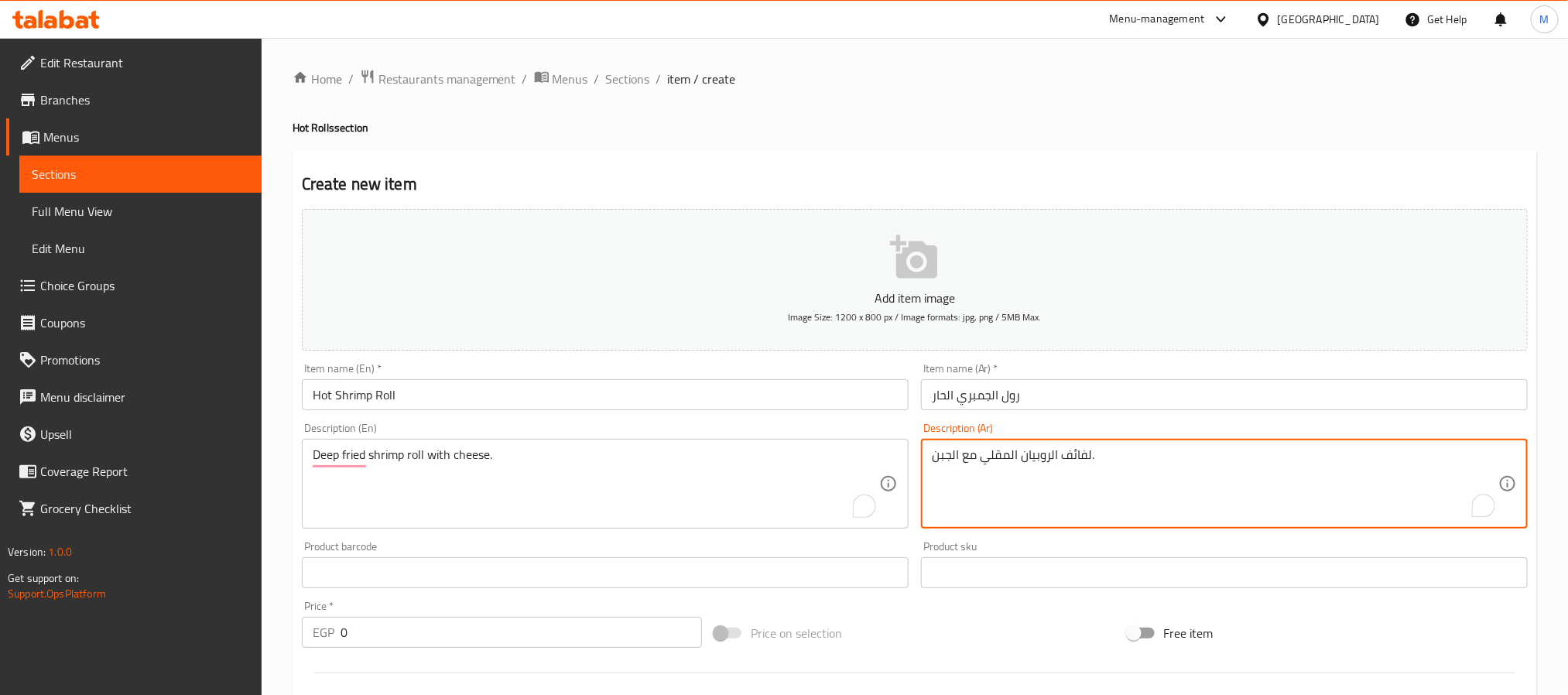
click at [970, 405] on input "رول الجمبري الحار" at bounding box center [1224, 395] width 606 height 31
click at [1041, 456] on textarea "لفائف الروبيان المقلي مع الجبن." at bounding box center [1215, 485] width 566 height 74
paste textarea "مبري"
type textarea "لفائف الجمبري المقلي مع الجبن."
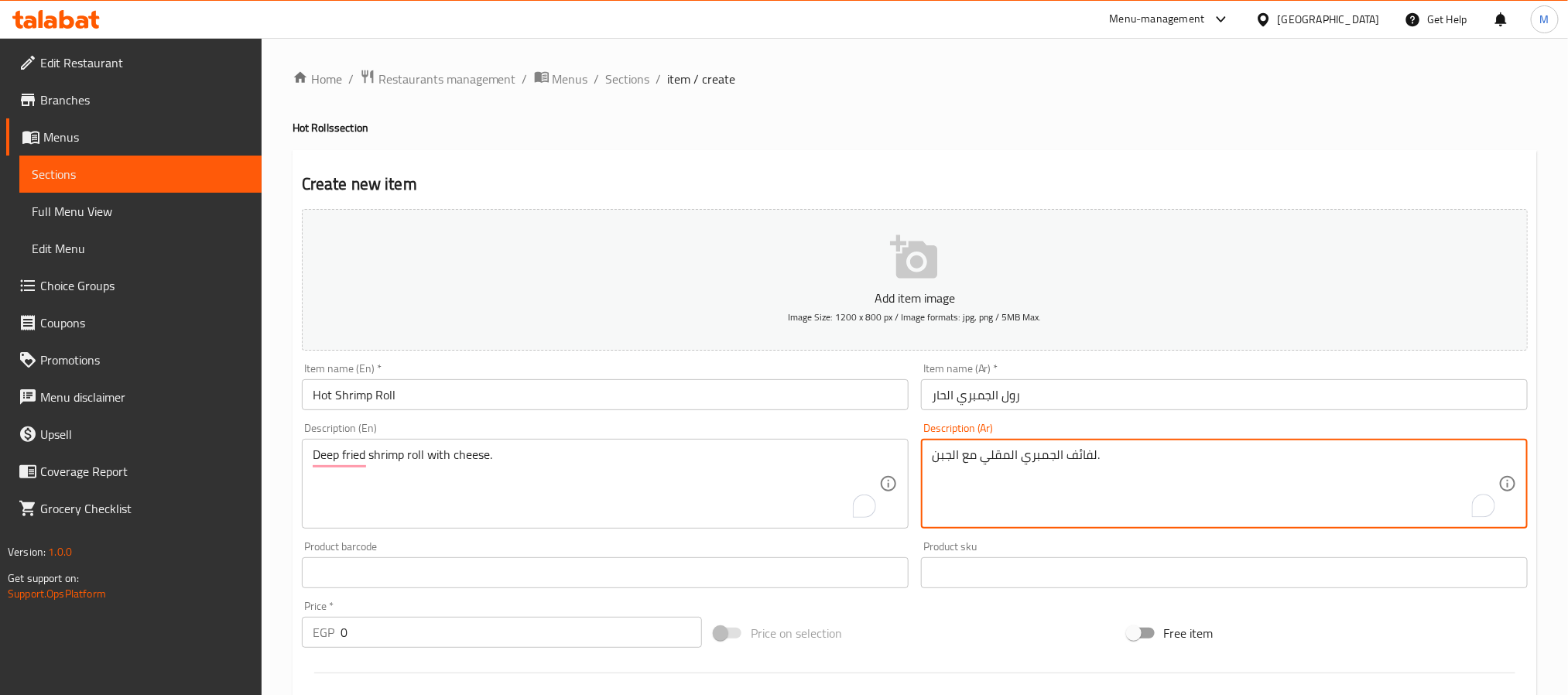
click at [1067, 135] on h4 "Hot Rolls section" at bounding box center [915, 128] width 1245 height 15
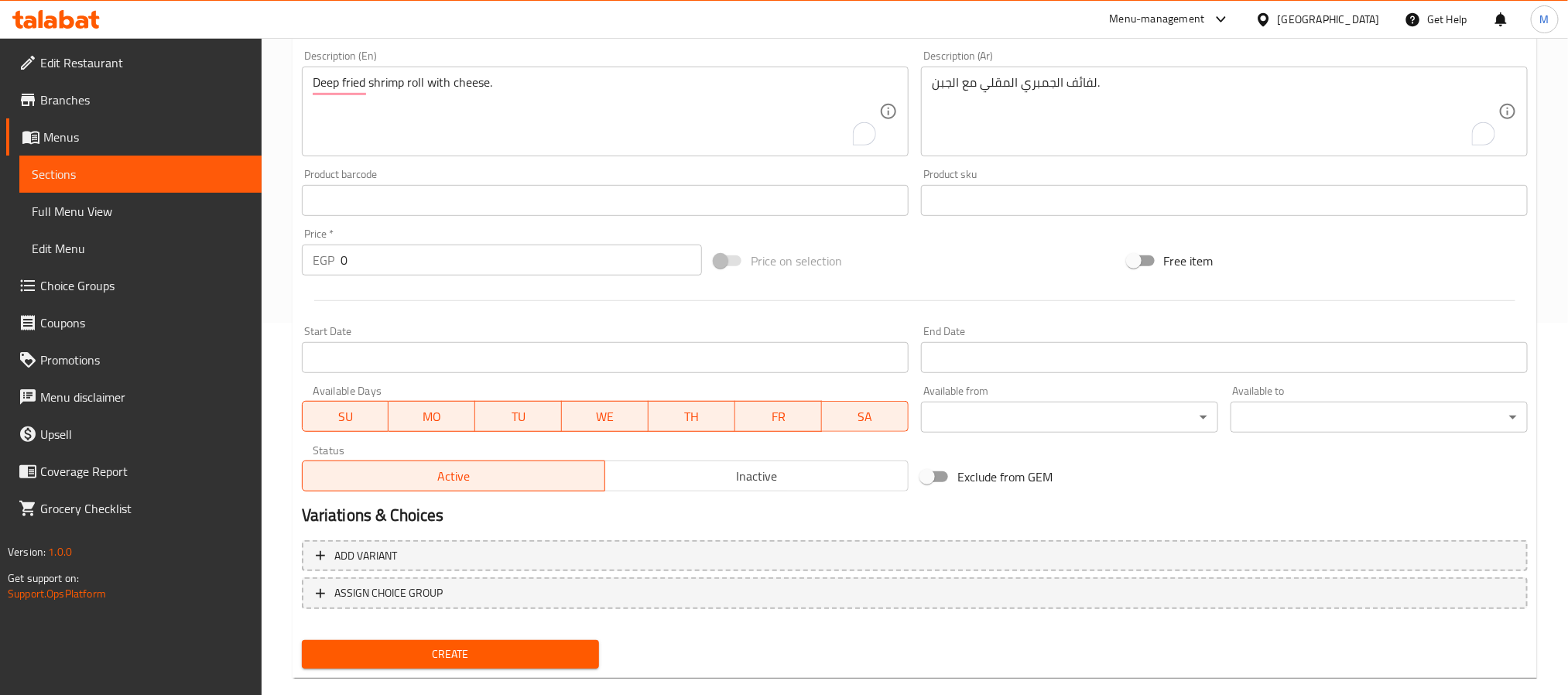
scroll to position [397, 0]
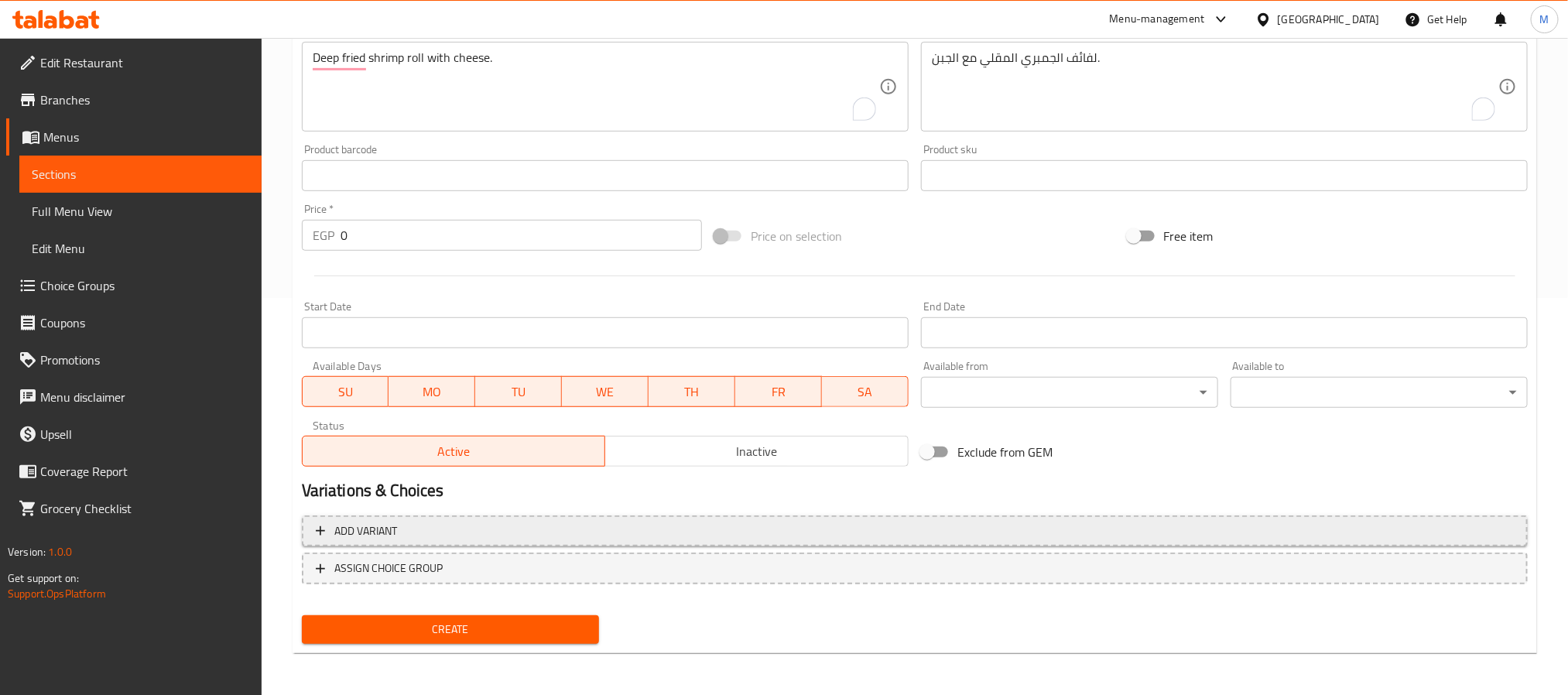
click at [1272, 527] on span "Add variant" at bounding box center [915, 531] width 1198 height 19
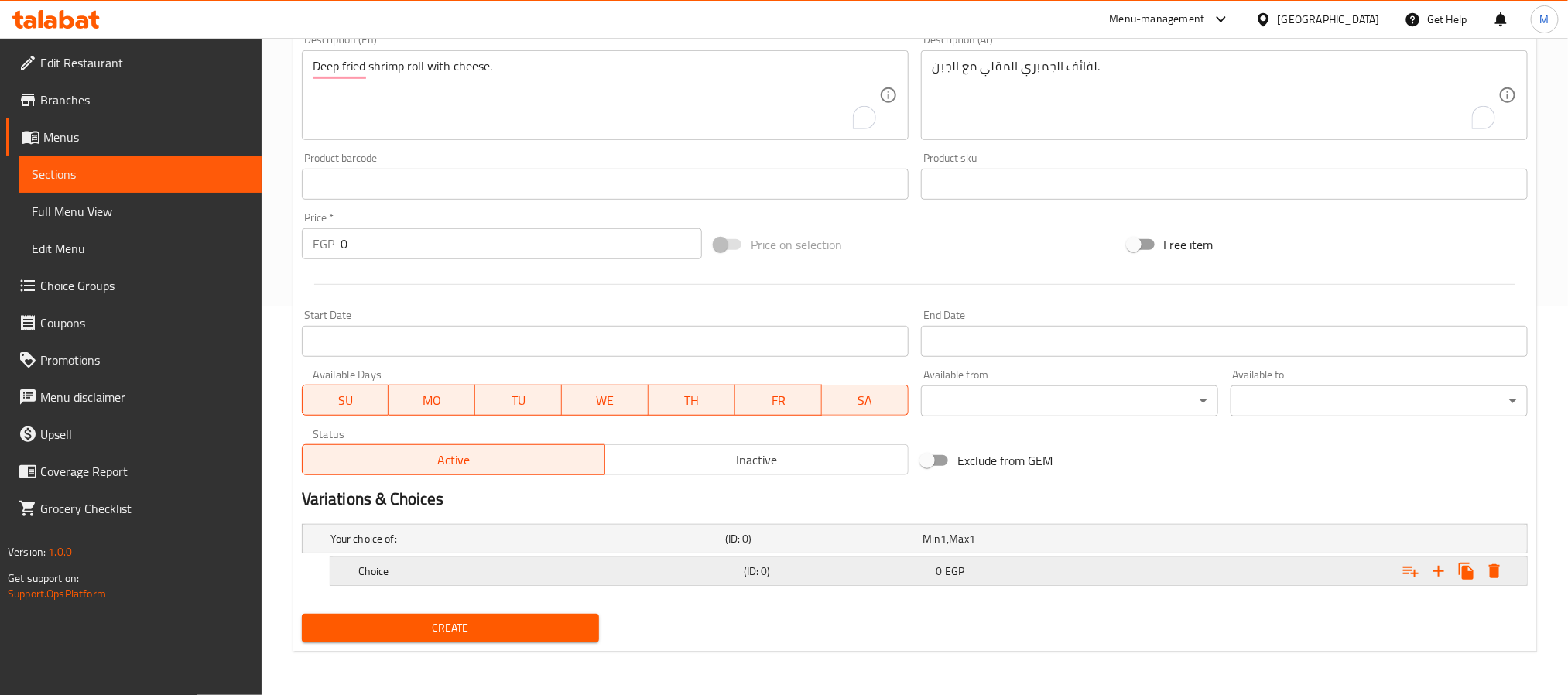
scroll to position [390, 0]
click at [1428, 575] on button "Expand" at bounding box center [1438, 571] width 28 height 28
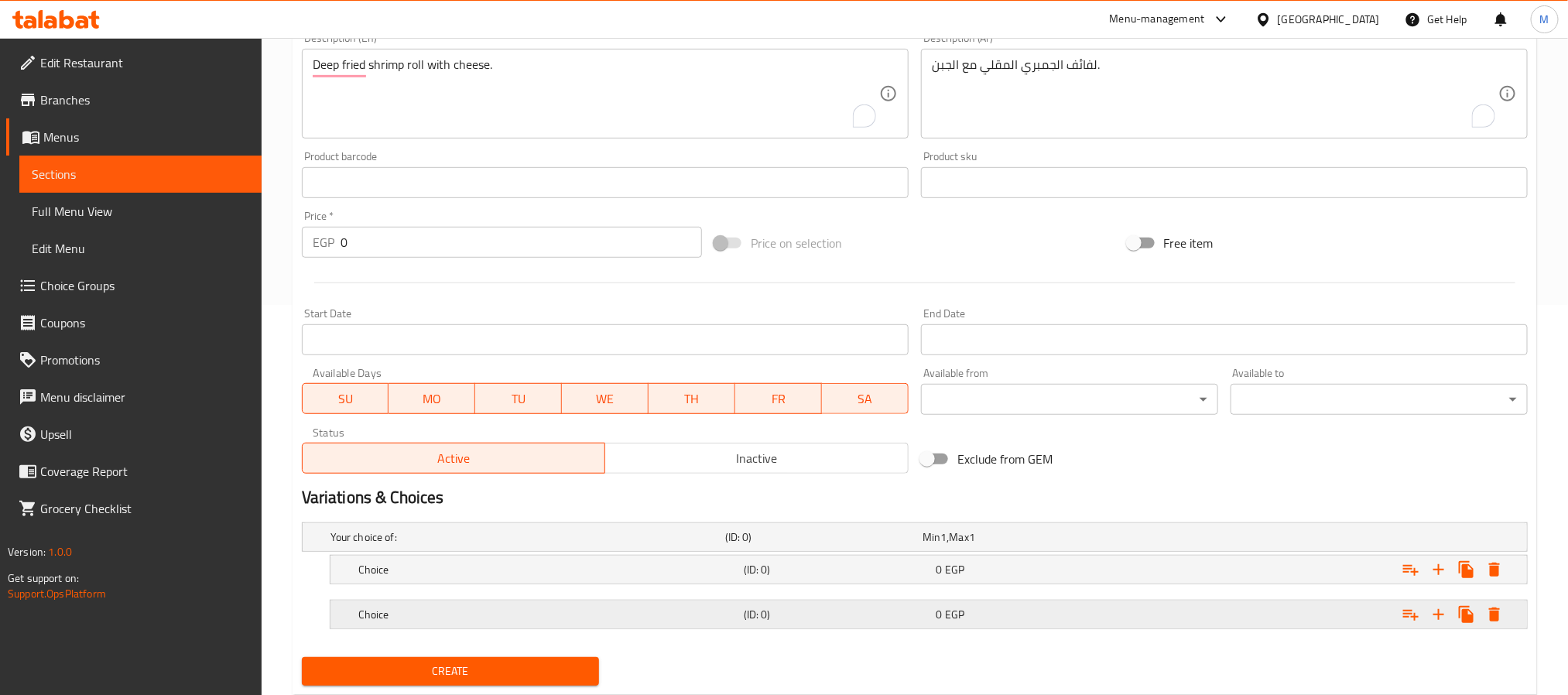
click at [1182, 540] on div "Expand" at bounding box center [1314, 538] width 395 height 6
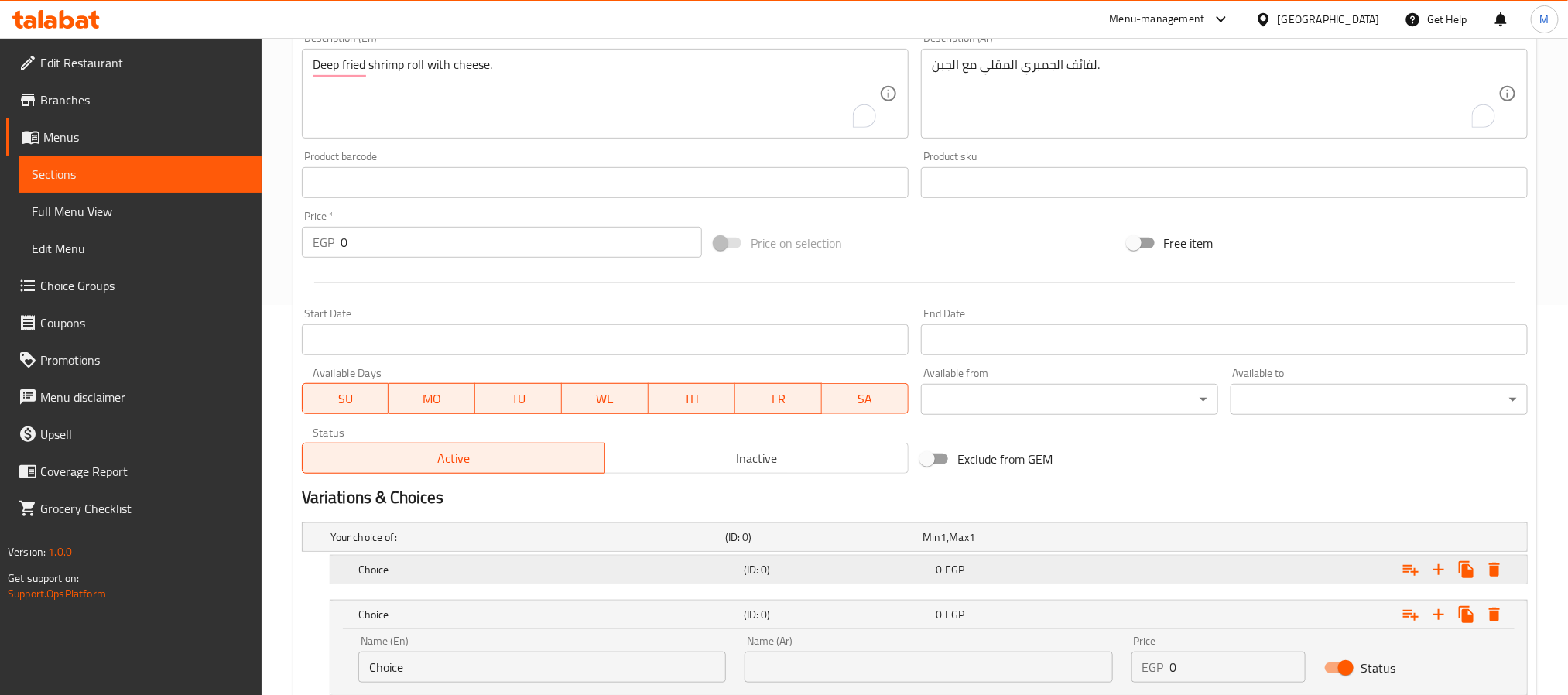
click at [1157, 540] on div "Expand" at bounding box center [1314, 538] width 395 height 6
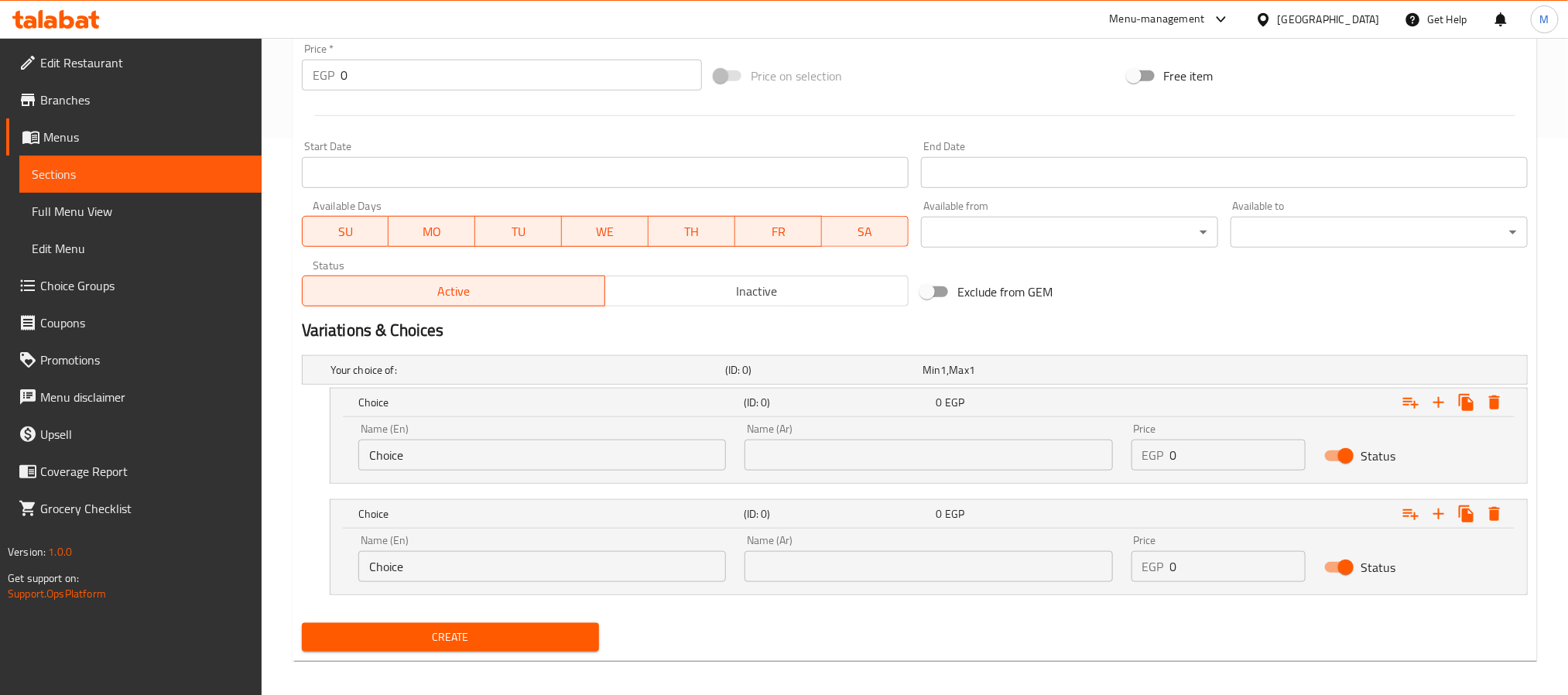
scroll to position [567, 0]
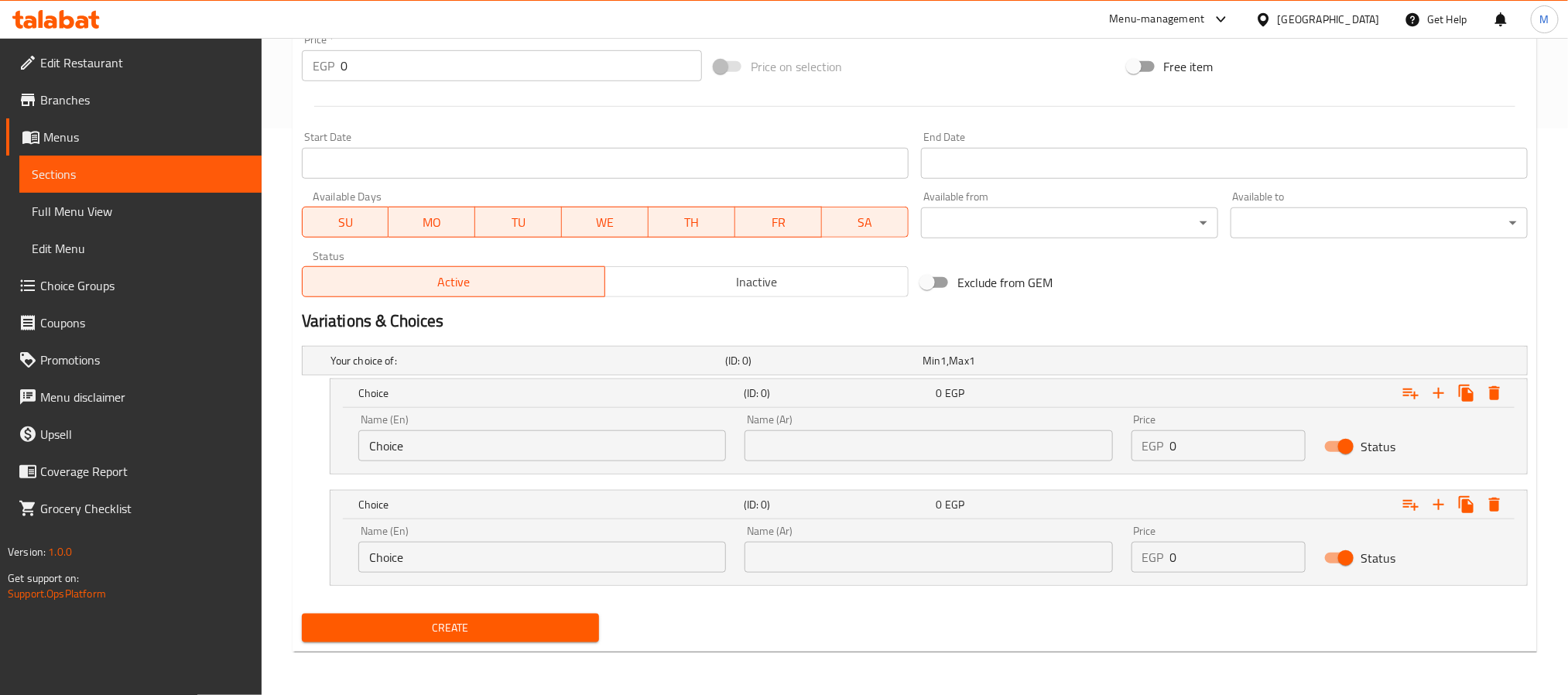
click at [622, 441] on input "Choice" at bounding box center [542, 445] width 367 height 31
paste input "4 Pcs"
type input "4 Pcs"
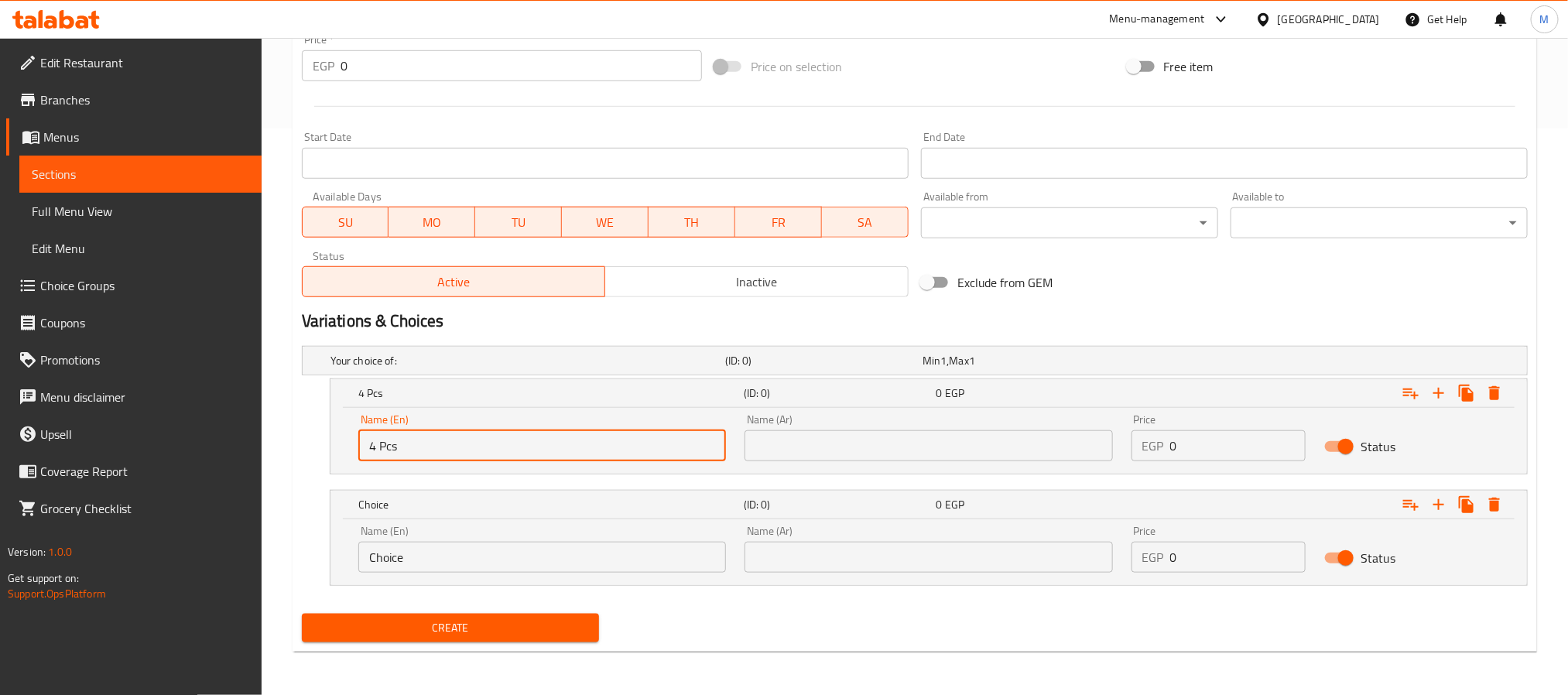
click at [978, 441] on input "text" at bounding box center [928, 445] width 367 height 31
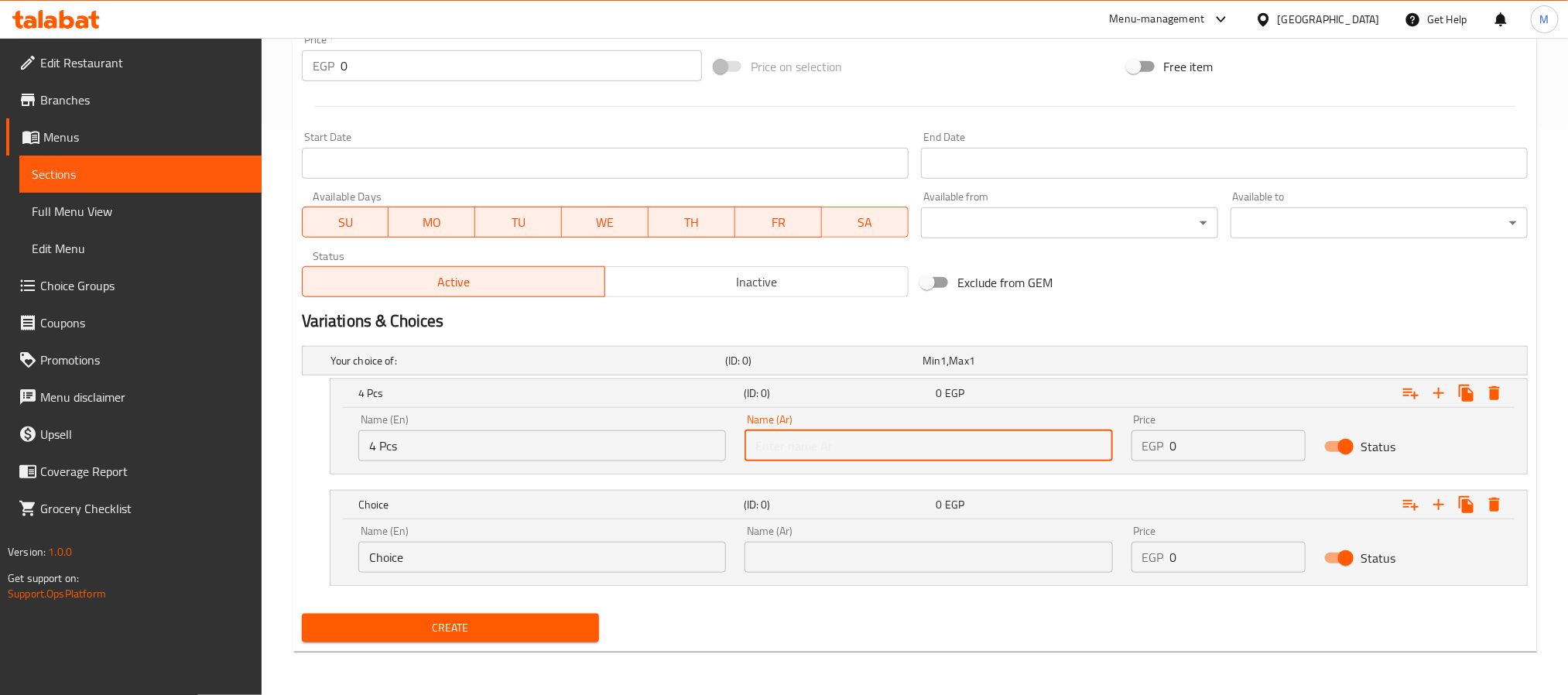
paste input "4 قطع"
type input "4 قطع"
drag, startPoint x: 512, startPoint y: 574, endPoint x: 509, endPoint y: 563, distance: 11.4
click at [509, 574] on div "Name (En) Choice Name (En)" at bounding box center [541, 550] width 386 height 66
click at [509, 563] on input "Choice" at bounding box center [542, 557] width 367 height 31
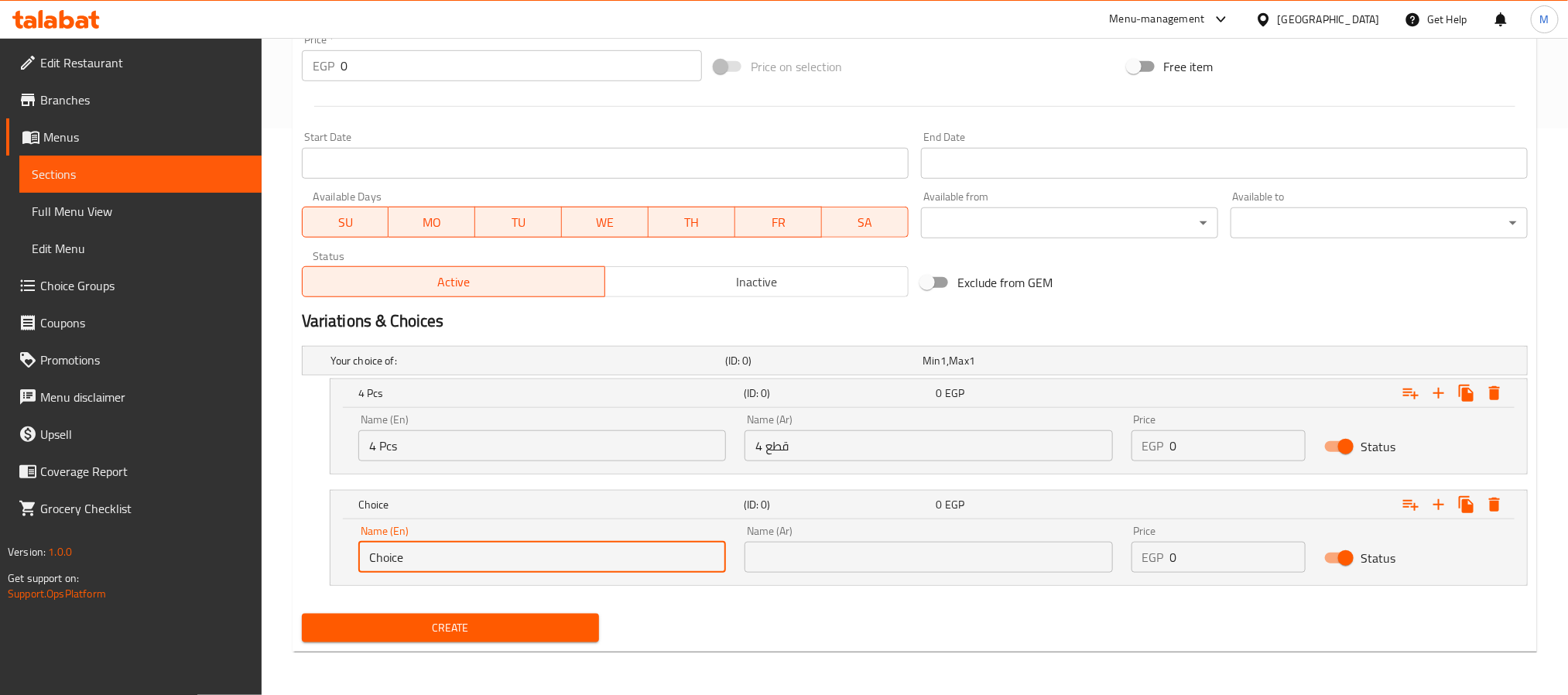
click at [509, 563] on input "Choice" at bounding box center [542, 557] width 367 height 31
paste input "6 Pcs"
type input "6 Pcs"
click at [983, 564] on input "text" at bounding box center [928, 557] width 367 height 31
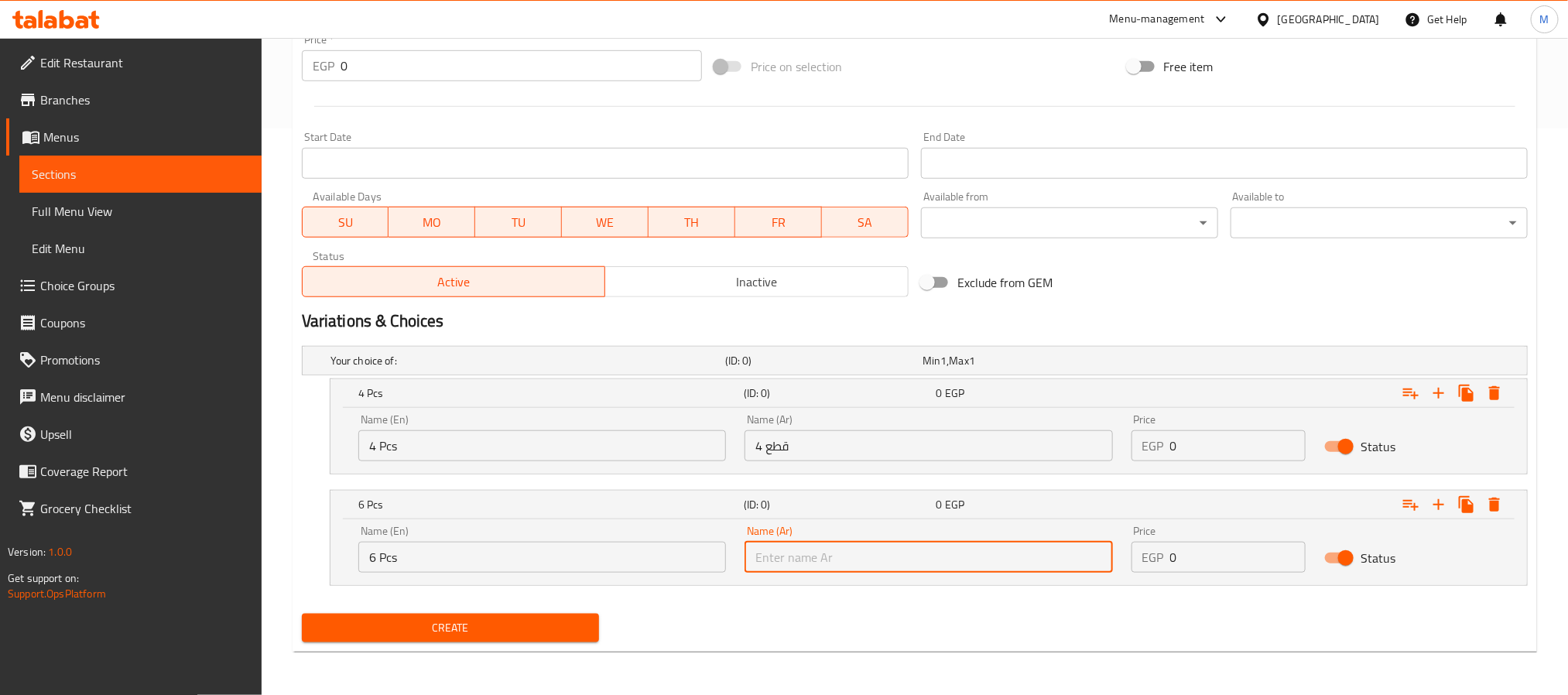
paste input "6 قطع"
type input "6 قطع"
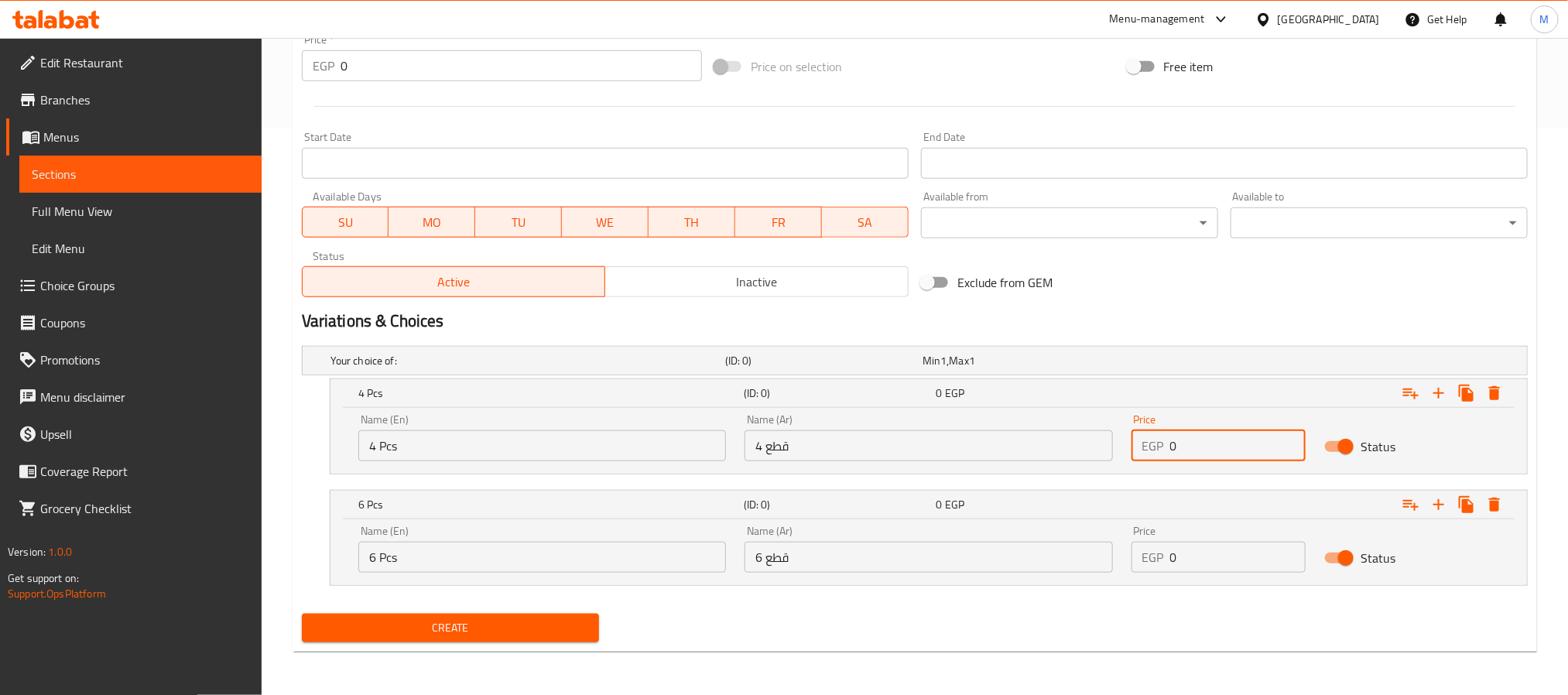
click at [1240, 430] on input "0" at bounding box center [1238, 445] width 136 height 31
click at [1240, 453] on input "0" at bounding box center [1238, 445] width 136 height 31
click at [1238, 452] on input "0" at bounding box center [1238, 445] width 136 height 31
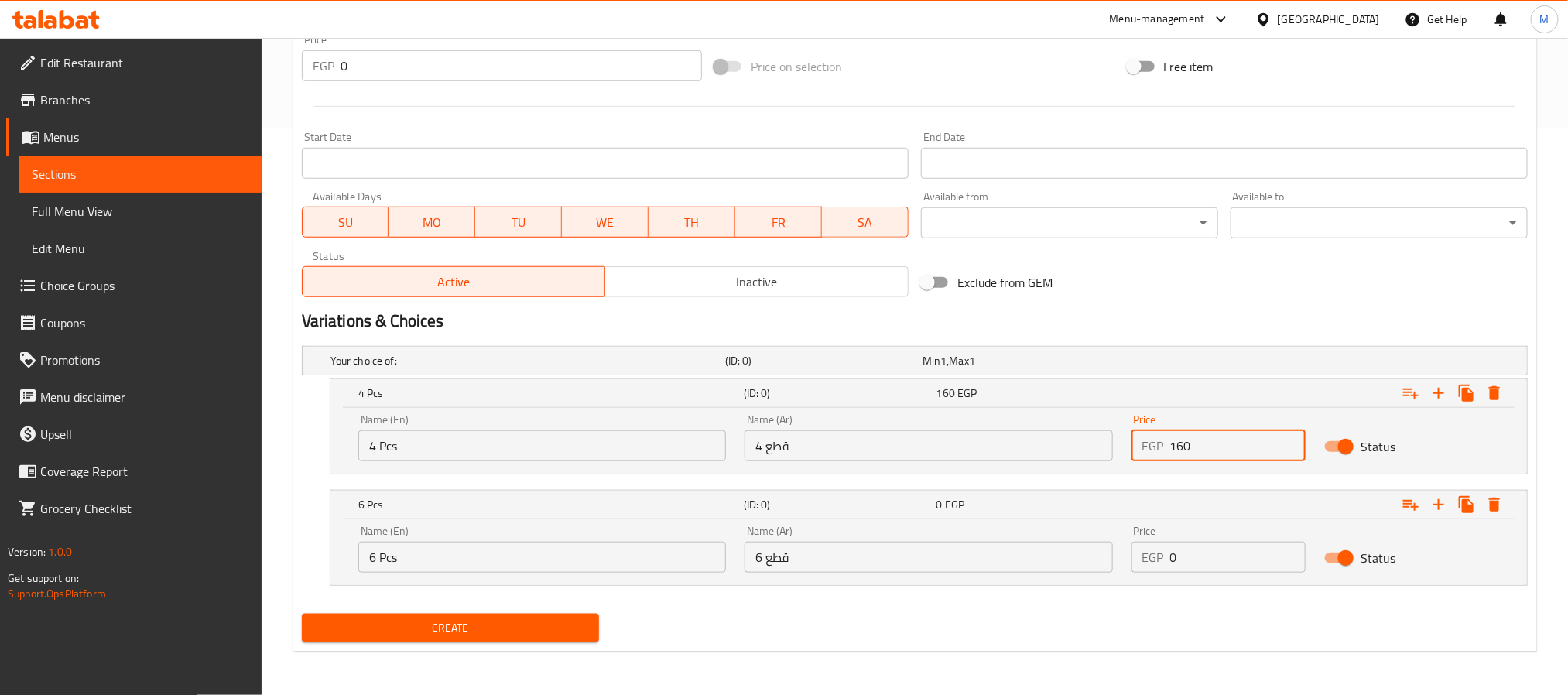
type input "160"
click at [1223, 559] on input "0" at bounding box center [1238, 557] width 136 height 31
type input "300"
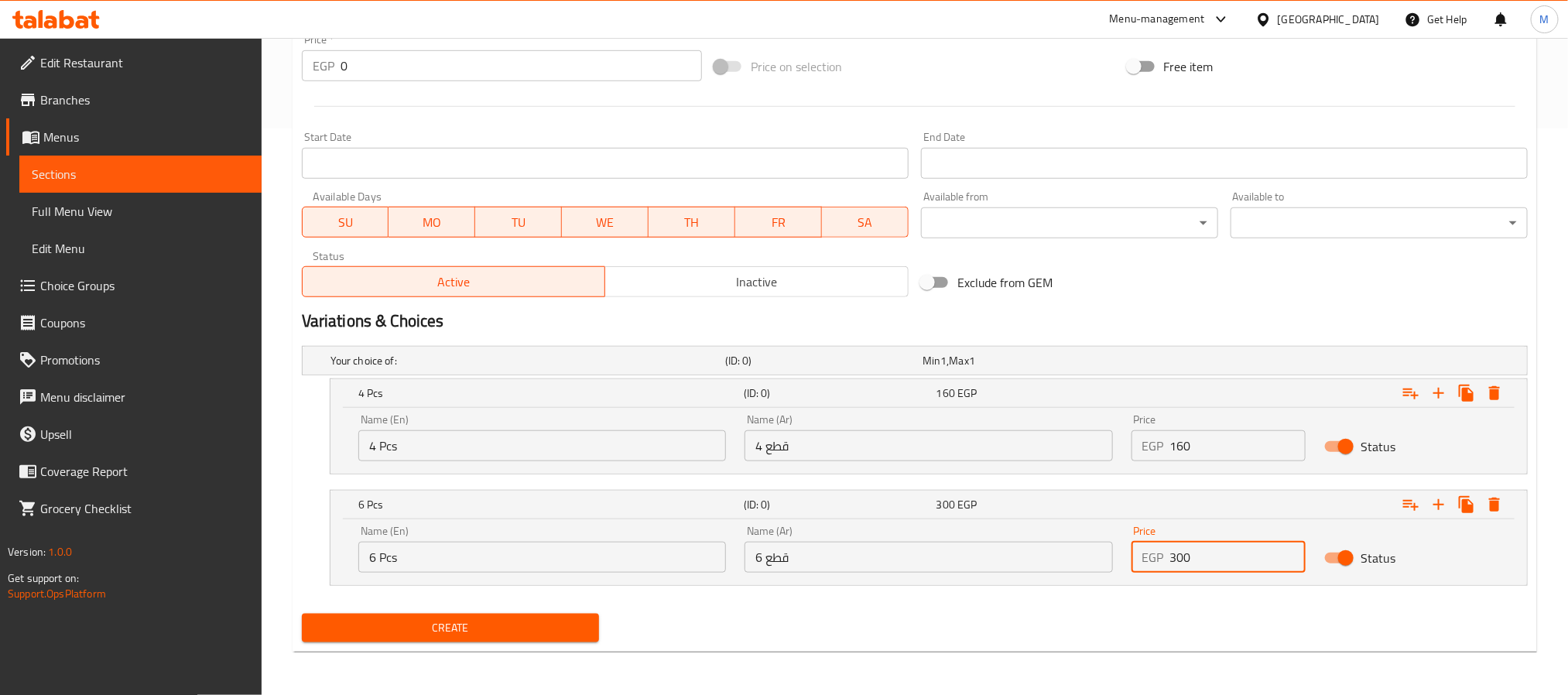
click at [999, 625] on div "Create" at bounding box center [915, 628] width 1238 height 41
click at [527, 651] on div "Create new item Add item image Image Size: 1200 x 800 px / Image formats: jpg, …" at bounding box center [915, 118] width 1245 height 1069
click at [539, 621] on span "Create" at bounding box center [451, 628] width 273 height 19
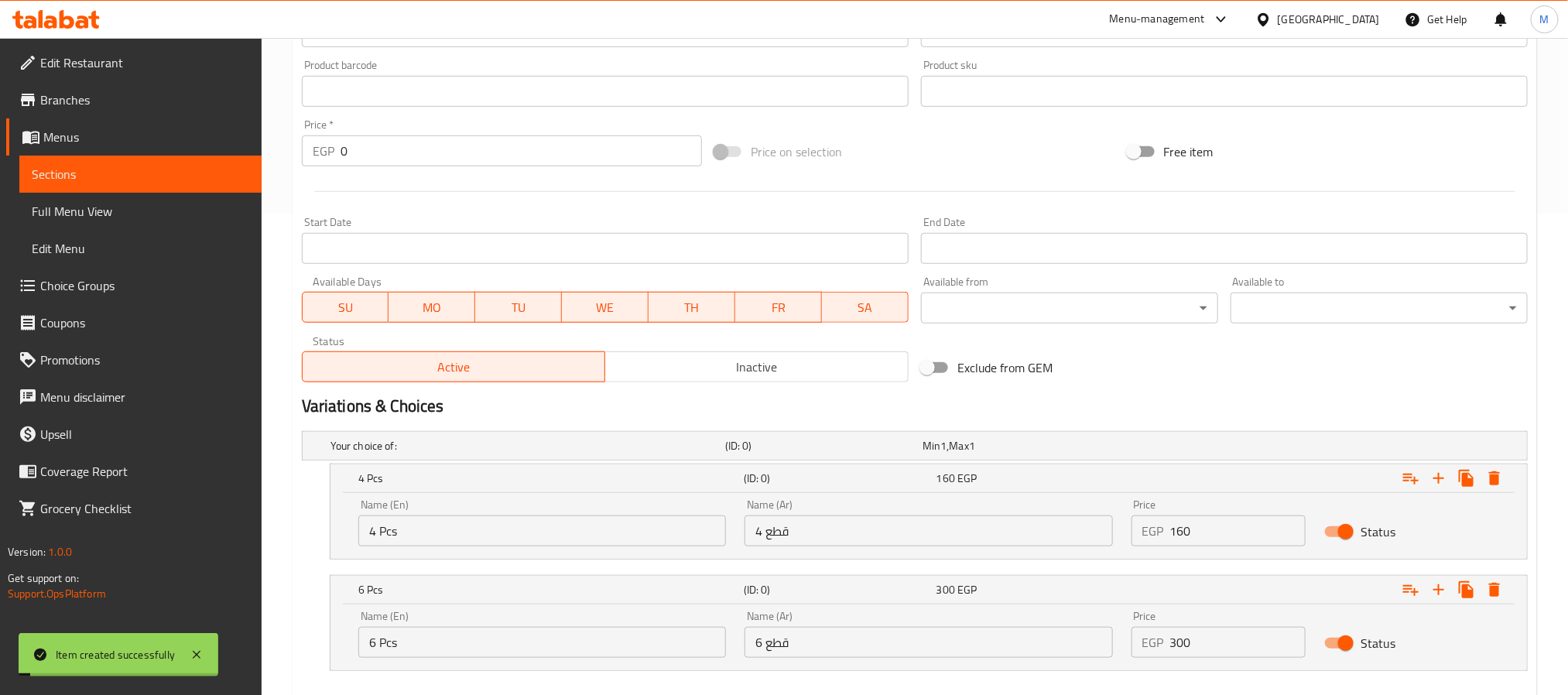
scroll to position [335, 0]
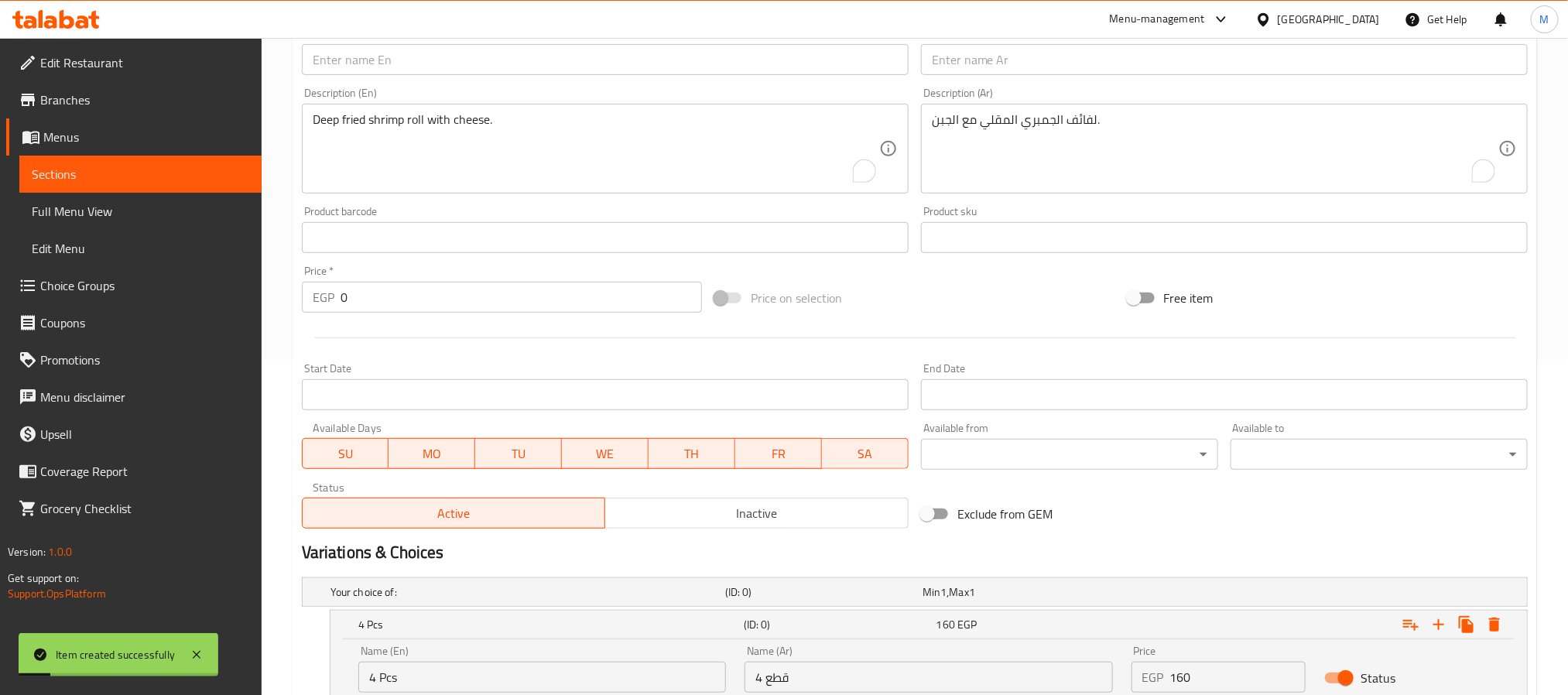
click at [532, 81] on div "Description (En) Deep fried shrimp roll with cheese. Description (En)" at bounding box center [606, 140] width 619 height 119
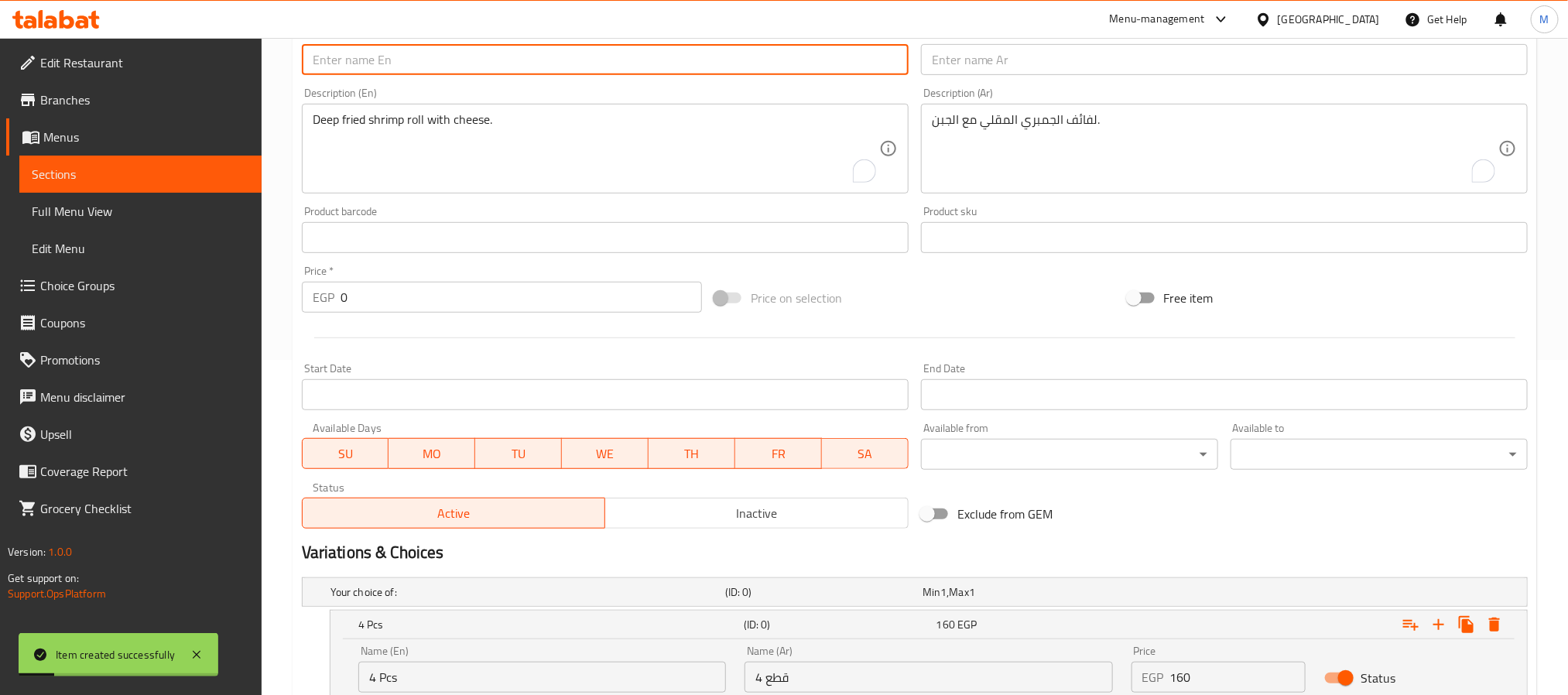
click at [539, 66] on input "text" at bounding box center [605, 59] width 606 height 31
paste input "Hot Tuna Roll"
type input "Hot Tuna Roll"
click at [1136, 67] on input "text" at bounding box center [1224, 59] width 606 height 31
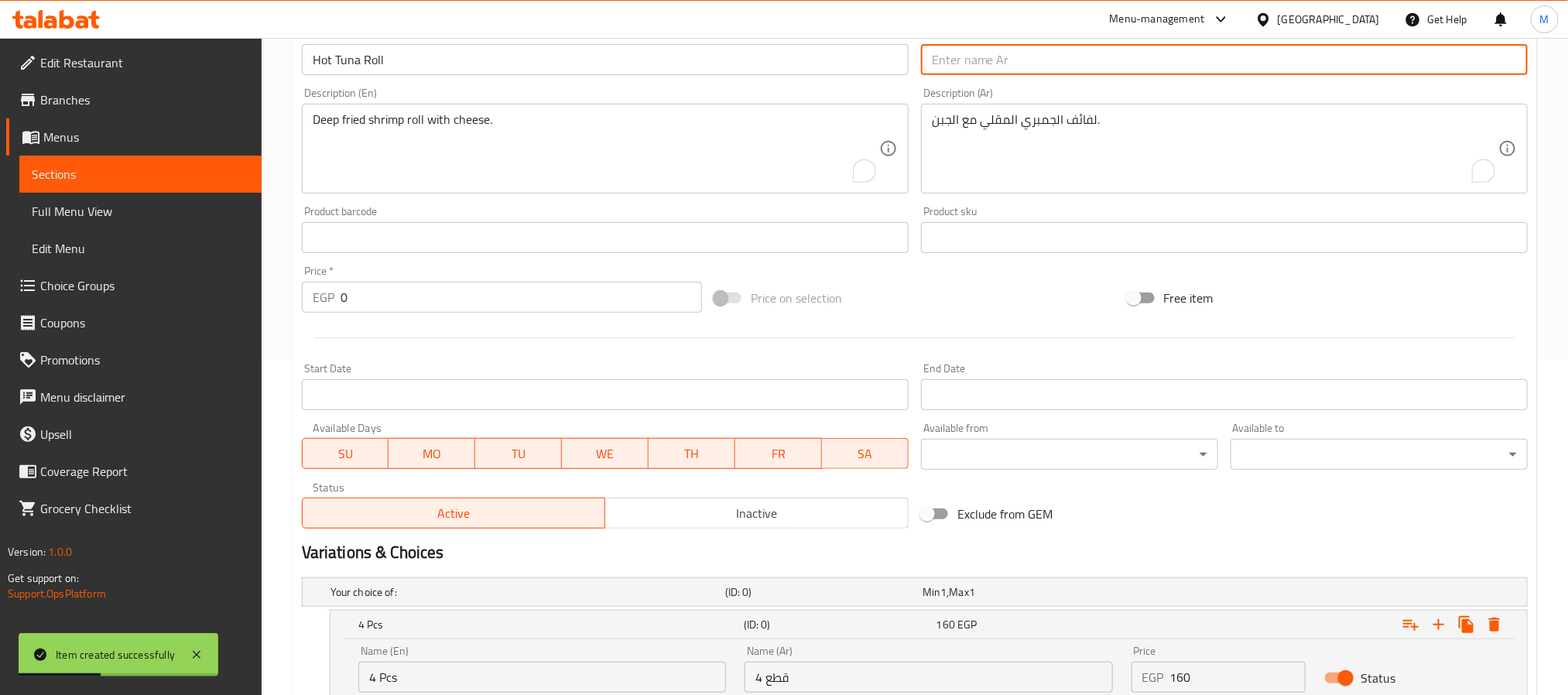
paste input "رول التونة الحارة"
type input "رول التونة الحارة"
click at [501, 140] on textarea "Deep fried shrimp roll with cheese." at bounding box center [596, 149] width 566 height 74
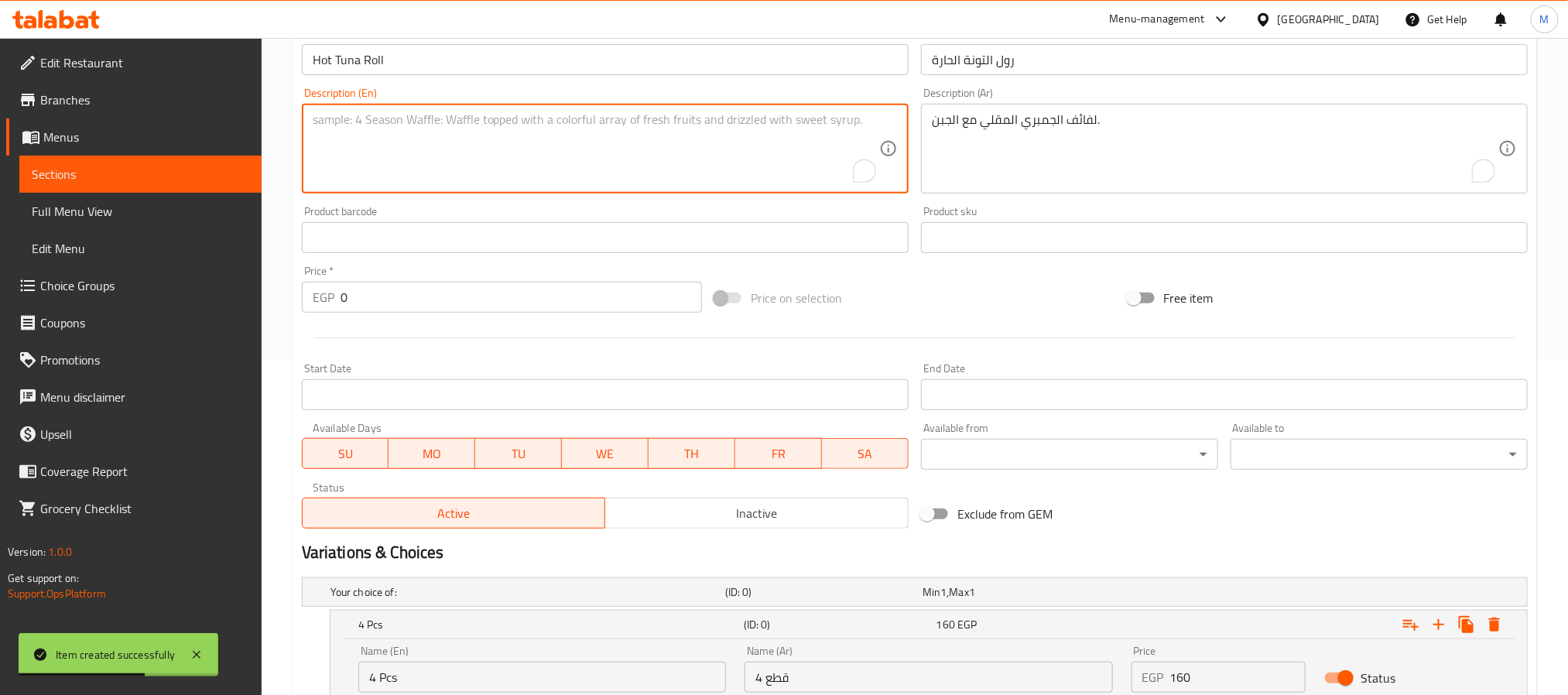
paste textarea "Deep fried tuna roll with cheese."
type textarea "Deep fried tuna roll with cheese."
click at [1140, 135] on textarea "لفائف الجمبري المقلي مع الجبن." at bounding box center [1215, 149] width 566 height 74
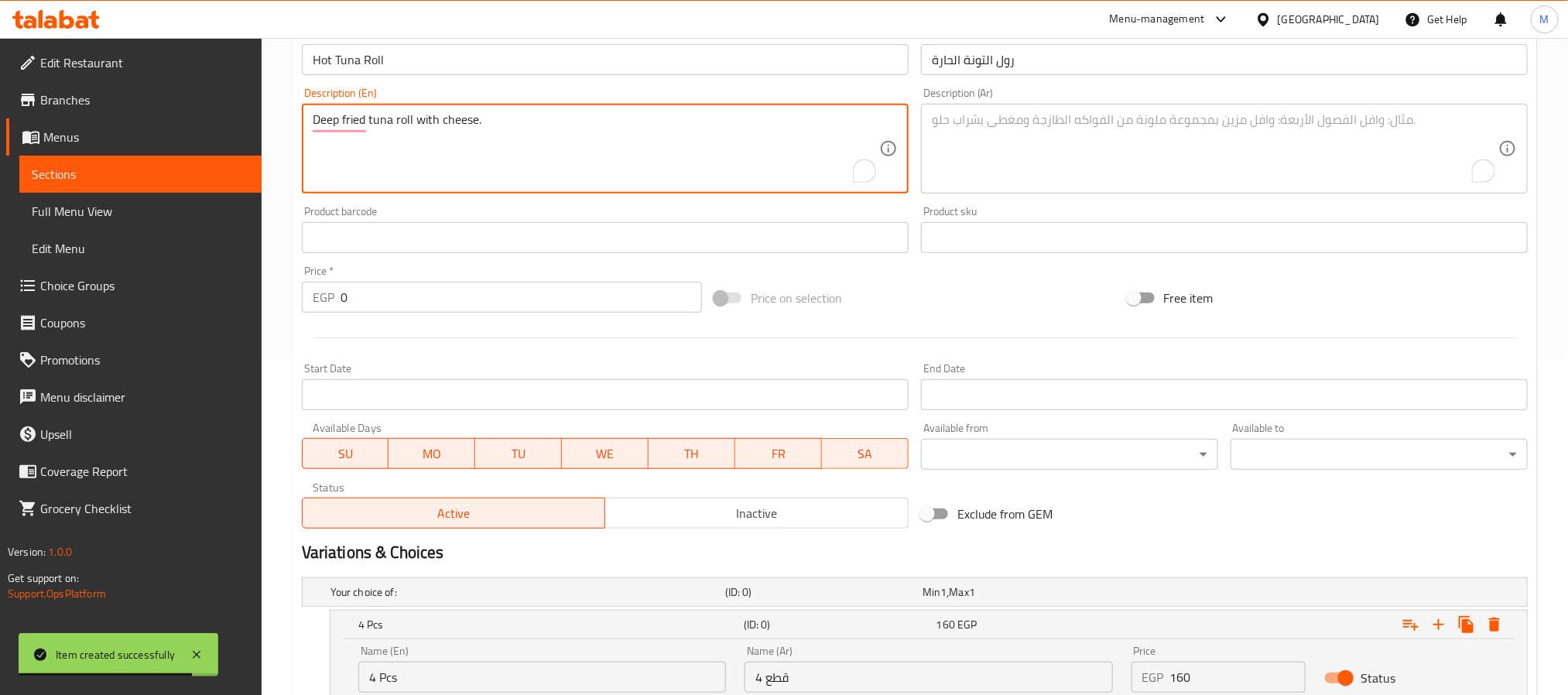
paste textarea "لفائف التونة المقلية مع الجبن."
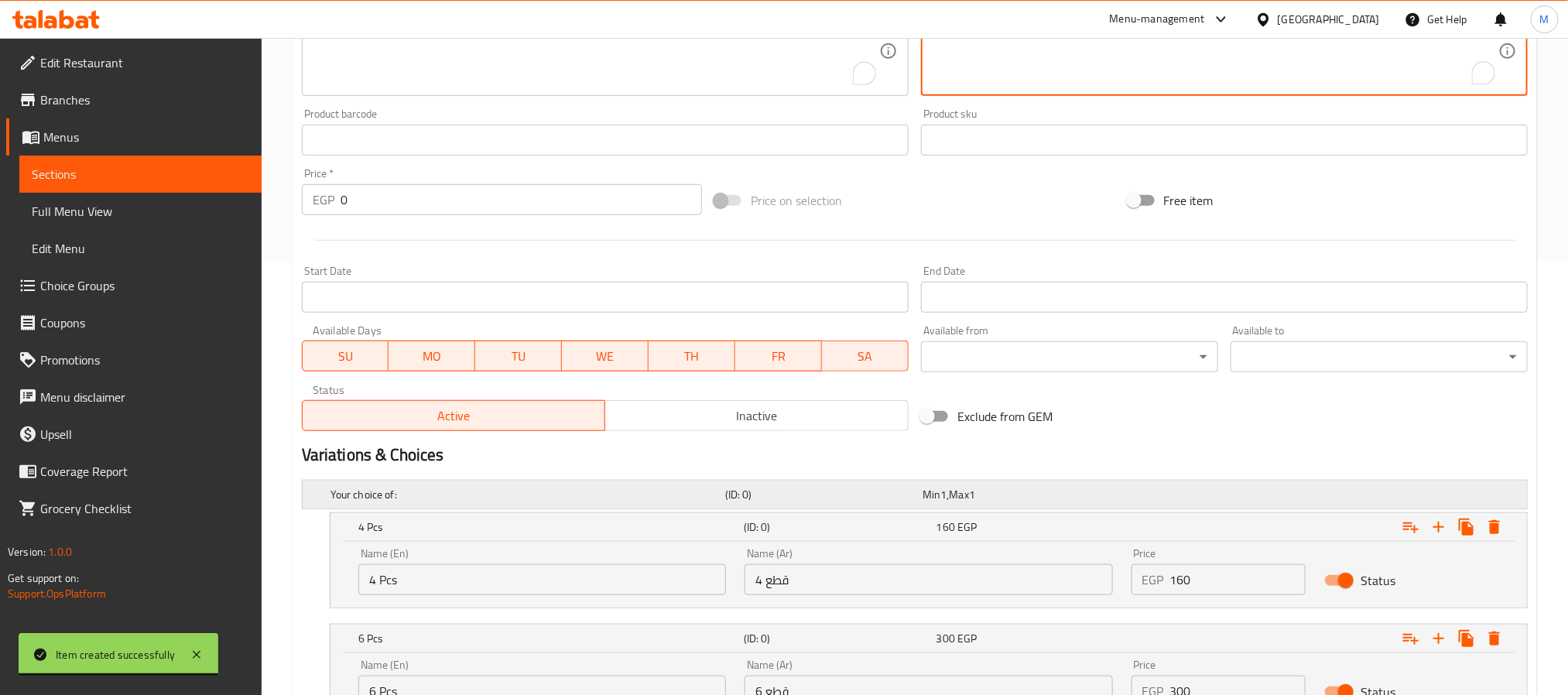
scroll to position [567, 0]
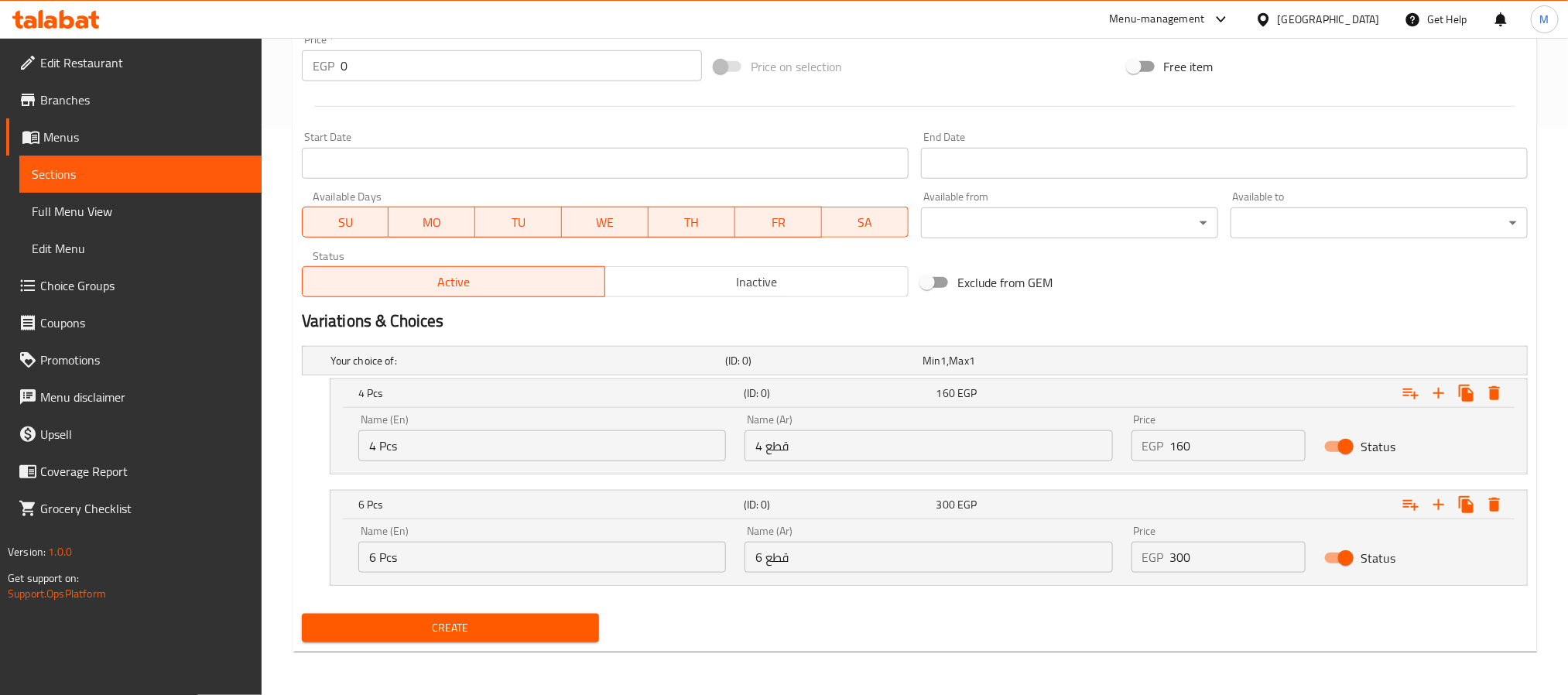
type textarea "لفائف التونة المقلية مع الجبن."
click at [660, 447] on input "4 Pcs" at bounding box center [542, 445] width 367 height 31
click at [660, 449] on input "4 Pcs" at bounding box center [542, 445] width 367 height 31
type input "4pc"
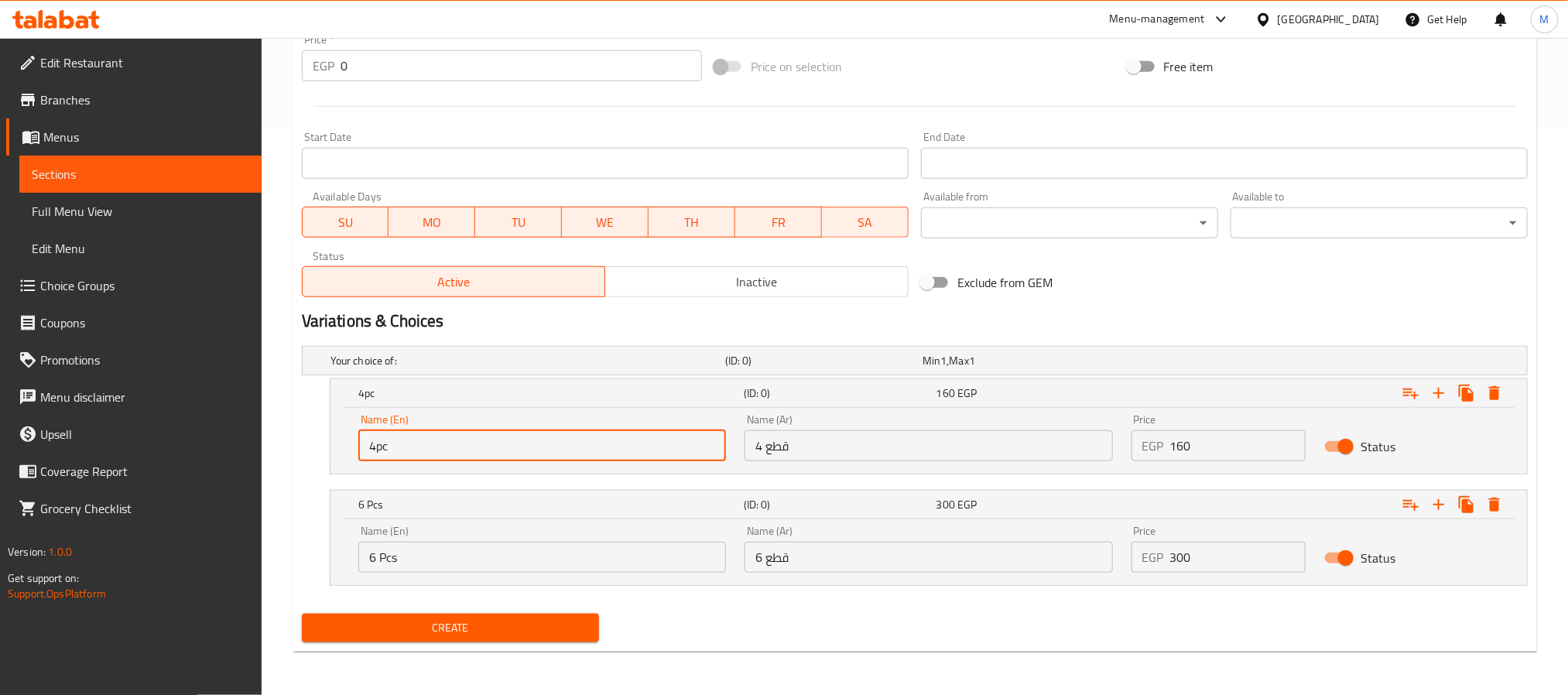
click at [525, 554] on input "6 Pcs" at bounding box center [542, 557] width 367 height 31
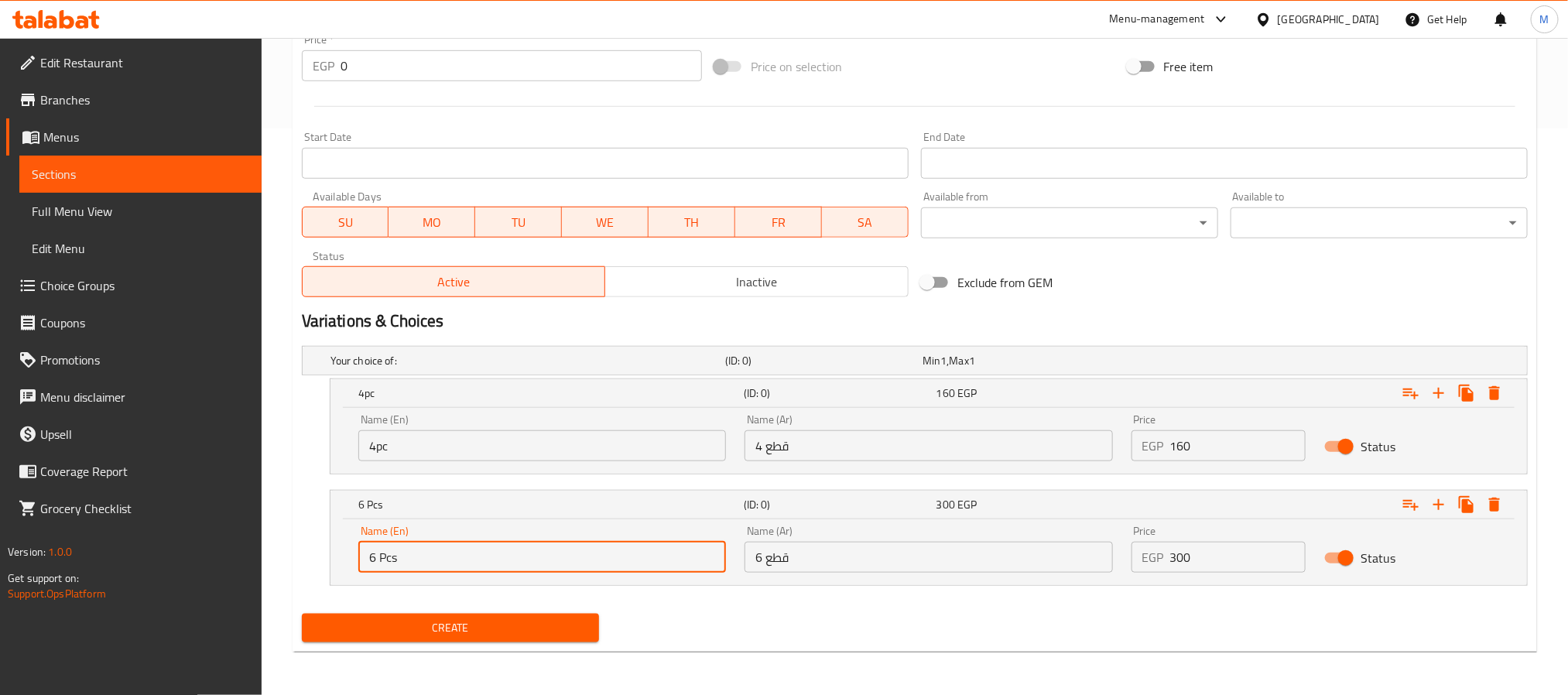
click at [525, 554] on input "6 Pcs" at bounding box center [542, 557] width 367 height 31
type input "6 Pcs"
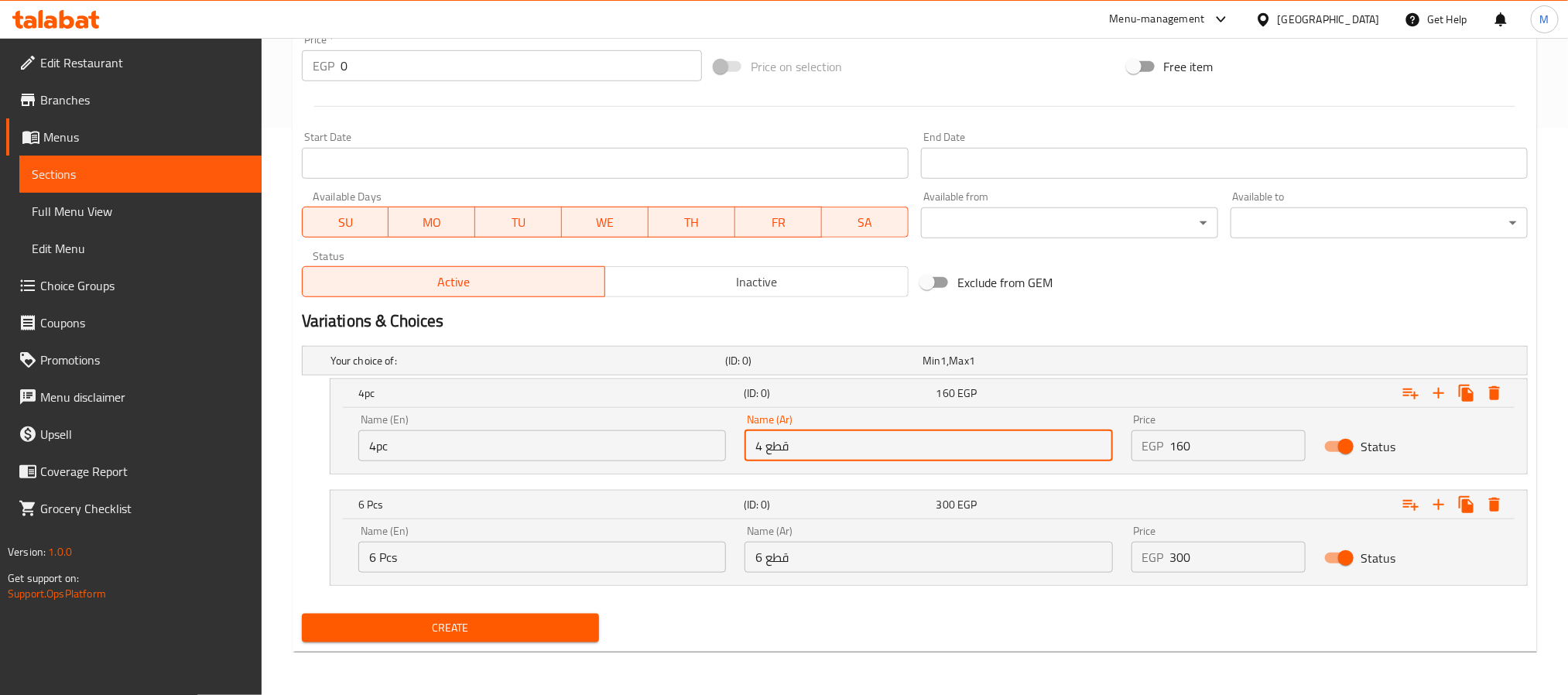
click at [978, 445] on input "4 قطع" at bounding box center [928, 445] width 367 height 31
type input "4 قطعة"
click at [859, 559] on input "6 قطع" at bounding box center [928, 557] width 367 height 31
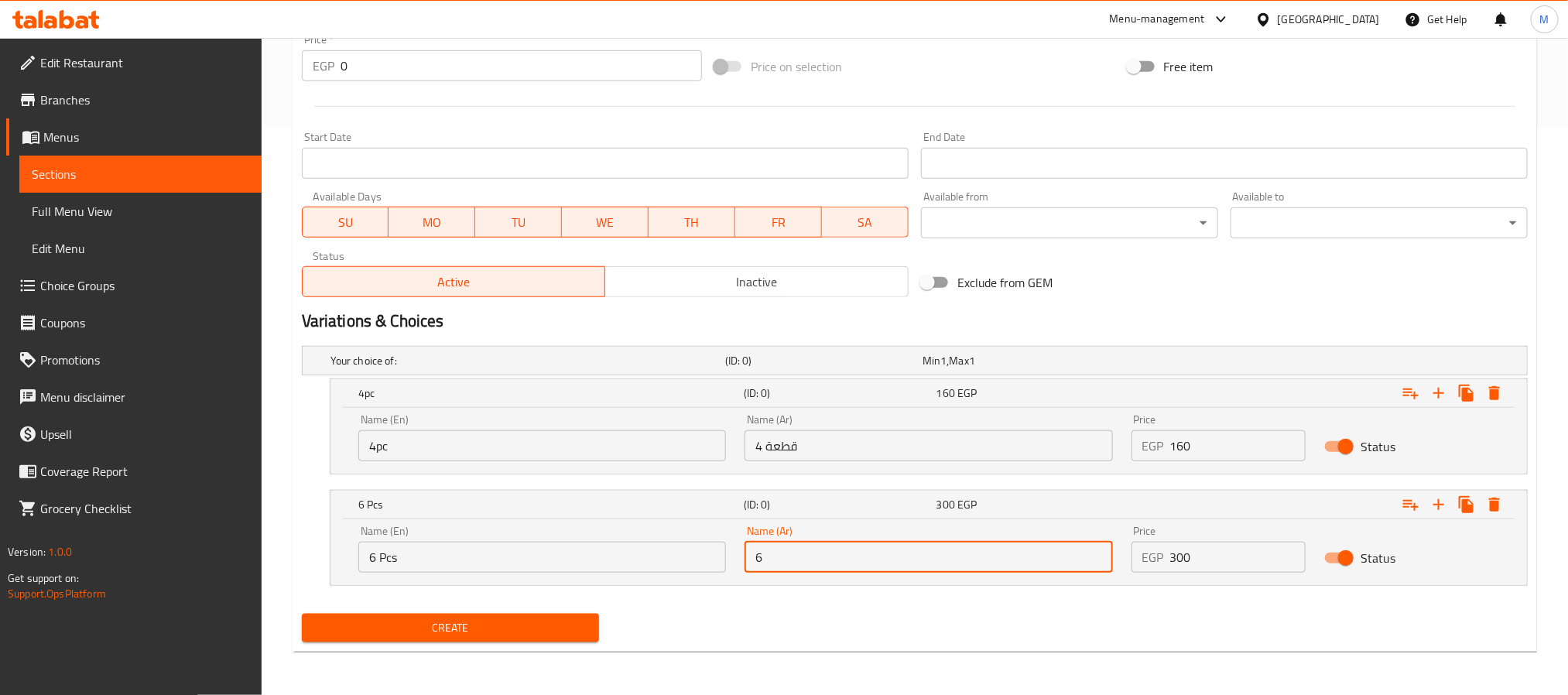
type input "6 قطع"
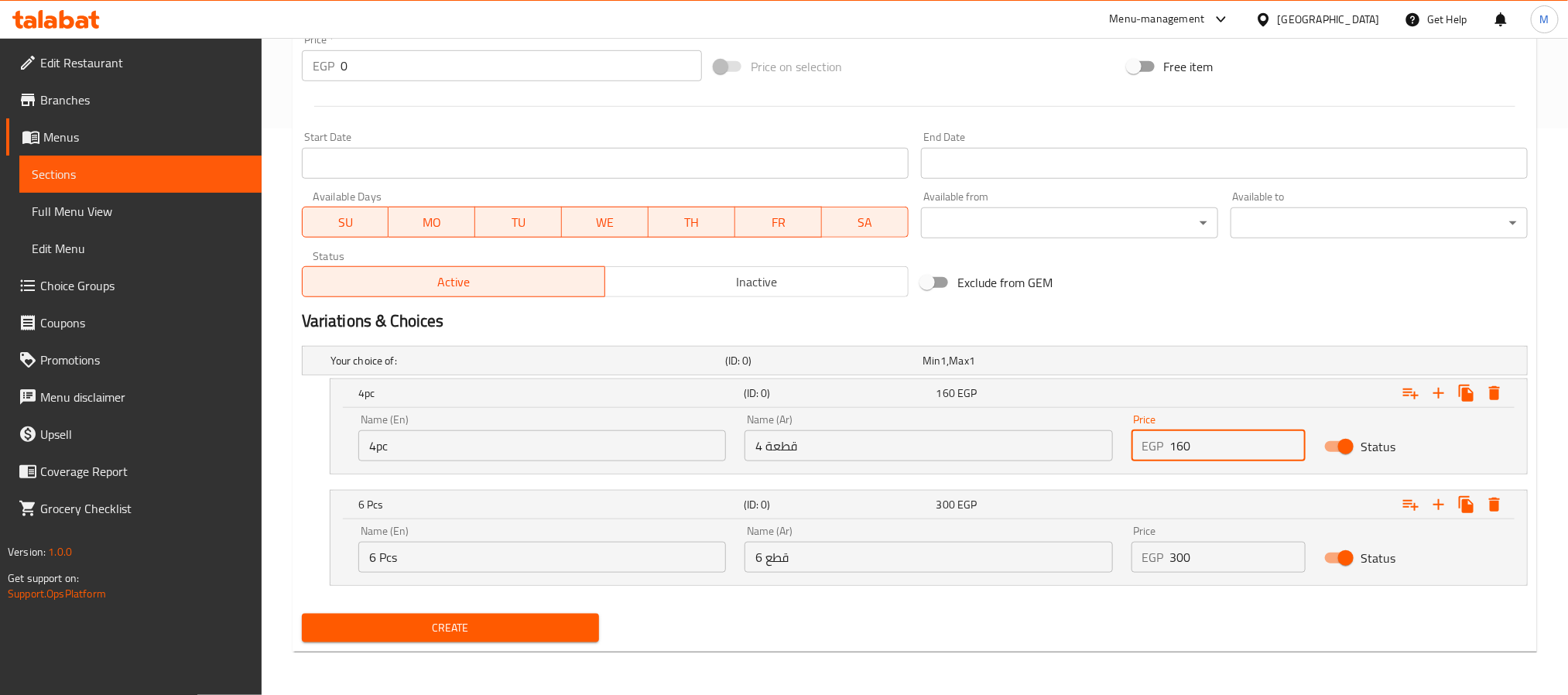
click at [1215, 434] on input "160" at bounding box center [1238, 445] width 136 height 31
type input "160"
click at [1233, 554] on input "300" at bounding box center [1238, 557] width 136 height 31
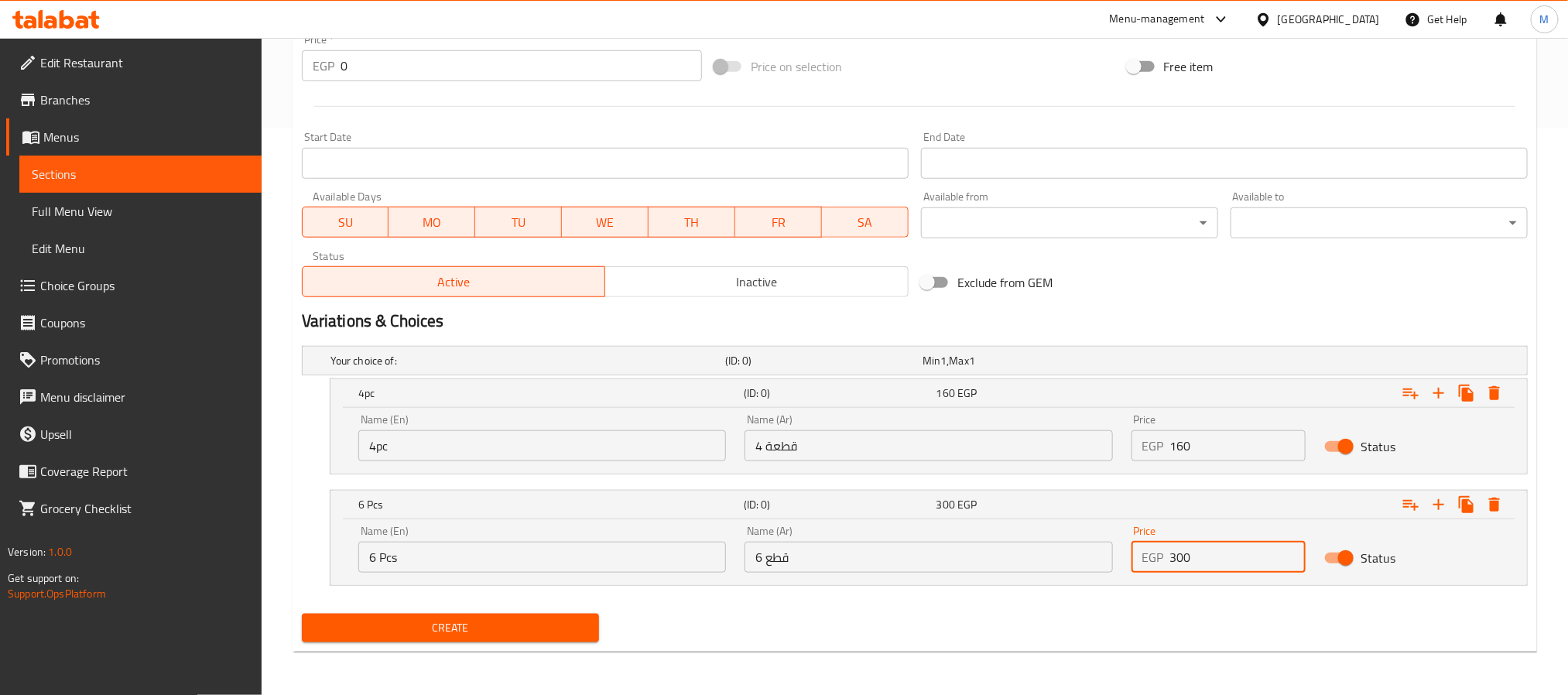
click at [1233, 554] on input "300" at bounding box center [1238, 557] width 136 height 31
type input "300"
drag, startPoint x: 1011, startPoint y: 621, endPoint x: 987, endPoint y: 621, distance: 24.0
click at [1007, 621] on div "Create" at bounding box center [915, 628] width 1238 height 41
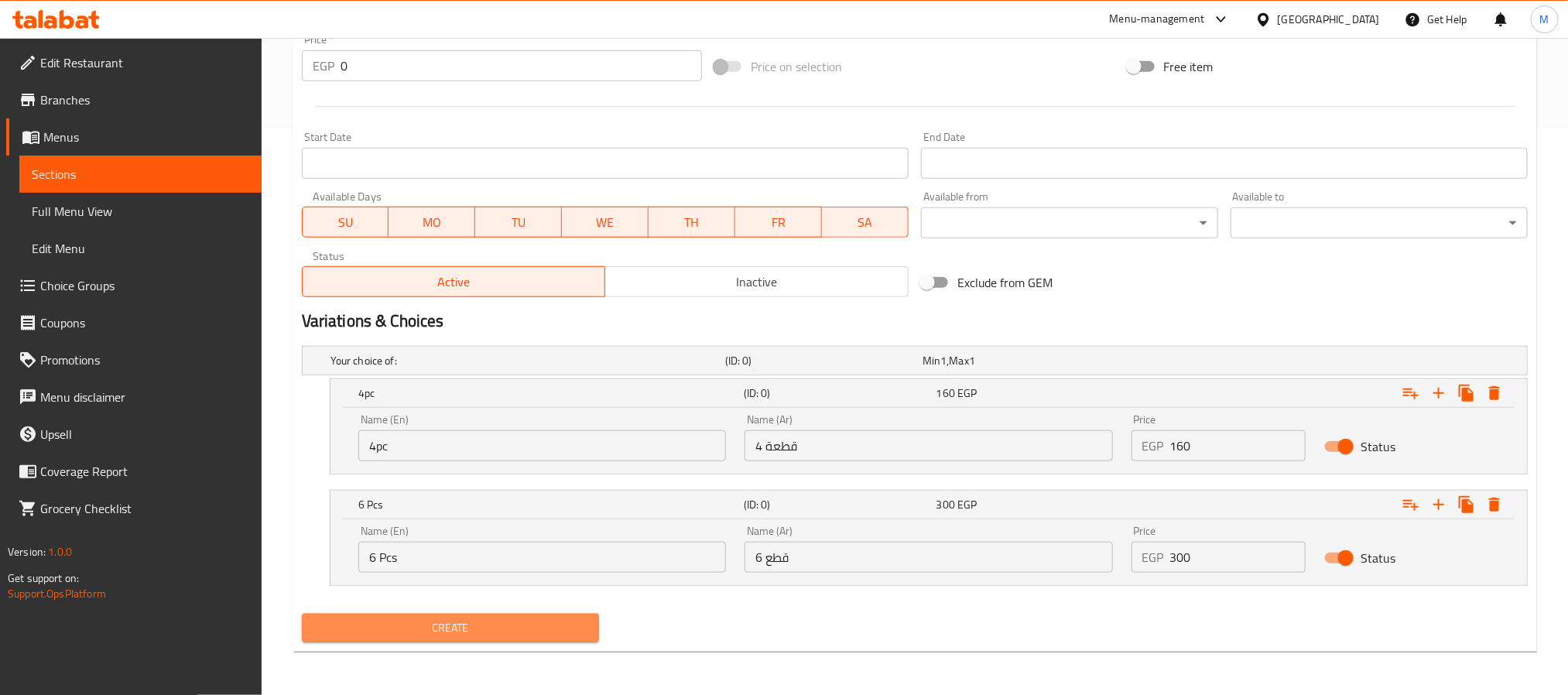
click at [384, 636] on span "Create" at bounding box center [451, 628] width 273 height 19
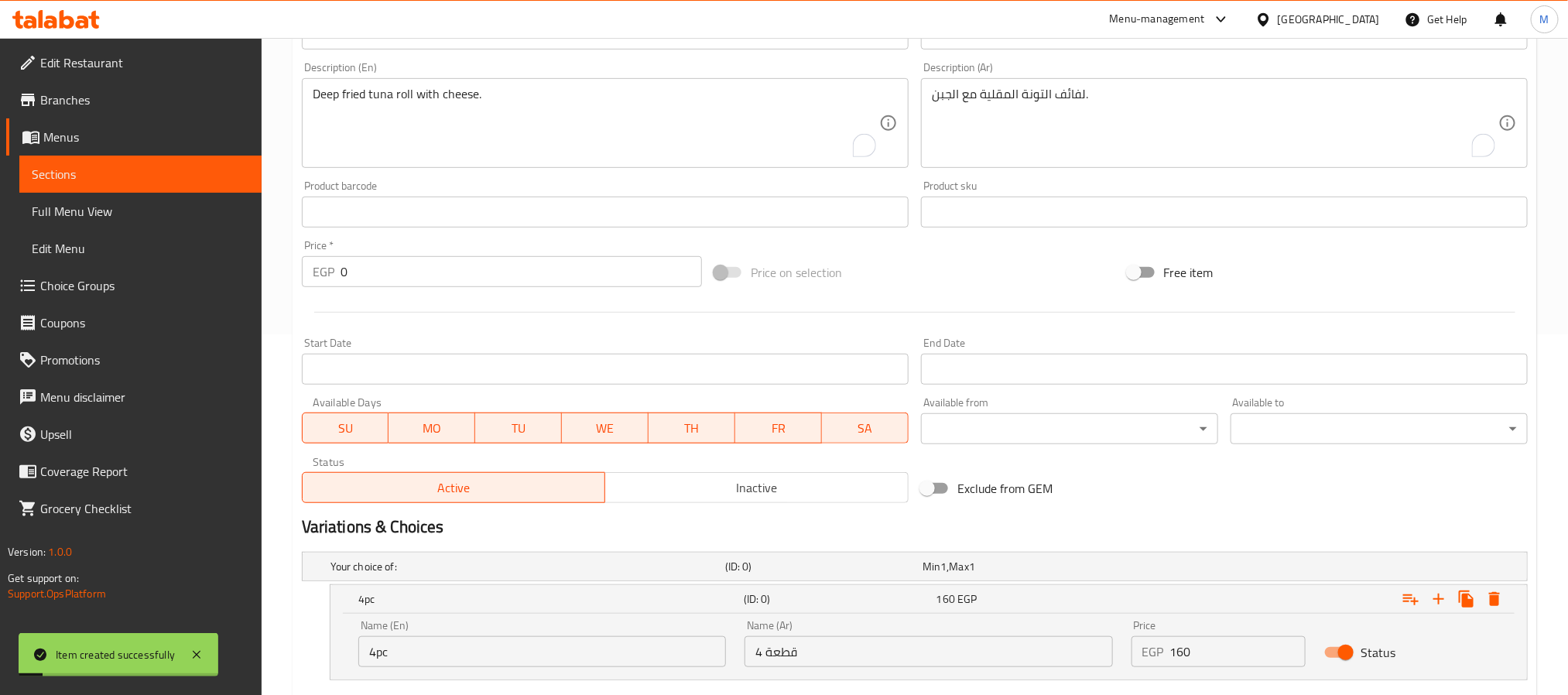
scroll to position [335, 0]
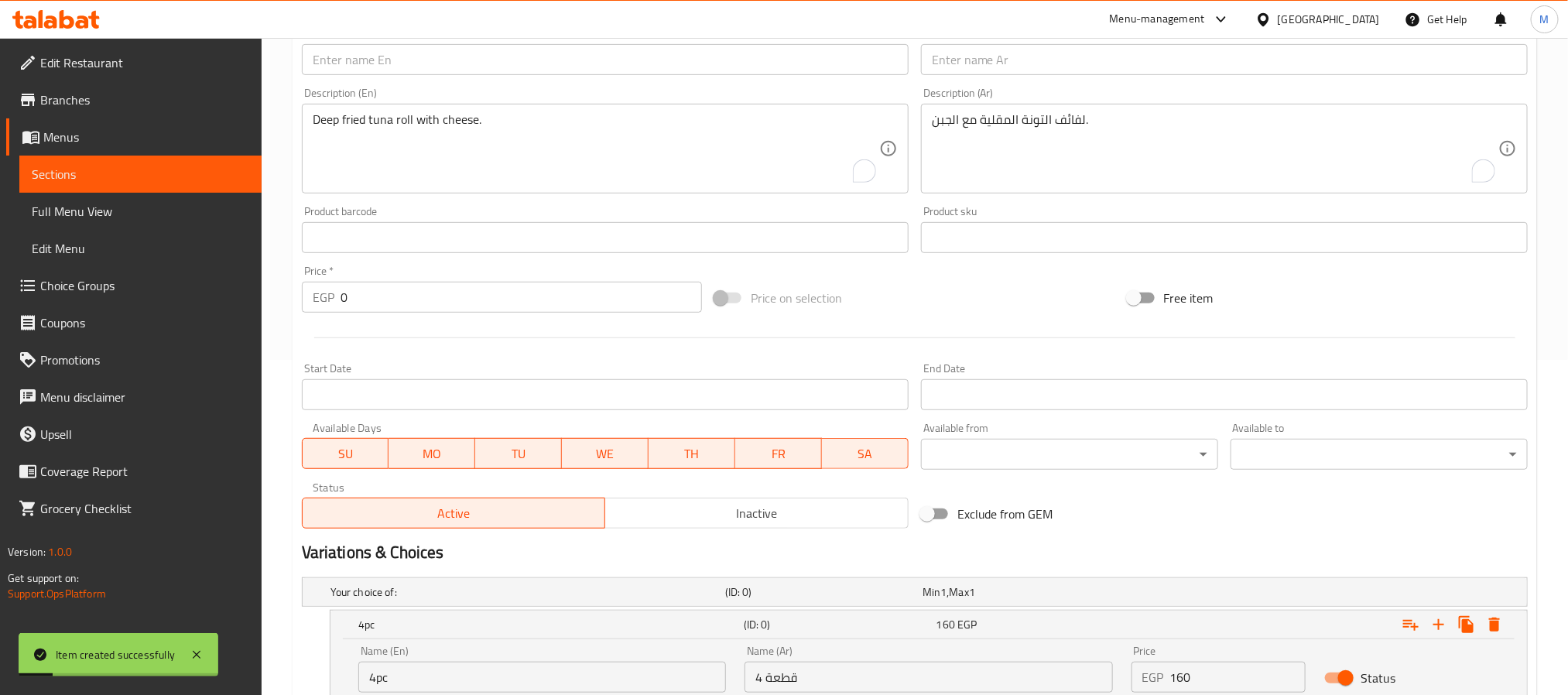
click at [581, 70] on input "text" at bounding box center [605, 59] width 606 height 31
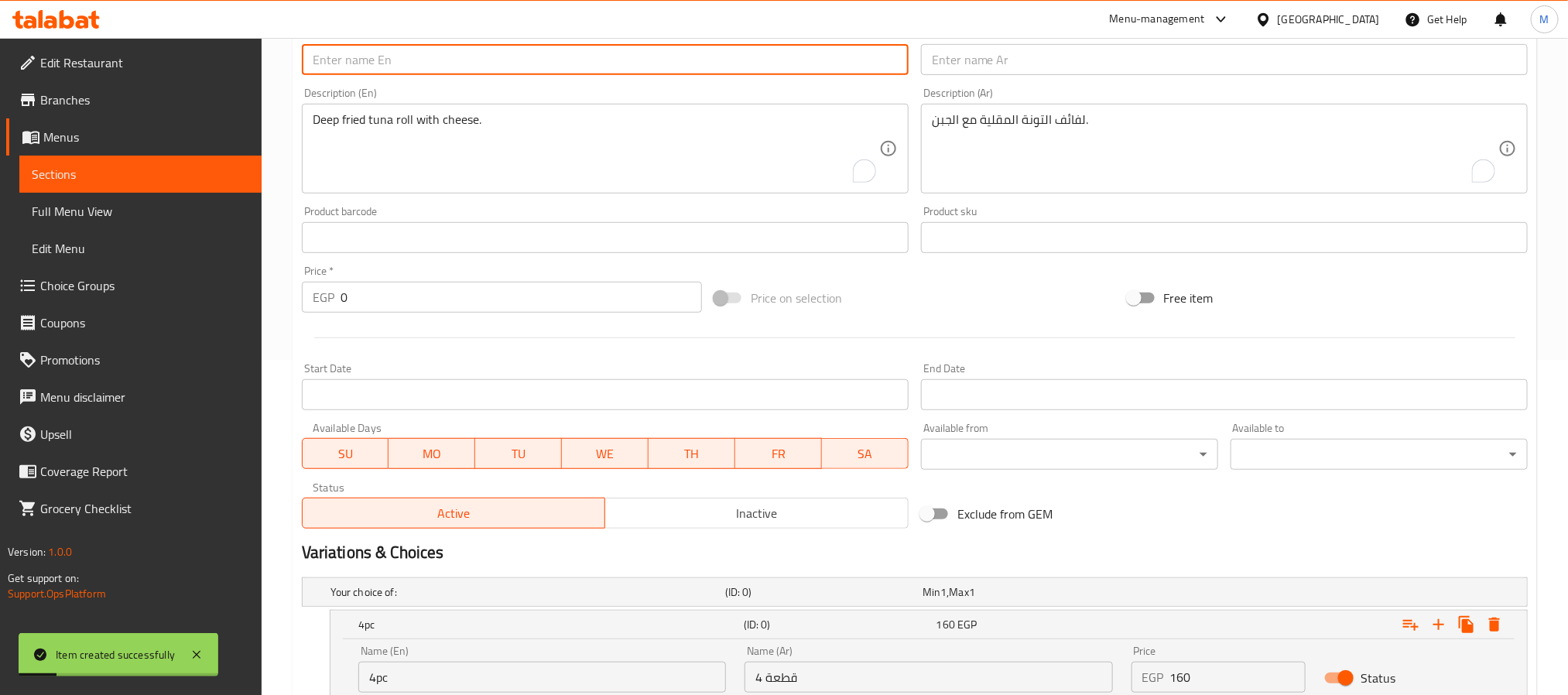
paste input "Hot Shrimp Tempura Roll"
type input "Hot Shrimp Tempura Roll"
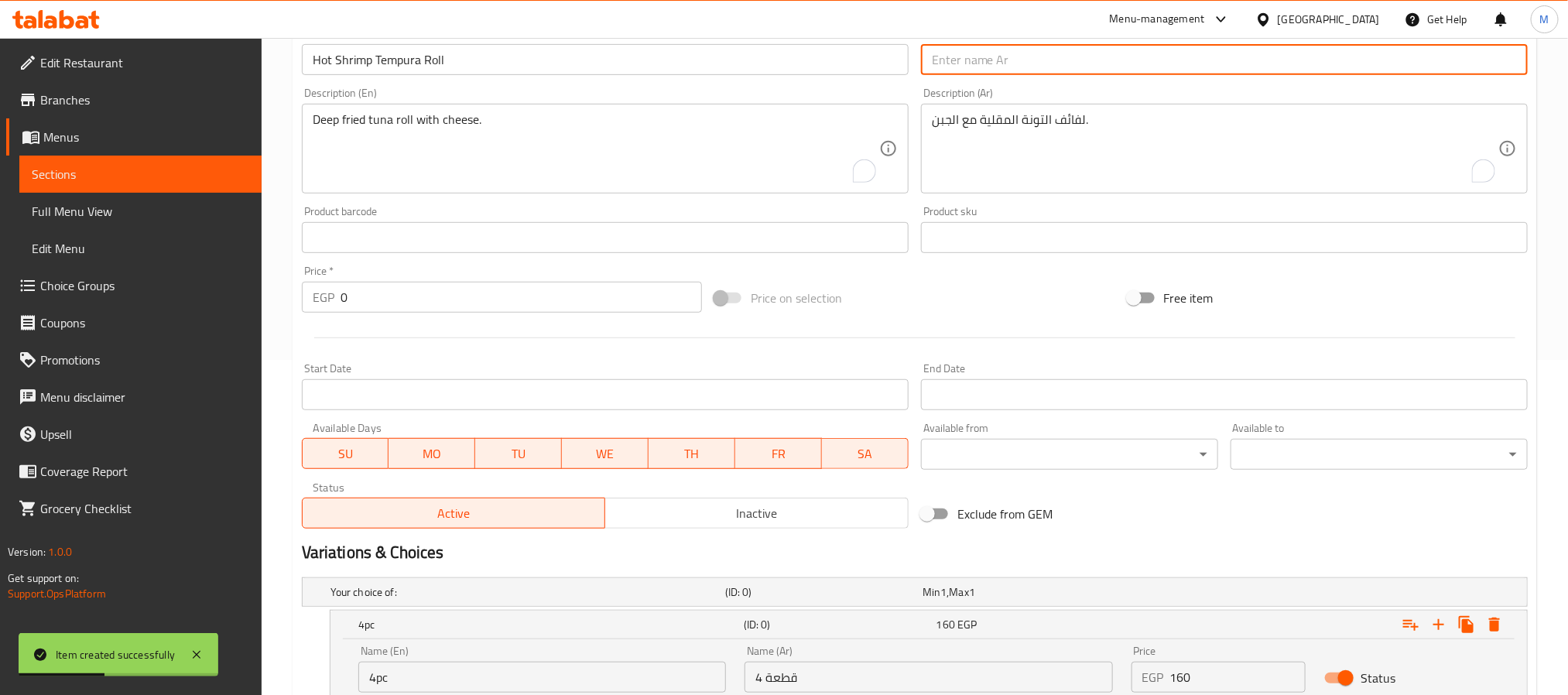
click at [1134, 65] on input "text" at bounding box center [1224, 59] width 606 height 31
paste input "لفائف تمبورا الروبيان الحارة"
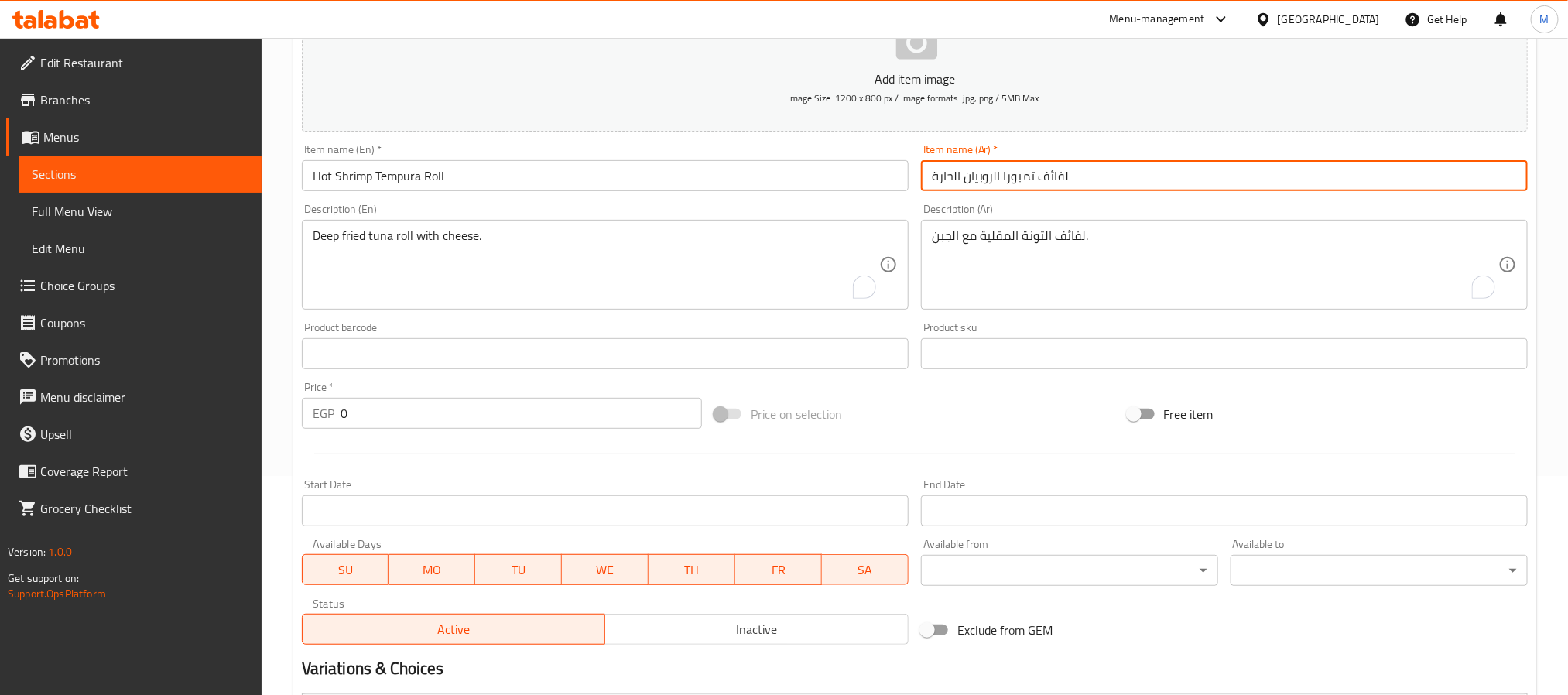
click at [1022, 177] on input "لفائف تمبورا الروبيان الحارة" at bounding box center [1224, 176] width 606 height 31
drag, startPoint x: 1022, startPoint y: 177, endPoint x: 984, endPoint y: 174, distance: 38.1
click at [984, 174] on input "لفائف تمبورا الروبيان الحارة" at bounding box center [1224, 176] width 606 height 31
paste input "تمبورا"
click at [932, 175] on input "لفائف جمبرى تمبورا الحارة" at bounding box center [1224, 176] width 606 height 31
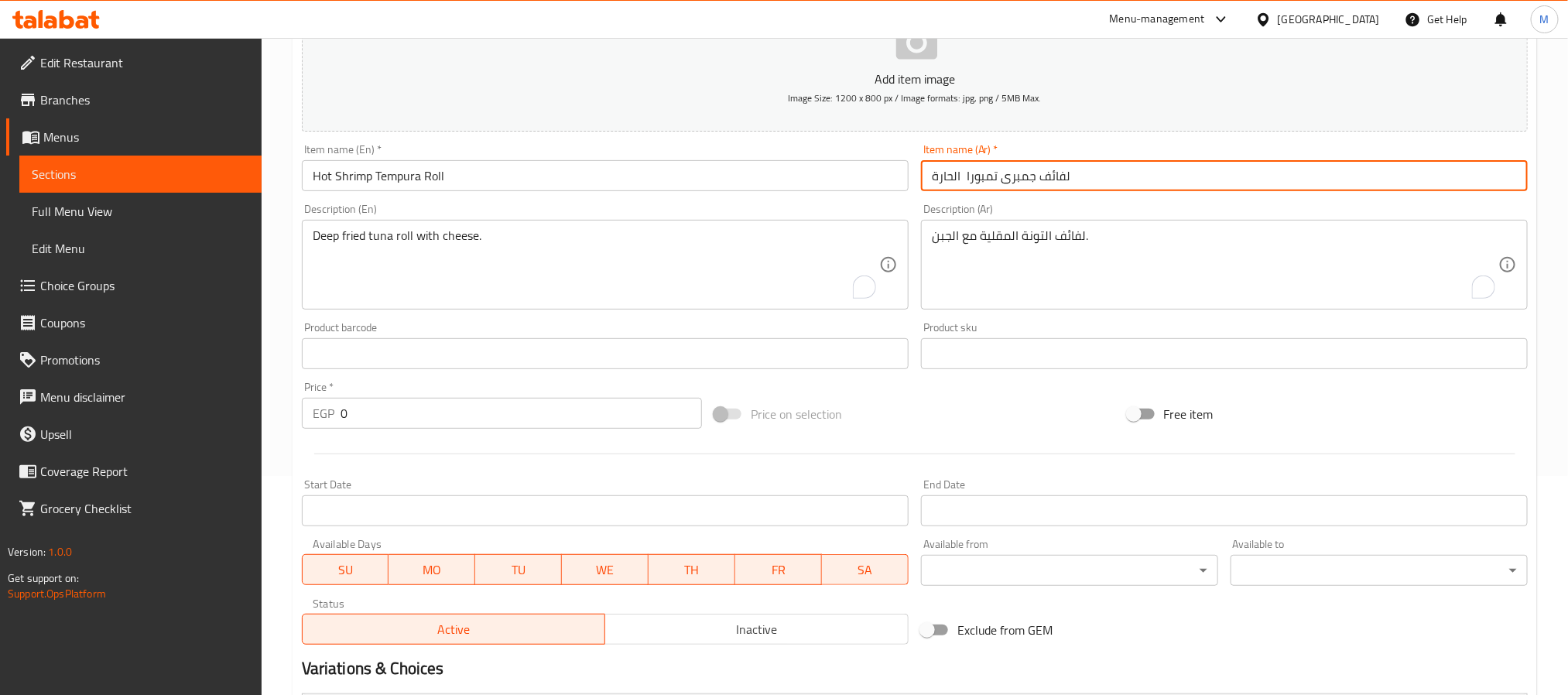
click at [959, 177] on input "لفائف جمبرى تمبورا الحارة" at bounding box center [1224, 176] width 606 height 31
click at [964, 181] on input "لفائف جمبرى تمبورا الحارة" at bounding box center [1224, 176] width 606 height 31
click at [1126, 174] on input "لفائف جمبرى تمبورا الحارة" at bounding box center [1224, 176] width 606 height 31
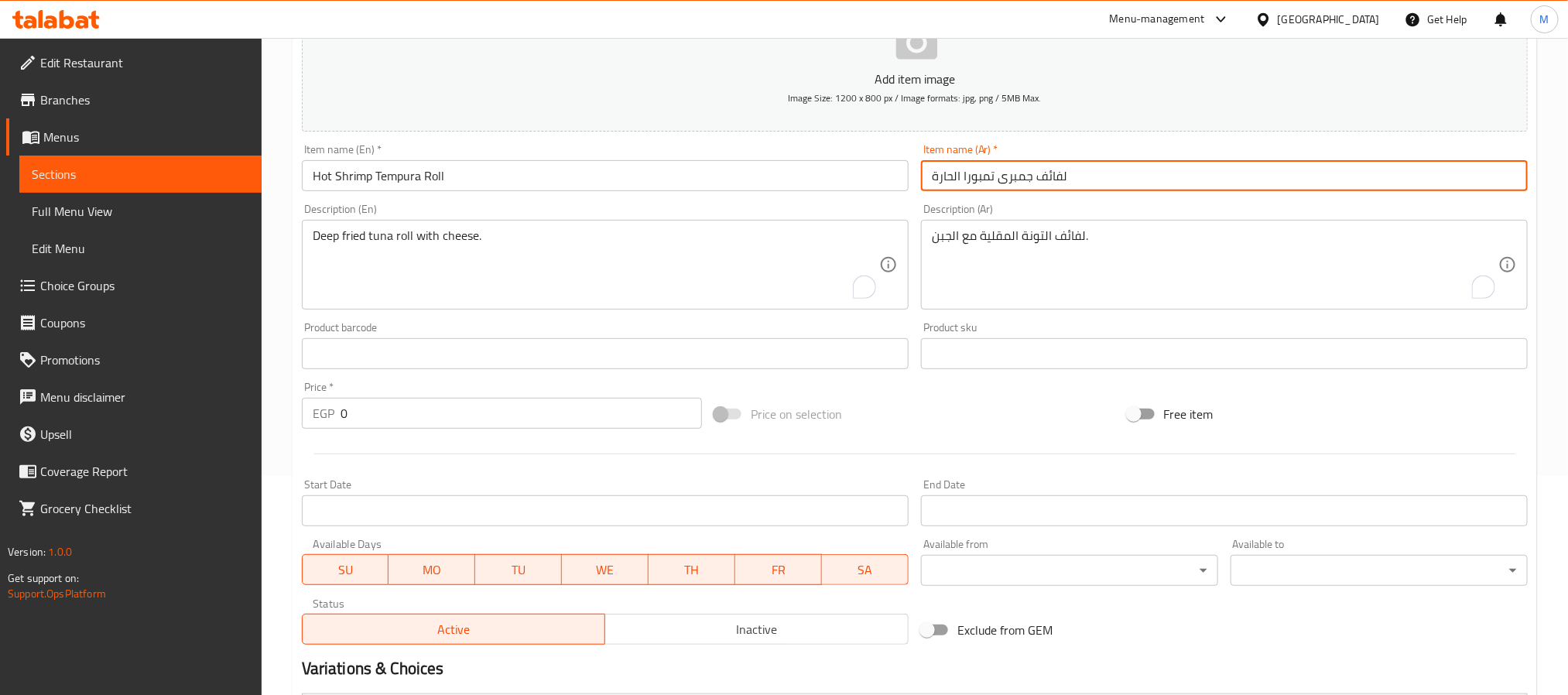
type input "لفائف جمبرى تمبورا الحارة"
click at [611, 251] on textarea "Deep fried tuna roll with cheese." at bounding box center [596, 266] width 566 height 74
paste textarea "Deep fried shrimp tempura roll with cheese."
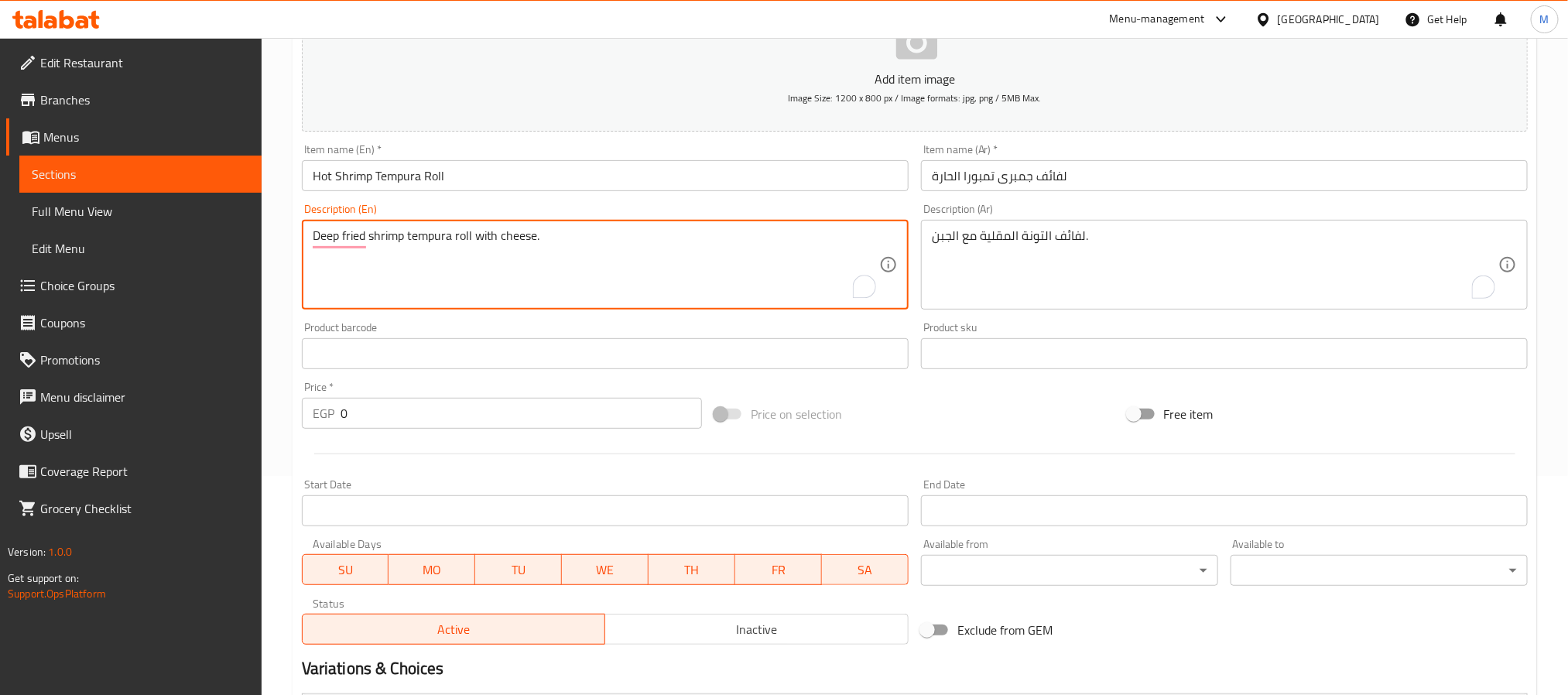
type textarea "Deep fried shrimp tempura roll with cheese."
click at [1131, 237] on textarea "لفائف التونة المقلية مع الجبن." at bounding box center [1215, 266] width 566 height 74
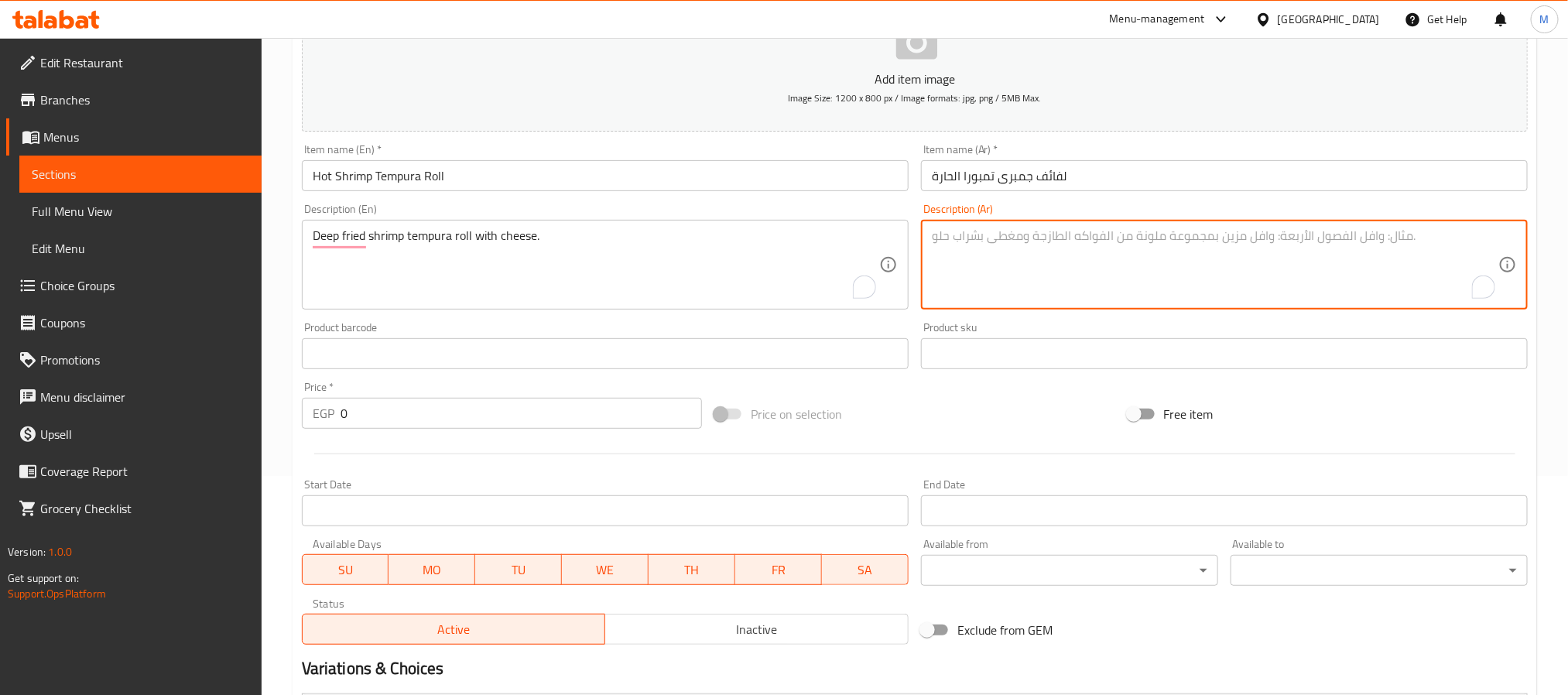
paste textarea "لفائف تمبورا الروبيان المقلي مع الجبن."
click at [1019, 175] on input "لفائف جمبرى تمبورا الحارة" at bounding box center [1224, 176] width 606 height 31
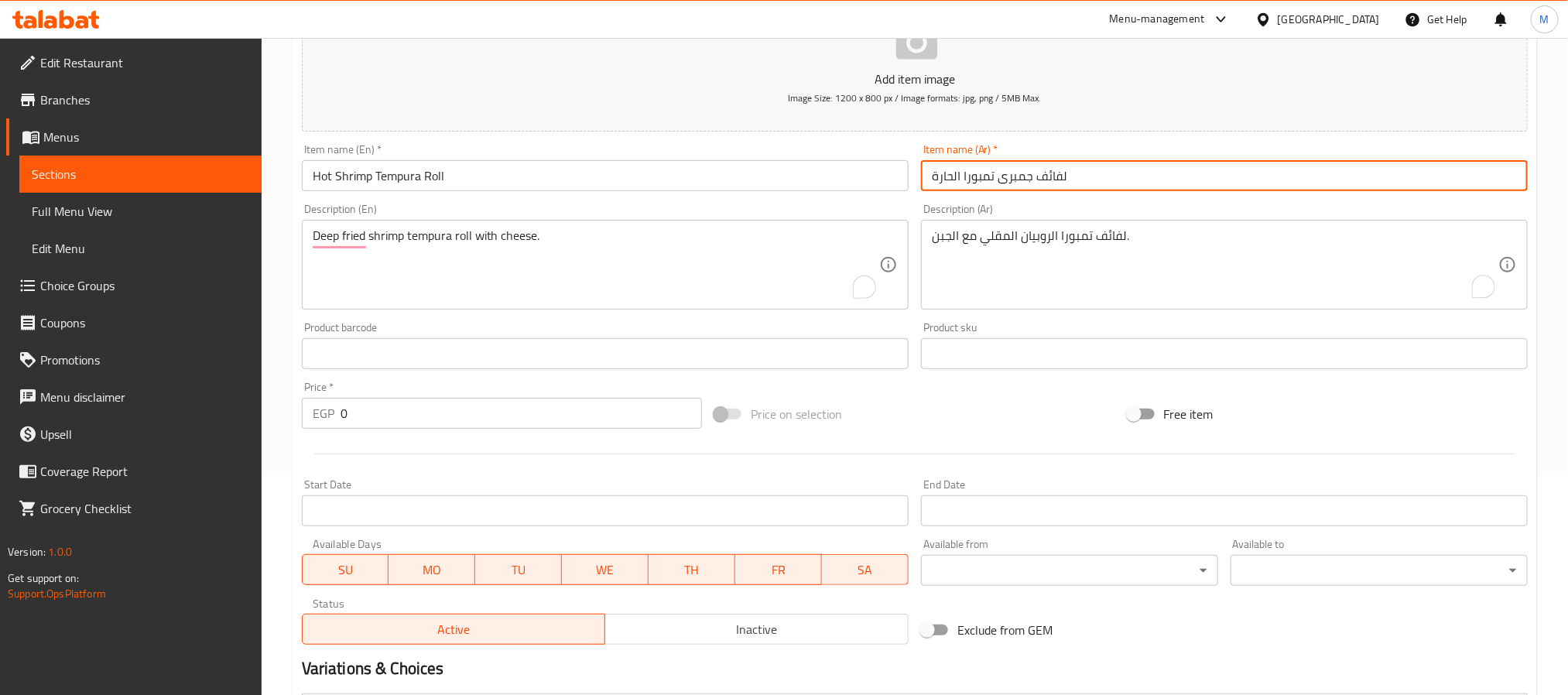
click at [1019, 175] on input "لفائف جمبرى تمبورا الحارة" at bounding box center [1224, 176] width 606 height 31
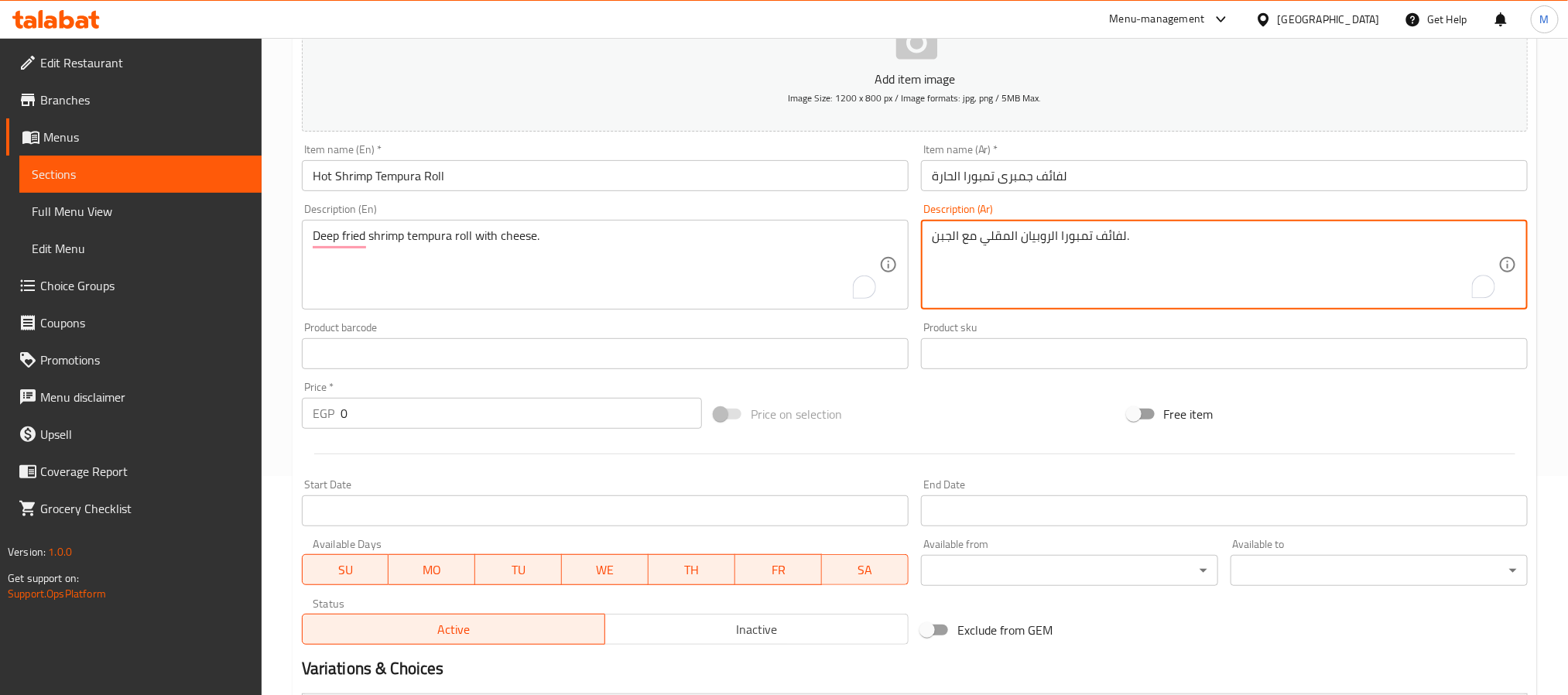
click at [1038, 242] on textarea "لفائف تمبورا الروبيان المقلي مع الجبن." at bounding box center [1215, 266] width 566 height 74
paste textarea "مبرى"
click at [1072, 237] on textarea "لفائف تمبورا جمبرى المقلي مع الجبن." at bounding box center [1215, 266] width 566 height 74
drag, startPoint x: 1072, startPoint y: 237, endPoint x: 1043, endPoint y: 237, distance: 29.0
click at [1043, 237] on textarea "لفائف تمبورا جمبرى المقلي مع الجبن." at bounding box center [1215, 266] width 566 height 74
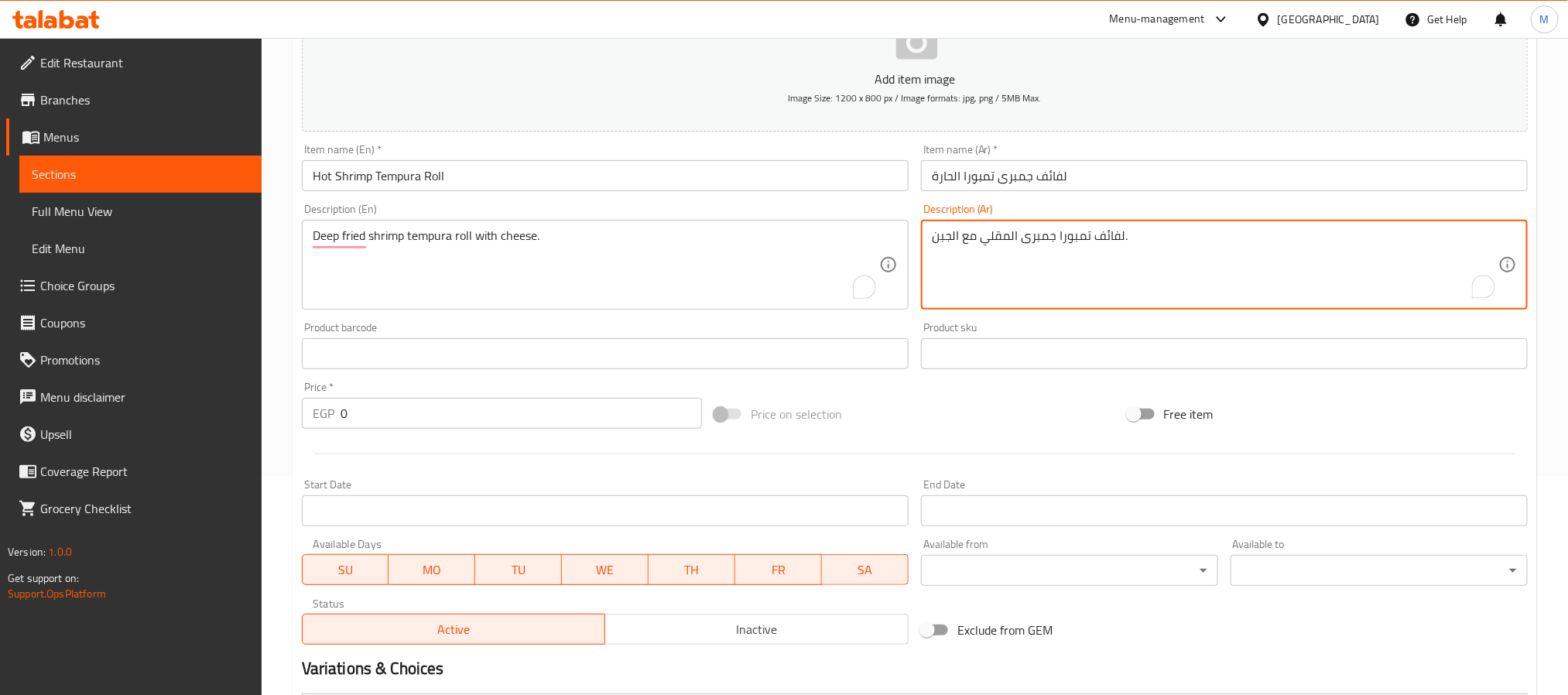
type textarea "لفائف تمبورا جمبرى المقلي مع الجبن."
click at [1018, 175] on input "لفائف جمبرى تمبورا الحارة" at bounding box center [1224, 176] width 606 height 31
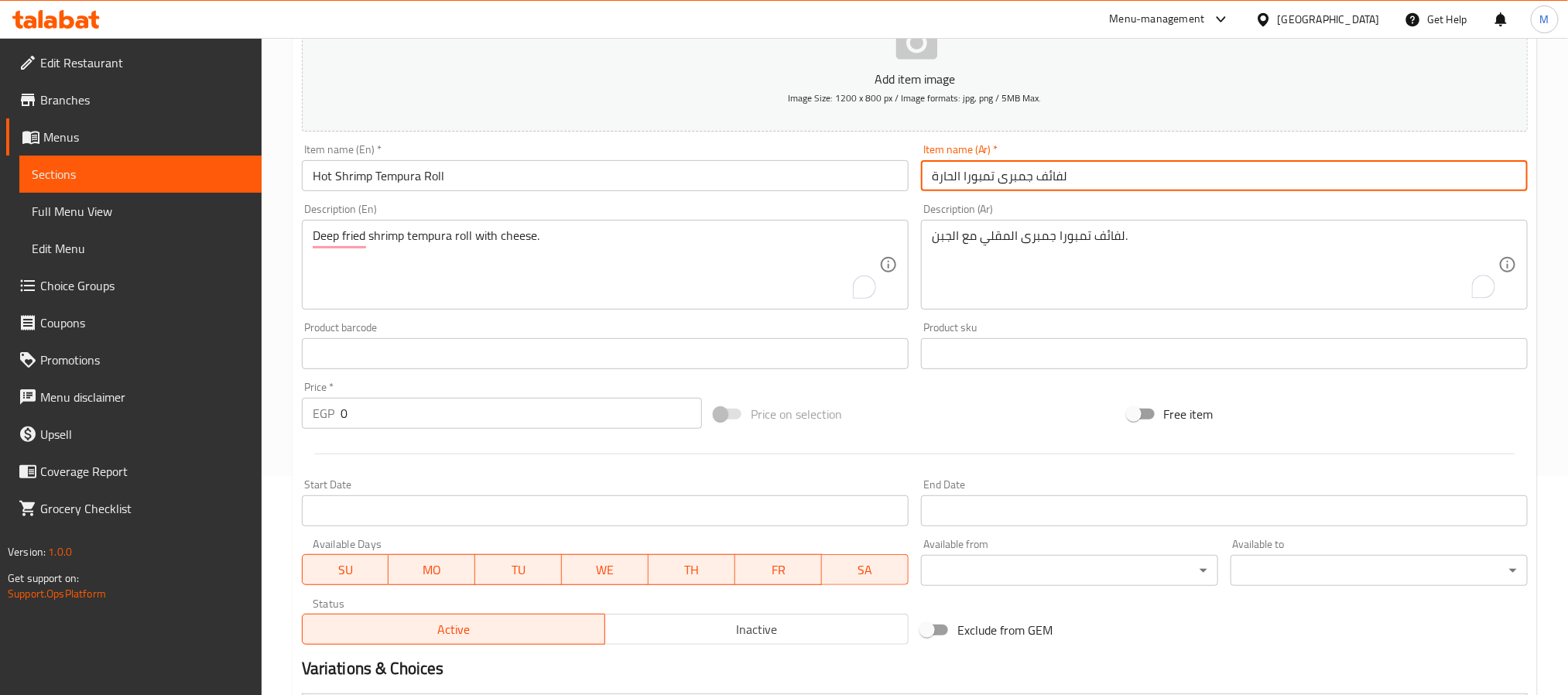
drag, startPoint x: 1018, startPoint y: 175, endPoint x: 990, endPoint y: 175, distance: 28.0
click at [990, 175] on input "لفائف جمبرى تمبورا الحارة" at bounding box center [1224, 176] width 606 height 31
paste input "مبورا جمبرى"
type input "لفائف تمبورا جمبرى الحارة"
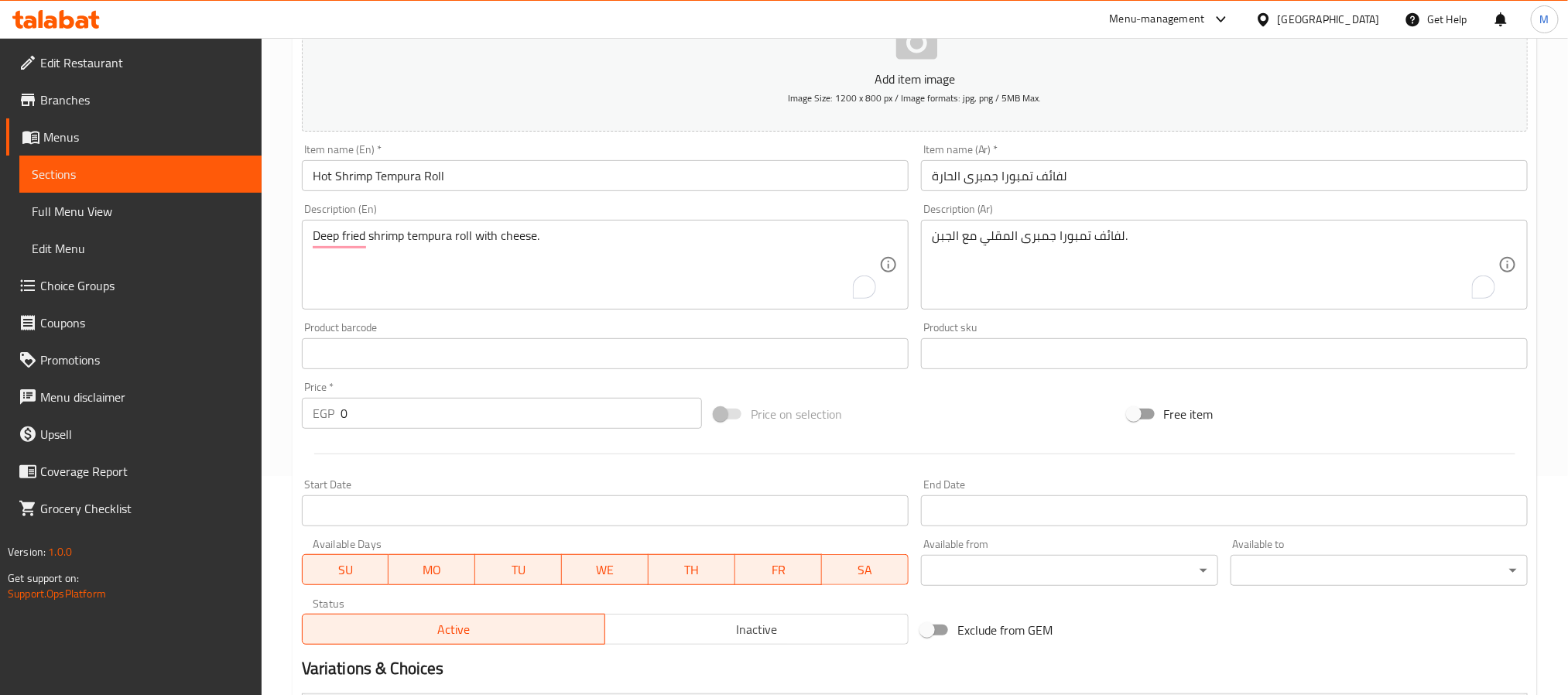
click at [948, 397] on div "Price on selection" at bounding box center [914, 414] width 412 height 42
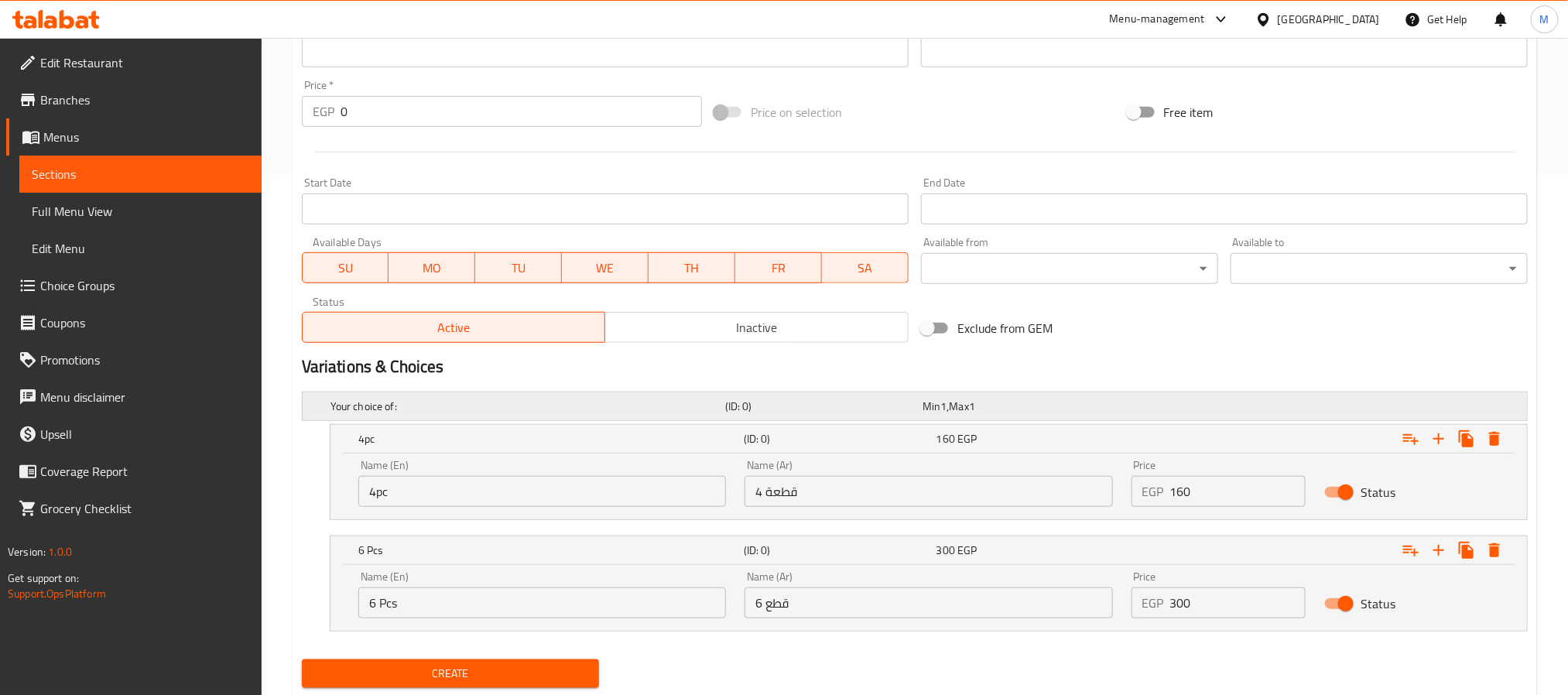
scroll to position [567, 0]
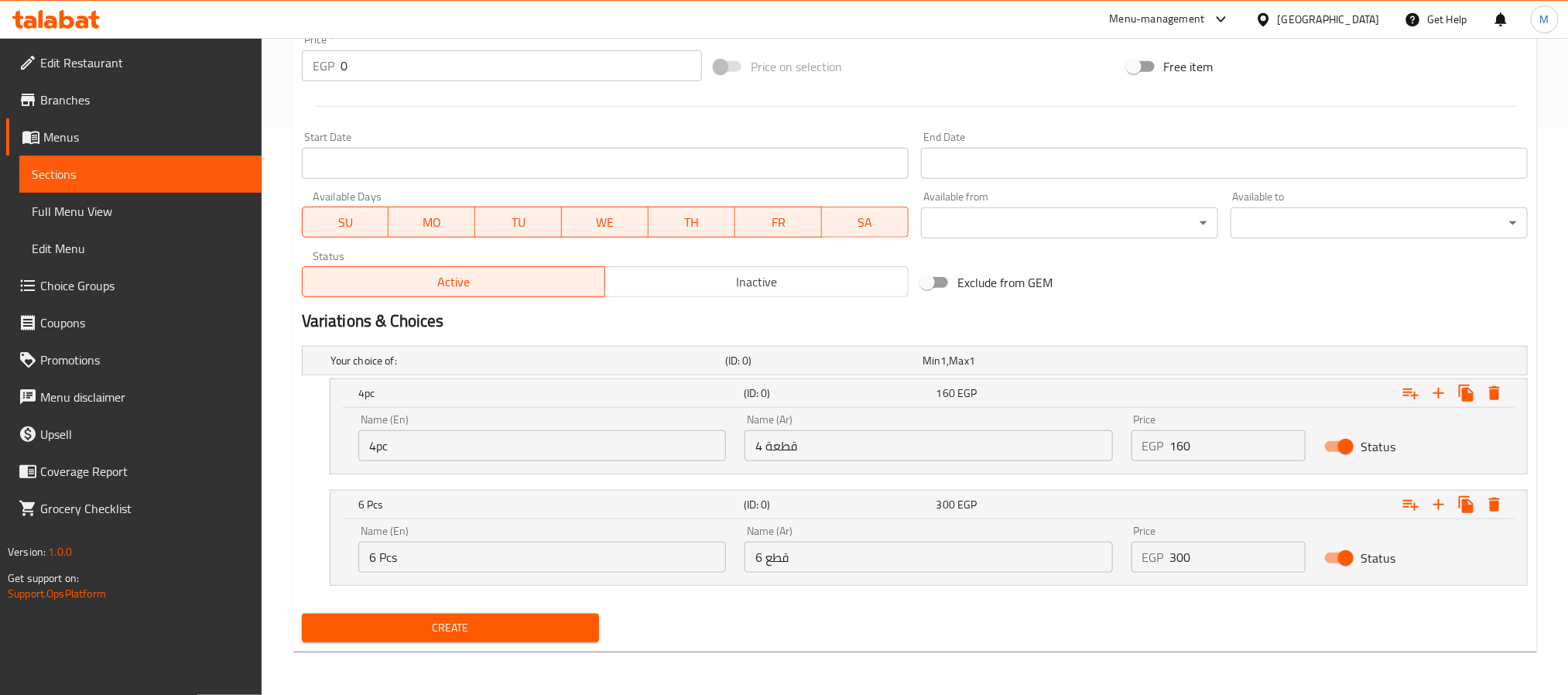
click at [1217, 460] on input "160" at bounding box center [1238, 445] width 136 height 31
type input "160"
click at [1215, 565] on input "300" at bounding box center [1238, 557] width 136 height 31
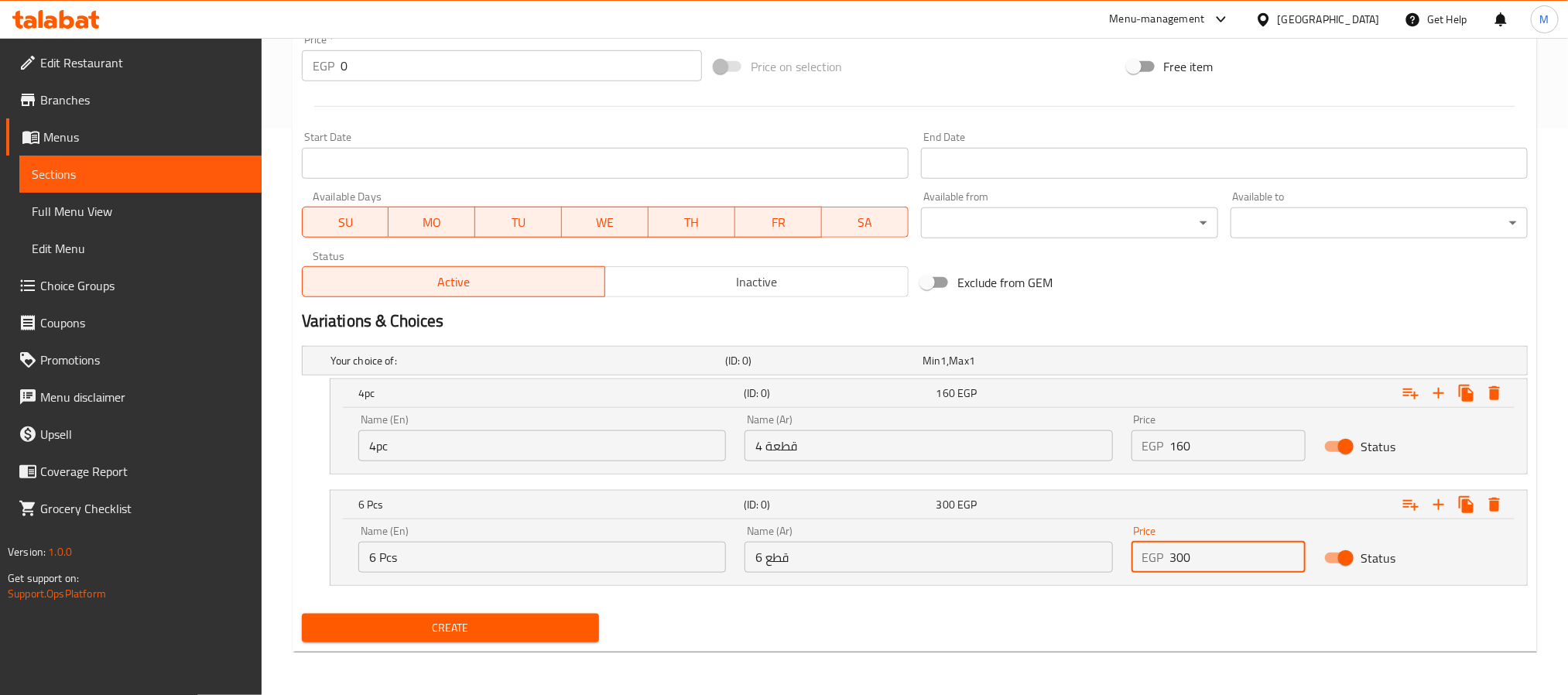
click at [1215, 565] on input "300" at bounding box center [1238, 557] width 136 height 31
type input "300"
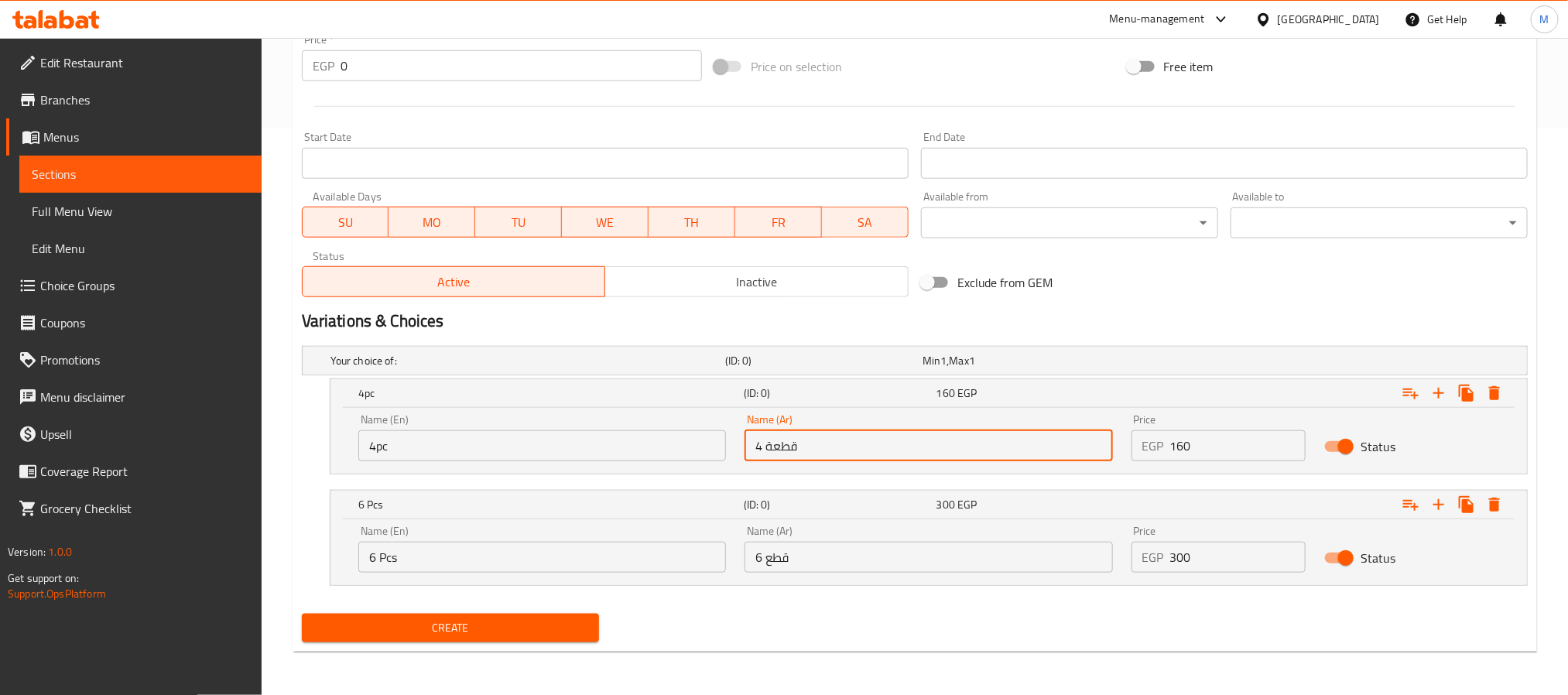
click at [966, 441] on input "4 قطعة" at bounding box center [928, 445] width 367 height 31
type input "4 قطعة"
click at [873, 559] on input "6 قطع" at bounding box center [928, 557] width 367 height 31
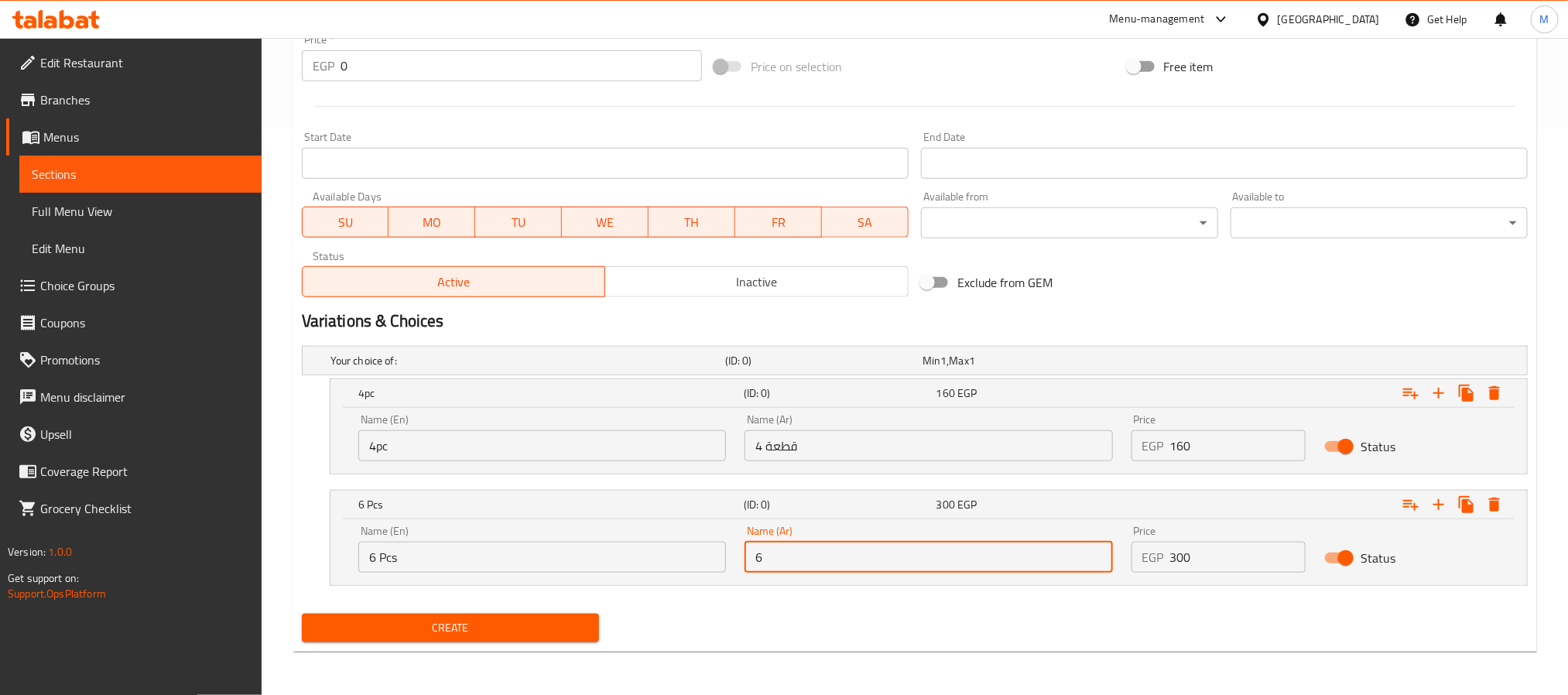
type input "6 قطع"
click at [540, 432] on input "4pc" at bounding box center [542, 445] width 367 height 31
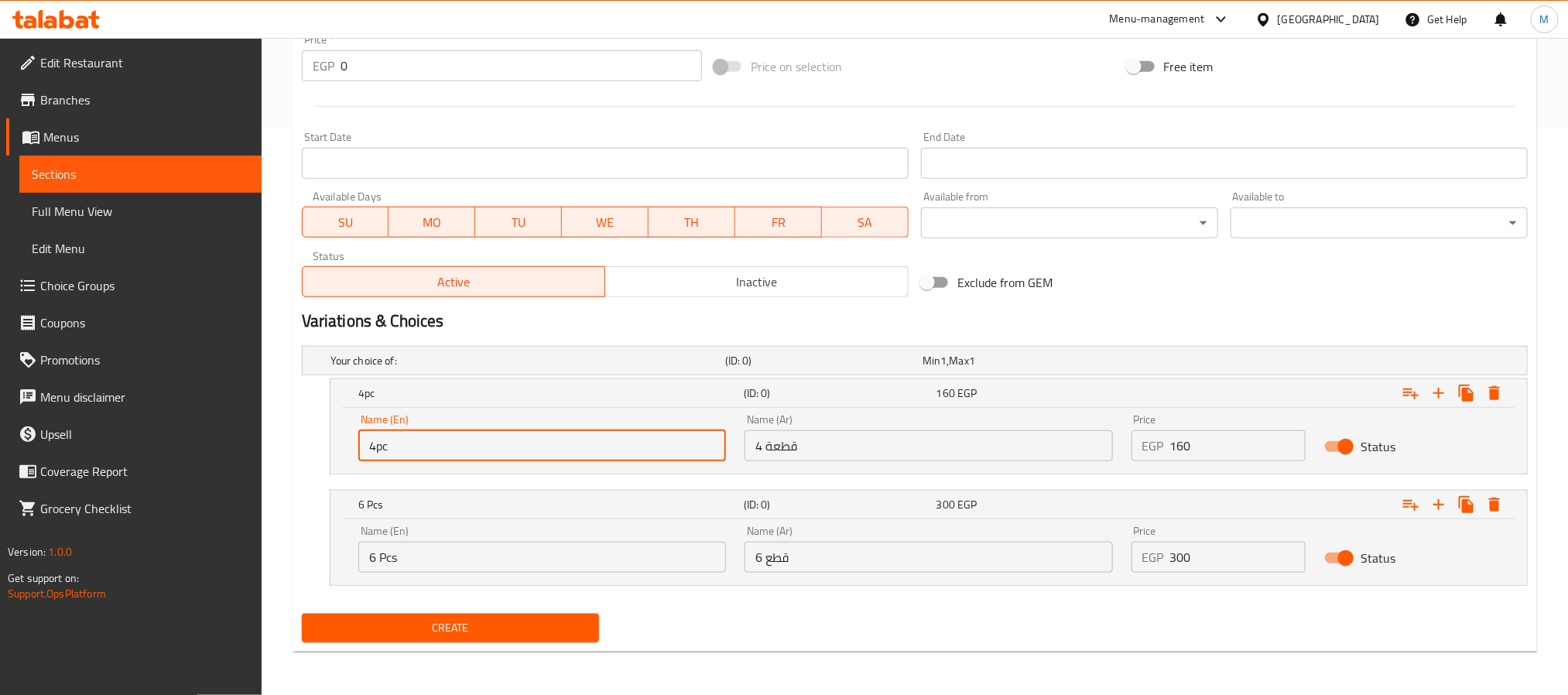
click at [539, 439] on input "4pc" at bounding box center [542, 445] width 367 height 31
type input "4pc"
click at [509, 554] on input "6 Pcs" at bounding box center [542, 557] width 367 height 31
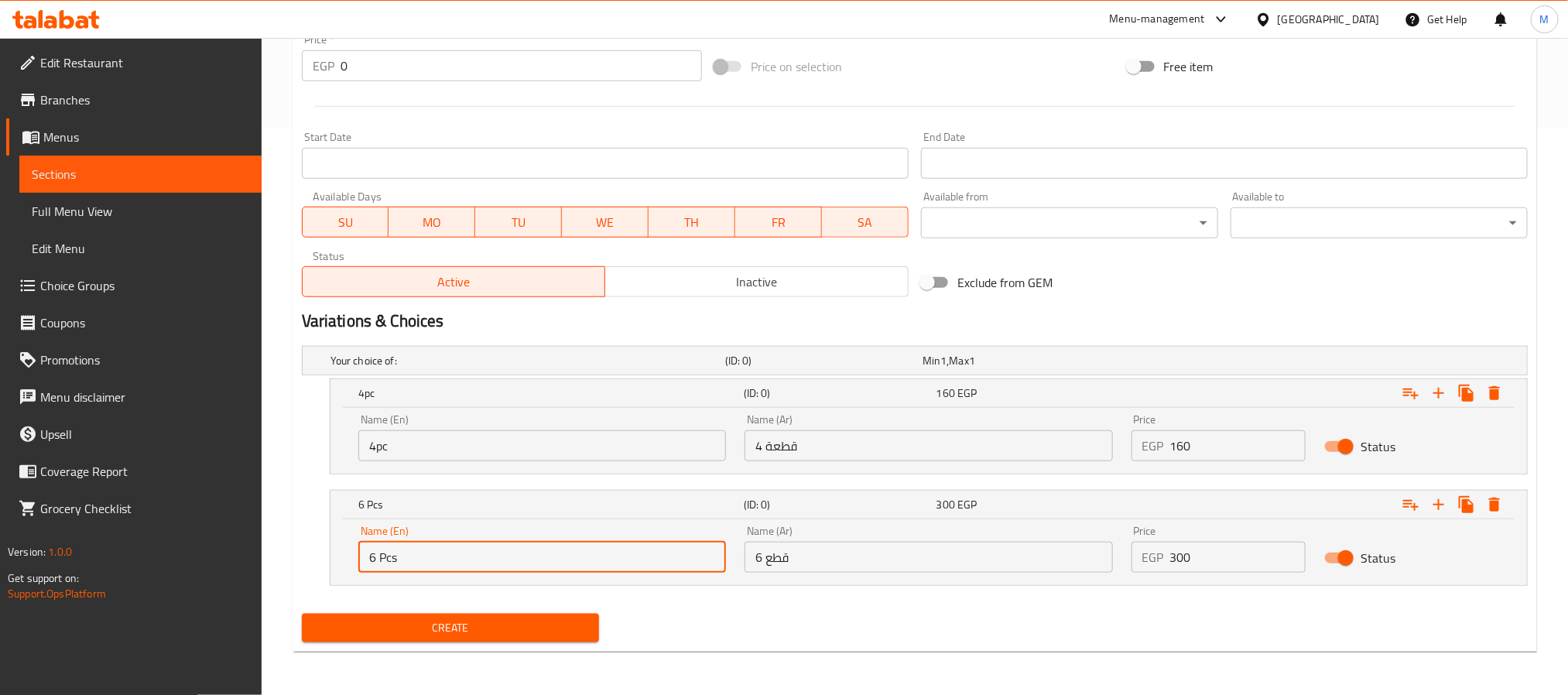
click at [509, 554] on input "6 Pcs" at bounding box center [542, 557] width 367 height 31
type input "6 Pcs"
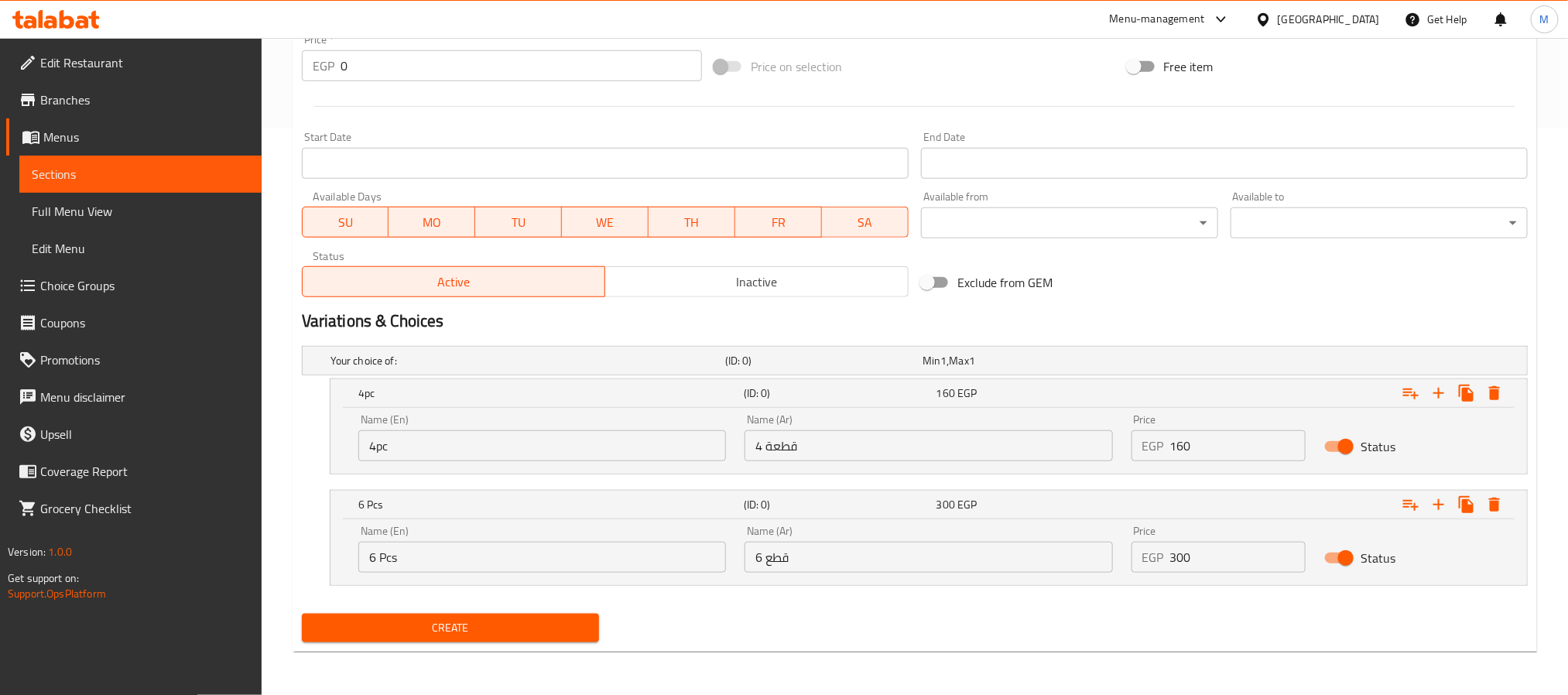
click at [696, 618] on div "Create" at bounding box center [915, 628] width 1238 height 41
click at [577, 618] on button "Create" at bounding box center [450, 628] width 298 height 29
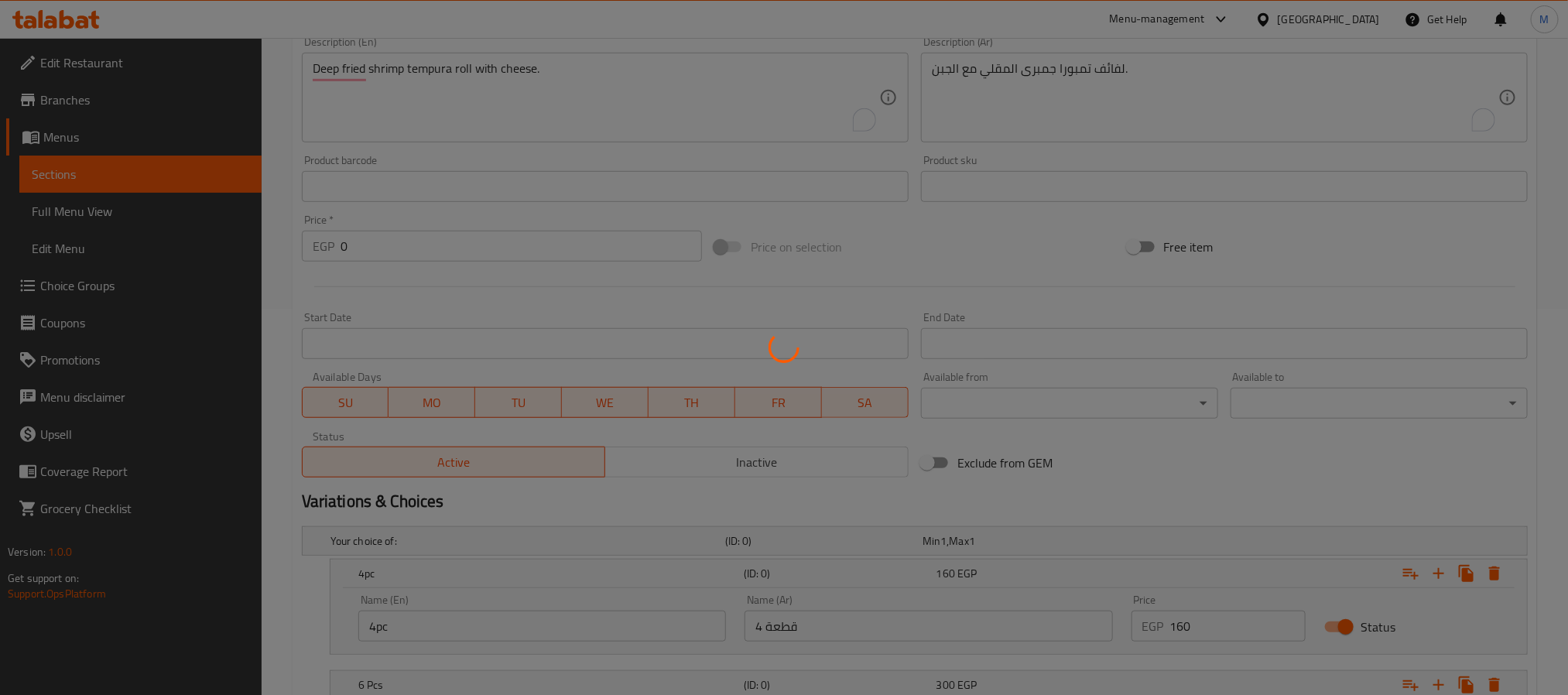
scroll to position [0, 0]
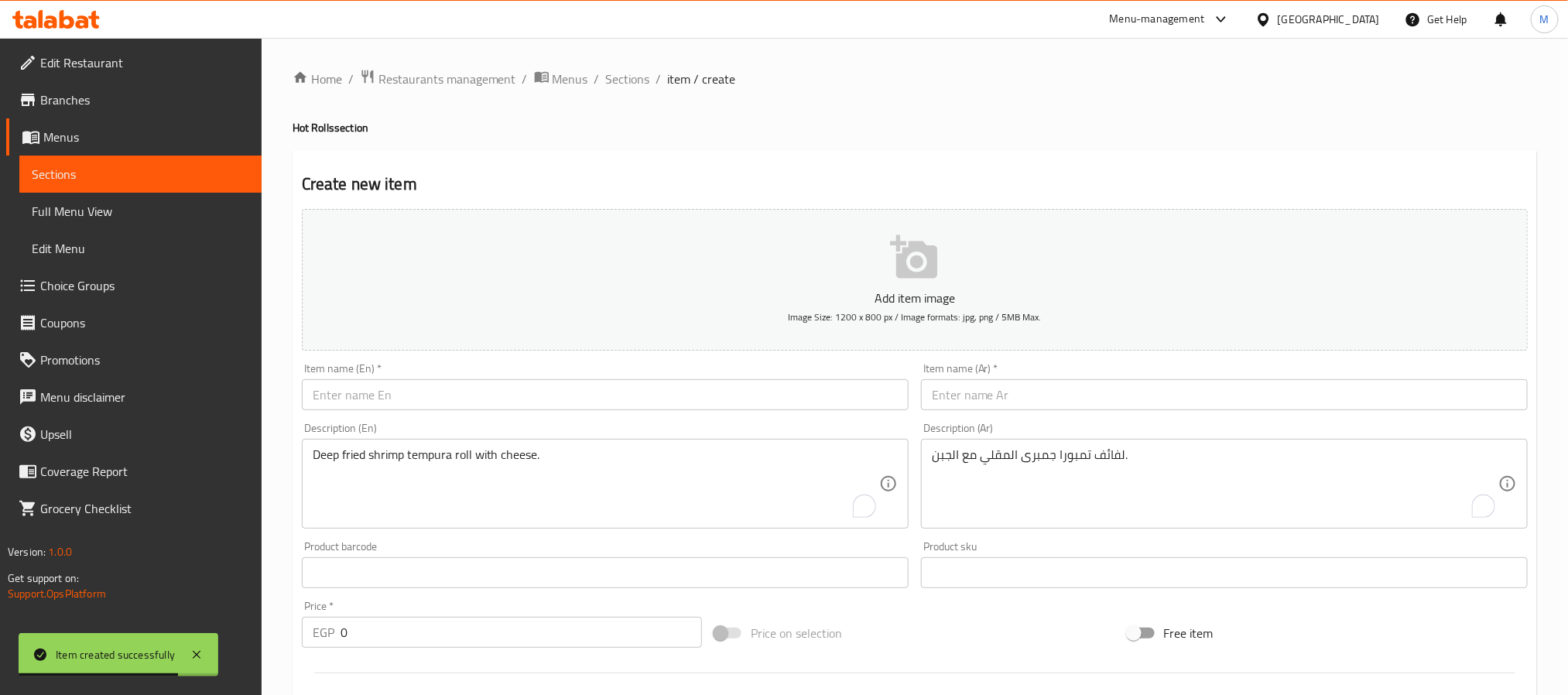
click at [626, 408] on input "text" at bounding box center [605, 395] width 606 height 31
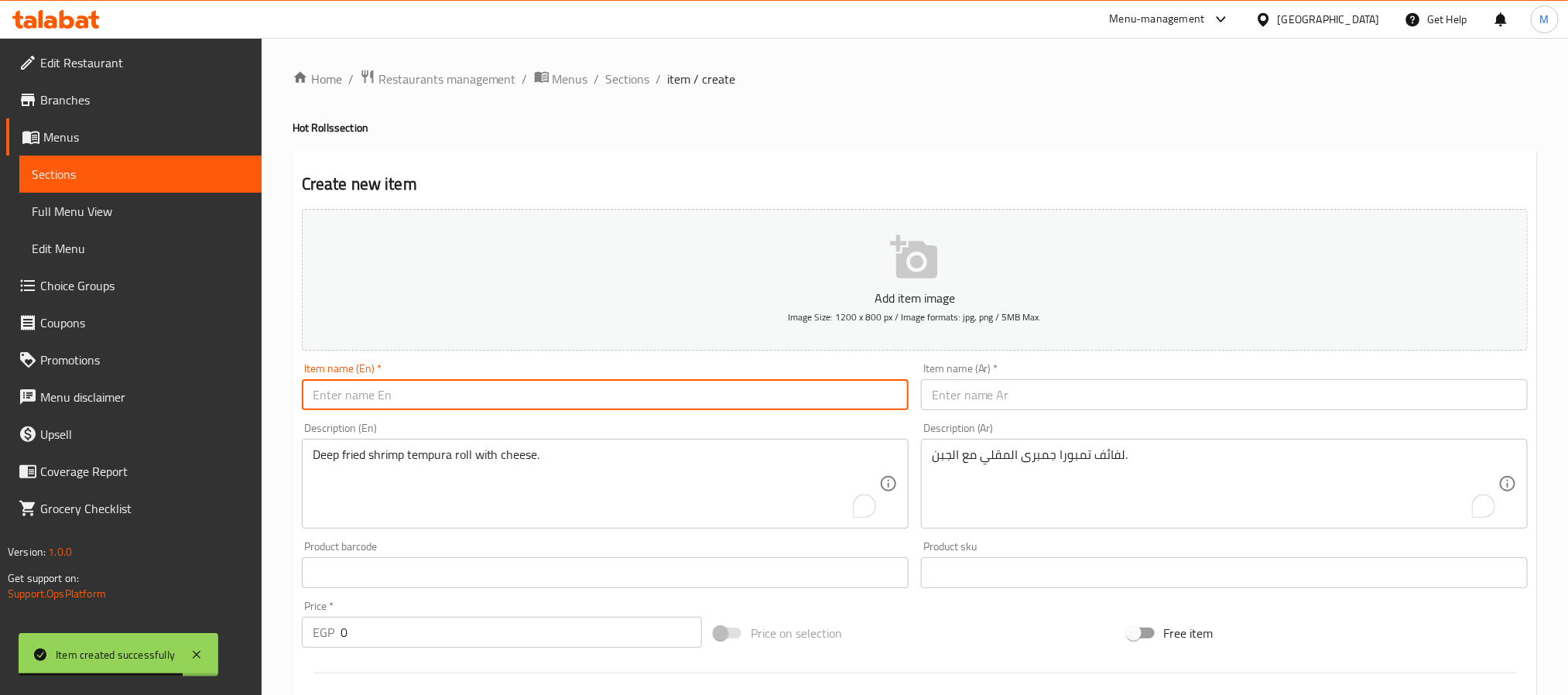
paste input "Crunchy Roll"
type input "Crunchy Roll"
click at [1112, 392] on input "text" at bounding box center [1224, 395] width 606 height 31
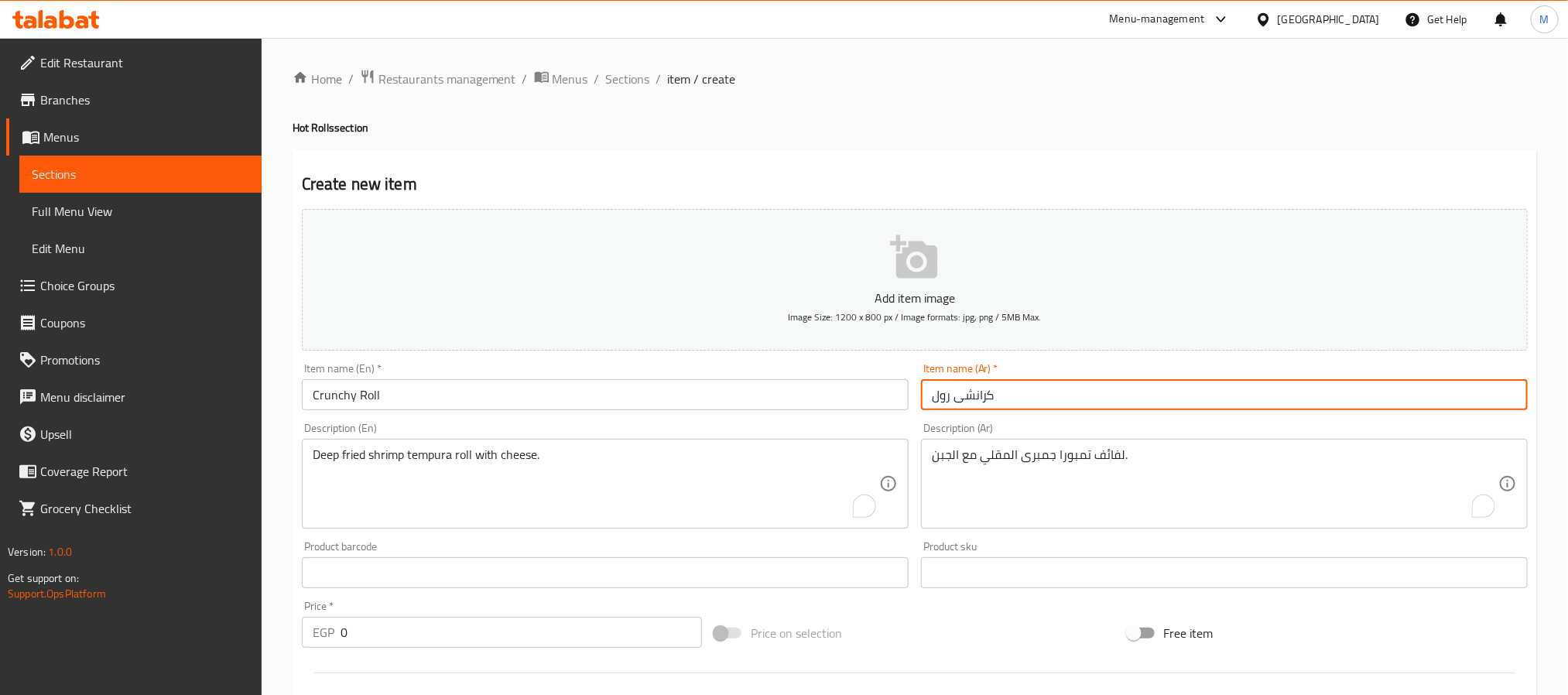
type input "كرانشى رول"
click at [646, 494] on textarea "Deep fried shrimp tempura roll with cheese." at bounding box center [596, 485] width 566 height 74
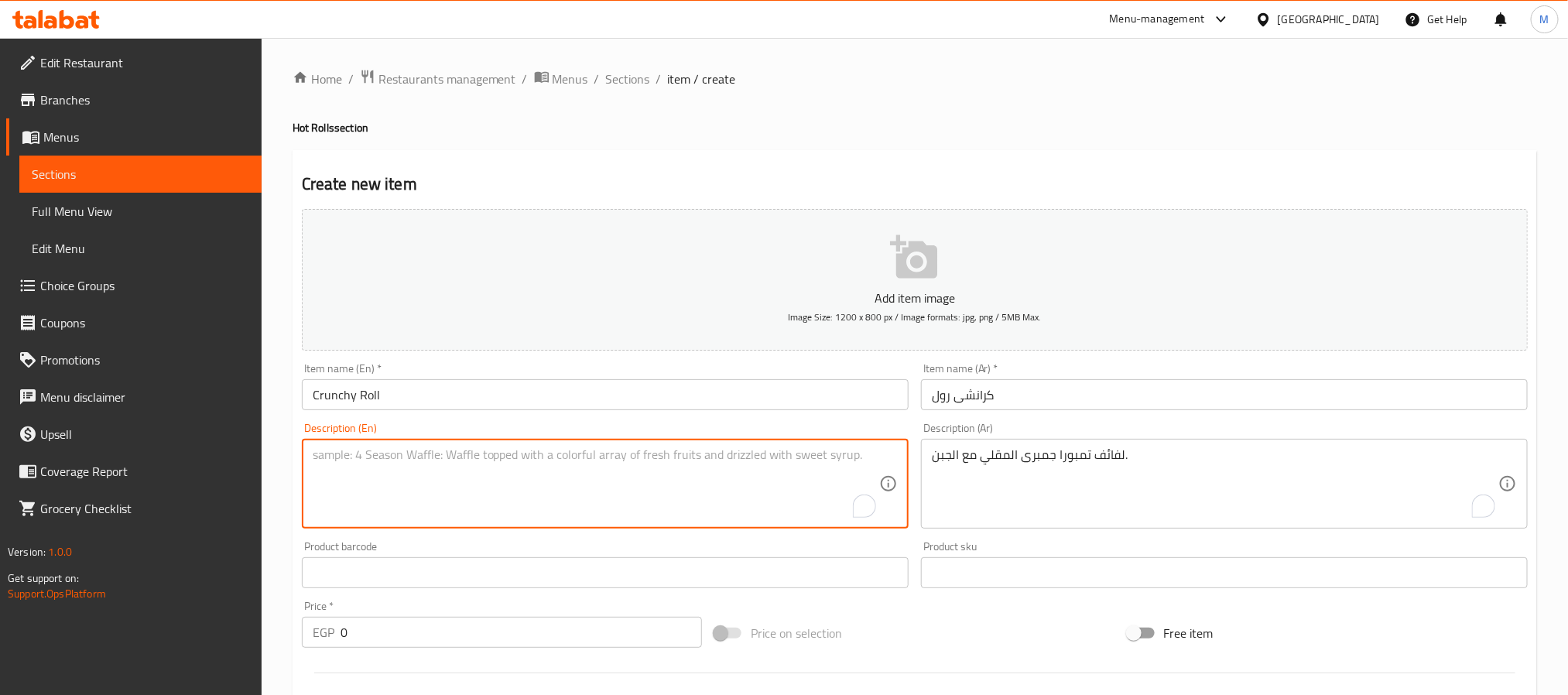
paste textarea "Spring roll with choice of (Salmon / Eel / Shrimp) and cheese."
type textarea "Spring roll with choice of (Salmon / Eel / Shrimp) and cheese."
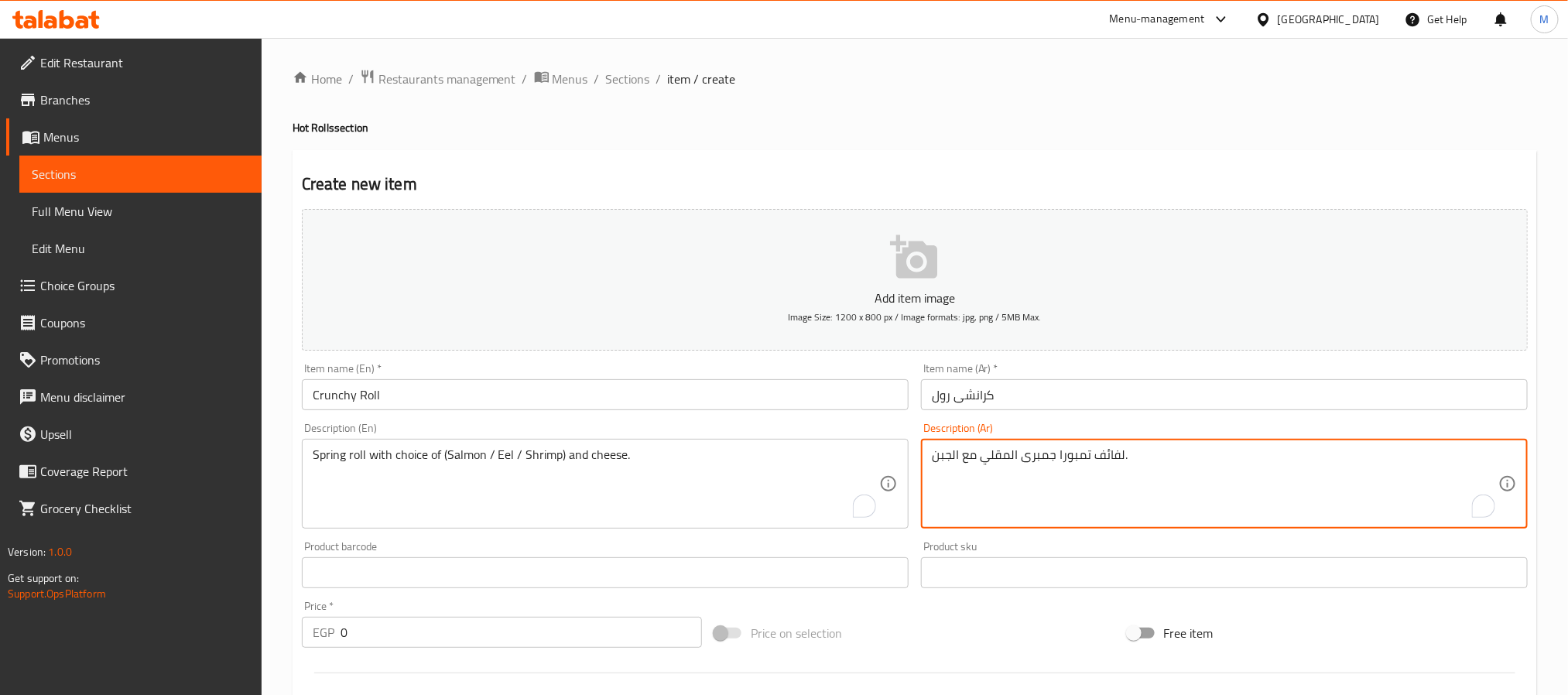
click at [1205, 465] on textarea "لفائف تمبورا جمبرى المقلي مع الجبن." at bounding box center [1215, 485] width 566 height 74
paste textarea "لفائف الربيع مع اختيار (السلمون / ثعبان البحر / الروبيان) والجبن."
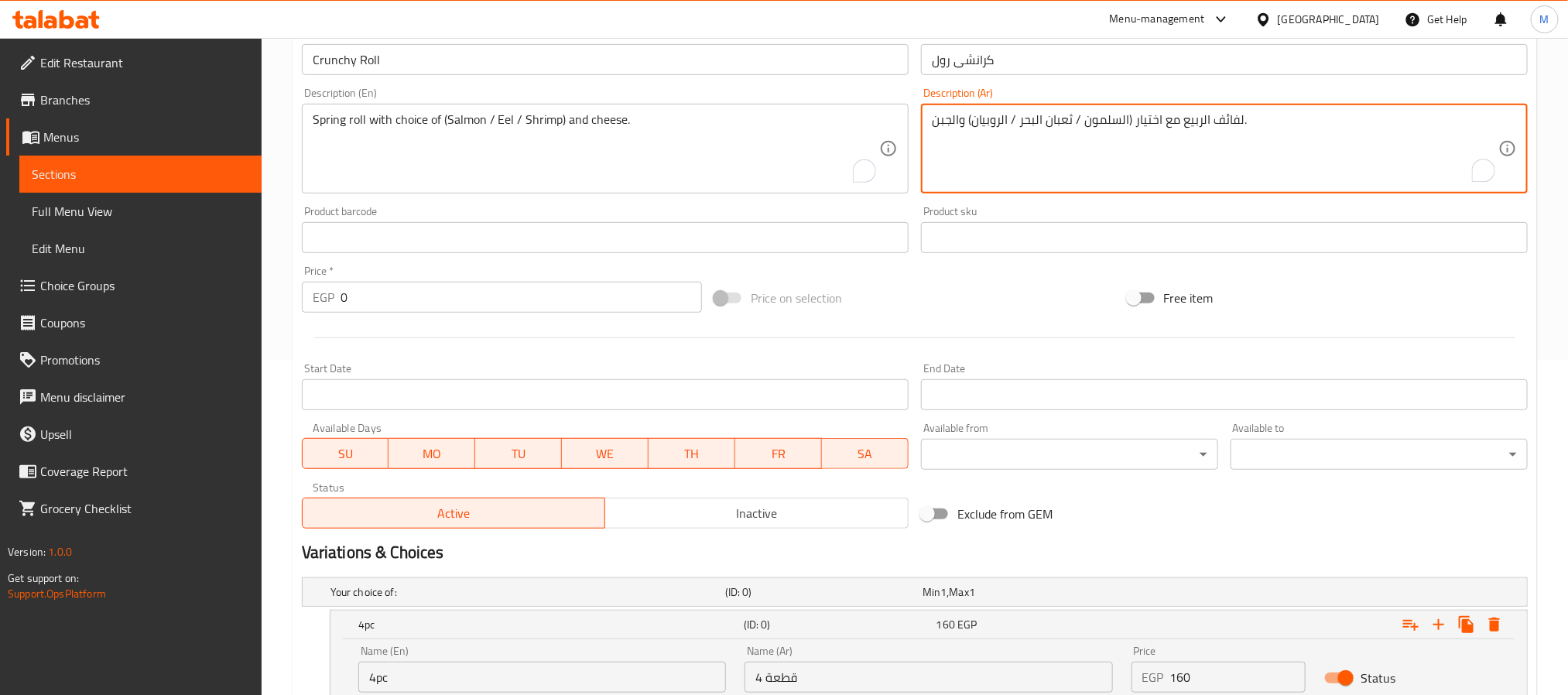
scroll to position [348, 0]
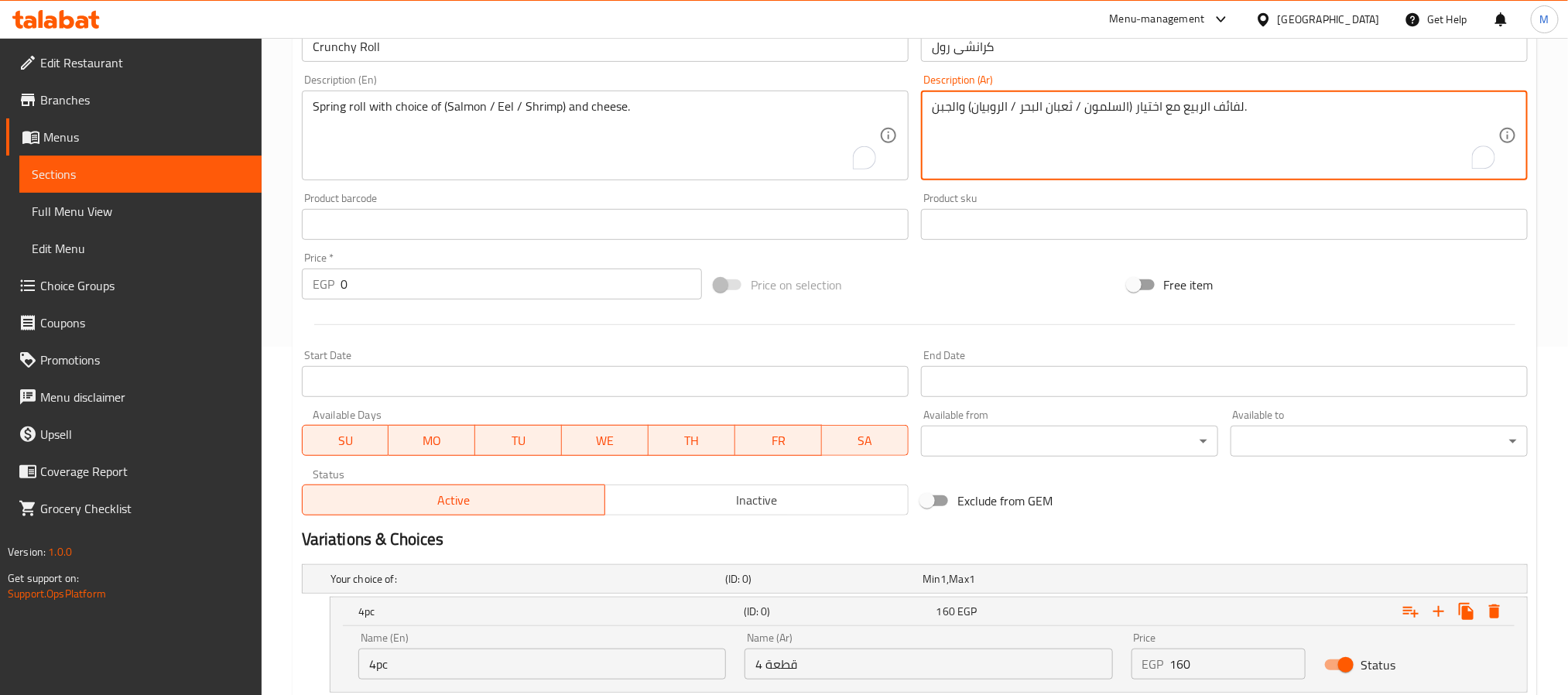
type textarea "لفائف الربيع مع اختيار (السلمون / ثعبان البحر / الروبيان) والجبن."
click at [1008, 278] on div "Price on selection" at bounding box center [914, 285] width 412 height 42
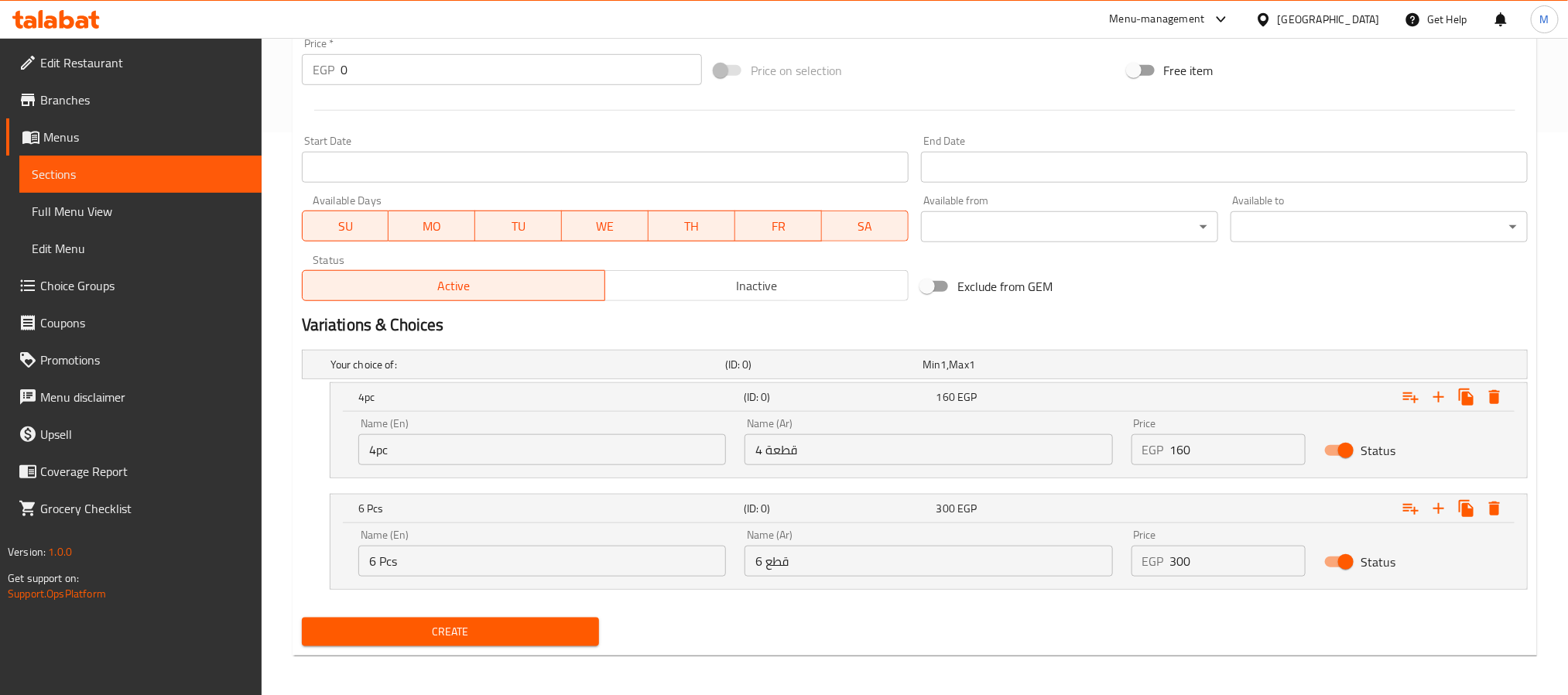
scroll to position [567, 0]
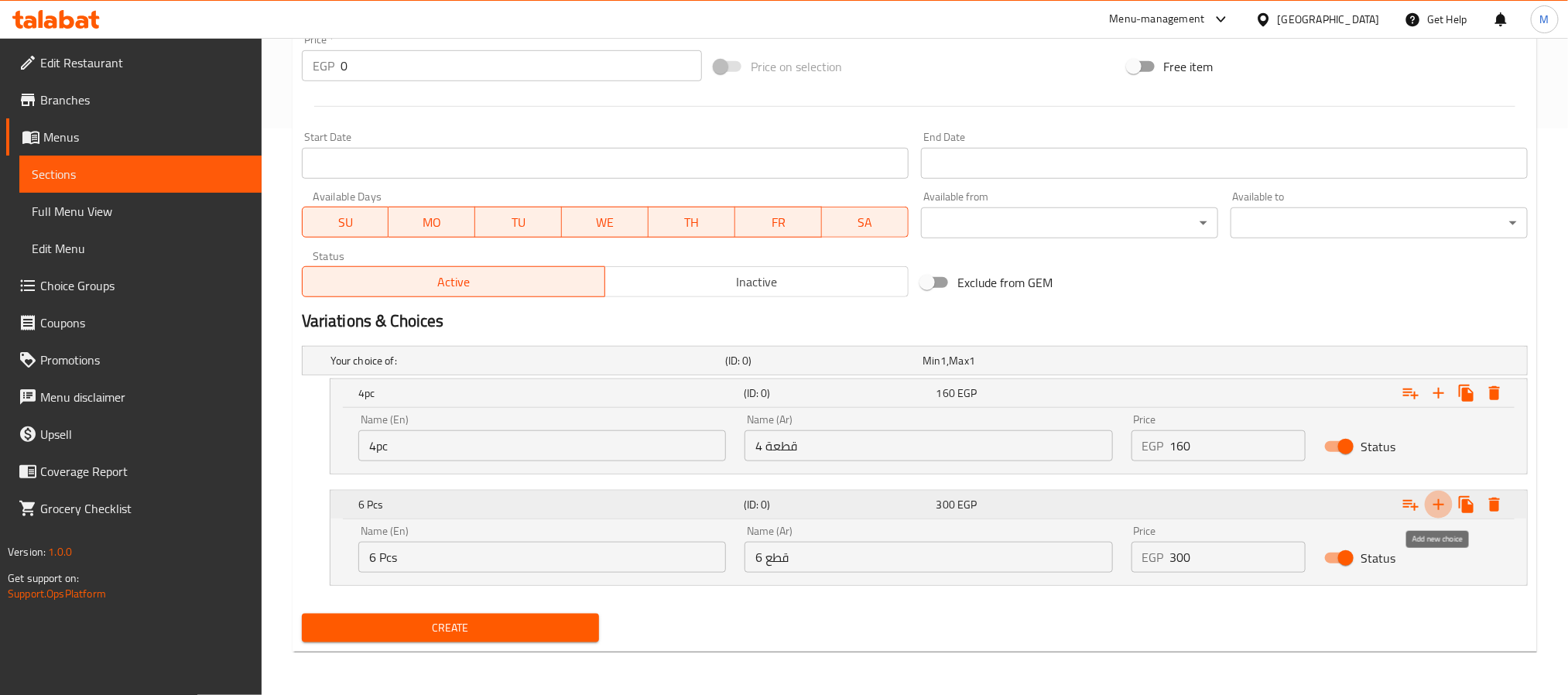
click at [1437, 509] on icon "Expand" at bounding box center [1438, 505] width 18 height 18
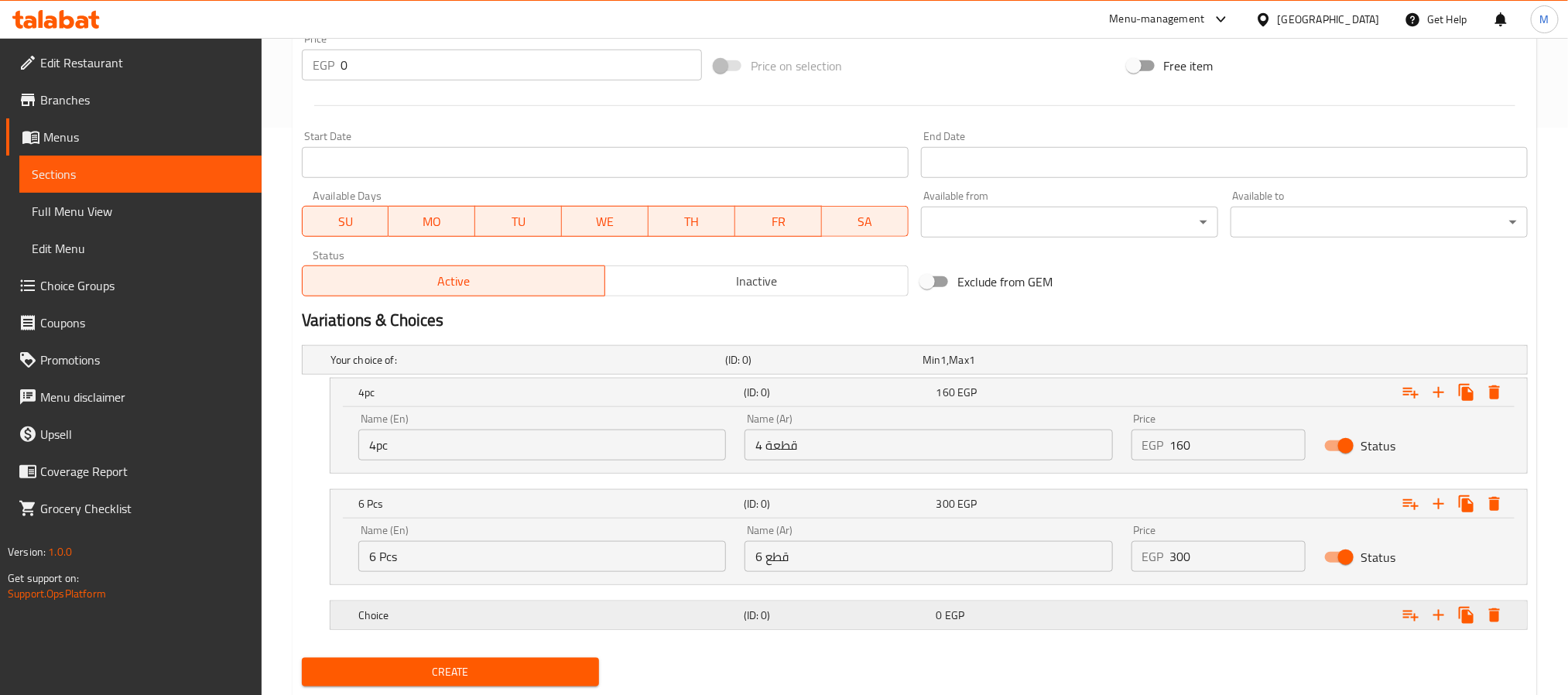
click at [994, 371] on div "0 EGP" at bounding box center [1018, 360] width 197 height 22
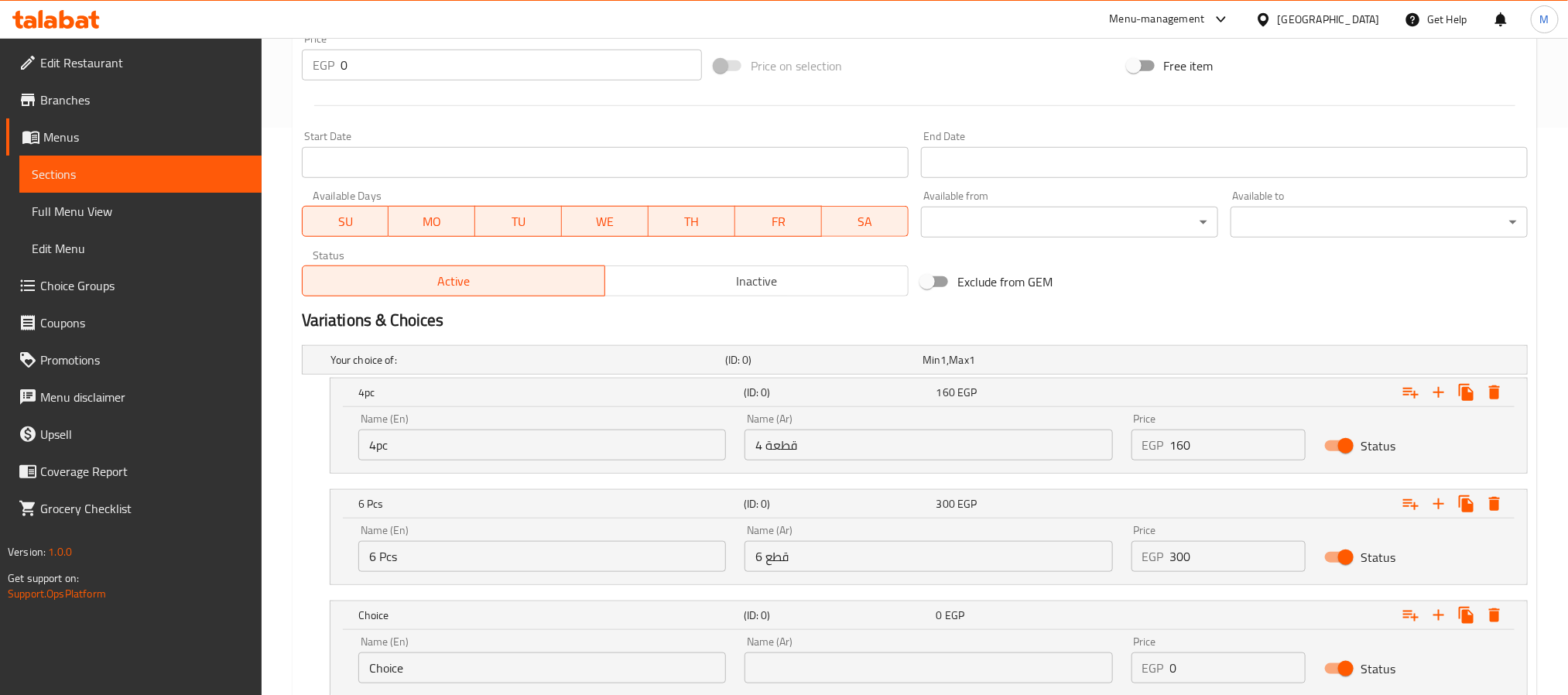
click at [562, 426] on div "Name (En) 4pc Name (En)" at bounding box center [542, 437] width 367 height 47
click at [565, 432] on input "4pc" at bounding box center [542, 445] width 367 height 31
click at [567, 444] on input "4pc" at bounding box center [542, 445] width 367 height 31
click at [567, 445] on input "Choice" at bounding box center [542, 445] width 367 height 31
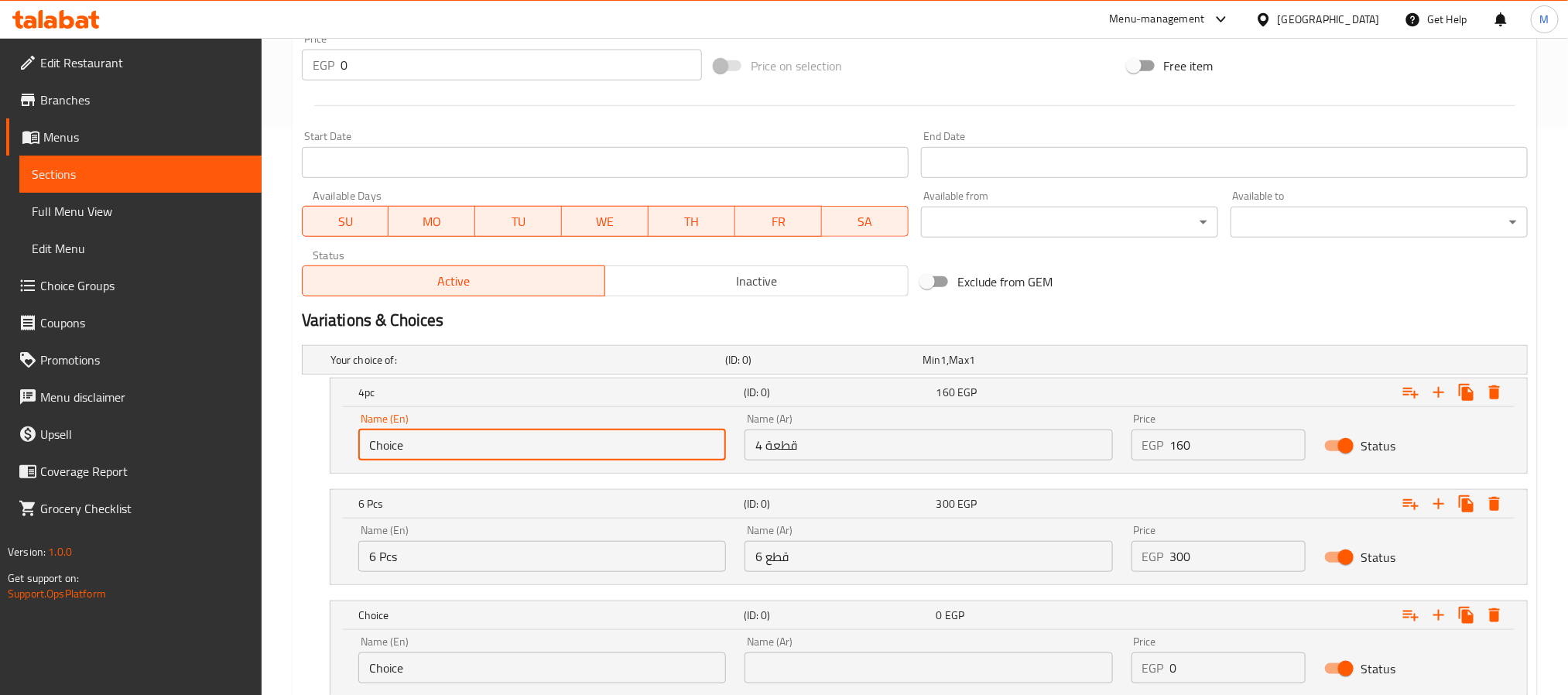
paste input "Salmon"
type input "Salmon"
click at [598, 570] on input "6 Pcs" at bounding box center [542, 556] width 367 height 31
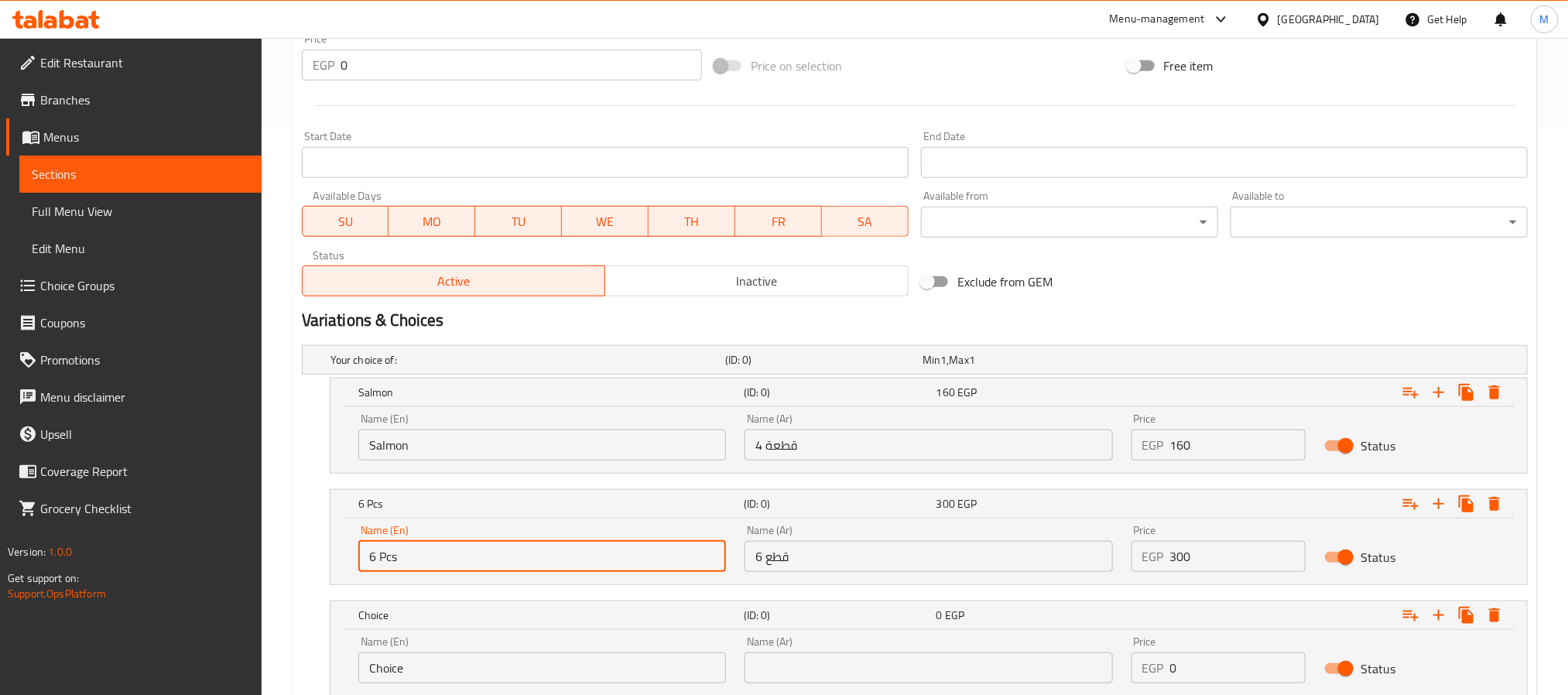
click at [598, 570] on input "6 Pcs" at bounding box center [542, 556] width 367 height 31
paste input "Eel"
type input "Eel"
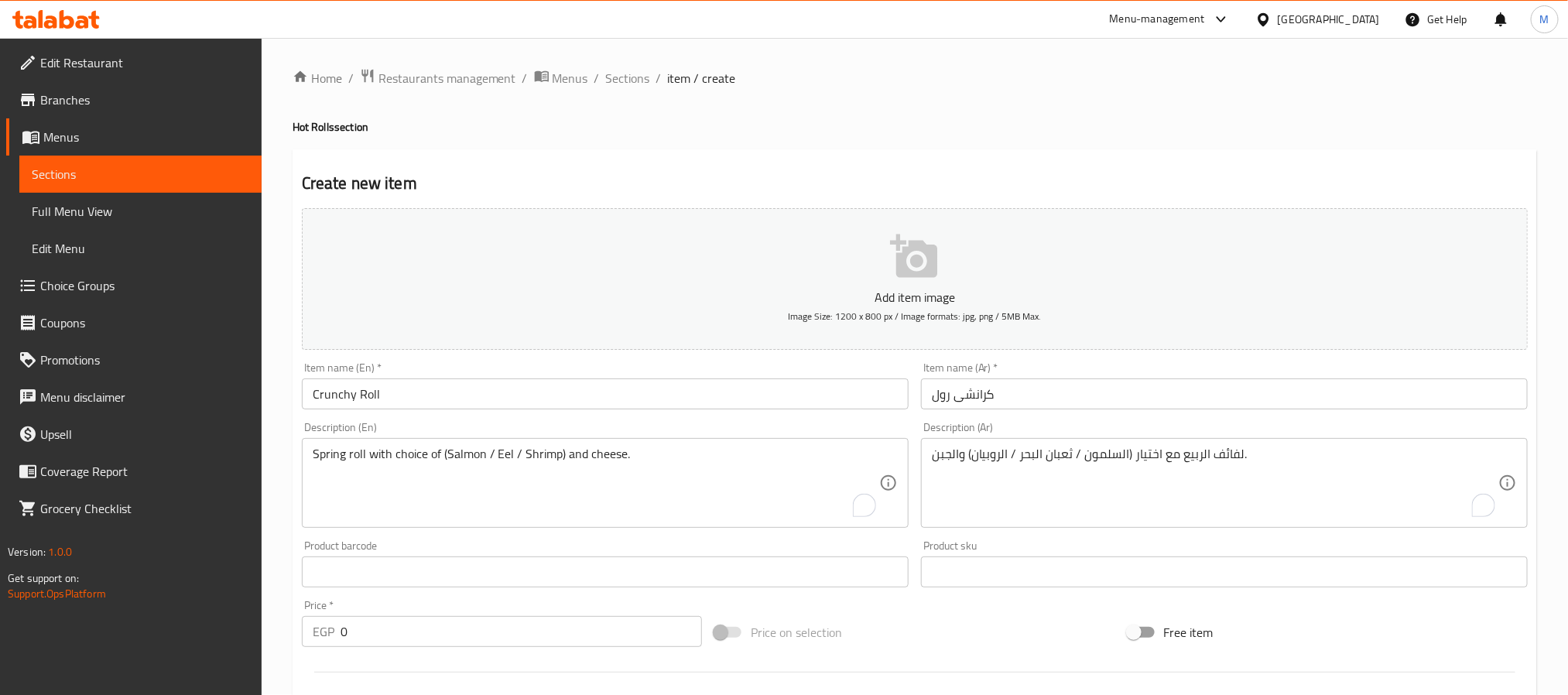
scroll to position [0, 0]
click at [981, 393] on input "كرانشى رول" at bounding box center [1224, 395] width 606 height 31
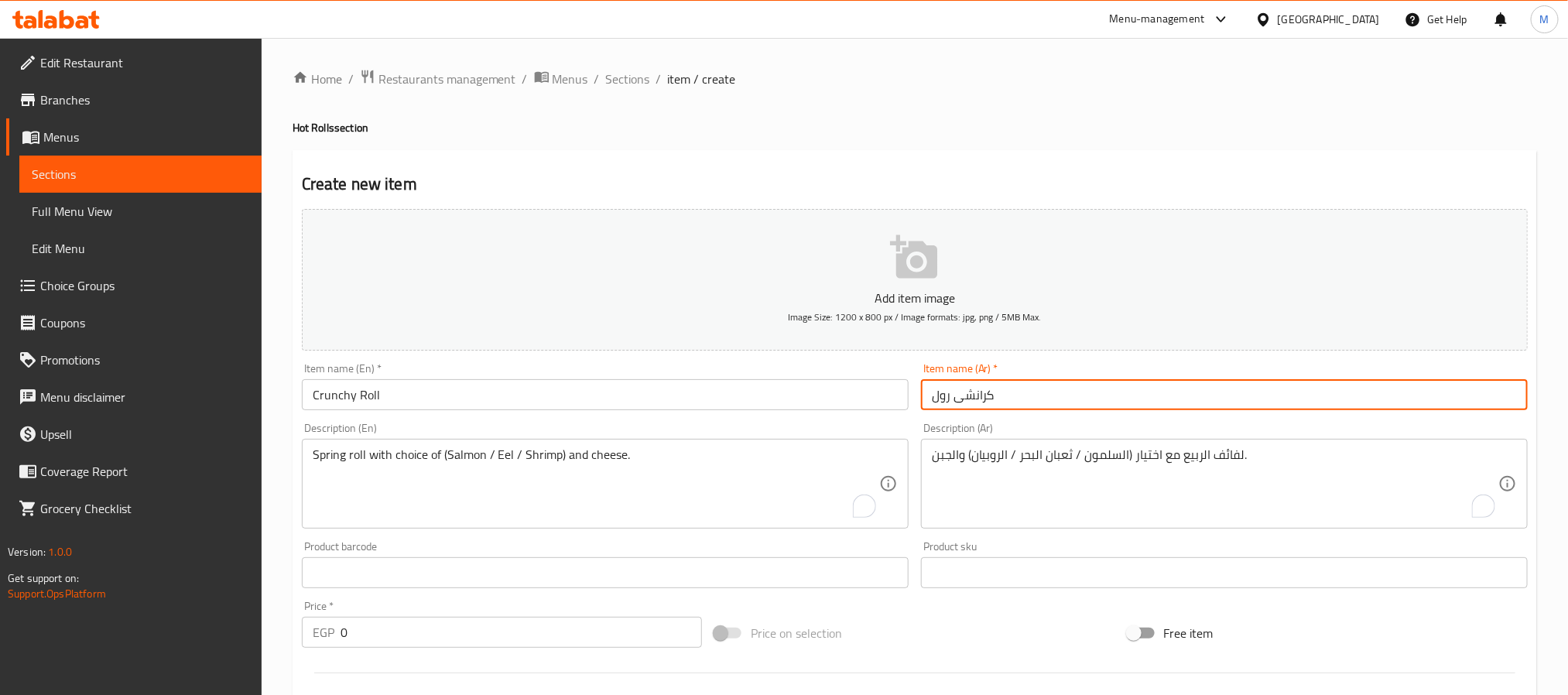
click at [981, 393] on input "كرانشى رول" at bounding box center [1224, 395] width 606 height 31
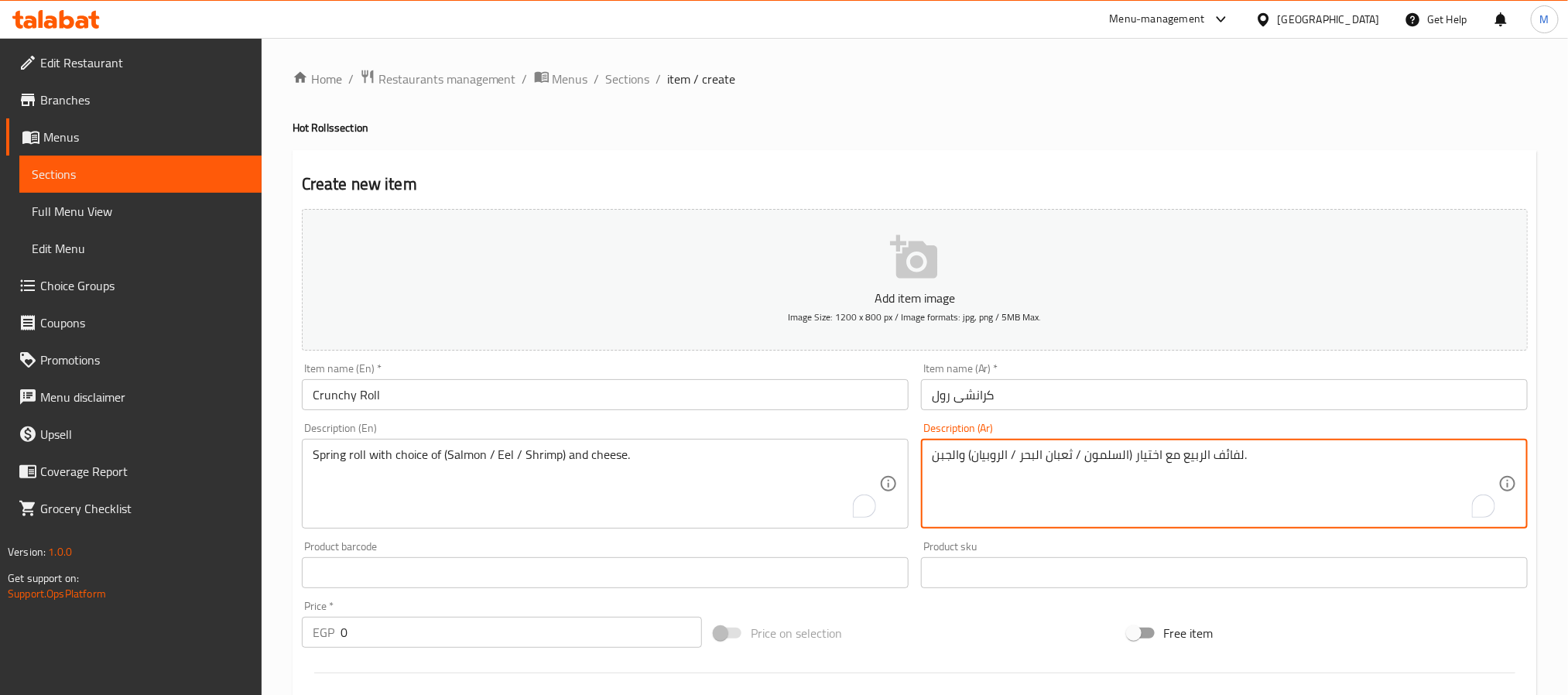
click at [1101, 460] on textarea "لفائف الربيع مع اختيار (السلمون / ثعبان البحر / الروبيان) والجبن." at bounding box center [1215, 485] width 566 height 74
click at [502, 453] on textarea "Spring roll with choice of (Salmon / Eel / Shrimp) and cheese." at bounding box center [596, 485] width 566 height 74
drag, startPoint x: 1060, startPoint y: 457, endPoint x: 1035, endPoint y: 457, distance: 25.0
click at [1035, 457] on textarea "لفائف الربيع مع اختيار (السلمون / ثعبان البحر / الروبيان) والجبن." at bounding box center [1215, 485] width 566 height 74
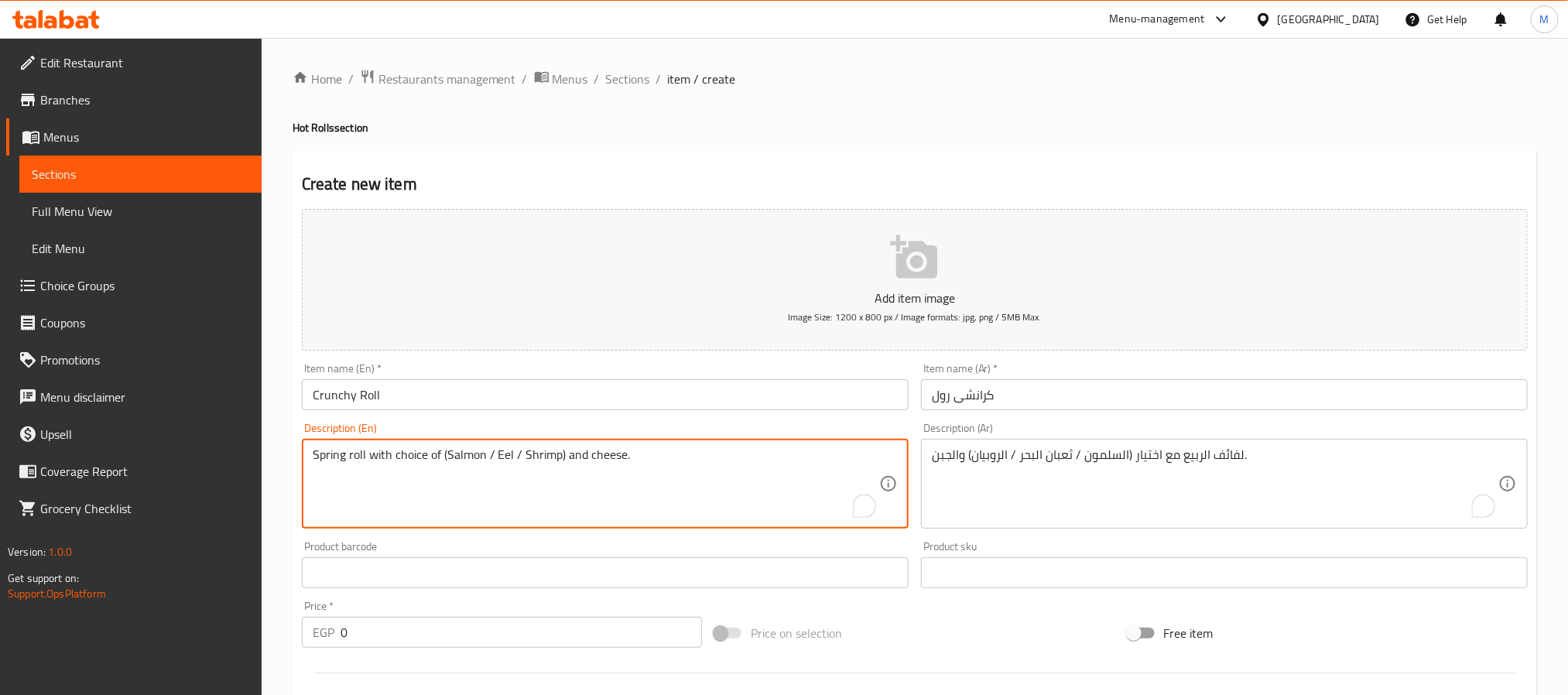
click at [537, 461] on textarea "Spring roll with choice of (Salmon / Eel / Shrimp) and cheese." at bounding box center [596, 485] width 566 height 74
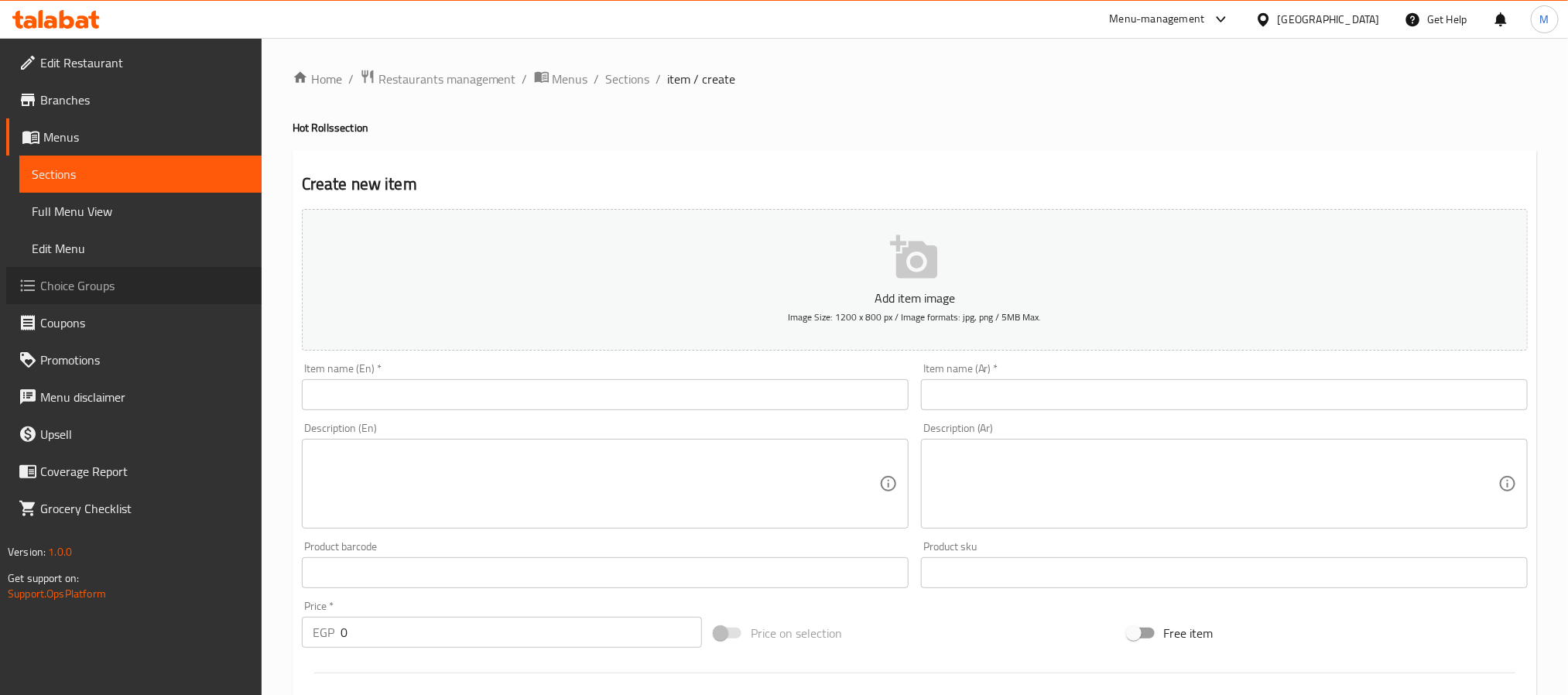
click at [128, 278] on span "Choice Groups" at bounding box center [144, 285] width 209 height 18
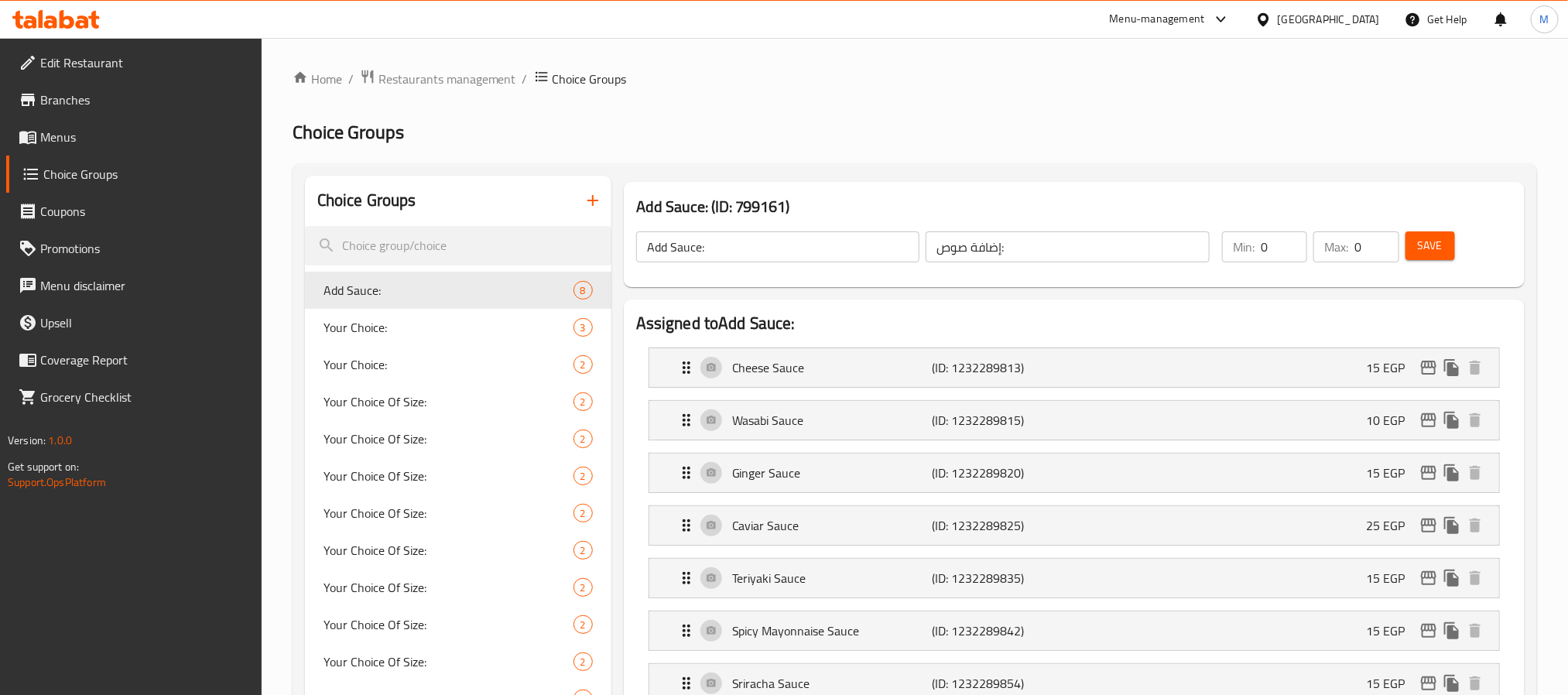
click at [598, 189] on button "button" at bounding box center [593, 201] width 37 height 37
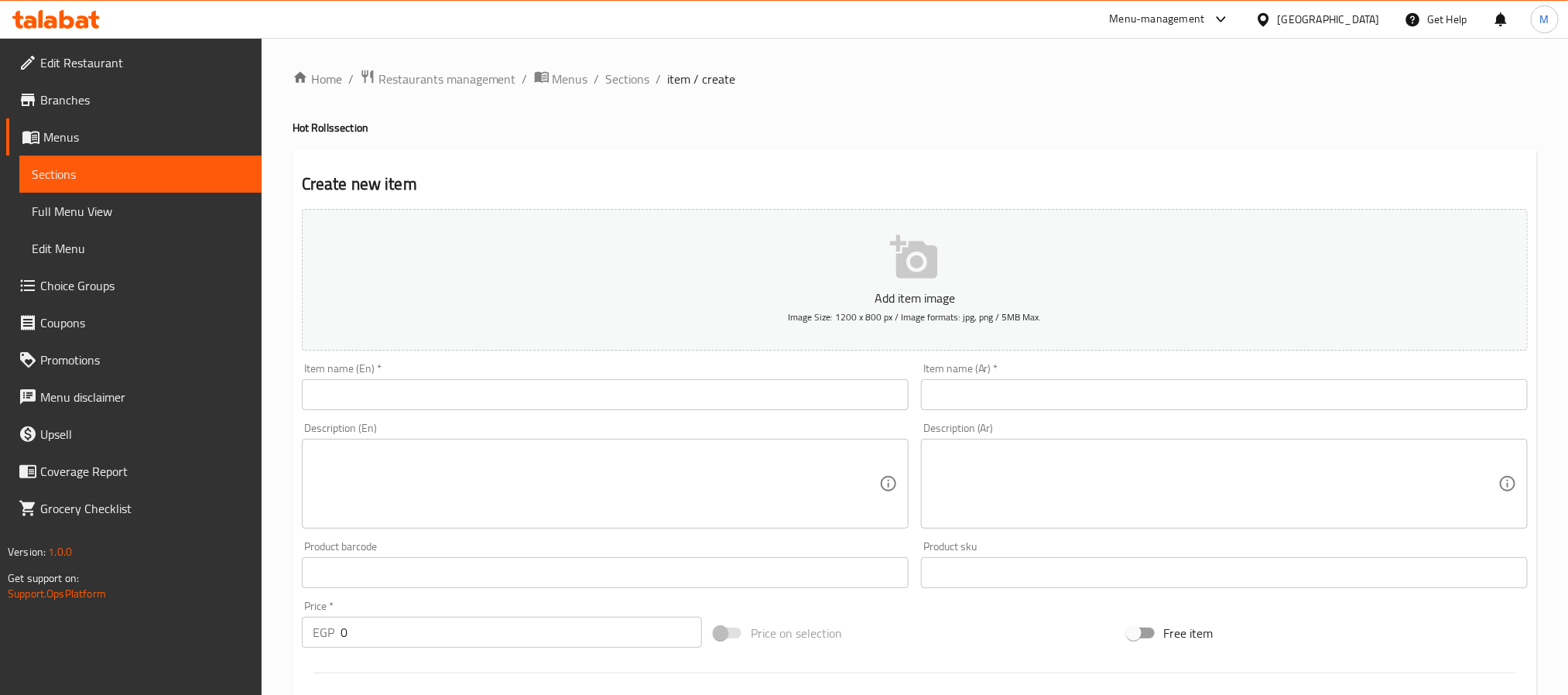
click at [107, 276] on span "Choice Groups" at bounding box center [144, 285] width 209 height 18
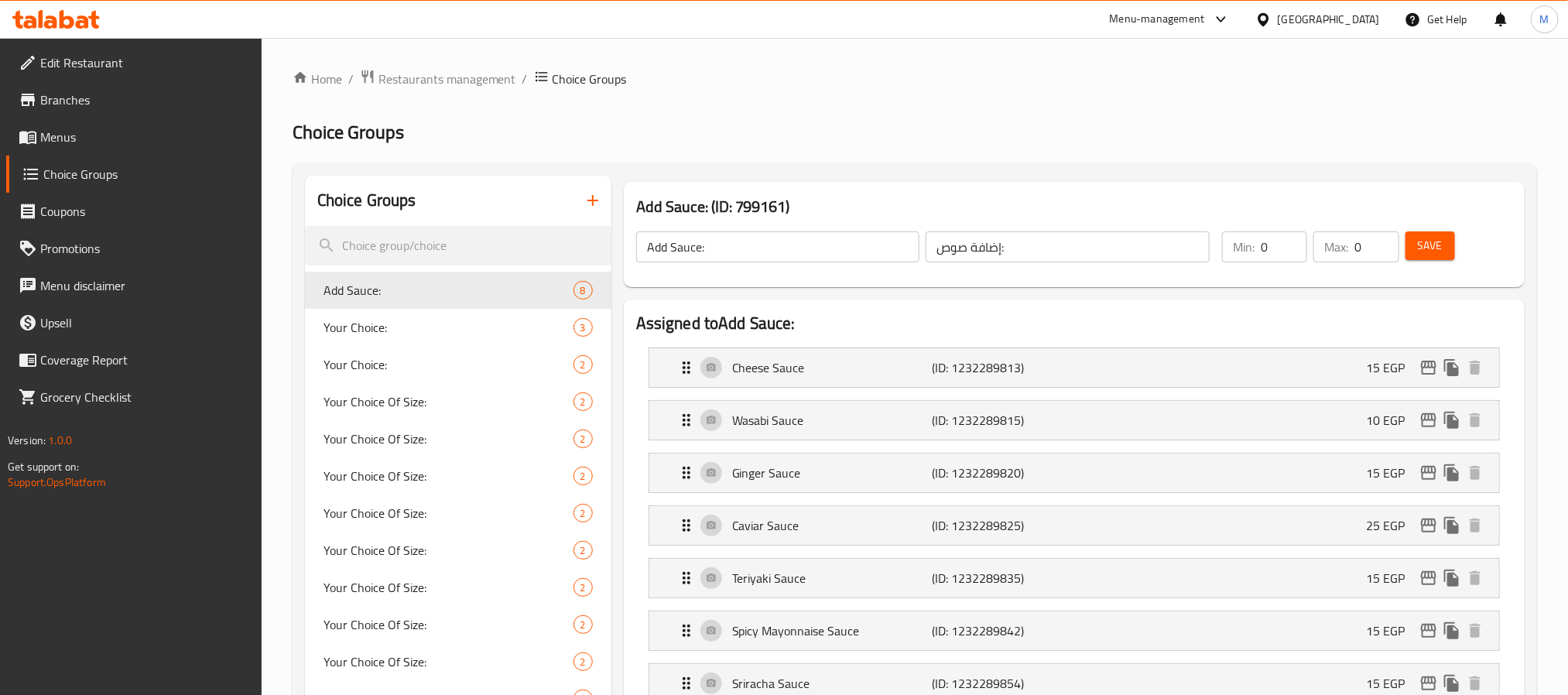
click at [599, 197] on icon "button" at bounding box center [593, 200] width 18 height 18
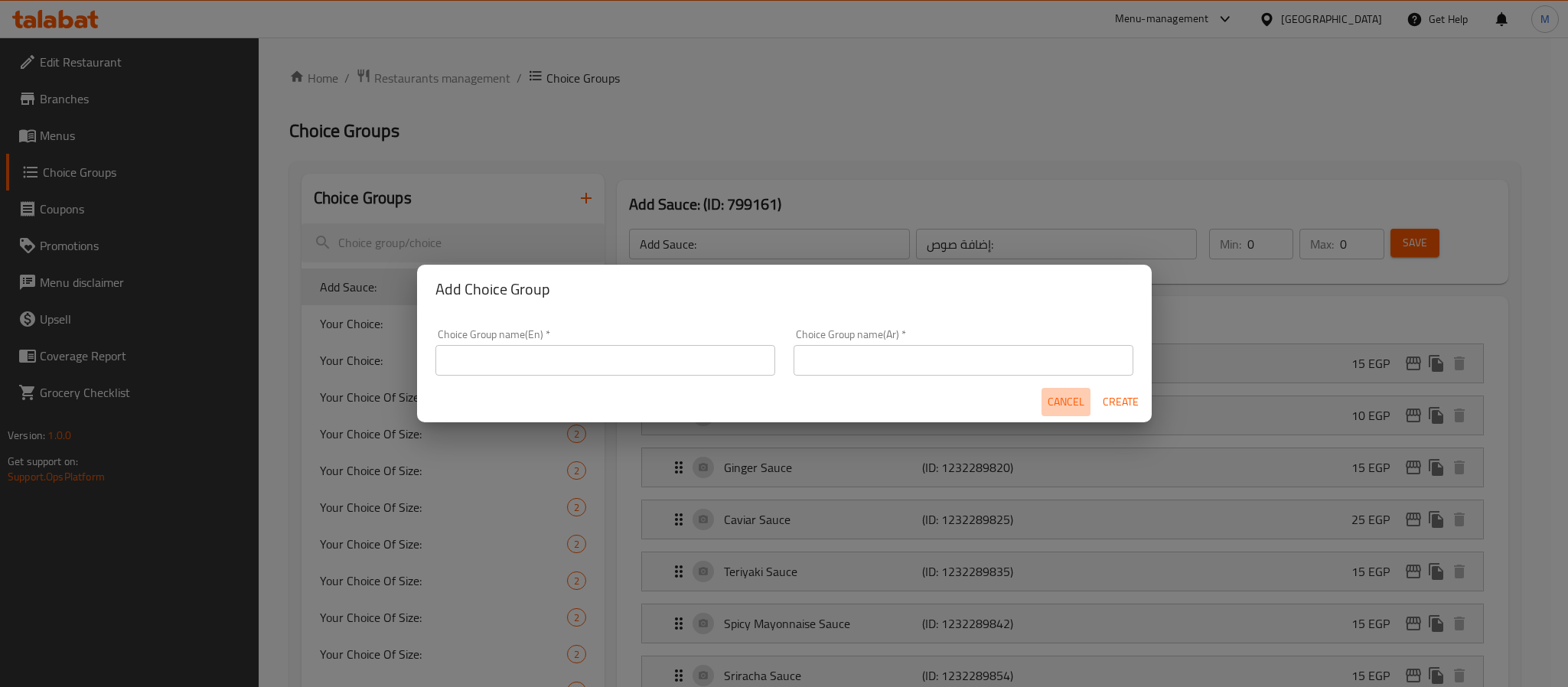
click at [1057, 402] on span "Cancel" at bounding box center [1066, 402] width 36 height 19
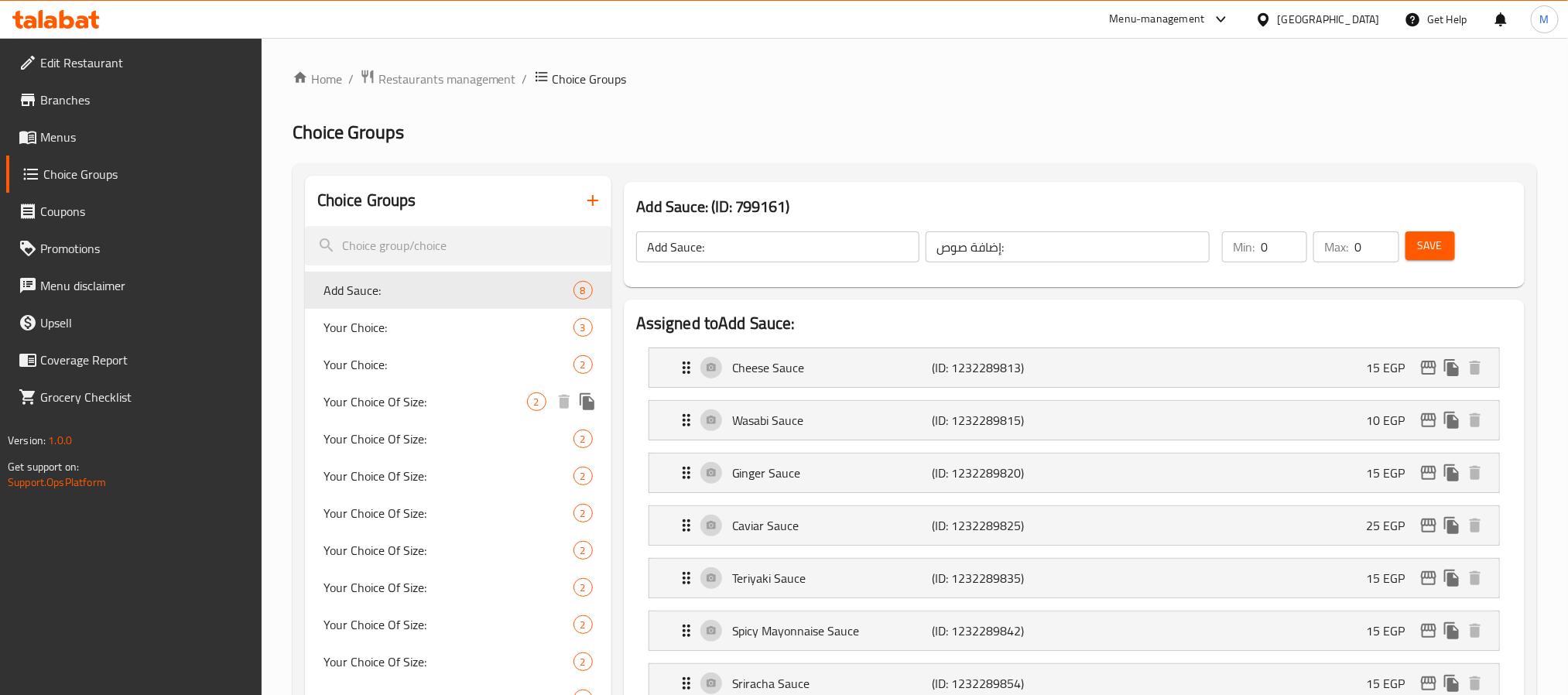
click at [405, 396] on span "Your Choice Of Size:" at bounding box center [425, 401] width 204 height 18
type input "Your Choice Of Size:"
type input "إختيارك من الحجم:"
type input "1"
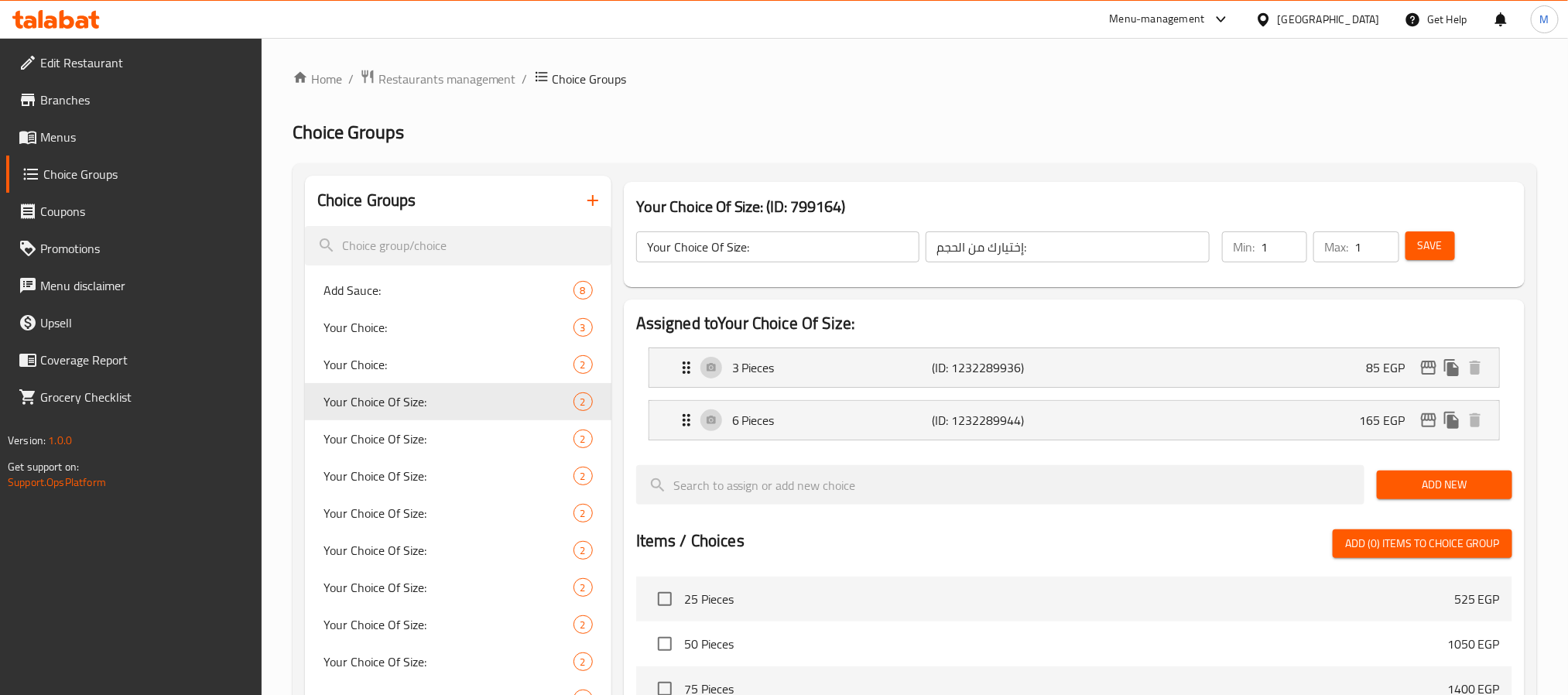
click at [727, 247] on input "Your Choice Of Size:" at bounding box center [778, 247] width 284 height 31
click at [595, 200] on icon "button" at bounding box center [593, 200] width 18 height 18
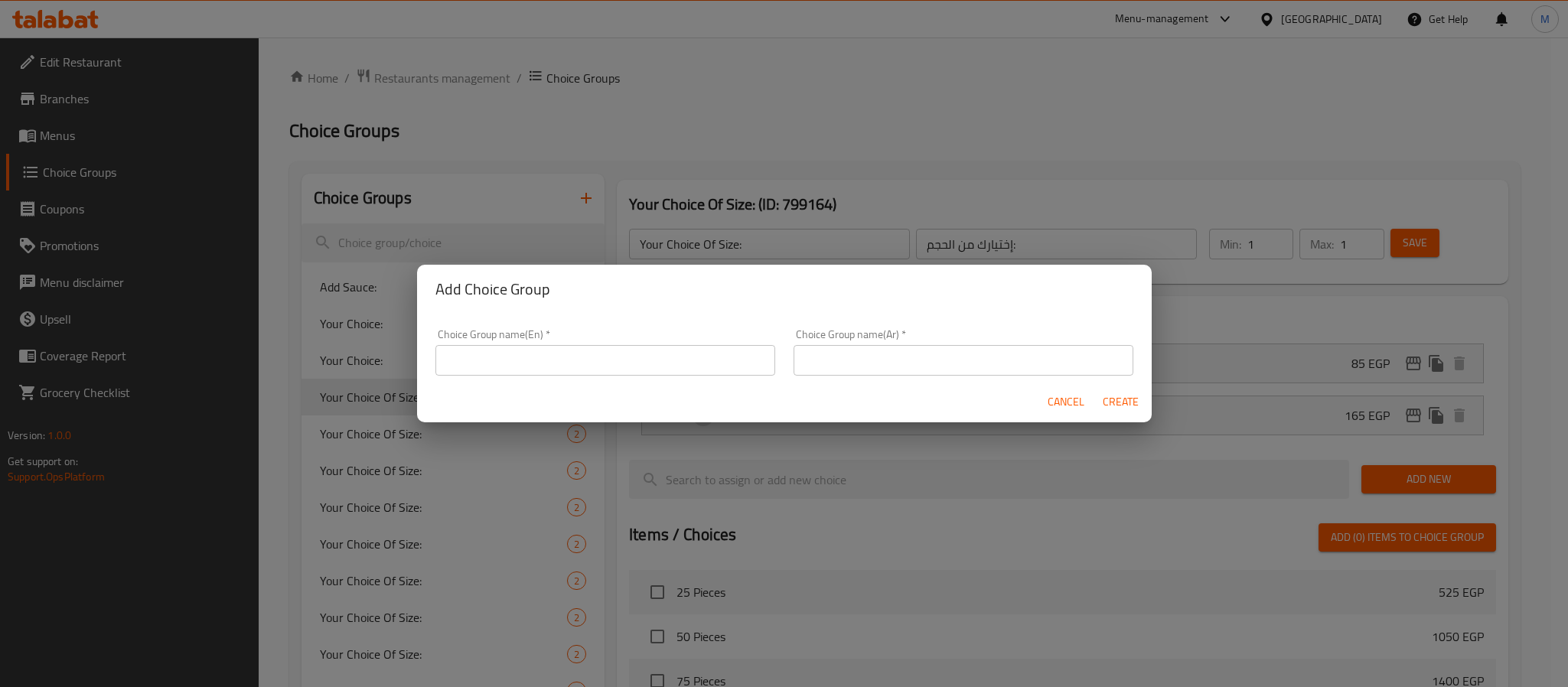
click at [683, 354] on input "text" at bounding box center [605, 360] width 339 height 31
paste input "Your Choice Of Size:"
click at [529, 361] on input "Your Choice Of Size:" at bounding box center [605, 360] width 339 height 31
paste input "Crunchy Roll"
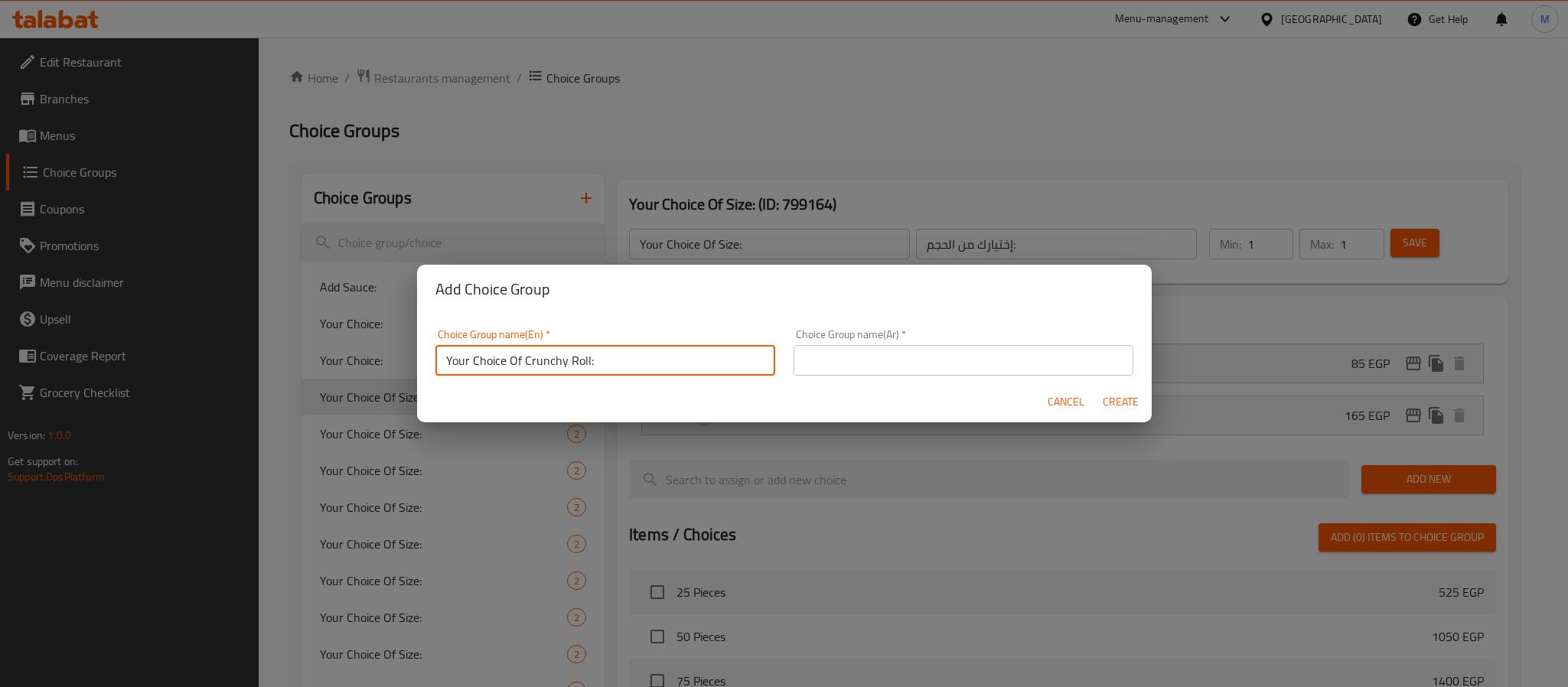
click at [546, 359] on input "Your Choice Of Crunchy Roll:" at bounding box center [605, 360] width 339 height 31
type input "Your Choice Of Crunchy Roll:"
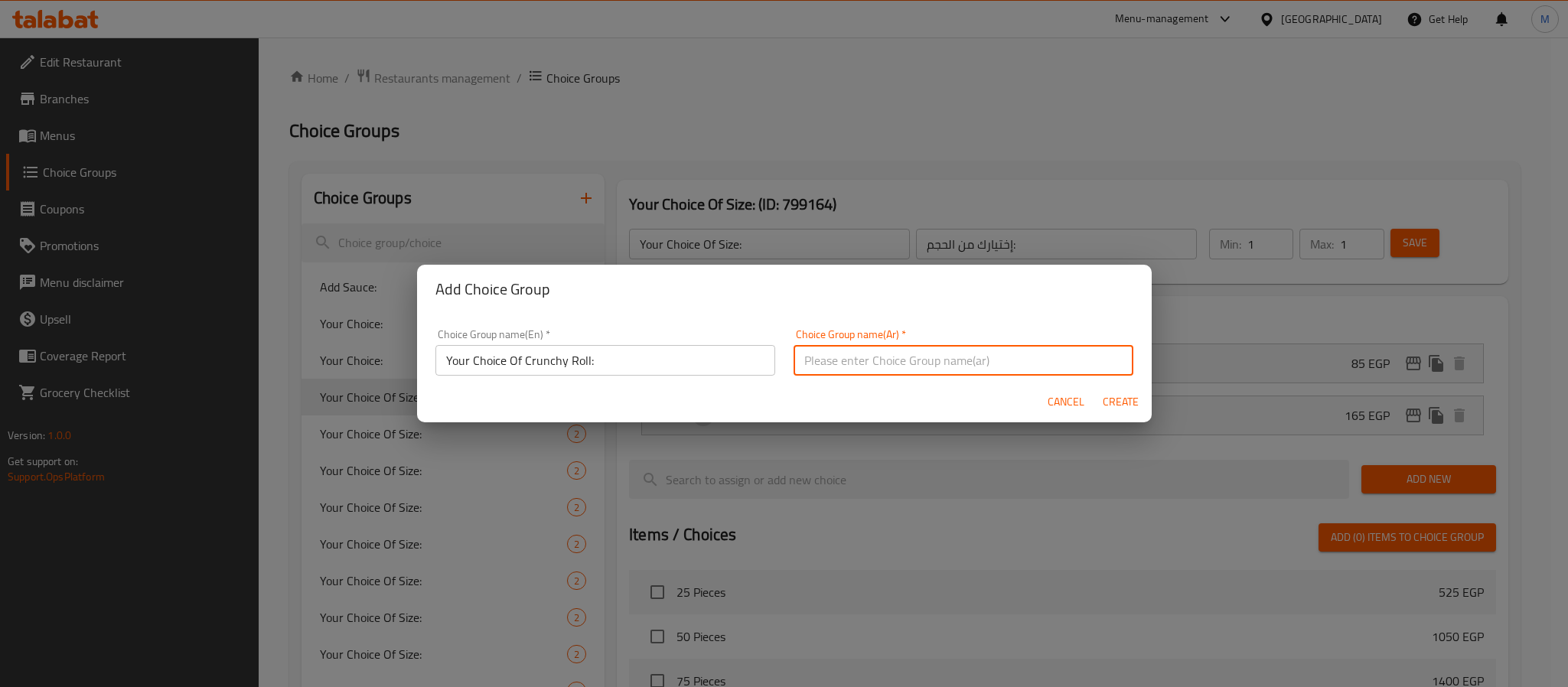
click at [1008, 370] on input "text" at bounding box center [964, 360] width 339 height 31
paste input "اختيارك من الرول المقرمش:"
click at [861, 359] on input "اختيارك من الرول المقرمش:" at bounding box center [964, 360] width 339 height 31
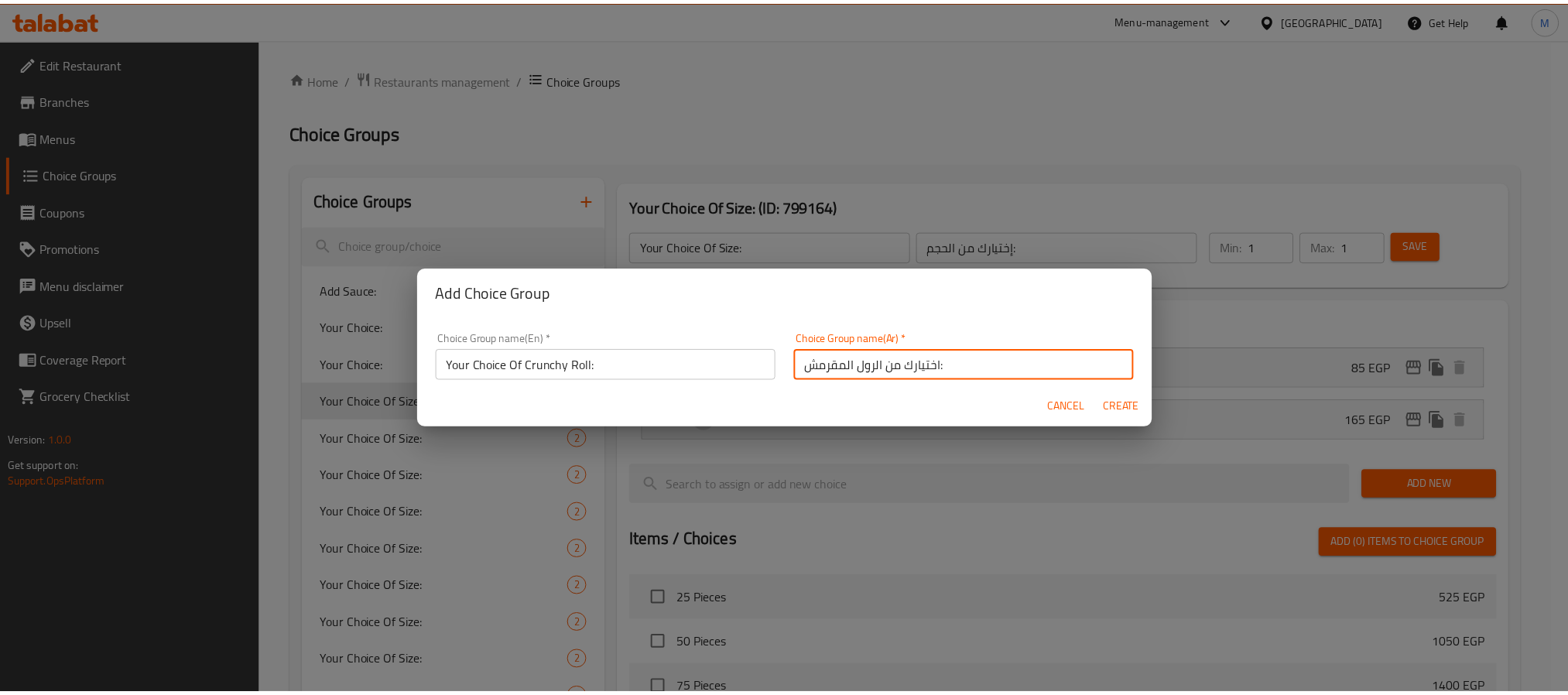
scroll to position [3, 0]
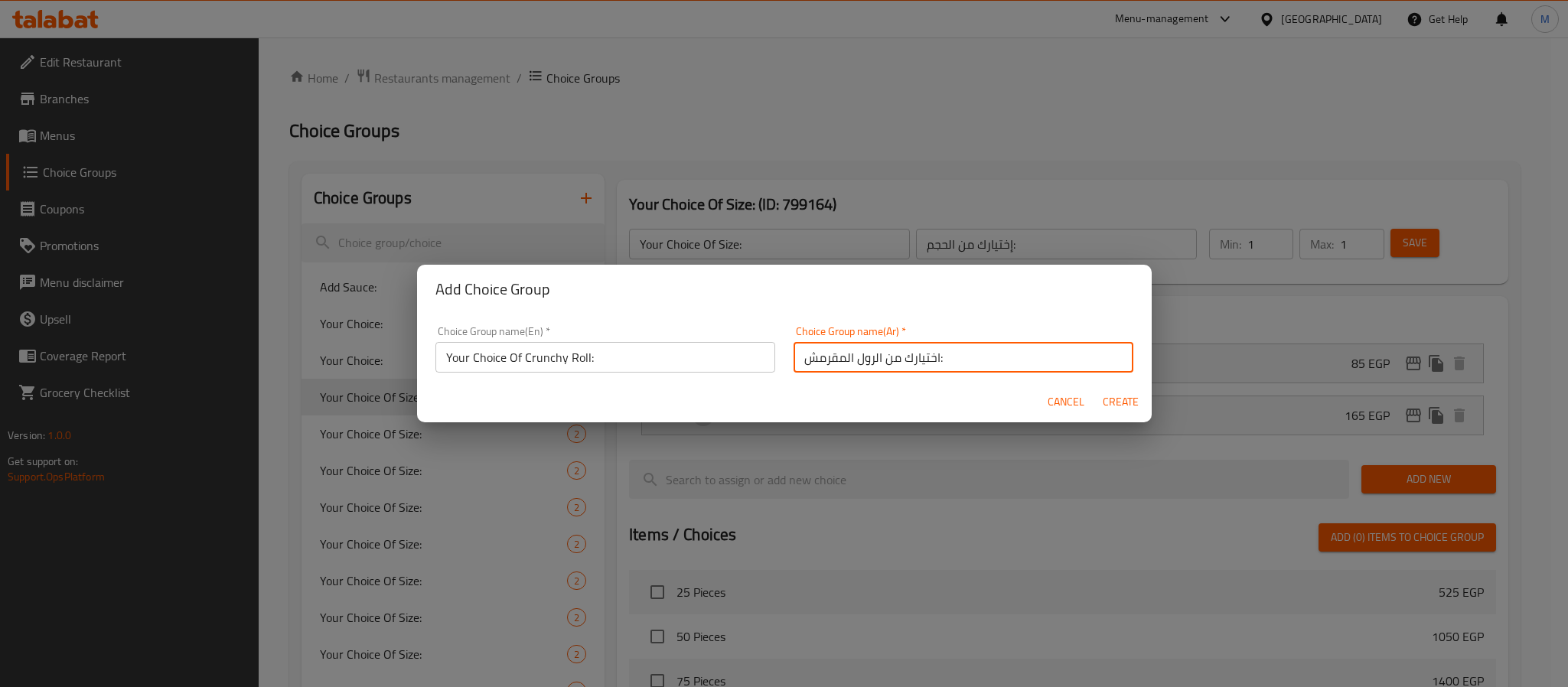
drag, startPoint x: 861, startPoint y: 359, endPoint x: 803, endPoint y: 360, distance: 58.0
click at [803, 360] on input "اختيارك من الرول المقرمش:" at bounding box center [964, 357] width 339 height 31
click at [807, 359] on input "اختيارك من الرول المقرمش:" at bounding box center [964, 357] width 339 height 31
drag, startPoint x: 807, startPoint y: 359, endPoint x: 860, endPoint y: 360, distance: 53.0
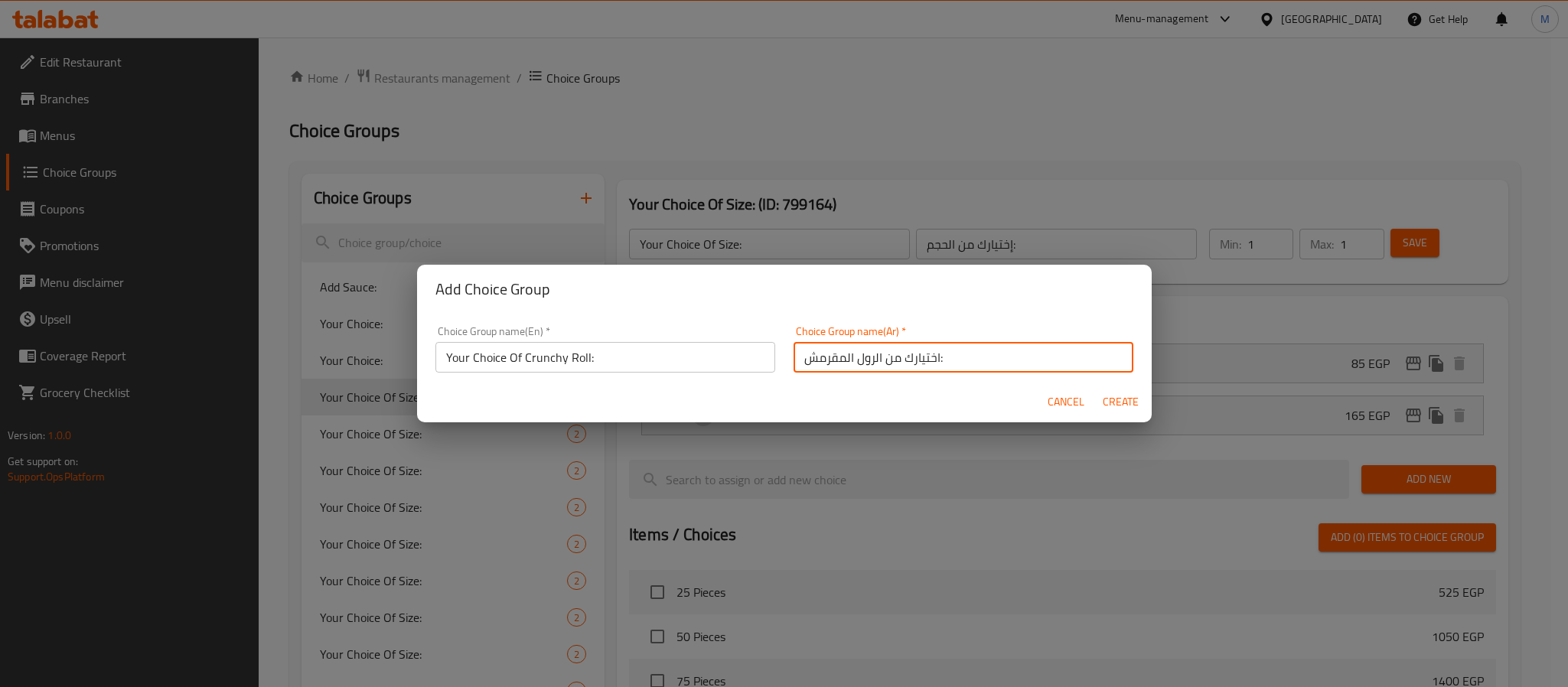
click at [860, 360] on input "اختيارك من الرول المقرمش:" at bounding box center [964, 357] width 339 height 31
click at [861, 360] on input "اختيارك من الرول المقرمش:" at bounding box center [964, 357] width 339 height 31
drag, startPoint x: 872, startPoint y: 359, endPoint x: 795, endPoint y: 359, distance: 77.0
click at [795, 359] on input "اختيارك من الرول المقرمش:" at bounding box center [964, 357] width 339 height 31
paste input "كرانشى رول"
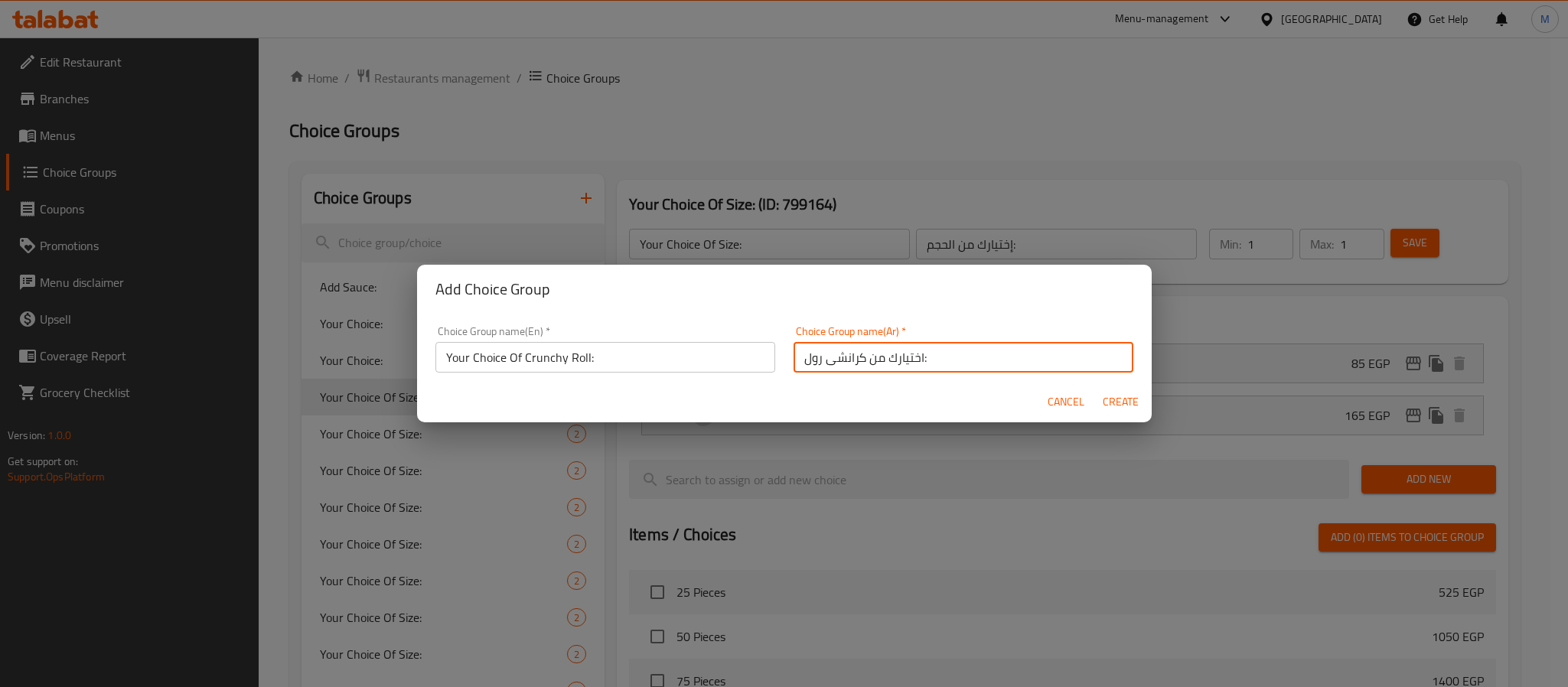
type input "اختيارك من كرانشى رول:"
click at [926, 386] on div "Cancel Create" at bounding box center [784, 401] width 734 height 40
click at [1121, 397] on span "Create" at bounding box center [1121, 402] width 36 height 19
type input "Your Choice Of Crunchy Roll:"
type input "اختيارك من كرانشى رول:"
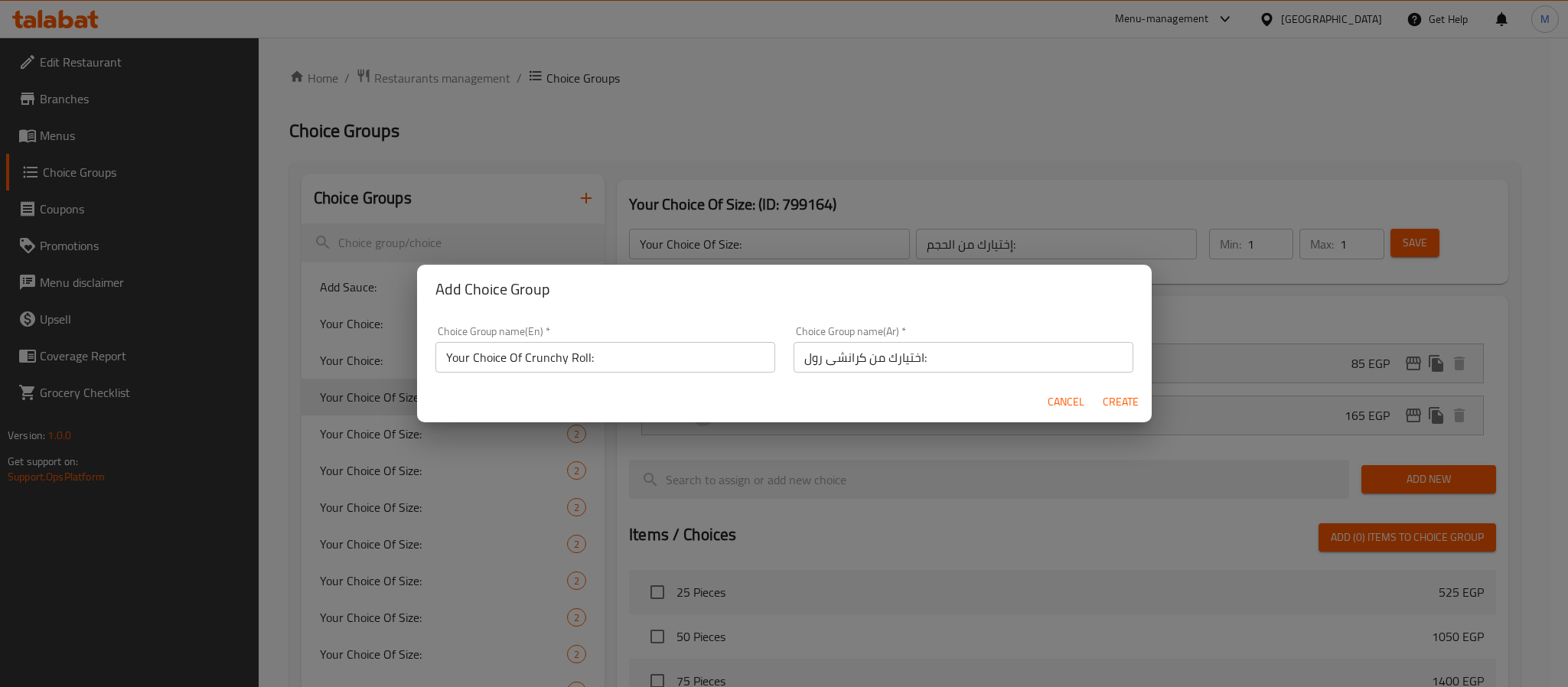
type input "0"
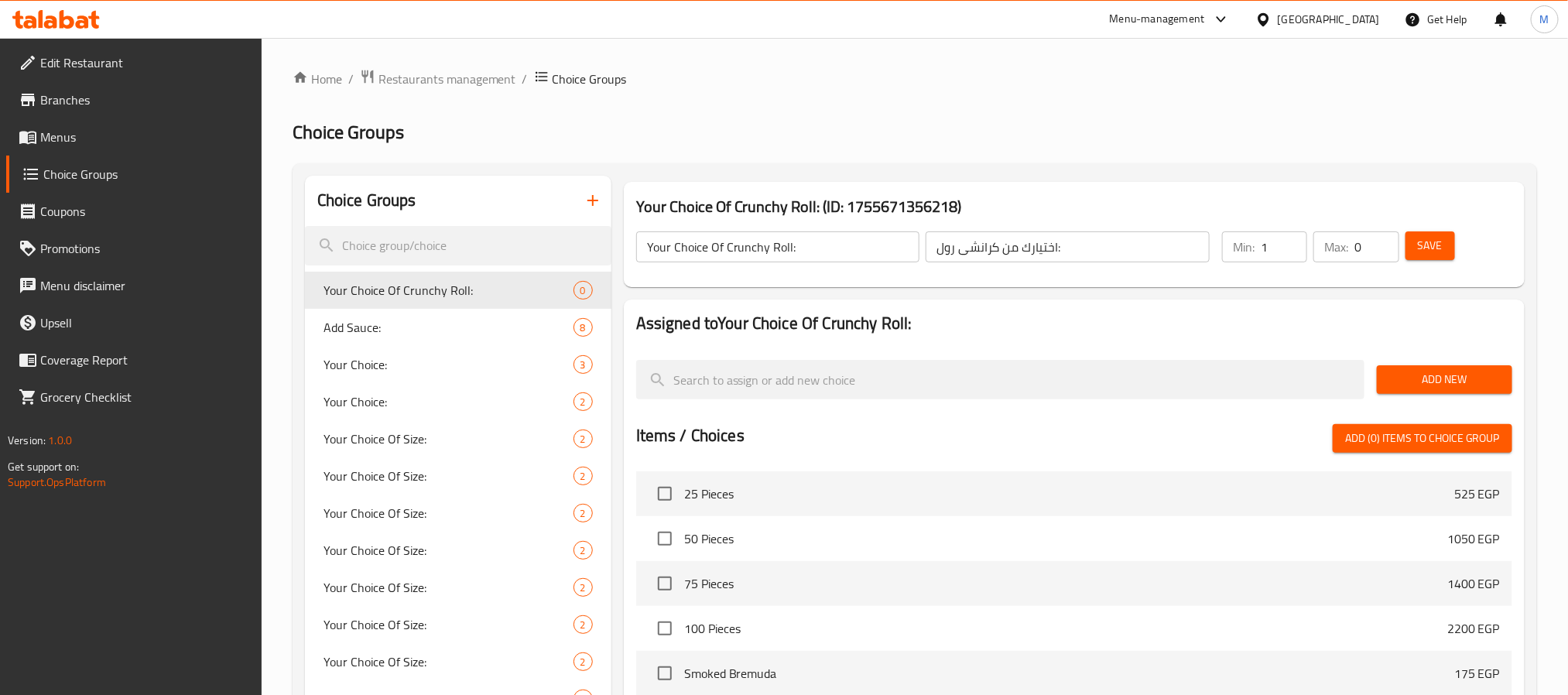
type input "1"
click at [1289, 239] on input "1" at bounding box center [1284, 247] width 47 height 31
type input "1"
click at [1384, 242] on input "1" at bounding box center [1376, 247] width 44 height 31
click at [1437, 370] on span "Add New" at bounding box center [1444, 380] width 111 height 19
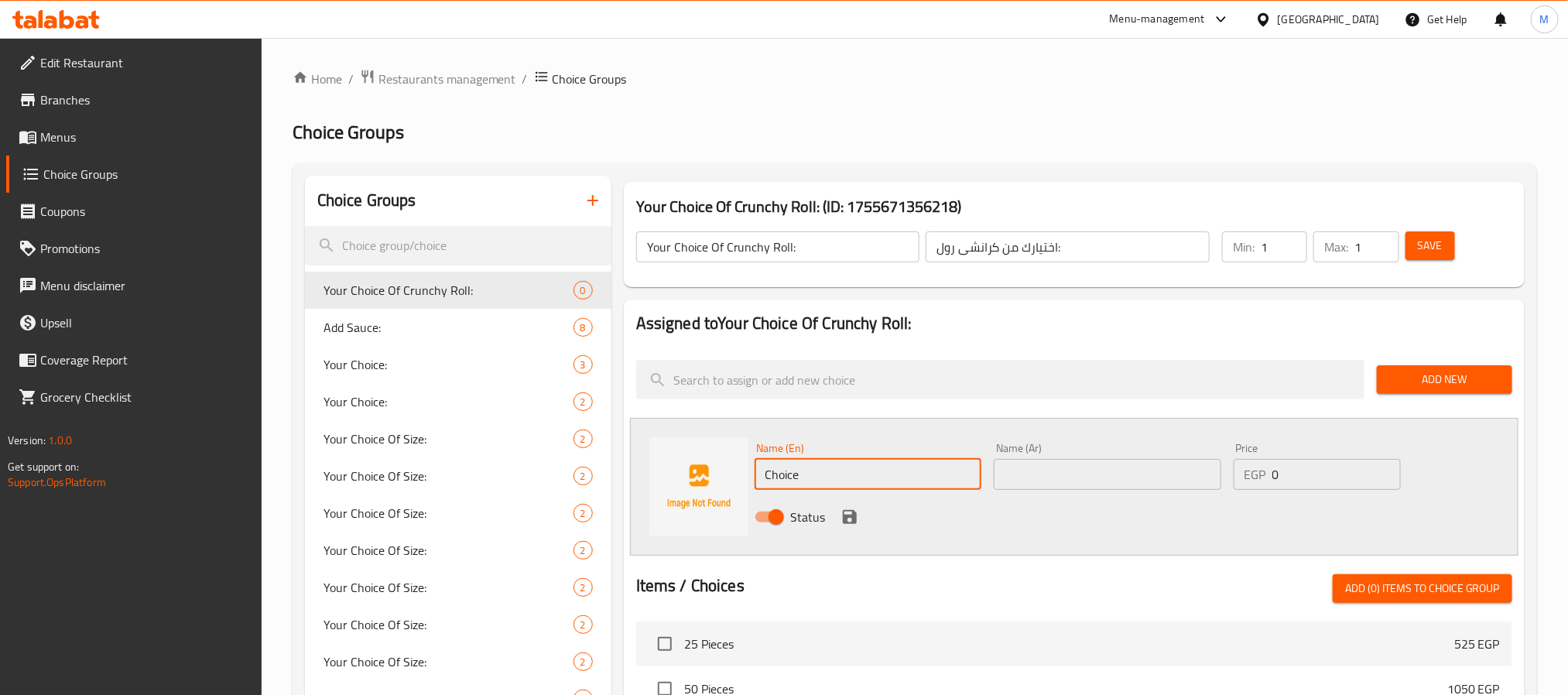
click at [864, 476] on input "Choice" at bounding box center [869, 474] width 228 height 31
paste input "Salmon"
type input "Salmon"
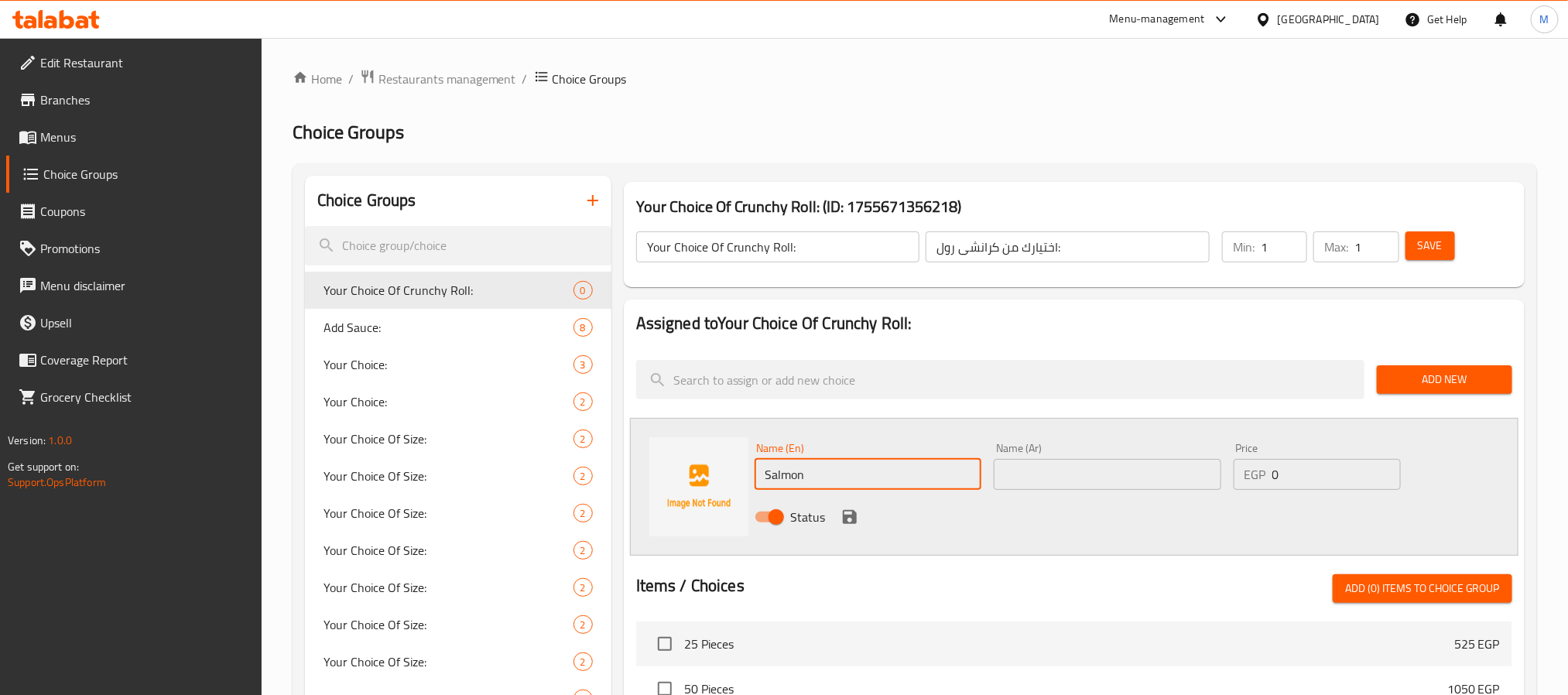
click at [1119, 486] on input "text" at bounding box center [1108, 474] width 228 height 31
click at [1117, 486] on input "text" at bounding box center [1108, 474] width 228 height 31
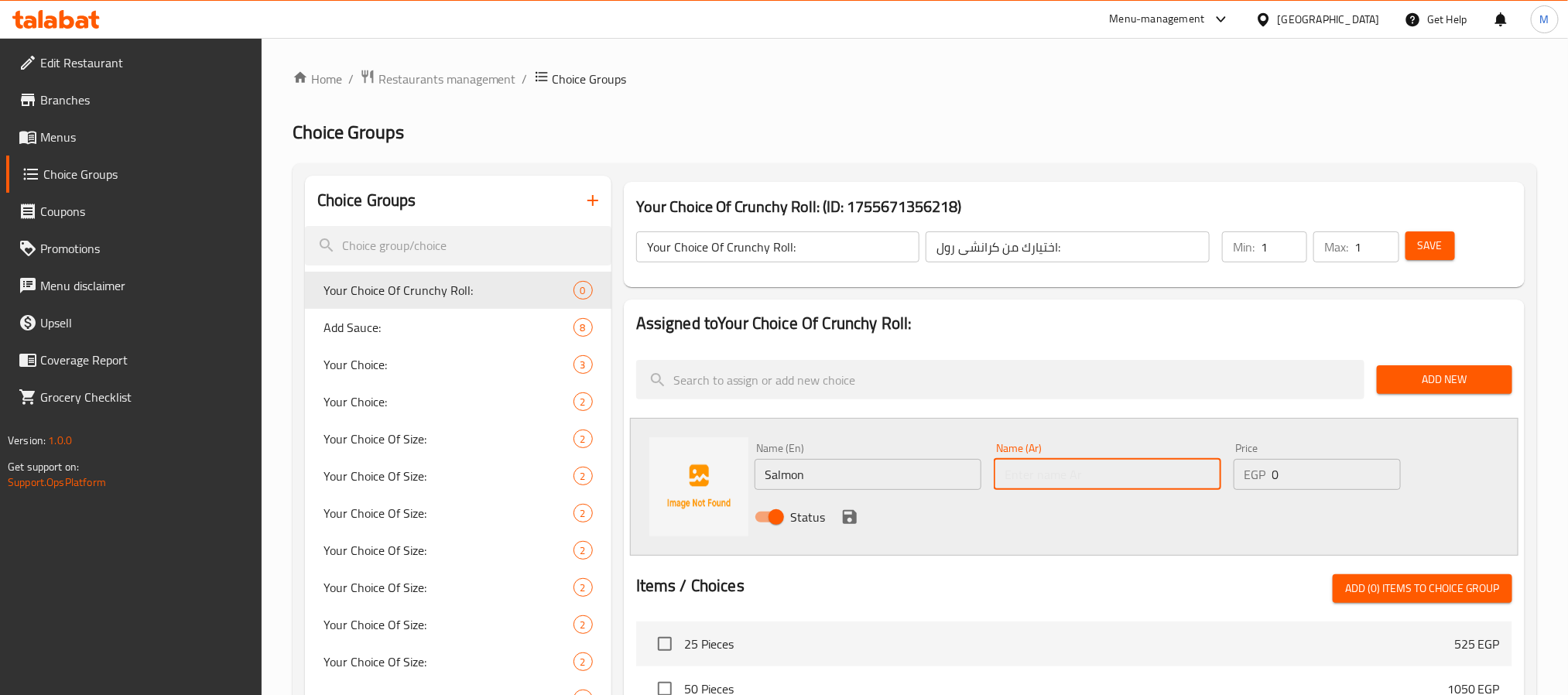
click at [1116, 486] on input "text" at bounding box center [1108, 474] width 228 height 31
paste input "السلمون"
type input "السلمون"
click at [849, 514] on icon "save" at bounding box center [849, 517] width 18 height 18
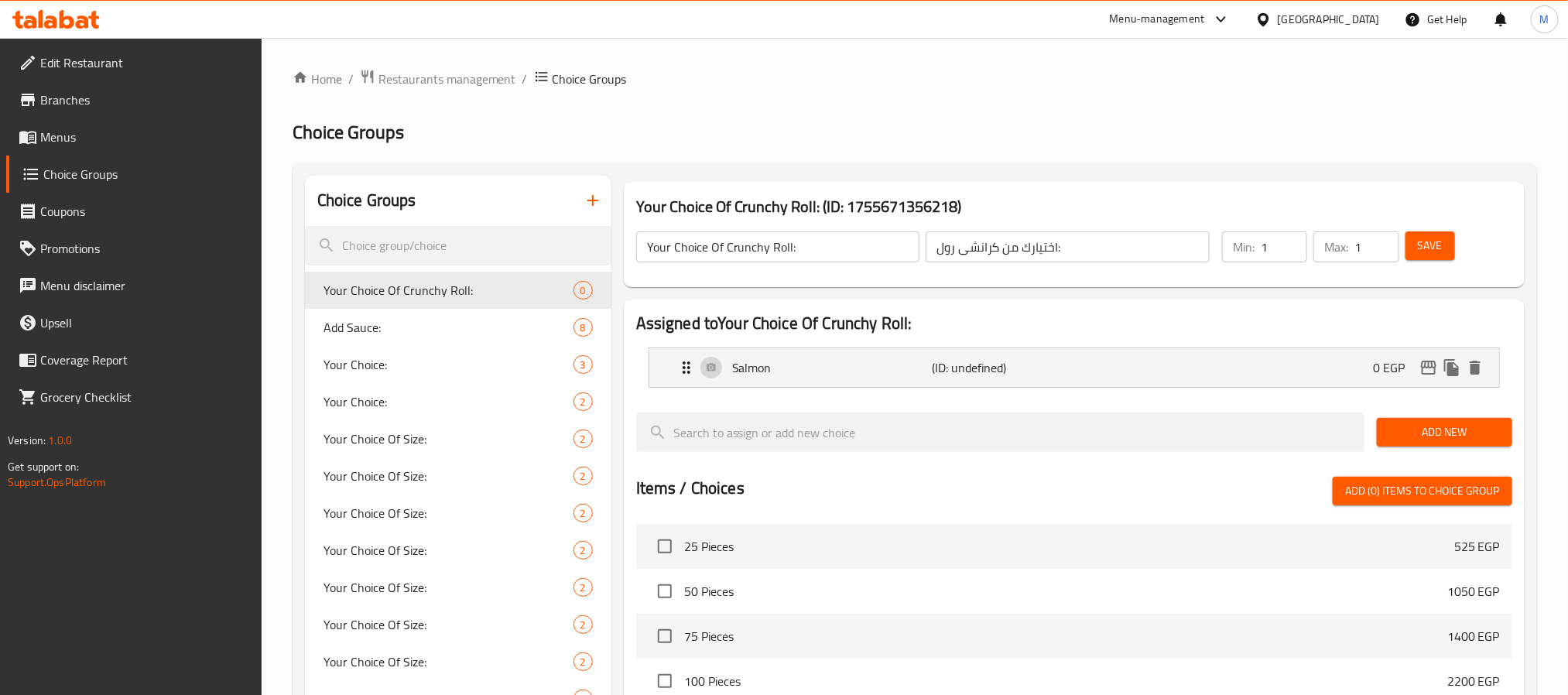
click at [1376, 440] on div "Add New" at bounding box center [1444, 433] width 148 height 52
drag, startPoint x: 1403, startPoint y: 435, endPoint x: 906, endPoint y: 0, distance: 660.5
click at [1403, 434] on span "Add New" at bounding box center [1444, 433] width 111 height 19
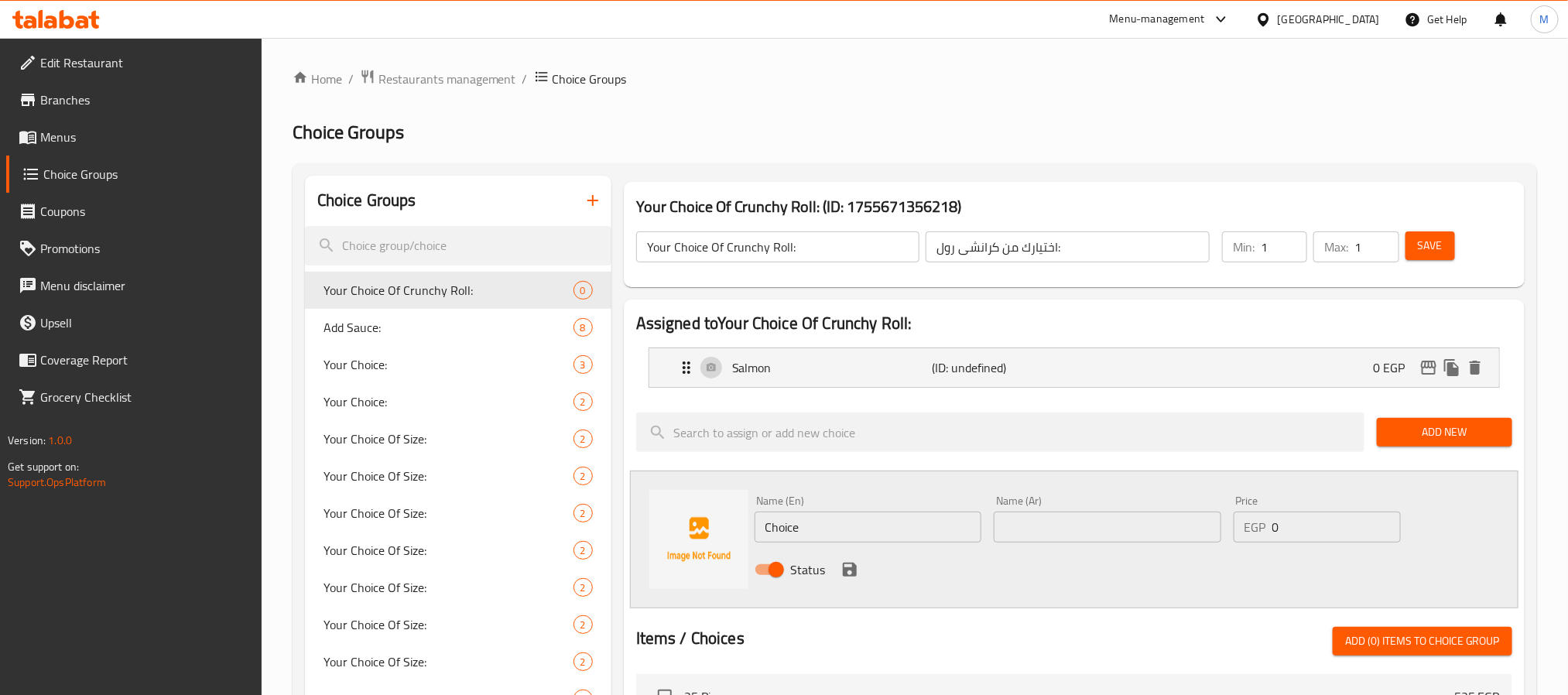
click at [855, 533] on input "Choice" at bounding box center [869, 527] width 228 height 31
paste input "Eel"
type input "Eel"
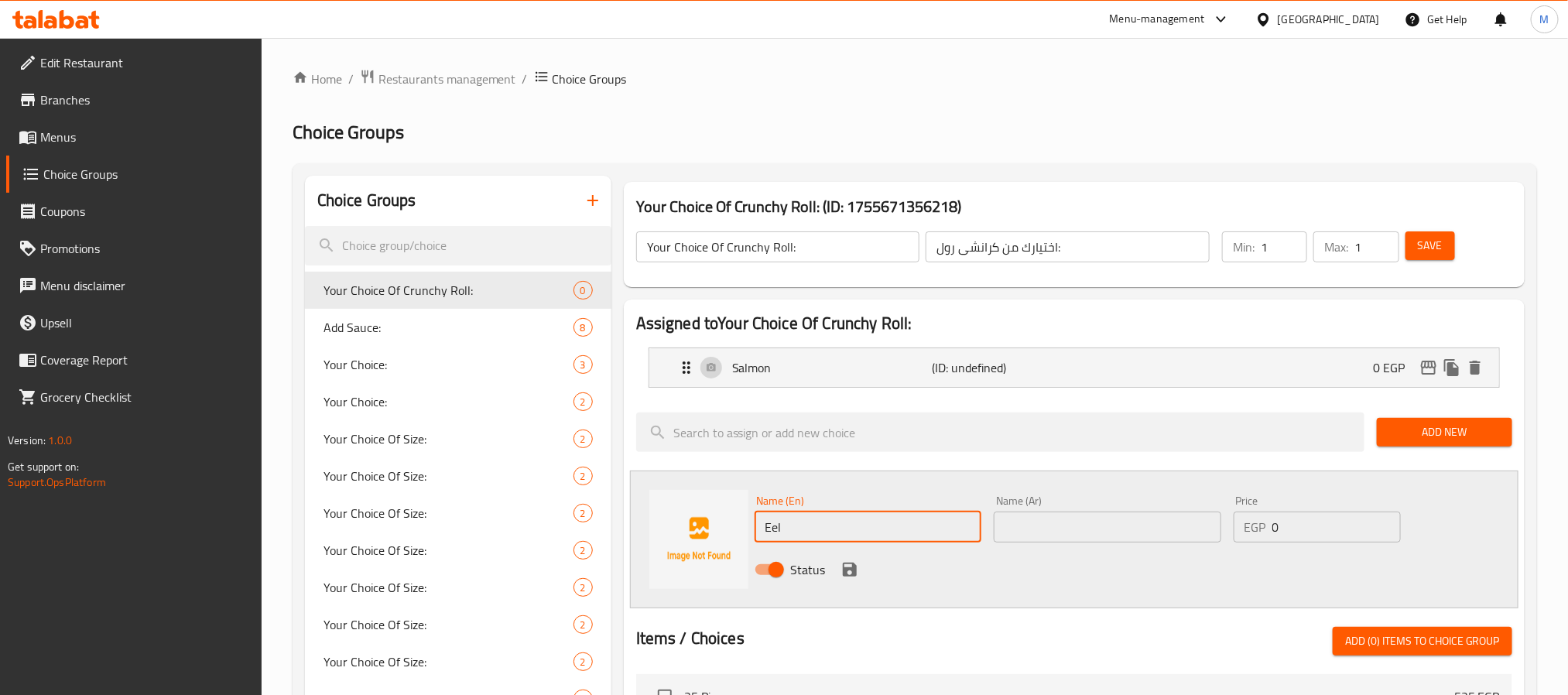
click at [1116, 527] on input "text" at bounding box center [1108, 527] width 228 height 31
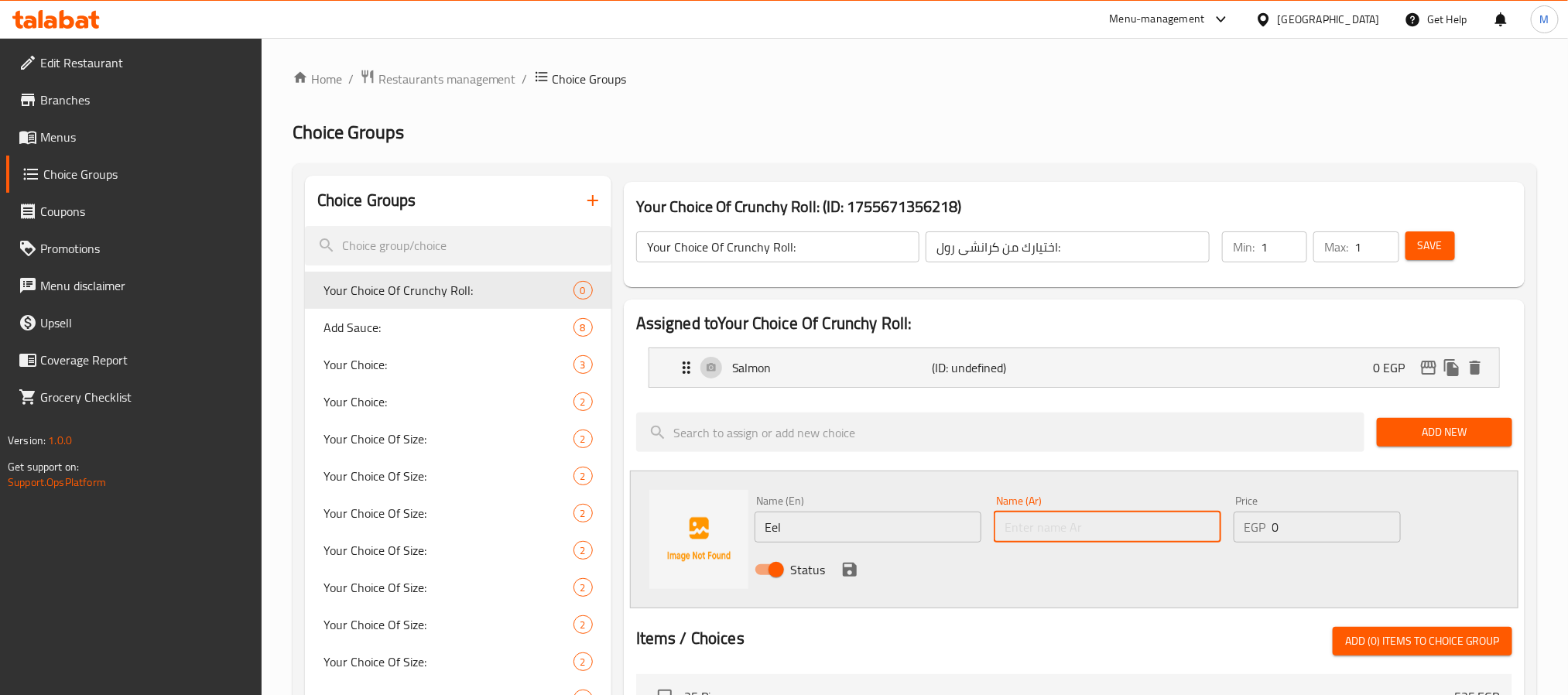
paste input "ثعبان البحر"
type input "ثعبان البحر"
click at [848, 567] on icon "save" at bounding box center [849, 570] width 18 height 18
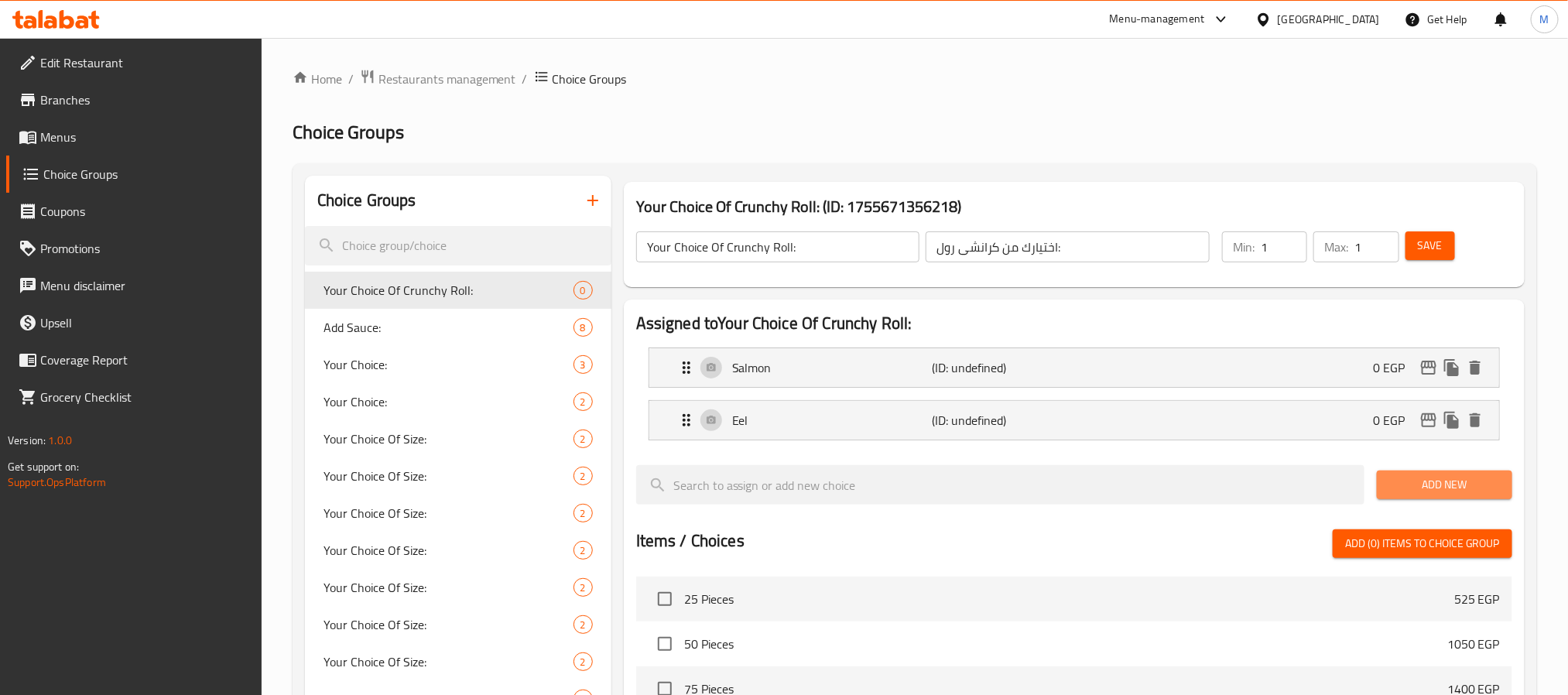
click at [1416, 484] on span "Add New" at bounding box center [1444, 485] width 111 height 19
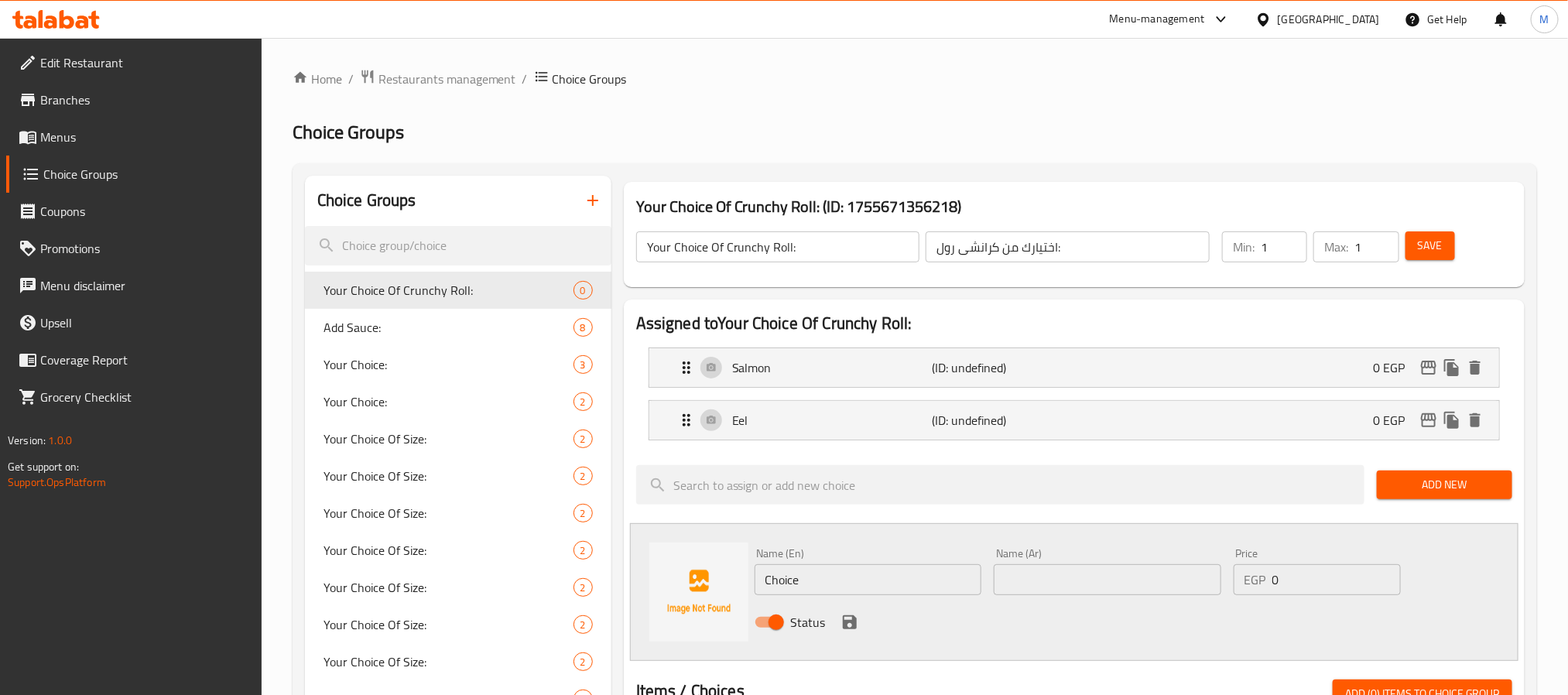
click at [934, 576] on input "Choice" at bounding box center [869, 579] width 228 height 31
paste input "Shrimp"
type input "Shrimp"
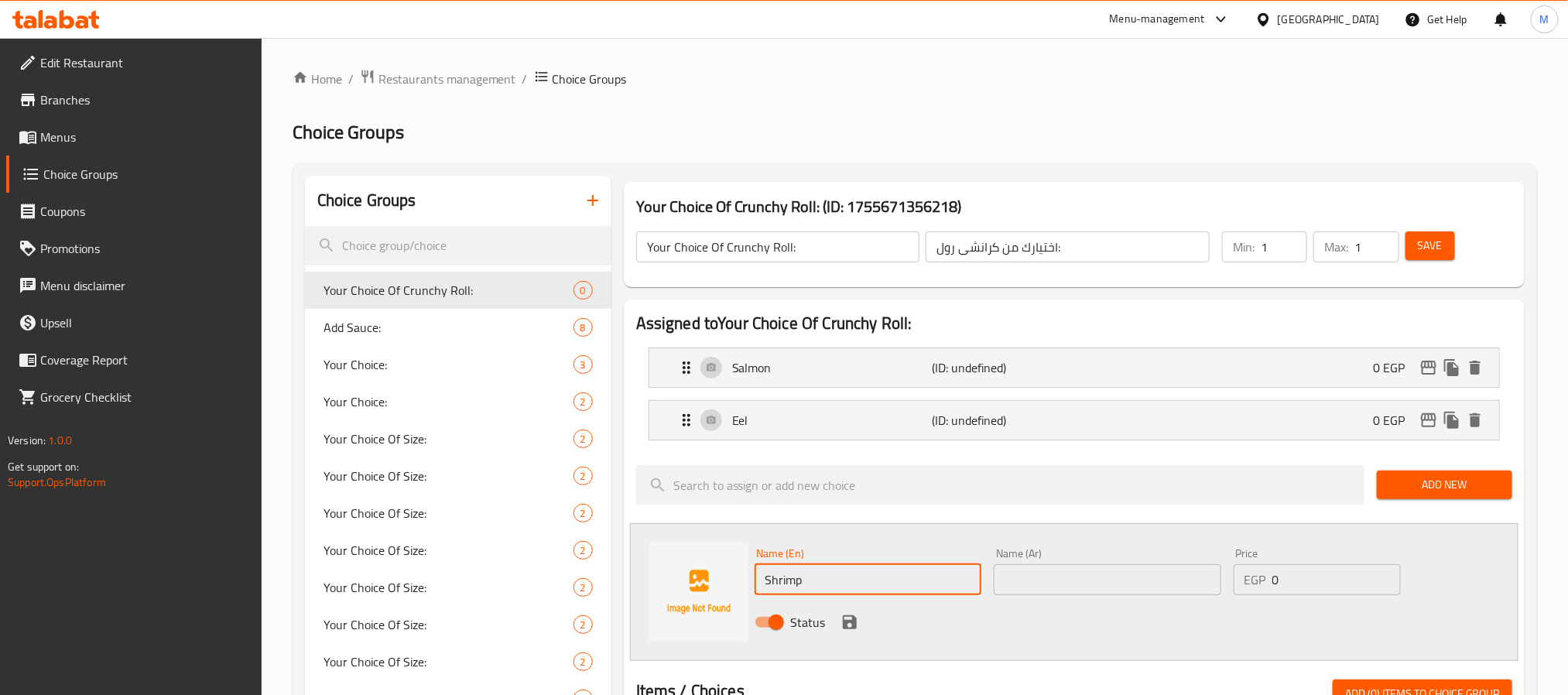
click at [1114, 579] on input "text" at bounding box center [1108, 579] width 228 height 31
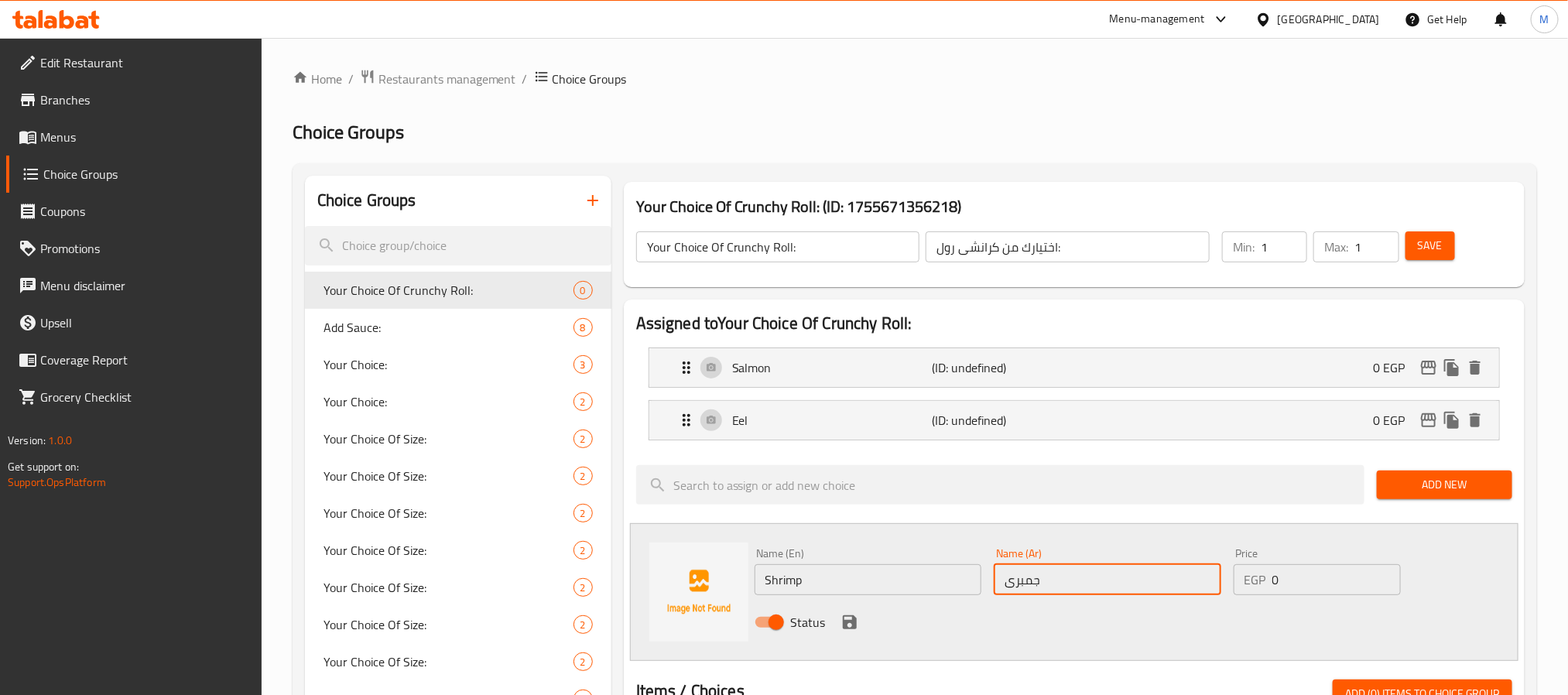
type input "جمبرى"
click at [1026, 632] on div "Status" at bounding box center [1108, 623] width 719 height 42
click at [857, 613] on div "Status" at bounding box center [1108, 623] width 719 height 42
click at [857, 619] on icon "save" at bounding box center [849, 622] width 18 height 18
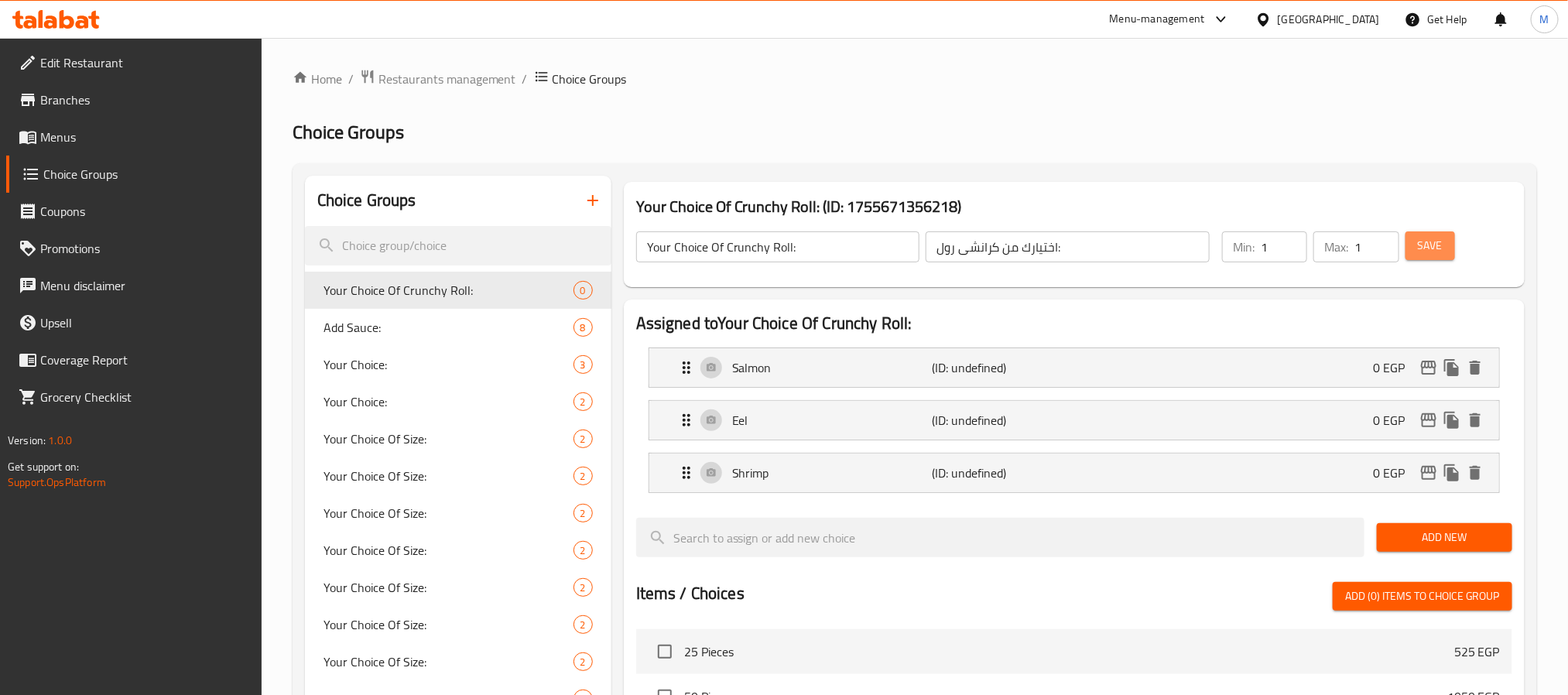
click at [1444, 251] on button "Save" at bounding box center [1430, 246] width 50 height 29
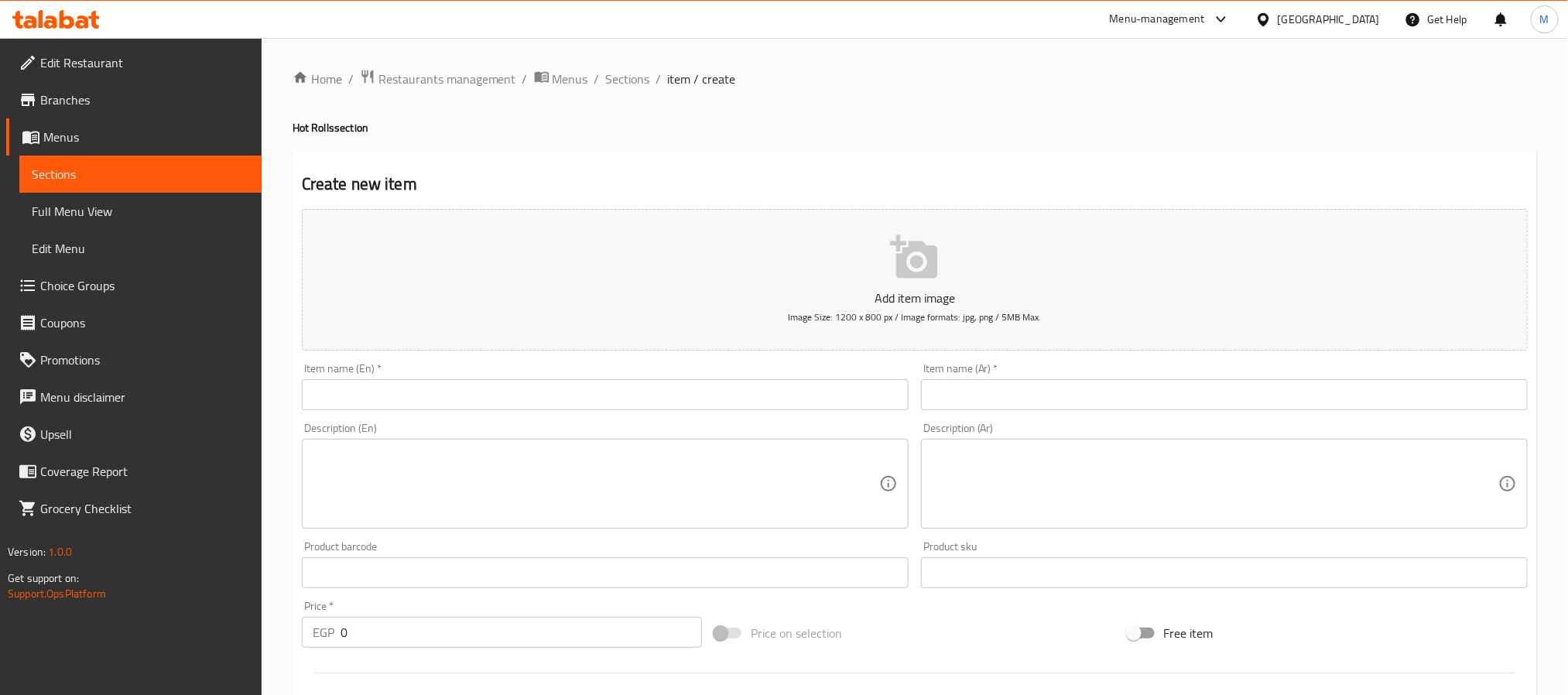
click at [723, 380] on input "text" at bounding box center [605, 395] width 606 height 31
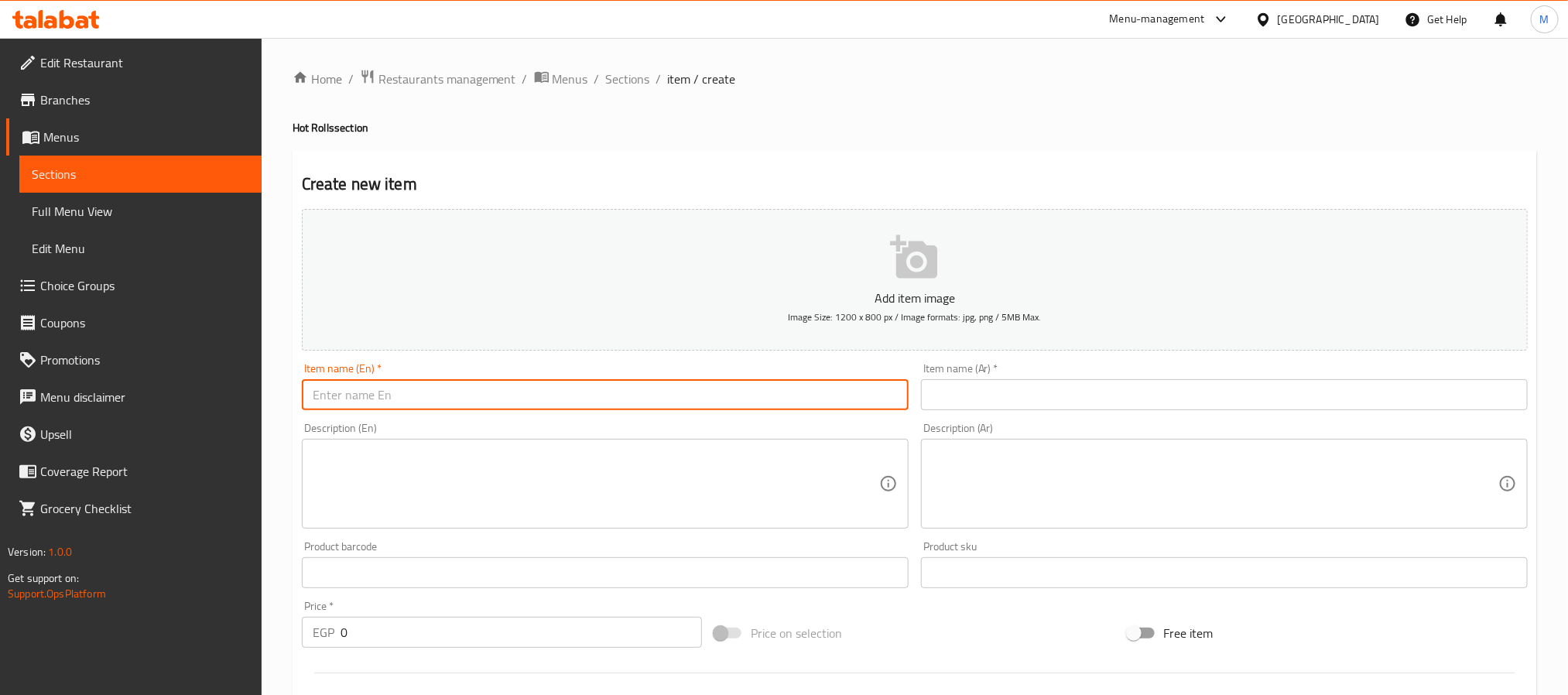
paste input "Crunchy Roll"
type input "Crunchy Roll"
click at [1077, 407] on input "text" at bounding box center [1224, 395] width 606 height 31
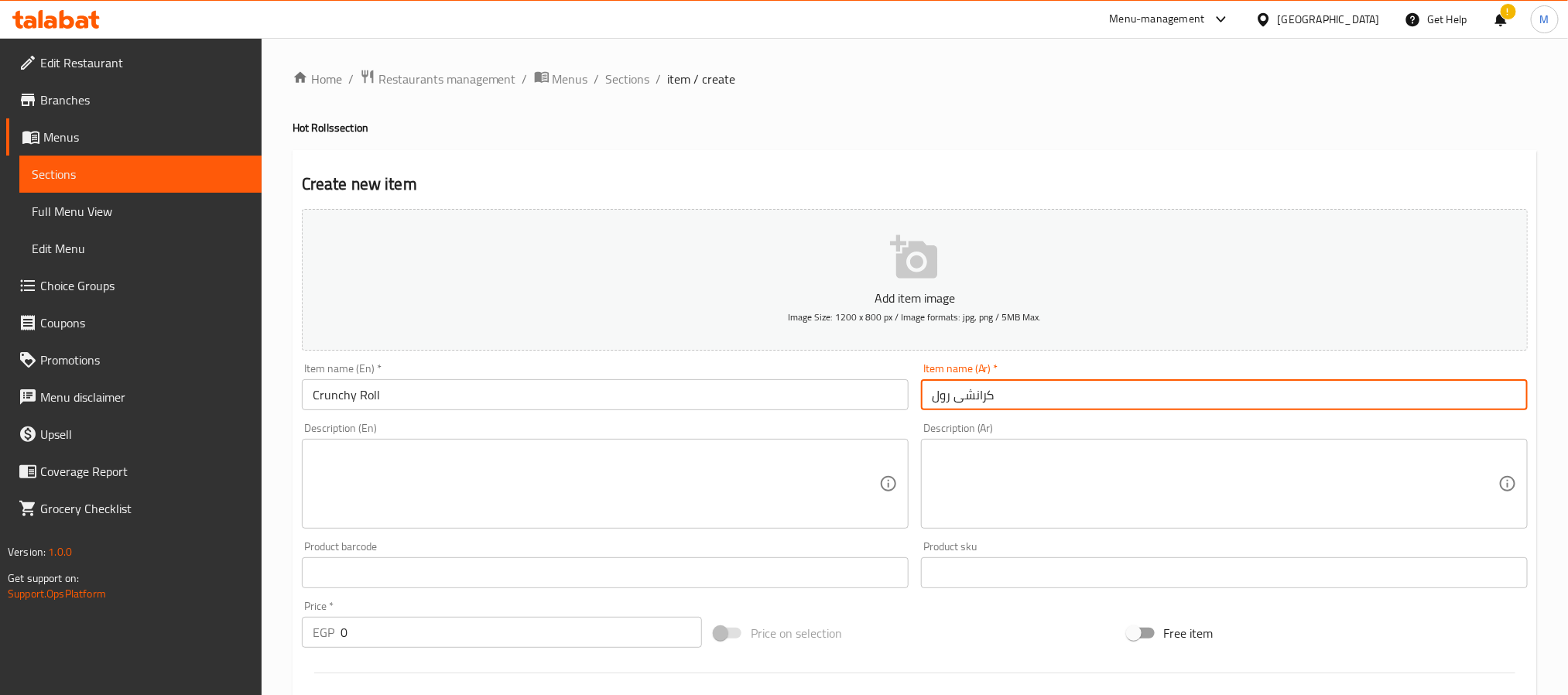
type input "كرانشى رول"
click at [692, 495] on textarea at bounding box center [596, 485] width 566 height 74
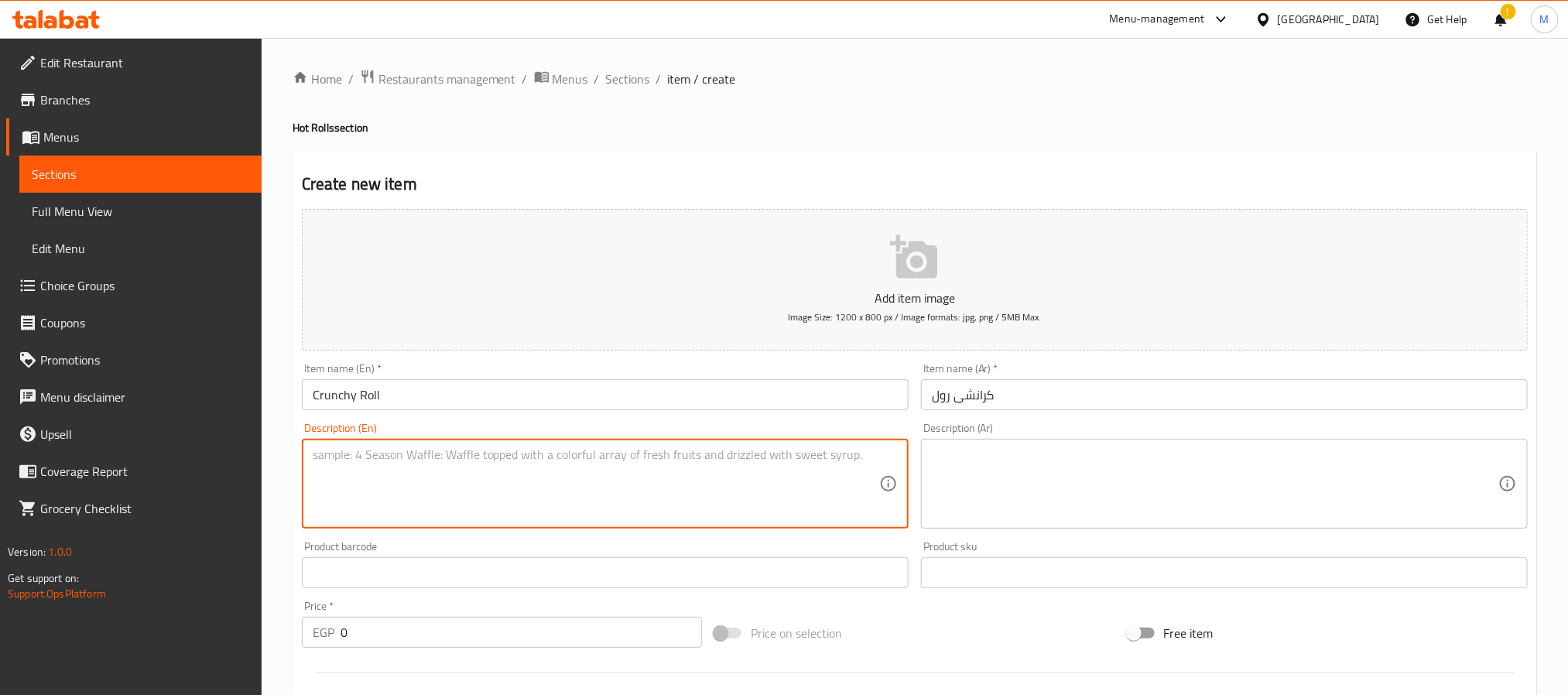
paste textarea "Spring roll with choice of (Salmon / Eel / Shrimp) and cheese."
type textarea "Spring roll with choice of (Salmon / Eel / Shrimp) and cheese."
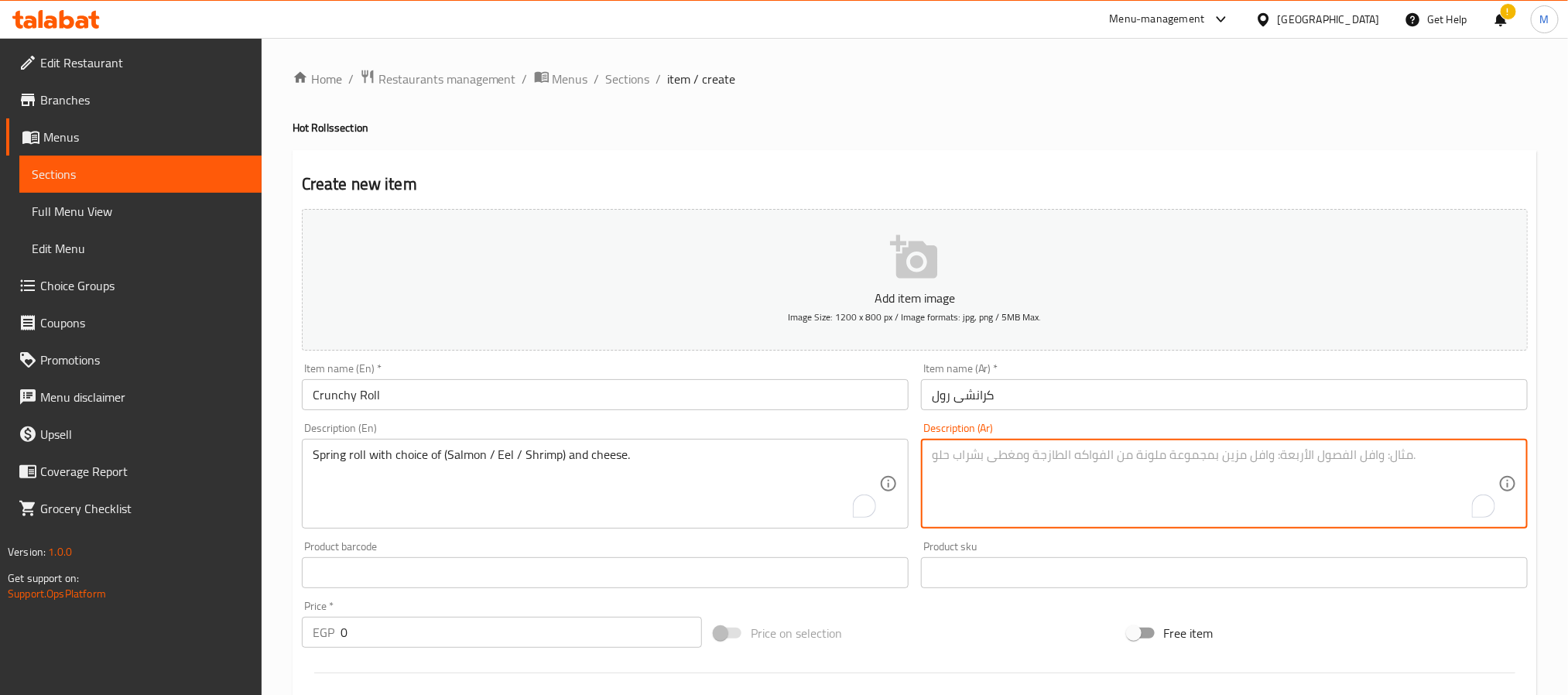
click at [1250, 468] on textarea "To enrich screen reader interactions, please activate Accessibility in Grammarl…" at bounding box center [1215, 485] width 566 height 74
paste textarea "لفائف الربيع مع اختيار (السلمون / ثعبان البحر / الروبيان) والجبن."
click at [994, 453] on textarea "لفائف الربيع مع اختيار (السلمون / ثعبان البحر / الروبيان) والجبن." at bounding box center [1215, 485] width 566 height 74
type textarea "لفائف الربيع مع اختيار (السلمون / ثعبان البحر / جمبرى) والجبن."
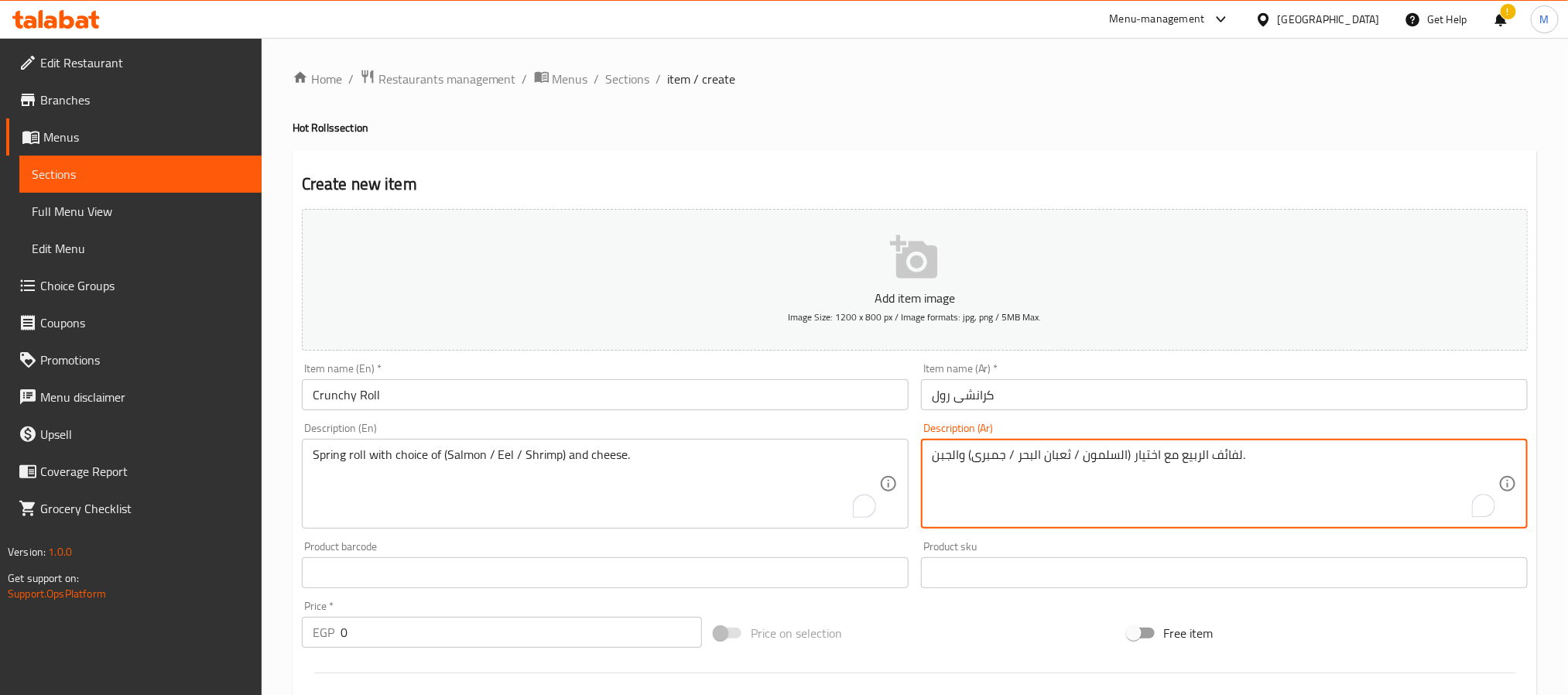
click at [981, 96] on div "Home / Restaurants management / Menus / Sections / item / create Hot Rolls sect…" at bounding box center [915, 566] width 1245 height 994
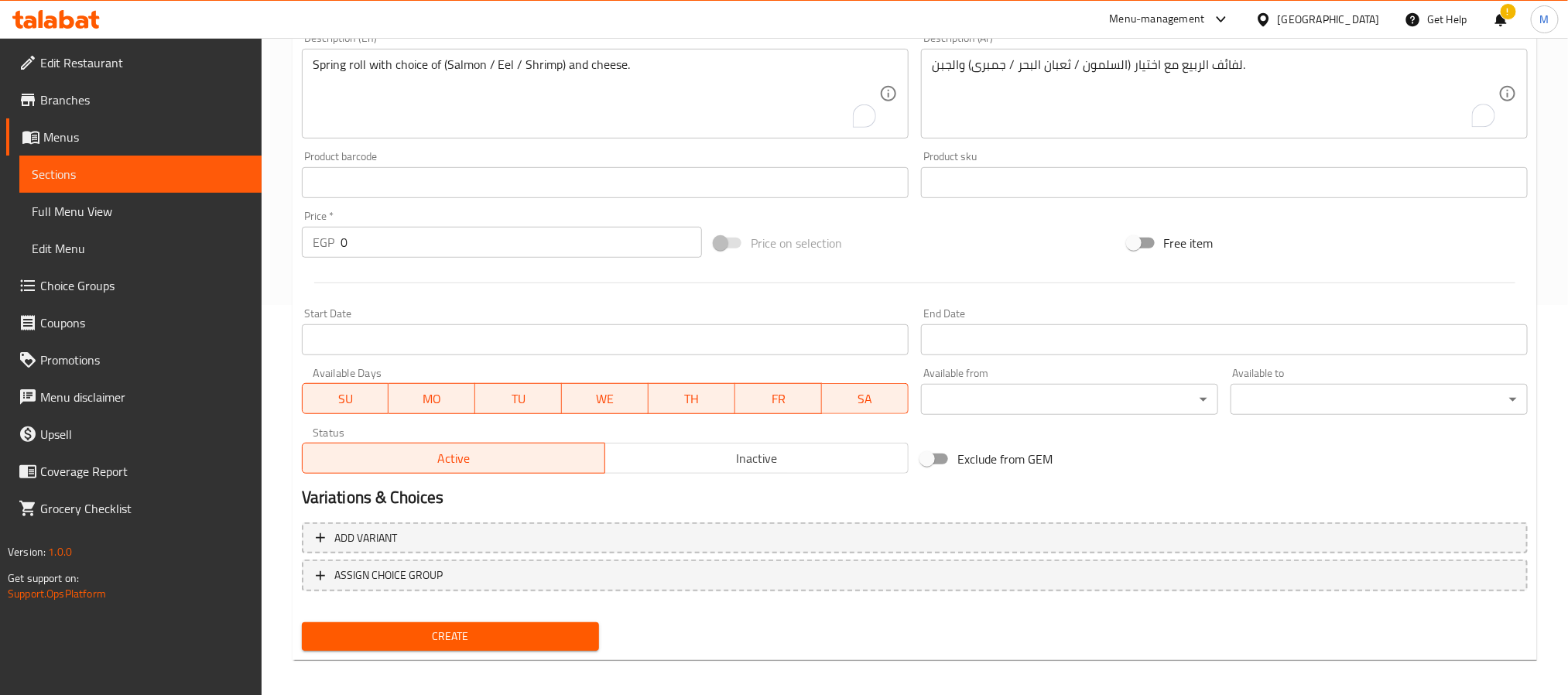
scroll to position [397, 0]
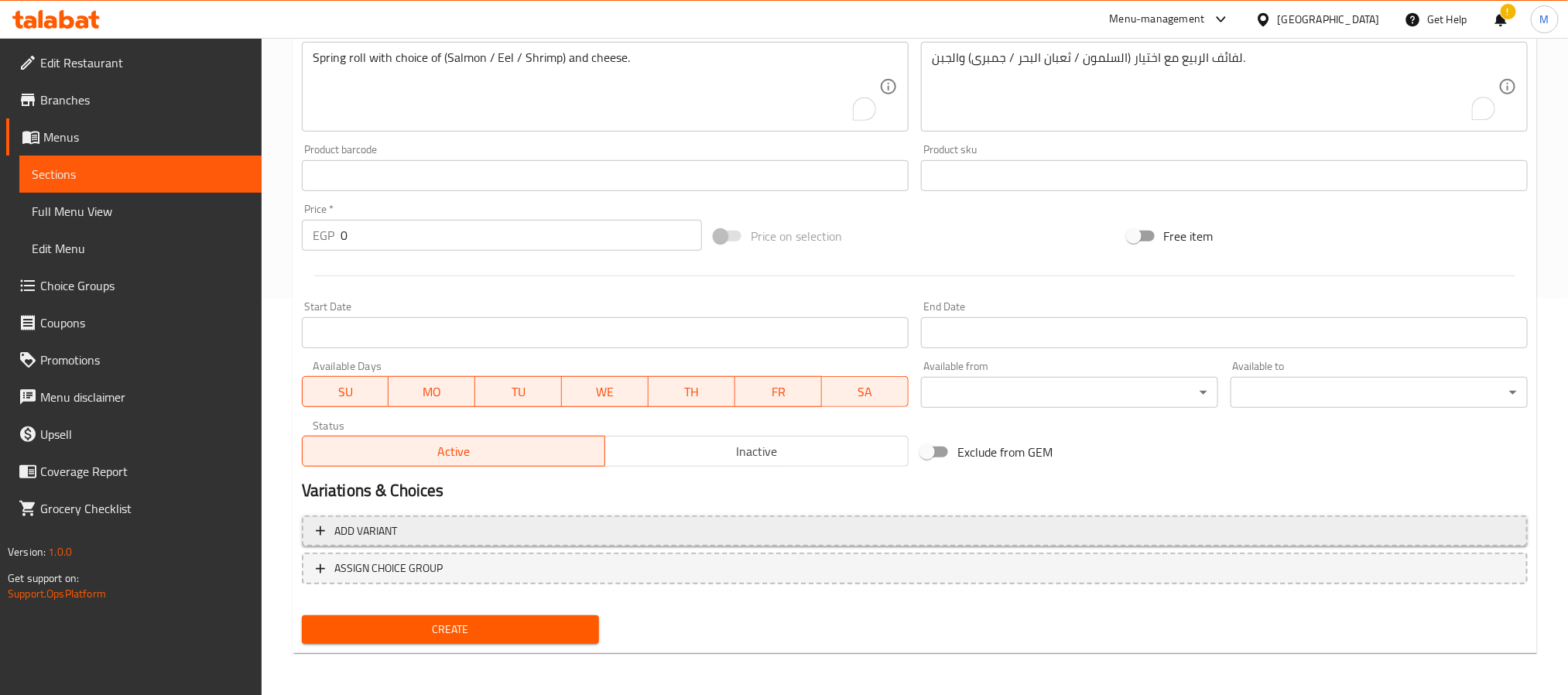
click at [1259, 537] on span "Add variant" at bounding box center [915, 531] width 1198 height 19
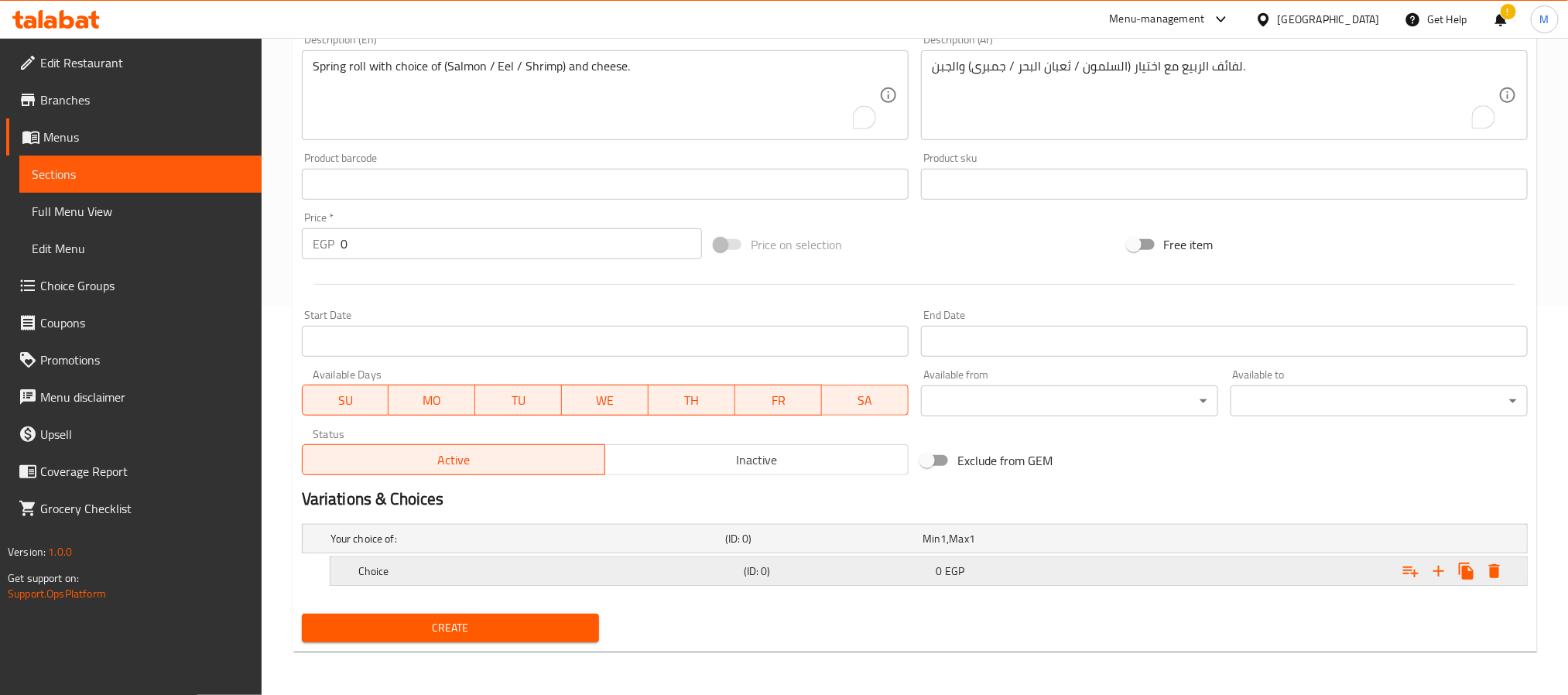
scroll to position [390, 0]
click at [1431, 569] on icon "Expand" at bounding box center [1438, 571] width 18 height 18
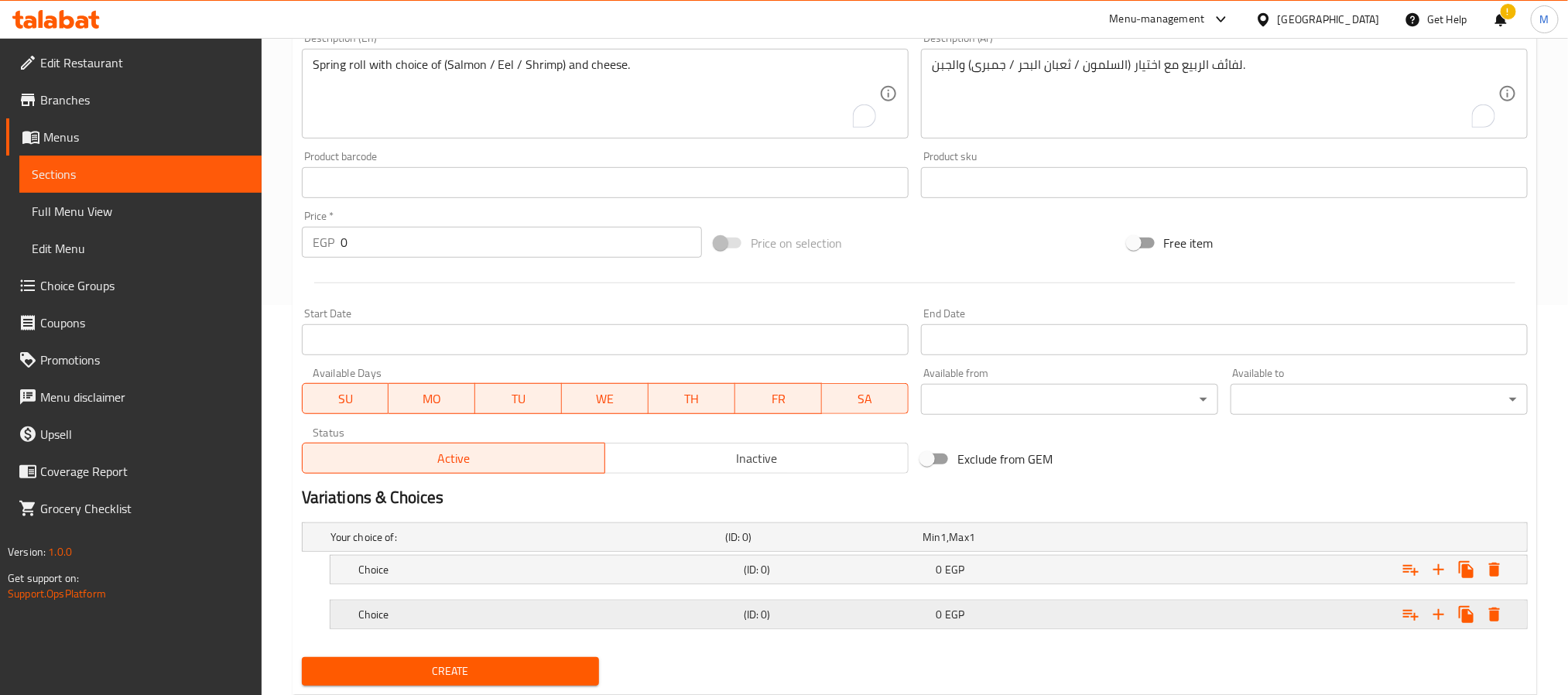
click at [1217, 540] on div "Expand" at bounding box center [1314, 538] width 395 height 6
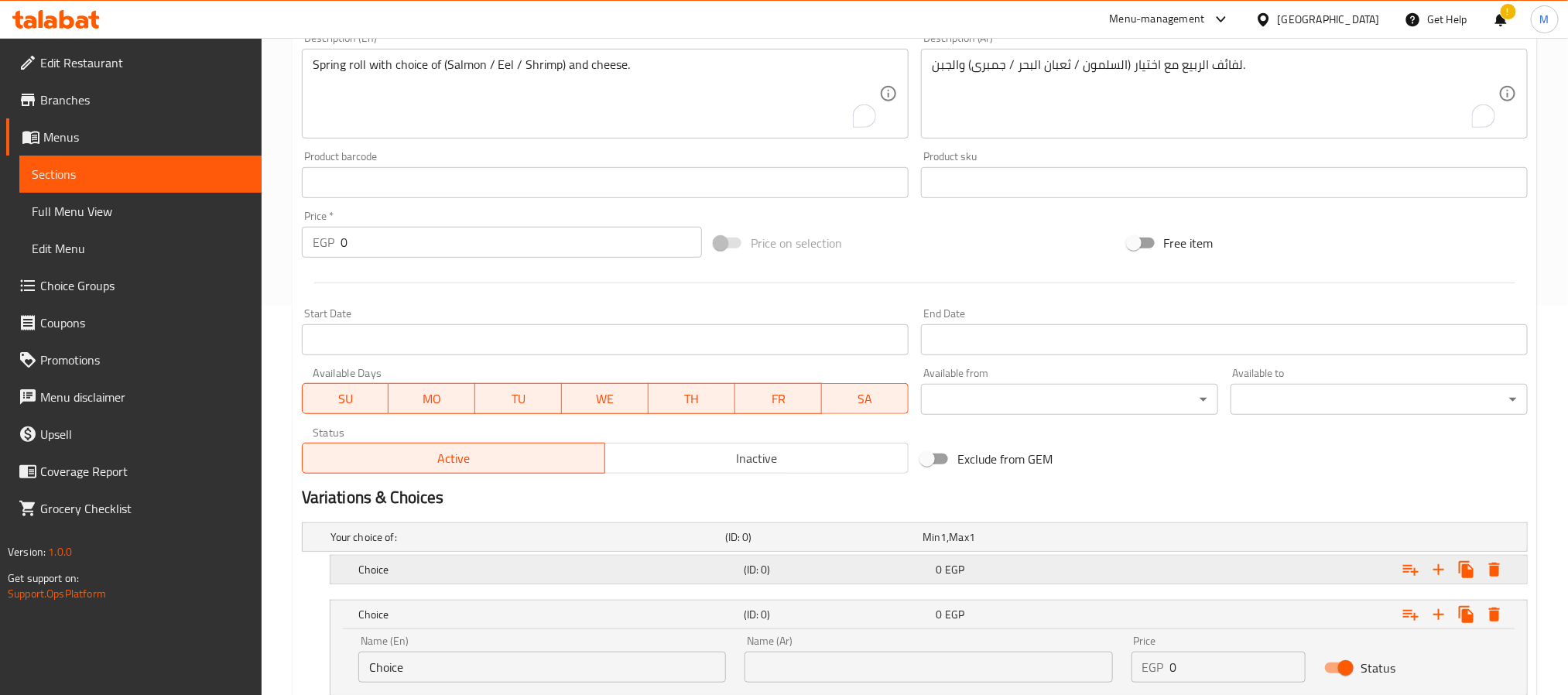
click at [1193, 540] on div "Expand" at bounding box center [1314, 538] width 395 height 6
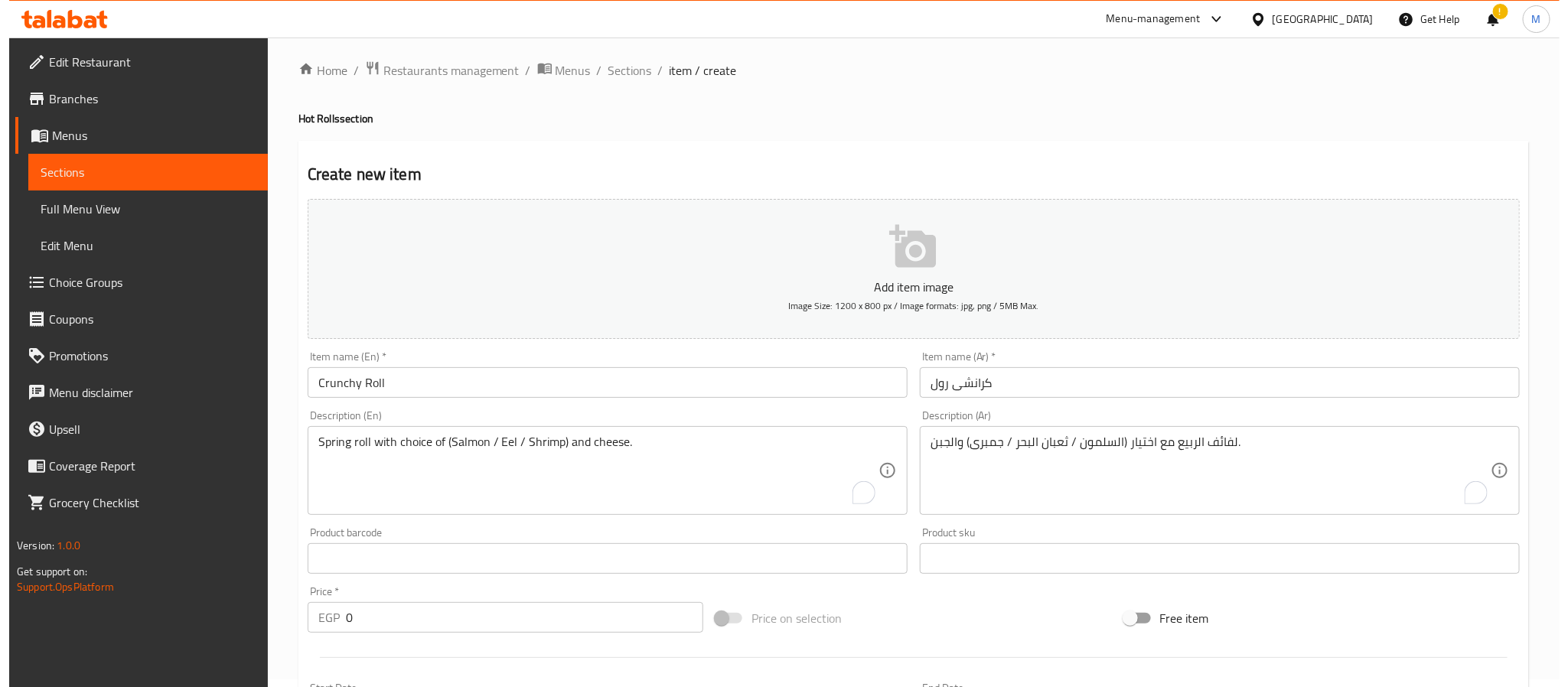
scroll to position [0, 0]
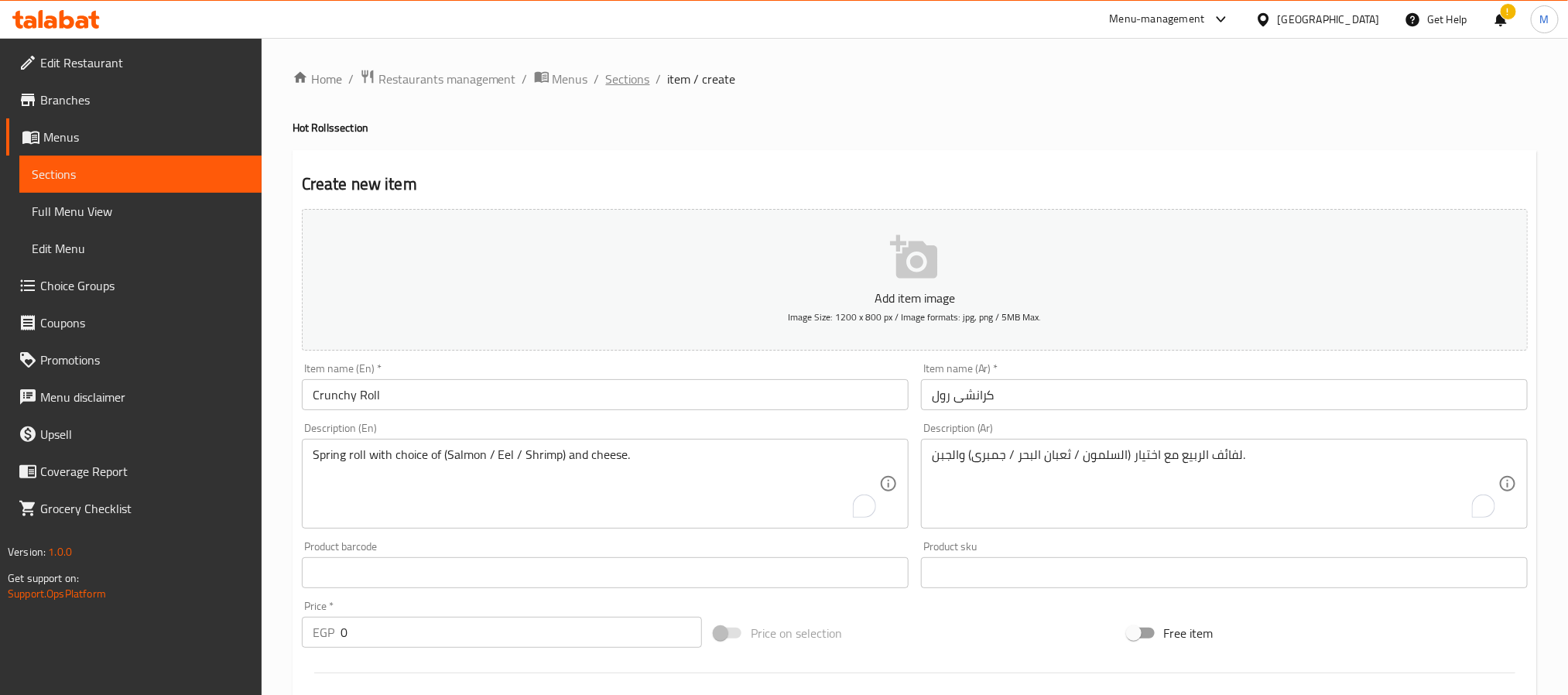
click at [634, 82] on span "Sections" at bounding box center [628, 79] width 44 height 18
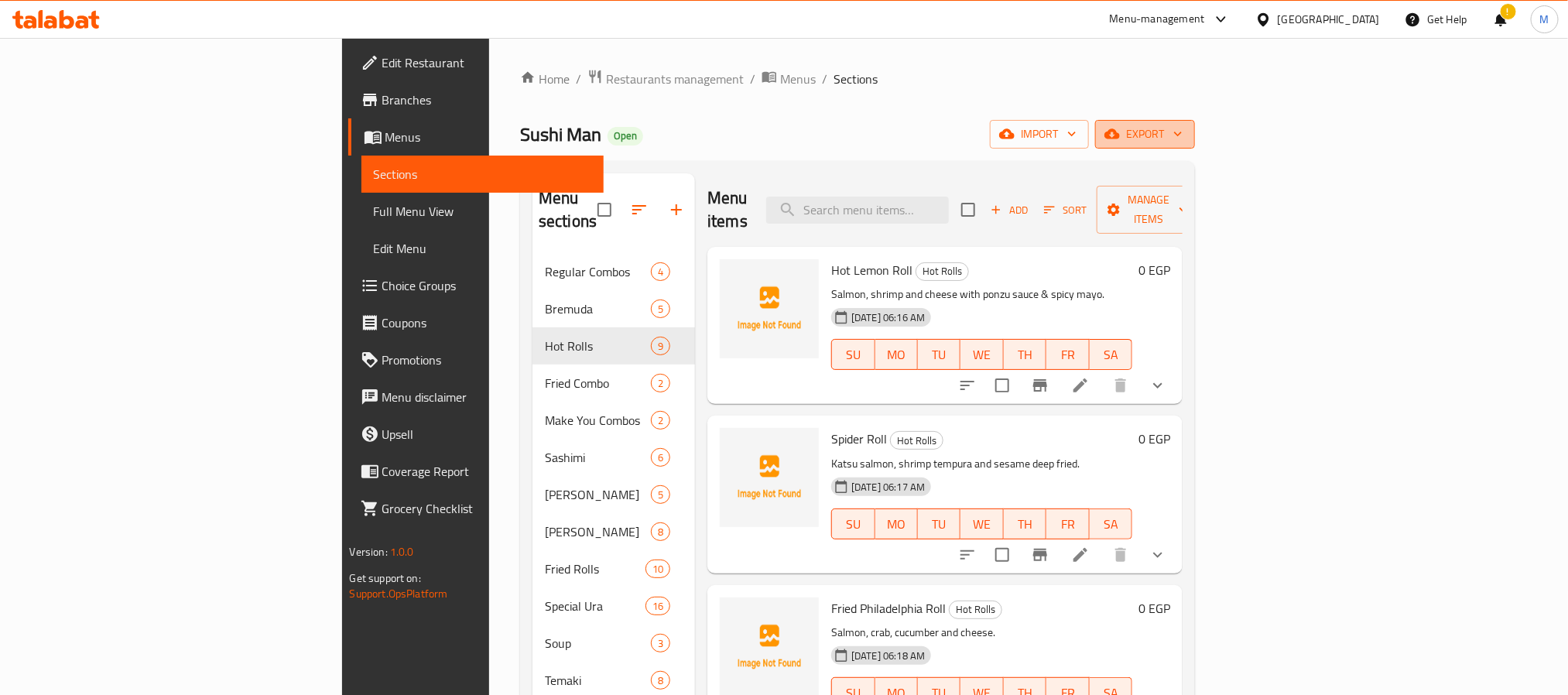
click at [1182, 126] on span "export" at bounding box center [1145, 134] width 75 height 19
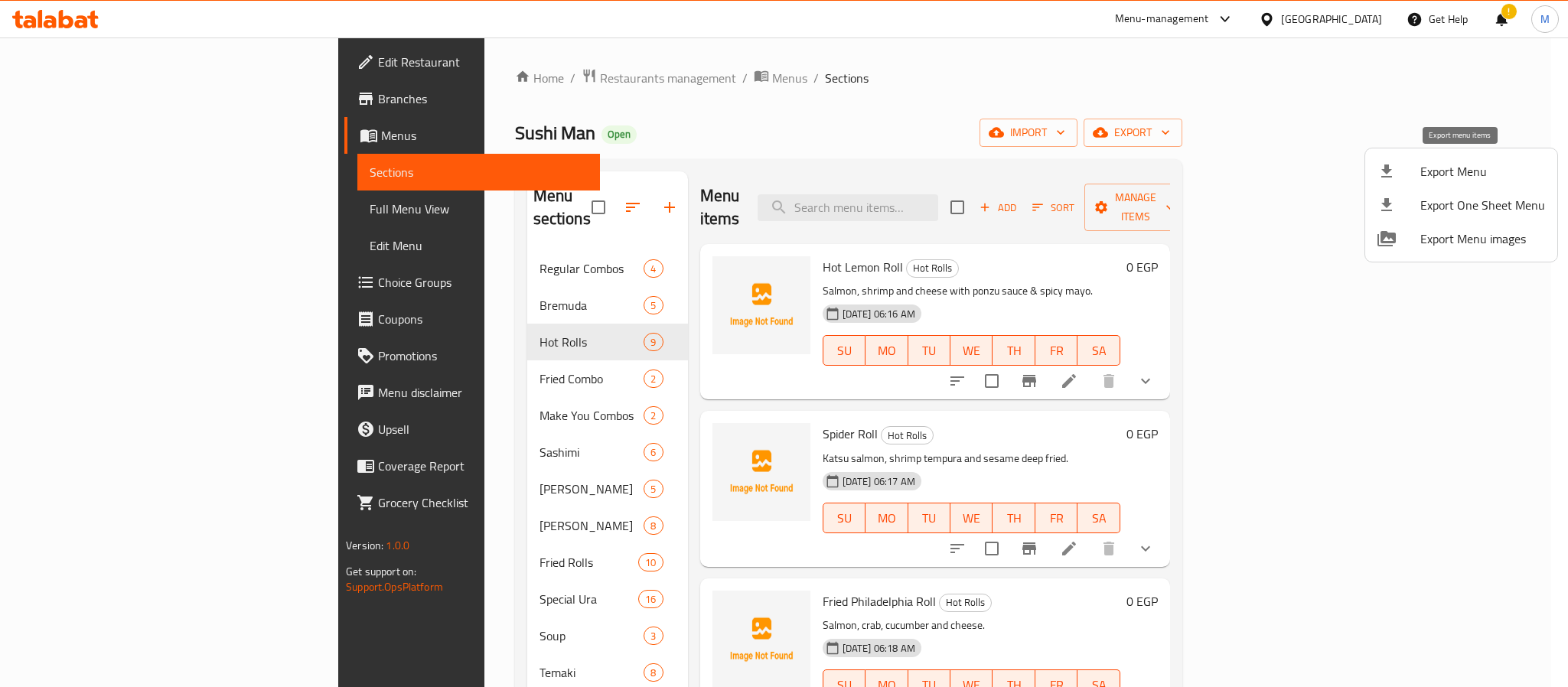
click at [1437, 163] on span "Export Menu" at bounding box center [1482, 171] width 125 height 18
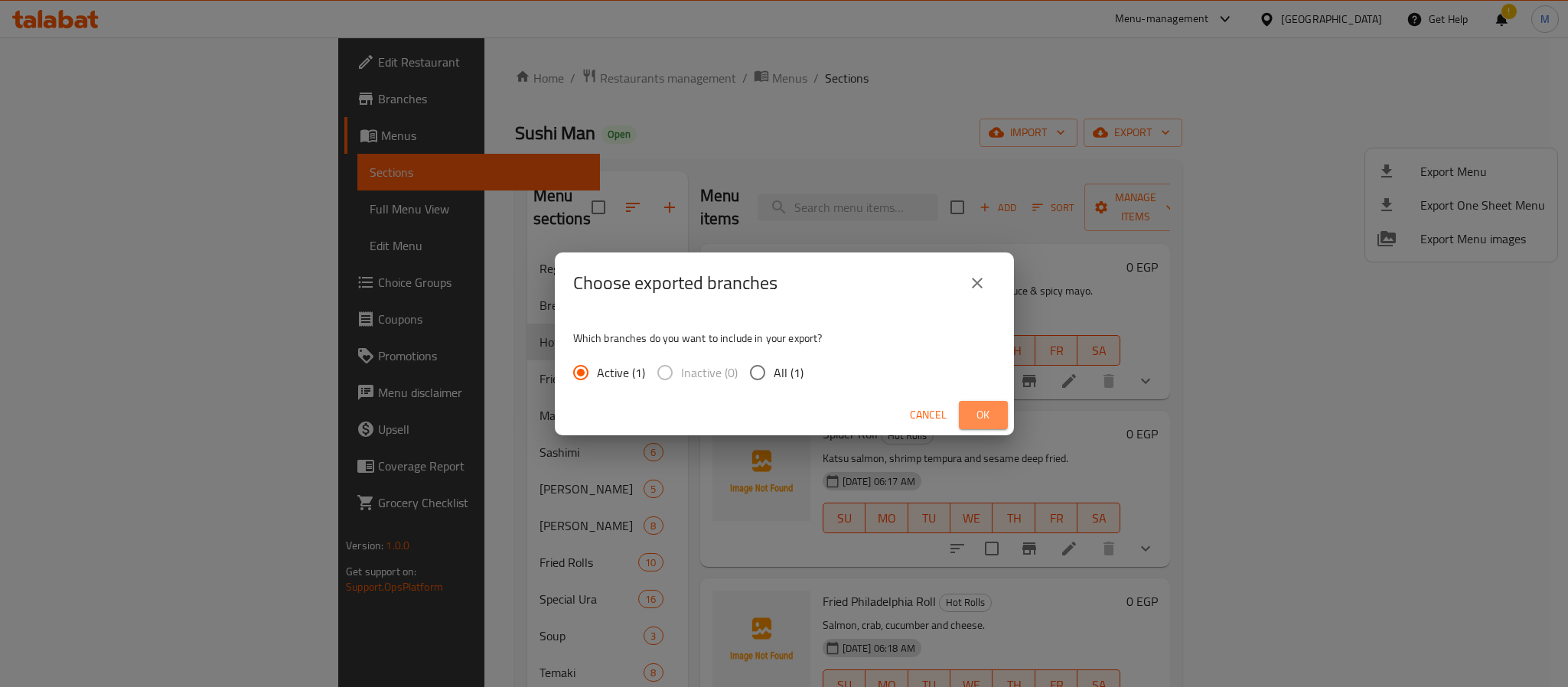
click at [983, 409] on span "Ok" at bounding box center [983, 415] width 25 height 19
